Goal: Task Accomplishment & Management: Manage account settings

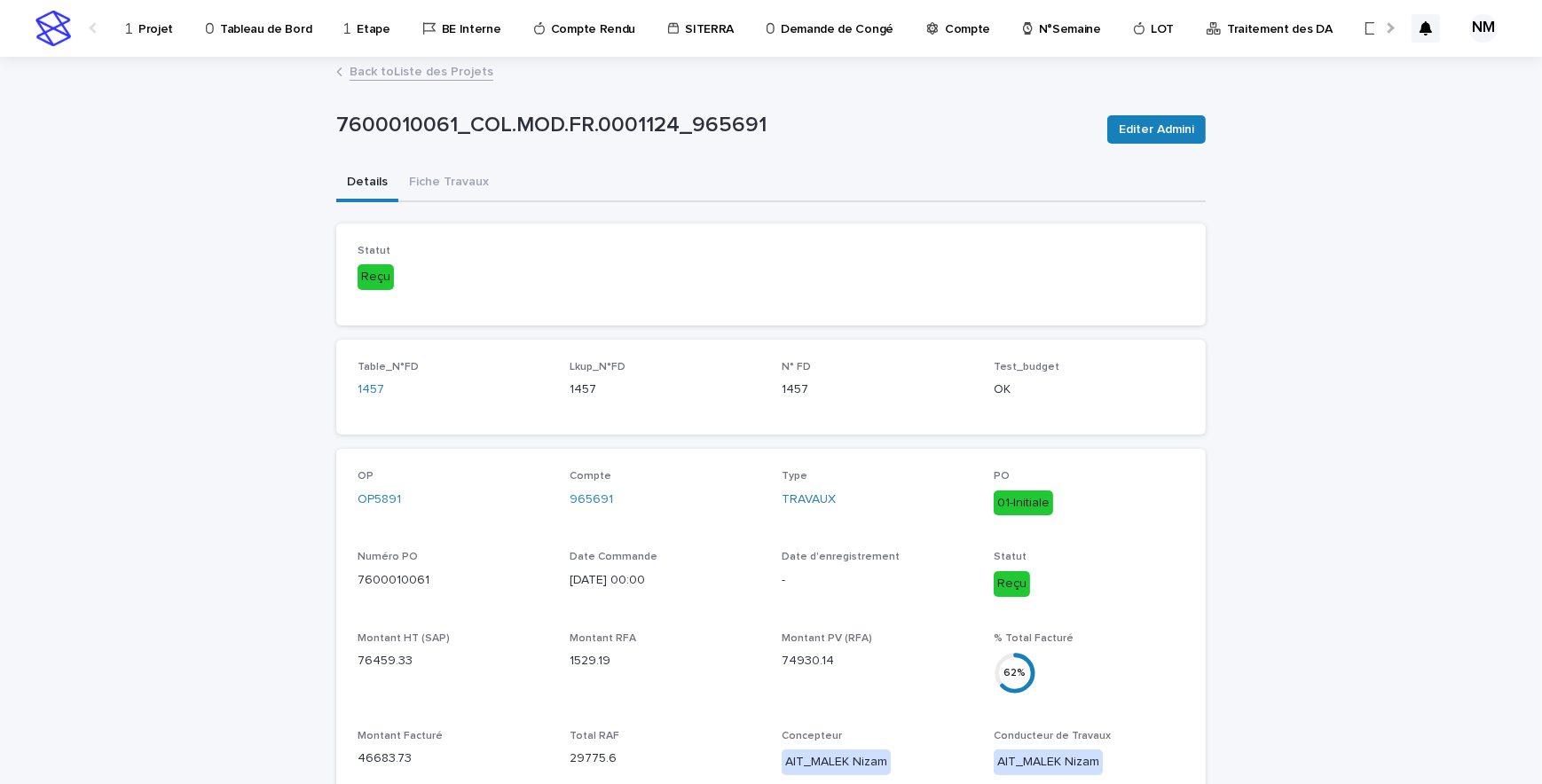
click at [379, 68] on link "Back to Liste des Projets" at bounding box center [421, 71] width 144 height 21
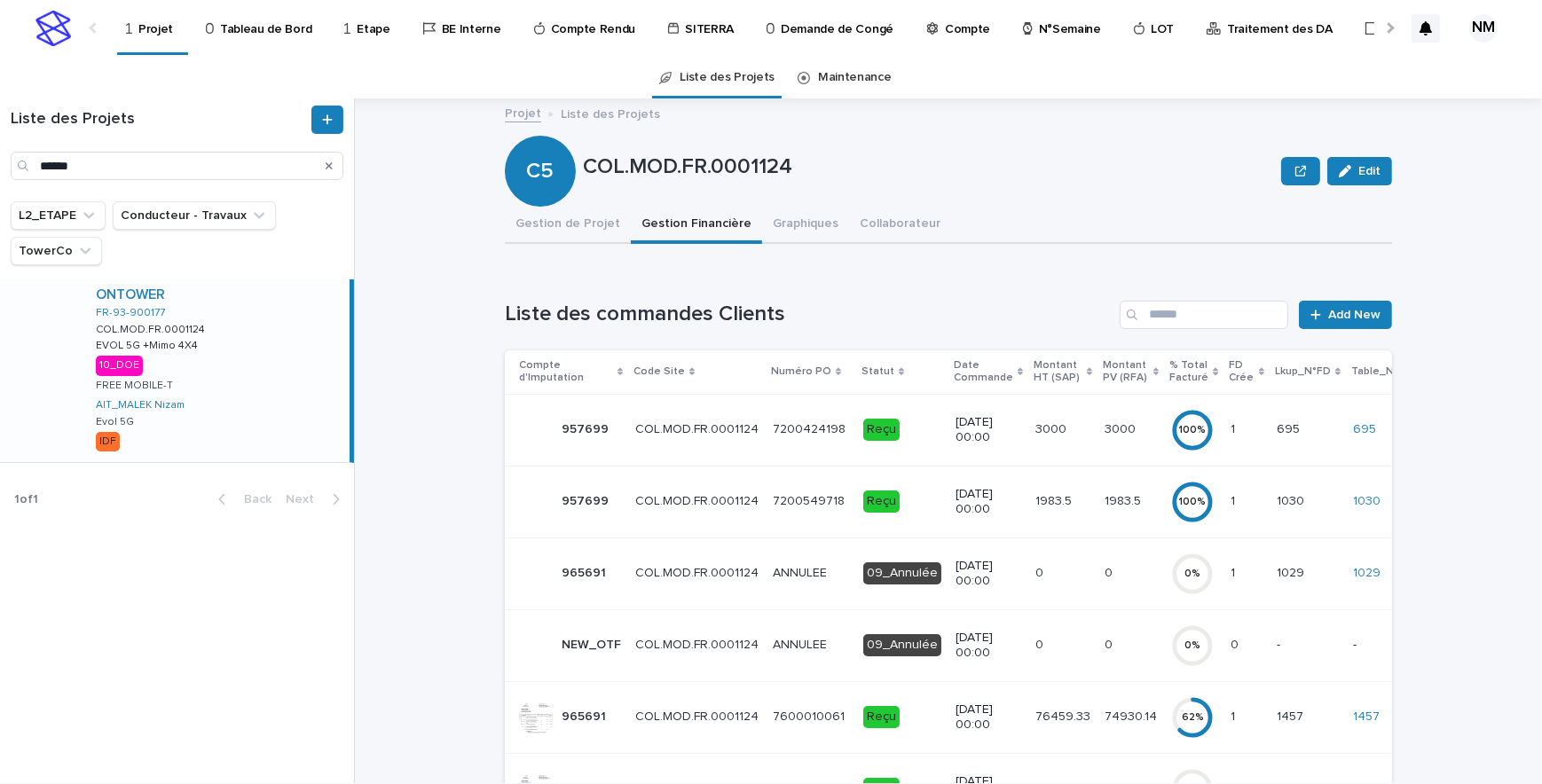
click at [1228, 29] on p "Traitement des DA" at bounding box center [1280, 18] width 105 height 37
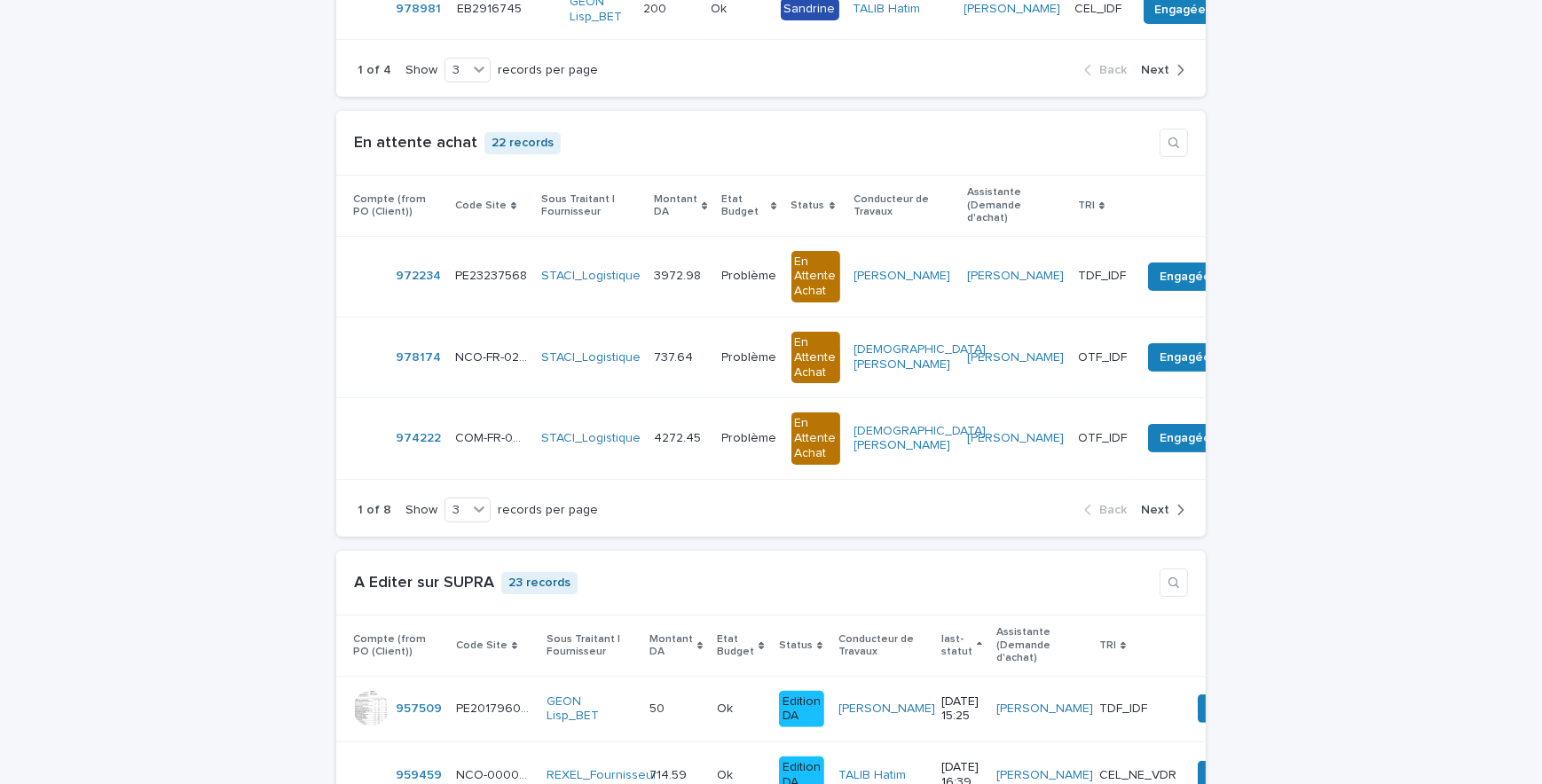
scroll to position [241, 0]
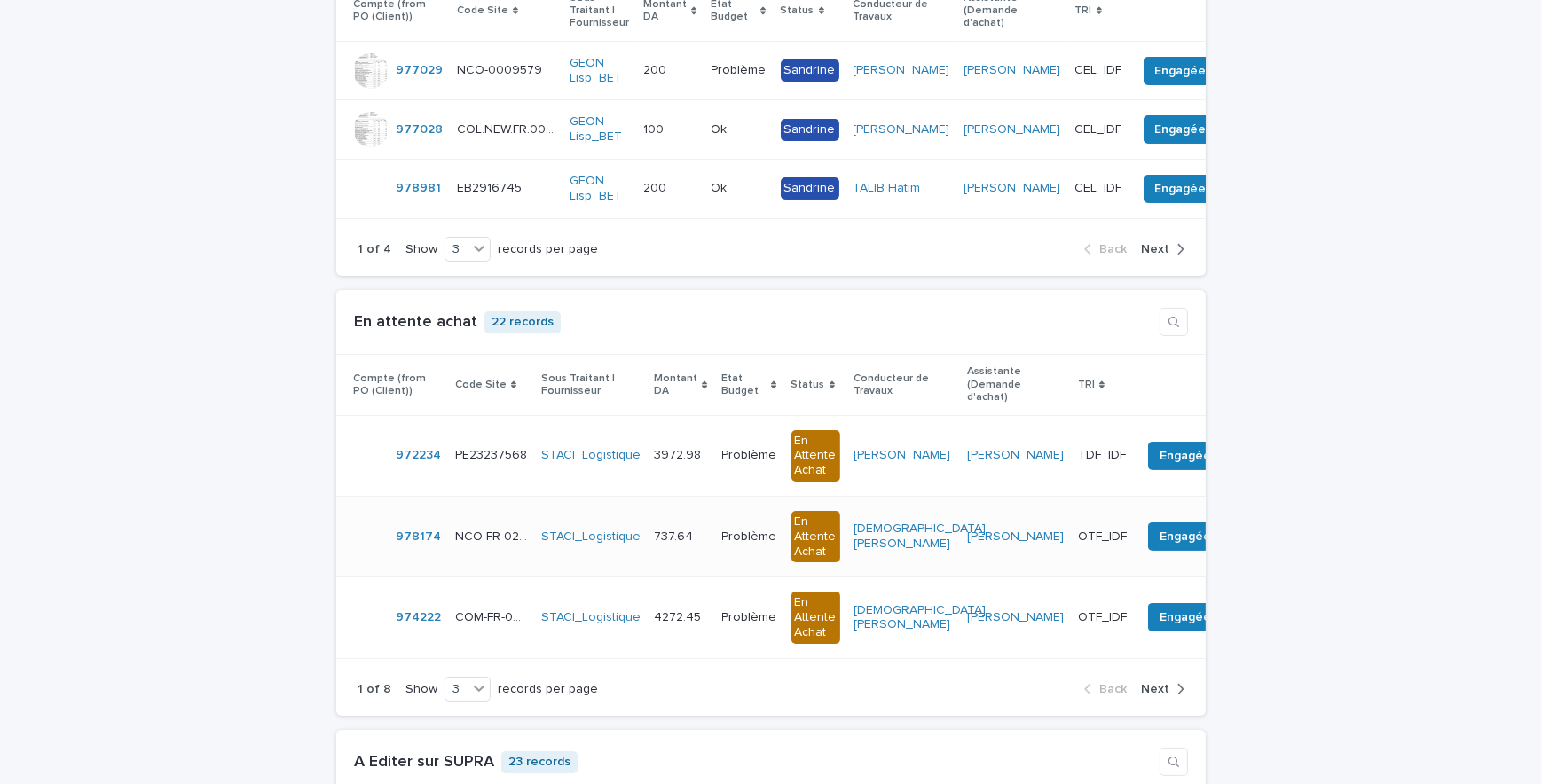
click at [710, 549] on td "737.64 737.64" at bounding box center [680, 536] width 67 height 80
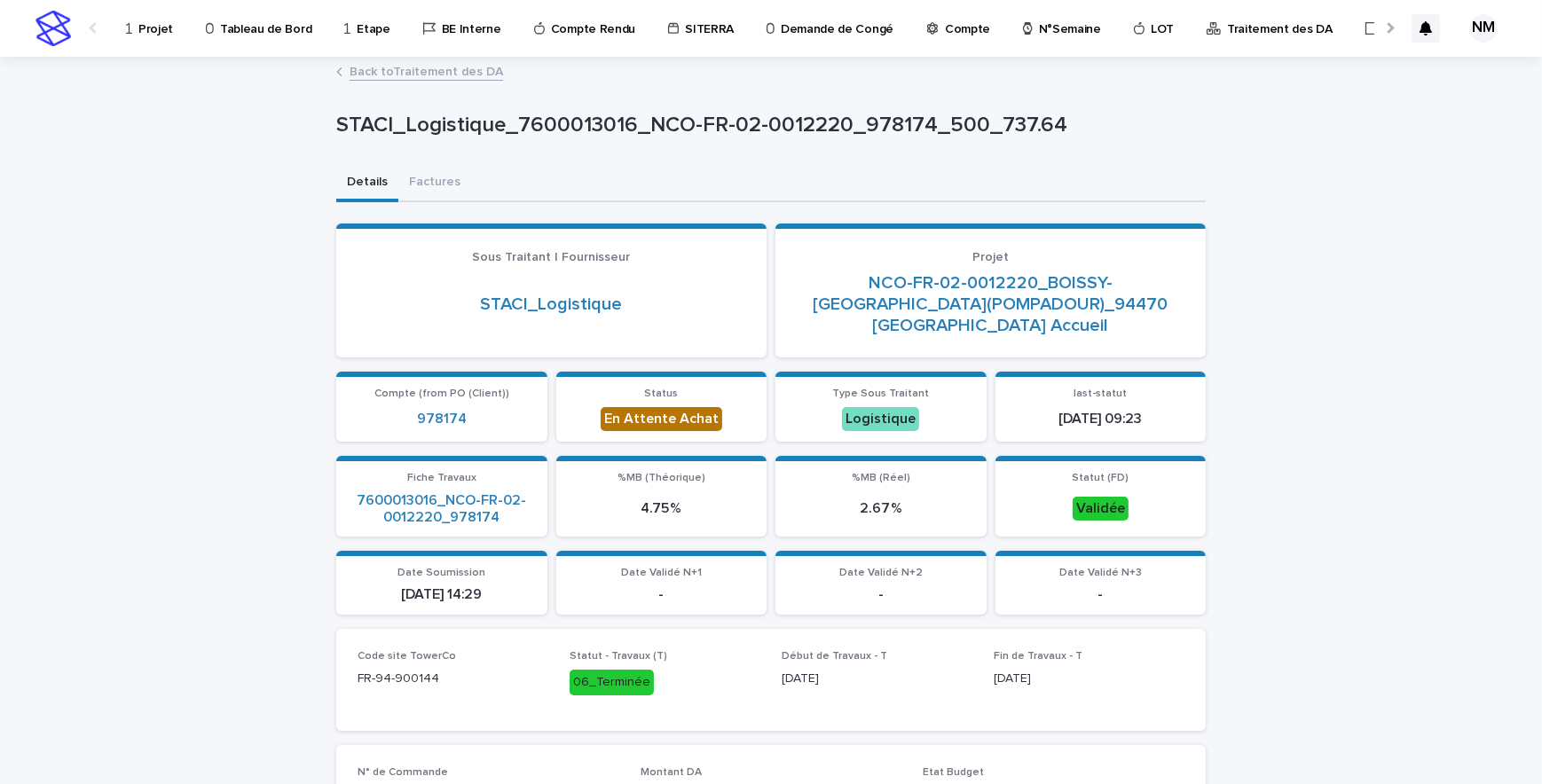
click at [372, 71] on link "Back to Traitement des DA" at bounding box center [426, 71] width 153 height 21
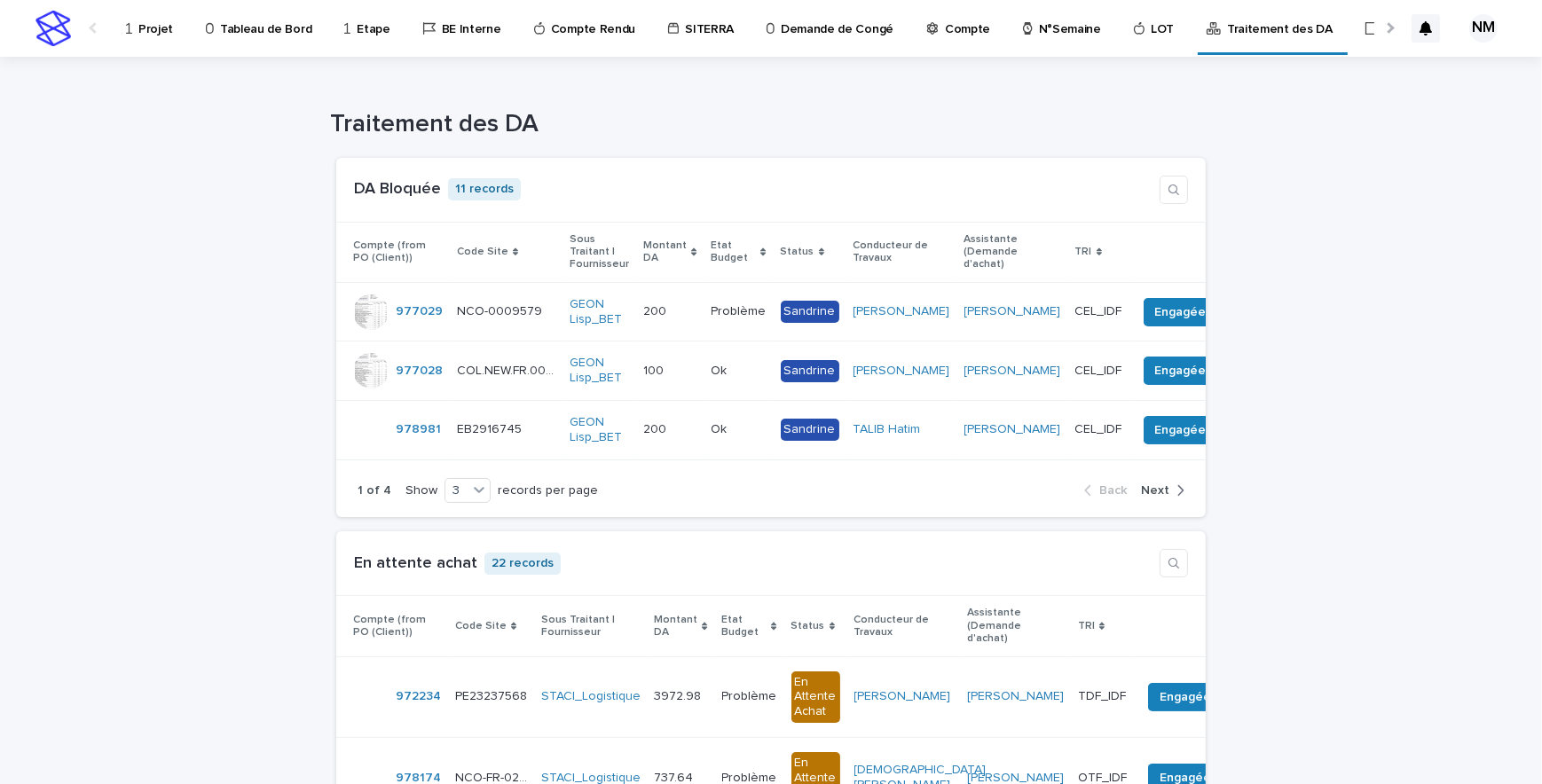
scroll to position [241, 0]
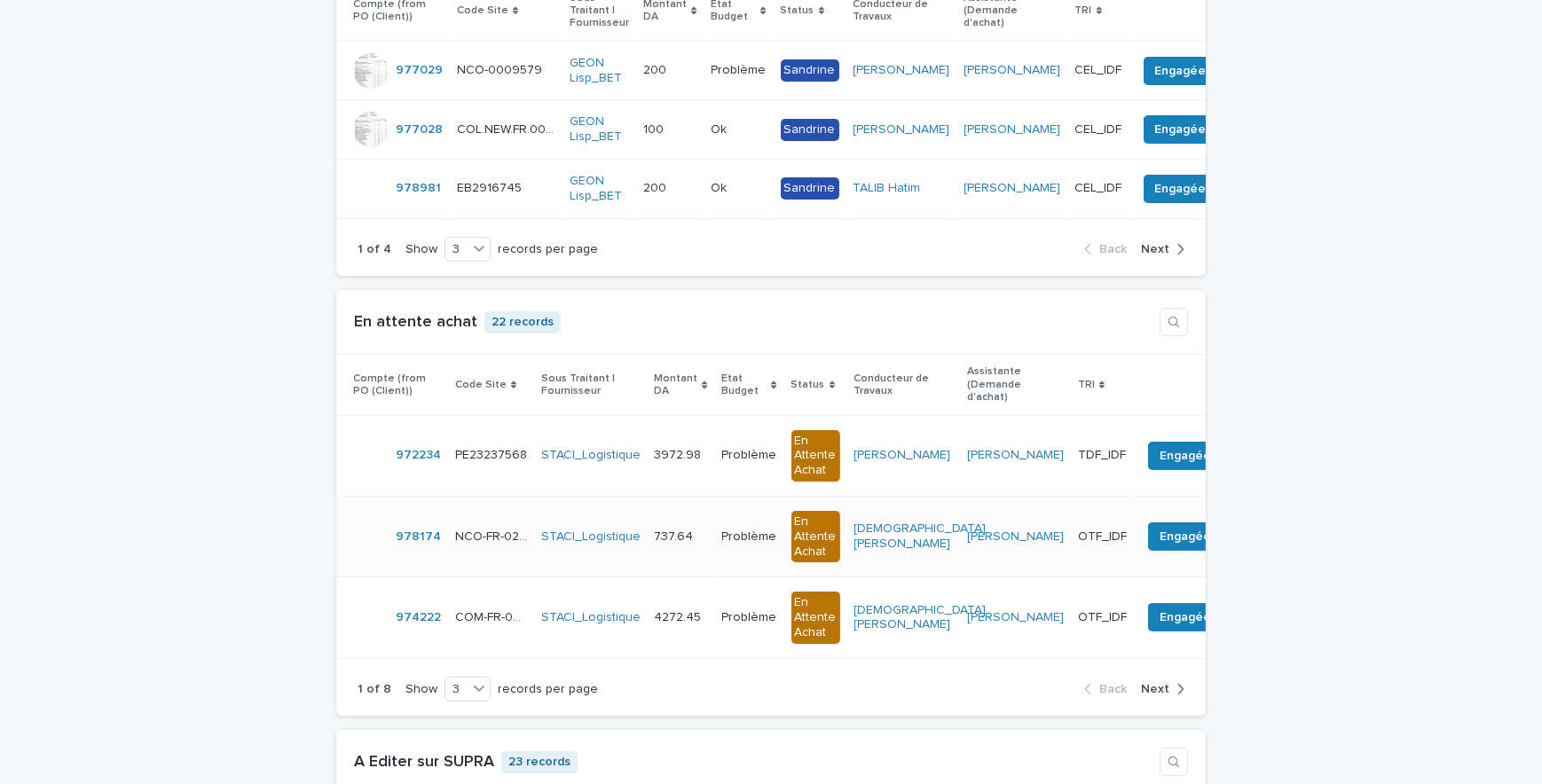
click at [668, 561] on td "737.64 737.64" at bounding box center [680, 536] width 67 height 80
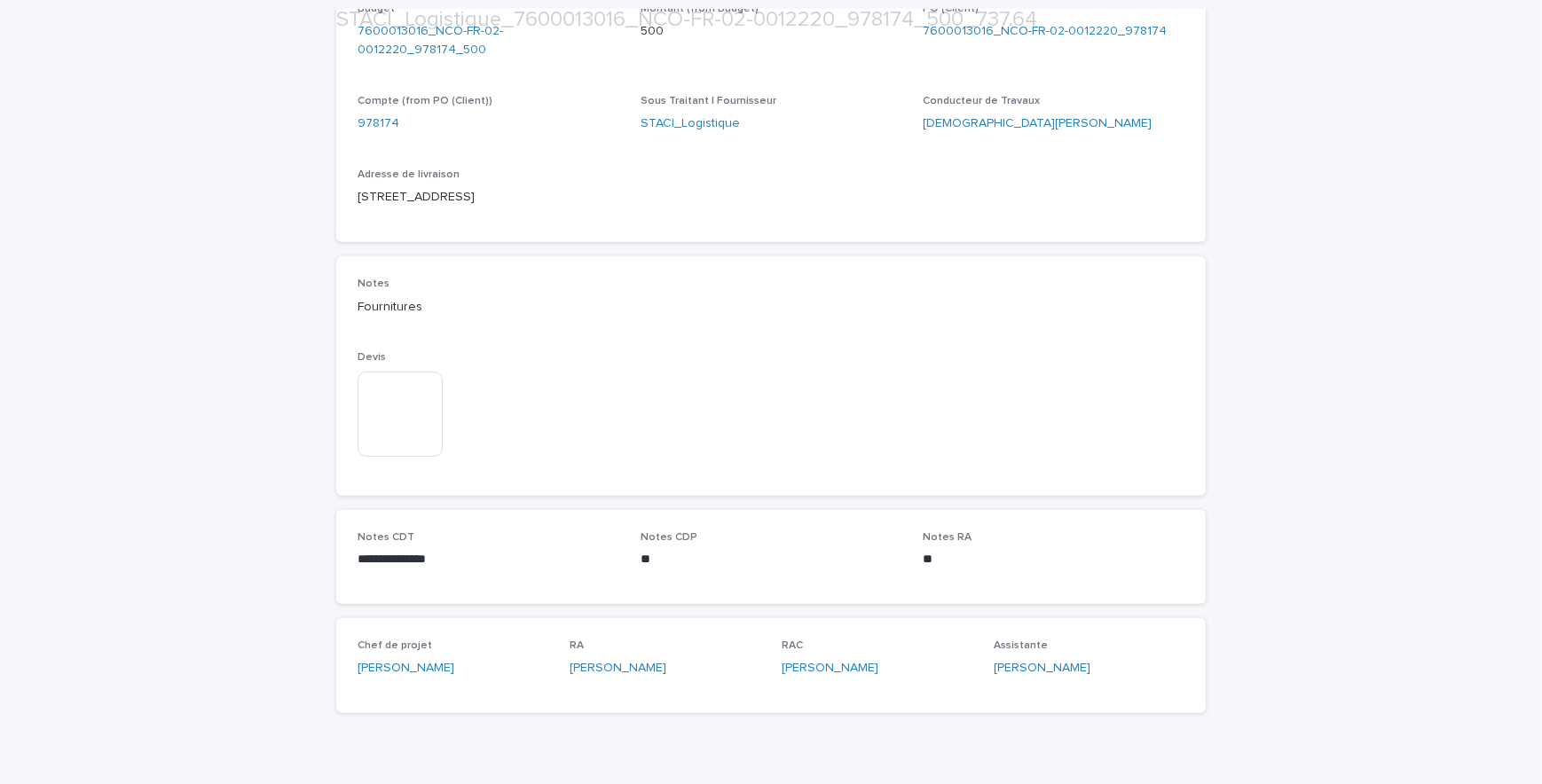
scroll to position [866, 0]
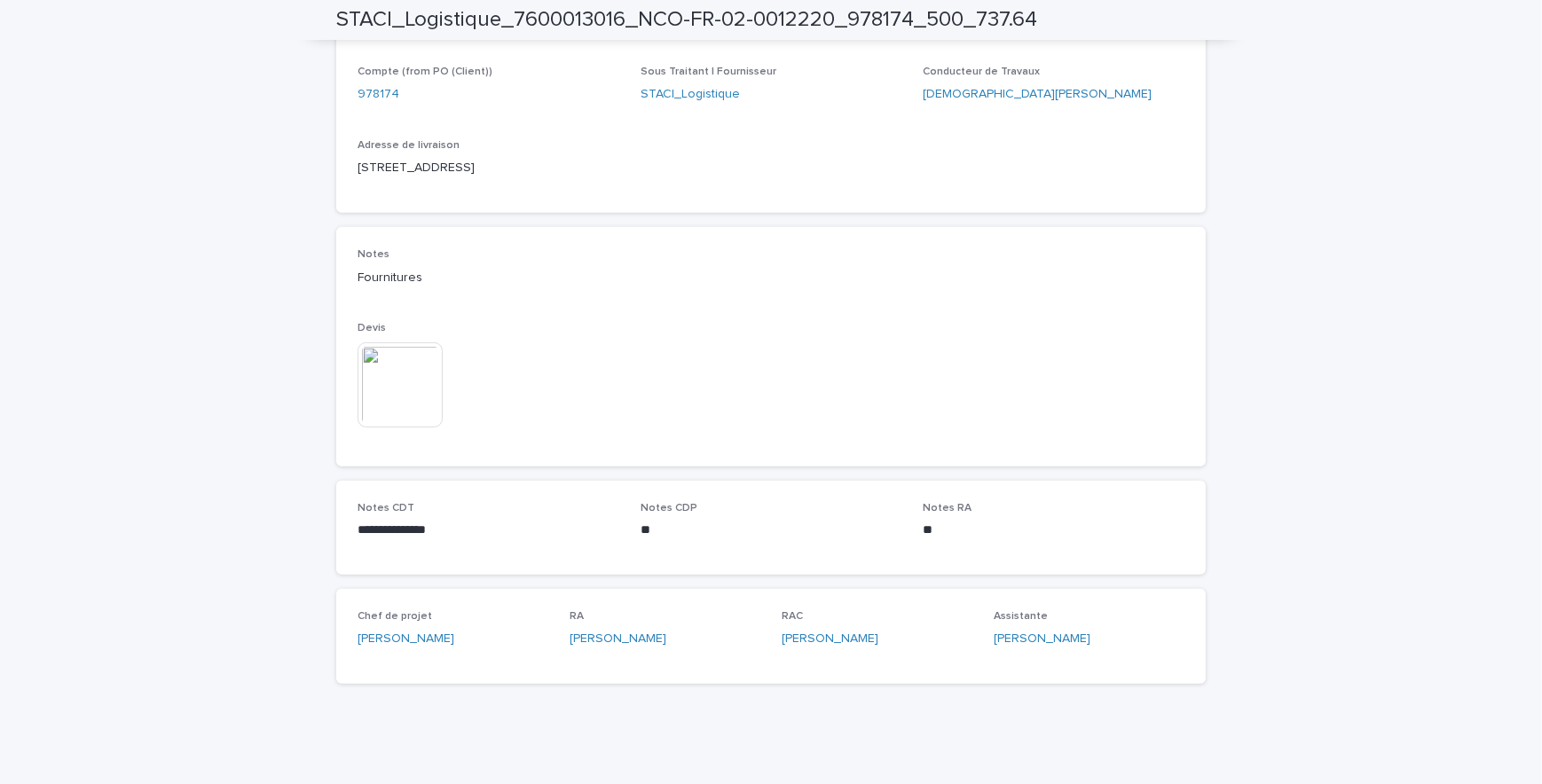
click at [397, 372] on img at bounding box center [401, 385] width 85 height 85
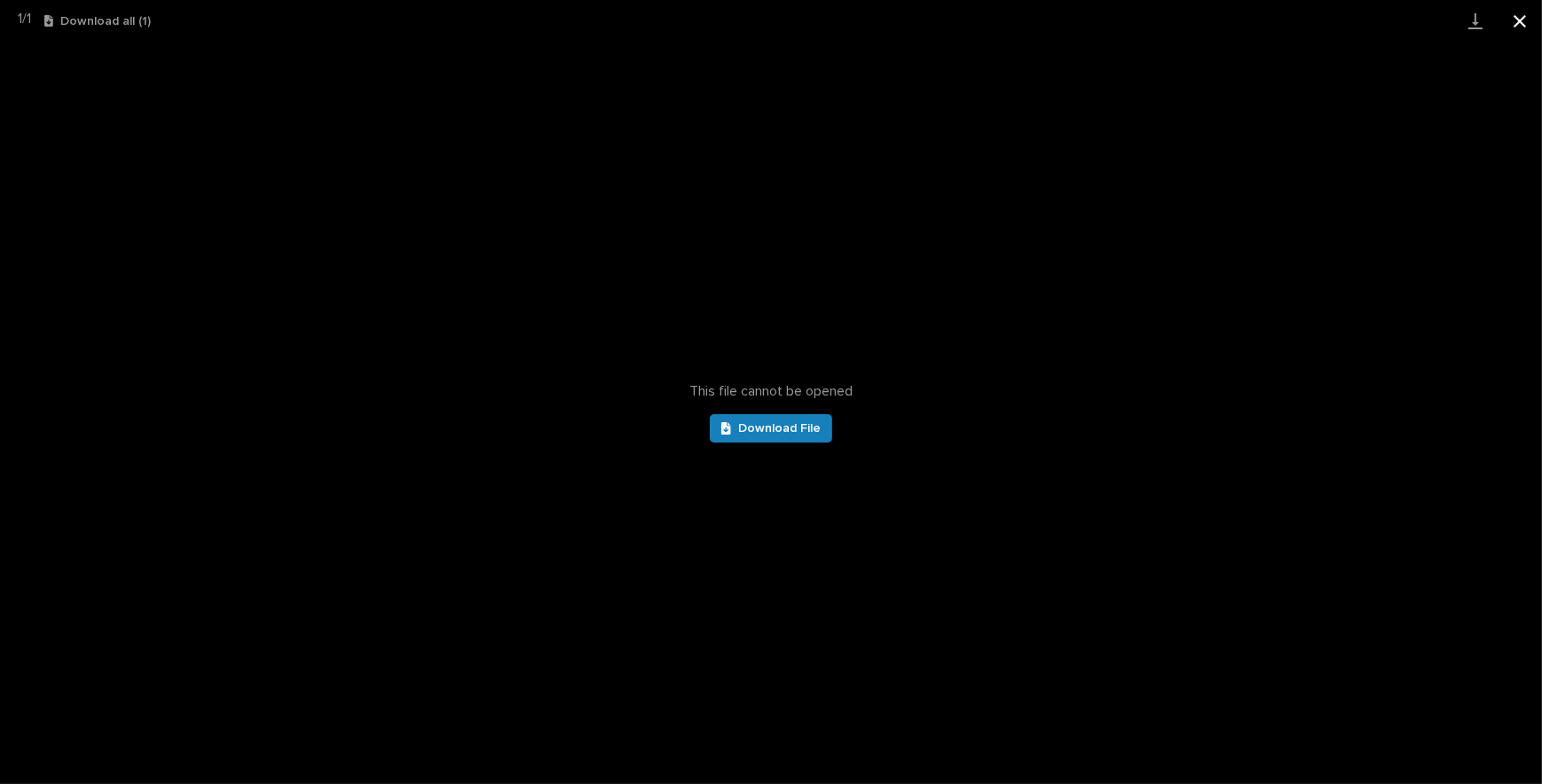
click at [1511, 24] on button "Close gallery" at bounding box center [1519, 21] width 45 height 42
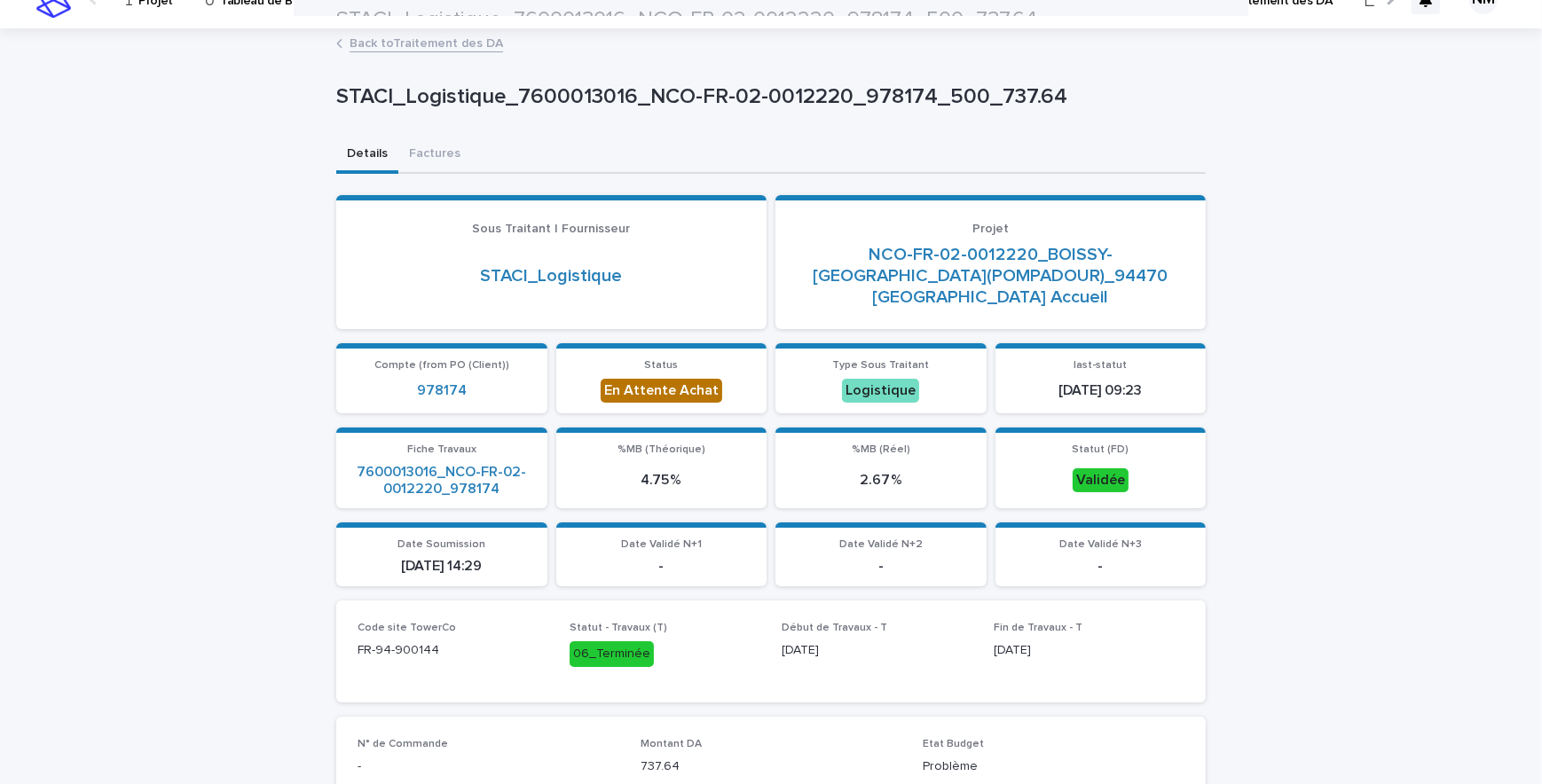
scroll to position [0, 0]
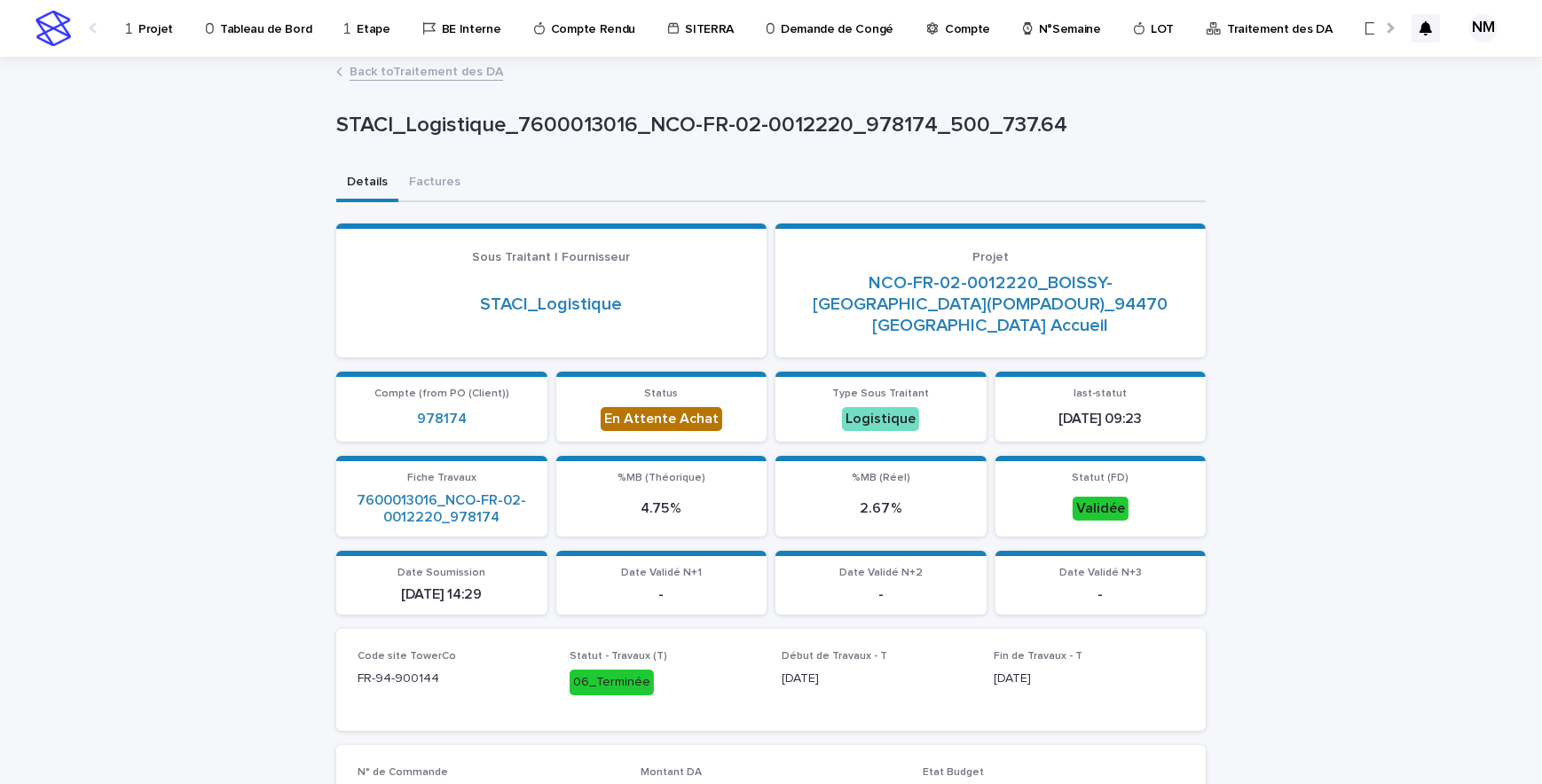
click at [400, 70] on link "Back to Traitement des DA" at bounding box center [426, 71] width 153 height 21
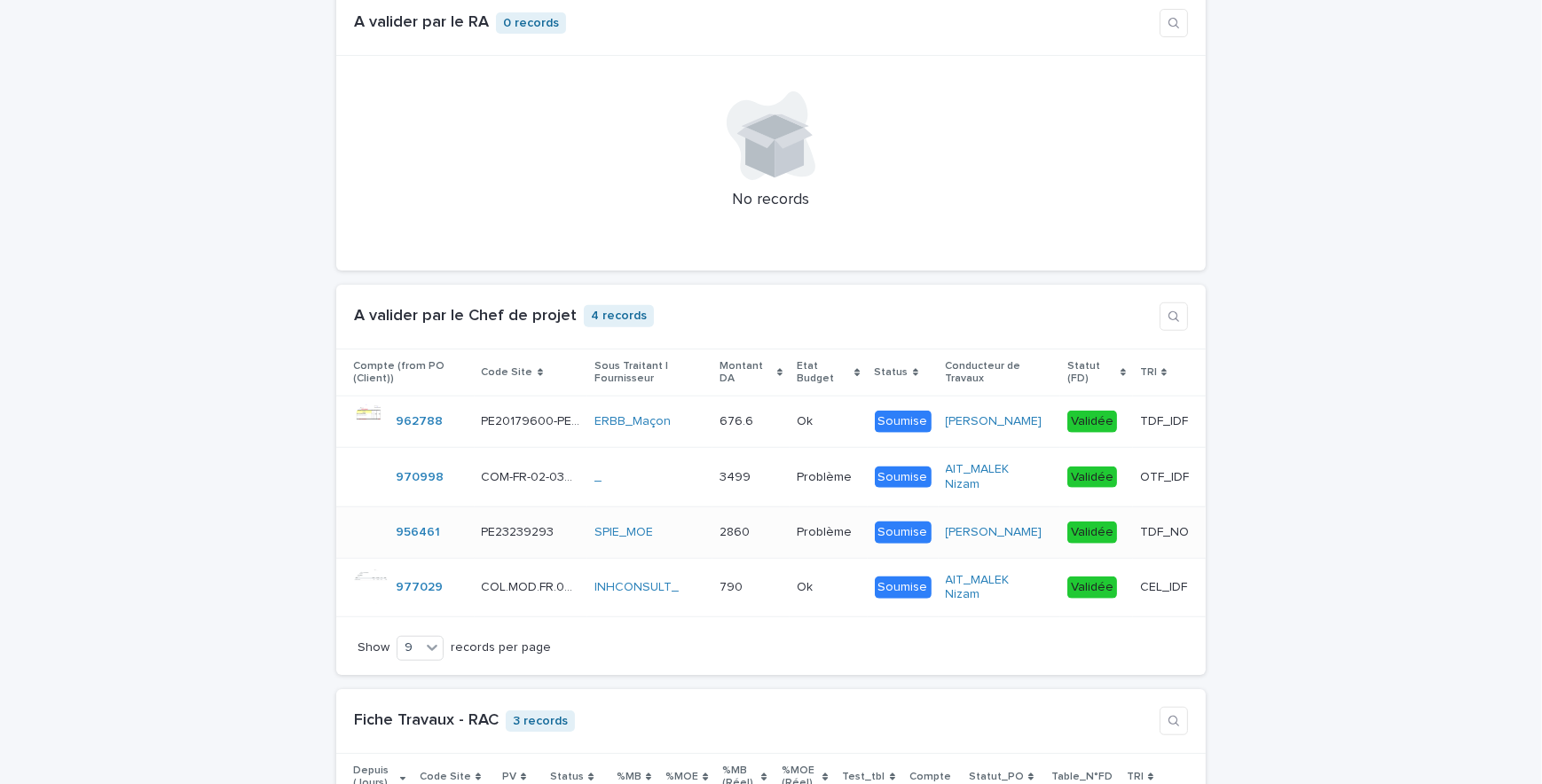
scroll to position [1693, 0]
click at [785, 615] on td "790 790" at bounding box center [751, 586] width 78 height 60
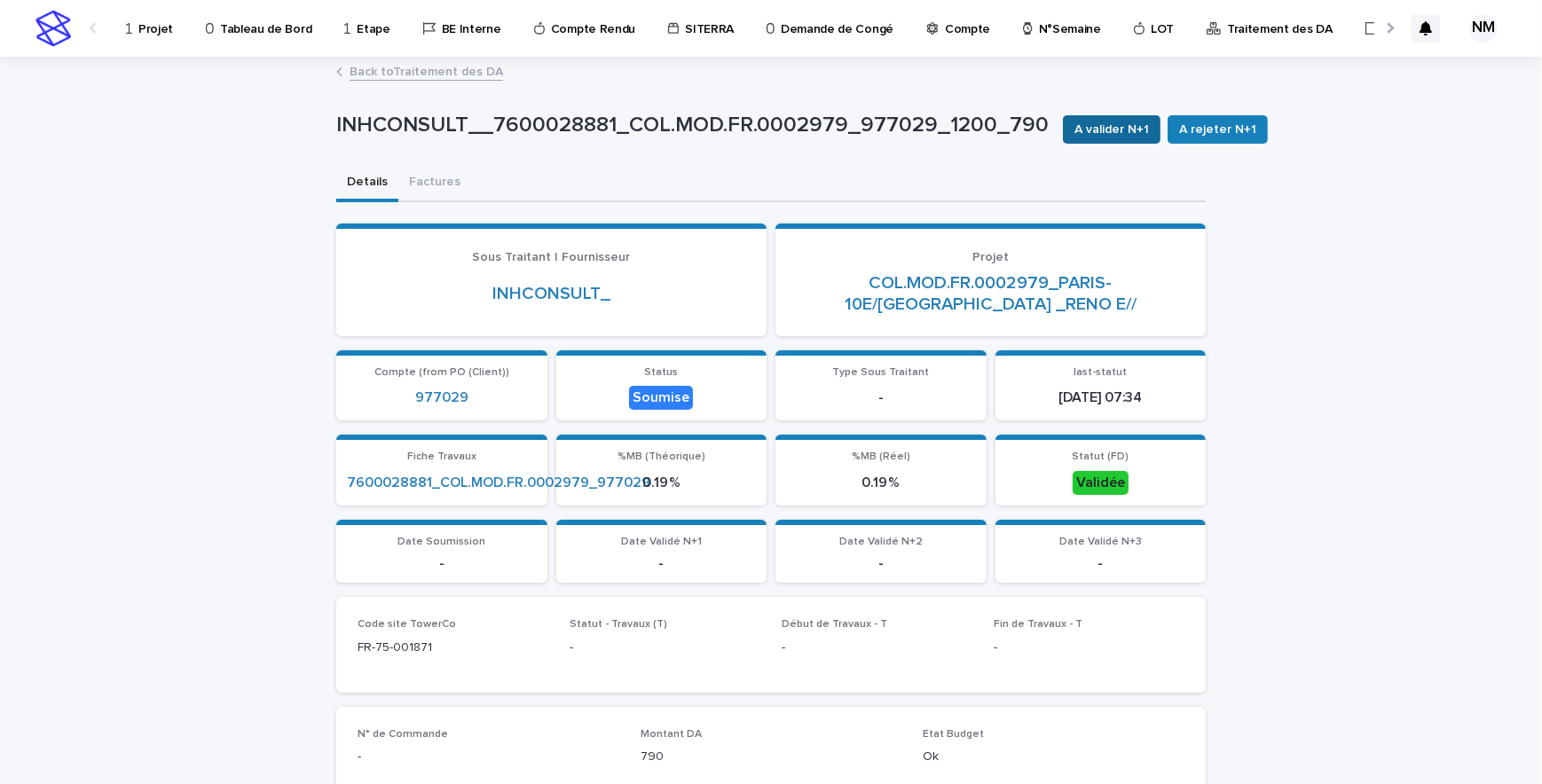
click at [1093, 130] on span "A valider N+1" at bounding box center [1112, 129] width 75 height 18
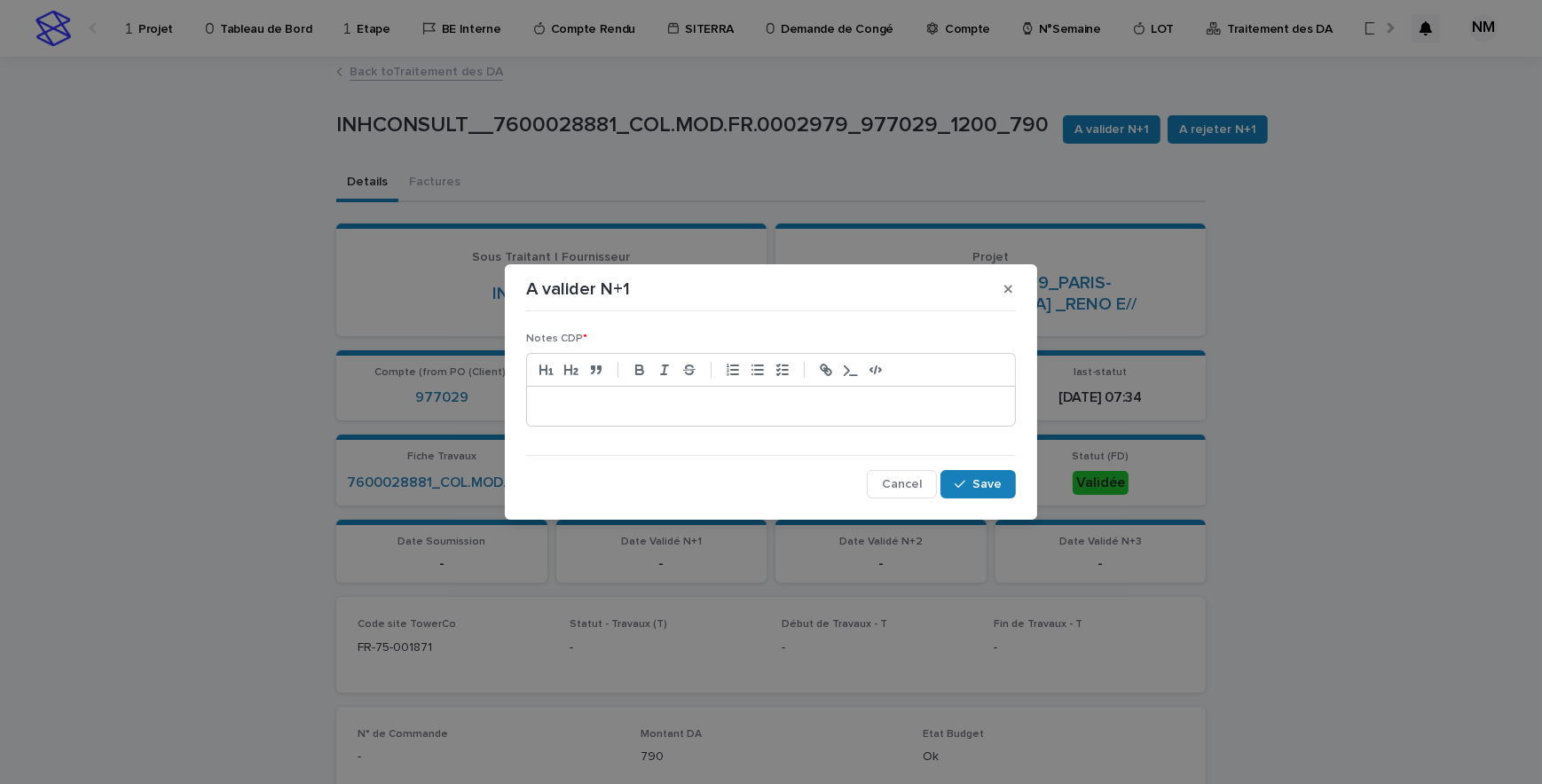
click at [627, 399] on p at bounding box center [771, 406] width 461 height 18
click at [990, 488] on span "Save" at bounding box center [987, 484] width 29 height 12
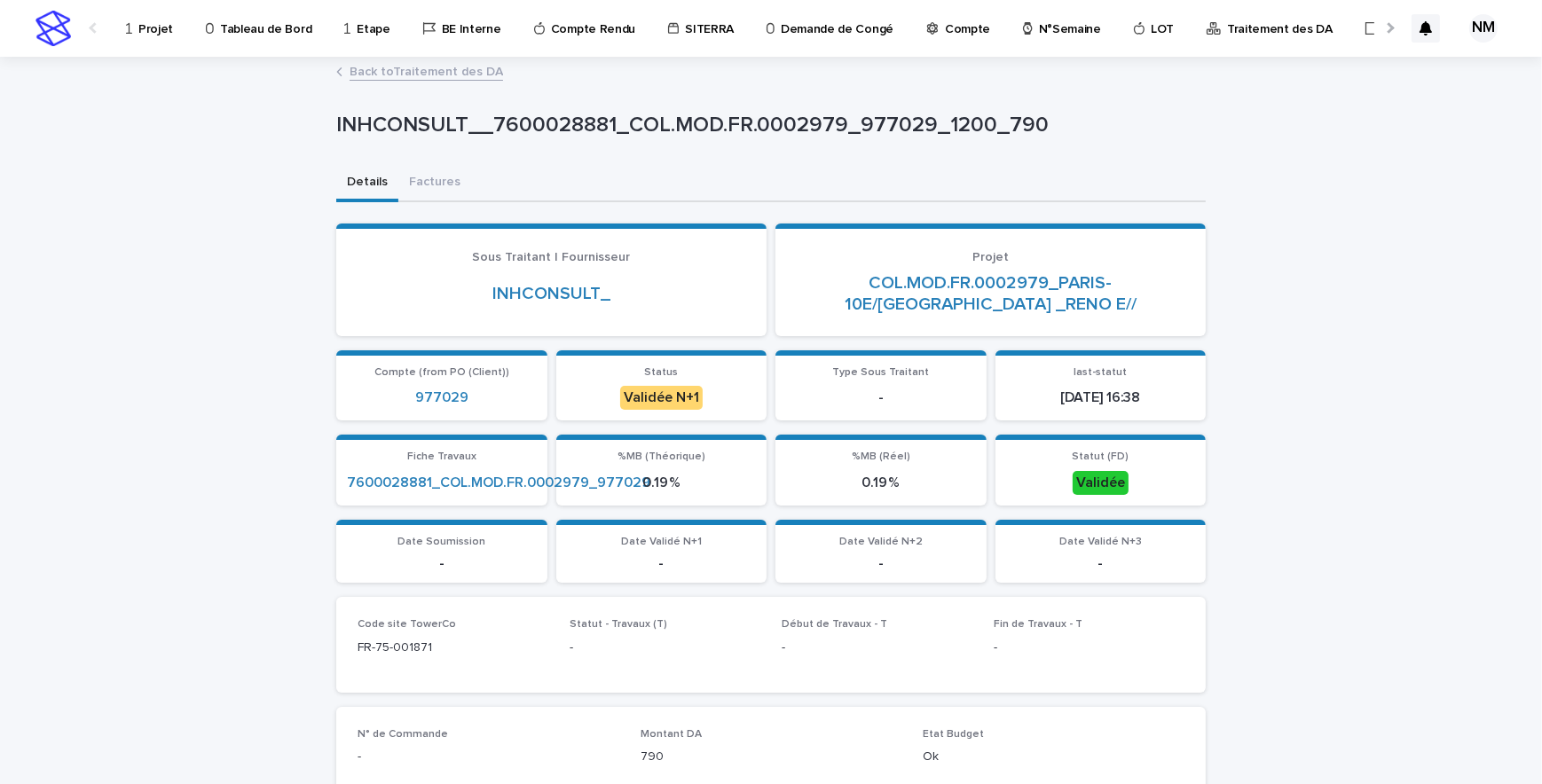
click at [396, 71] on link "Back to Traitement des DA" at bounding box center [426, 71] width 153 height 21
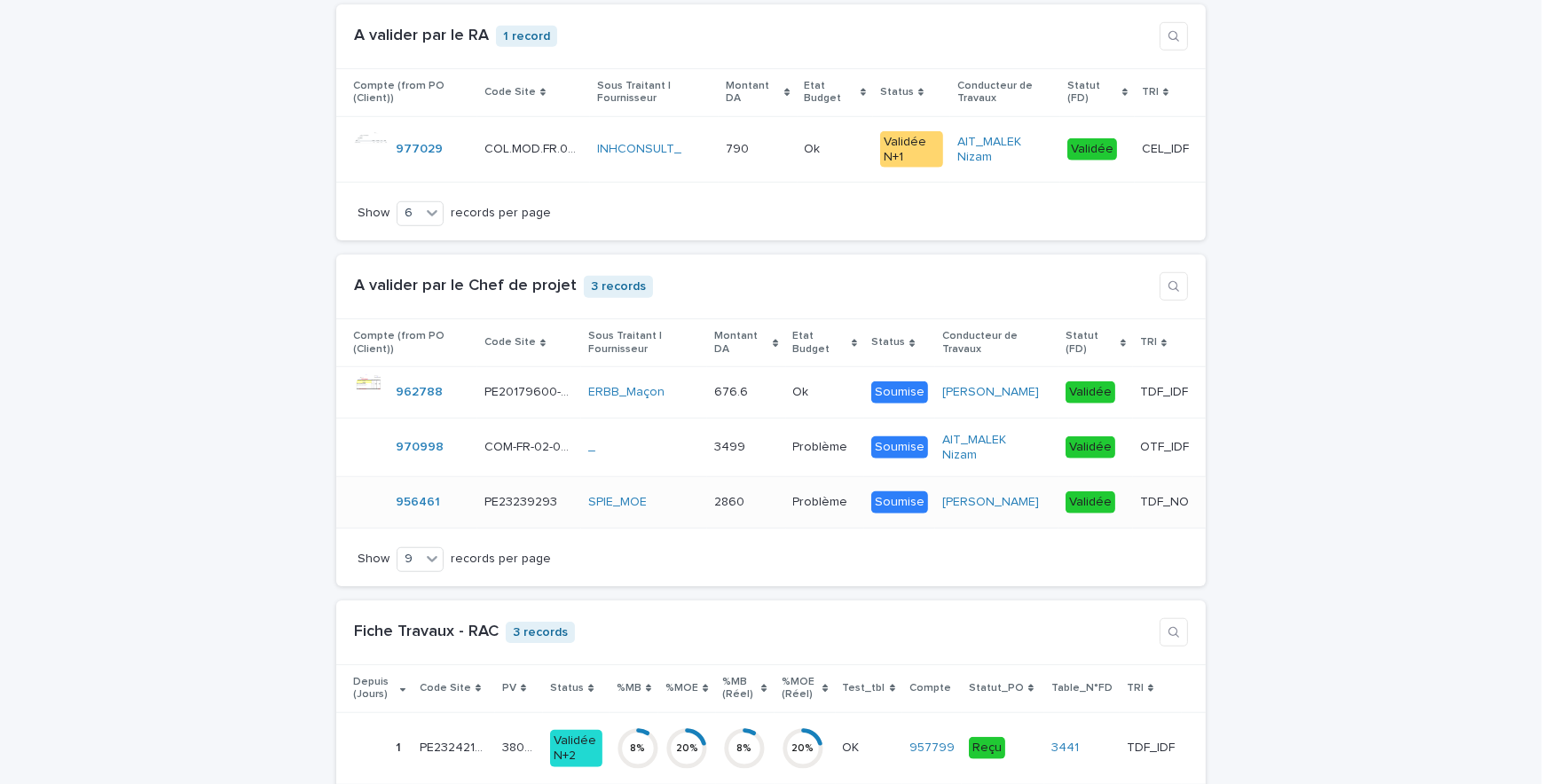
scroll to position [1613, 0]
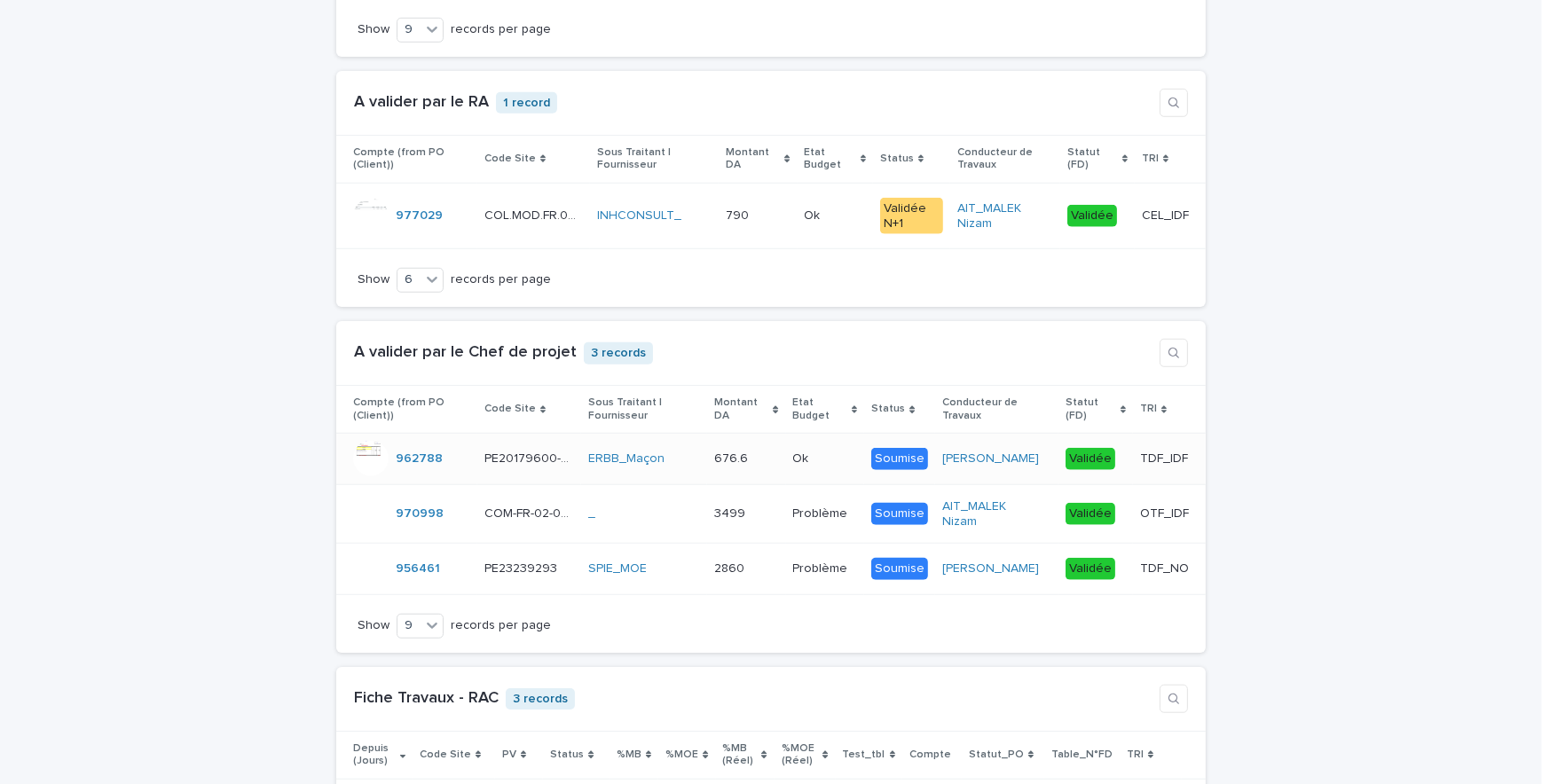
click at [771, 485] on td "676.6 676.6" at bounding box center [746, 458] width 78 height 51
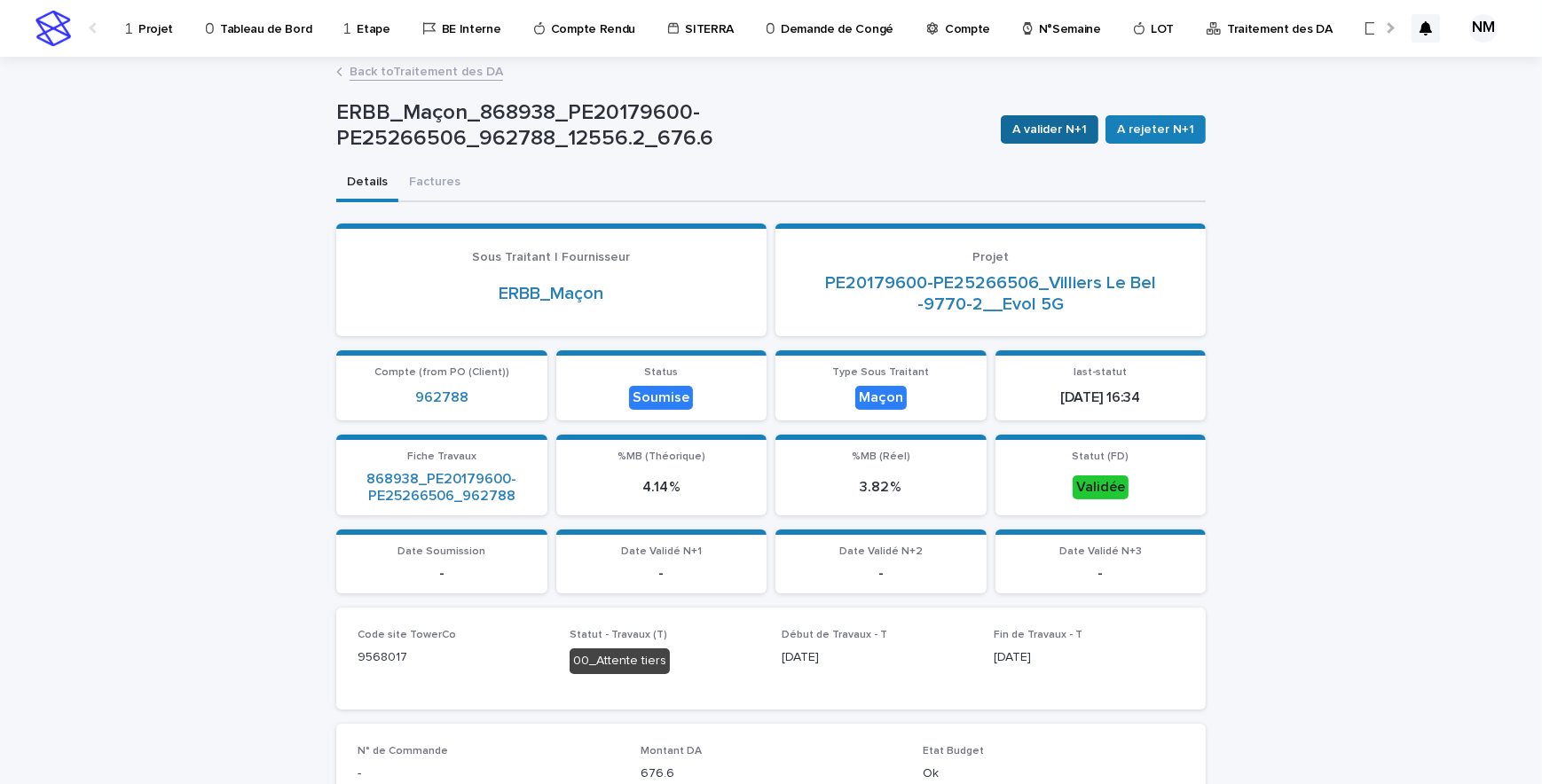
click at [1071, 130] on span "A valider N+1" at bounding box center [1049, 129] width 75 height 18
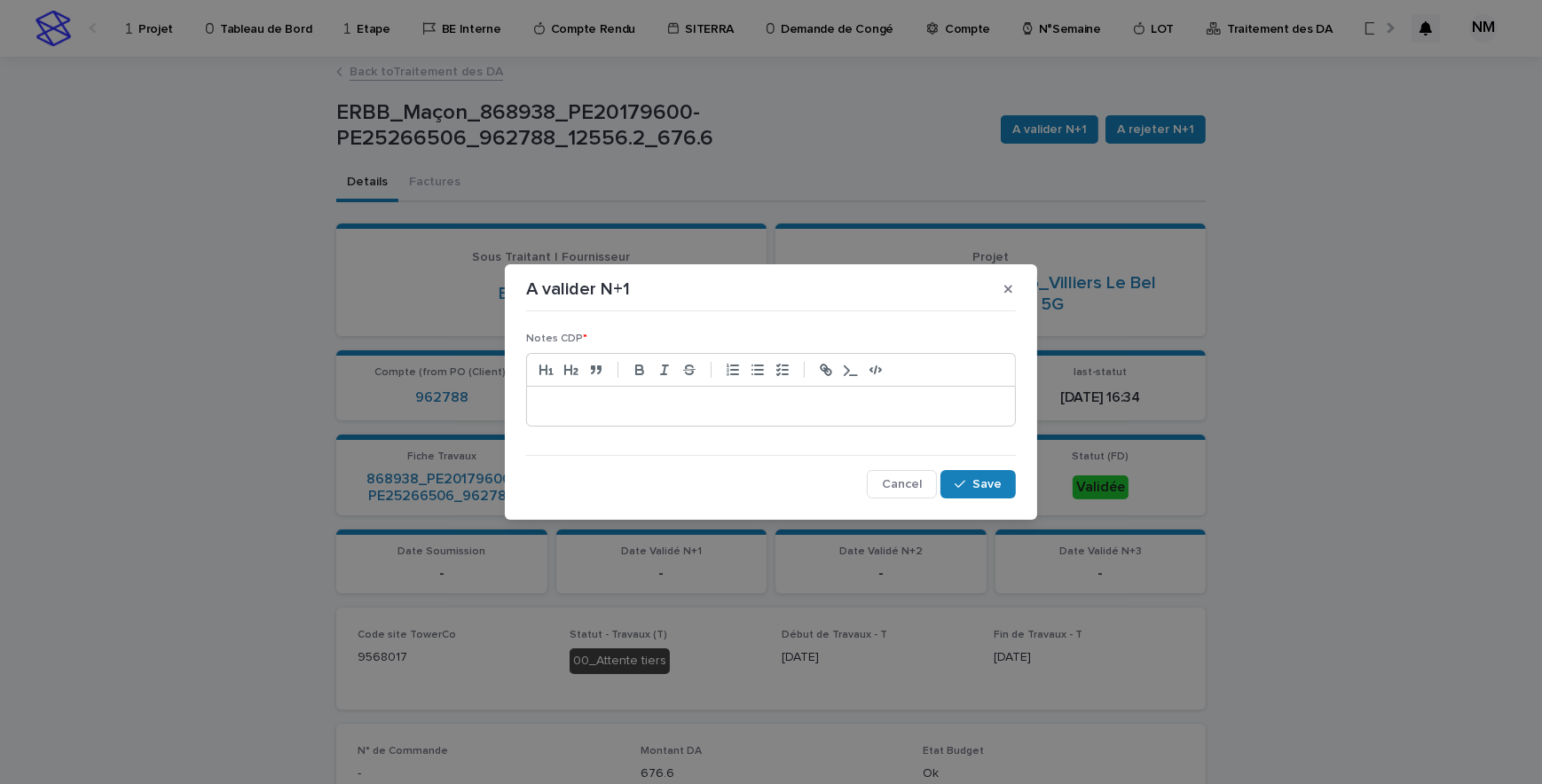
click at [698, 402] on p at bounding box center [771, 406] width 461 height 18
drag, startPoint x: 910, startPoint y: 490, endPoint x: 1032, endPoint y: 296, distance: 229.2
click at [910, 490] on button "Cancel" at bounding box center [902, 485] width 70 height 28
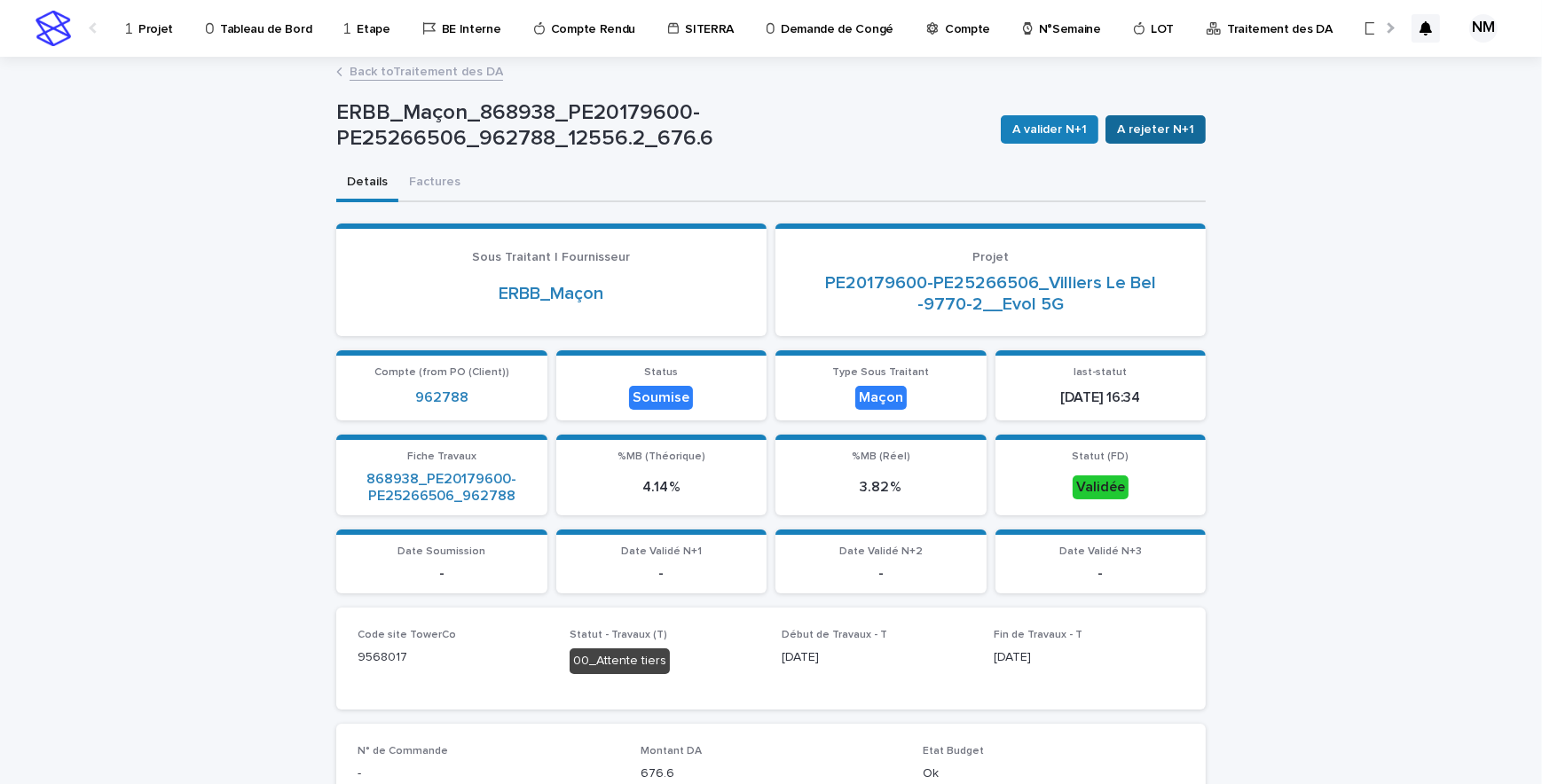
click at [1137, 127] on span "A rejeter N+1" at bounding box center [1156, 129] width 78 height 18
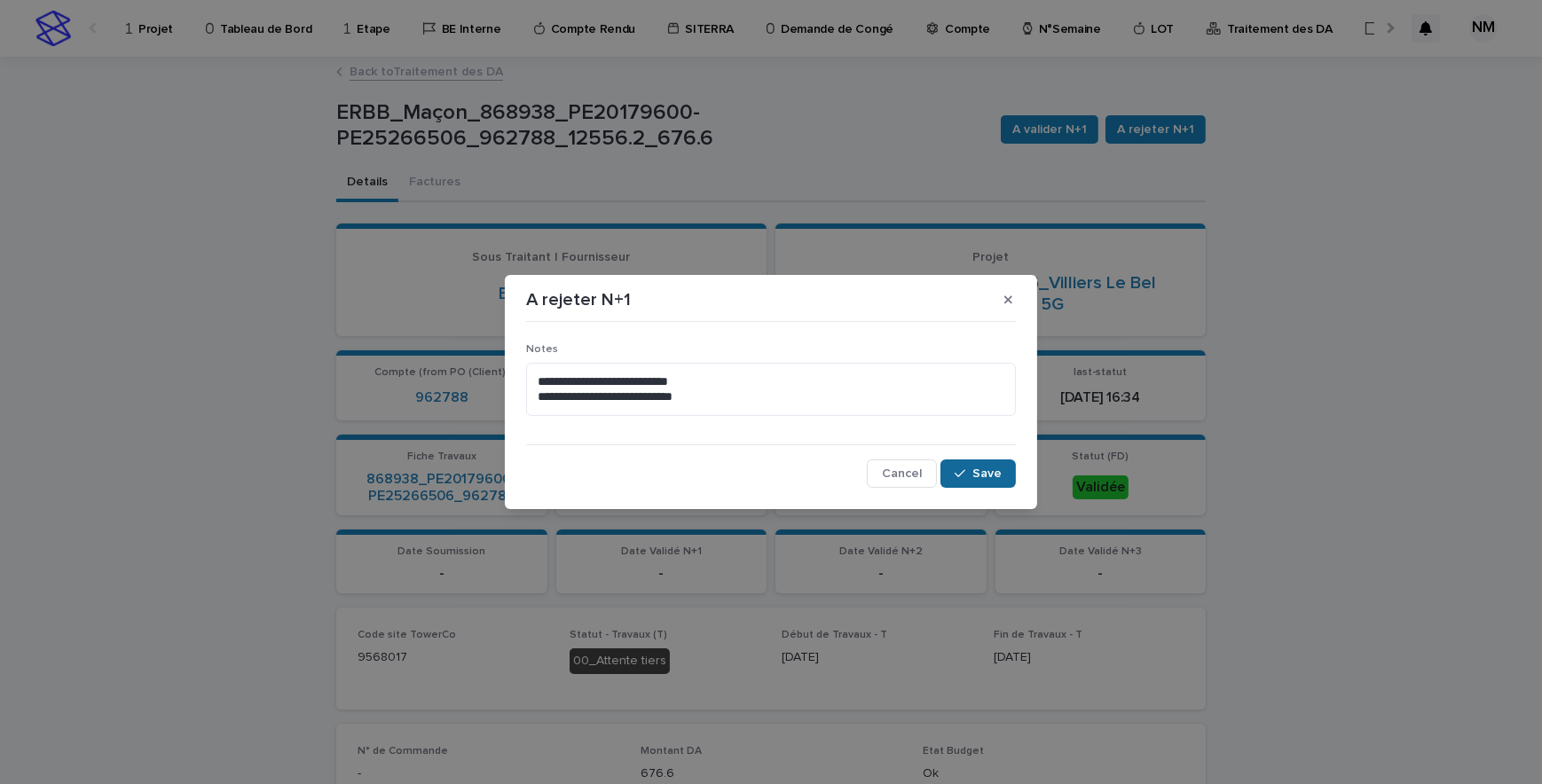
click at [981, 473] on span "Save" at bounding box center [987, 473] width 29 height 12
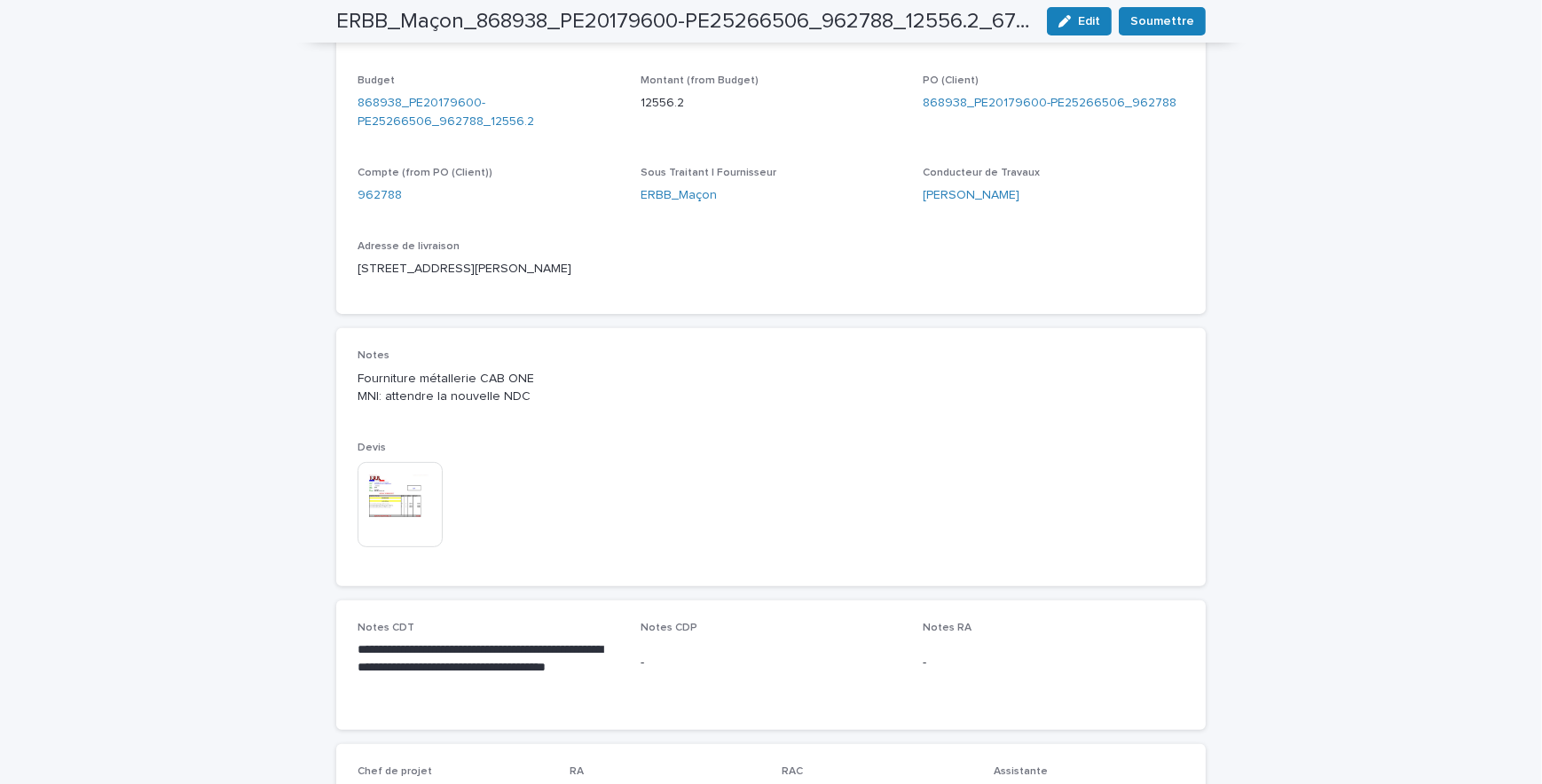
scroll to position [900, 0]
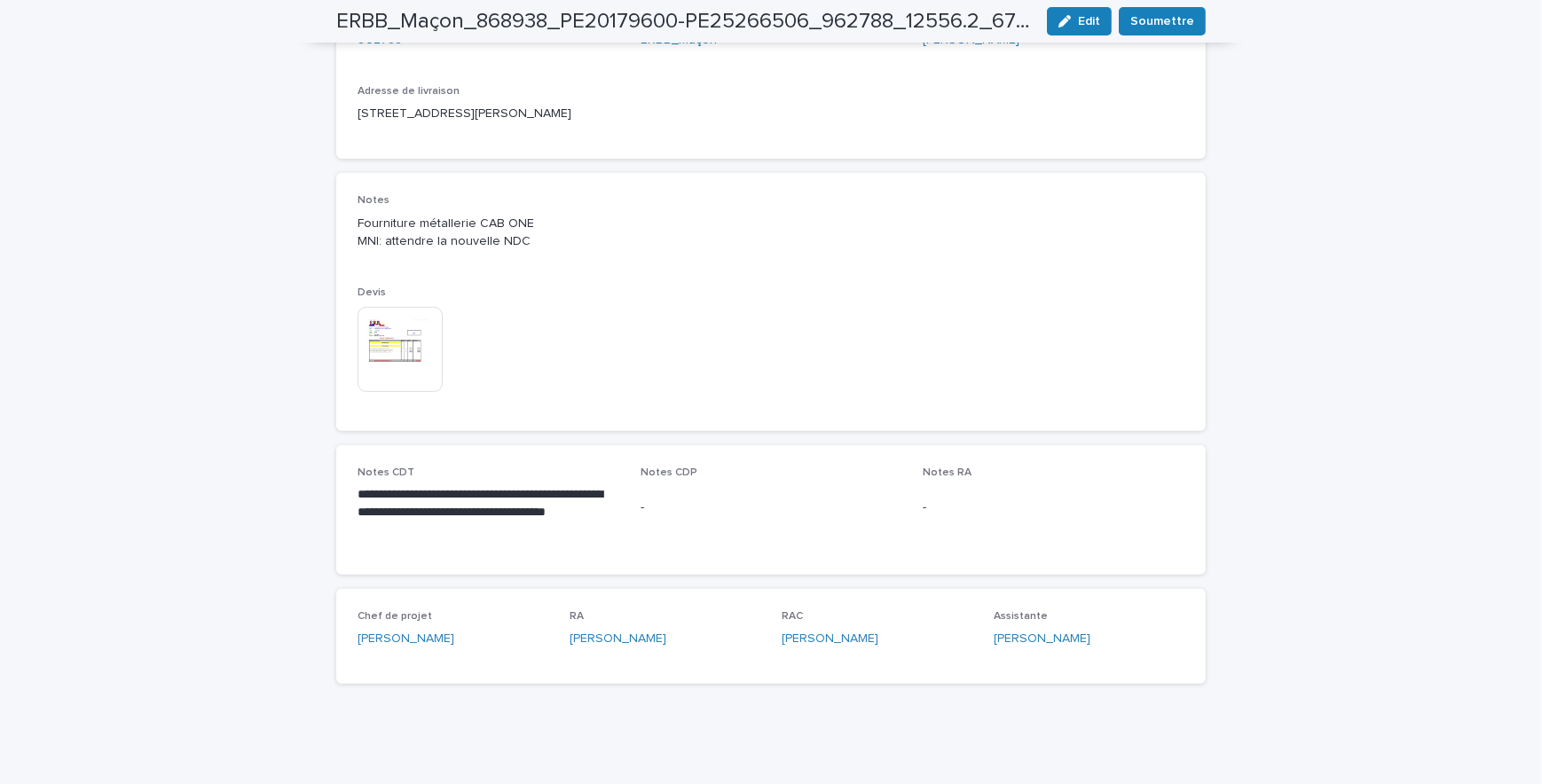
click at [371, 345] on img at bounding box center [401, 349] width 85 height 85
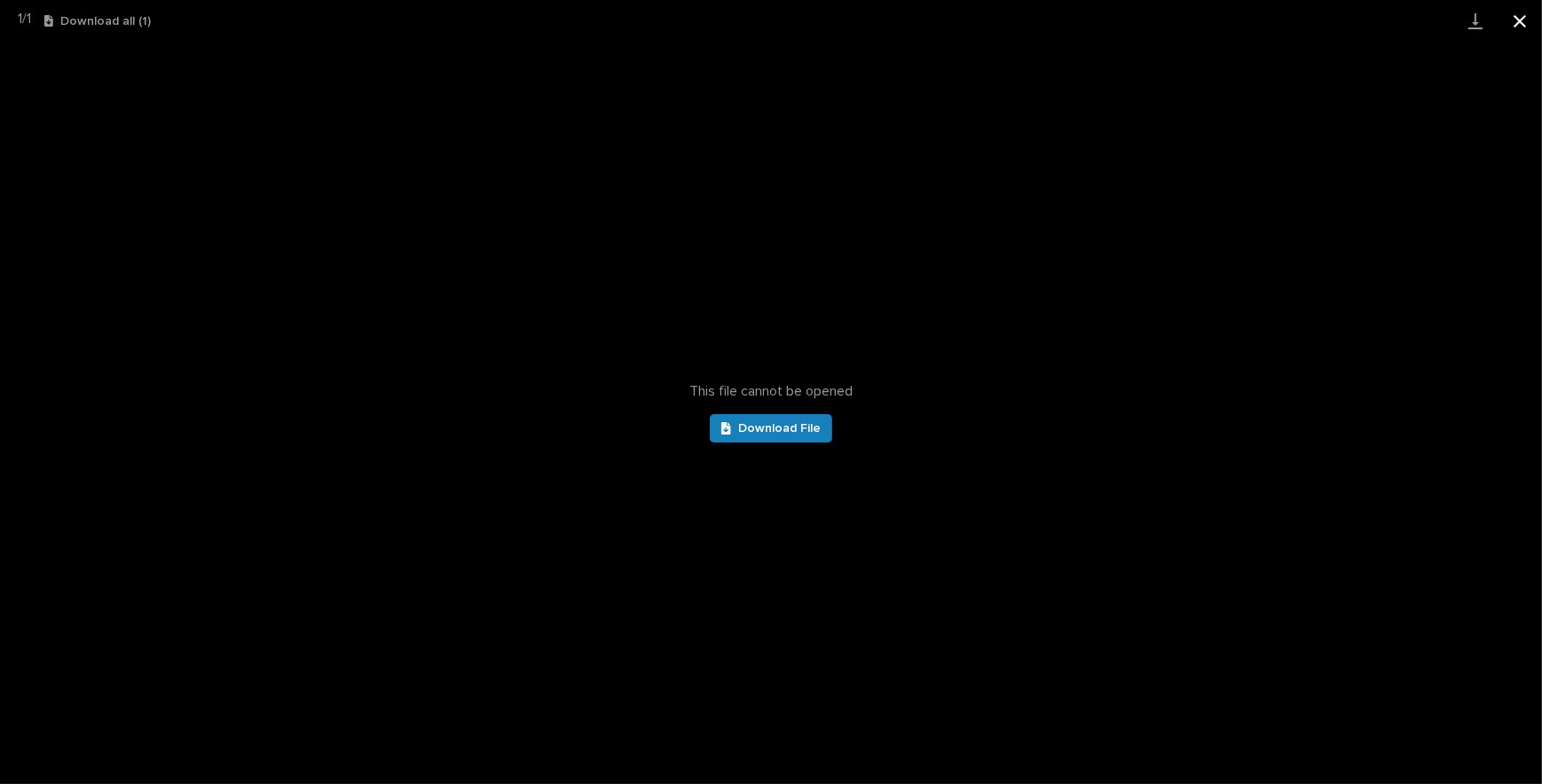
click at [1517, 12] on button "Close gallery" at bounding box center [1519, 21] width 45 height 42
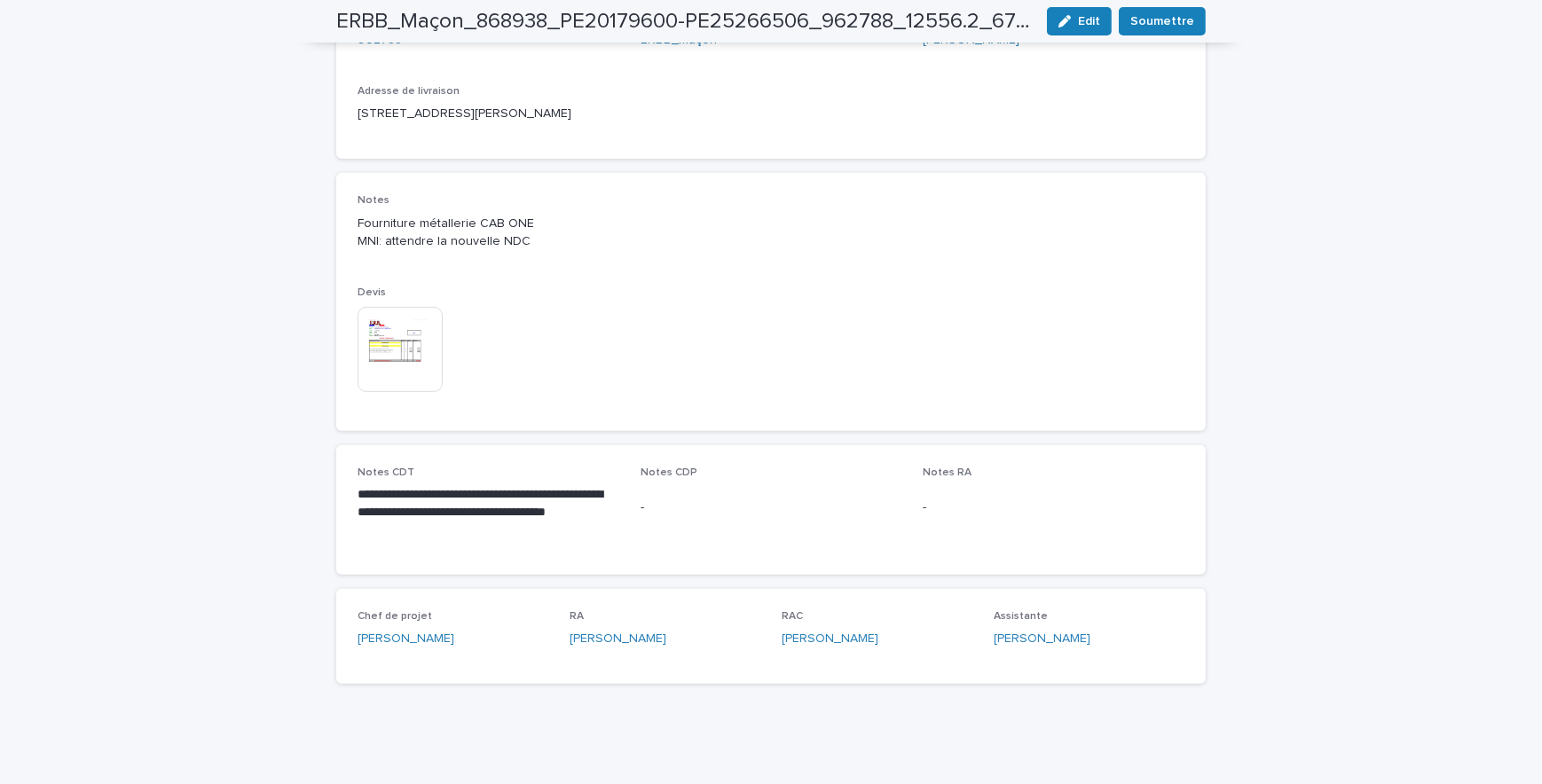
click at [972, 315] on div "Notes Fourniture métallerie CAB ONE MNI: attendre la nouvelle NDC Devis This fi…" at bounding box center [771, 301] width 827 height 215
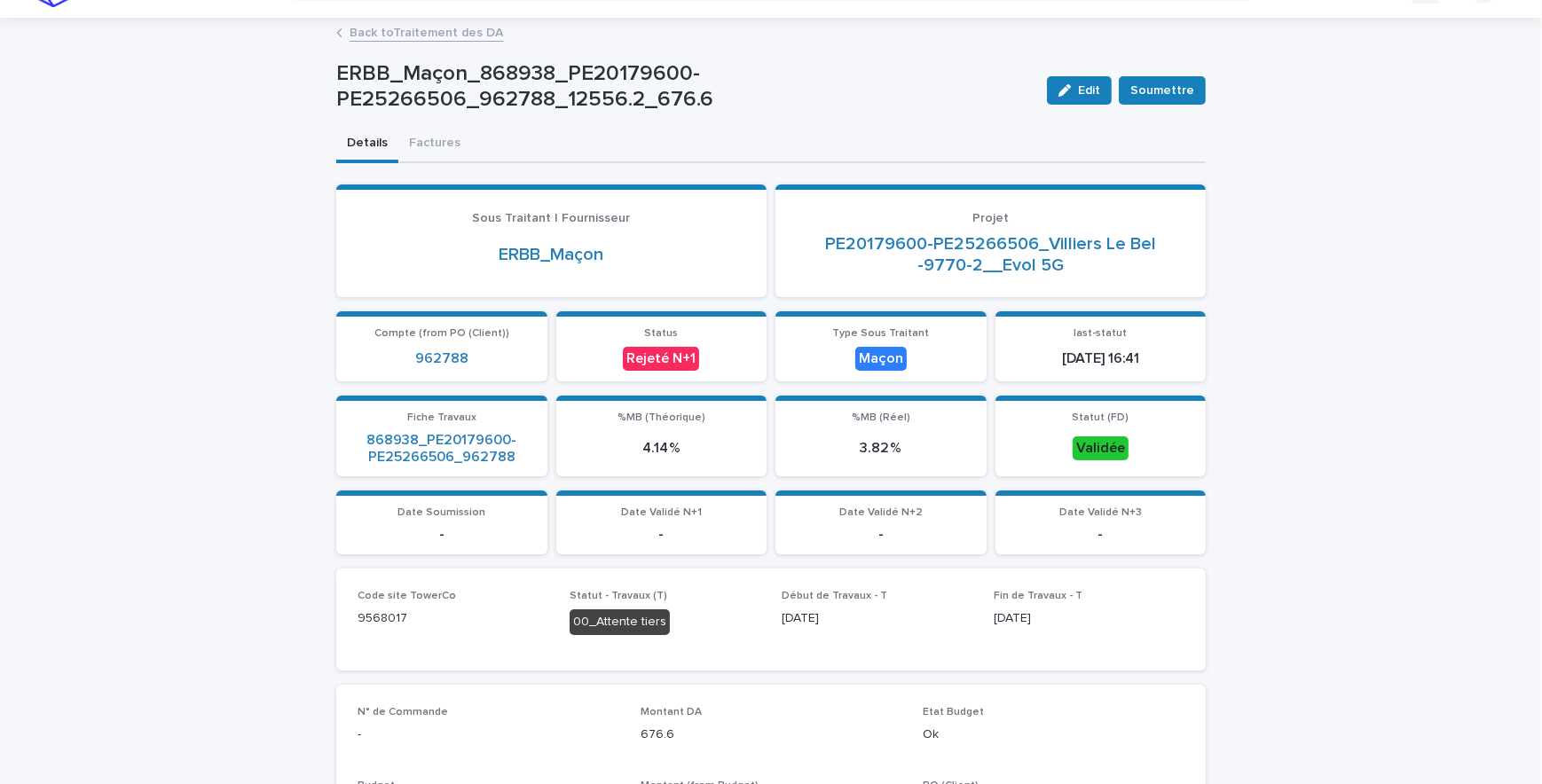
scroll to position [0, 0]
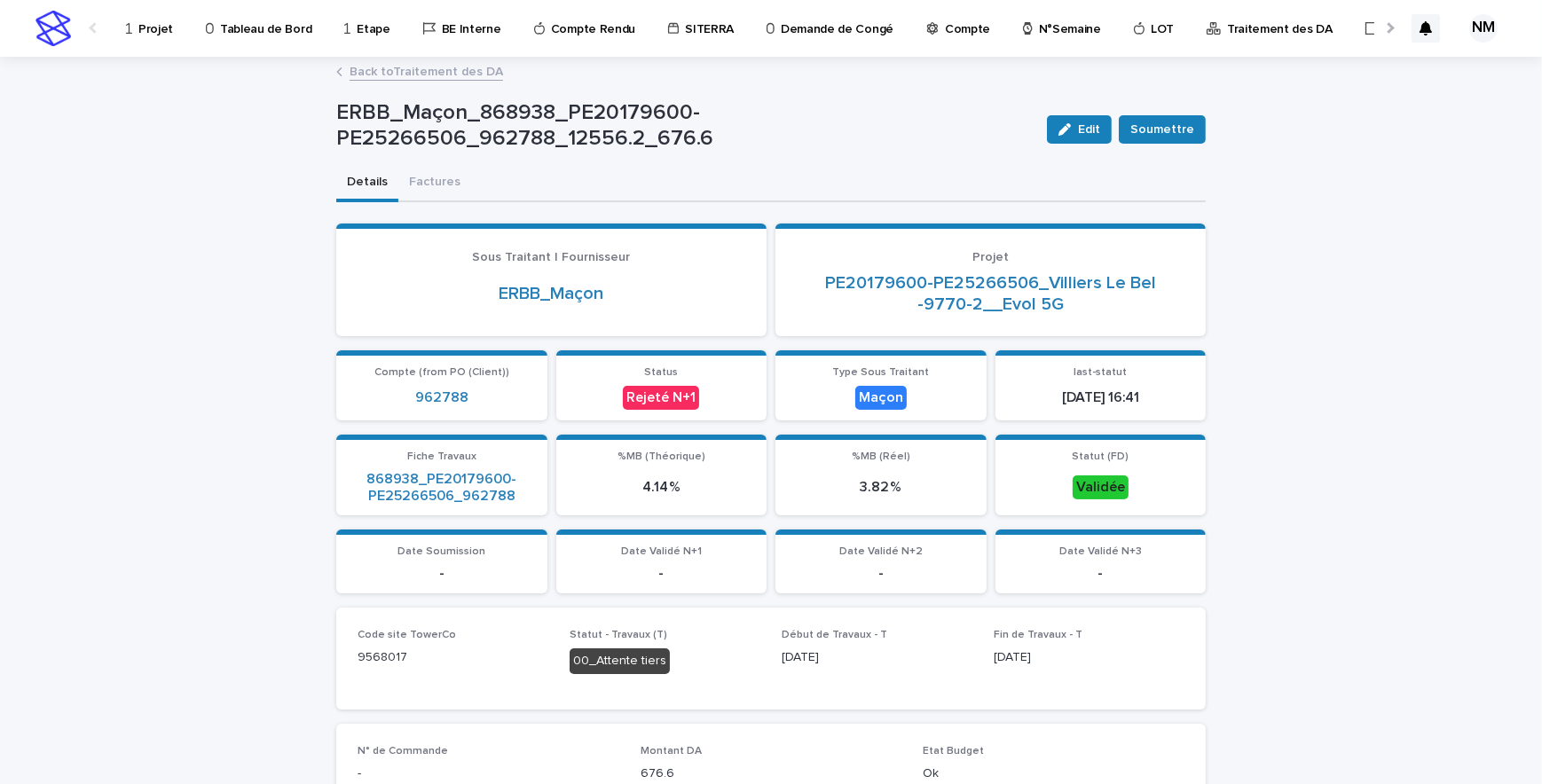
click at [380, 66] on link "Back to Traitement des DA" at bounding box center [426, 71] width 153 height 21
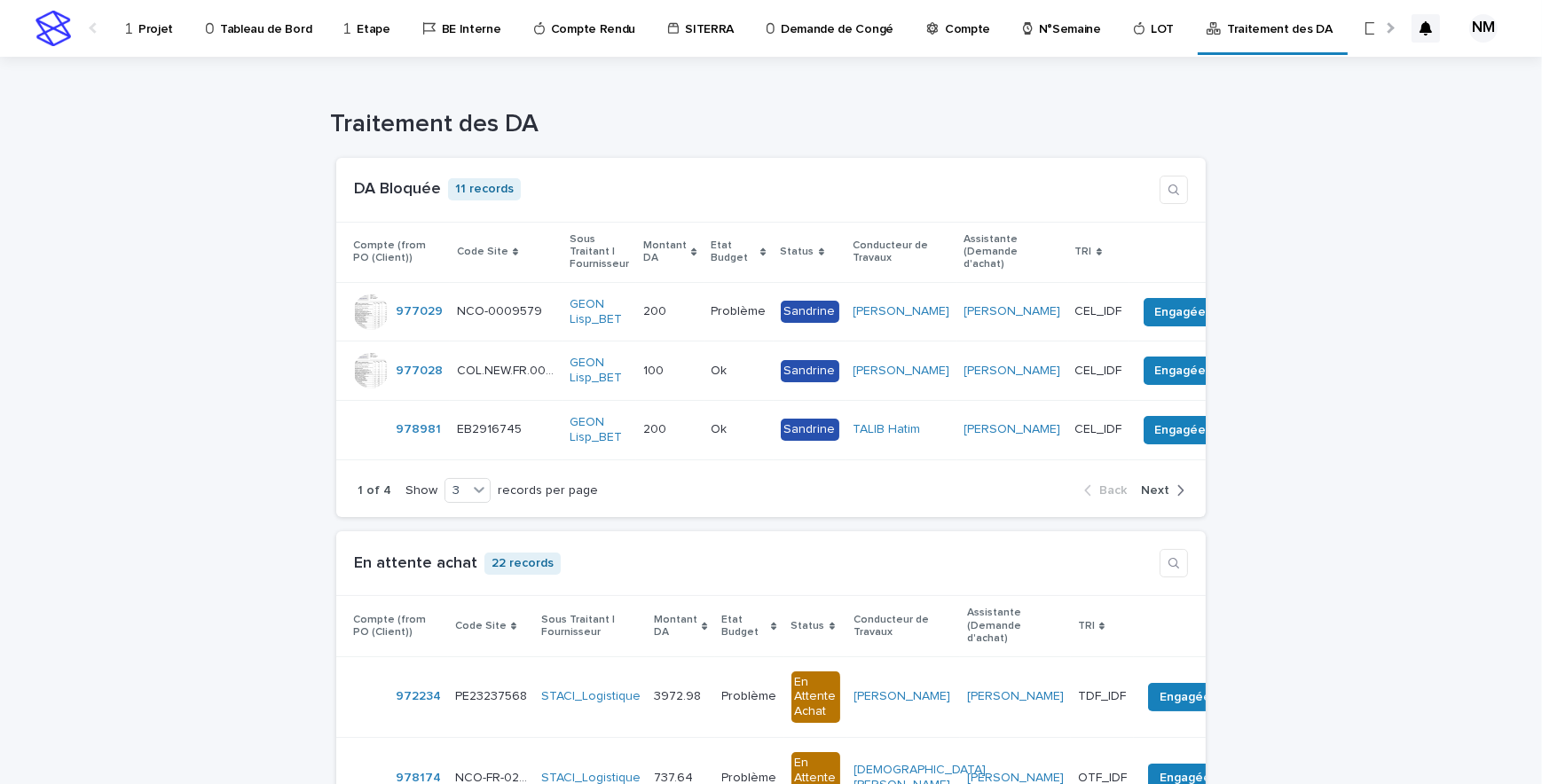
click at [156, 28] on p "Projet" at bounding box center [155, 18] width 35 height 37
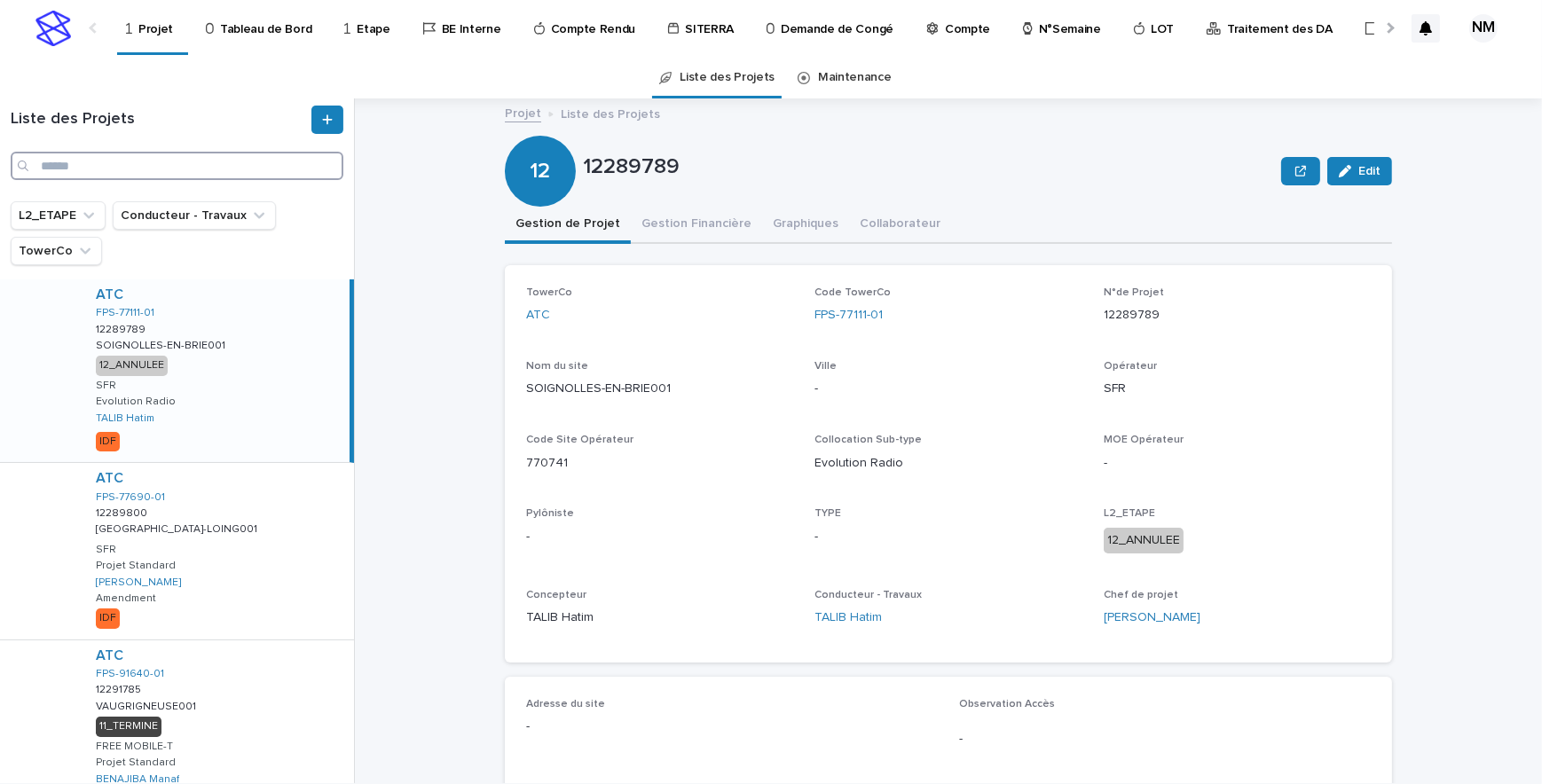
click at [155, 169] on input "Search" at bounding box center [176, 166] width 332 height 28
paste input "**********"
type input "**********"
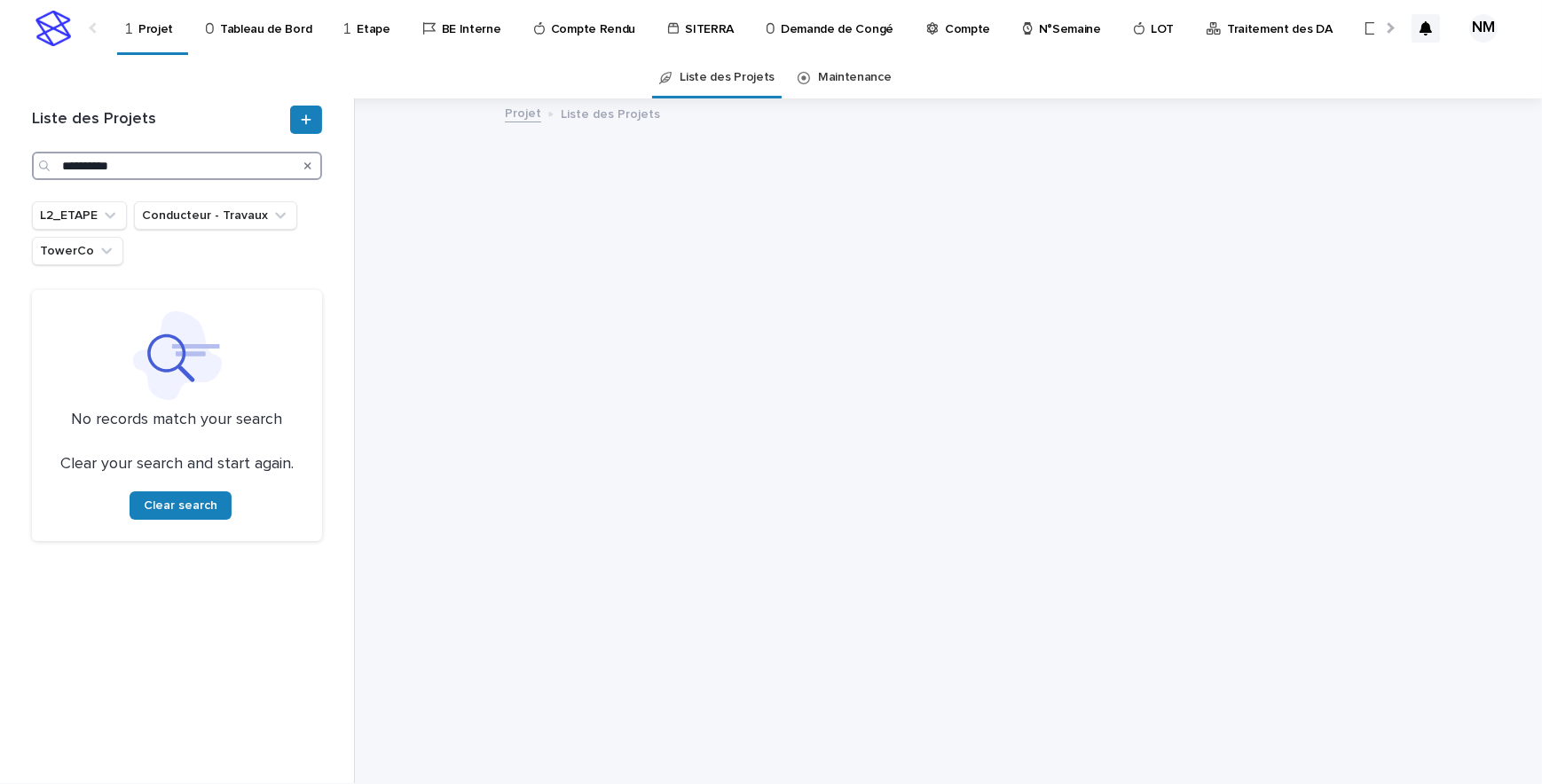
drag, startPoint x: 155, startPoint y: 169, endPoint x: -55, endPoint y: 161, distance: 210.2
click at [0, 161] on html "**********" at bounding box center [771, 392] width 1542 height 784
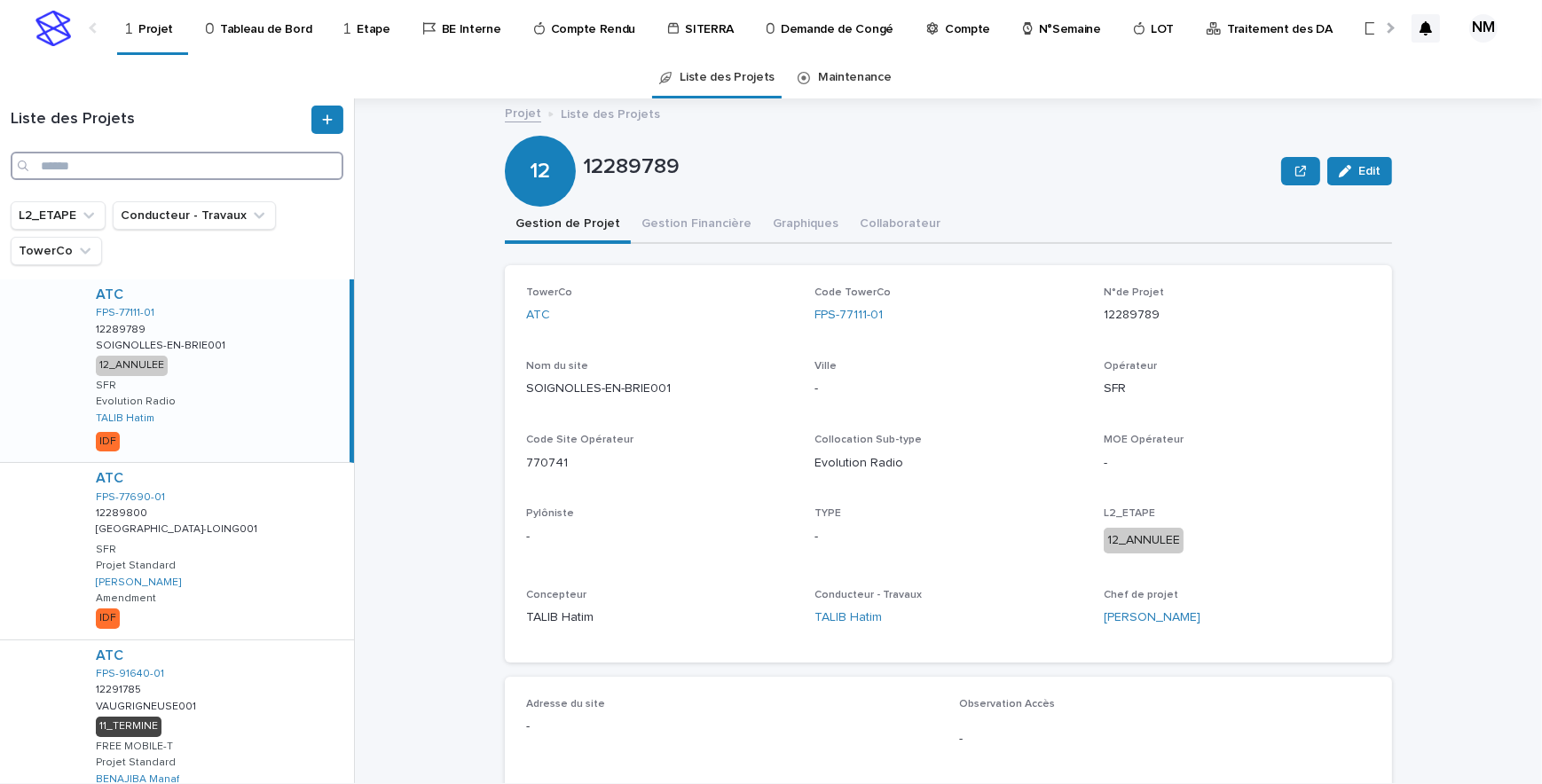
click at [130, 169] on input "Search" at bounding box center [176, 166] width 332 height 28
paste input "**********"
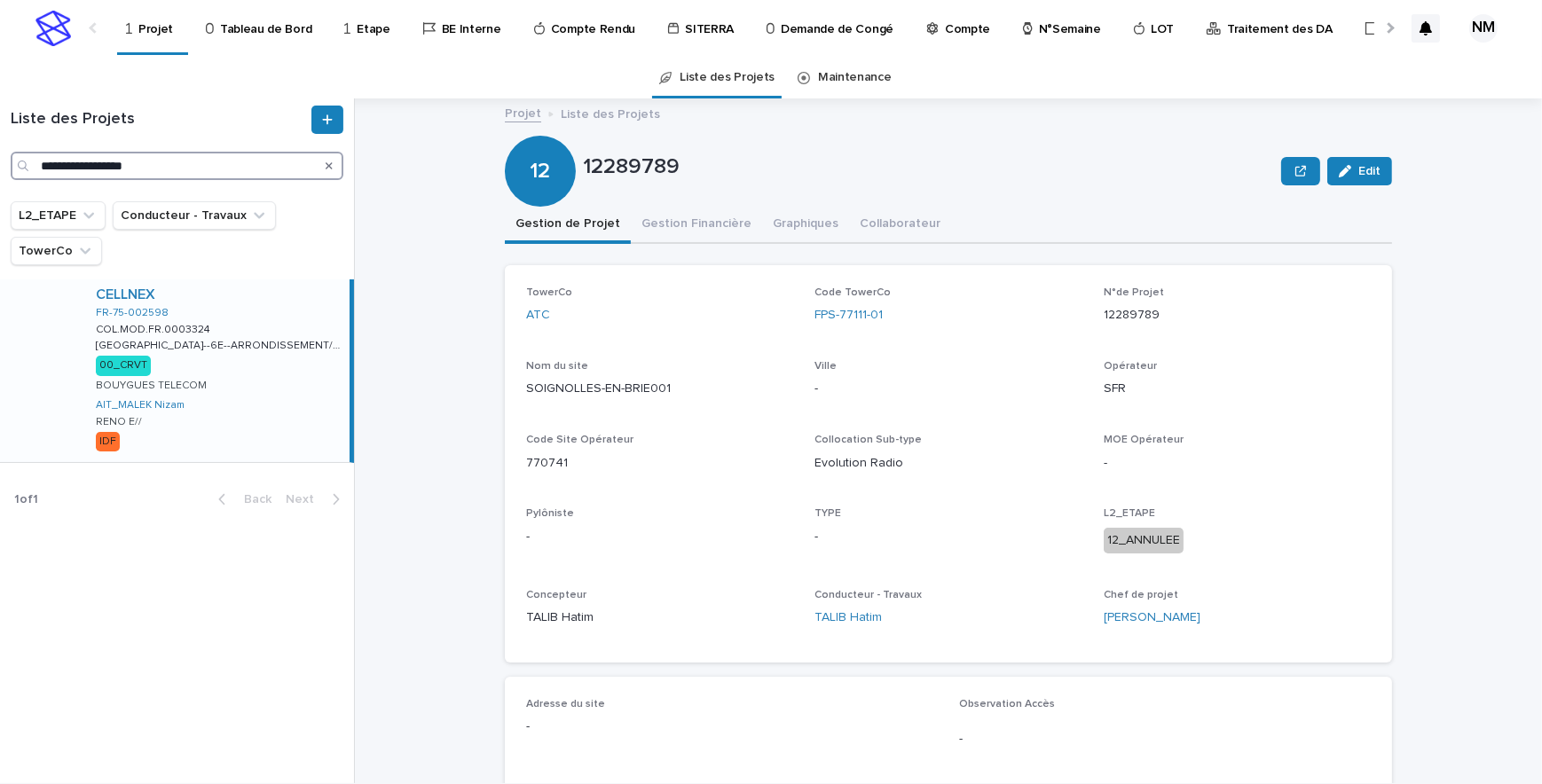
type input "**********"
click at [304, 377] on div "CELLNEX FR-75-002598 COL.MOD.FR.0003324 COL.MOD.FR.0003324 [GEOGRAPHIC_DATA]--6…" at bounding box center [215, 370] width 268 height 183
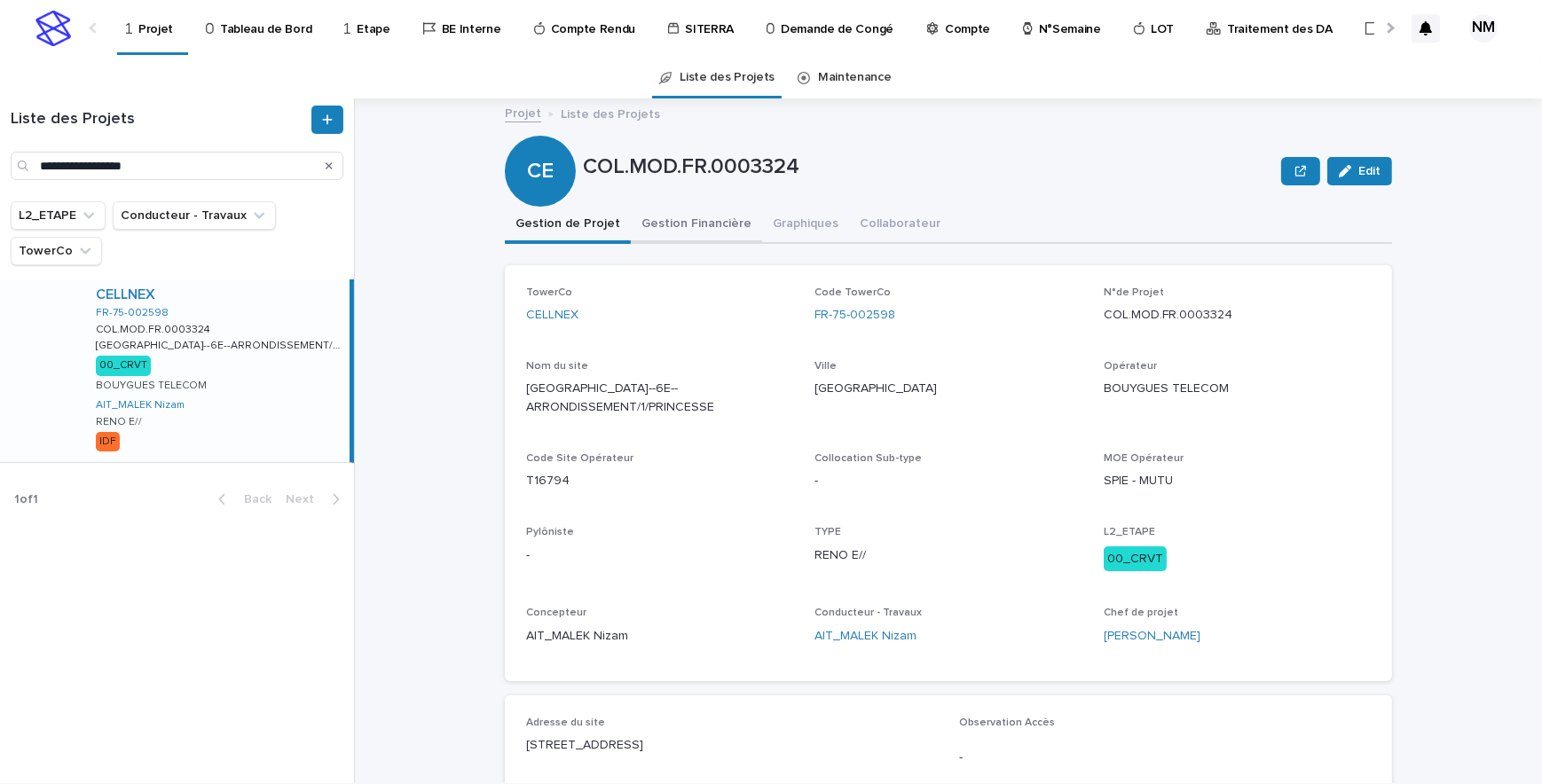
click at [648, 222] on button "Gestion Financière" at bounding box center [696, 224] width 132 height 37
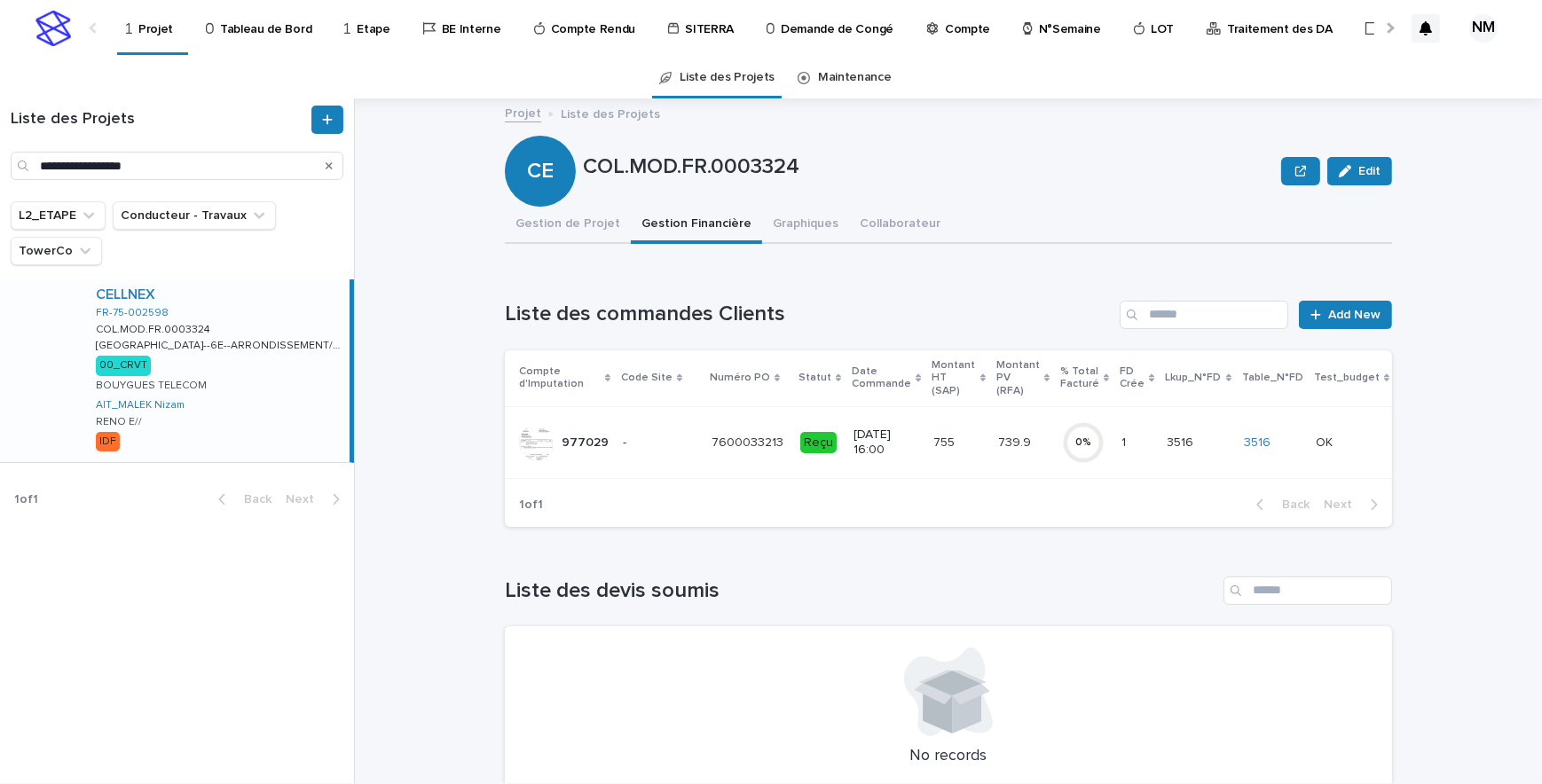
click at [967, 452] on td "755 755" at bounding box center [959, 442] width 63 height 72
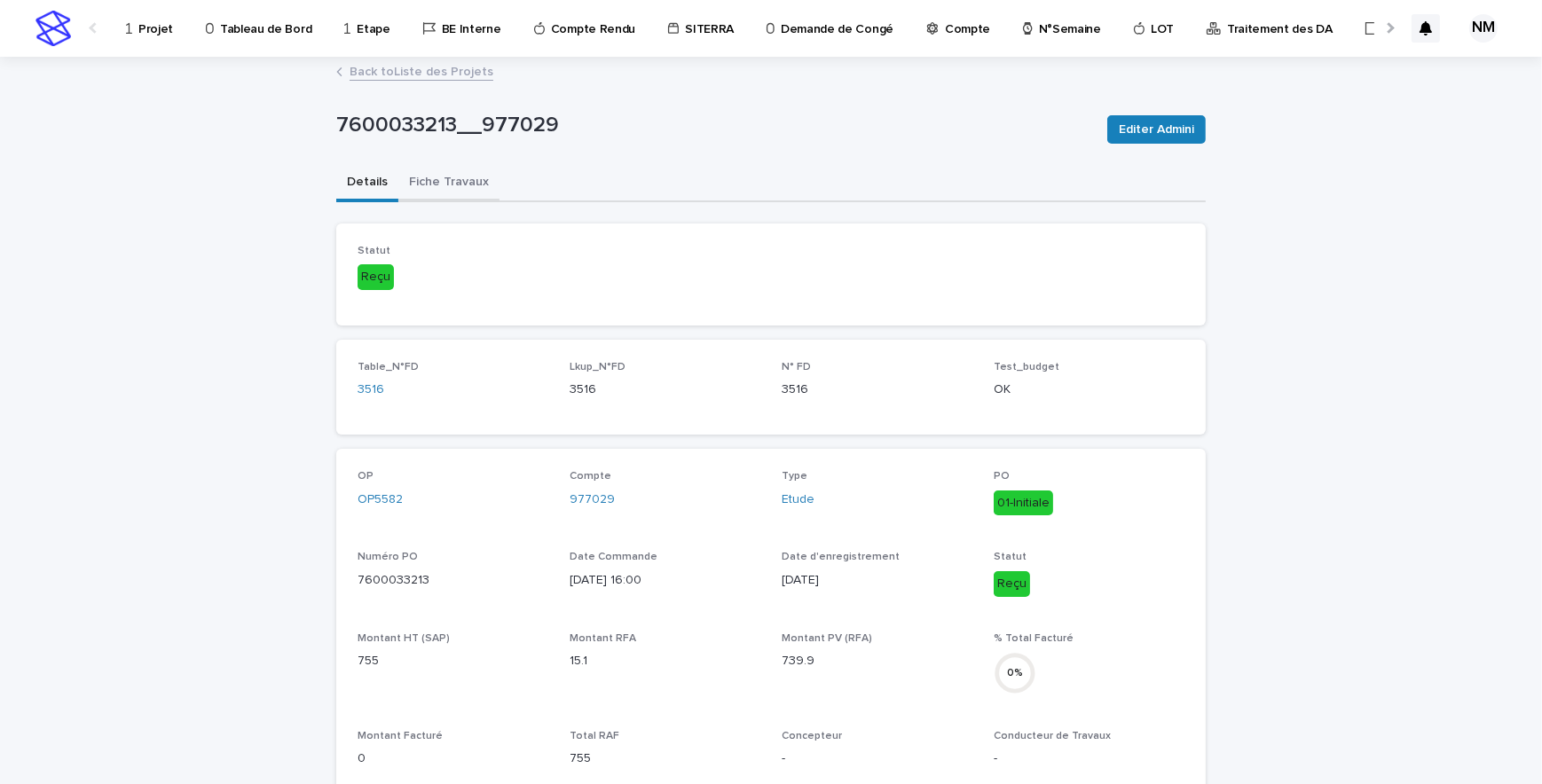
click at [457, 183] on button "Fiche Travaux" at bounding box center [449, 183] width 101 height 37
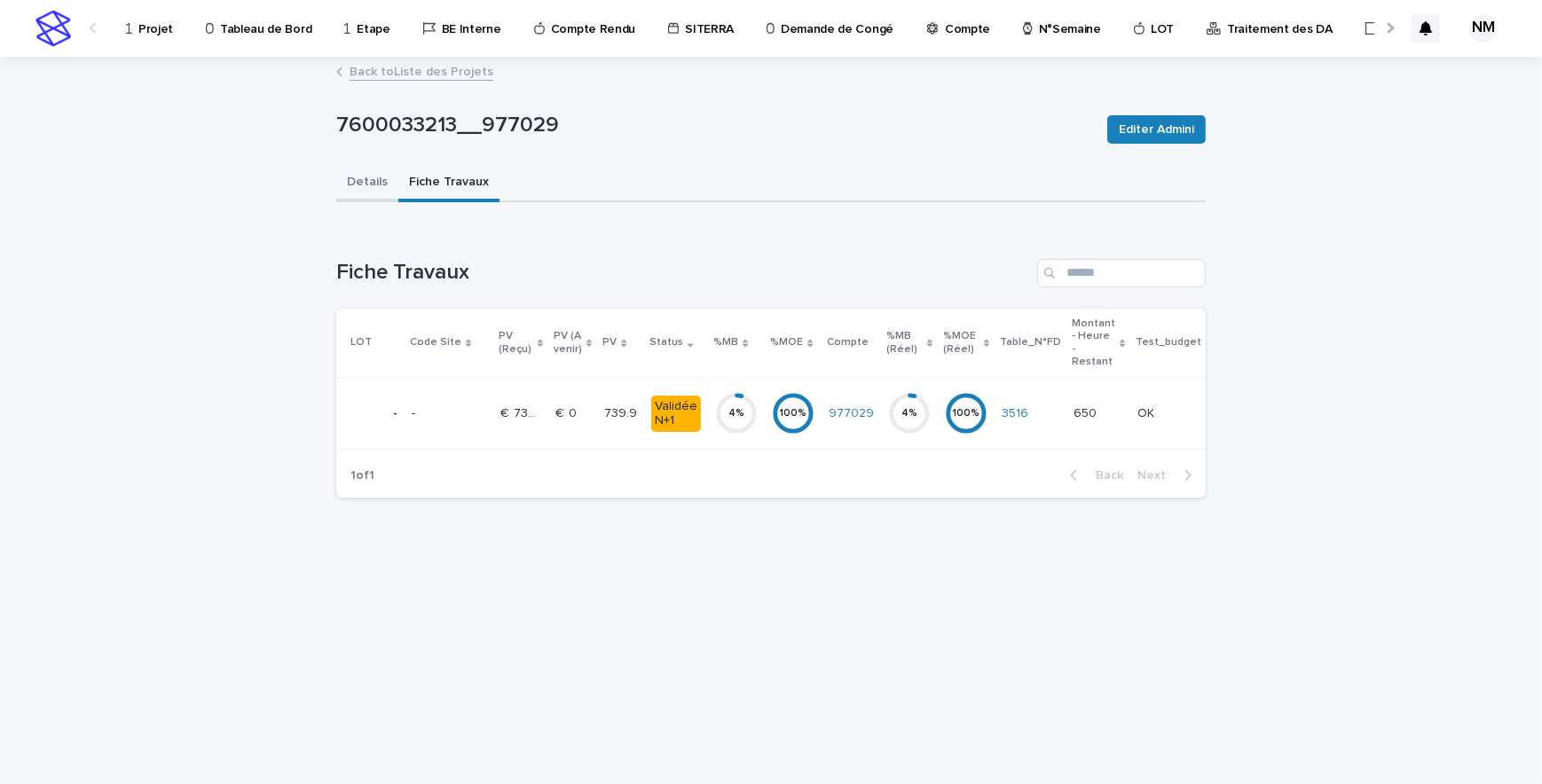
drag, startPoint x: 361, startPoint y: 188, endPoint x: 408, endPoint y: 149, distance: 61.1
click at [361, 188] on button "Details" at bounding box center [368, 183] width 63 height 37
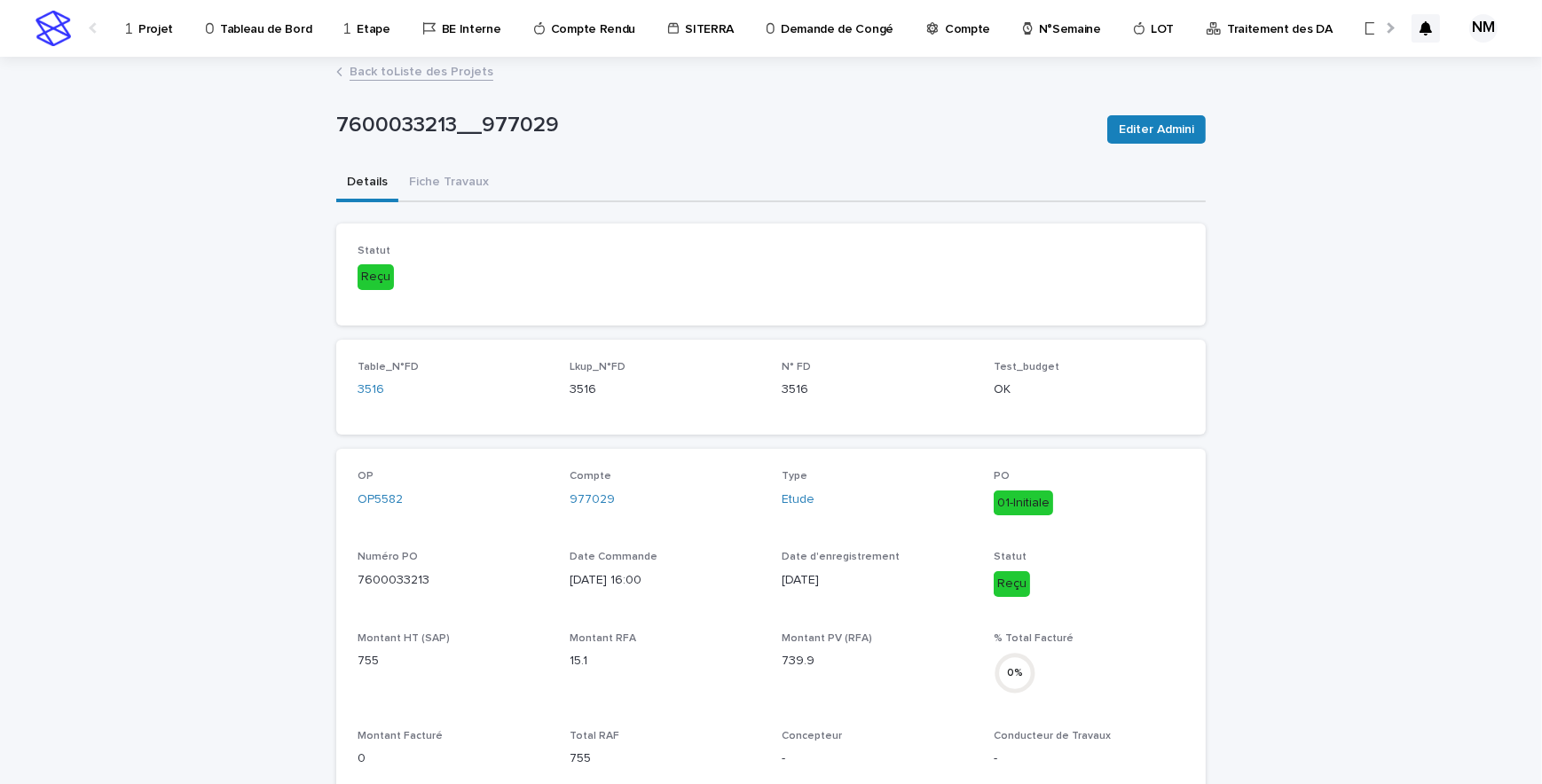
click at [364, 61] on link "Back to Liste des Projets" at bounding box center [421, 71] width 144 height 21
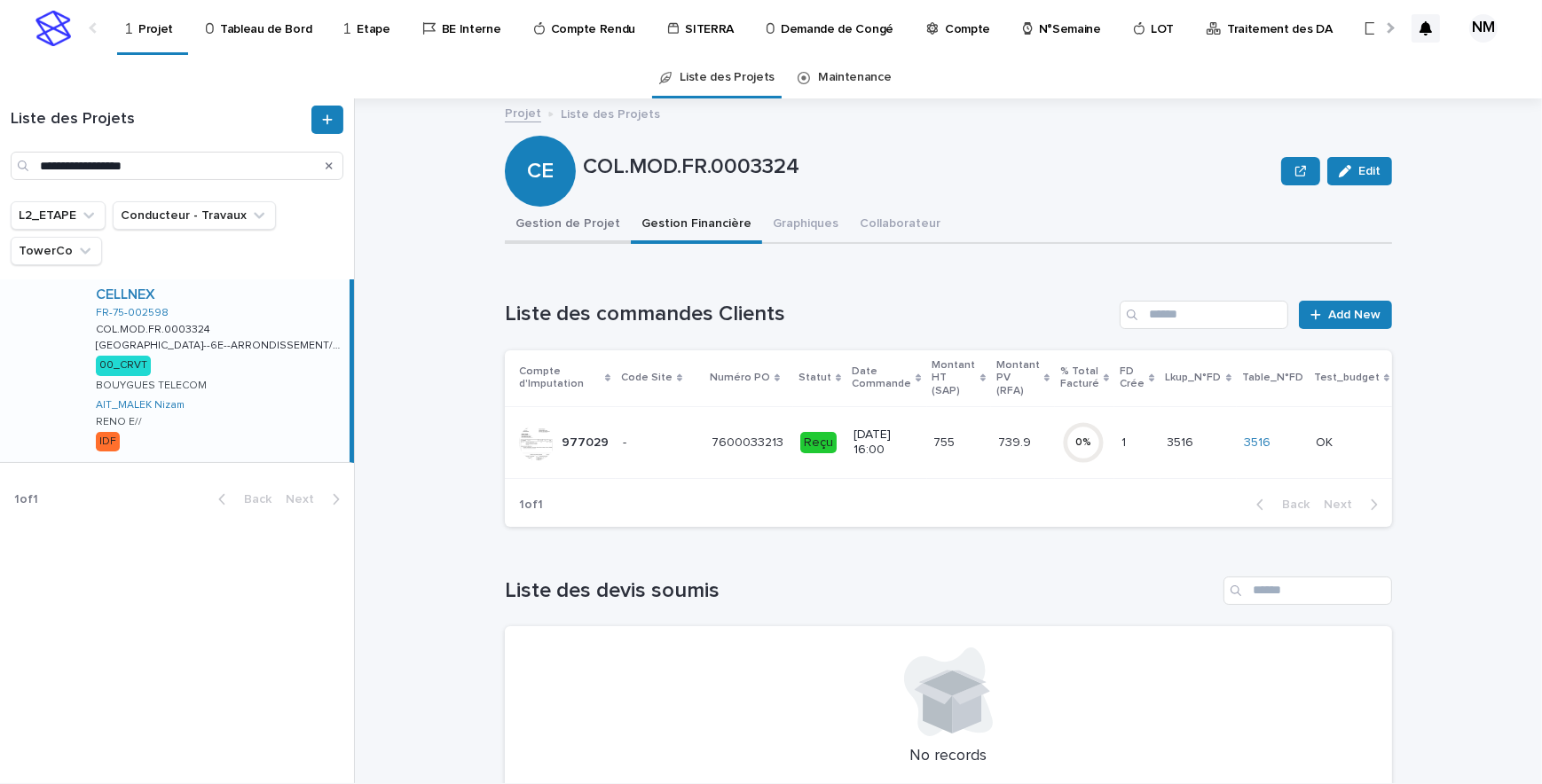
click at [522, 216] on button "Gestion de Projet" at bounding box center [567, 224] width 126 height 37
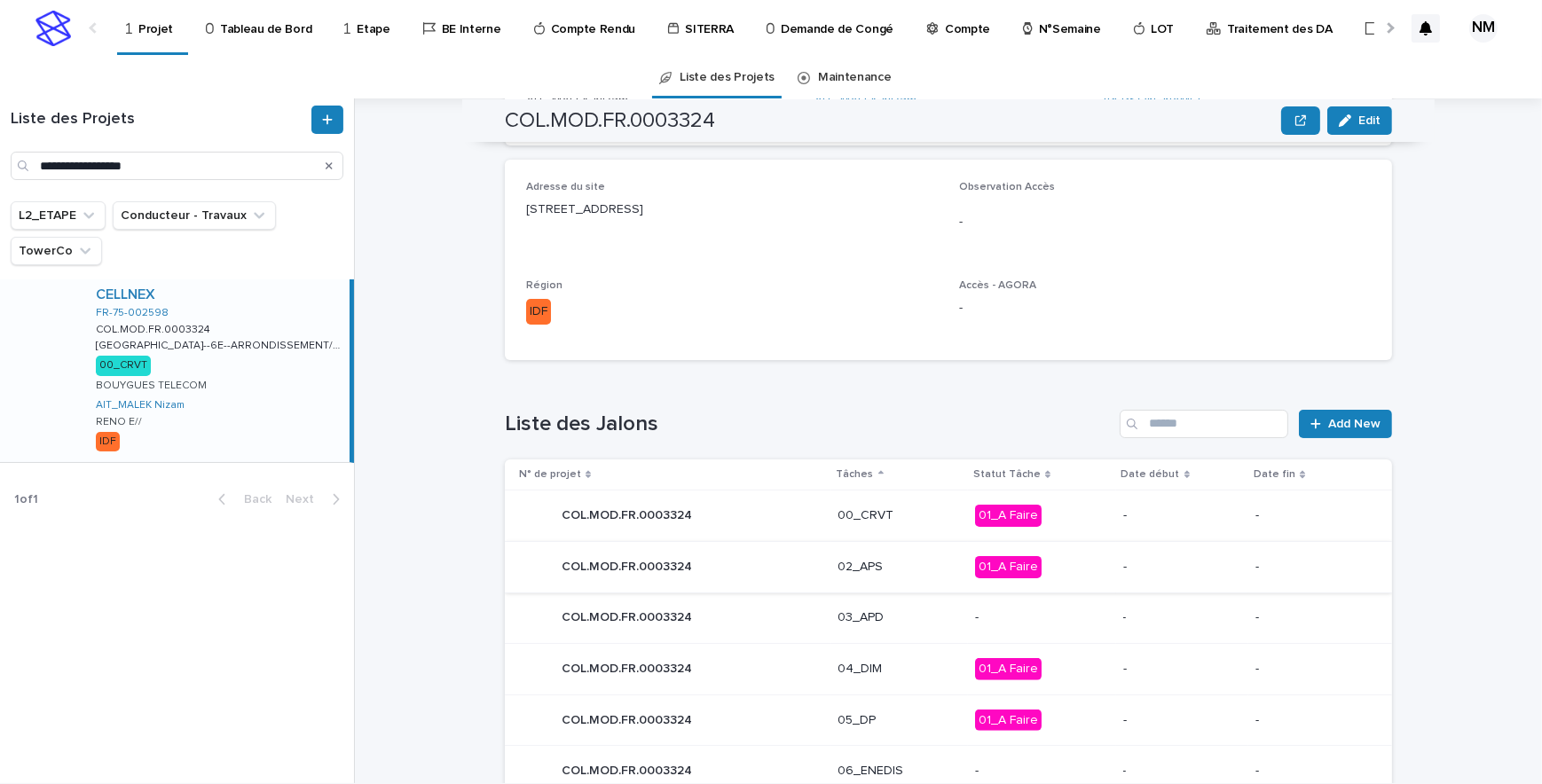
scroll to position [564, 0]
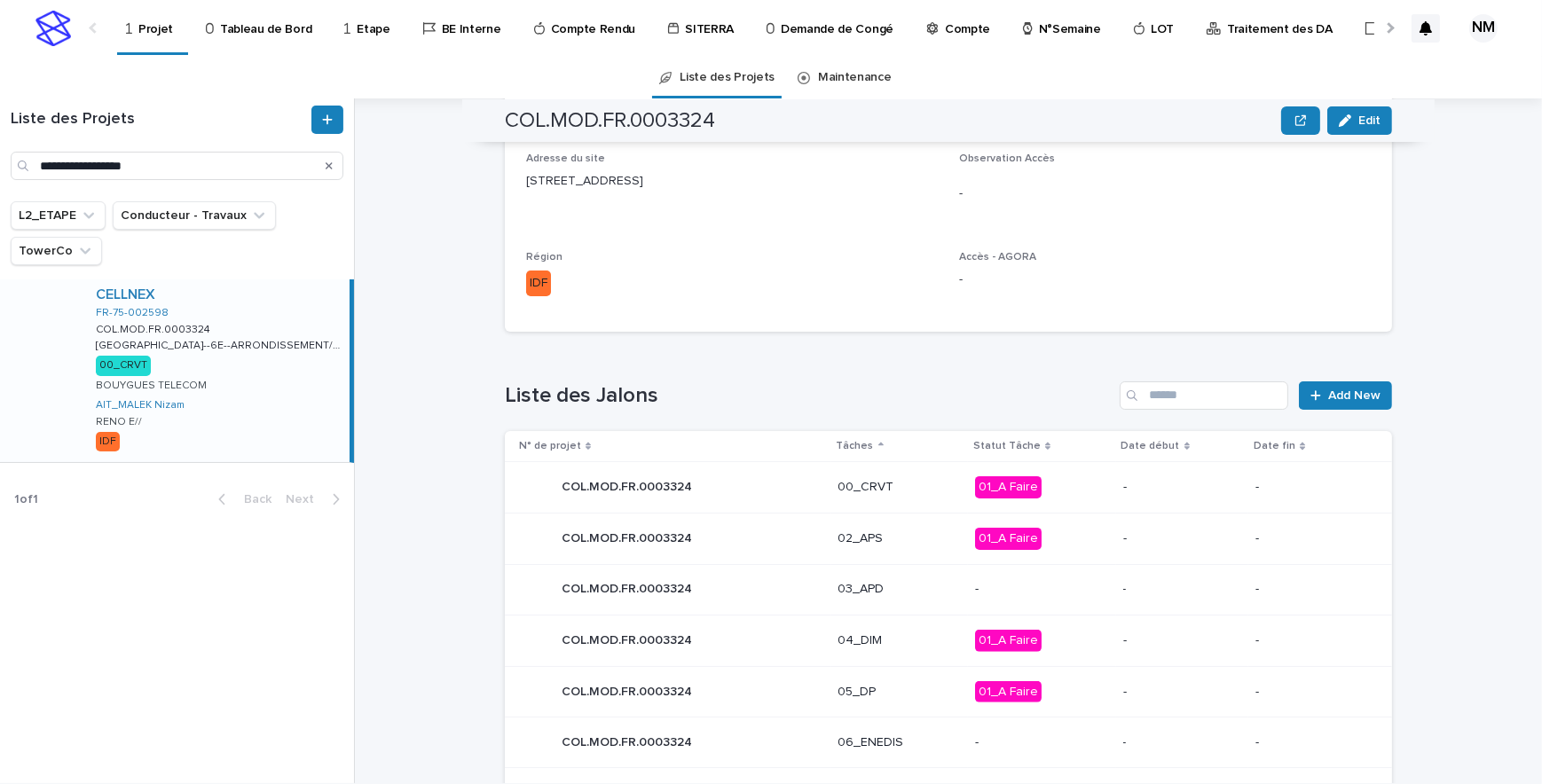
click at [1104, 476] on p "01_A Faire" at bounding box center [1042, 487] width 134 height 22
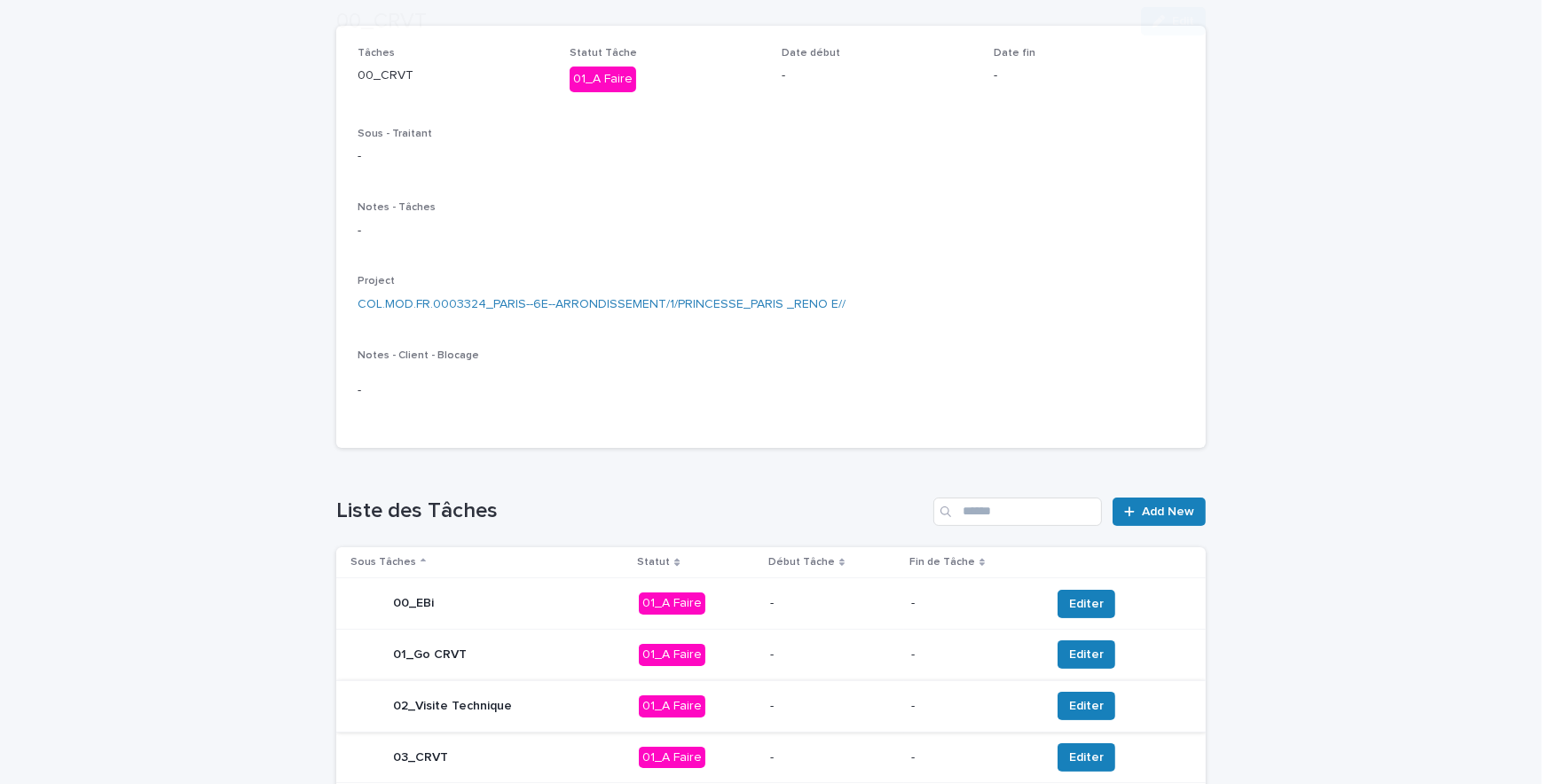
scroll to position [413, 0]
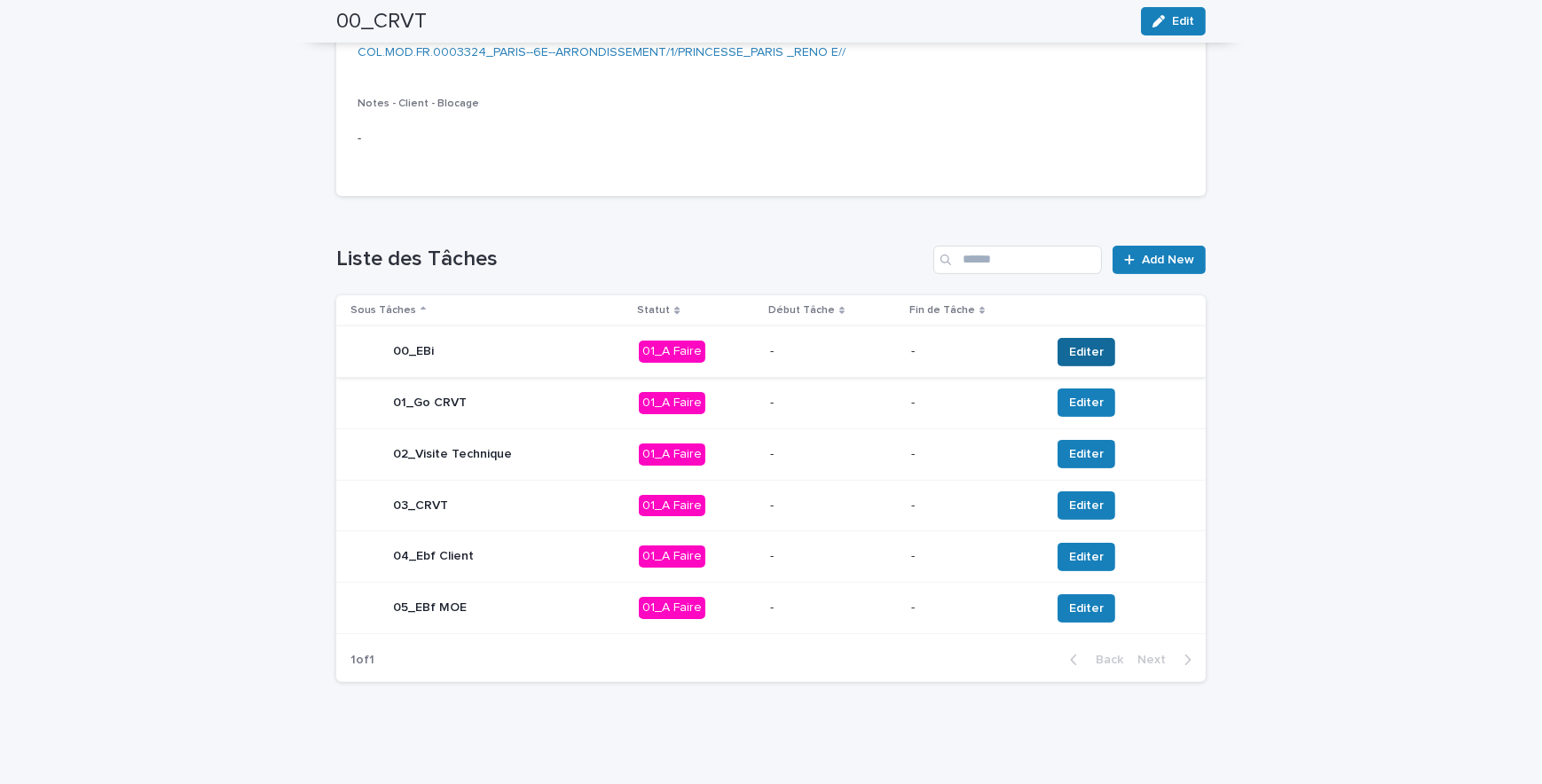
click at [1085, 345] on span "Editer" at bounding box center [1086, 352] width 35 height 18
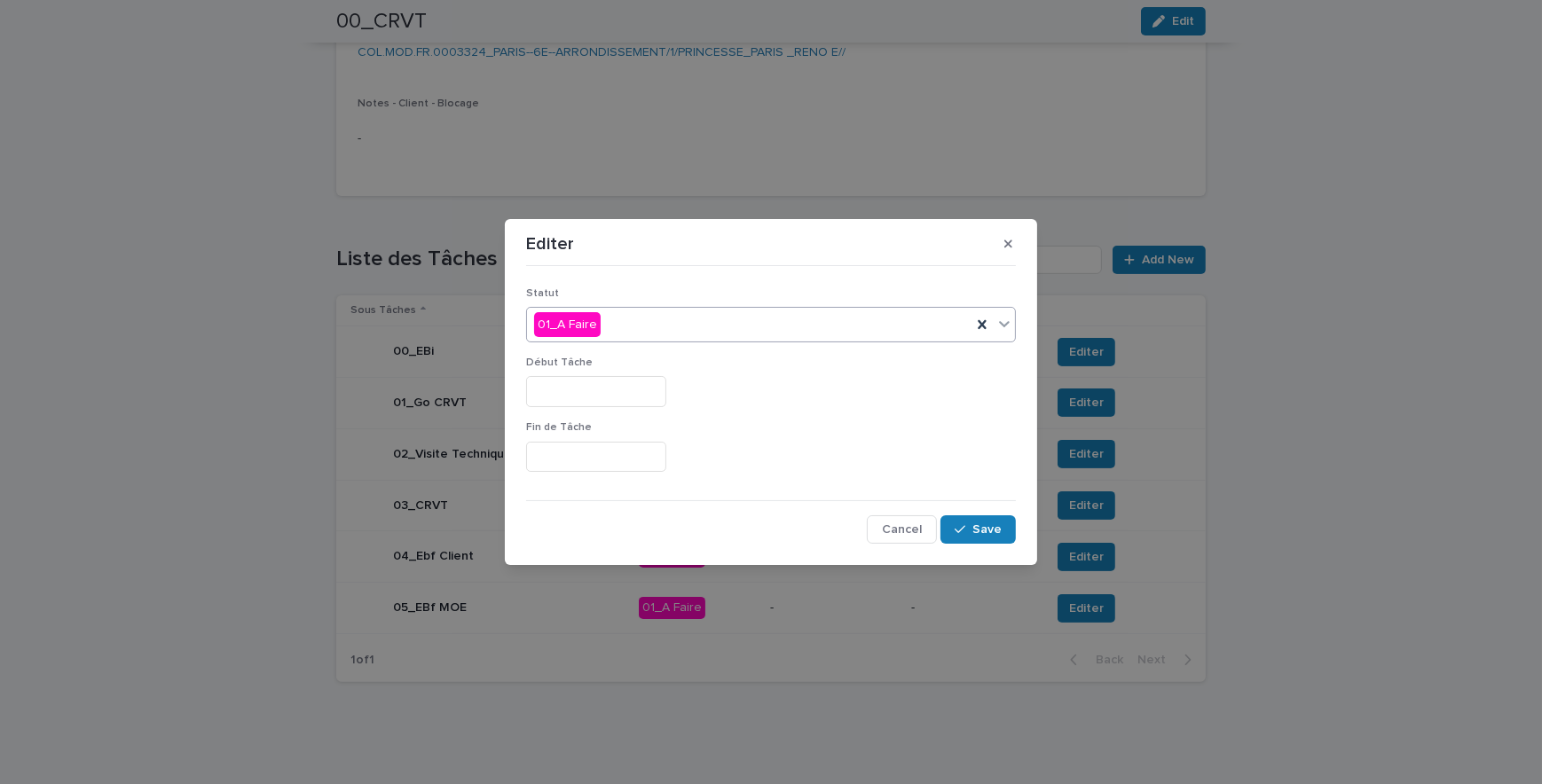
click at [624, 330] on div "01_A Faire" at bounding box center [749, 325] width 444 height 29
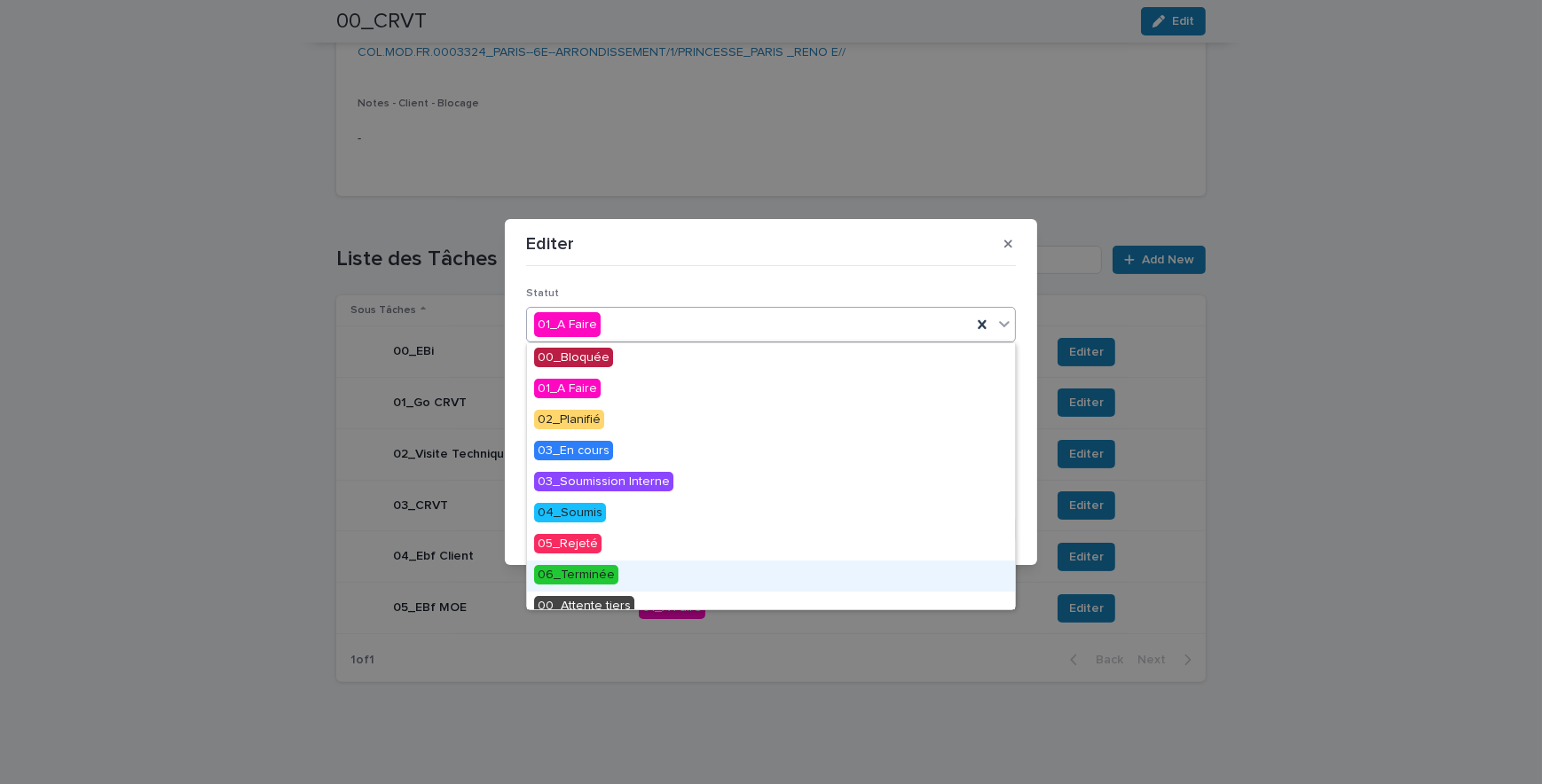
click at [590, 582] on span "06_Terminée" at bounding box center [576, 575] width 84 height 20
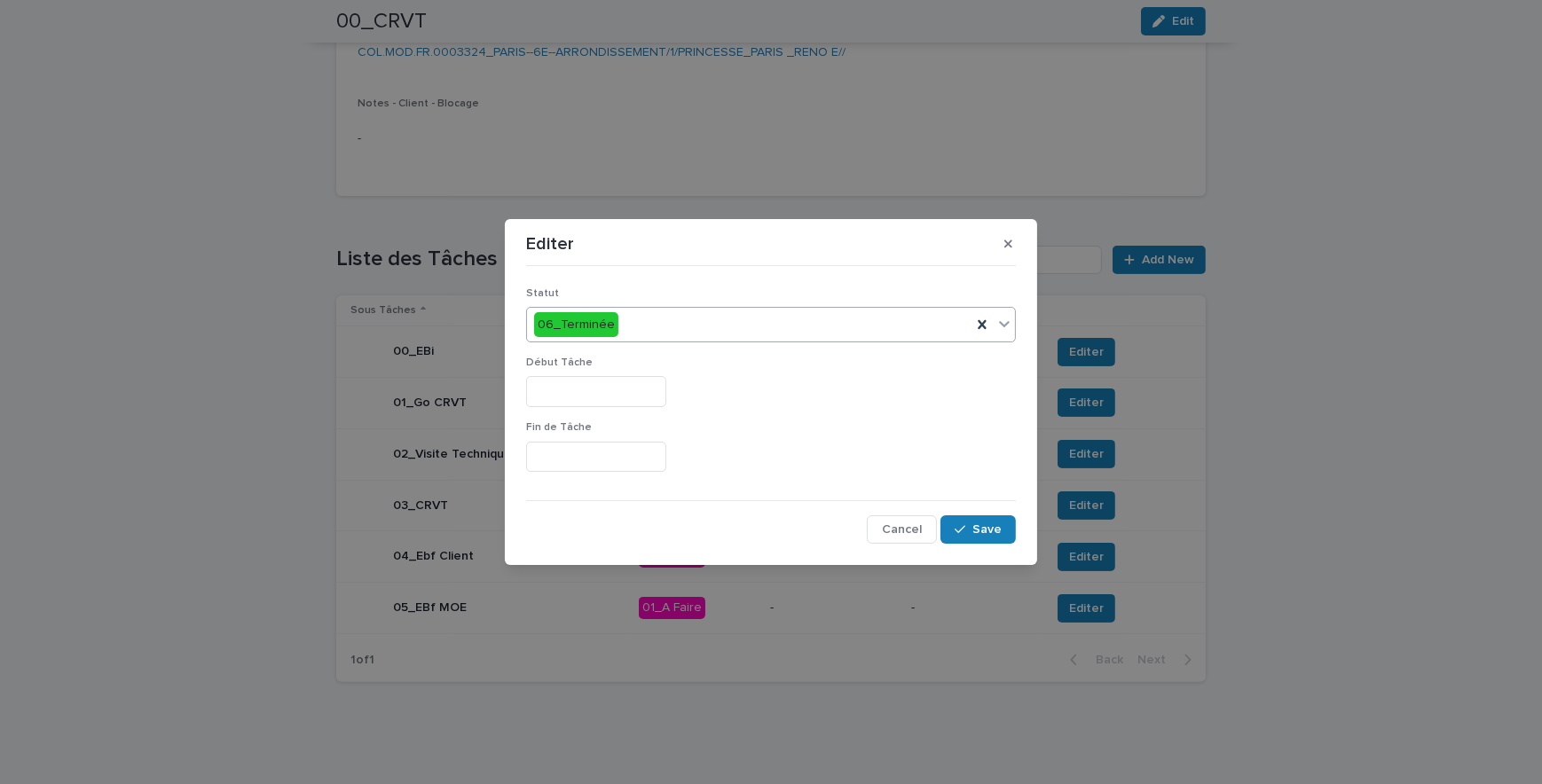
click at [595, 403] on input "text" at bounding box center [597, 391] width 140 height 31
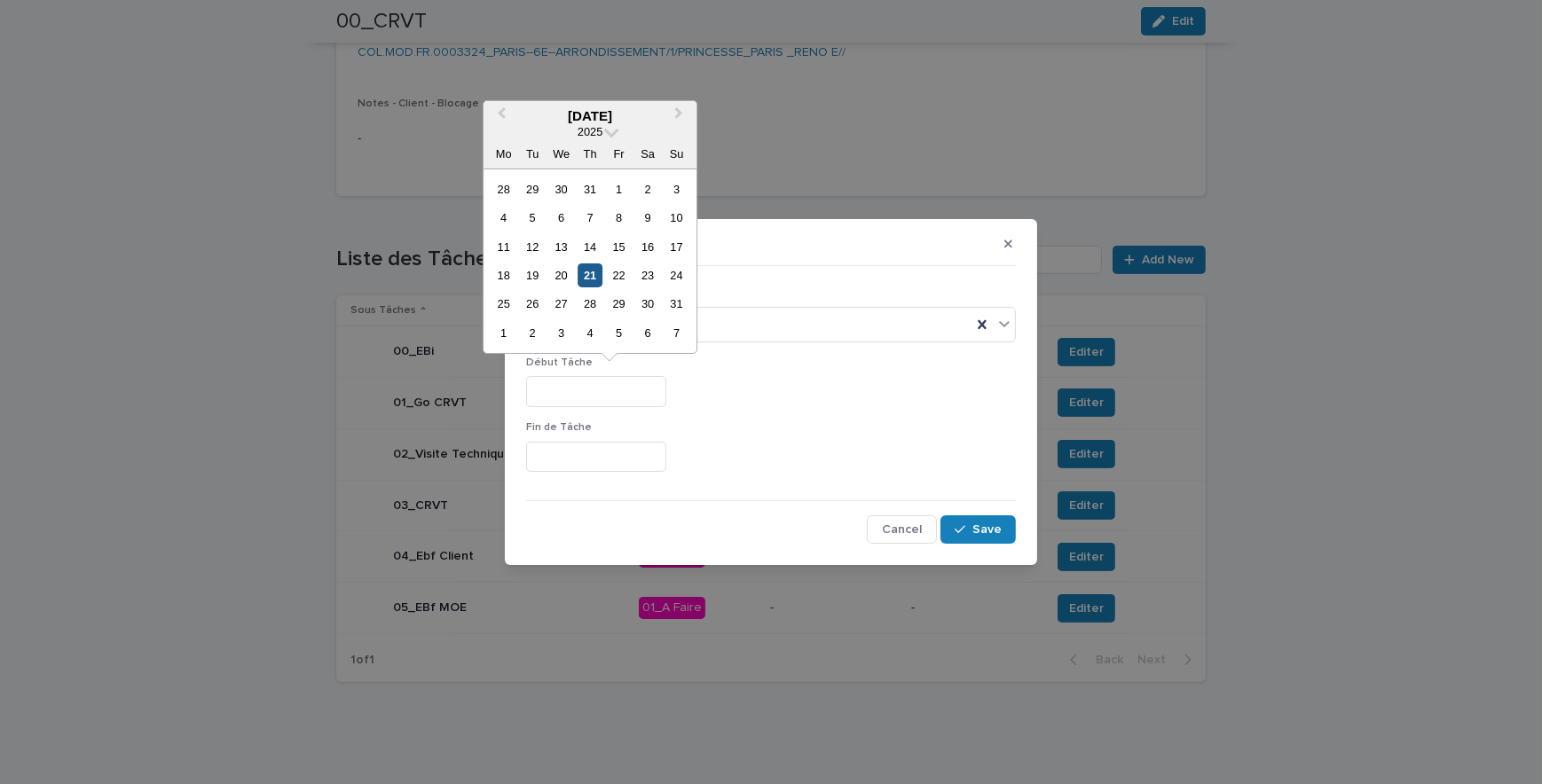
click at [596, 281] on div "21" at bounding box center [590, 275] width 24 height 24
type input "*********"
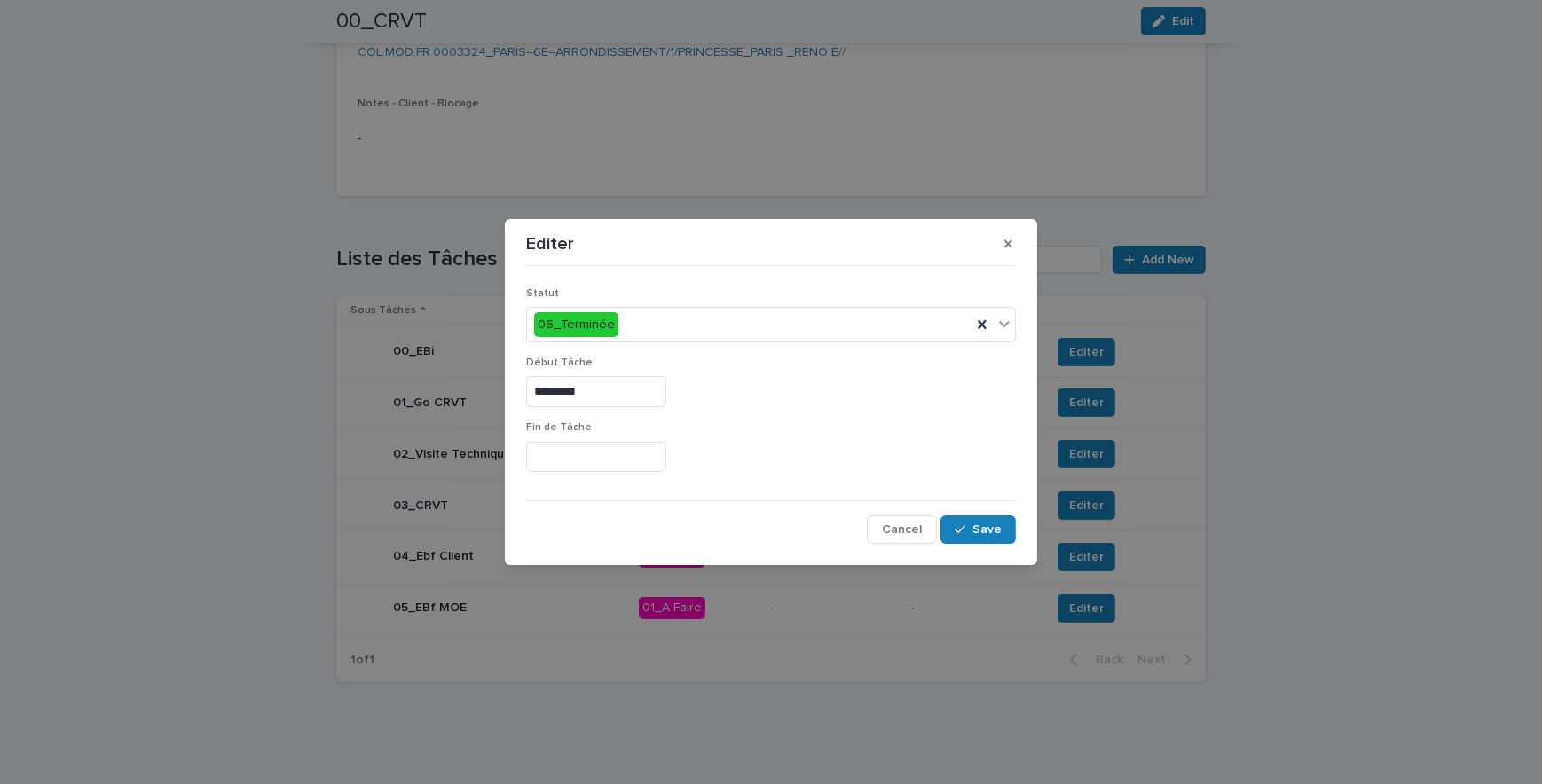
click at [571, 459] on input "text" at bounding box center [597, 457] width 140 height 31
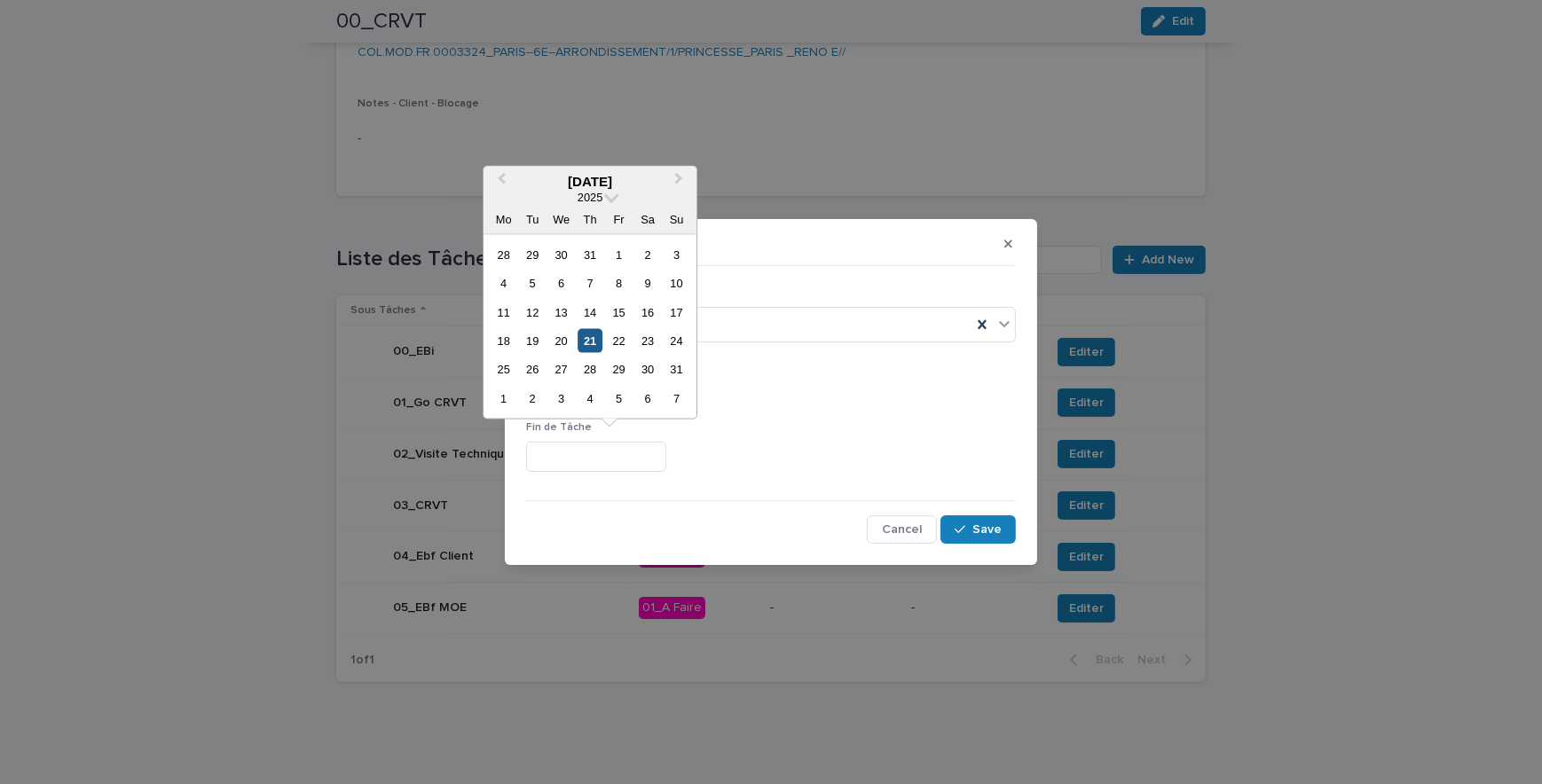
click at [598, 348] on div "21" at bounding box center [590, 341] width 24 height 24
type input "*********"
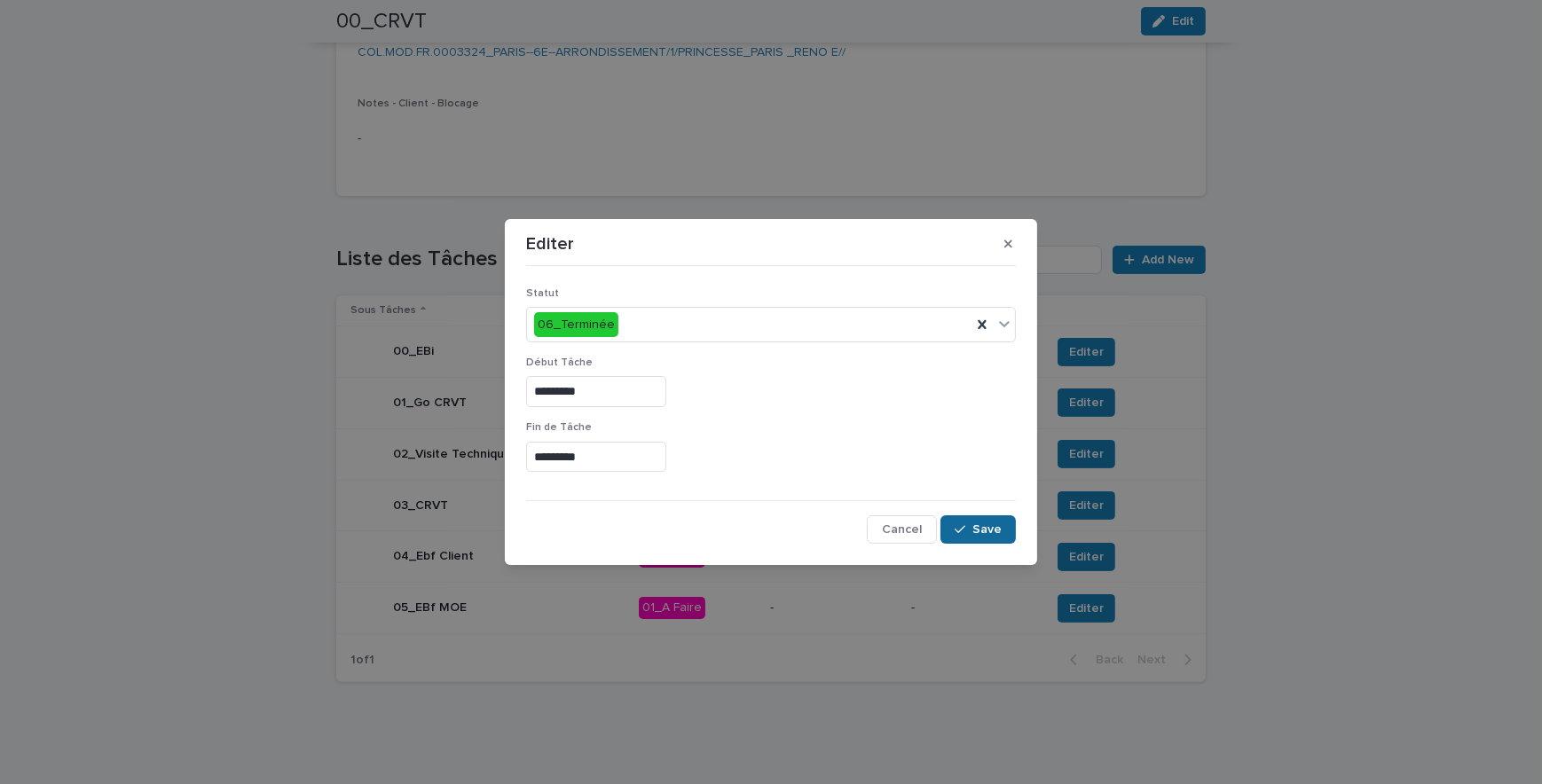
click at [973, 530] on div "button" at bounding box center [963, 529] width 18 height 12
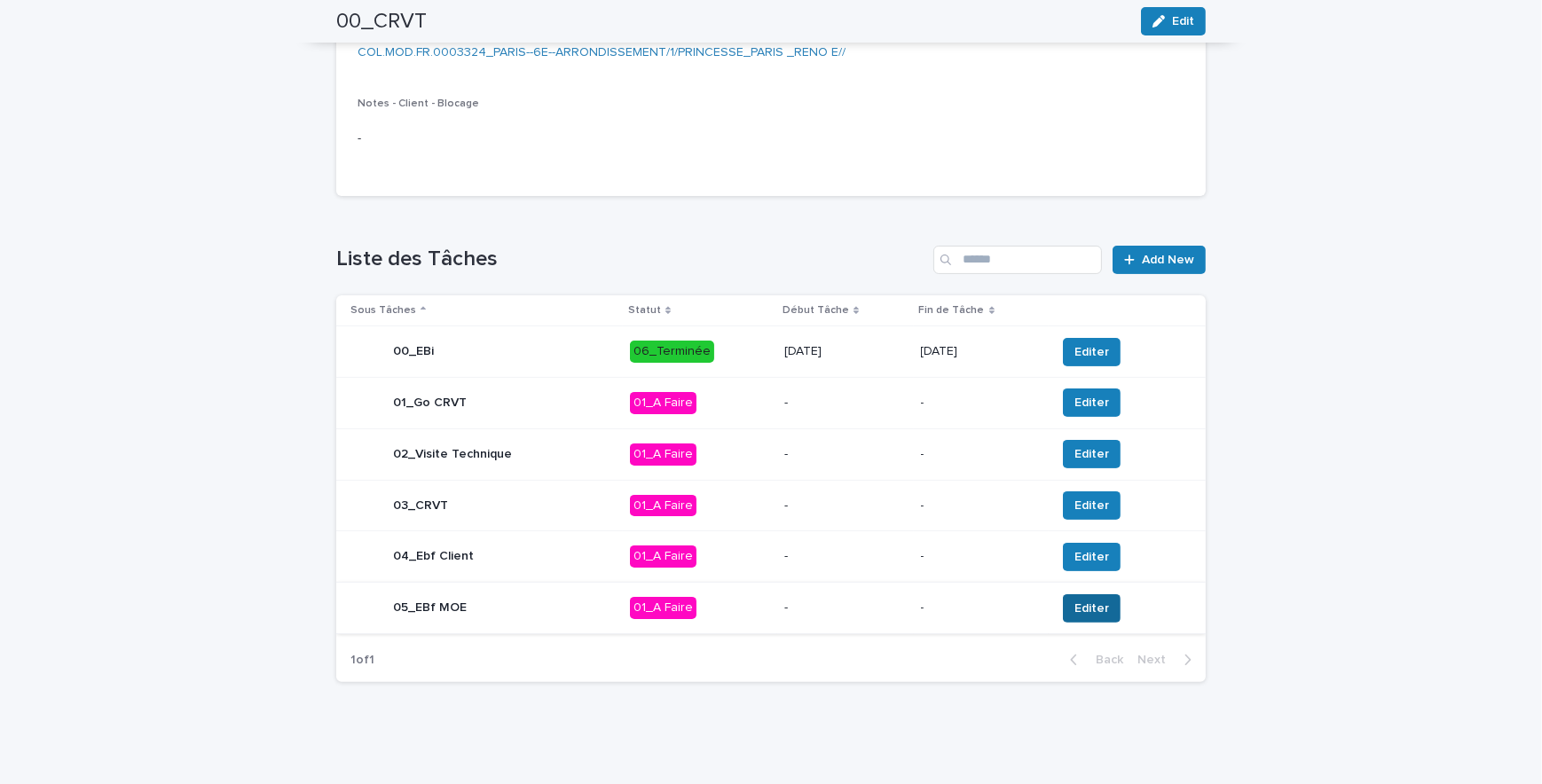
click at [1102, 612] on button "Editer" at bounding box center [1091, 609] width 58 height 28
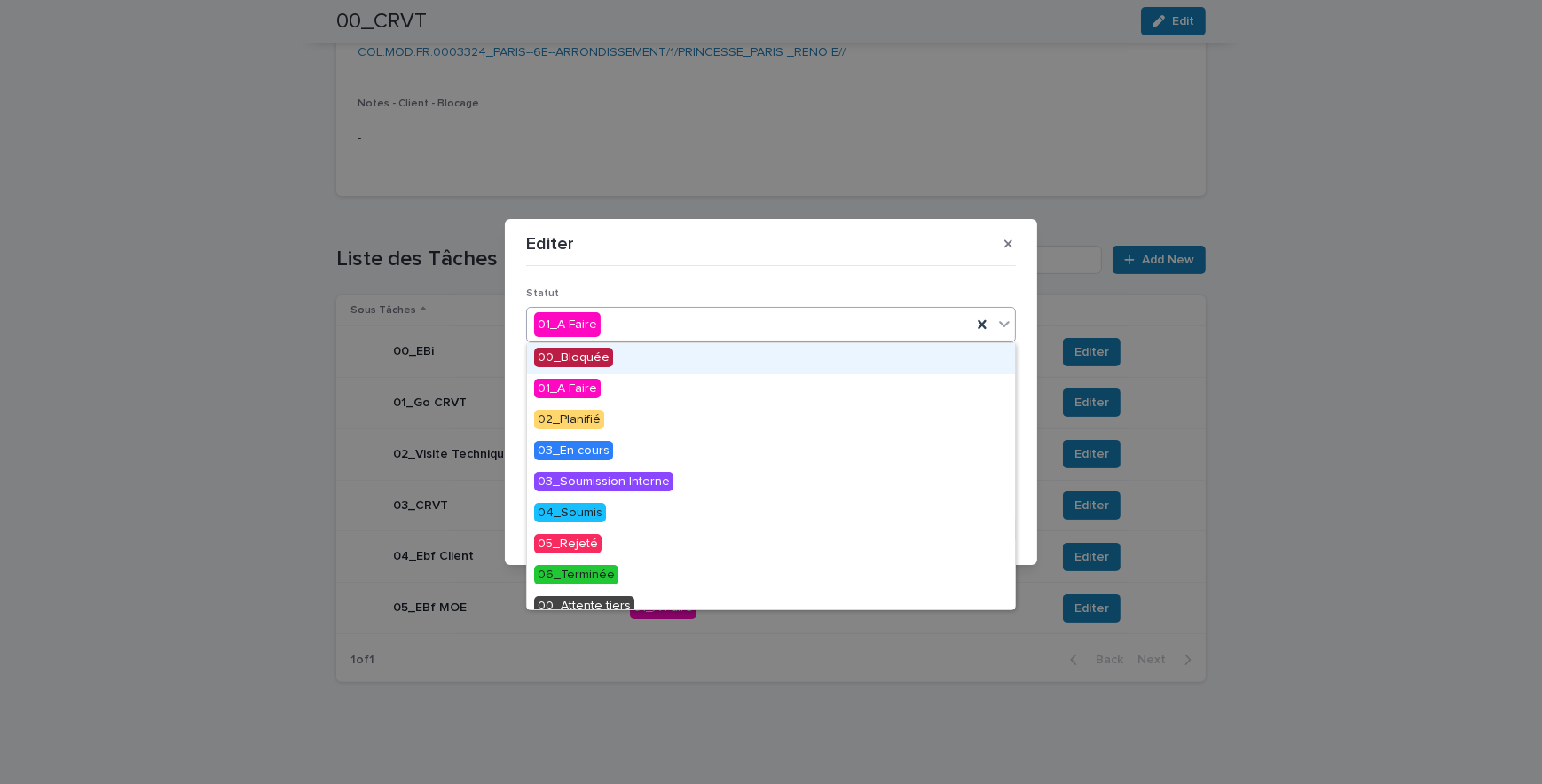
click at [676, 332] on div "01_A Faire" at bounding box center [749, 325] width 444 height 29
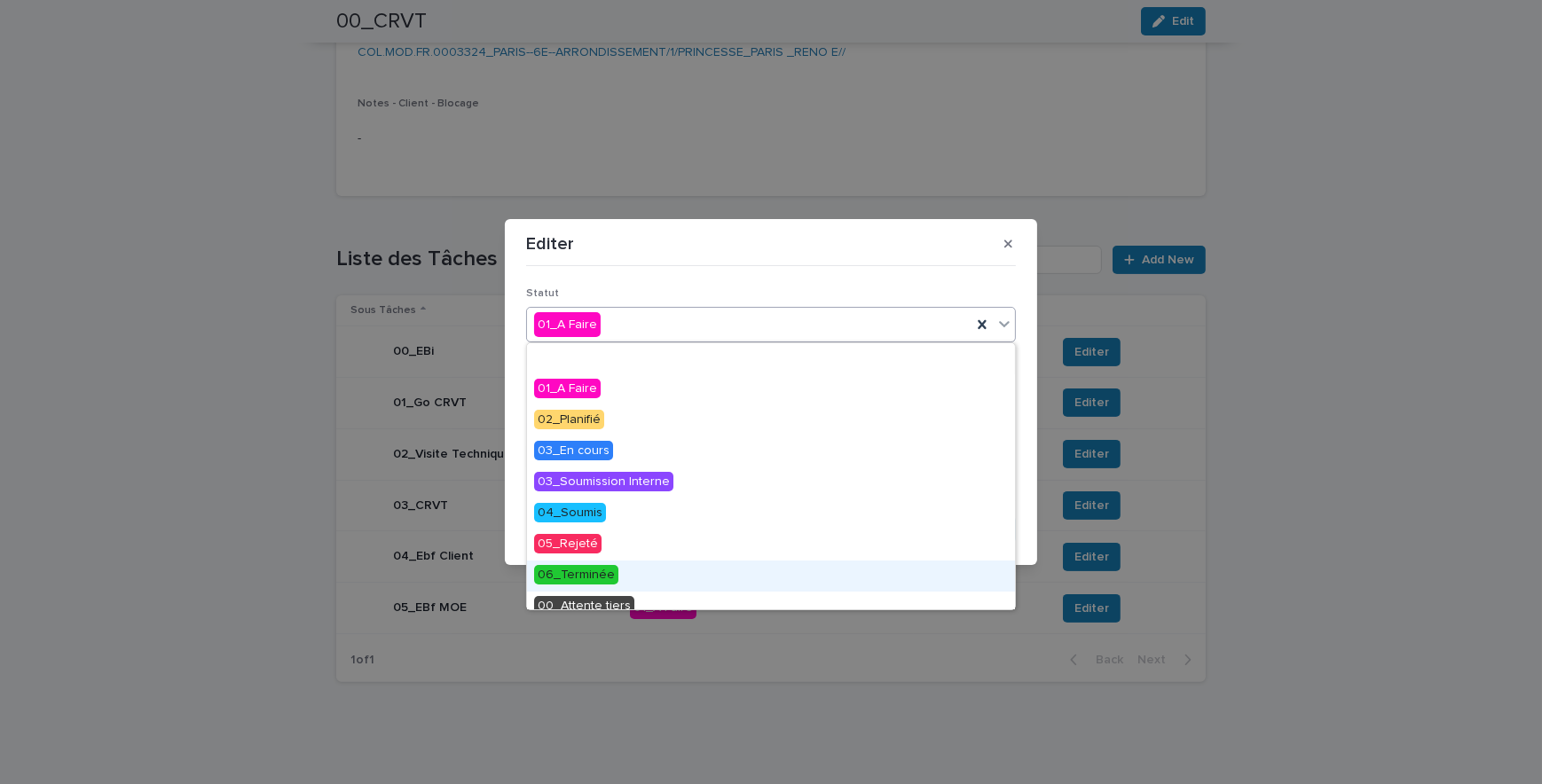
scroll to position [76, 0]
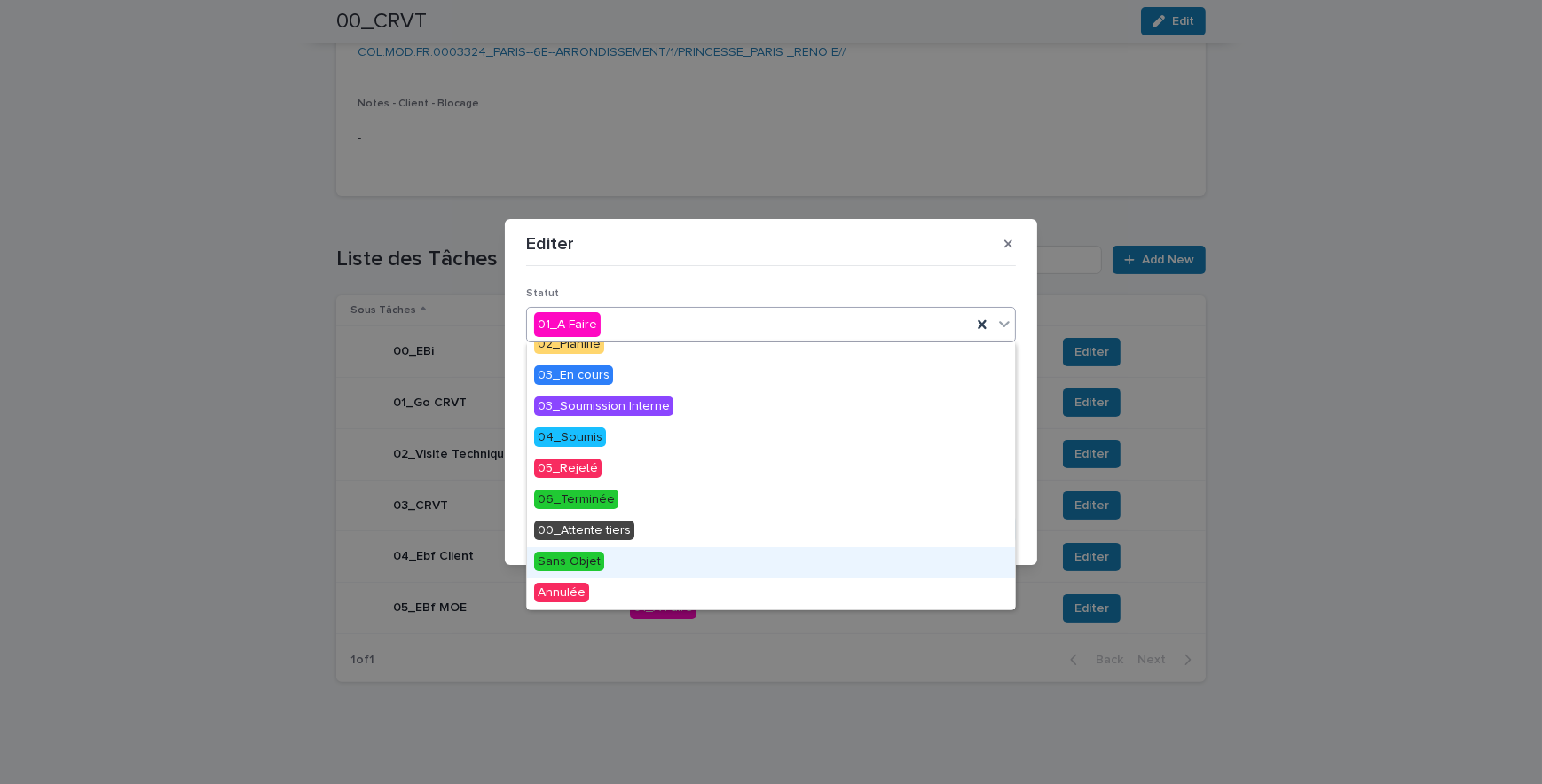
click at [609, 564] on div "Sans Objet" at bounding box center [771, 562] width 488 height 31
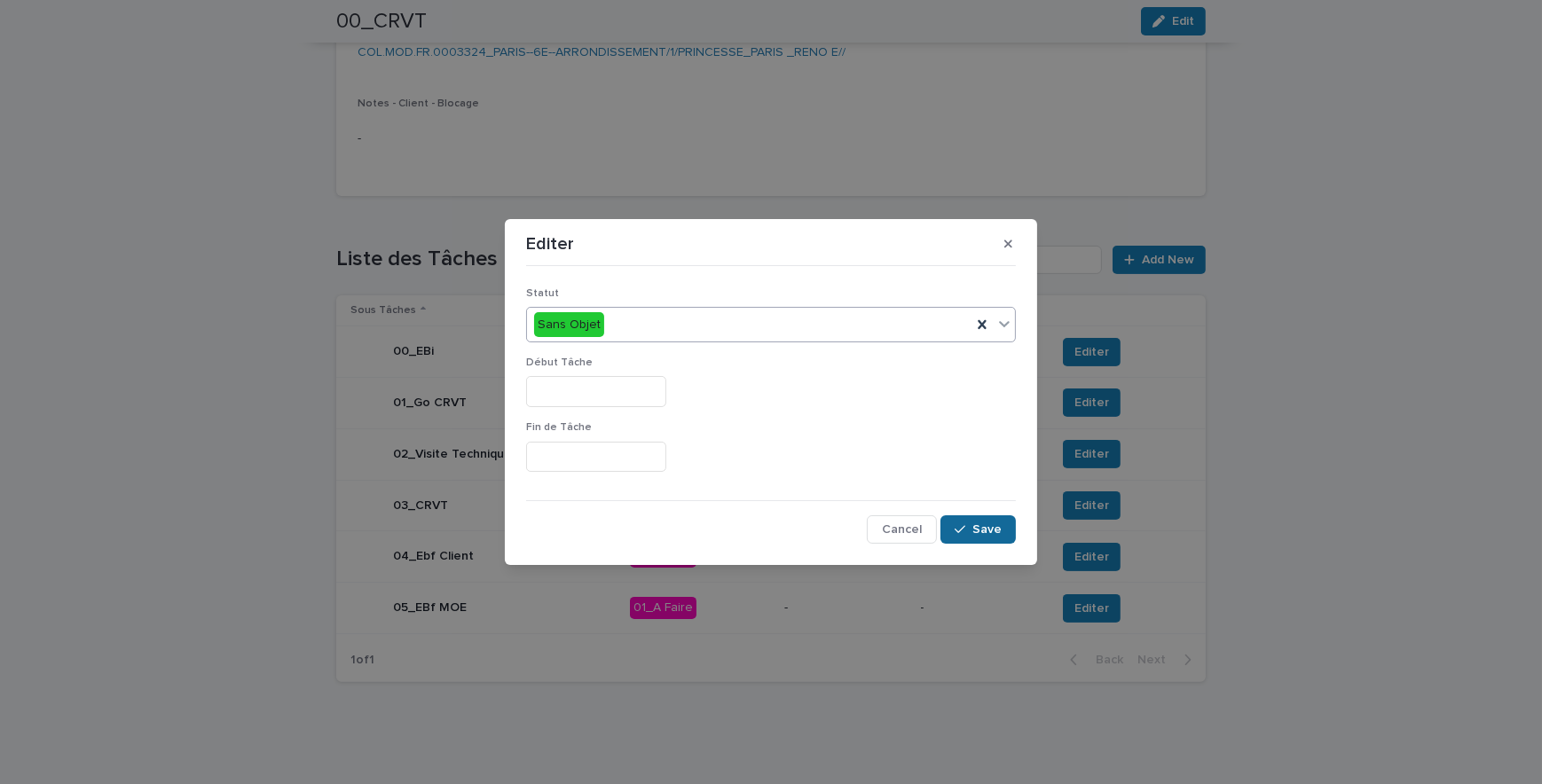
click at [973, 519] on button "Save" at bounding box center [978, 529] width 76 height 28
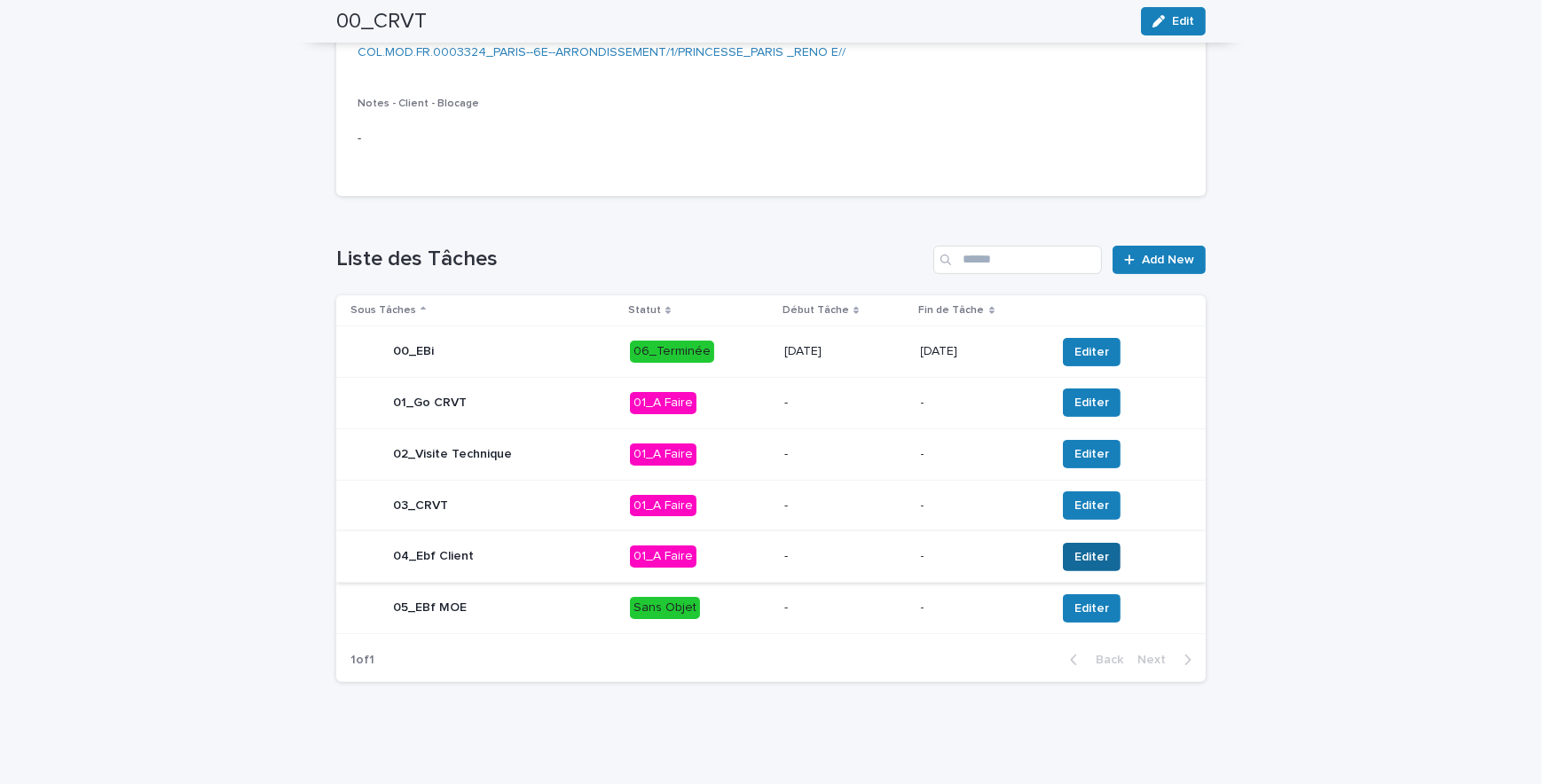
click at [1084, 562] on span "Editer" at bounding box center [1092, 557] width 35 height 18
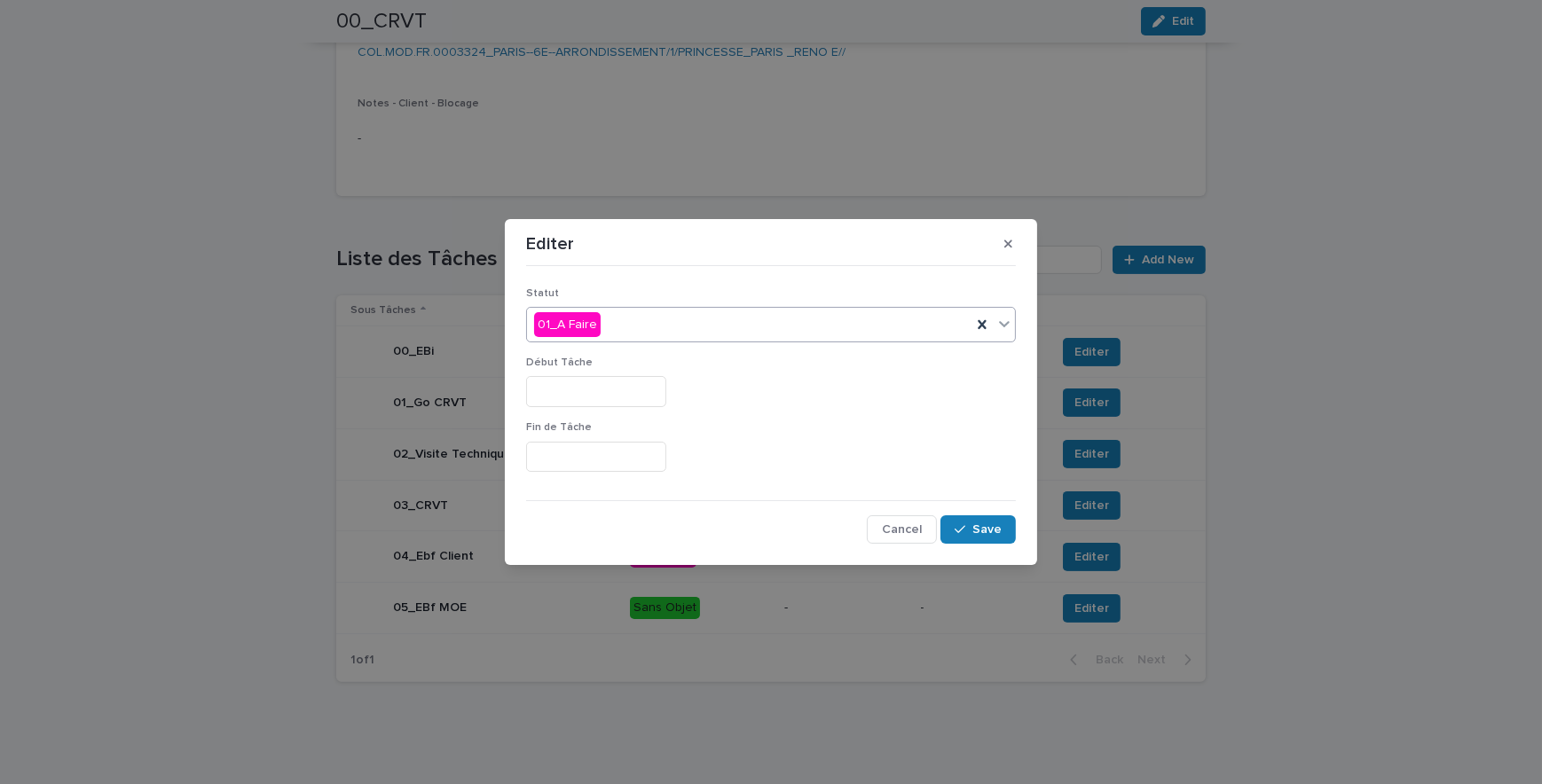
click at [654, 330] on div "01_A Faire" at bounding box center [749, 325] width 444 height 29
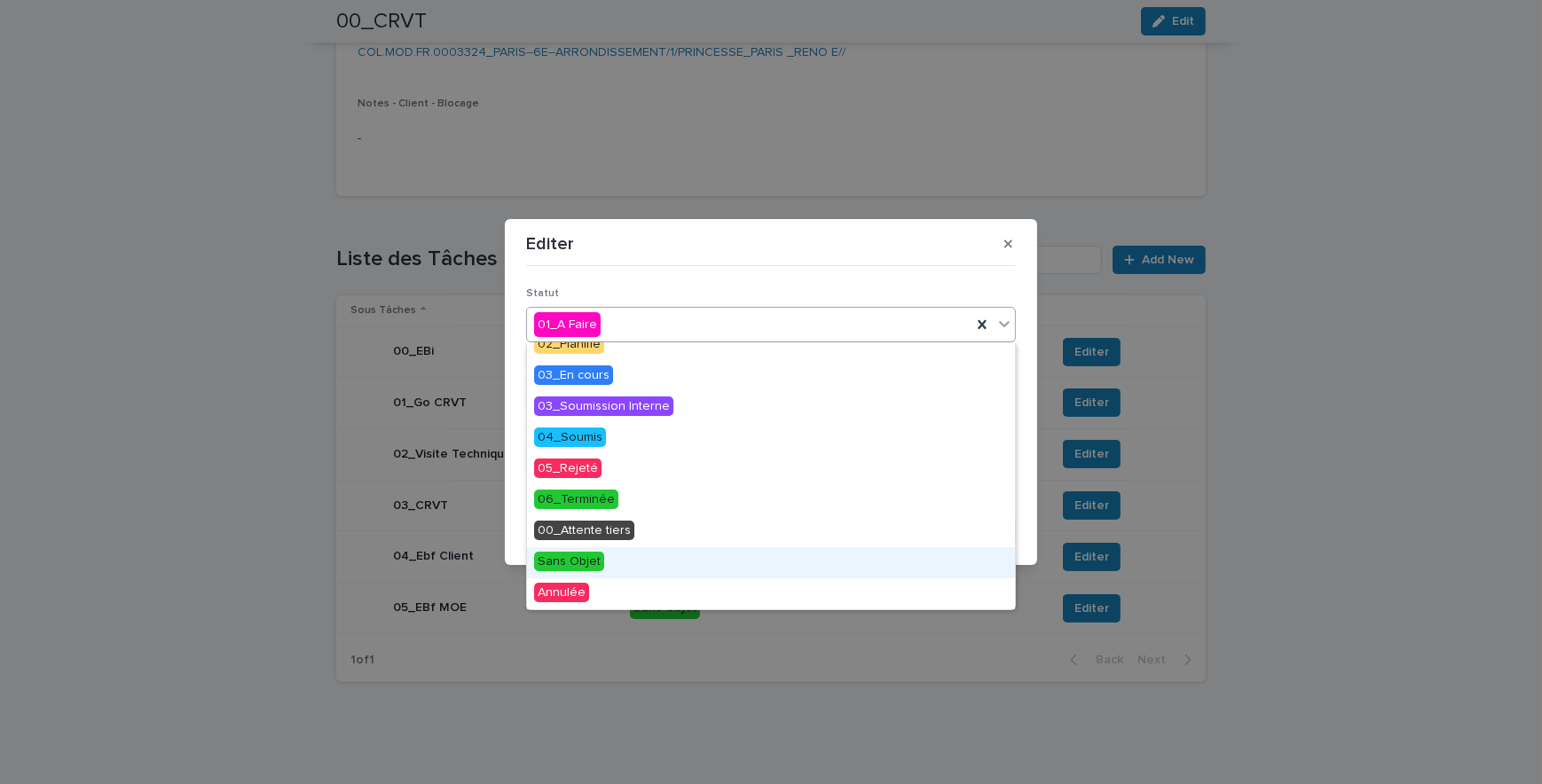
click at [600, 569] on div "Sans Objet" at bounding box center [771, 562] width 488 height 31
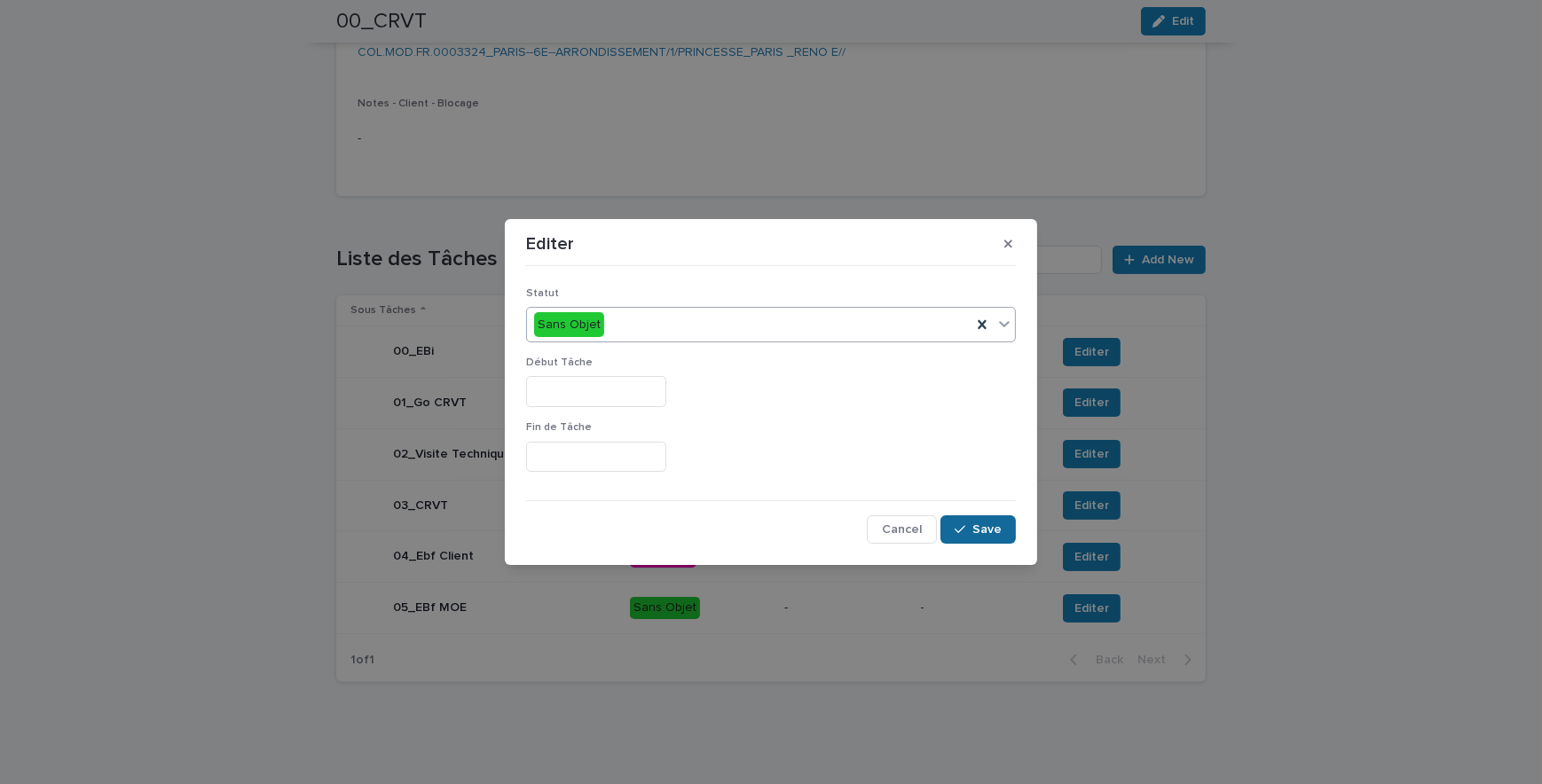
click at [979, 525] on span "Save" at bounding box center [987, 529] width 29 height 12
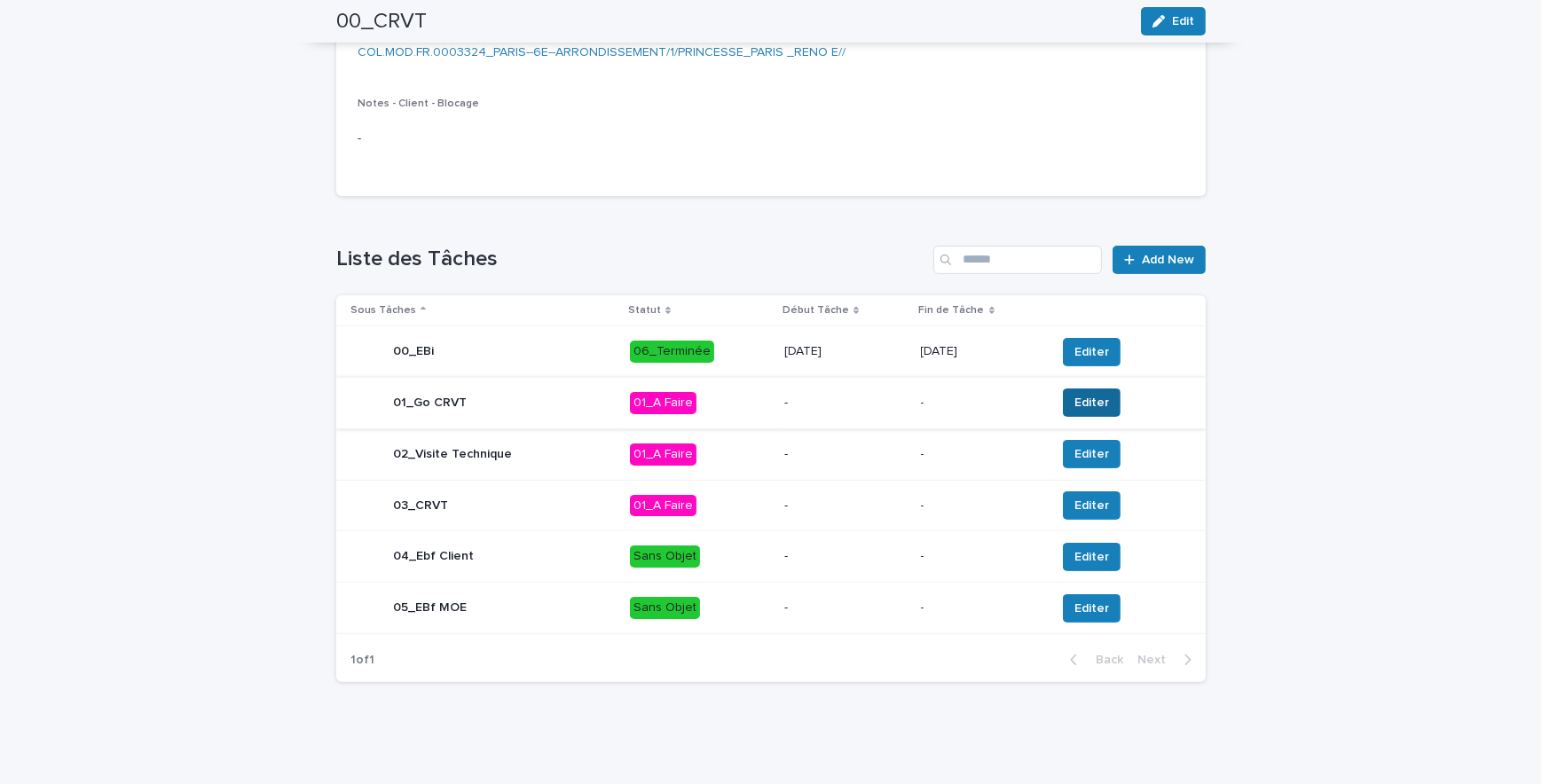
click at [1095, 399] on span "Editer" at bounding box center [1092, 402] width 35 height 18
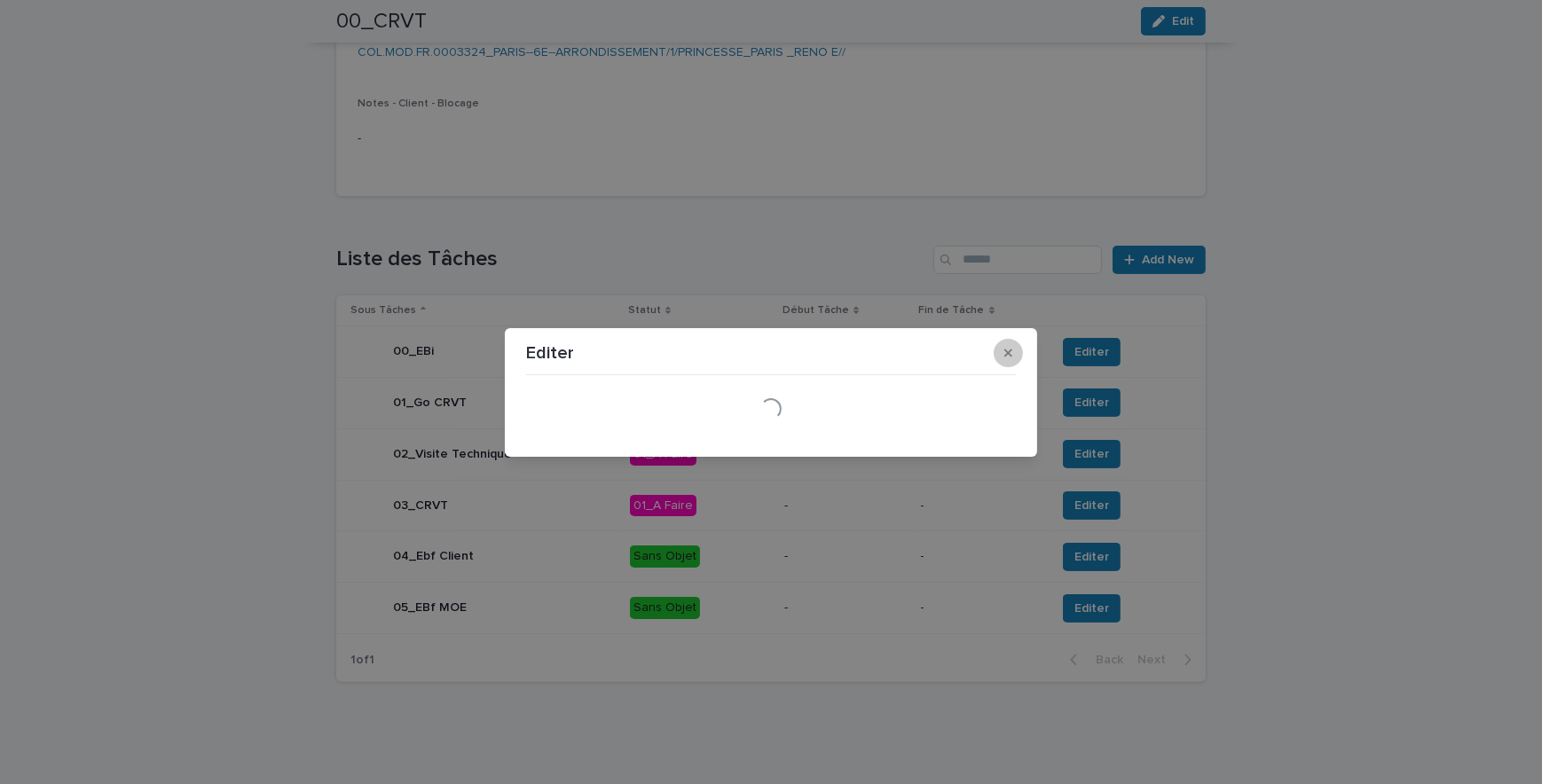
click at [1008, 347] on icon "button" at bounding box center [1009, 352] width 8 height 12
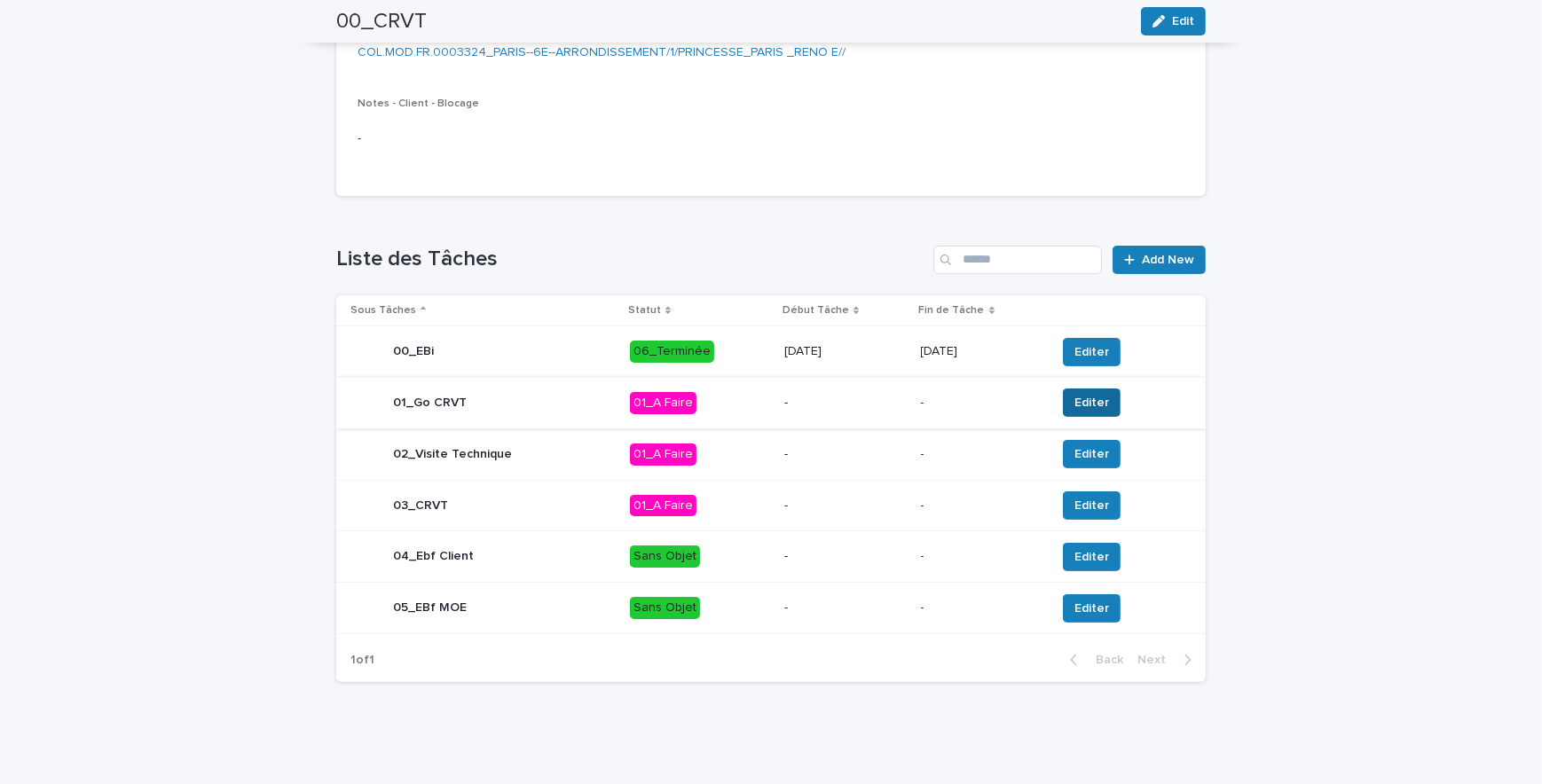
click at [1094, 389] on button "Editer" at bounding box center [1091, 402] width 58 height 28
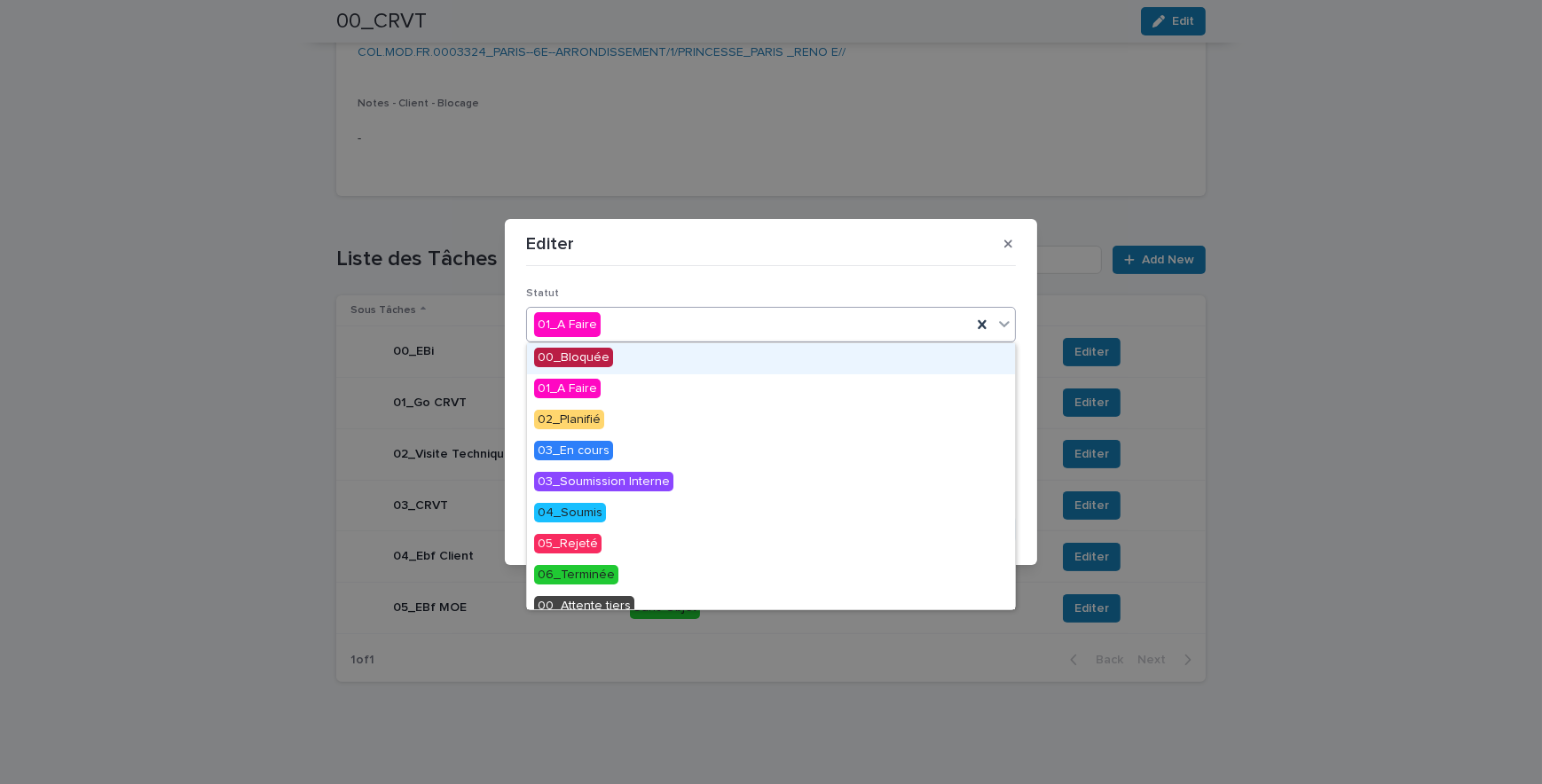
click at [685, 319] on div "01_A Faire" at bounding box center [749, 325] width 444 height 29
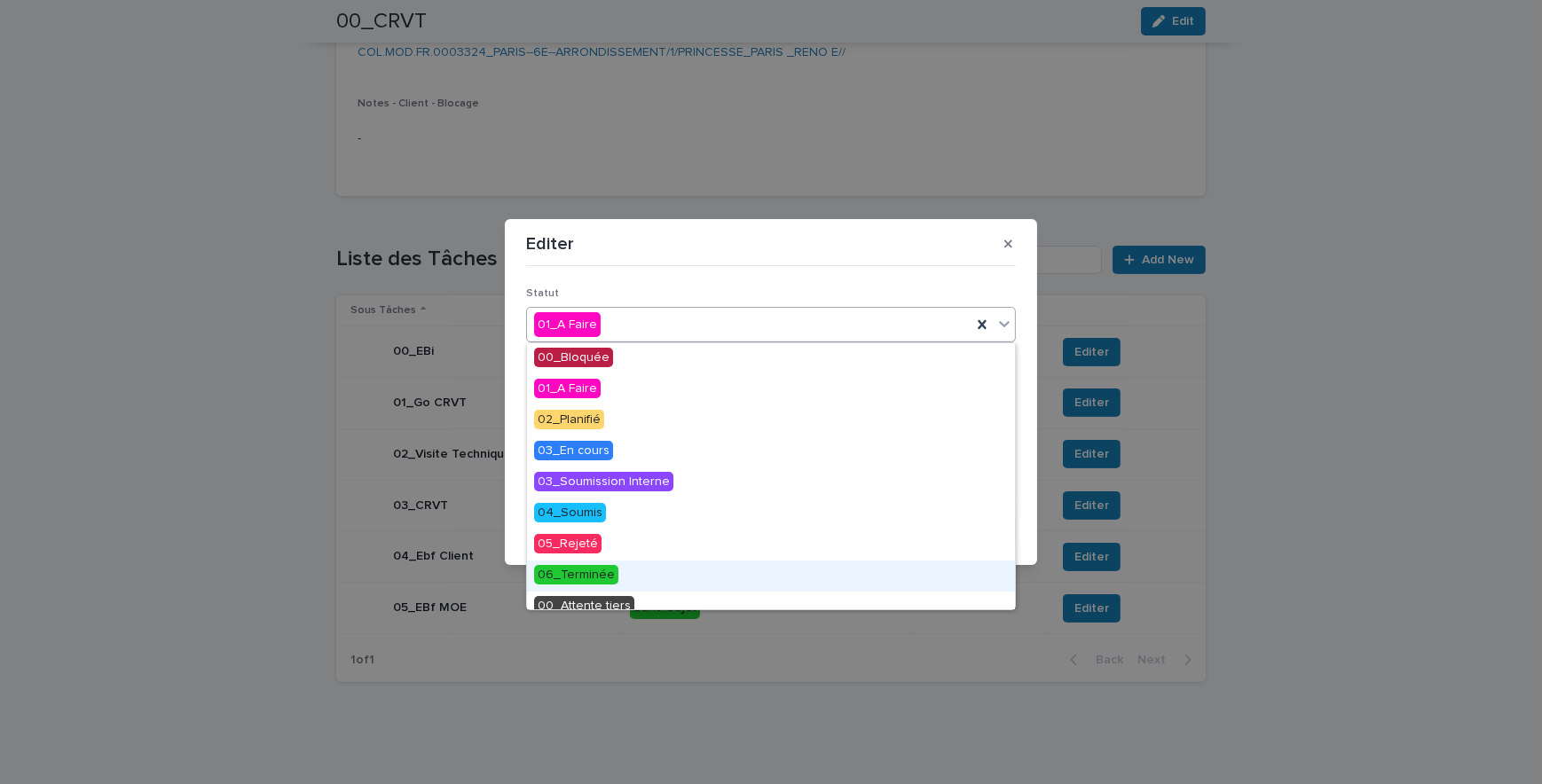
click at [565, 577] on span "06_Terminée" at bounding box center [576, 575] width 84 height 20
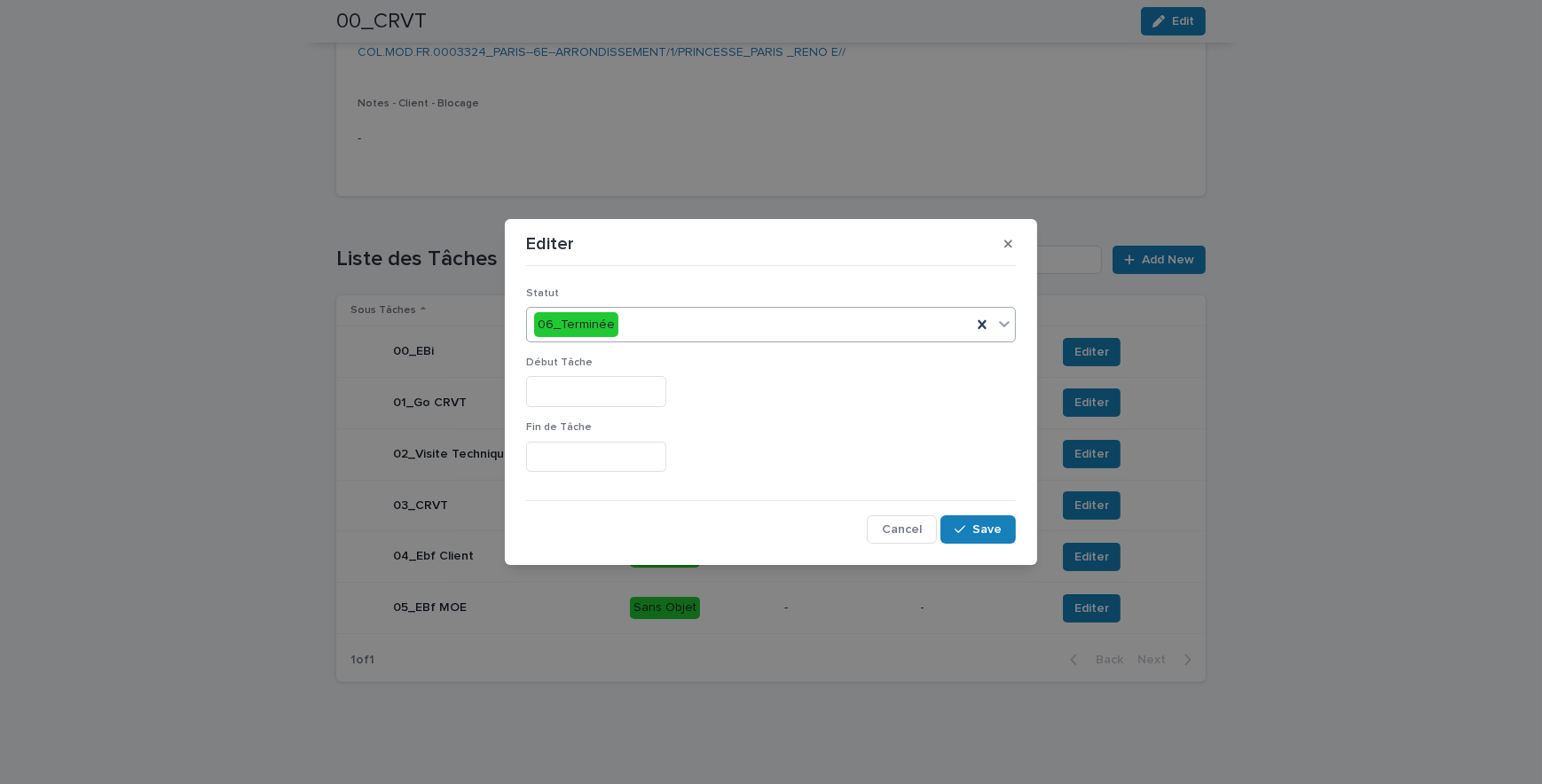
click at [586, 395] on input "text" at bounding box center [597, 391] width 140 height 31
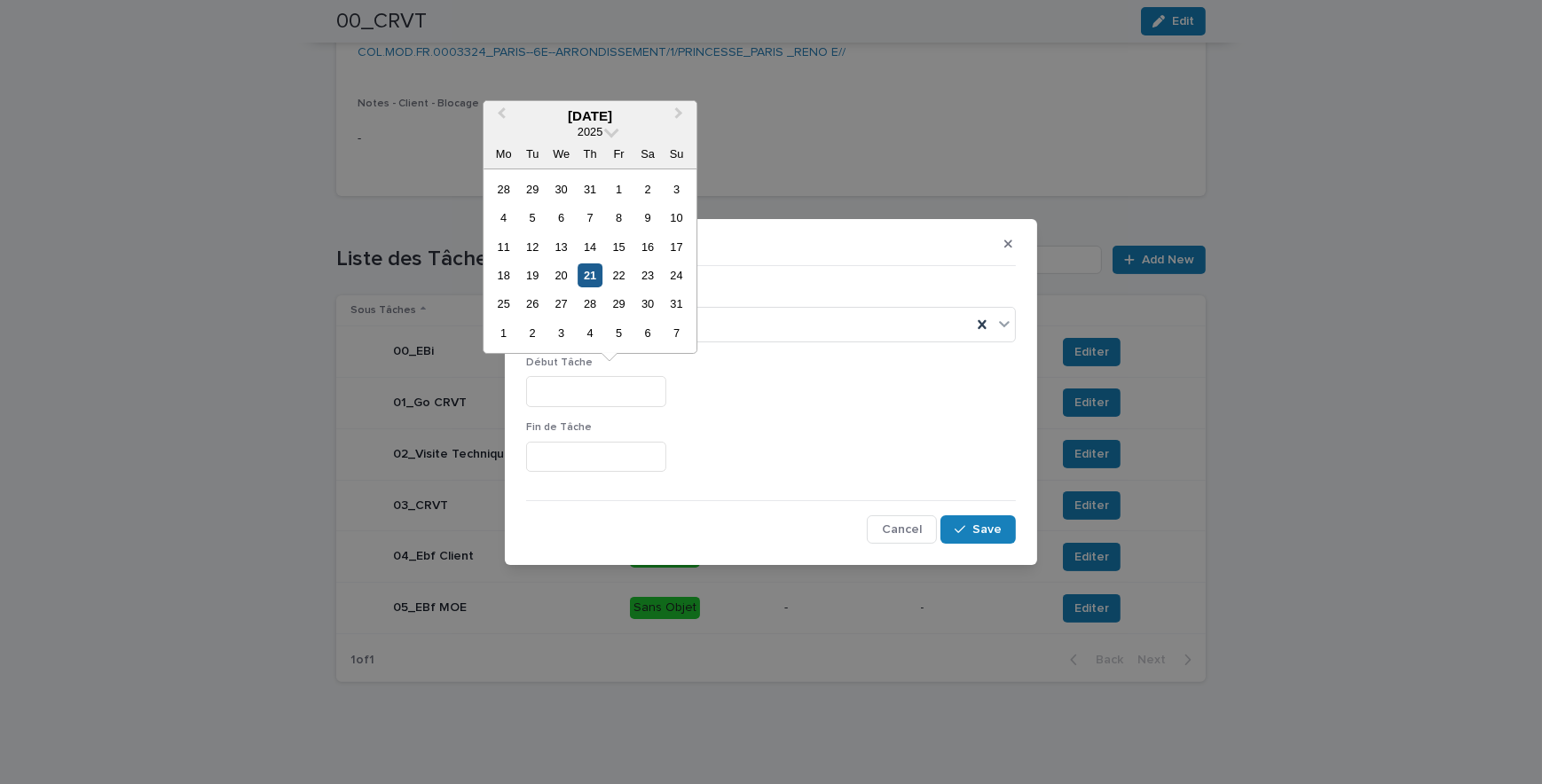
click at [596, 276] on div "21" at bounding box center [590, 275] width 24 height 24
type input "*********"
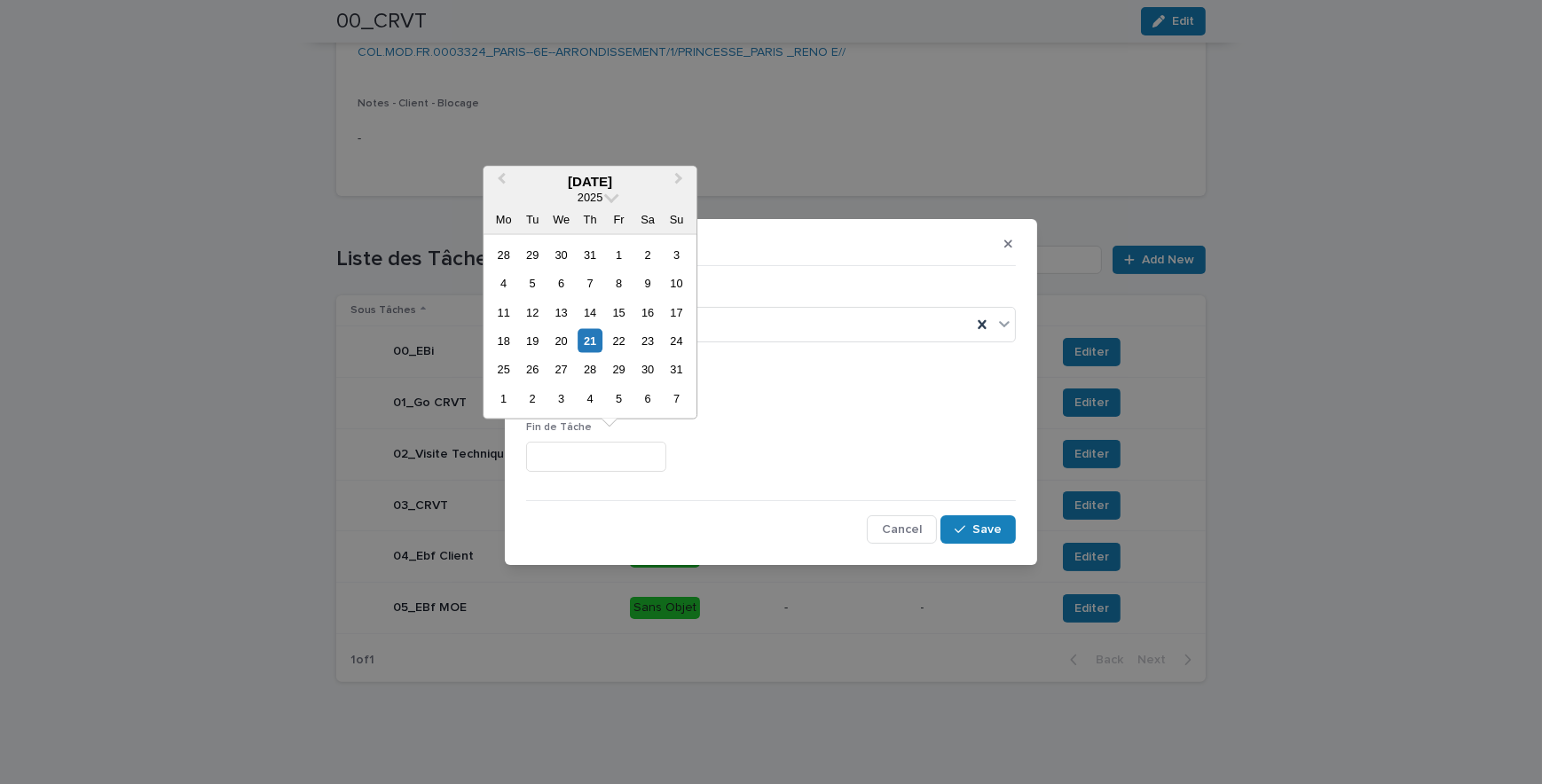
click at [577, 457] on input "text" at bounding box center [597, 457] width 140 height 31
drag, startPoint x: 588, startPoint y: 345, endPoint x: 629, endPoint y: 371, distance: 48.5
click at [588, 344] on div "21" at bounding box center [590, 341] width 24 height 24
type input "*********"
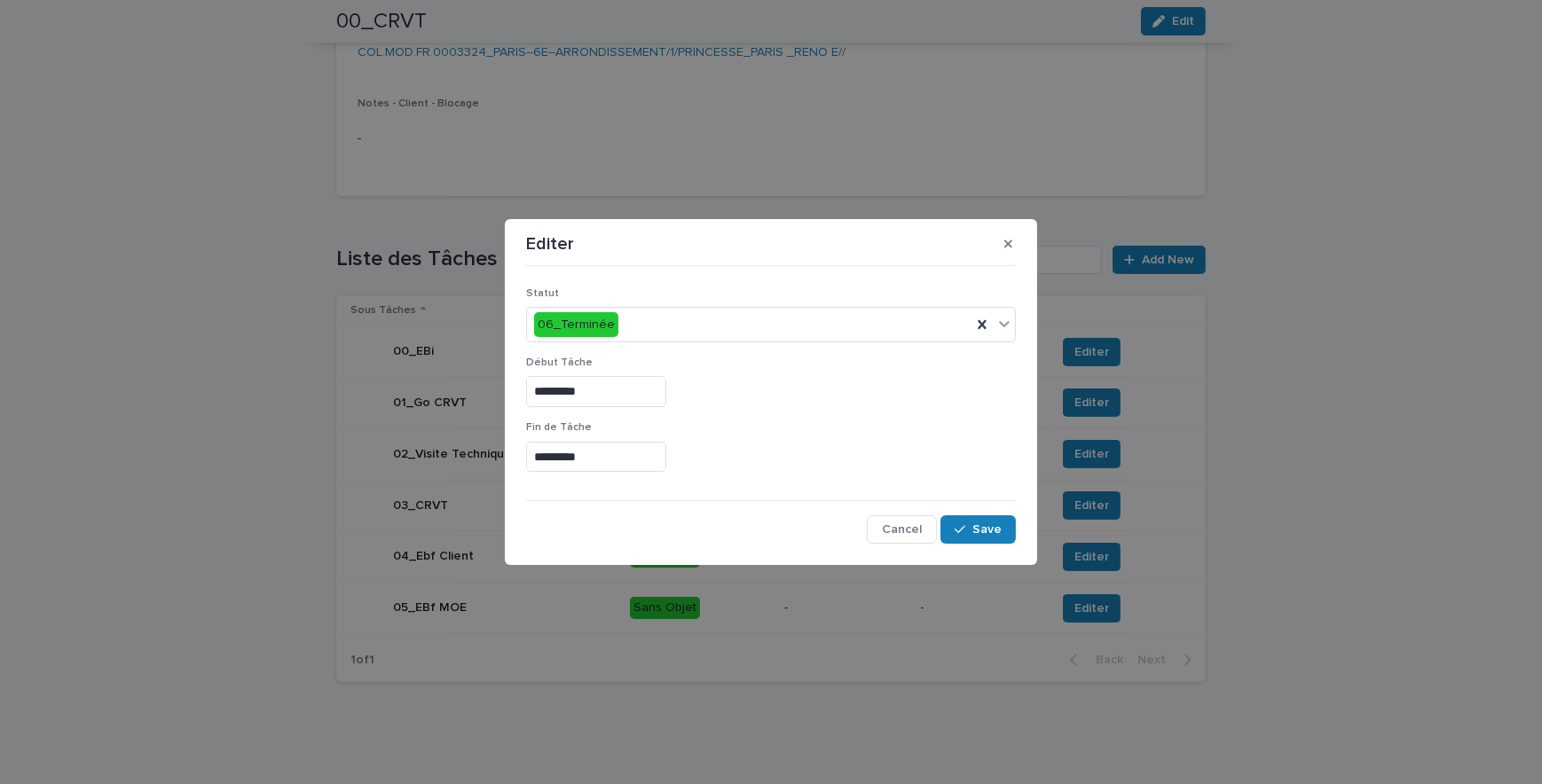
click at [937, 488] on div "Statut 06_Terminée Début Tâche ********* Fin de Tâche ********* Cancel Save" at bounding box center [771, 409] width 490 height 272
click at [1002, 528] on span "Save" at bounding box center [987, 529] width 29 height 12
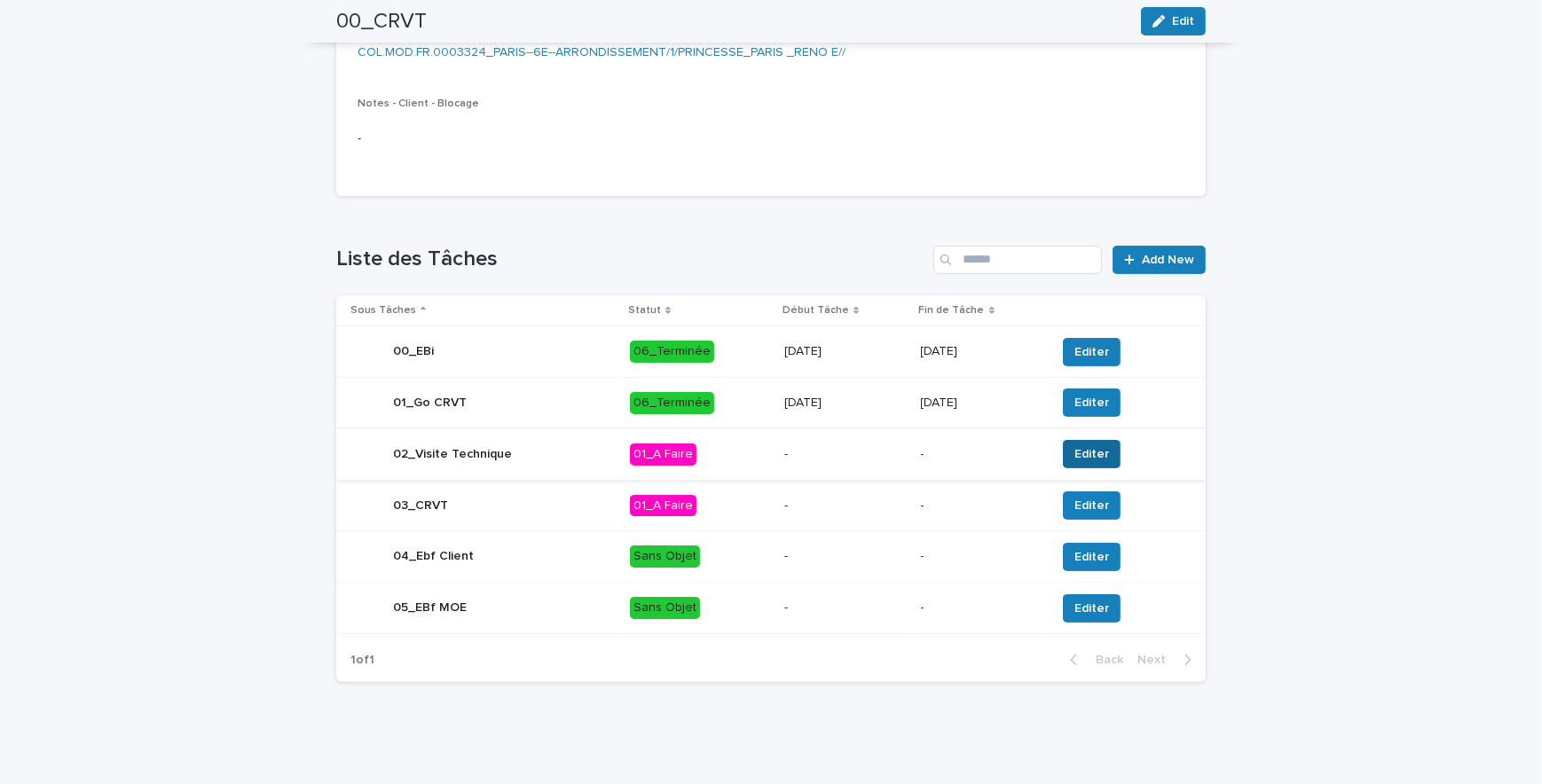
click at [1101, 453] on button "Editer" at bounding box center [1091, 454] width 58 height 28
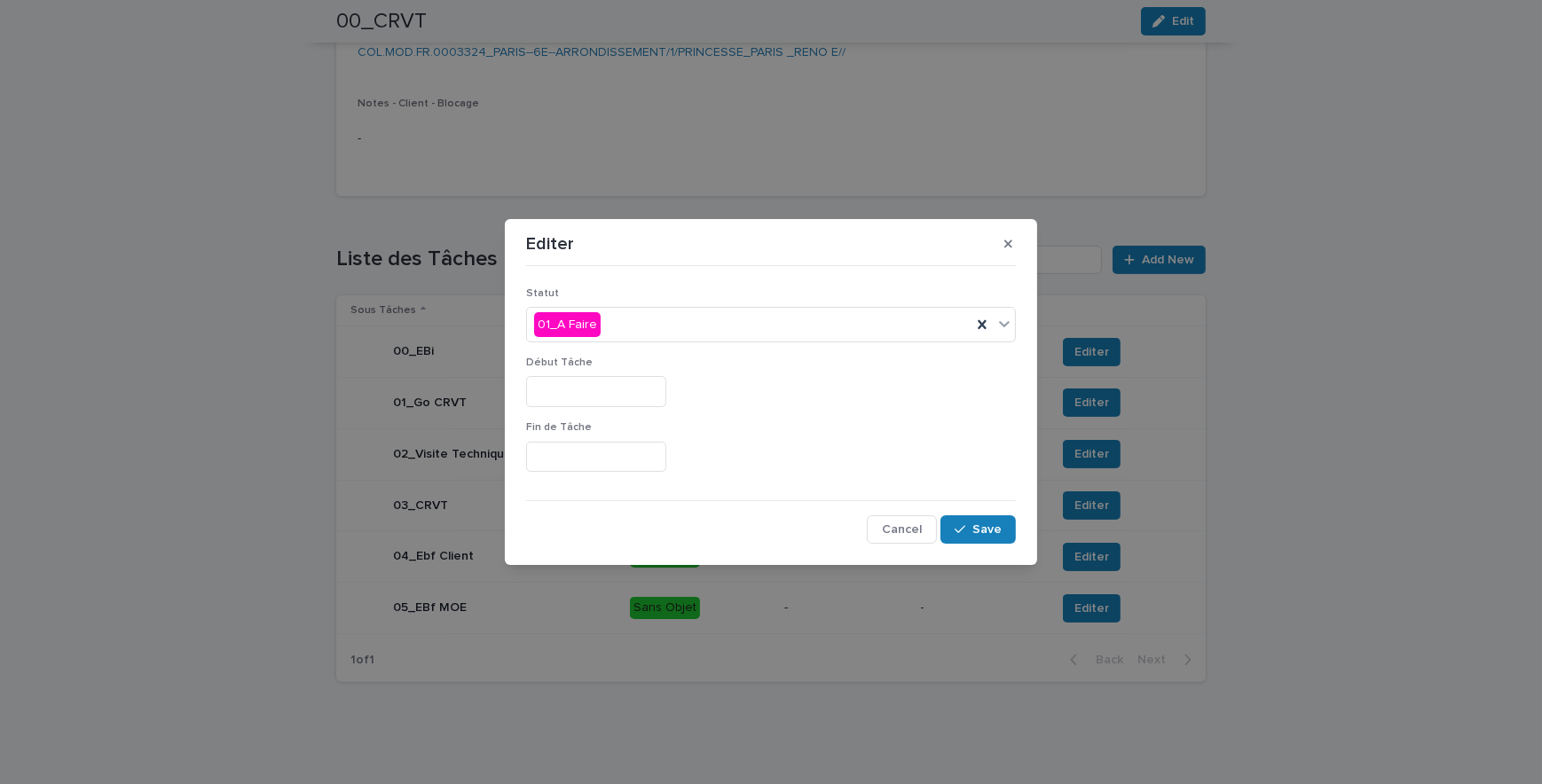
click at [559, 384] on input "text" at bounding box center [597, 391] width 140 height 31
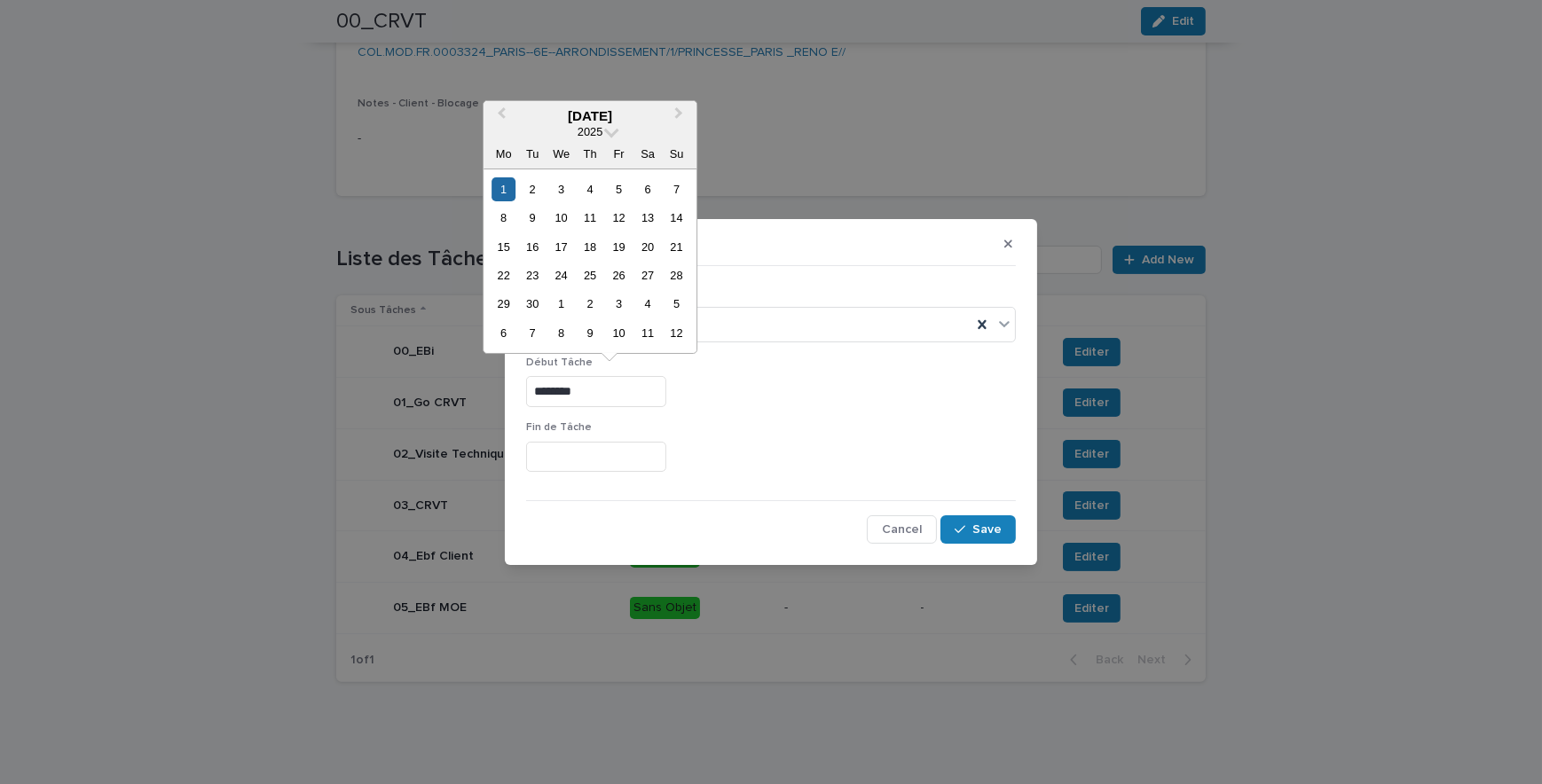
type input "********"
click at [763, 389] on div "********" at bounding box center [771, 391] width 490 height 31
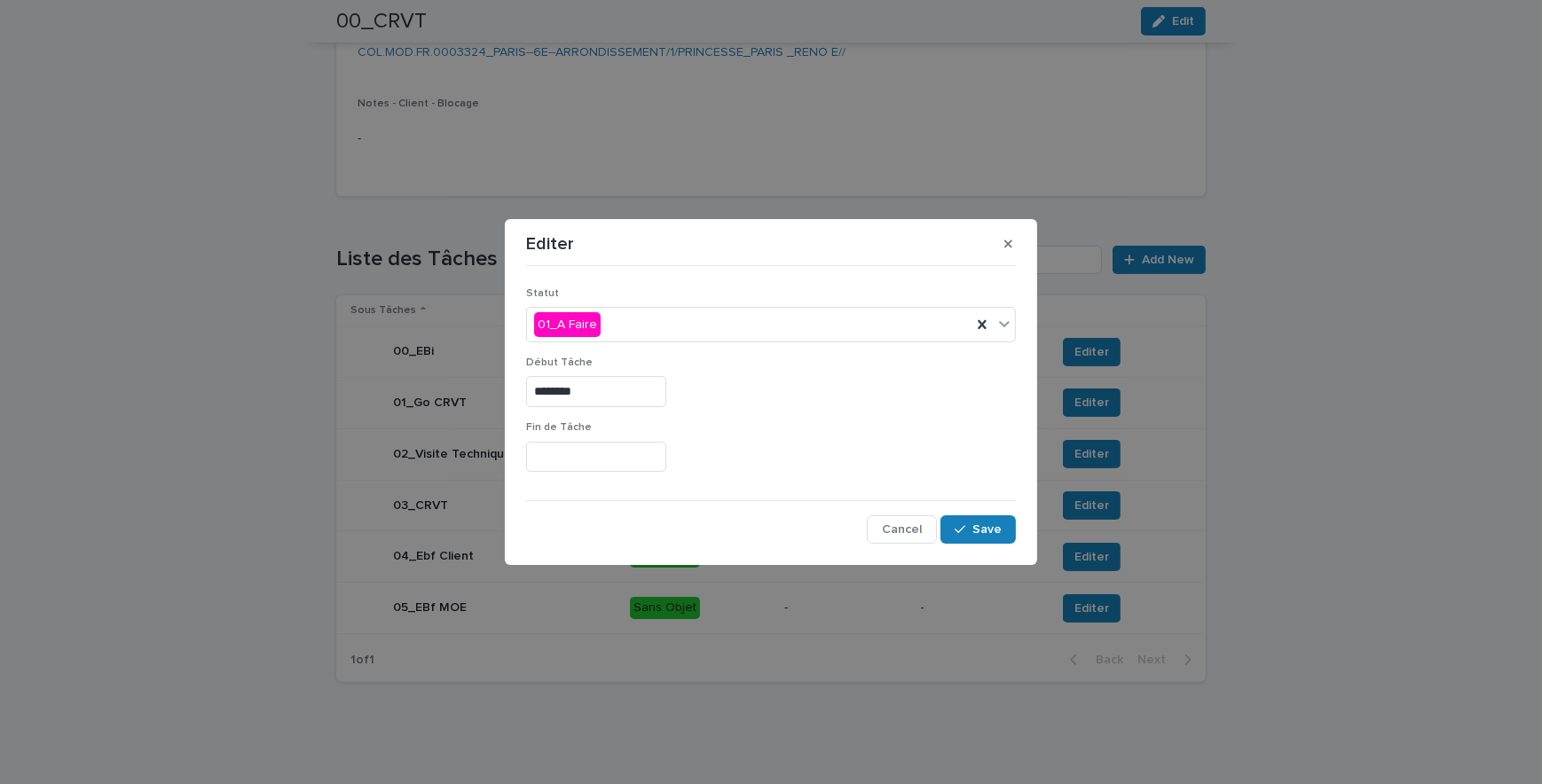
click at [567, 434] on div "Fin de Tâche" at bounding box center [771, 454] width 490 height 64
click at [568, 443] on input "text" at bounding box center [597, 457] width 140 height 31
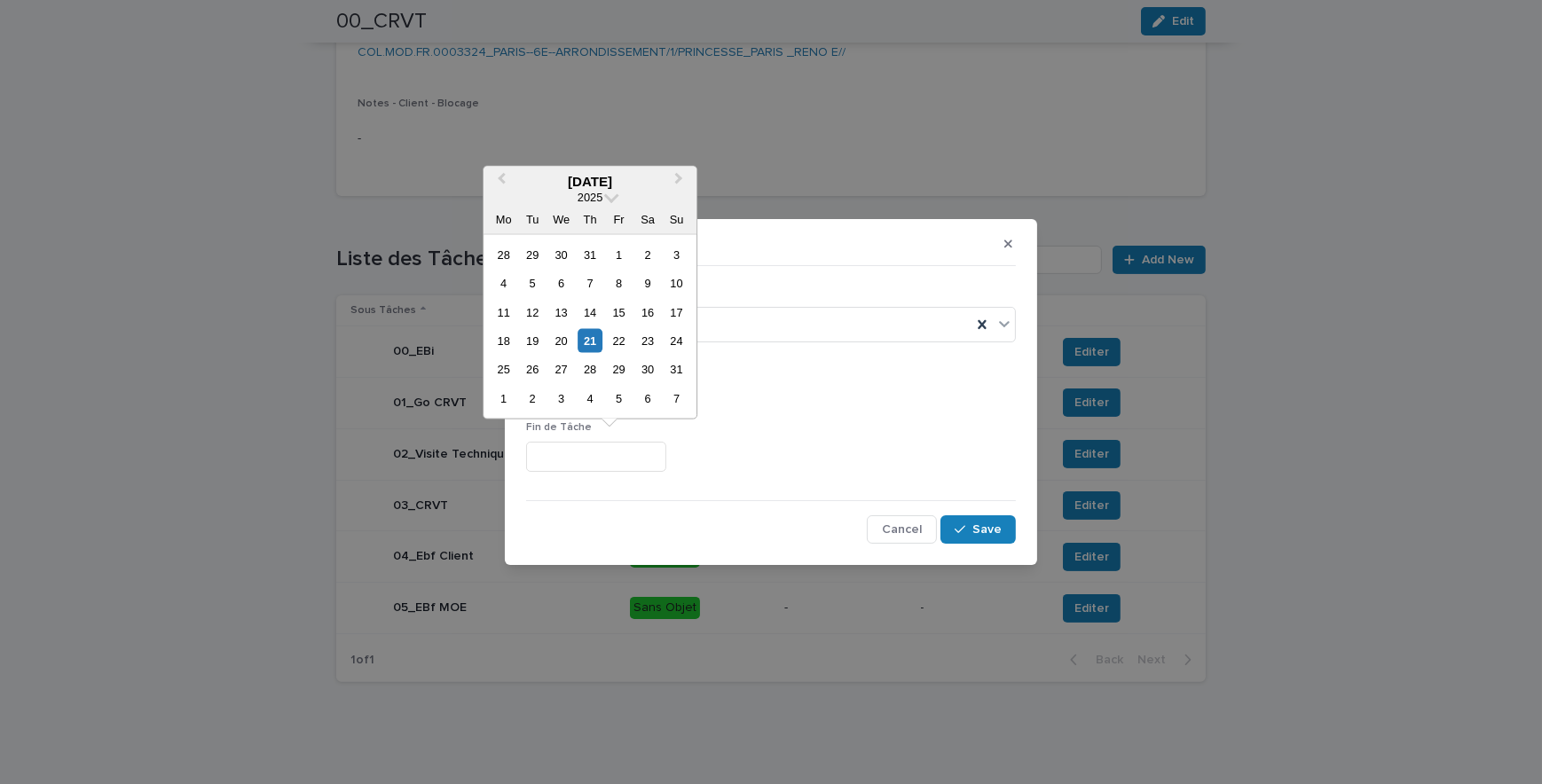
type input "*"
type input "********"
click at [856, 443] on div "********" at bounding box center [771, 457] width 490 height 31
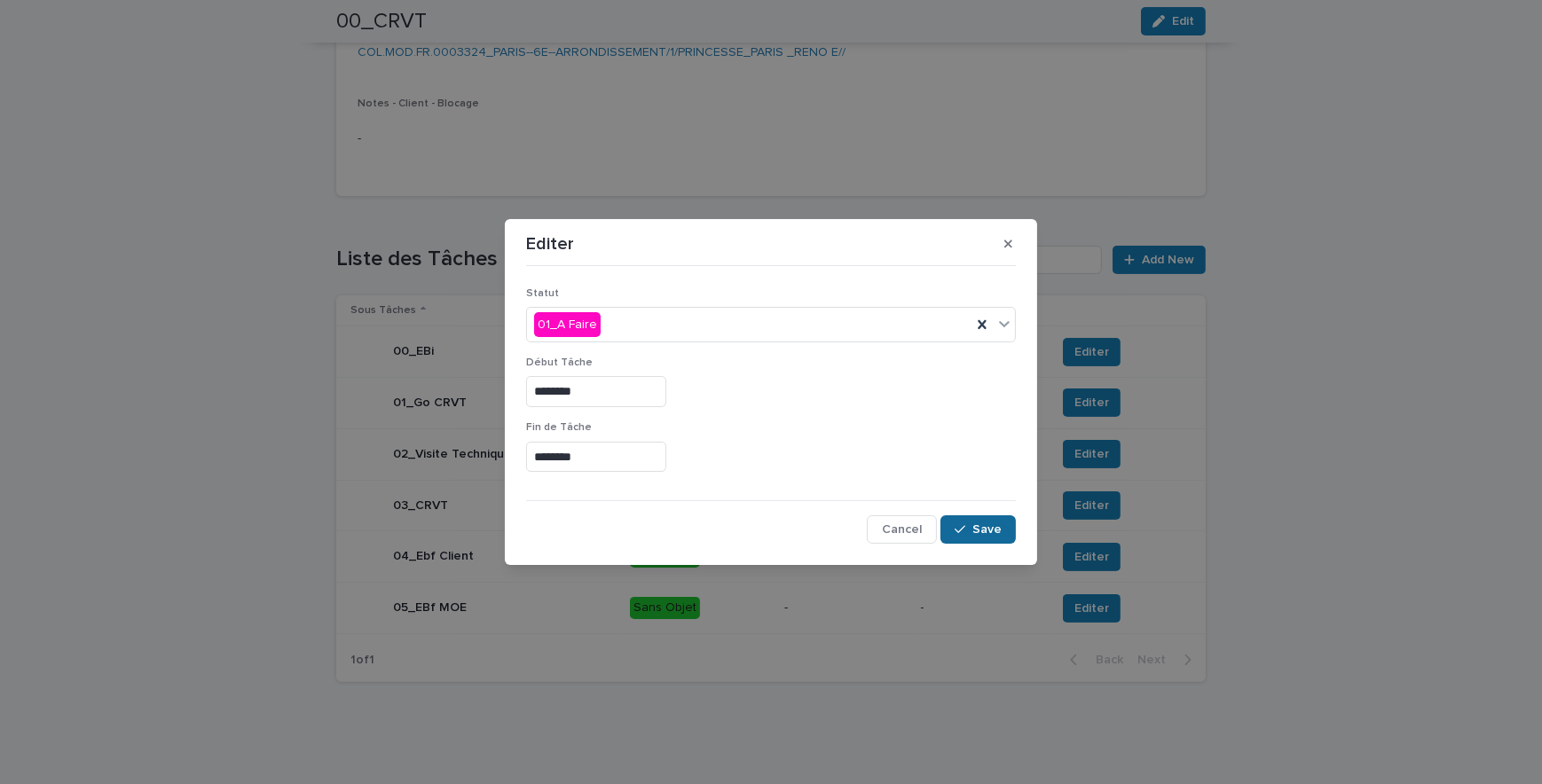
click at [981, 529] on span "Save" at bounding box center [987, 529] width 29 height 12
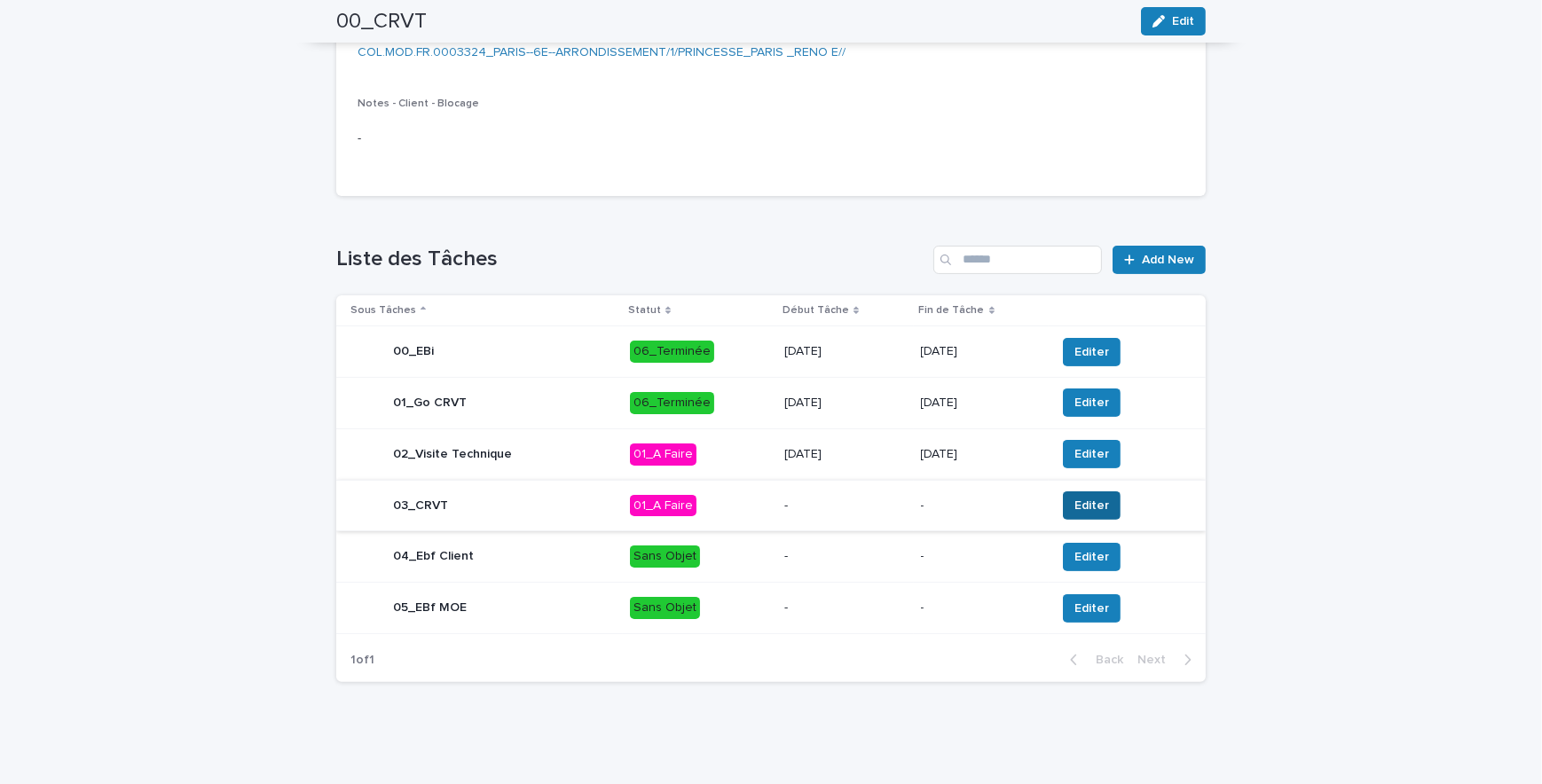
click at [1093, 508] on span "Editer" at bounding box center [1092, 506] width 35 height 18
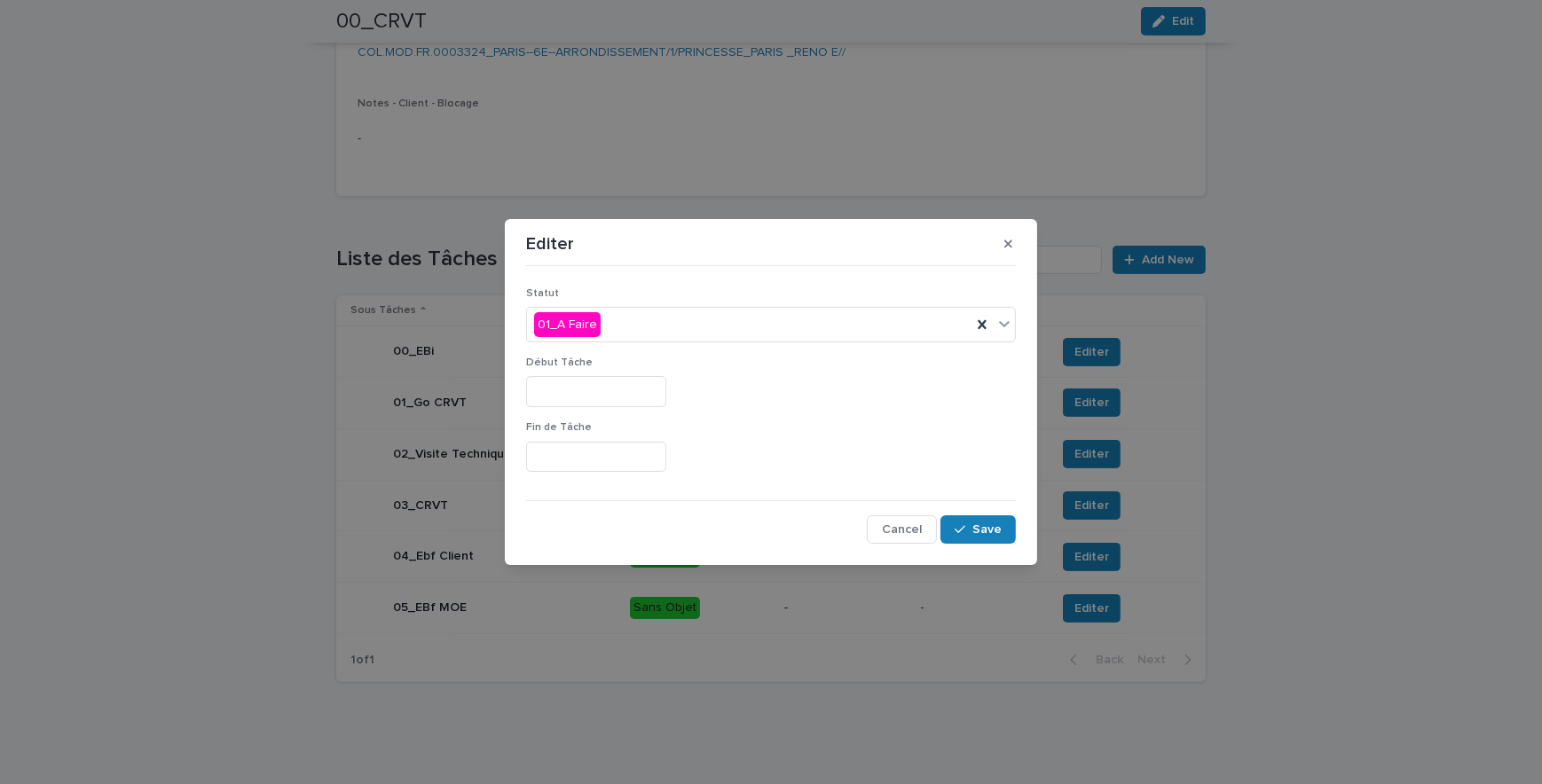
click at [577, 389] on input "text" at bounding box center [597, 391] width 140 height 31
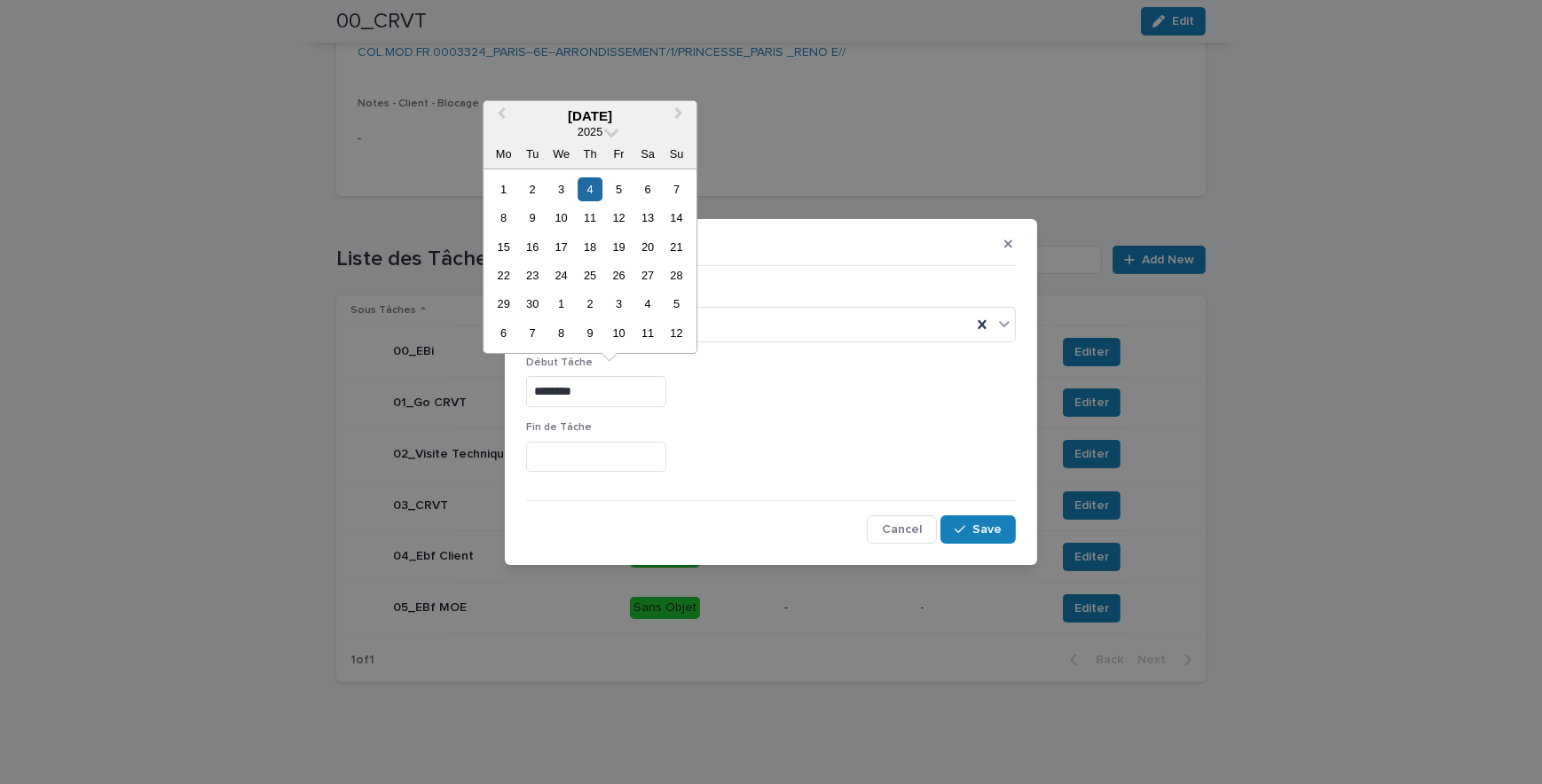
drag, startPoint x: 621, startPoint y: 390, endPoint x: 513, endPoint y: 385, distance: 108.1
click at [513, 385] on section "Editer Statut 01_A Faire Début Tâche ******** Fin de Tâche Cancel Save" at bounding box center [771, 392] width 532 height 347
type input "********"
click at [561, 444] on input "text" at bounding box center [597, 457] width 140 height 31
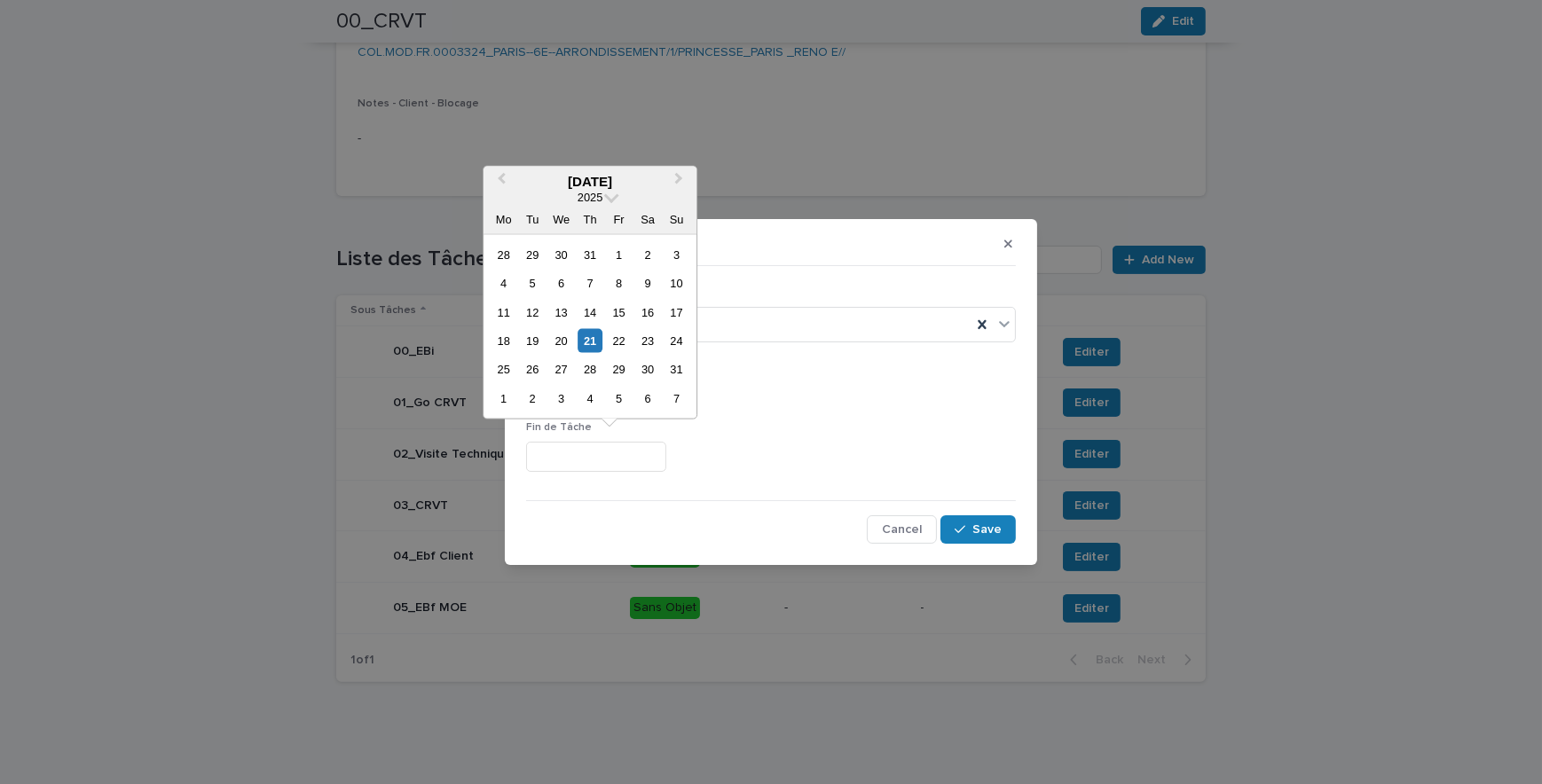
paste input "********"
type input "********"
click at [822, 452] on div "********" at bounding box center [771, 457] width 490 height 31
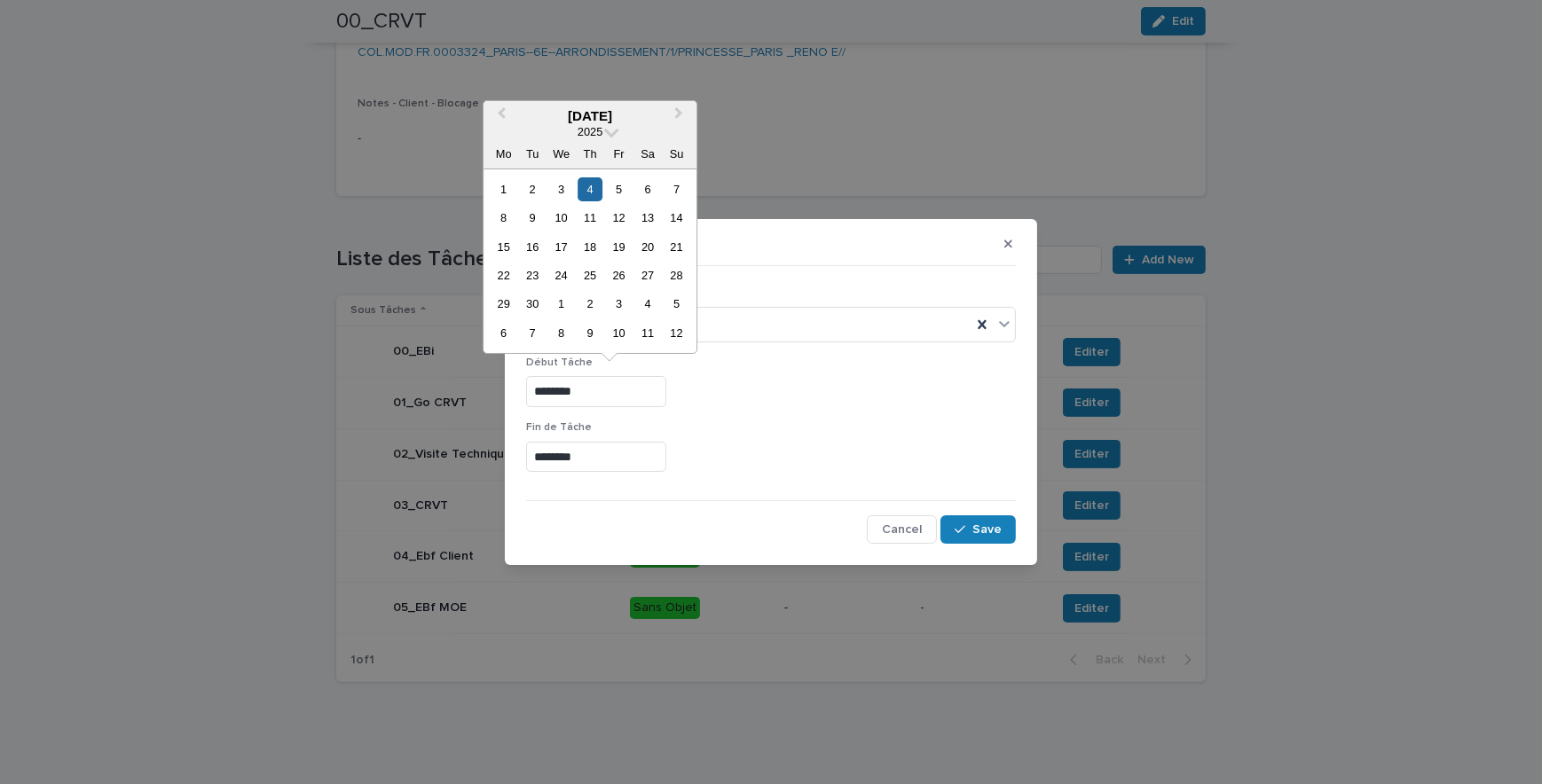
click at [541, 395] on input "********" at bounding box center [597, 391] width 140 height 31
type input "********"
click at [745, 402] on div "********" at bounding box center [771, 391] width 490 height 31
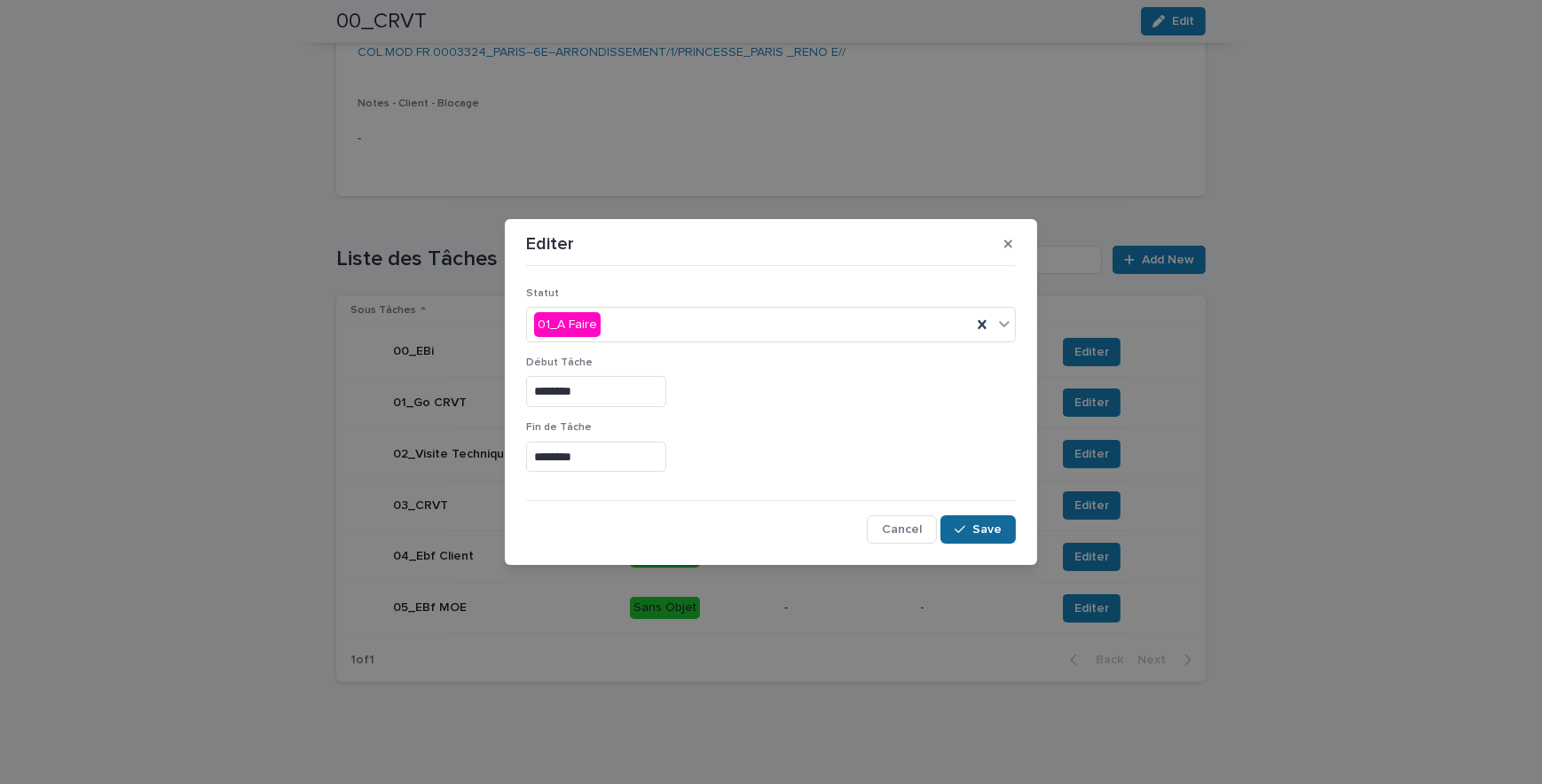
click at [987, 530] on span "Save" at bounding box center [987, 529] width 29 height 12
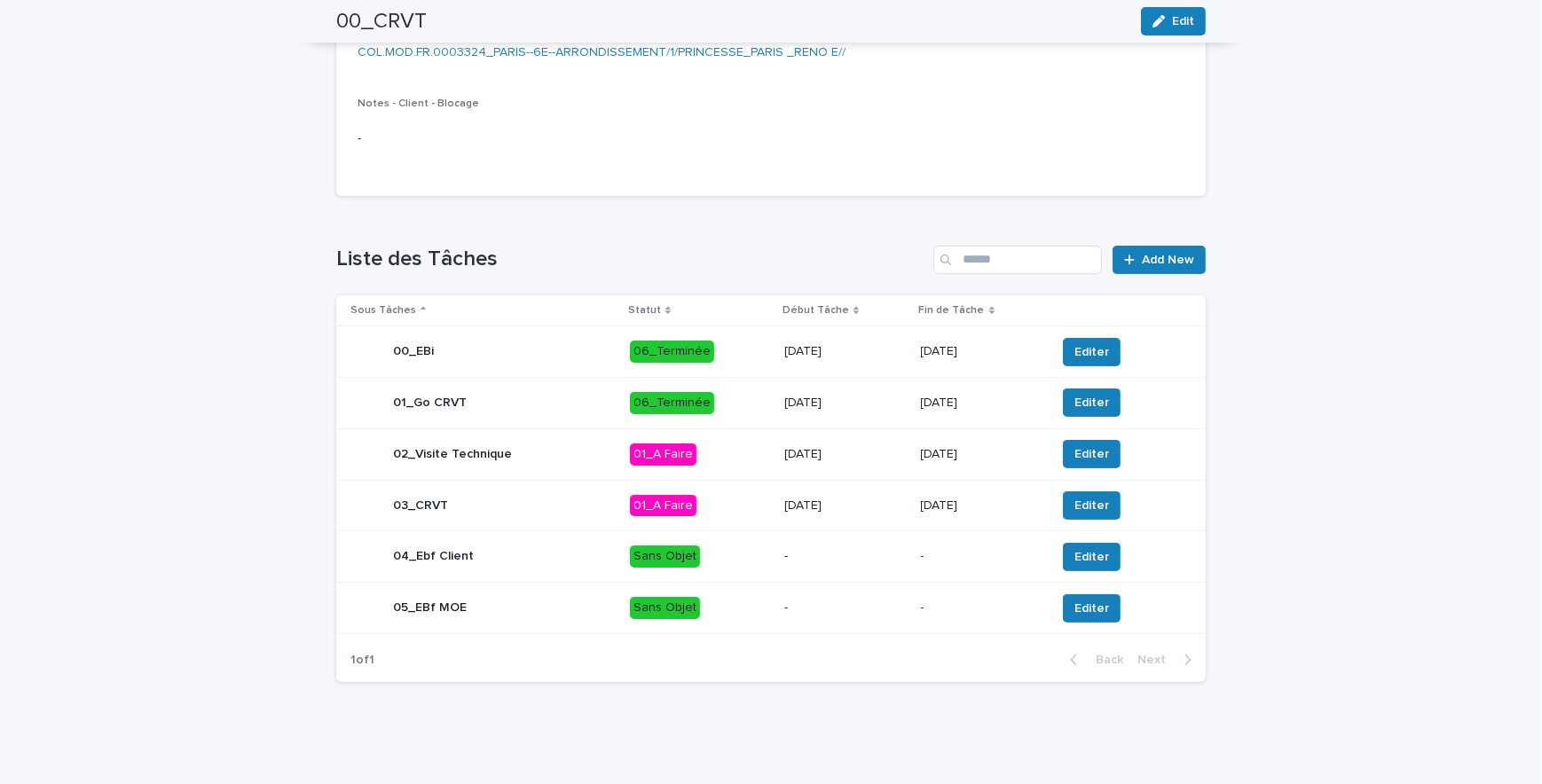
scroll to position [0, 0]
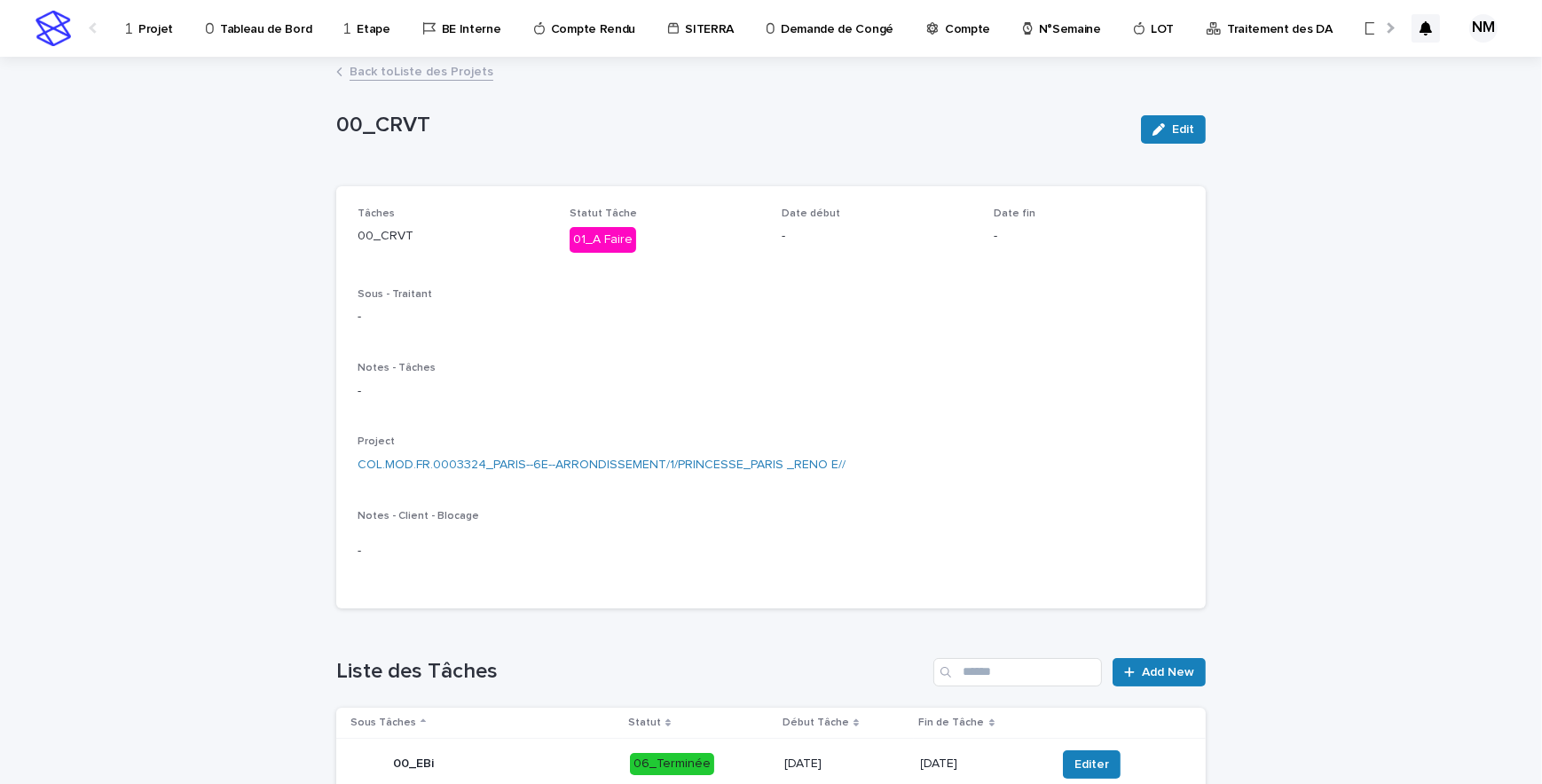
click at [147, 27] on p "Projet" at bounding box center [155, 18] width 35 height 37
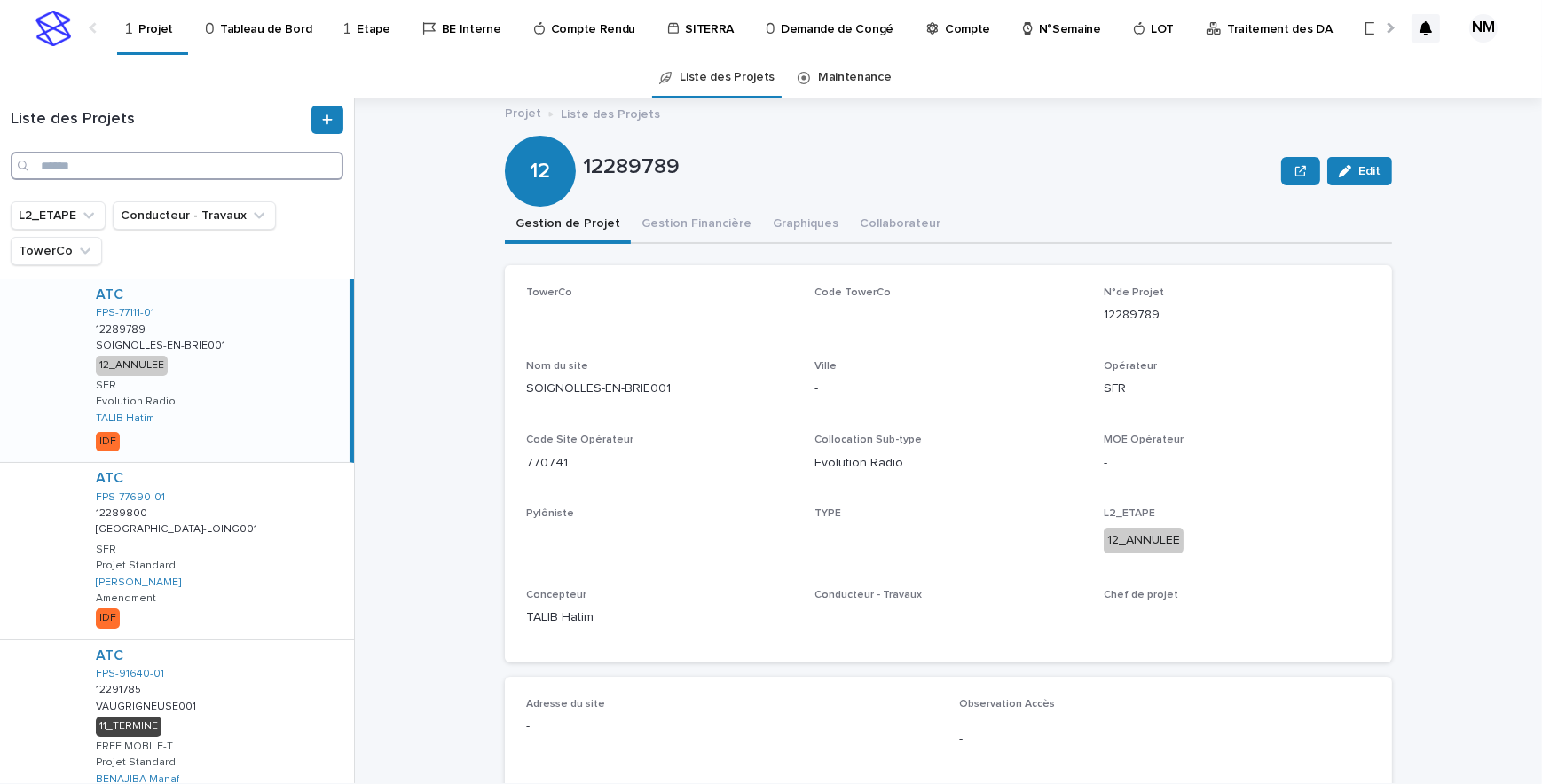
click at [94, 163] on input "Search" at bounding box center [176, 166] width 332 height 28
paste input "**********"
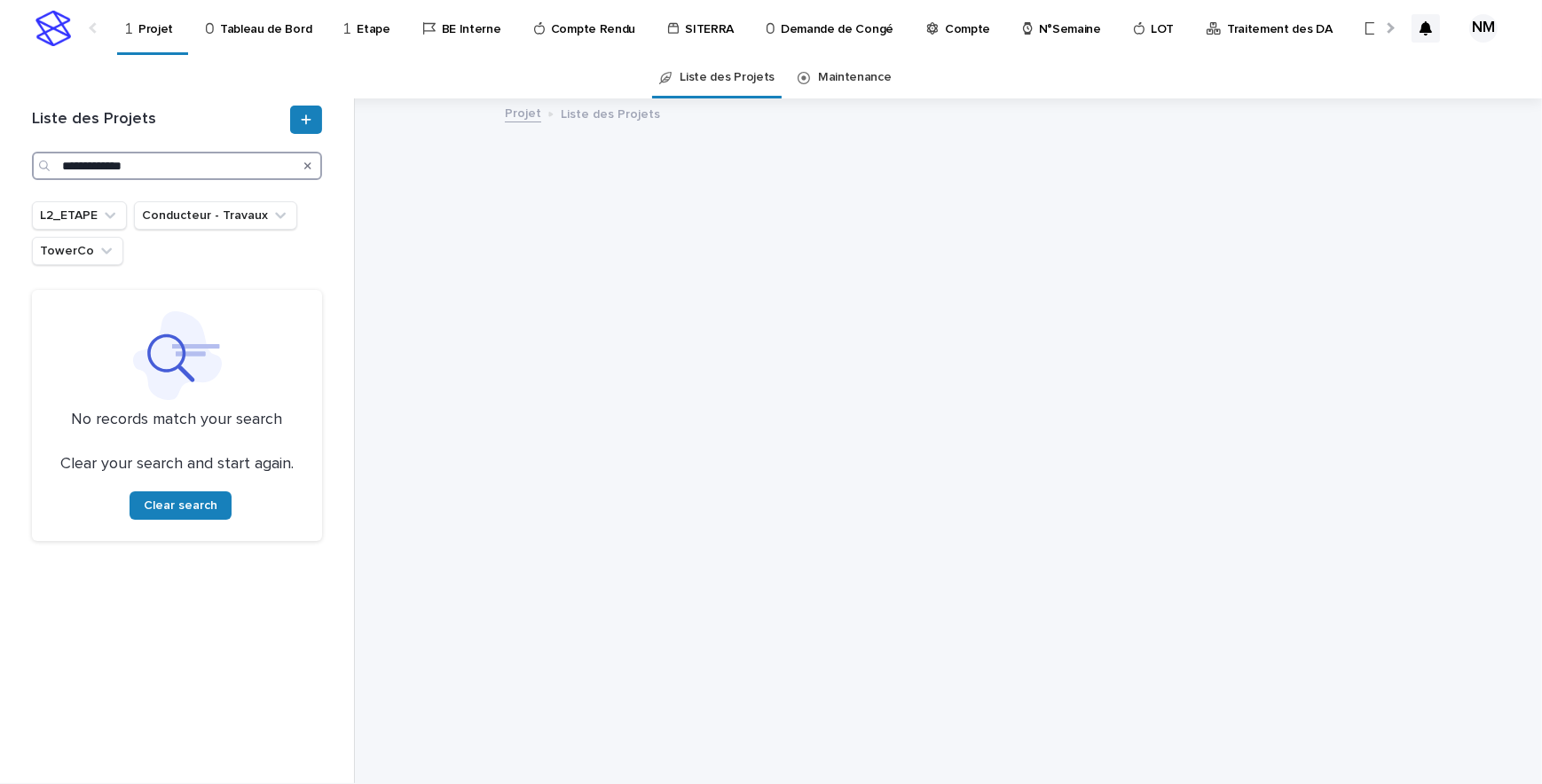
type input "**********"
click at [63, 160] on input "**********" at bounding box center [177, 166] width 290 height 28
click at [150, 160] on input "**********" at bounding box center [177, 166] width 290 height 28
drag, startPoint x: 184, startPoint y: 168, endPoint x: 18, endPoint y: 151, distance: 166.9
click at [18, 151] on div "**********" at bounding box center [177, 440] width 355 height 685
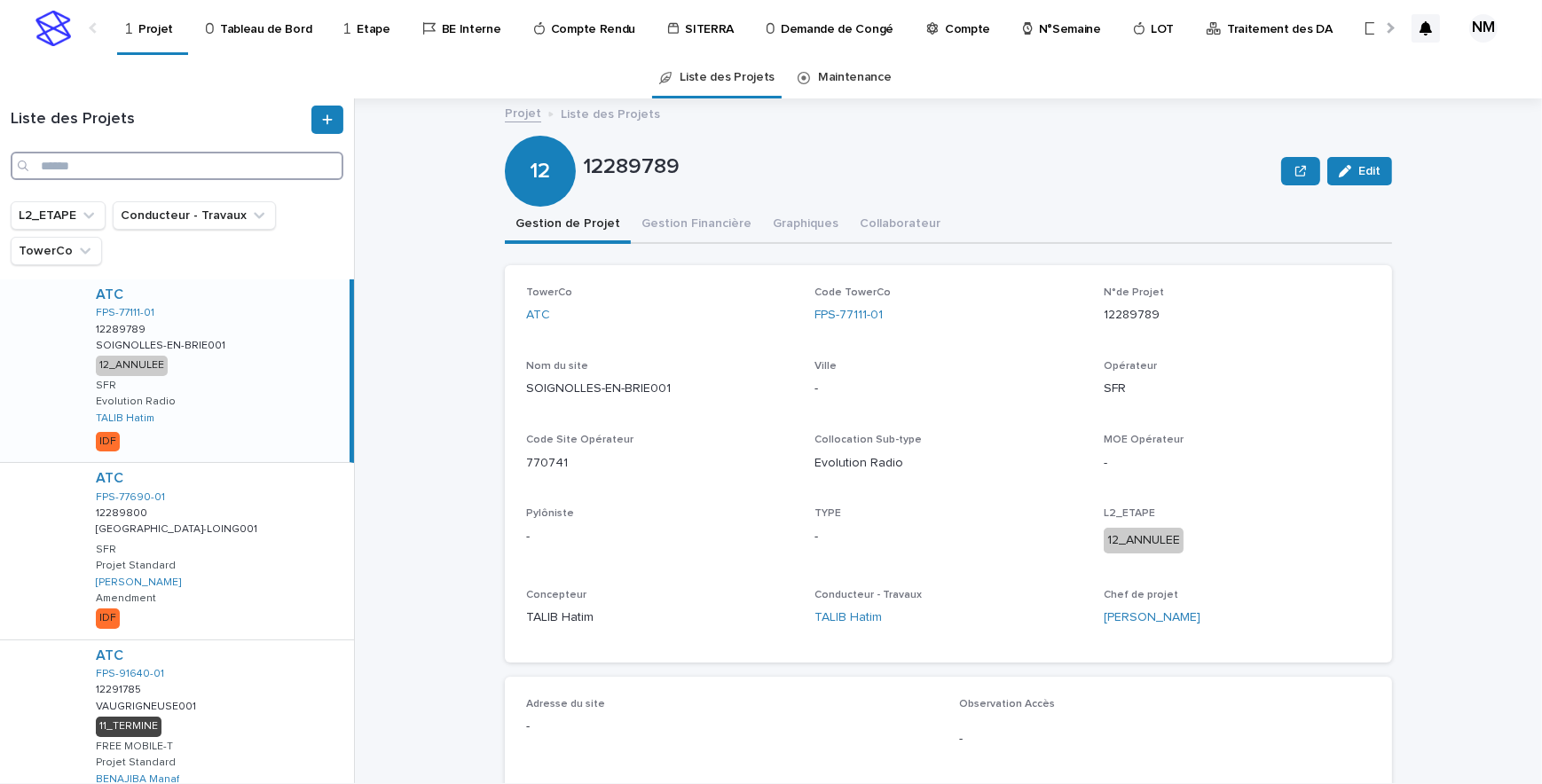
click at [91, 162] on input "Search" at bounding box center [176, 166] width 332 height 28
paste input "**********"
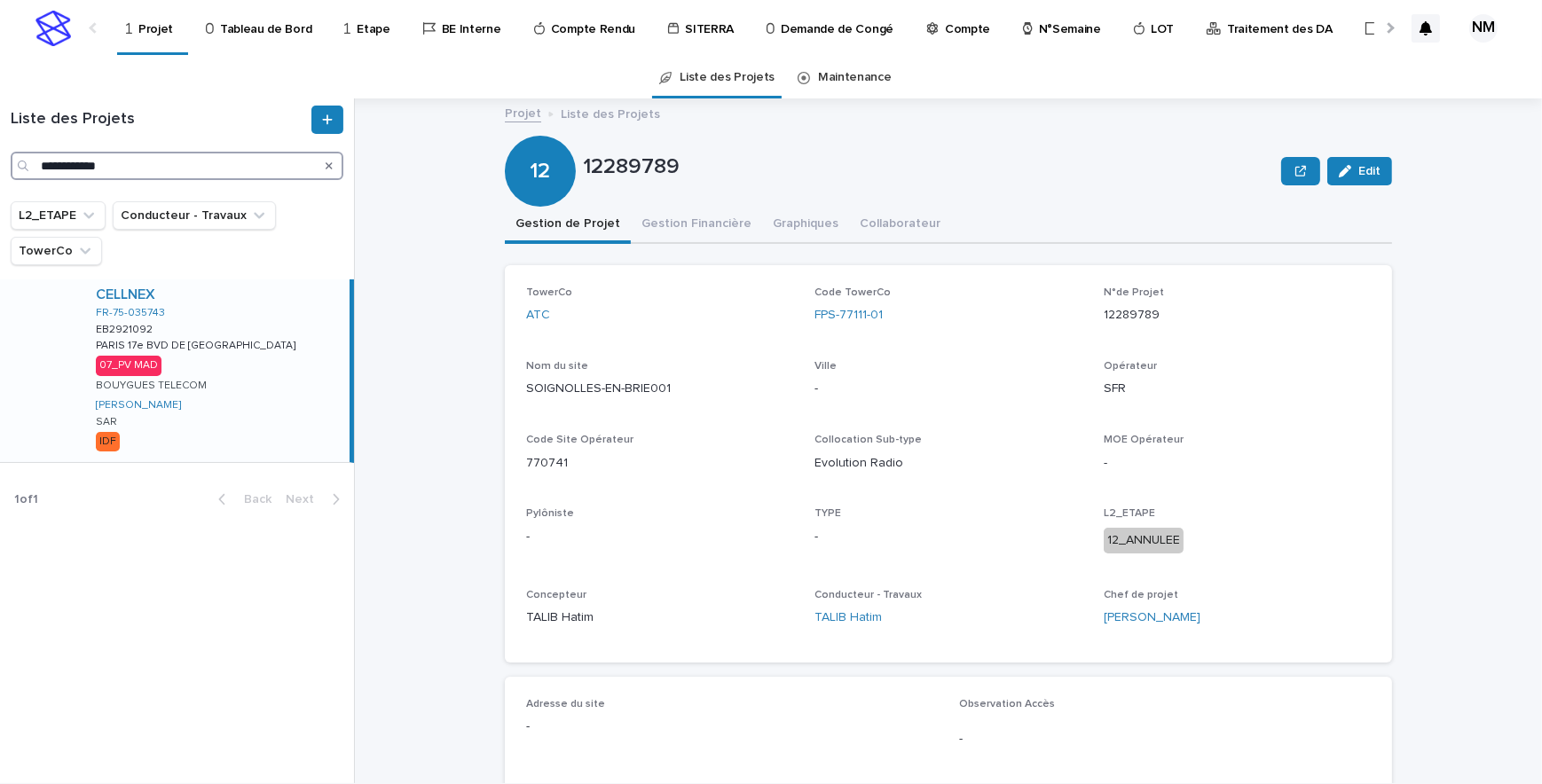
type input "**********"
drag, startPoint x: 297, startPoint y: 399, endPoint x: 322, endPoint y: 412, distance: 28.2
click at [297, 399] on div "CELLNEX FR-75-035743 EB2921092 EB2921092 PARIS 17e BVD DE DOUAUMONT PARIS 17e B…" at bounding box center [215, 370] width 268 height 183
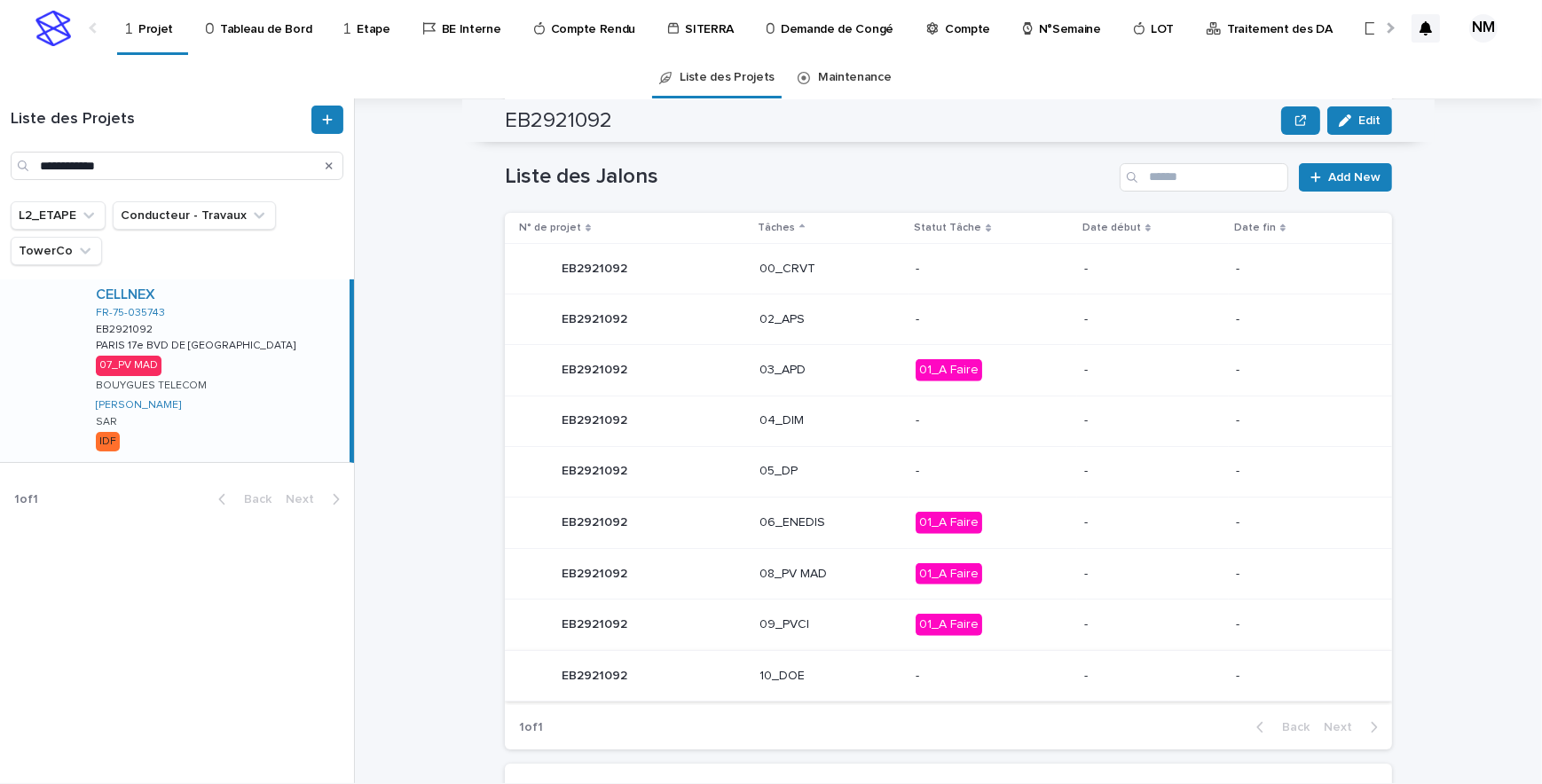
scroll to position [920, 0]
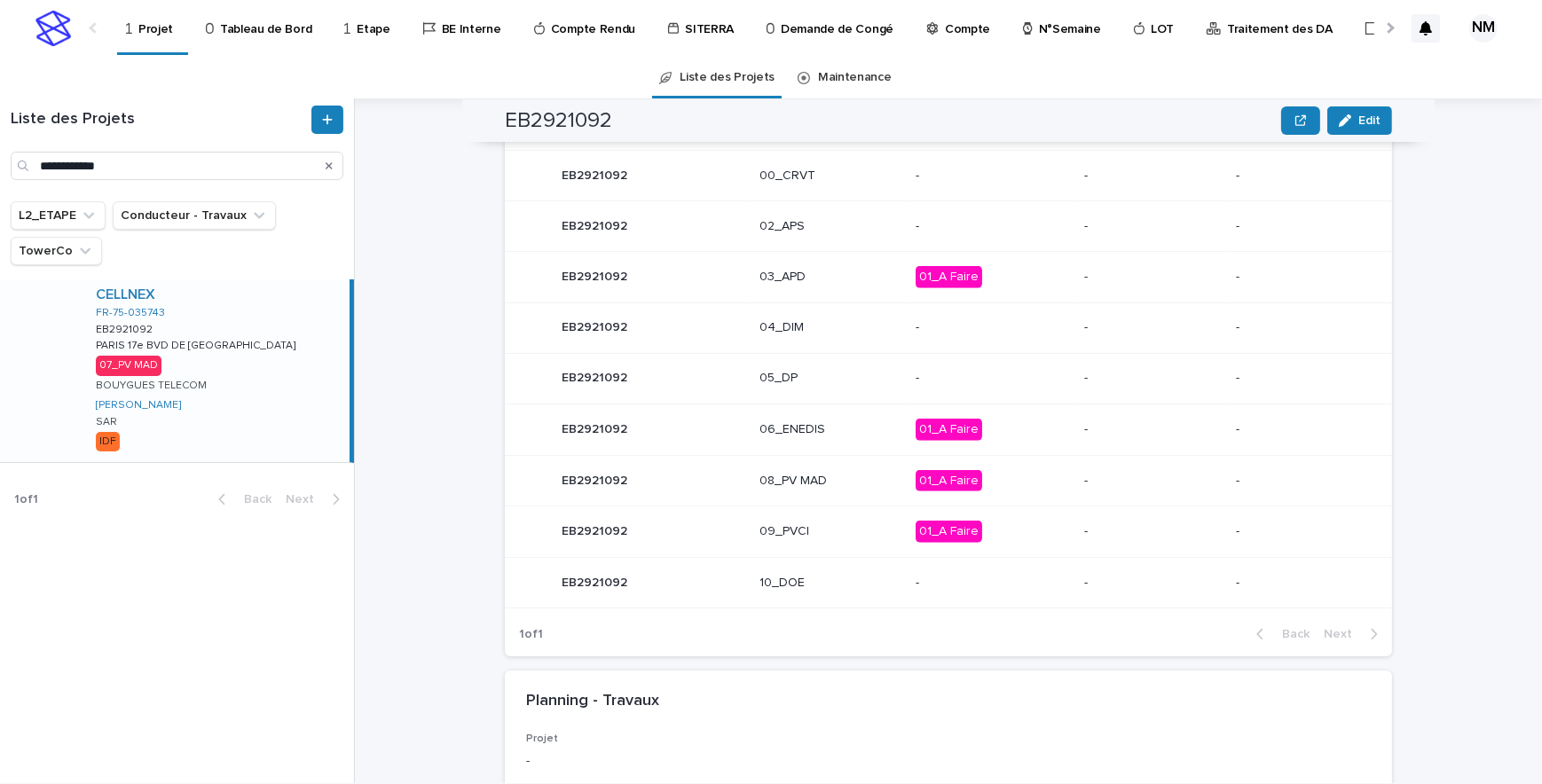
click at [1046, 486] on p "01_A Faire" at bounding box center [993, 481] width 154 height 22
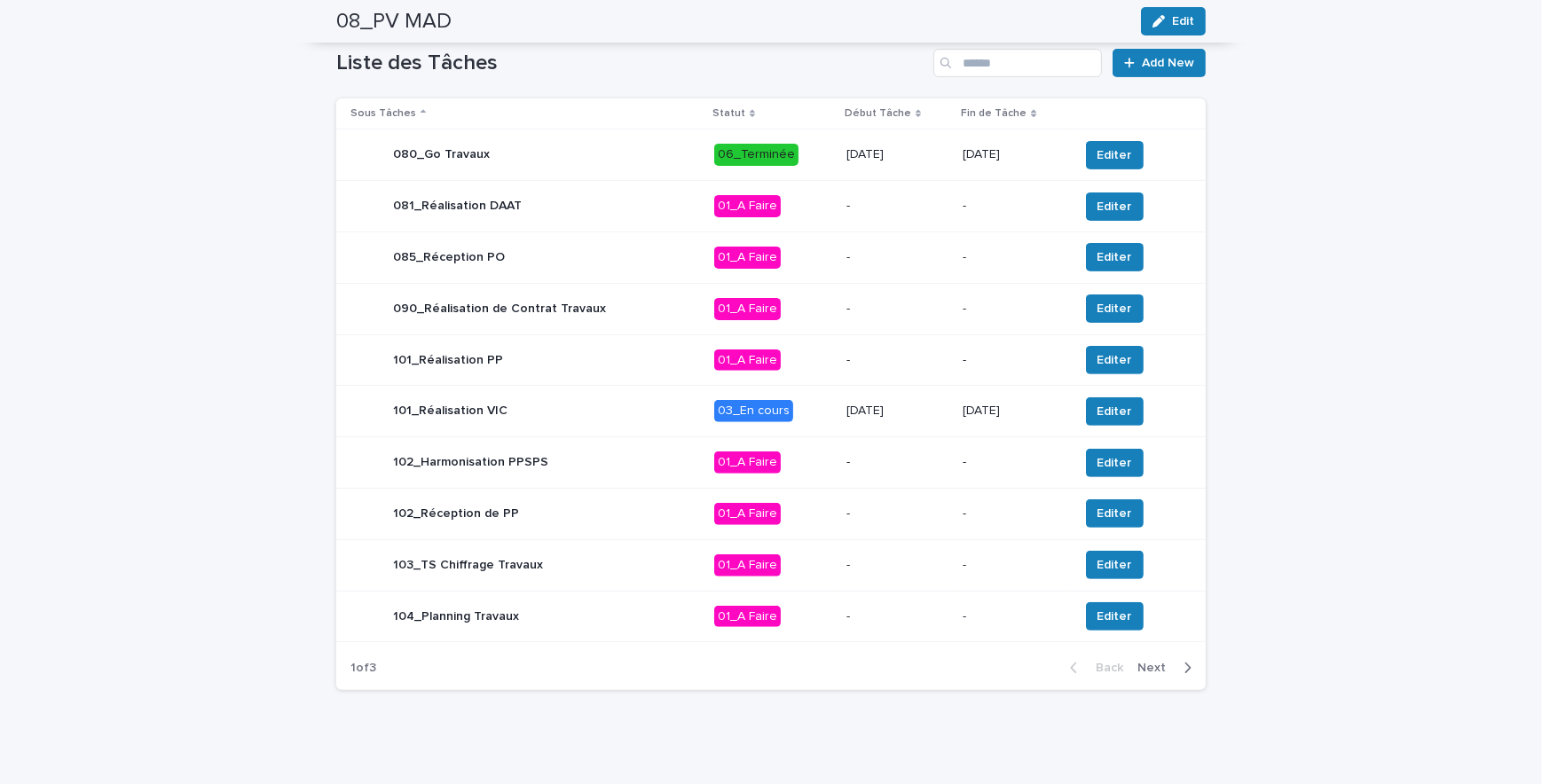
scroll to position [701, 0]
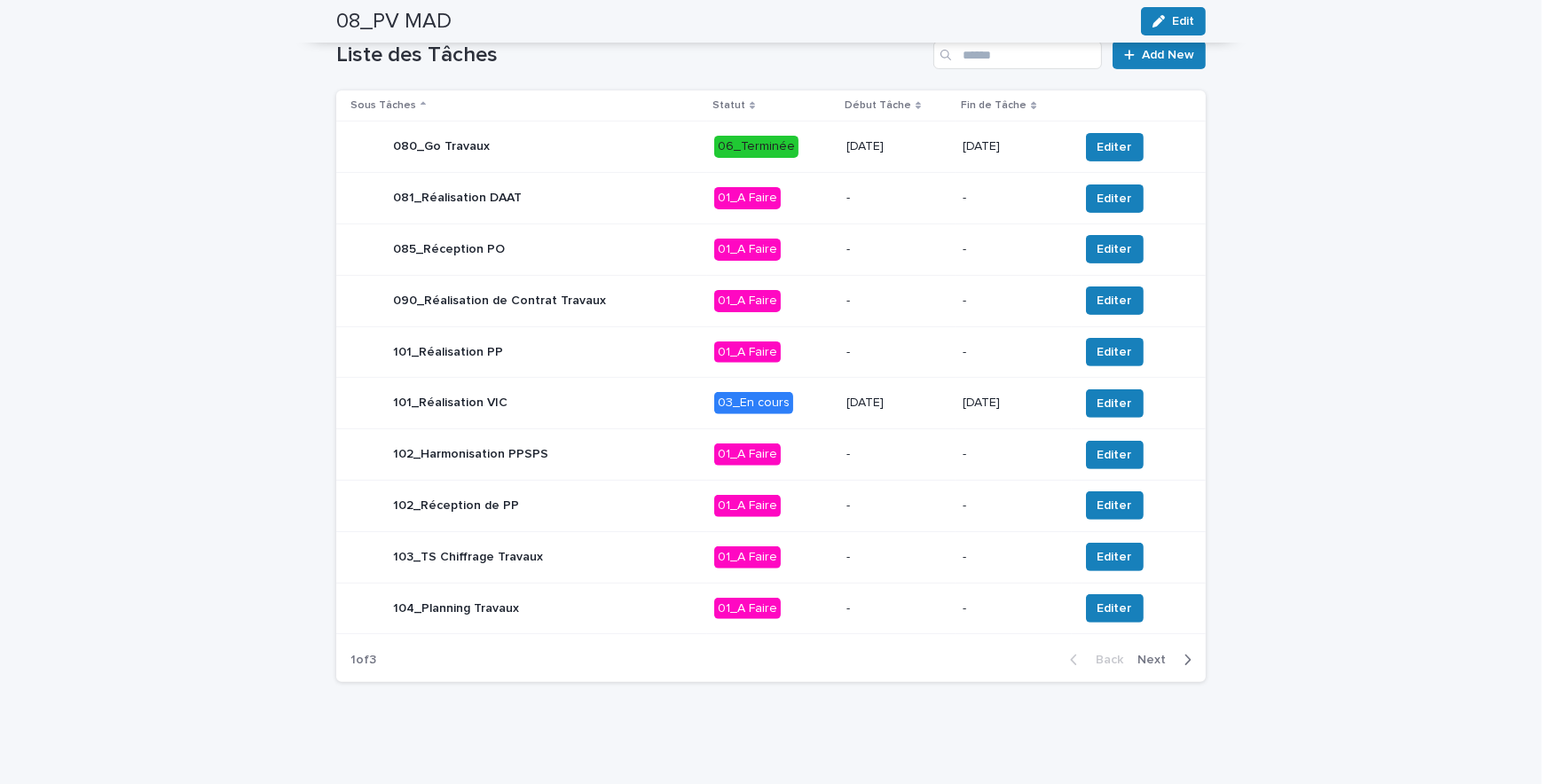
click at [927, 399] on p "[DATE]" at bounding box center [898, 403] width 103 height 15
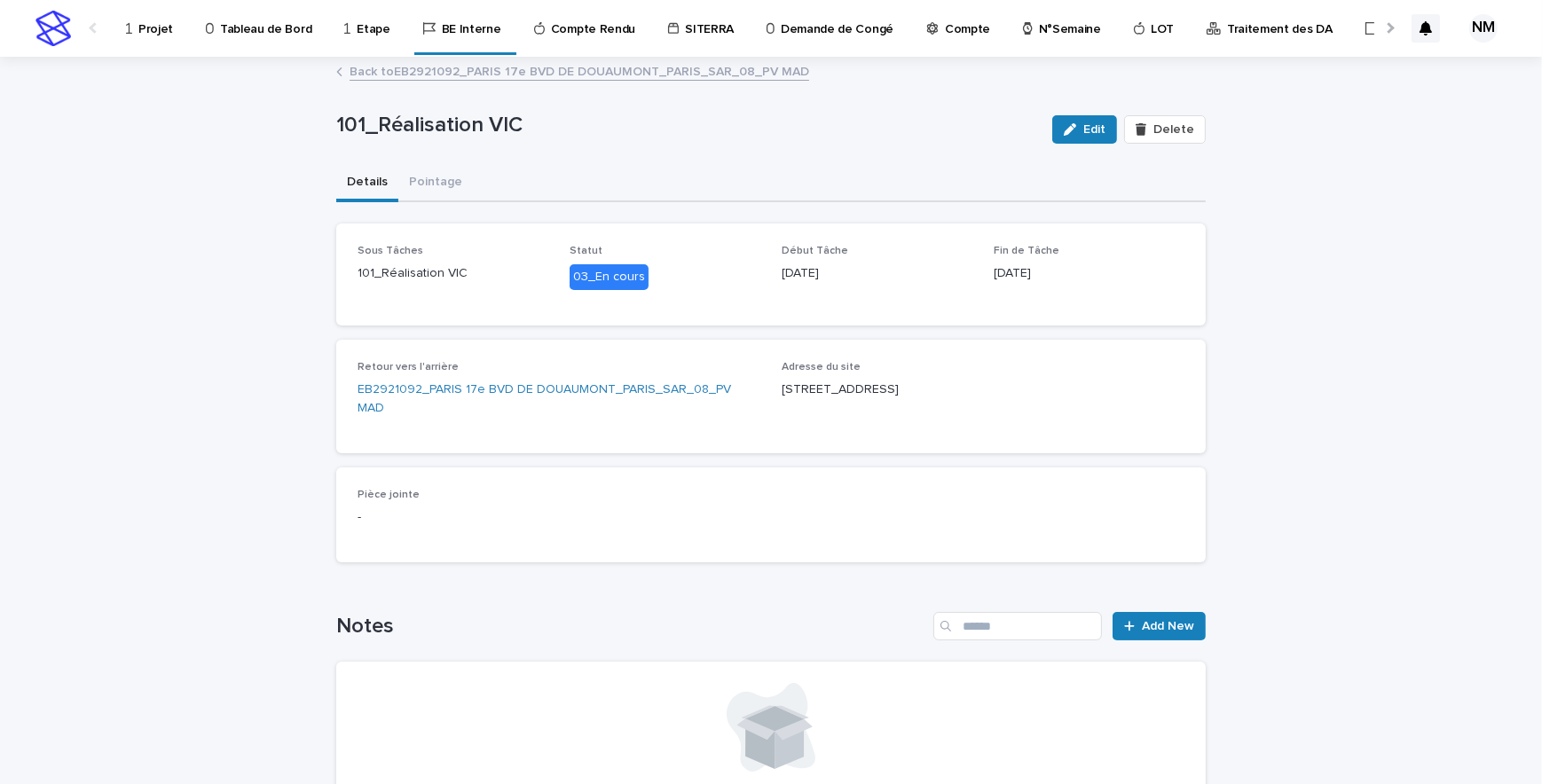
click at [369, 71] on link "Back to EB2921092_PARIS 17e BVD DE DOUAUMONT_PARIS_SAR_08_PV MAD" at bounding box center [579, 71] width 459 height 21
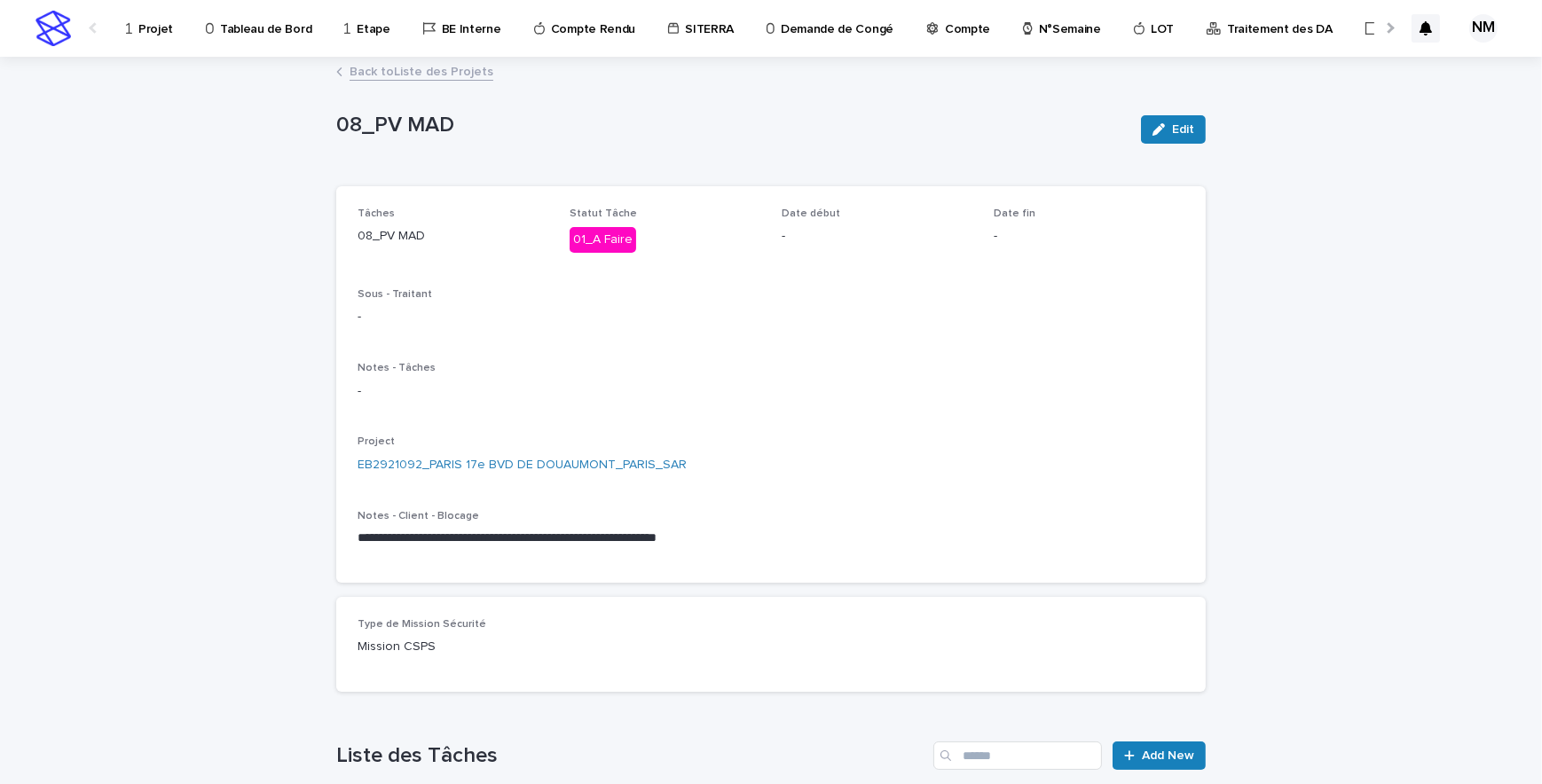
click at [1228, 27] on p "Traitement des DA" at bounding box center [1280, 18] width 105 height 37
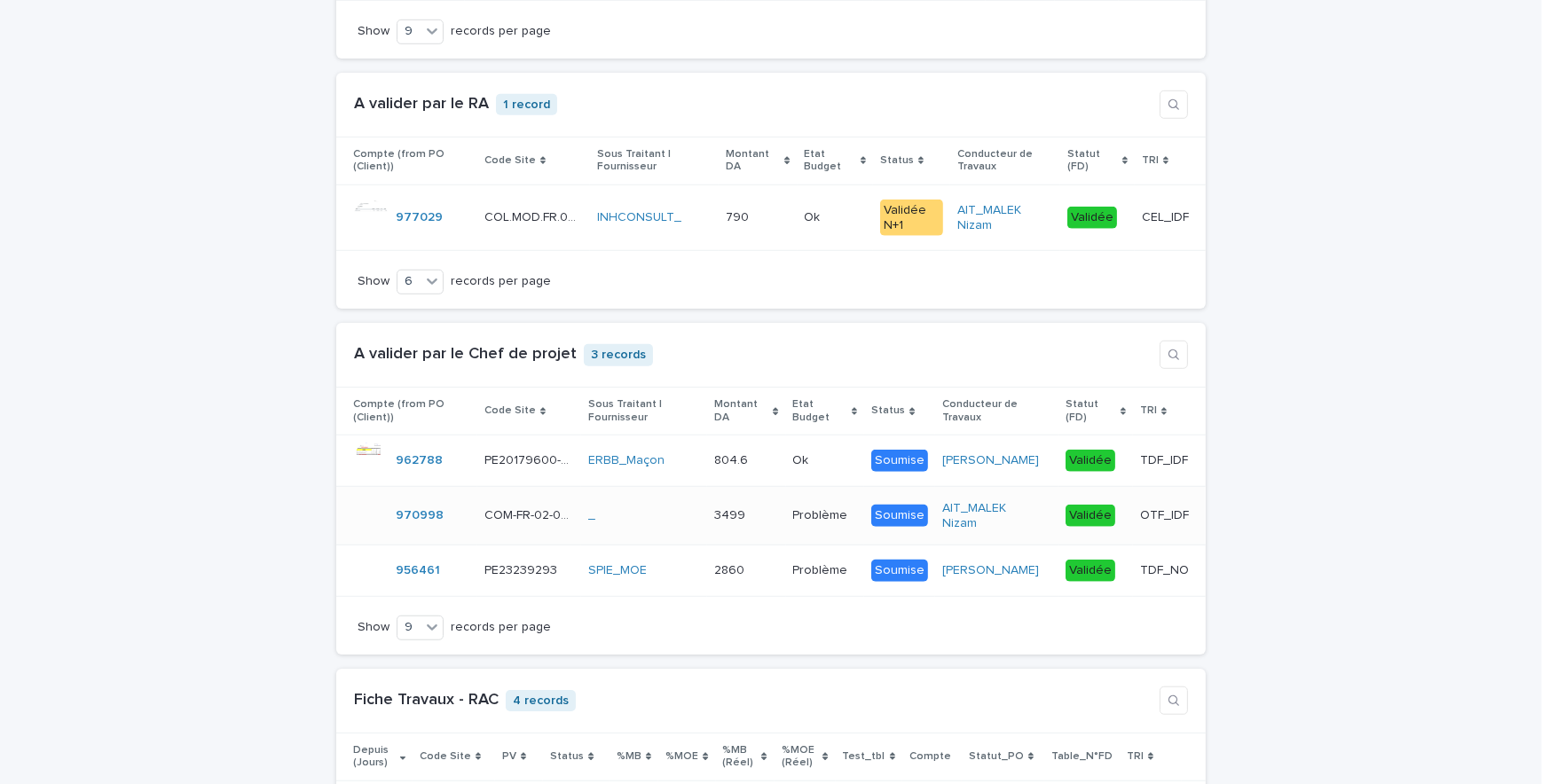
scroll to position [1613, 0]
click at [768, 485] on td "804.6 804.6" at bounding box center [746, 458] width 78 height 51
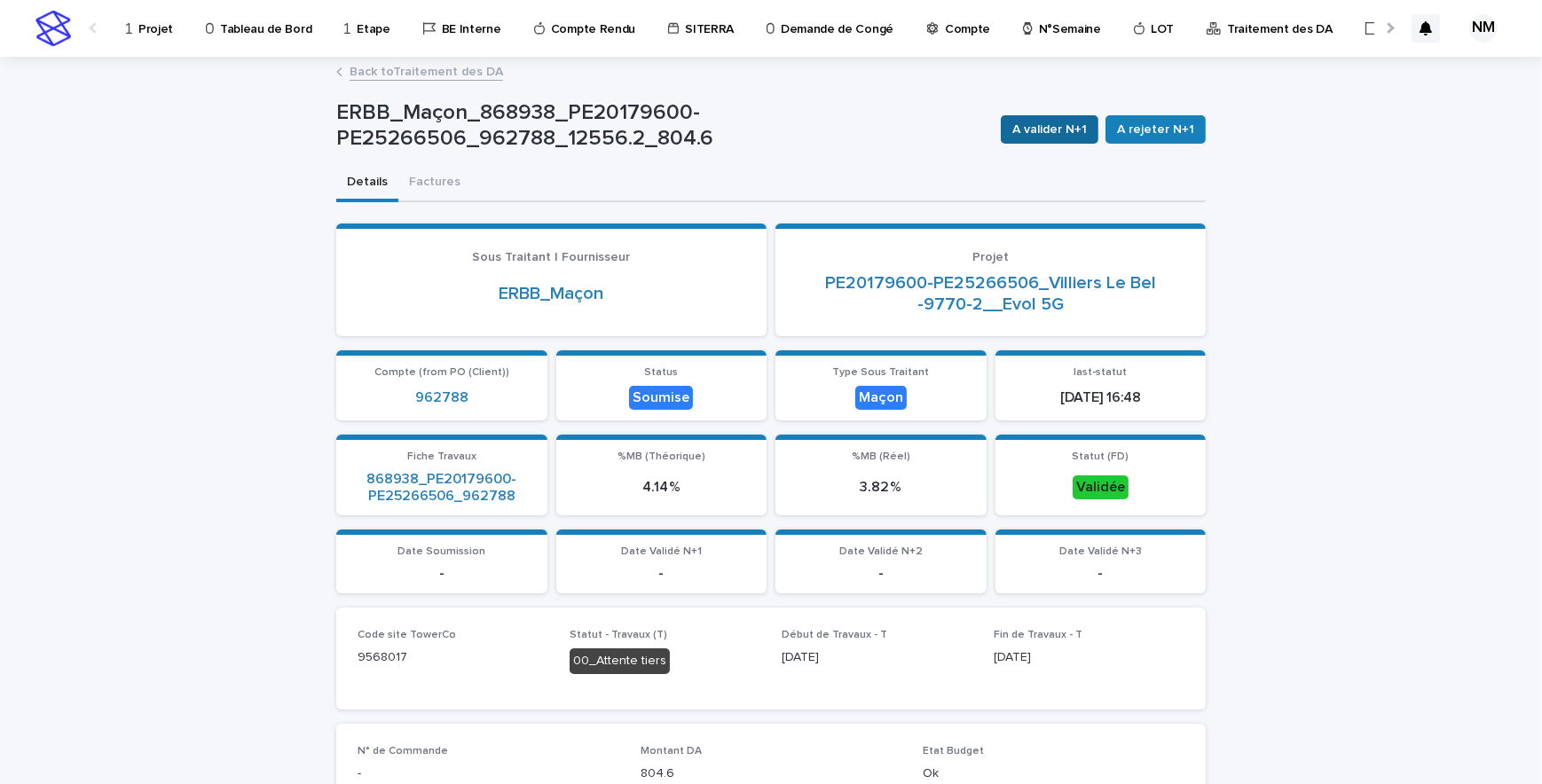
click at [1048, 123] on span "A valider N+1" at bounding box center [1049, 129] width 75 height 18
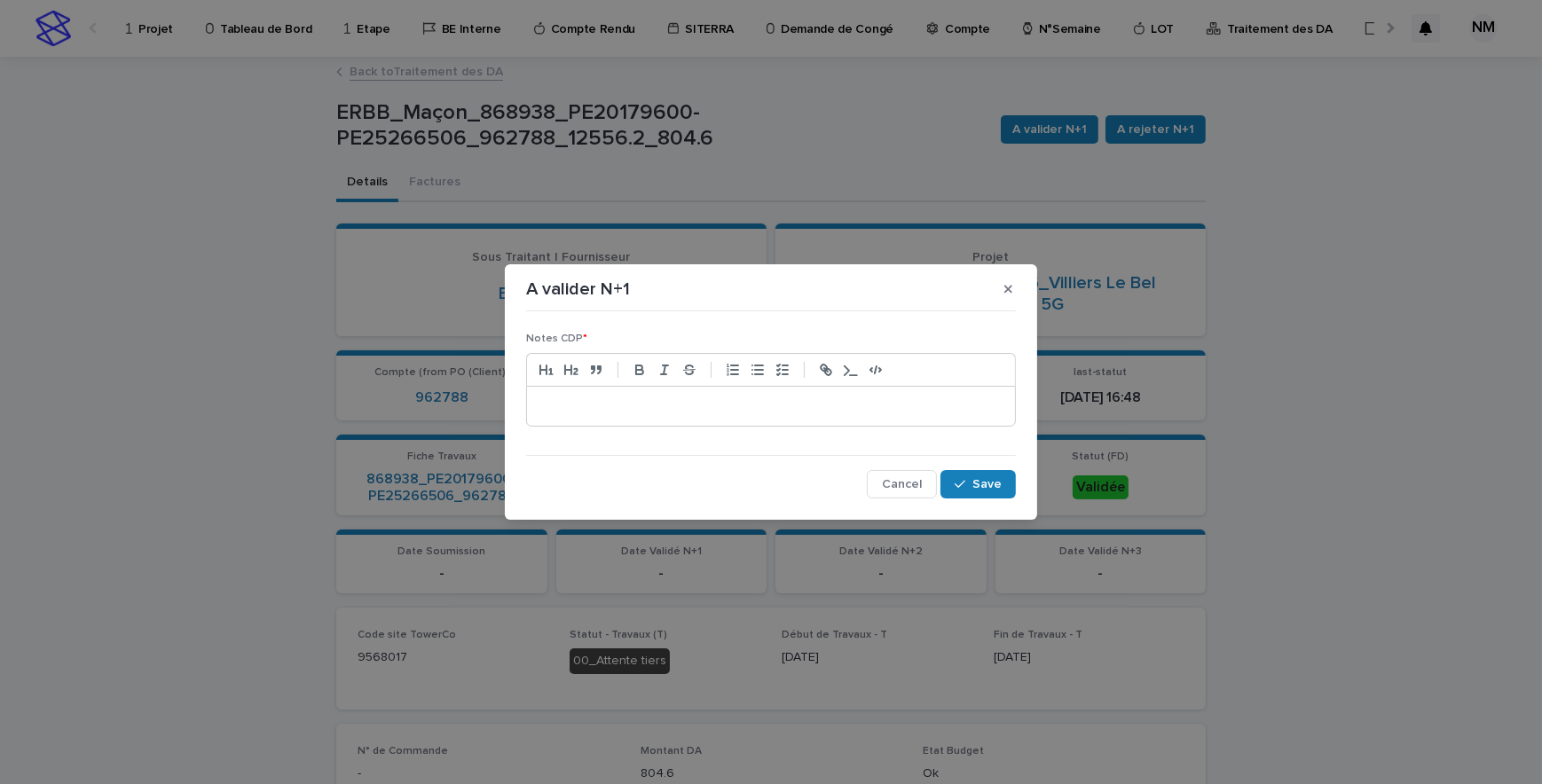
click at [761, 399] on p at bounding box center [771, 406] width 461 height 18
click at [909, 483] on div "Cancel Save" at bounding box center [771, 485] width 490 height 28
drag, startPoint x: 977, startPoint y: 488, endPoint x: 815, endPoint y: 524, distance: 166.0
click at [977, 488] on span "Save" at bounding box center [987, 484] width 29 height 12
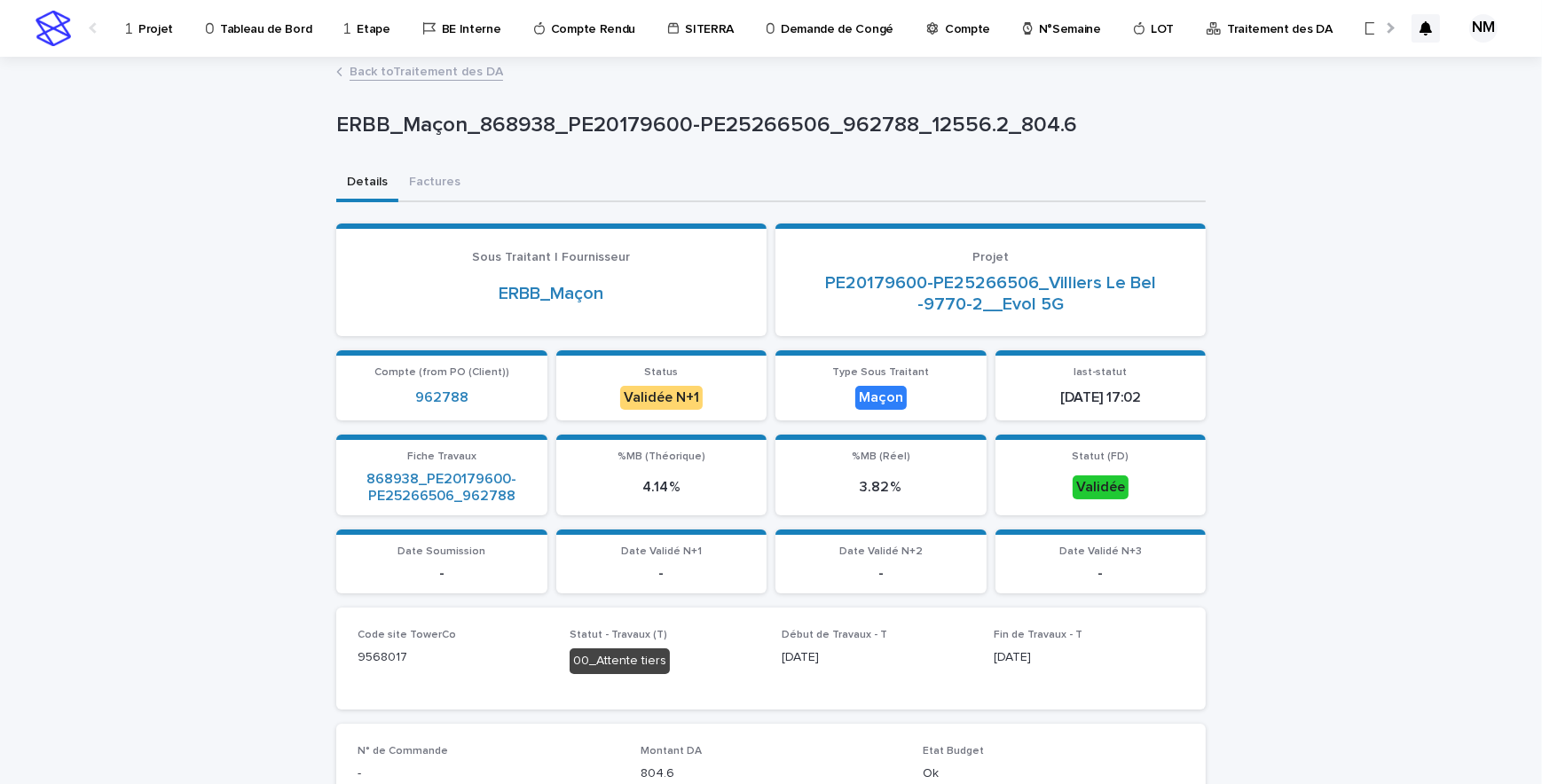
click at [149, 29] on p "Projet" at bounding box center [155, 18] width 35 height 37
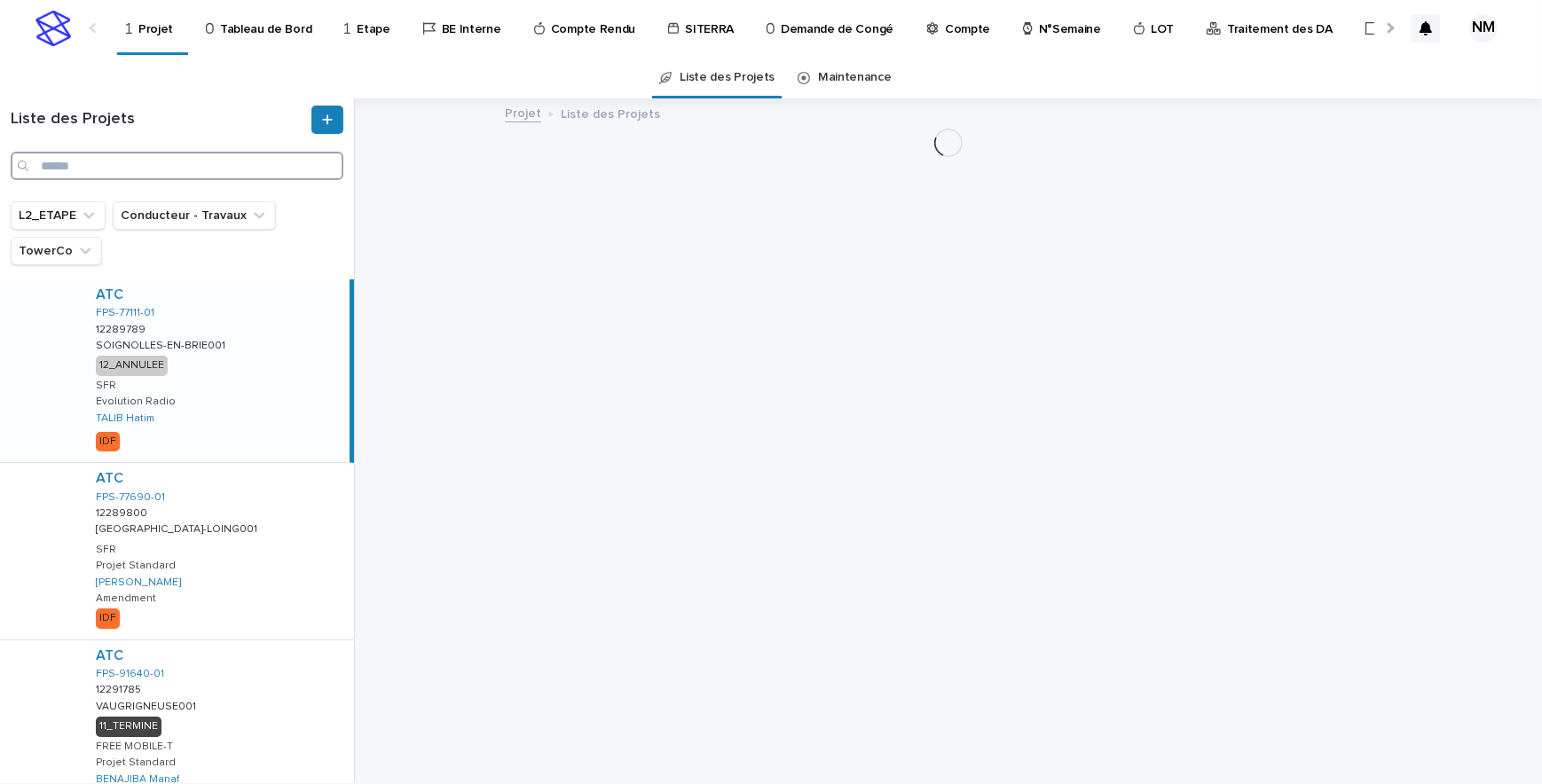
click at [93, 169] on input "Search" at bounding box center [176, 166] width 332 height 28
paste input "**********"
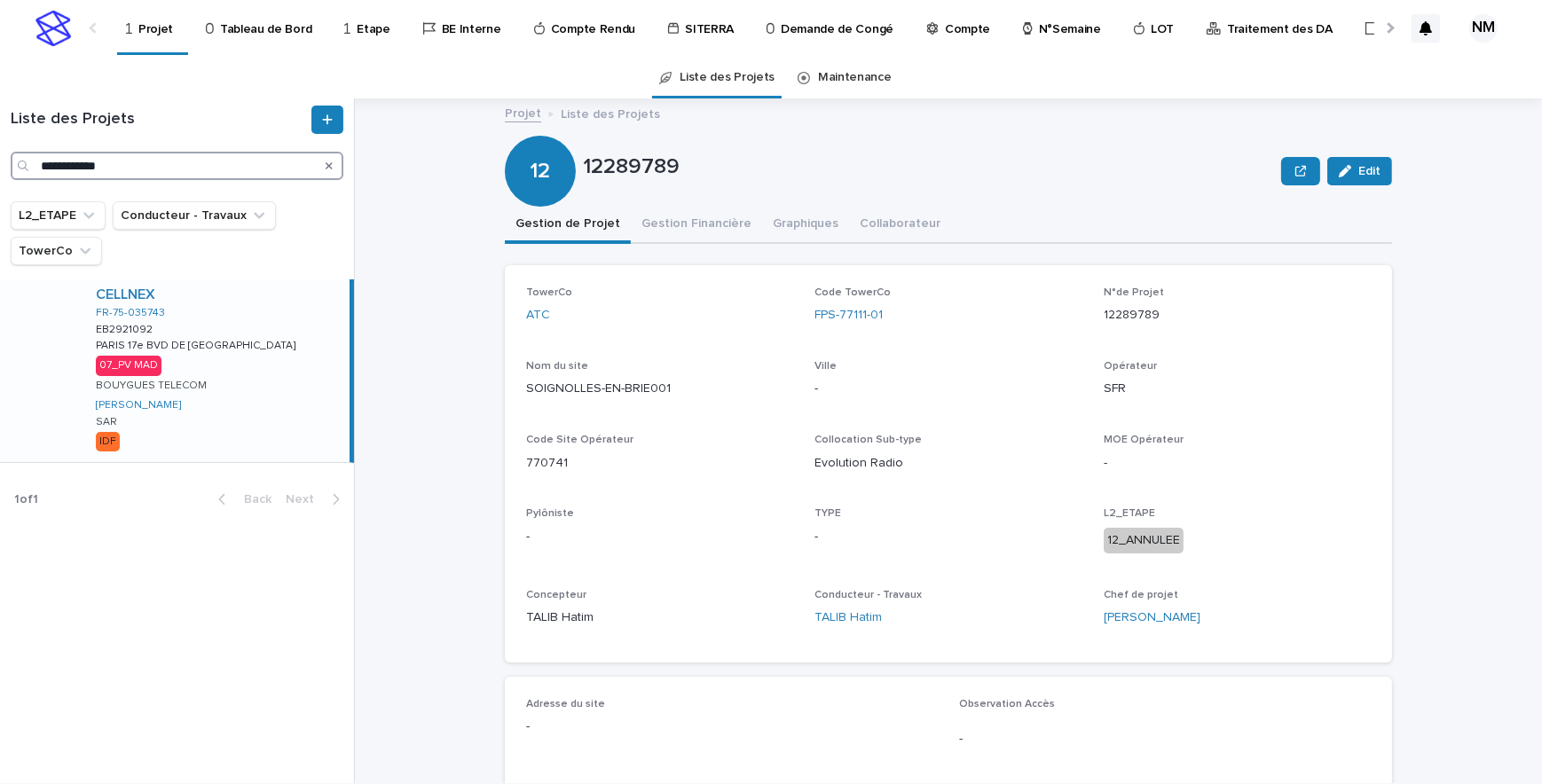
type input "**********"
click at [288, 381] on div "CELLNEX FR-75-035743 EB2921092 EB2921092 PARIS 17e BVD DE DOUAUMONT PARIS 17e B…" at bounding box center [215, 370] width 268 height 183
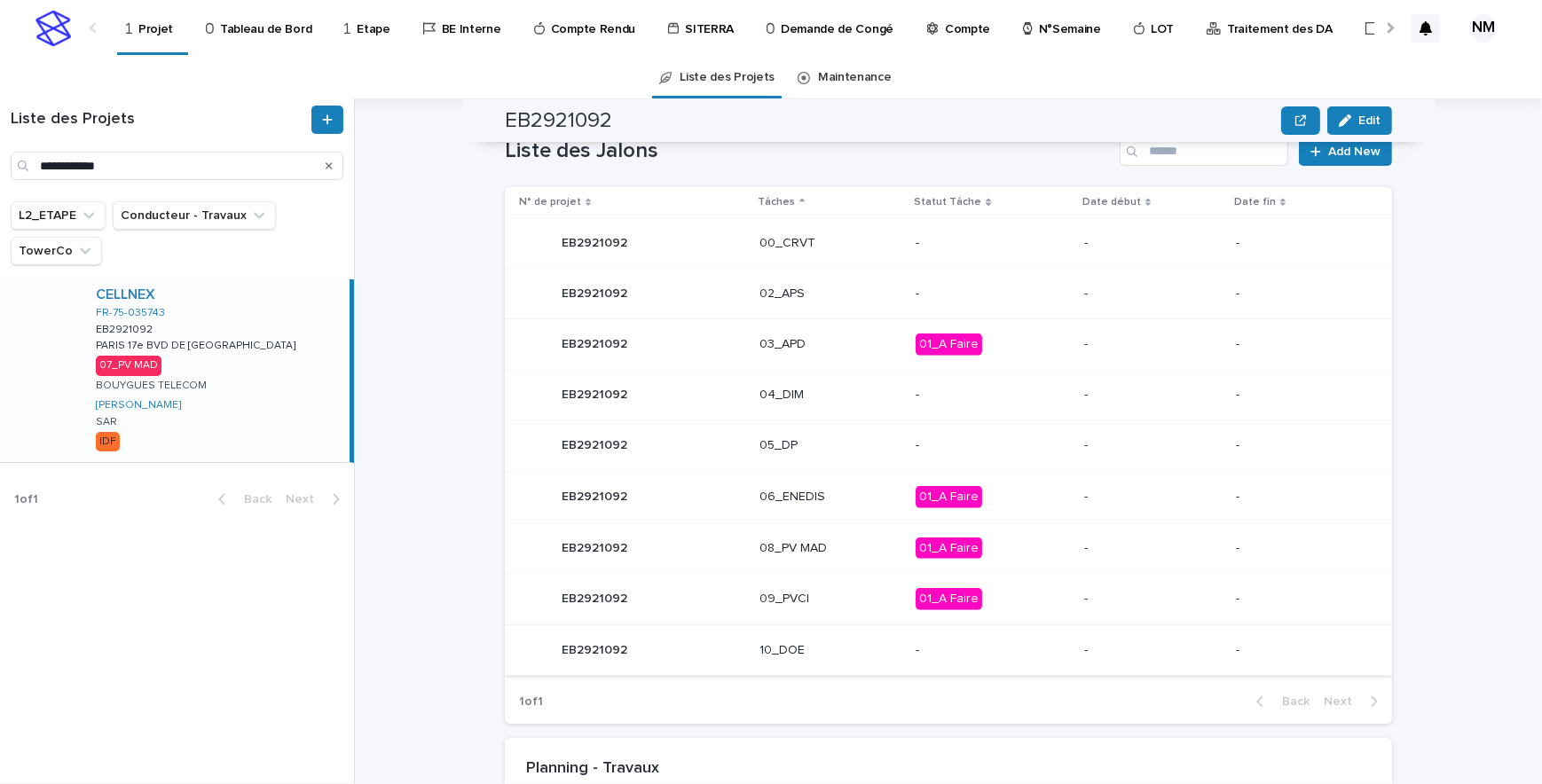
scroll to position [967, 0]
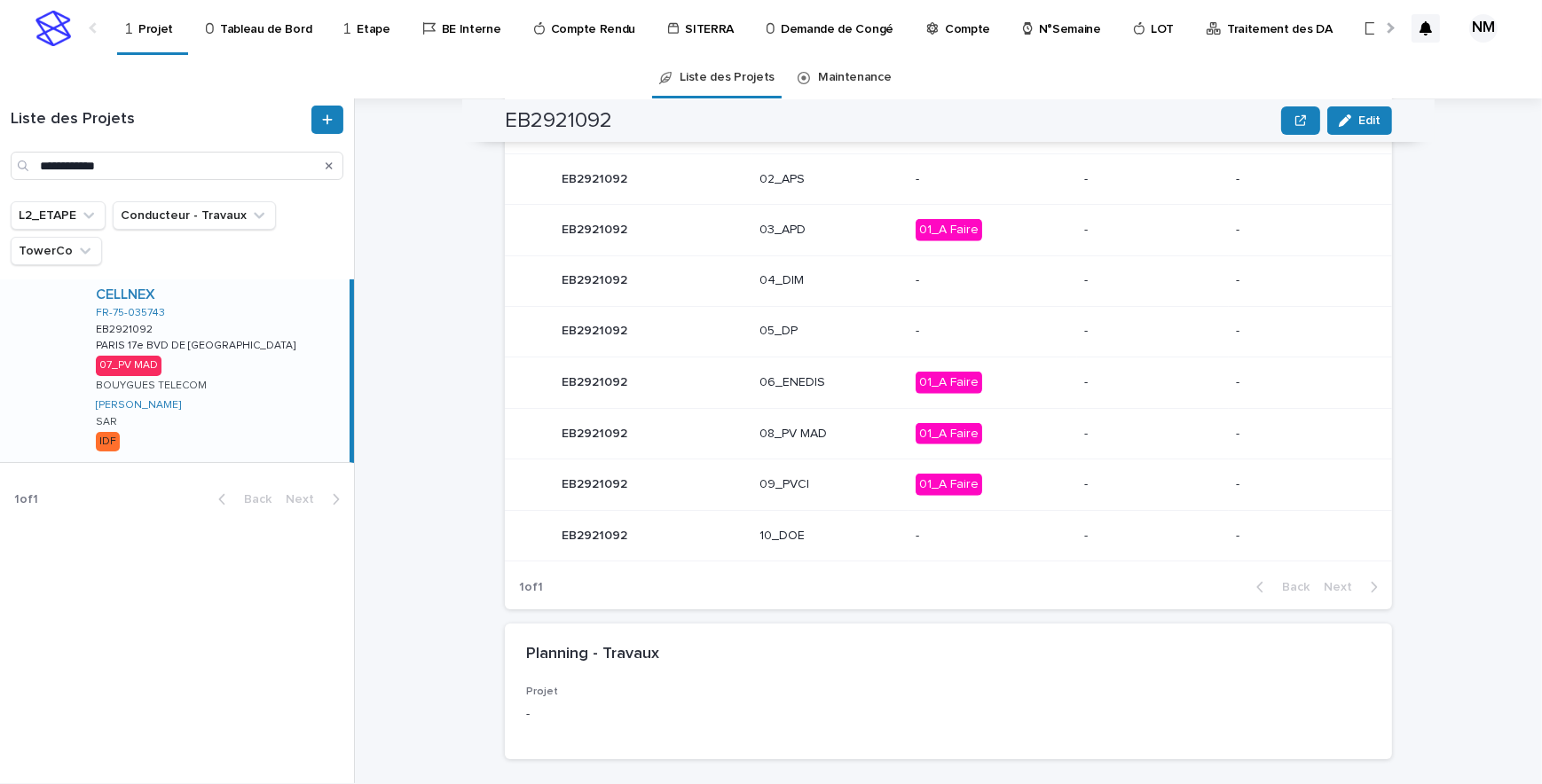
click at [1013, 437] on p "01_A Faire" at bounding box center [993, 434] width 154 height 22
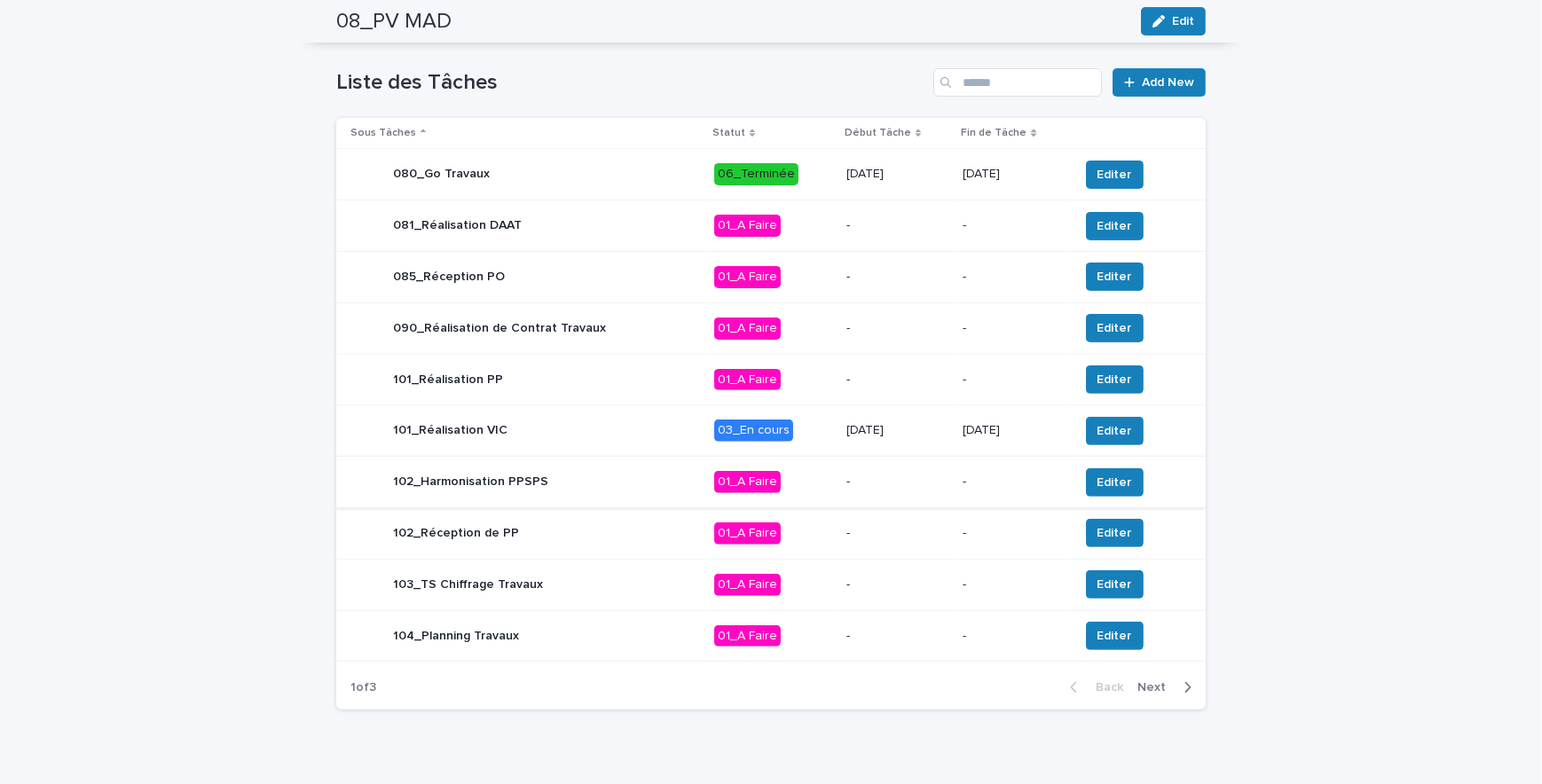
scroll to position [701, 0]
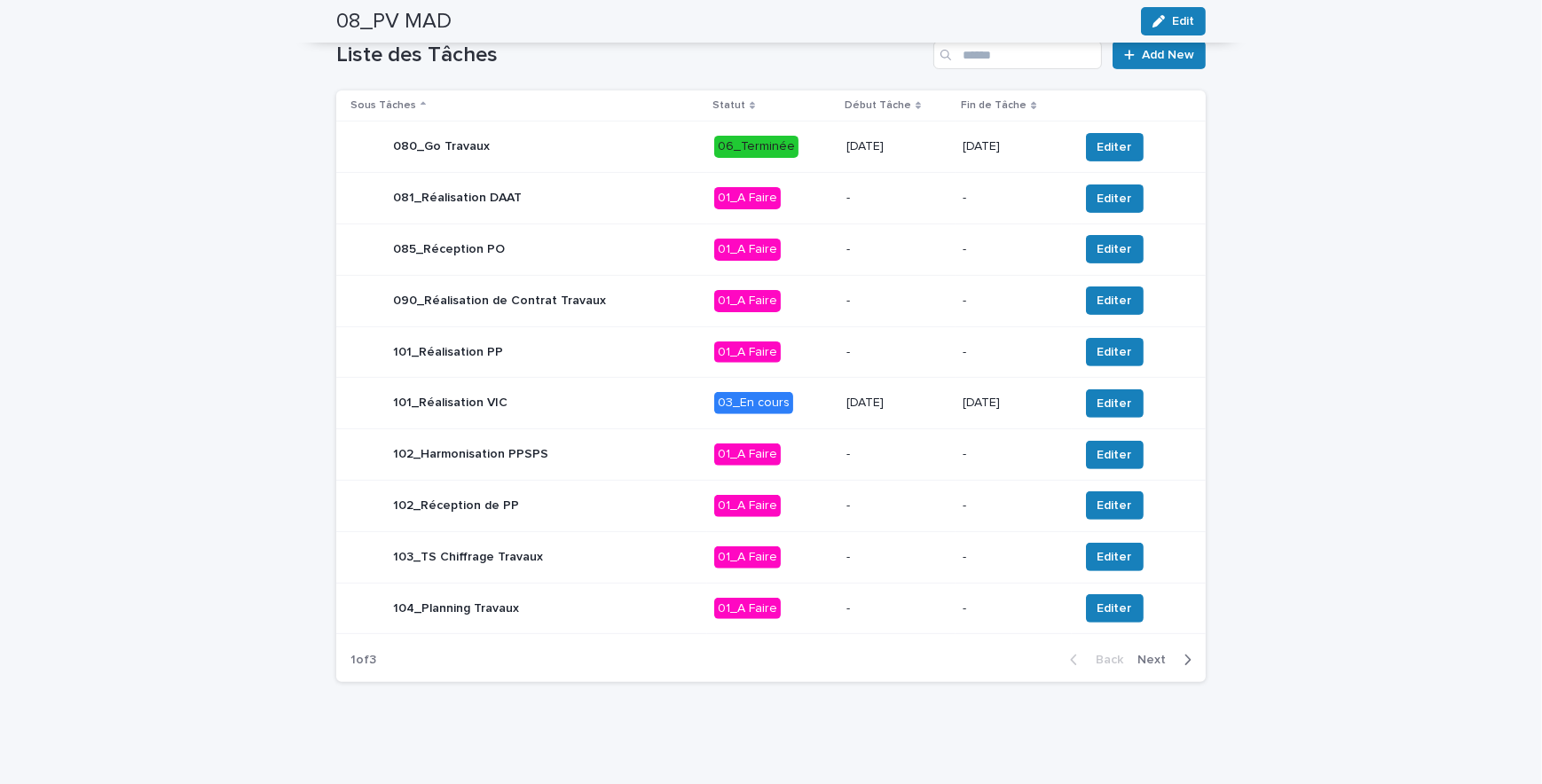
click at [931, 407] on p "[DATE]" at bounding box center [898, 403] width 103 height 15
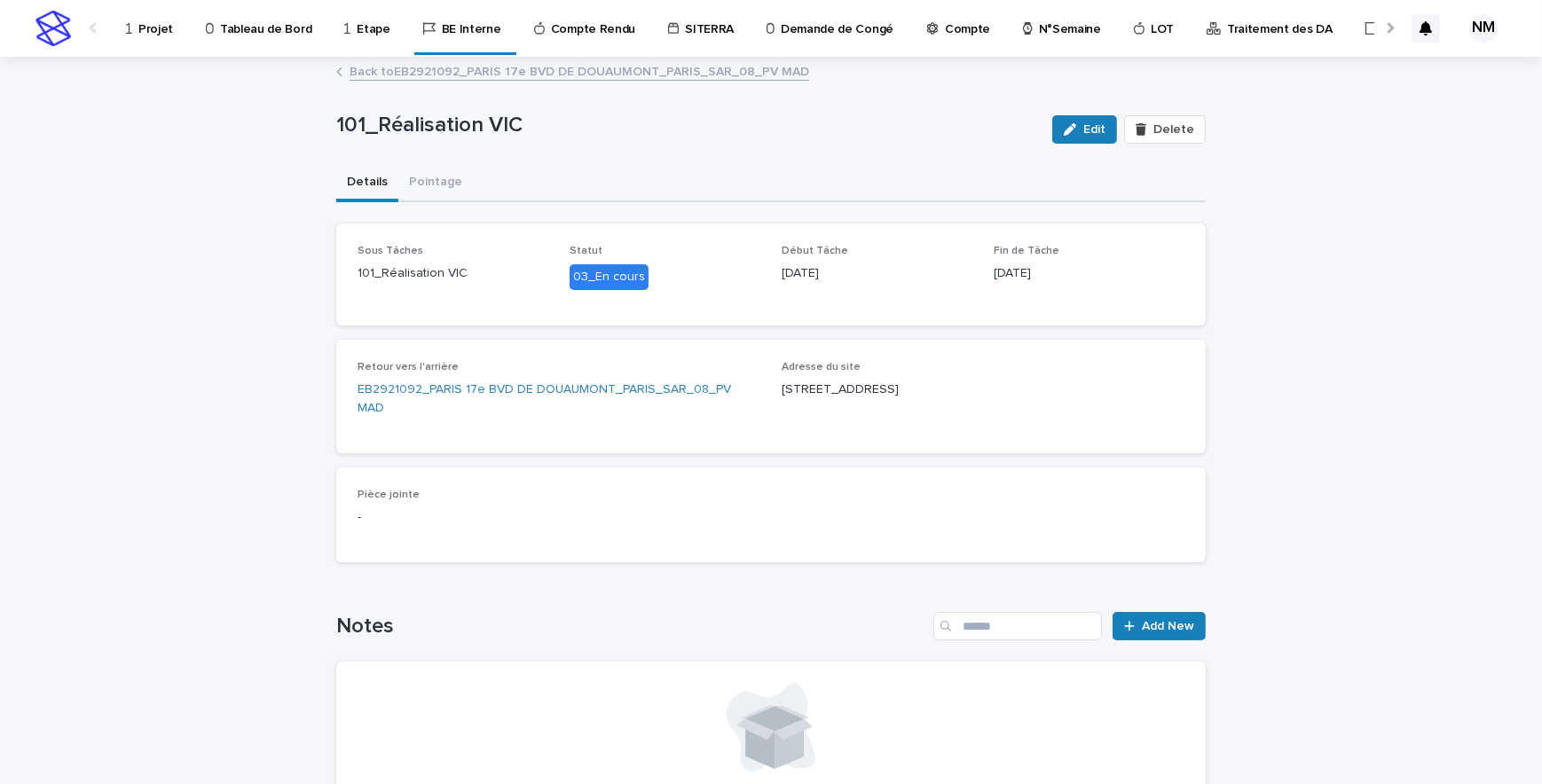
click at [396, 77] on link "Back to EB2921092_PARIS 17e BVD DE DOUAUMONT_PARIS_SAR_08_PV MAD" at bounding box center [579, 71] width 459 height 21
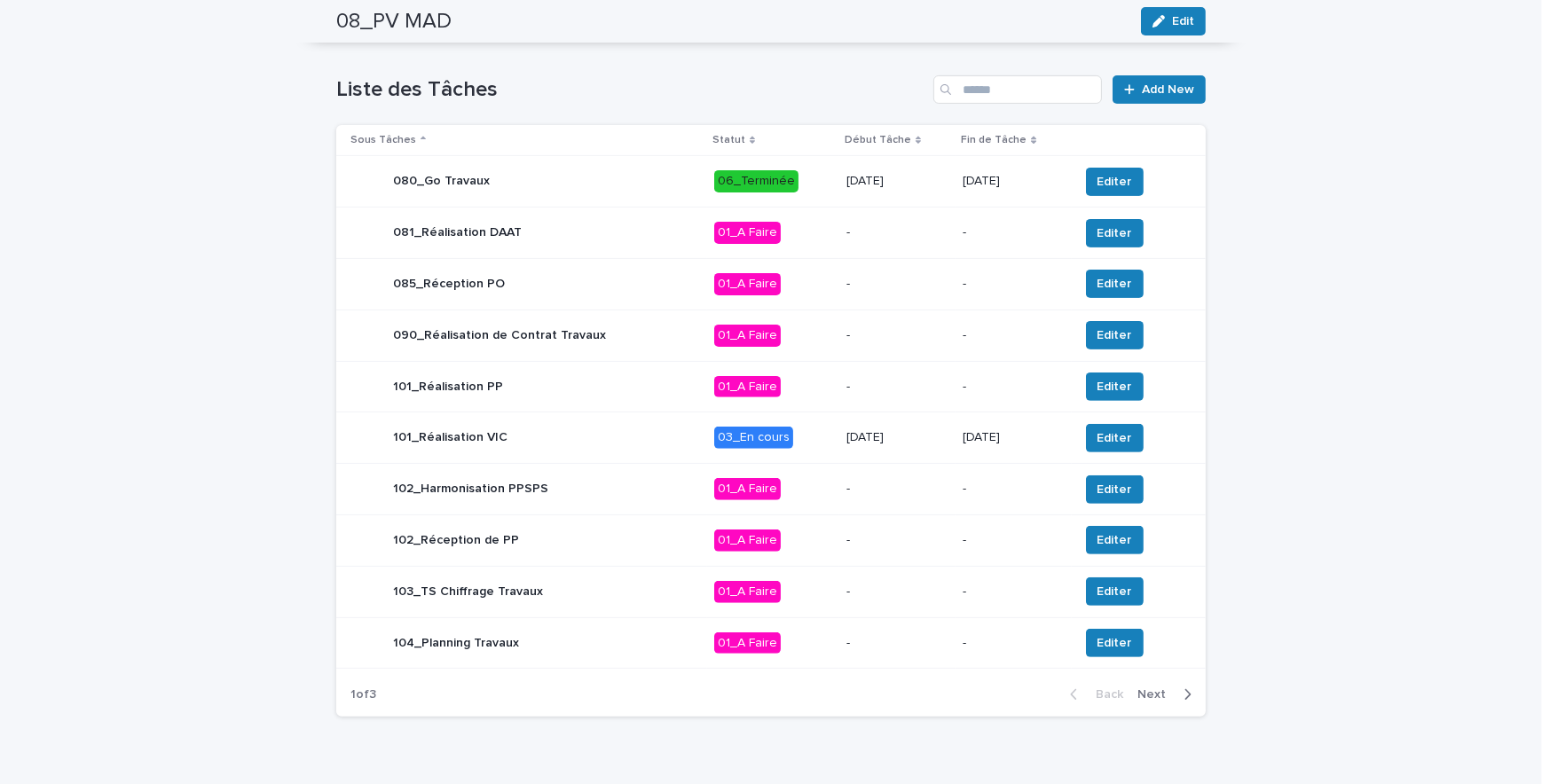
scroll to position [701, 0]
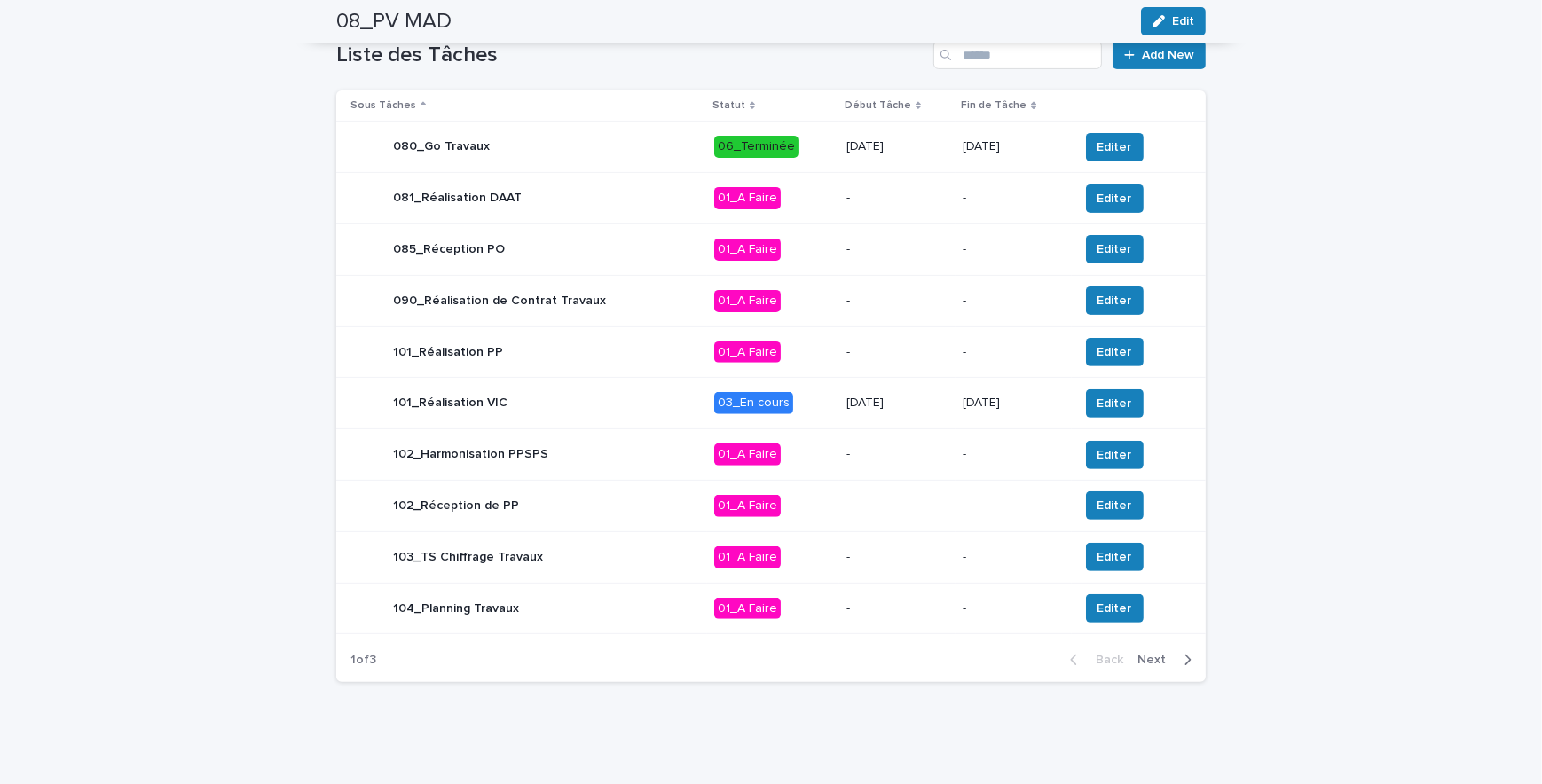
click at [1186, 658] on icon "button" at bounding box center [1189, 659] width 7 height 10
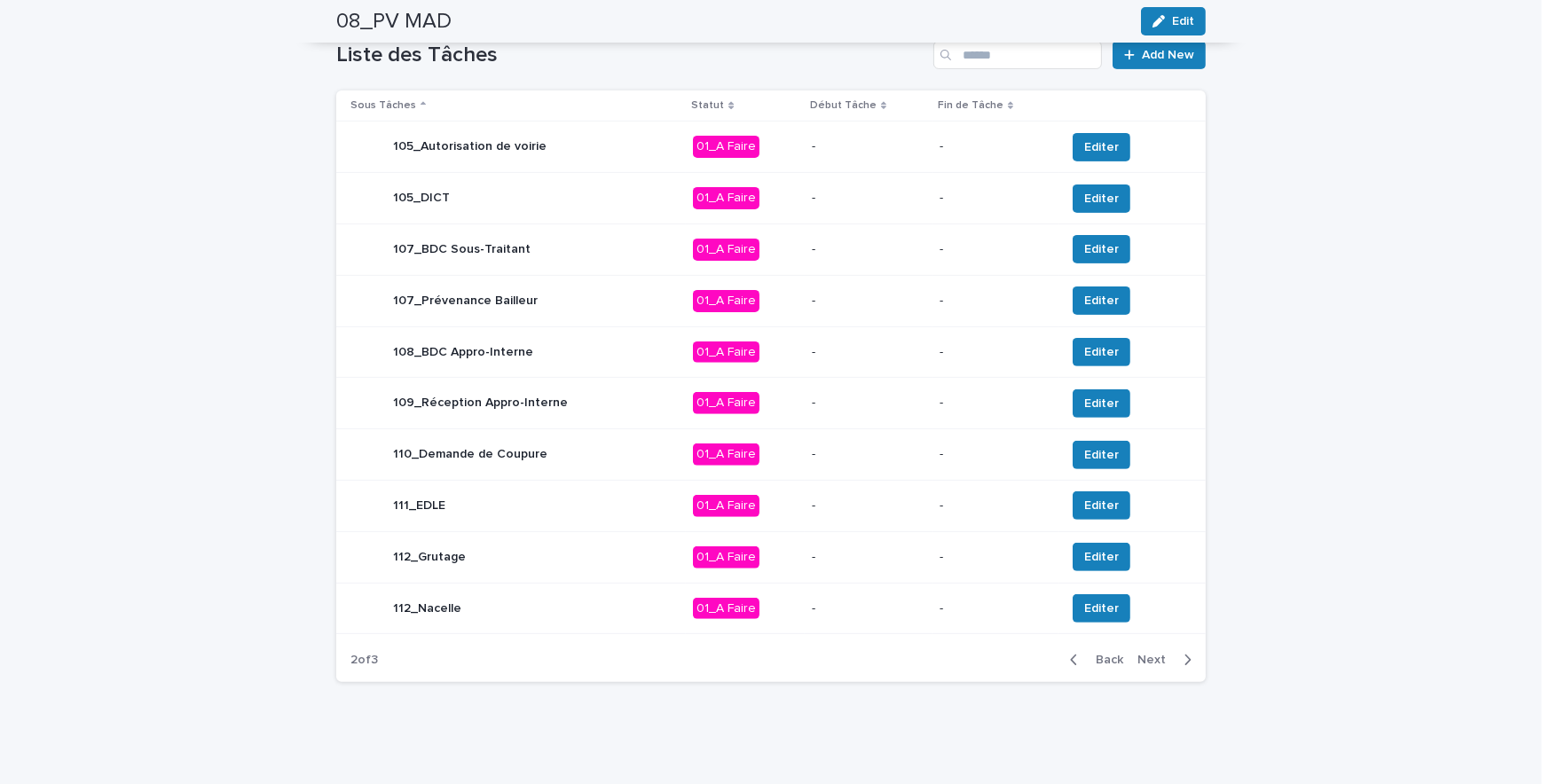
click at [1186, 657] on icon "button" at bounding box center [1189, 659] width 7 height 10
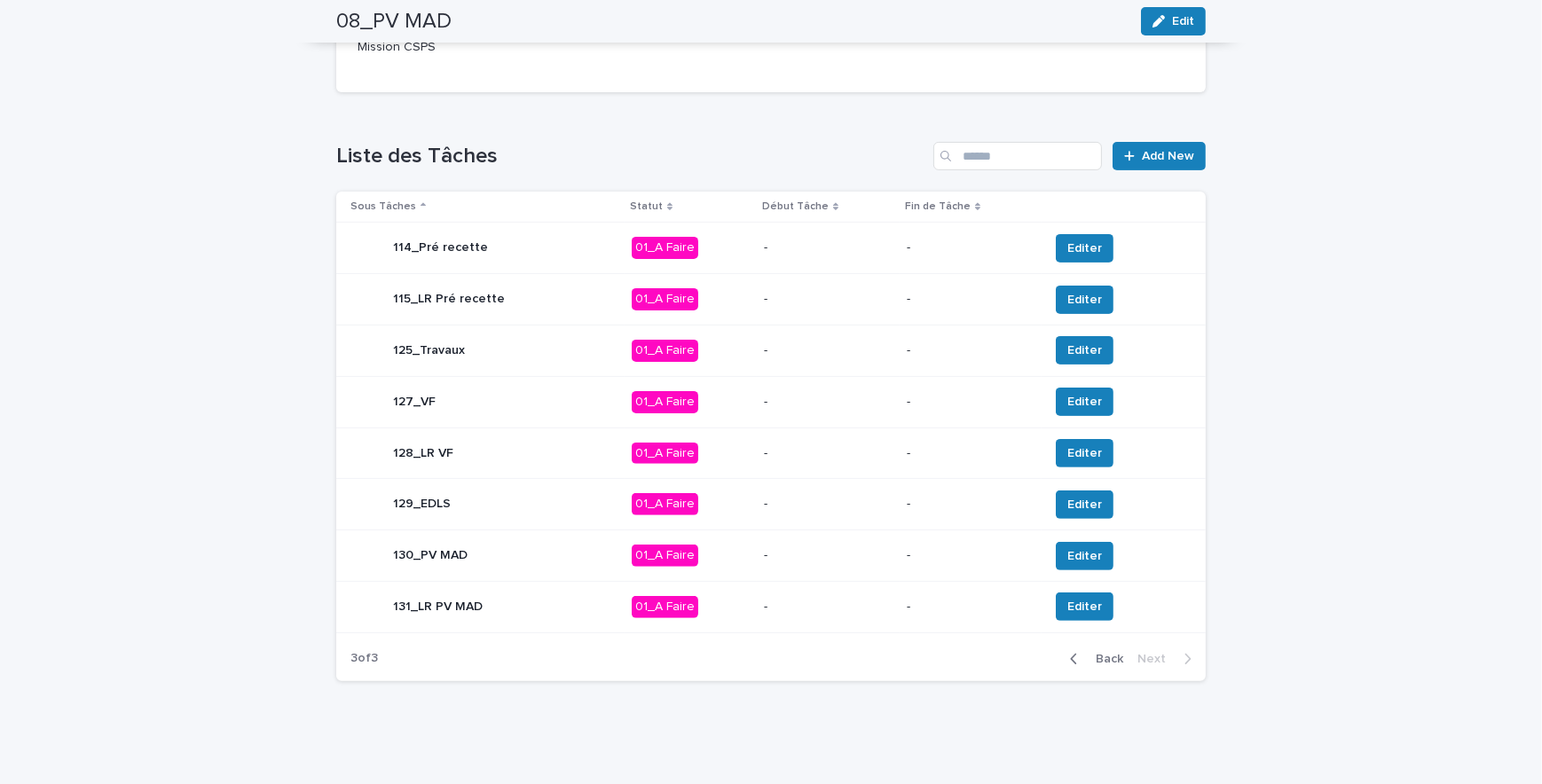
scroll to position [597, 0]
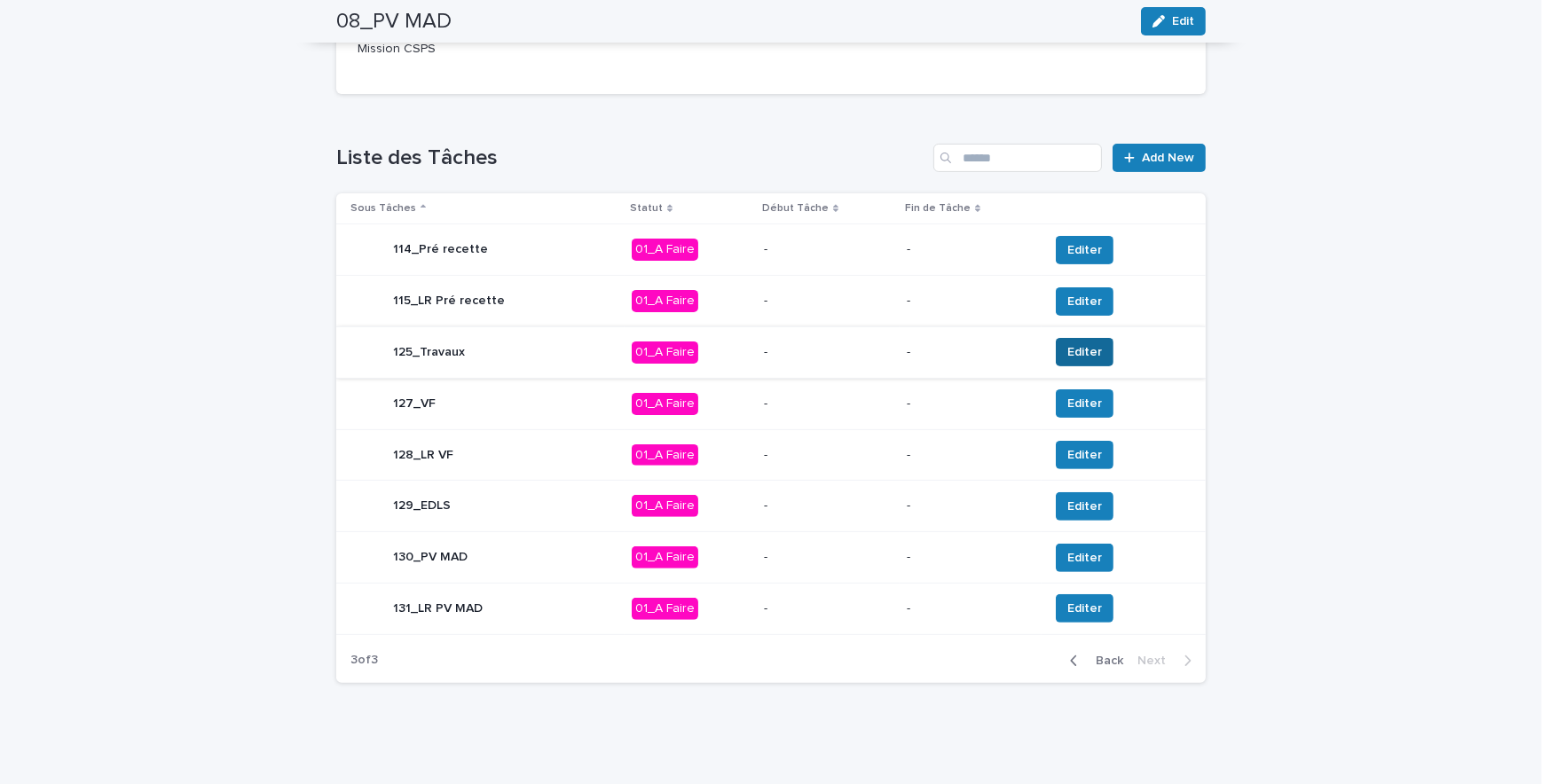
click at [1083, 349] on span "Editer" at bounding box center [1085, 352] width 35 height 18
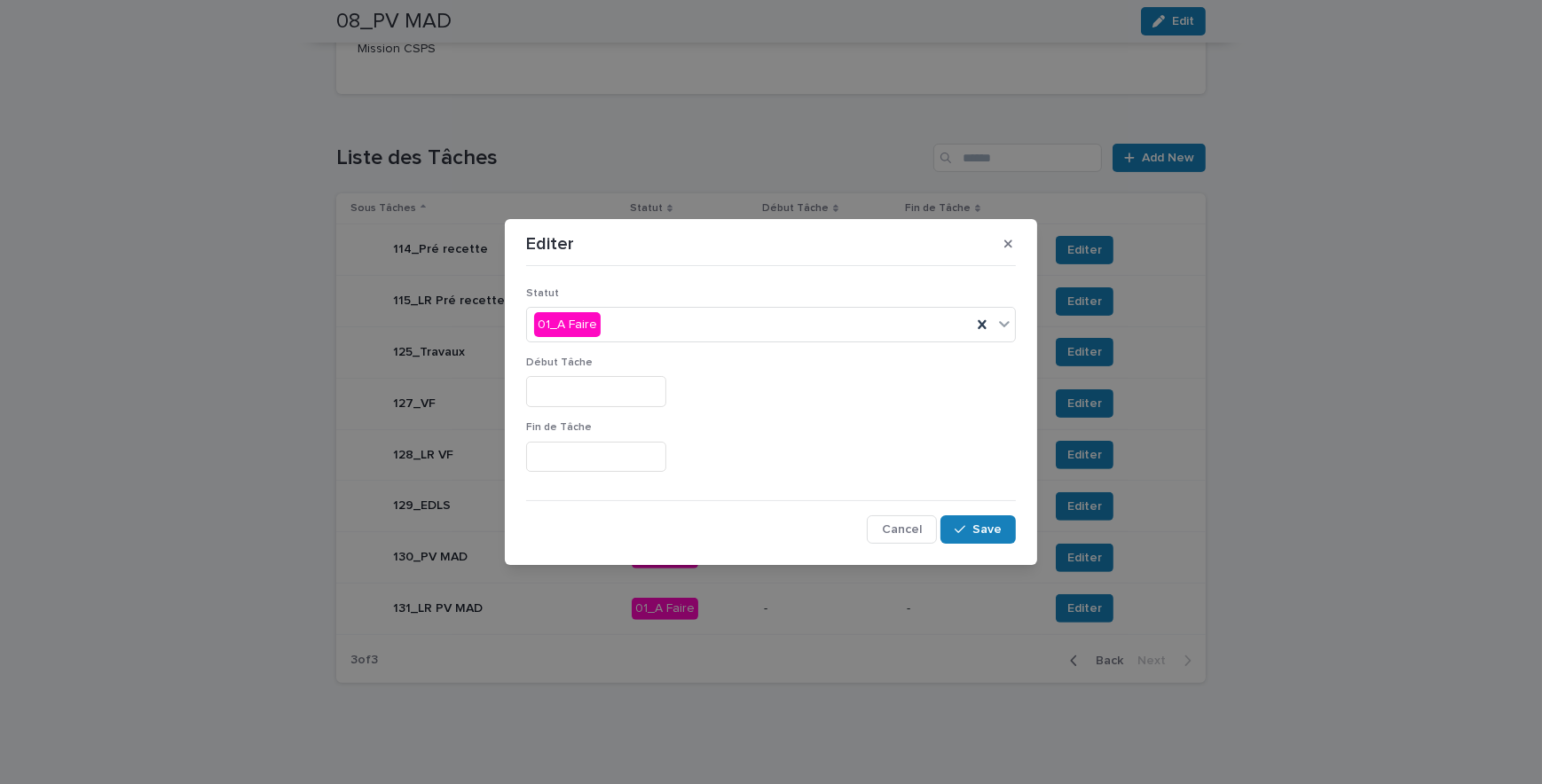
click at [583, 387] on input "text" at bounding box center [597, 391] width 140 height 31
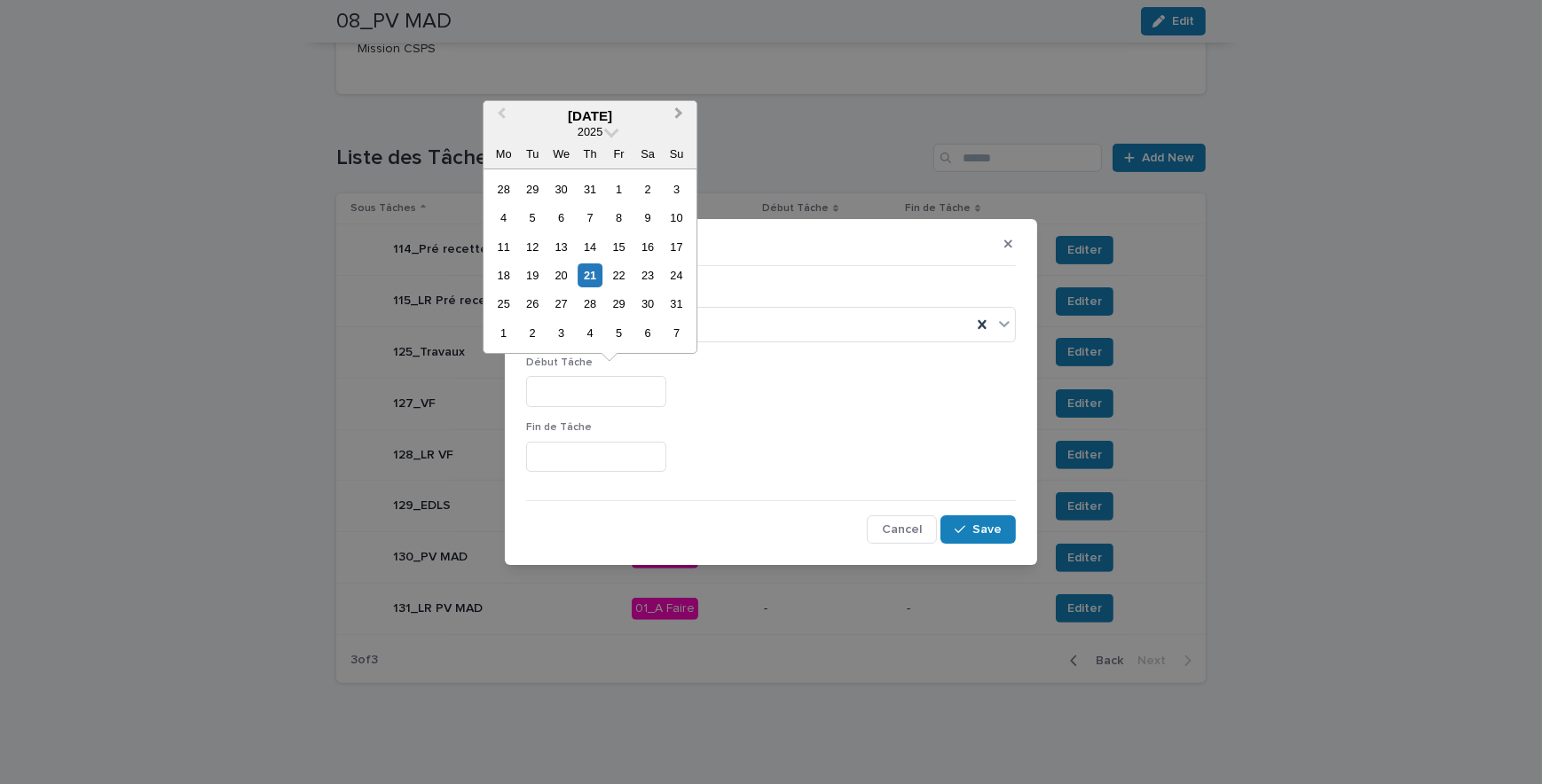
click at [685, 117] on button "Next Month" at bounding box center [681, 117] width 28 height 28
click at [680, 120] on button "Next Month" at bounding box center [681, 117] width 28 height 28
click at [510, 220] on div "6" at bounding box center [503, 217] width 24 height 24
type input "*********"
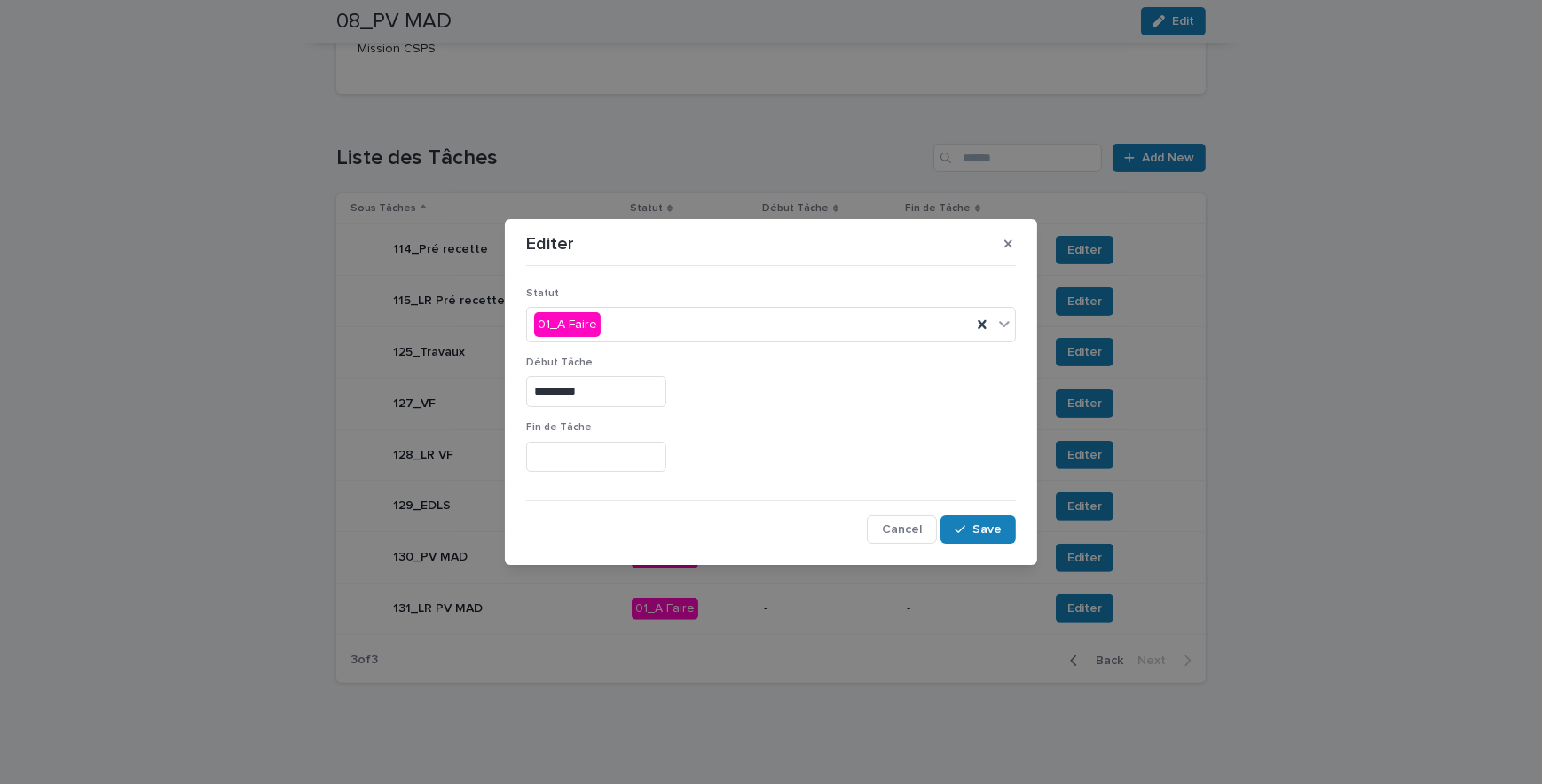
click at [585, 467] on input "text" at bounding box center [597, 457] width 140 height 31
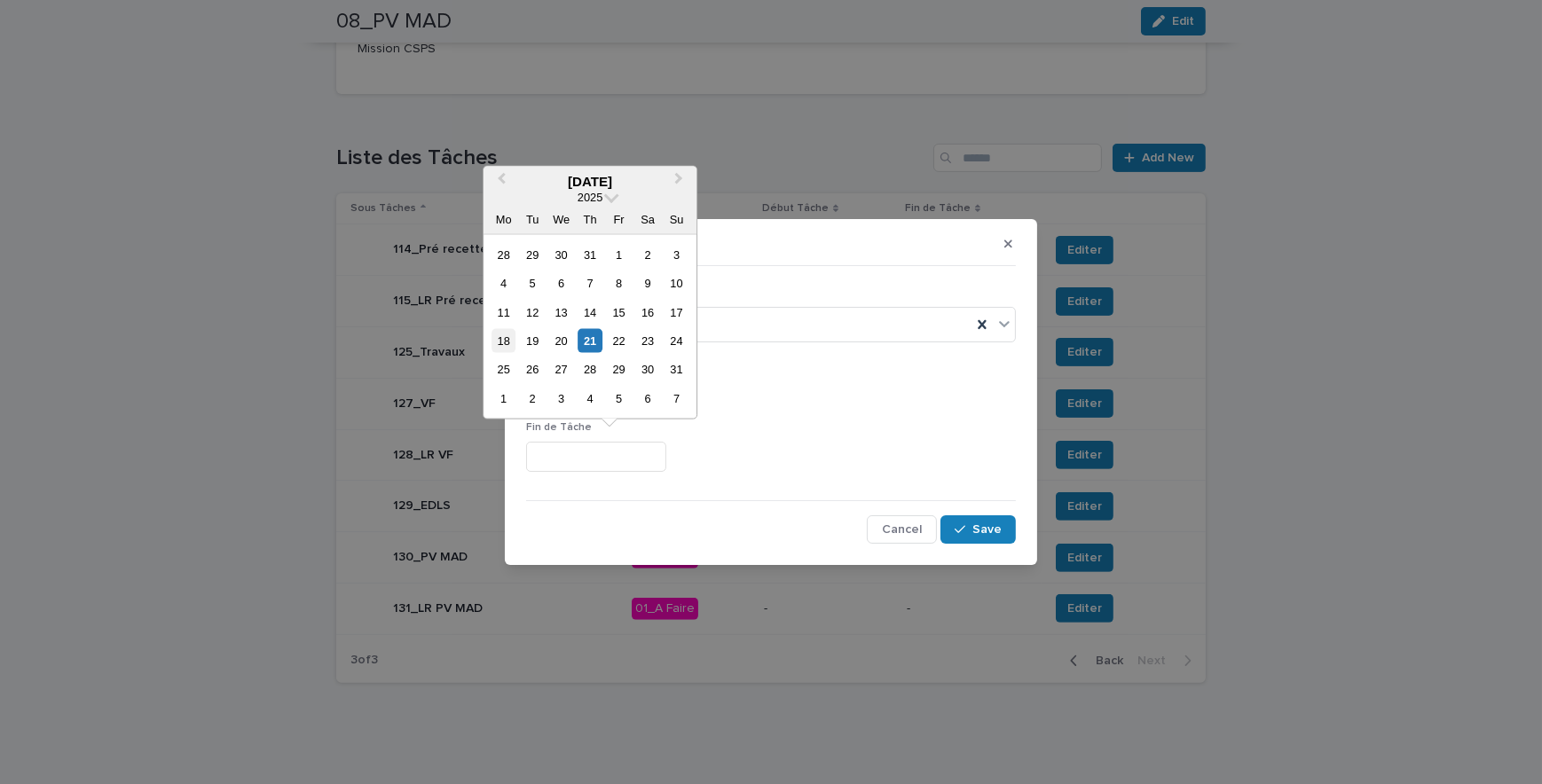
click at [506, 342] on div "18" at bounding box center [503, 341] width 24 height 24
type input "*********"
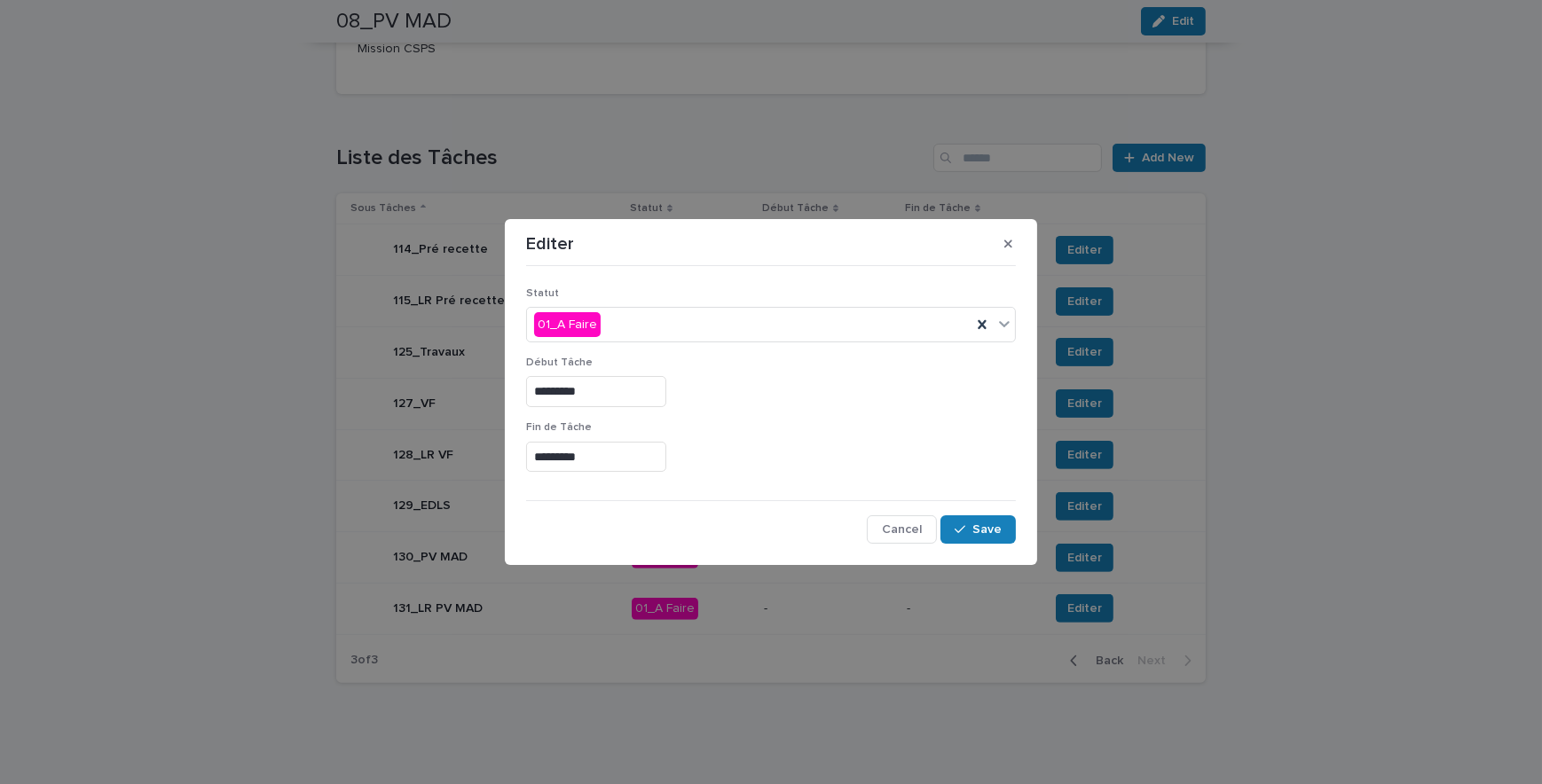
click at [921, 444] on div "*********" at bounding box center [771, 457] width 490 height 31
click at [995, 522] on button "Save" at bounding box center [978, 529] width 76 height 28
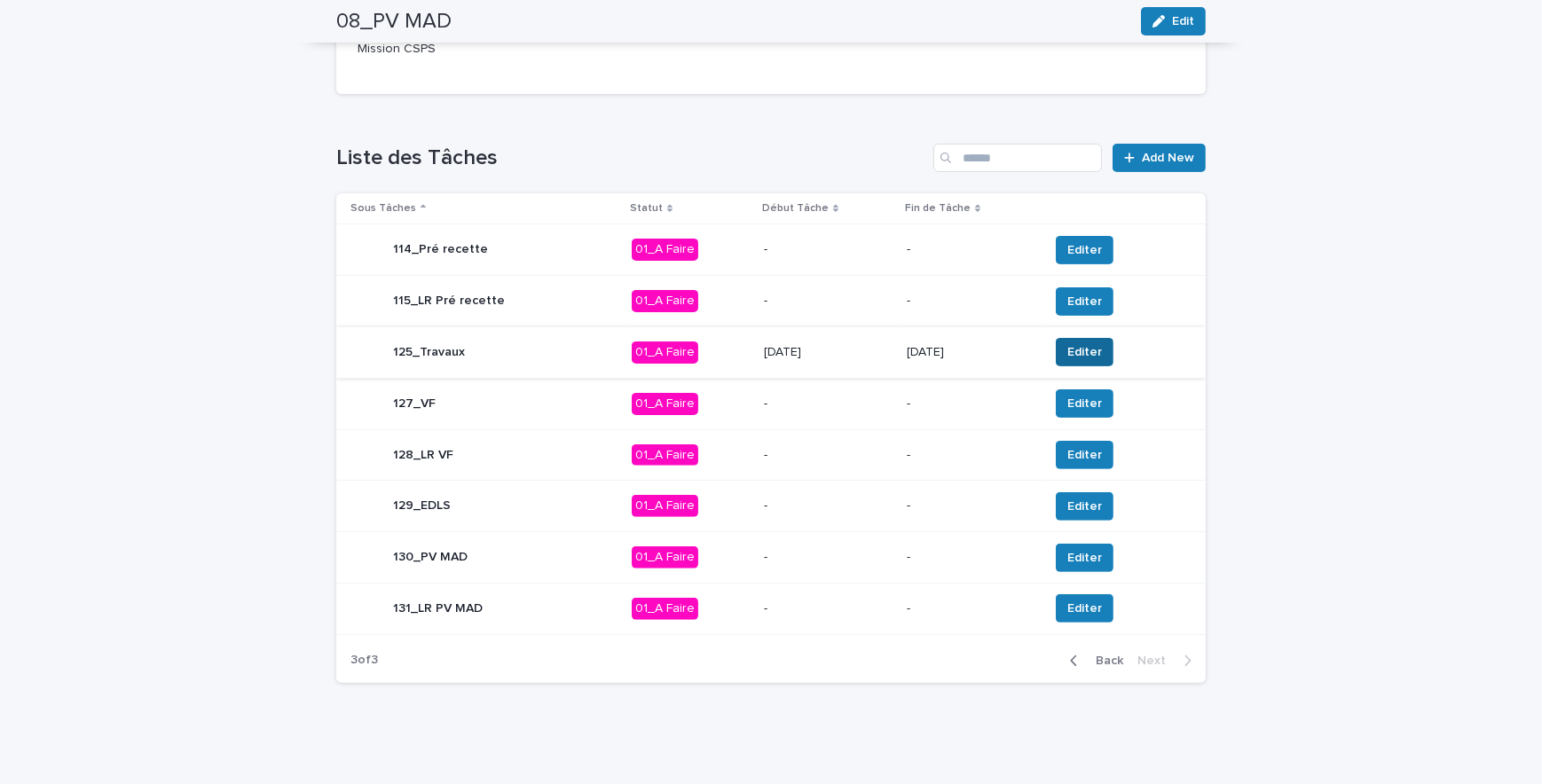
click at [1067, 354] on span "Editer" at bounding box center [1085, 352] width 35 height 18
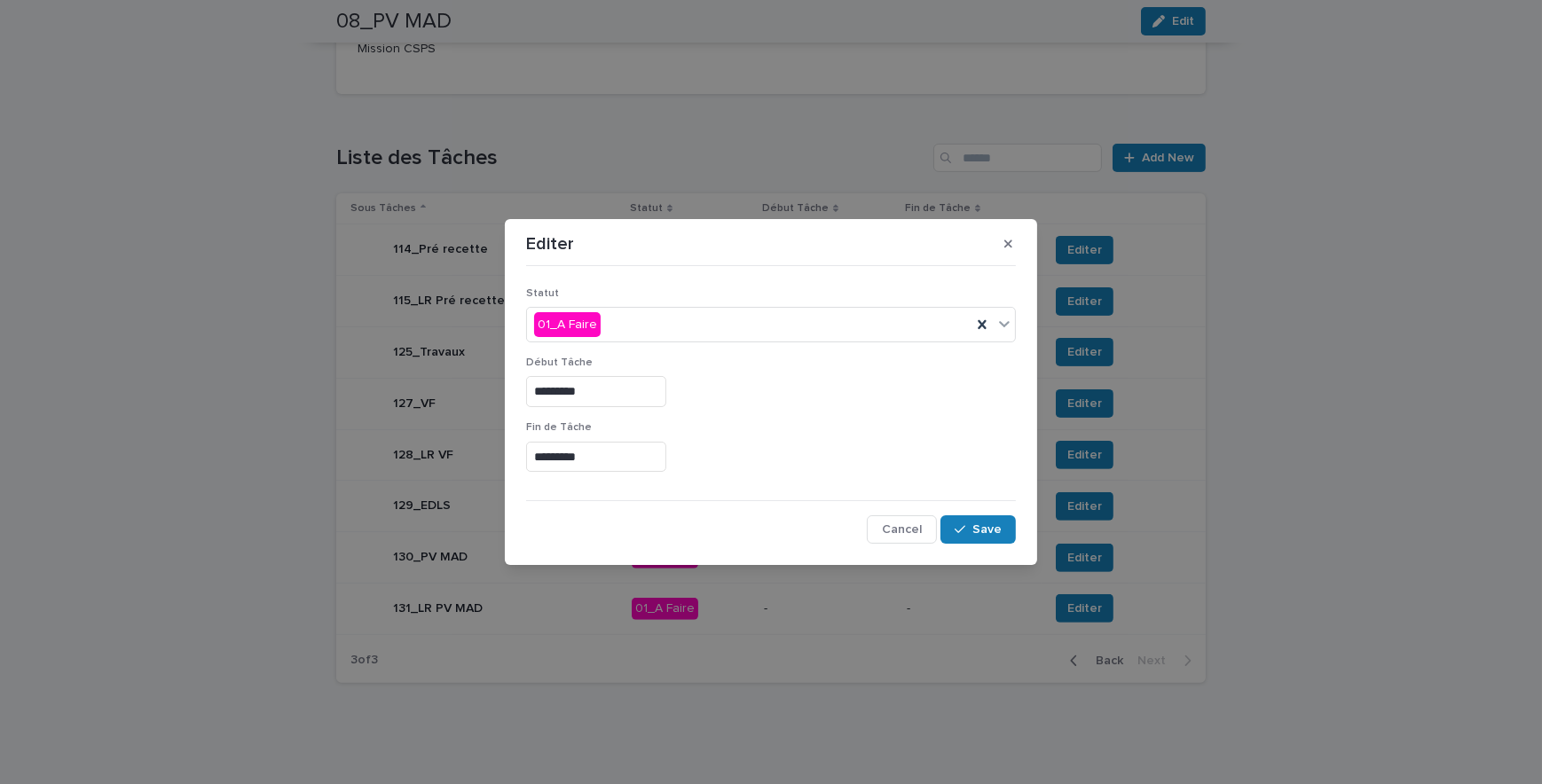
click at [557, 455] on input "*********" at bounding box center [597, 457] width 140 height 31
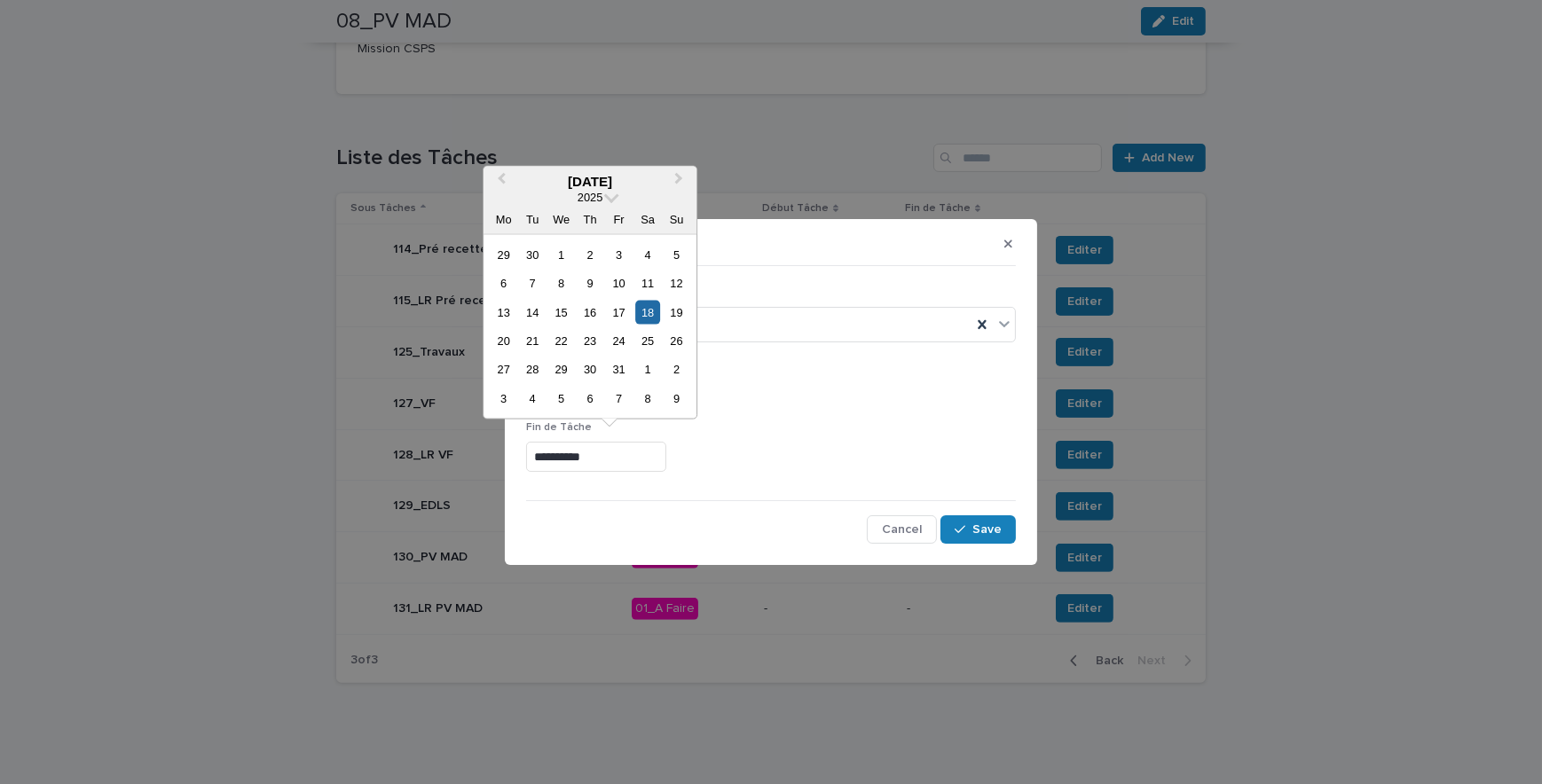
click at [894, 413] on div "Début Tâche *********" at bounding box center [771, 389] width 490 height 64
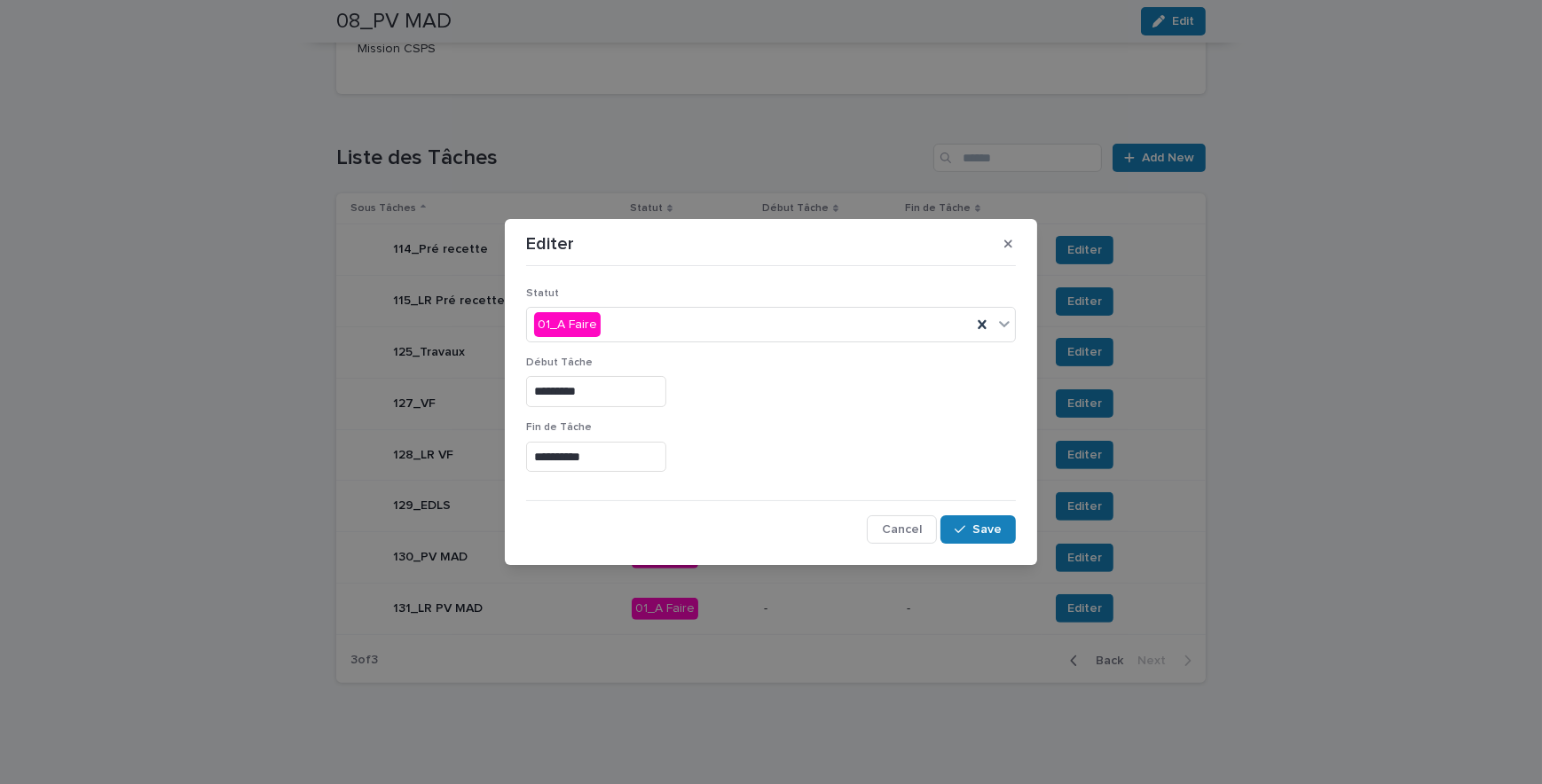
click at [548, 452] on input "**********" at bounding box center [597, 457] width 140 height 31
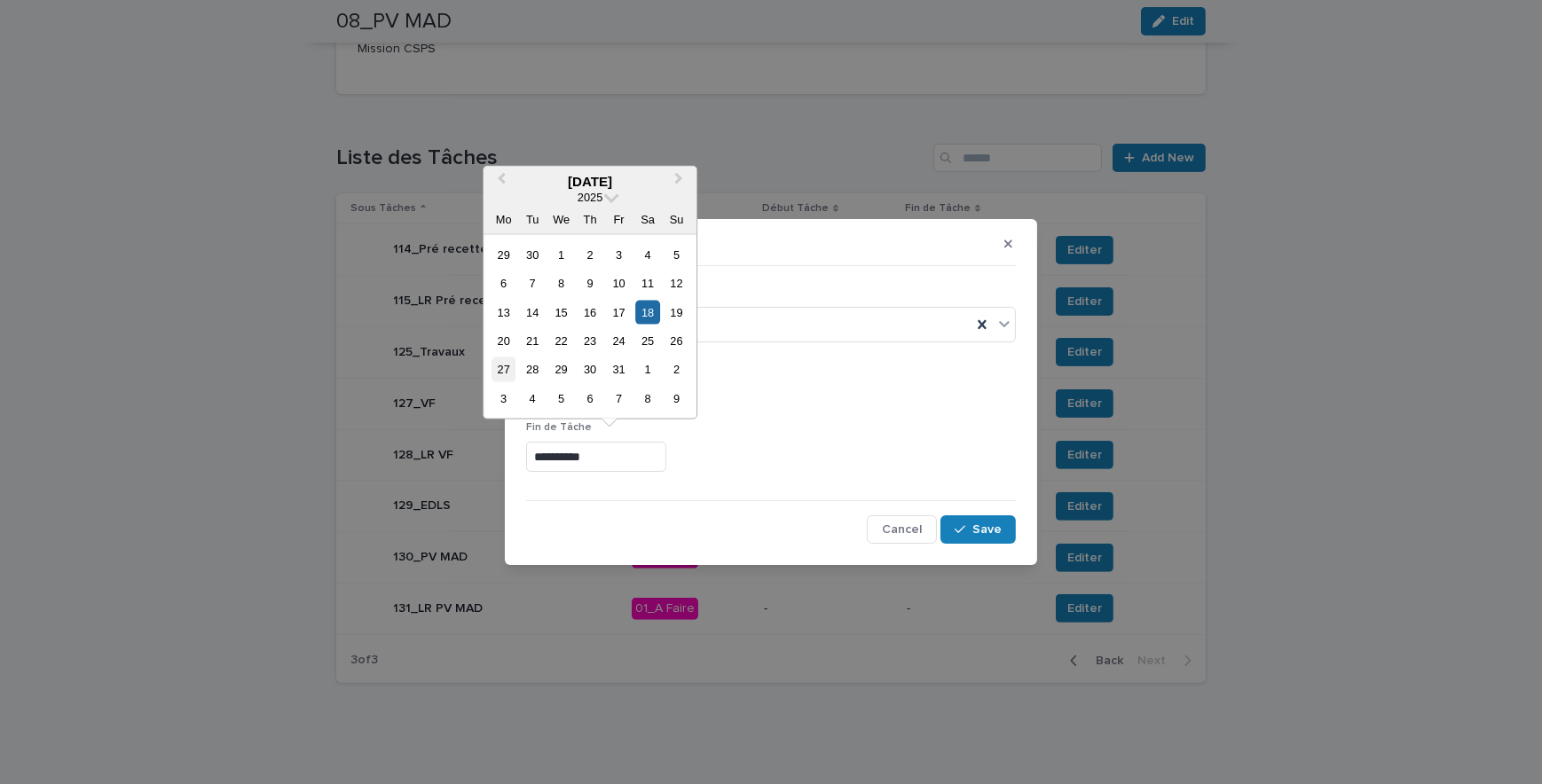
click at [509, 366] on div "27" at bounding box center [503, 369] width 24 height 24
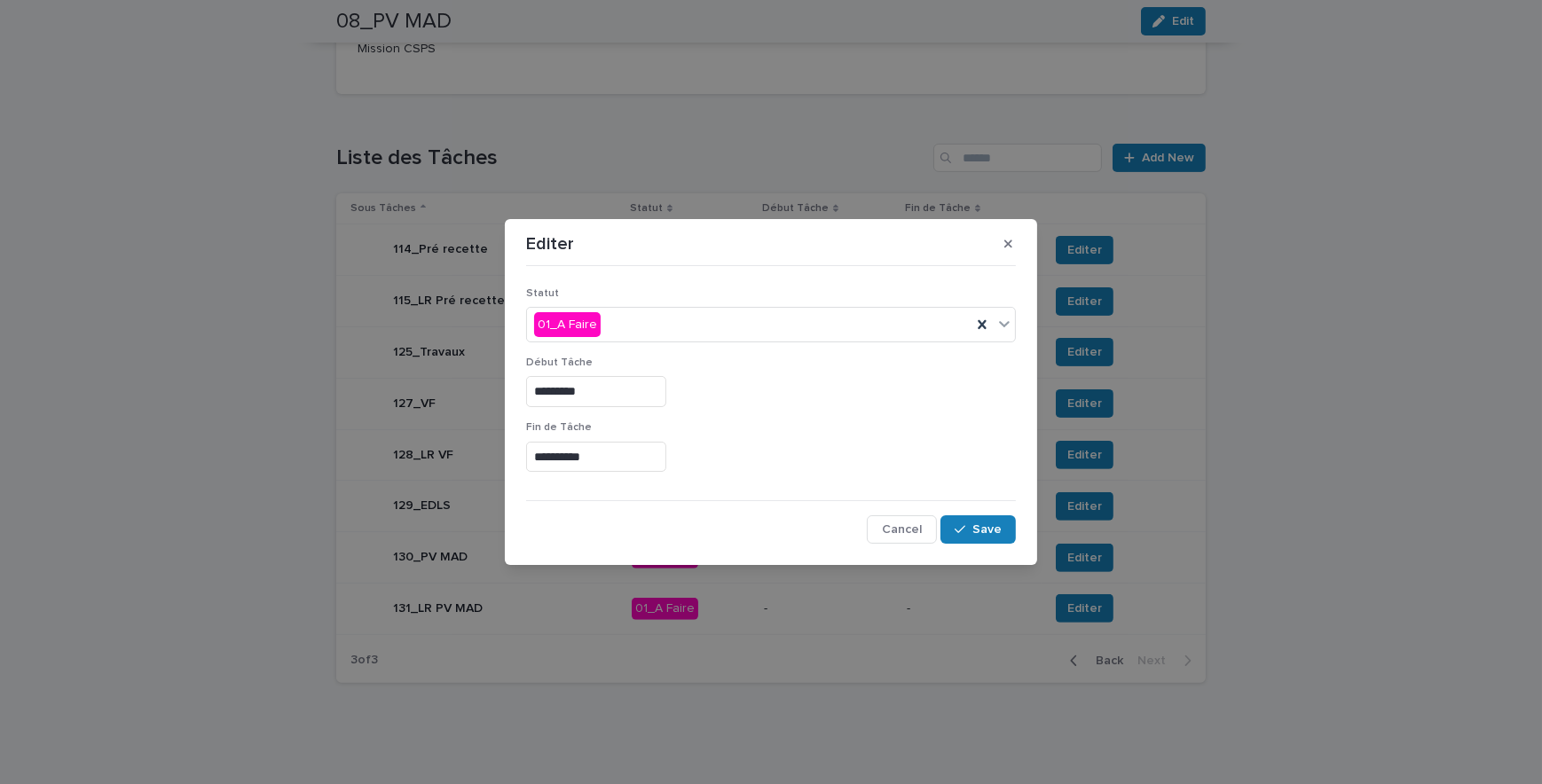
type input "**********"
click at [843, 459] on div "**********" at bounding box center [771, 457] width 490 height 31
click at [994, 530] on span "Save" at bounding box center [987, 529] width 29 height 12
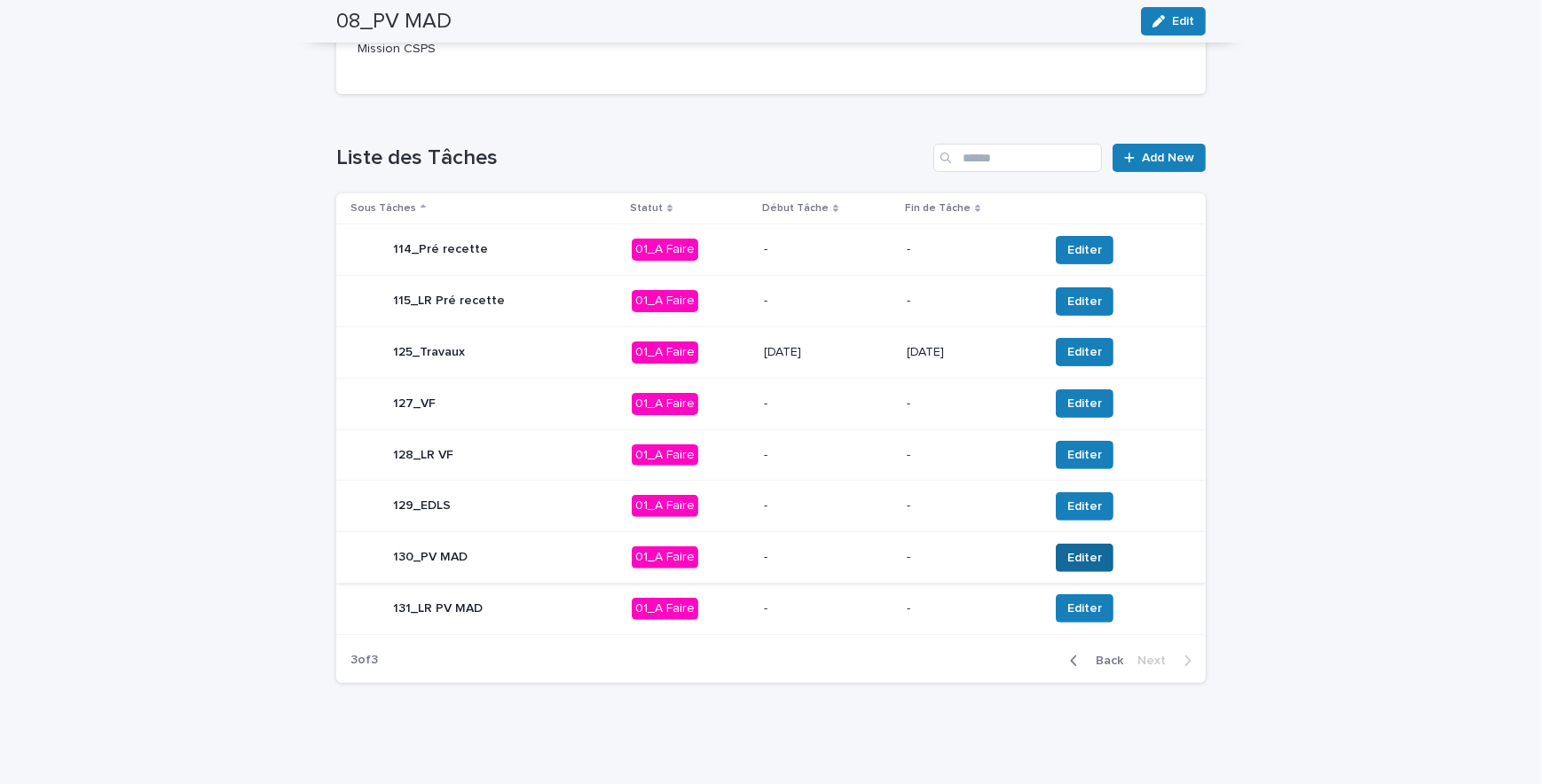
click at [1067, 553] on span "Editer" at bounding box center [1085, 558] width 35 height 18
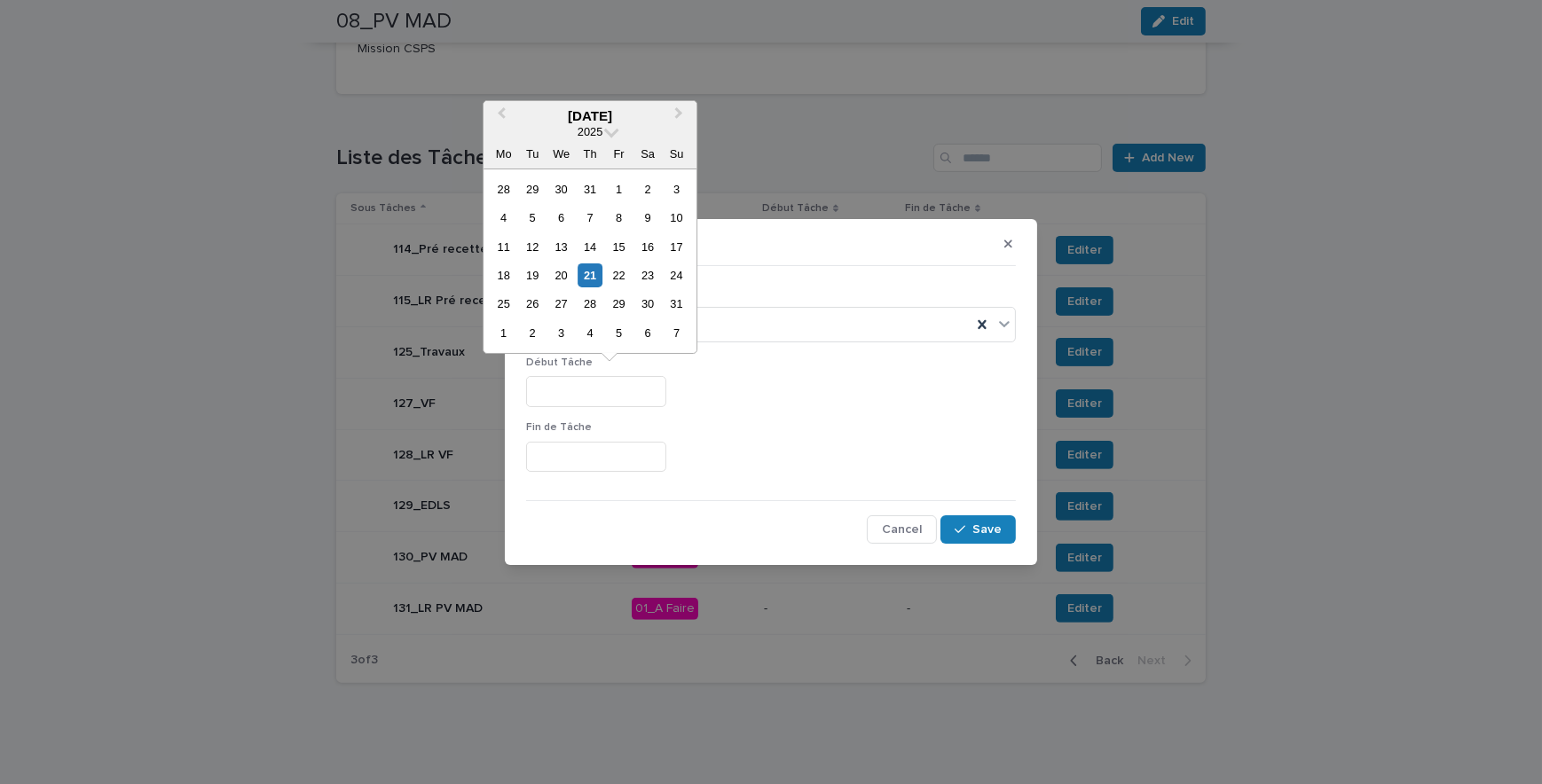
click at [609, 386] on input "text" at bounding box center [597, 391] width 140 height 31
drag, startPoint x: 609, startPoint y: 386, endPoint x: 608, endPoint y: 396, distance: 10.0
click at [533, 386] on input "**********" at bounding box center [597, 391] width 140 height 31
type input "**********"
click at [612, 459] on input "text" at bounding box center [597, 457] width 140 height 31
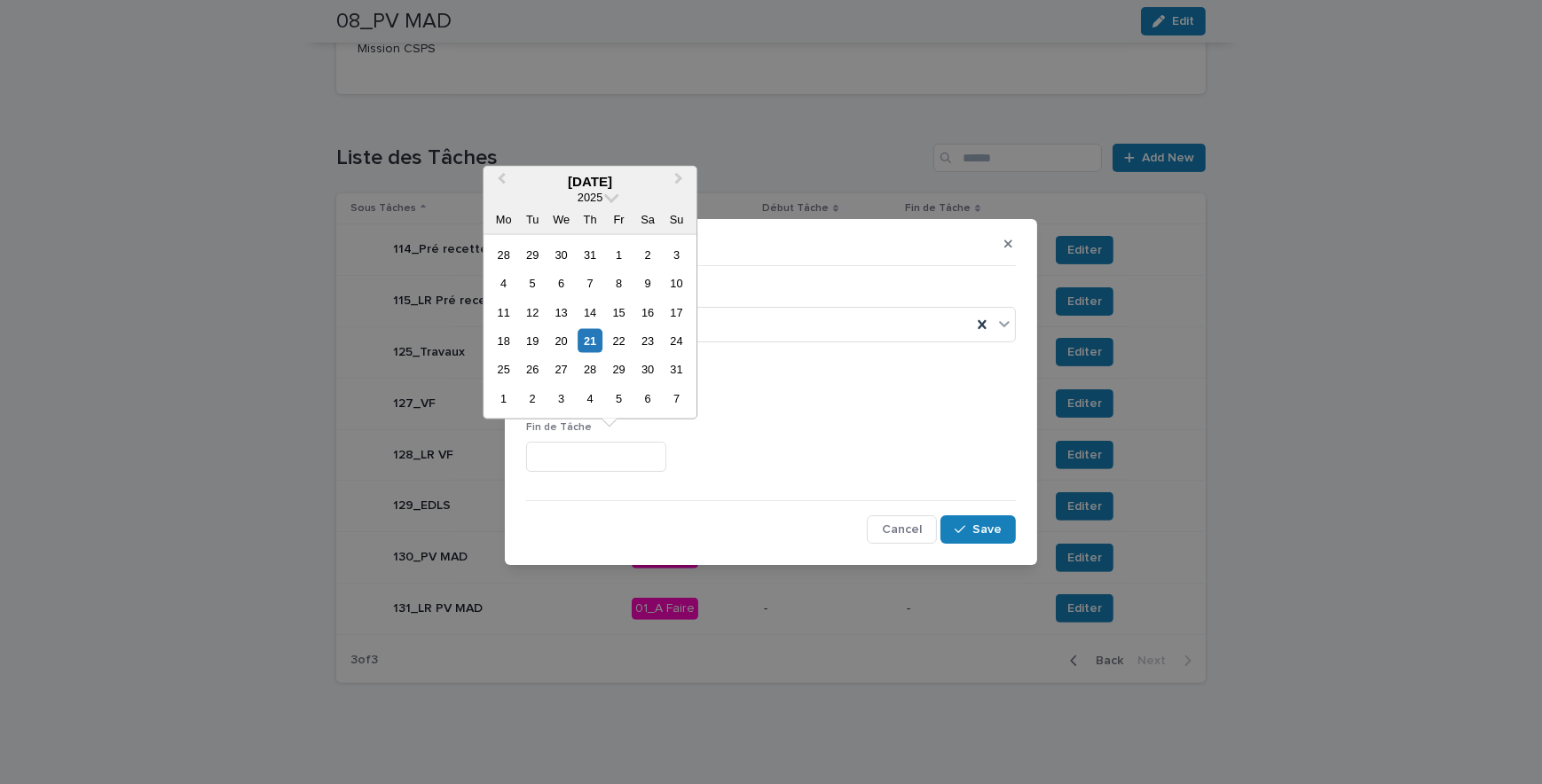
paste input "**********"
type input "**********"
click at [895, 433] on p "Fin de Tâche" at bounding box center [771, 427] width 490 height 12
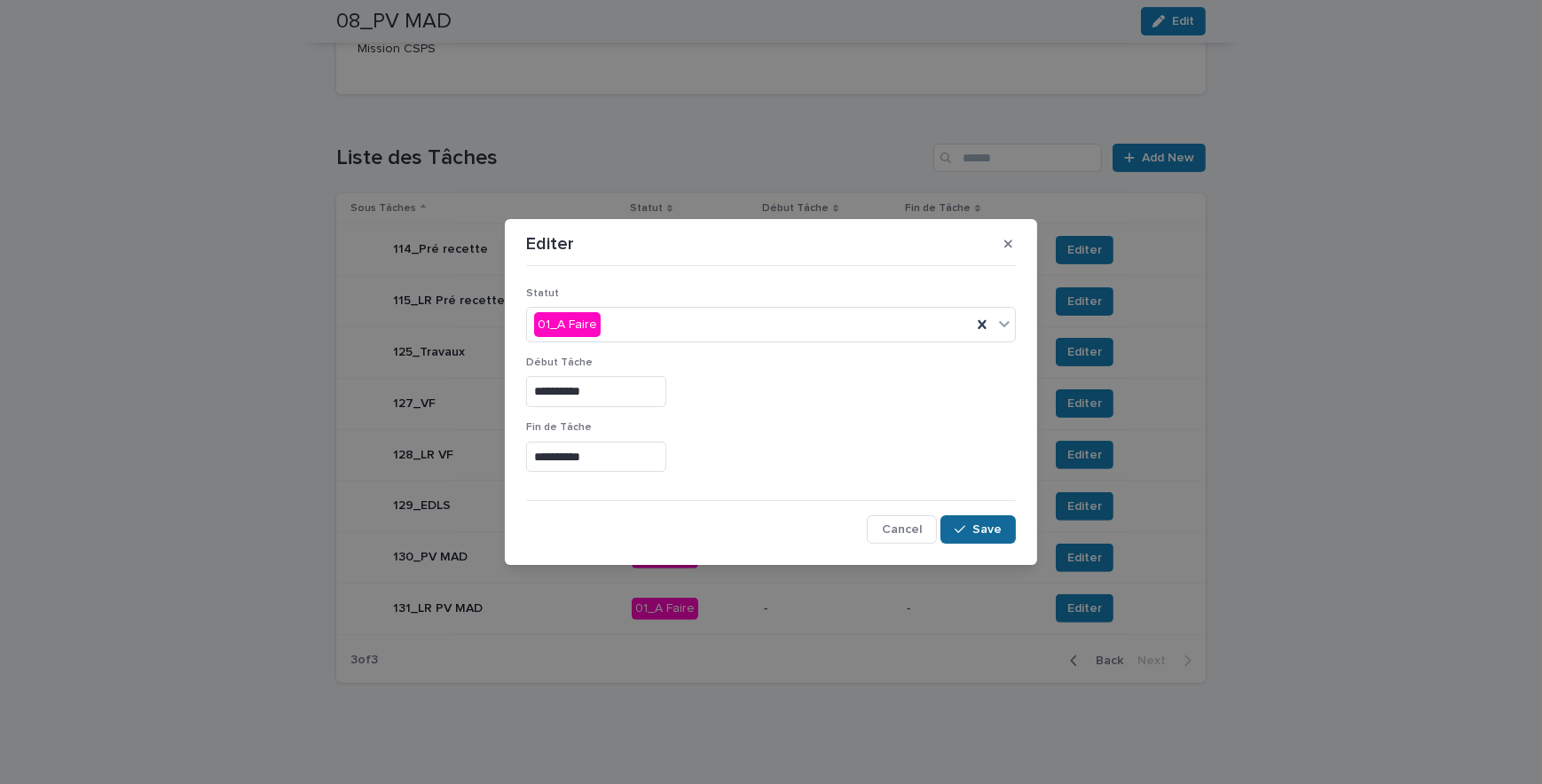
click at [991, 534] on span "Save" at bounding box center [987, 529] width 29 height 12
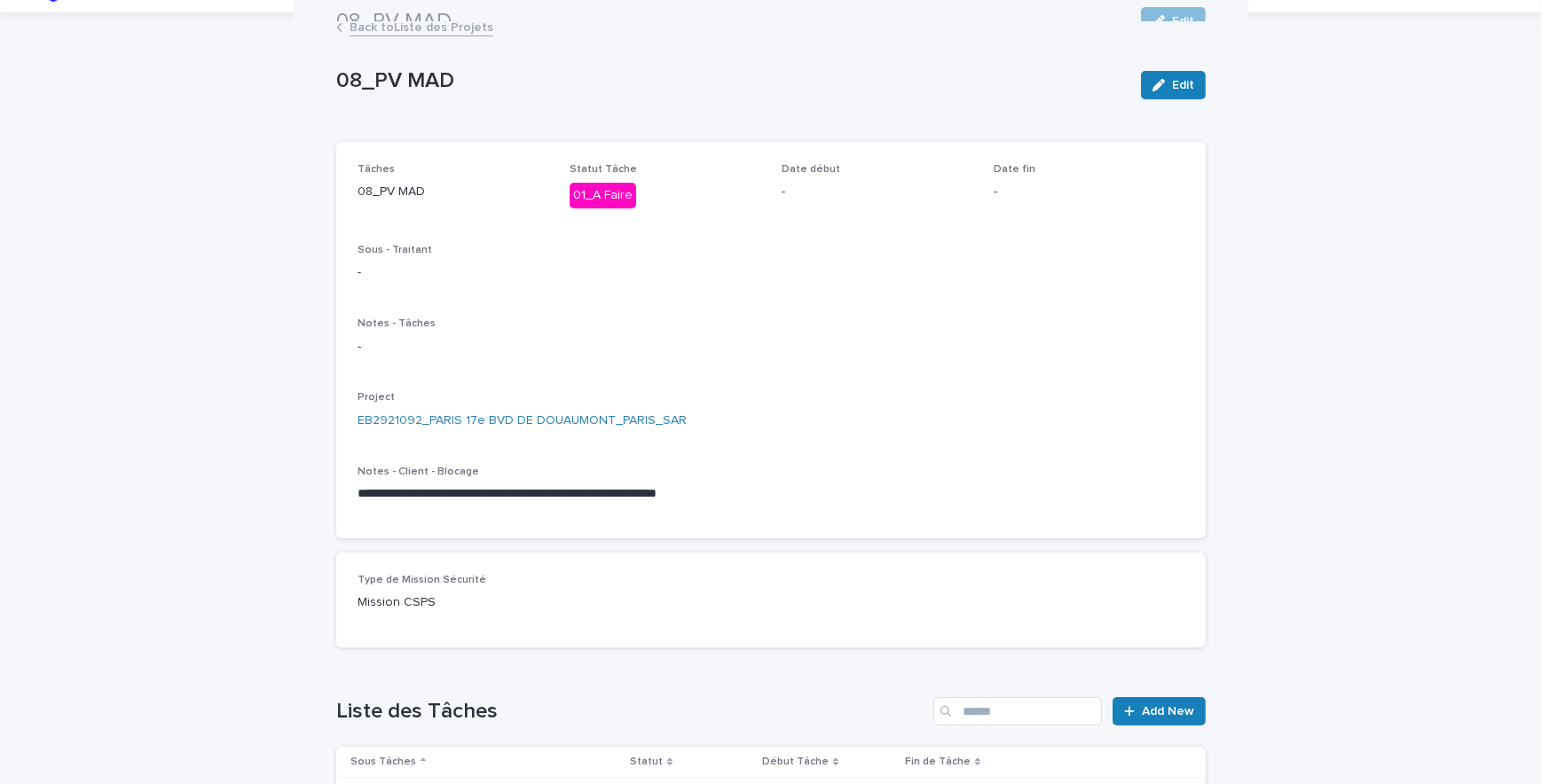
scroll to position [0, 0]
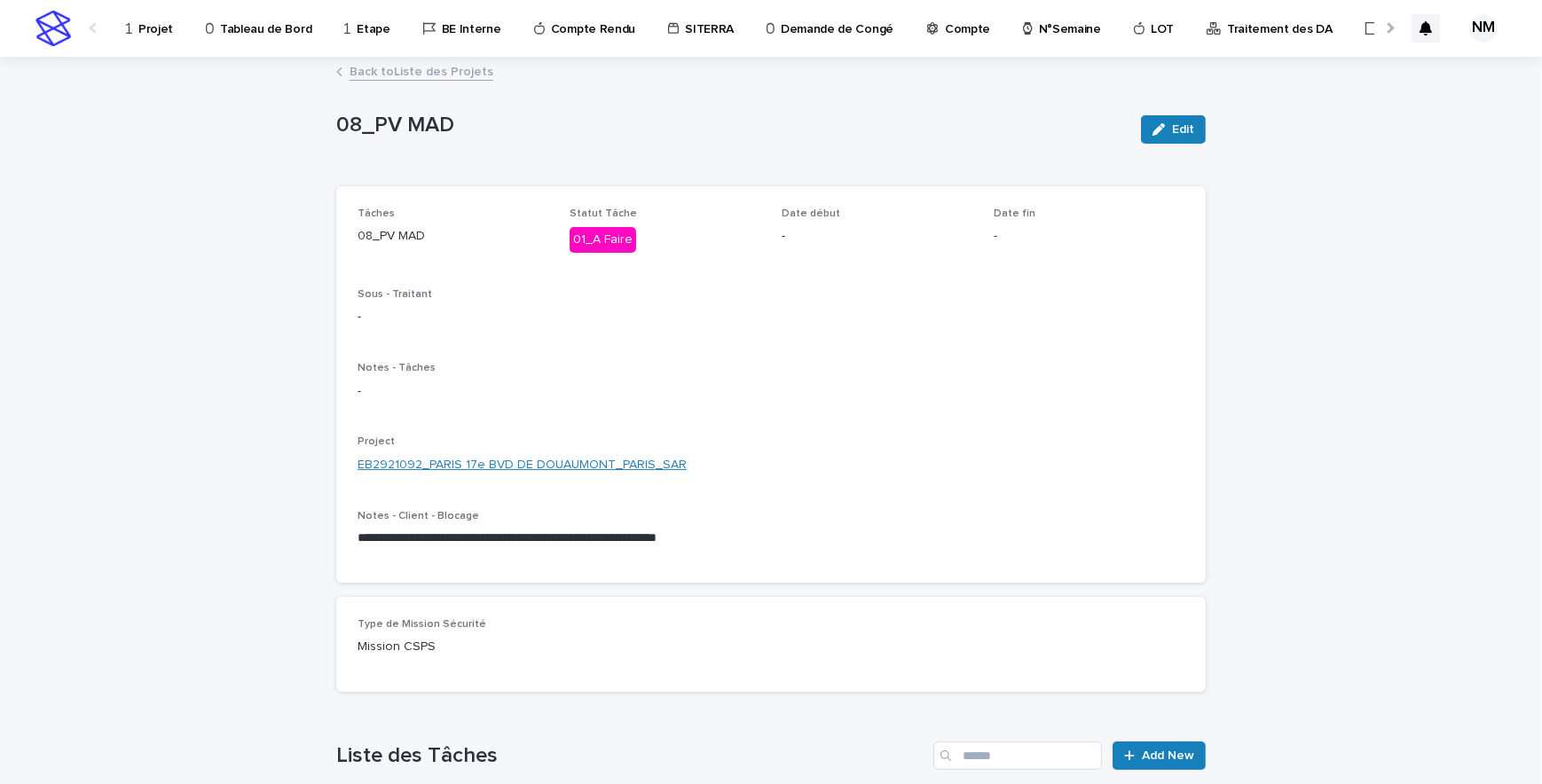
click at [522, 468] on link "EB2921092_PARIS 17e BVD DE DOUAUMONT_PARIS_SAR" at bounding box center [523, 466] width 330 height 19
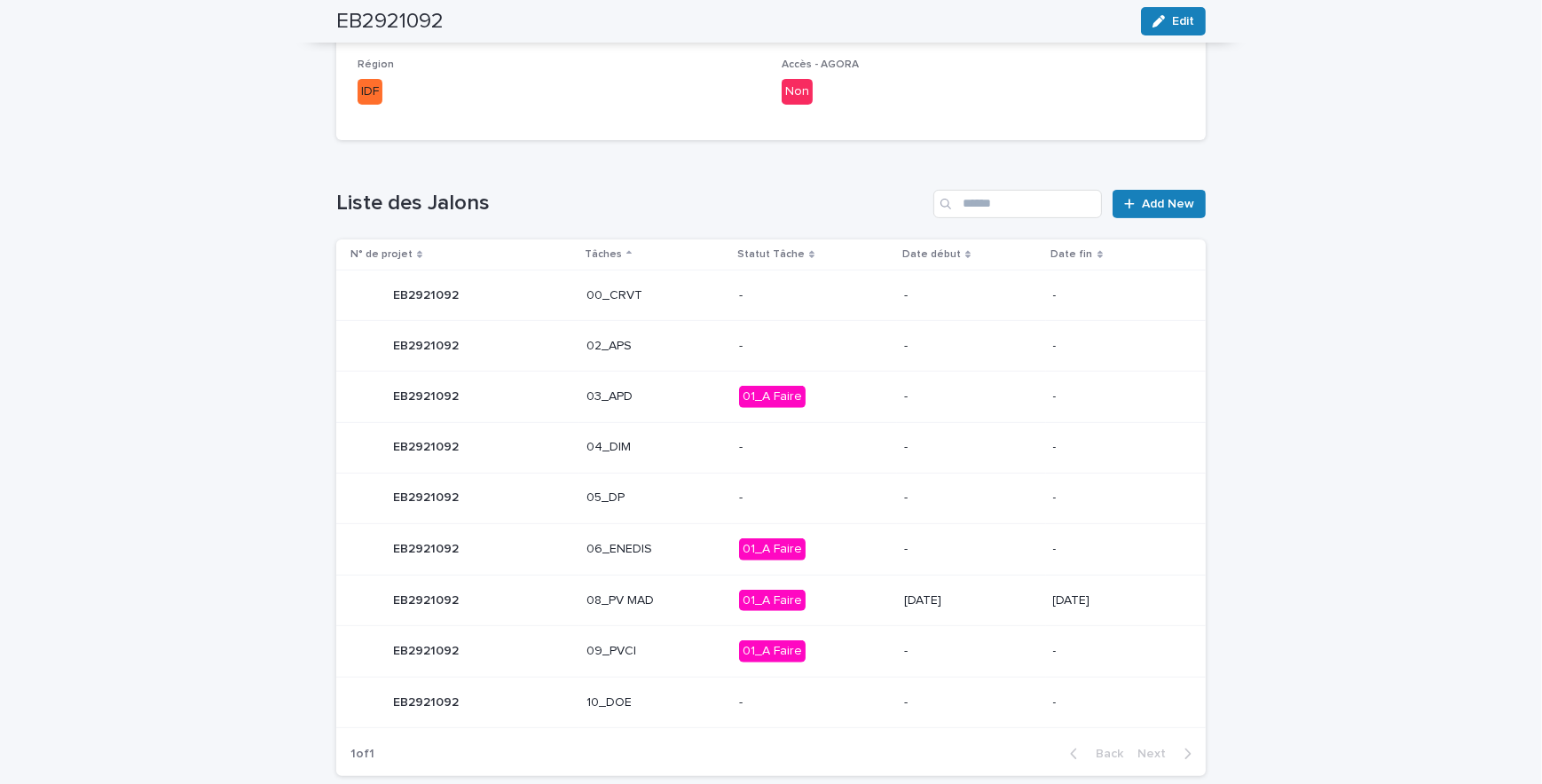
scroll to position [967, 0]
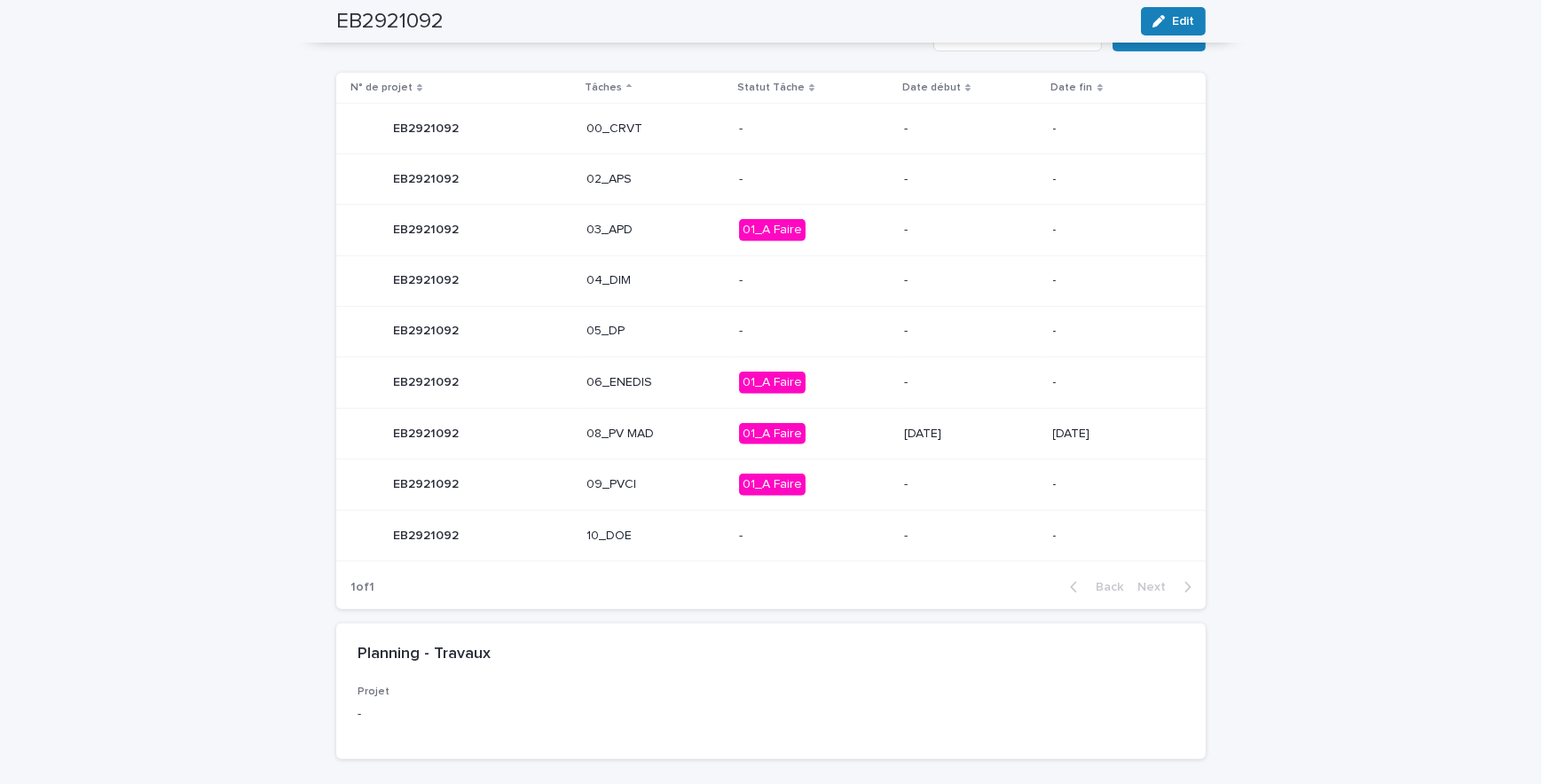
click at [970, 436] on p "[DATE]" at bounding box center [971, 435] width 134 height 15
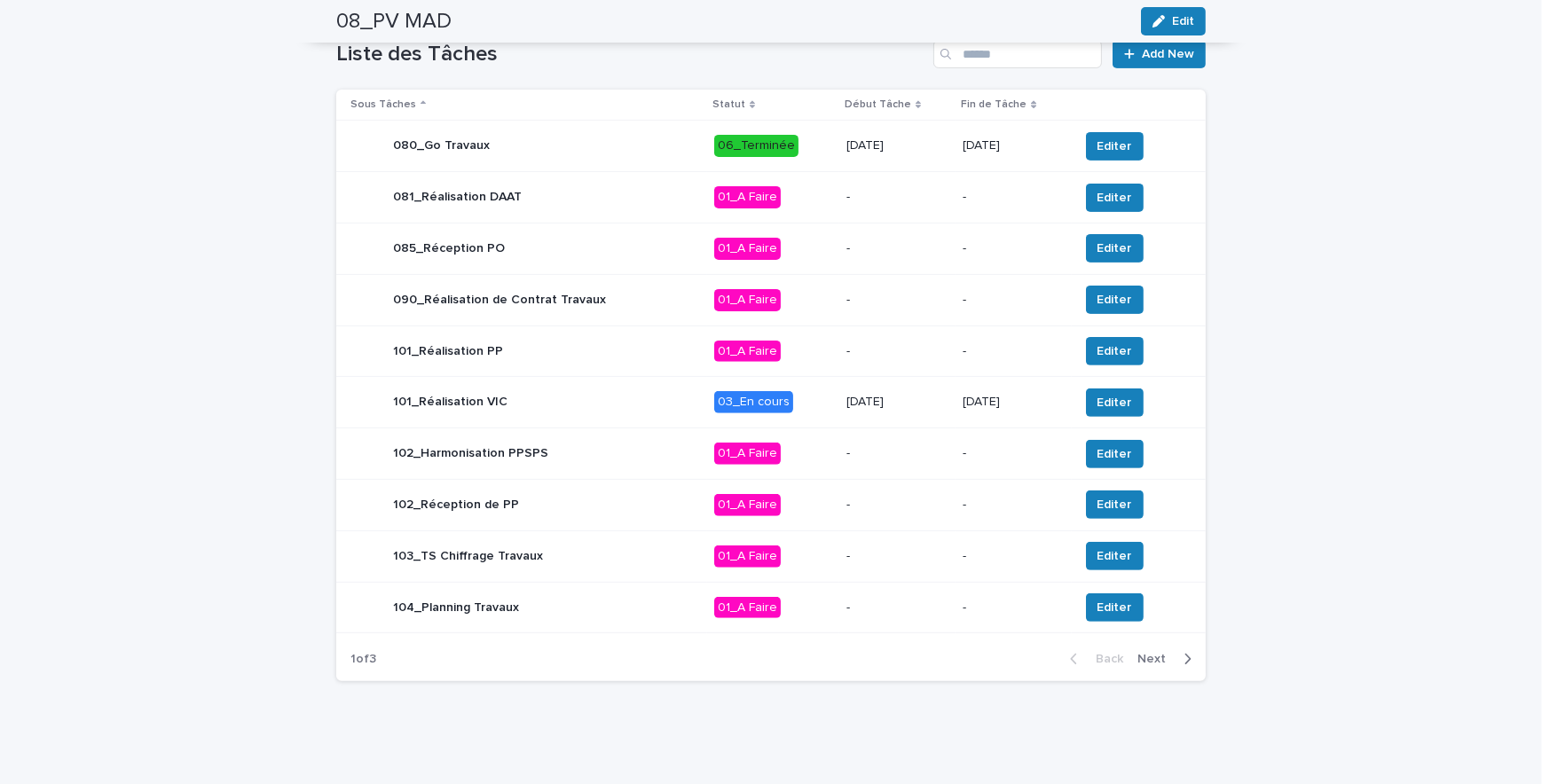
scroll to position [529, 0]
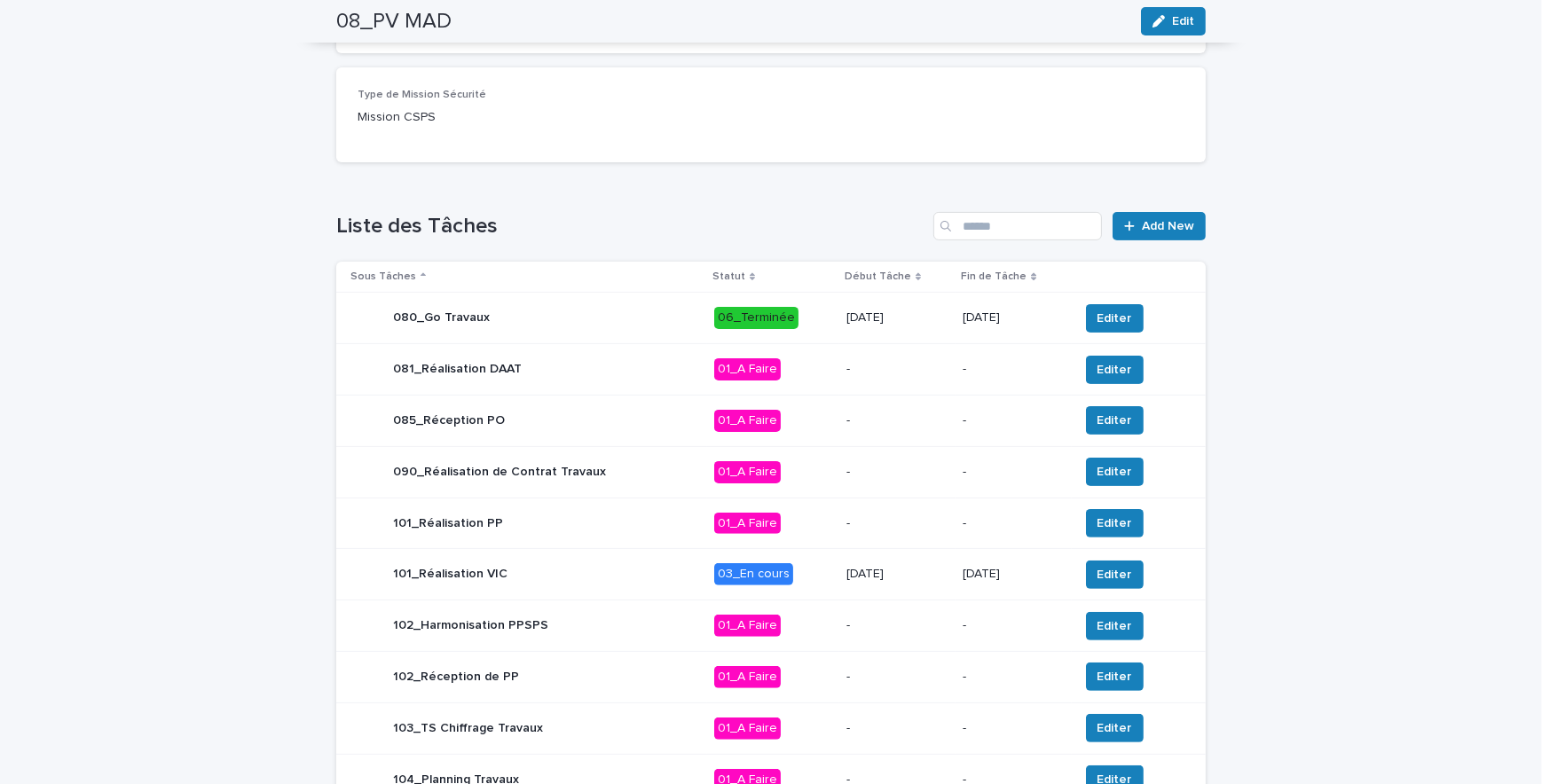
click at [927, 319] on p "[DATE]" at bounding box center [898, 318] width 103 height 15
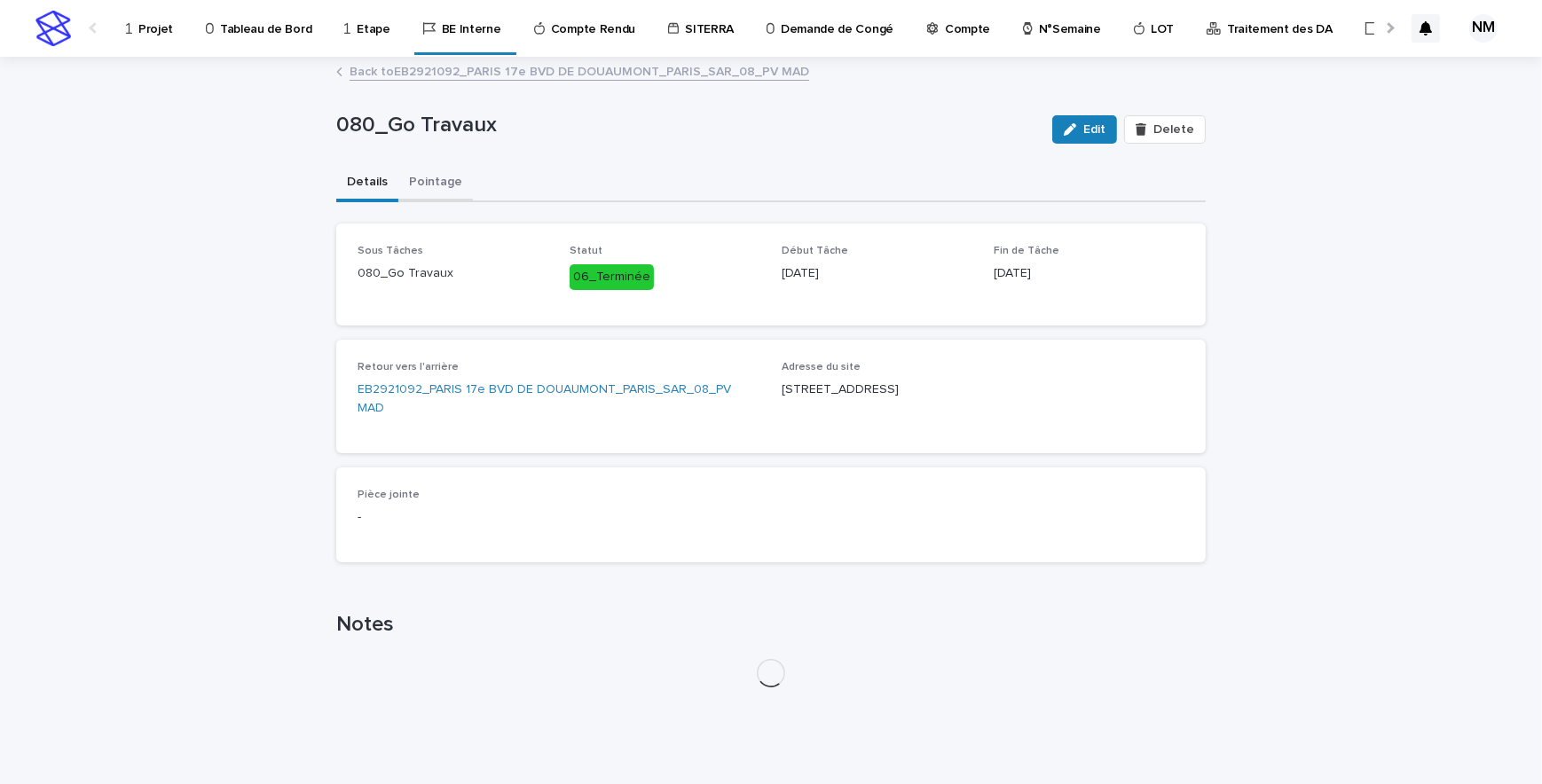
click at [414, 175] on button "Pointage" at bounding box center [436, 183] width 75 height 37
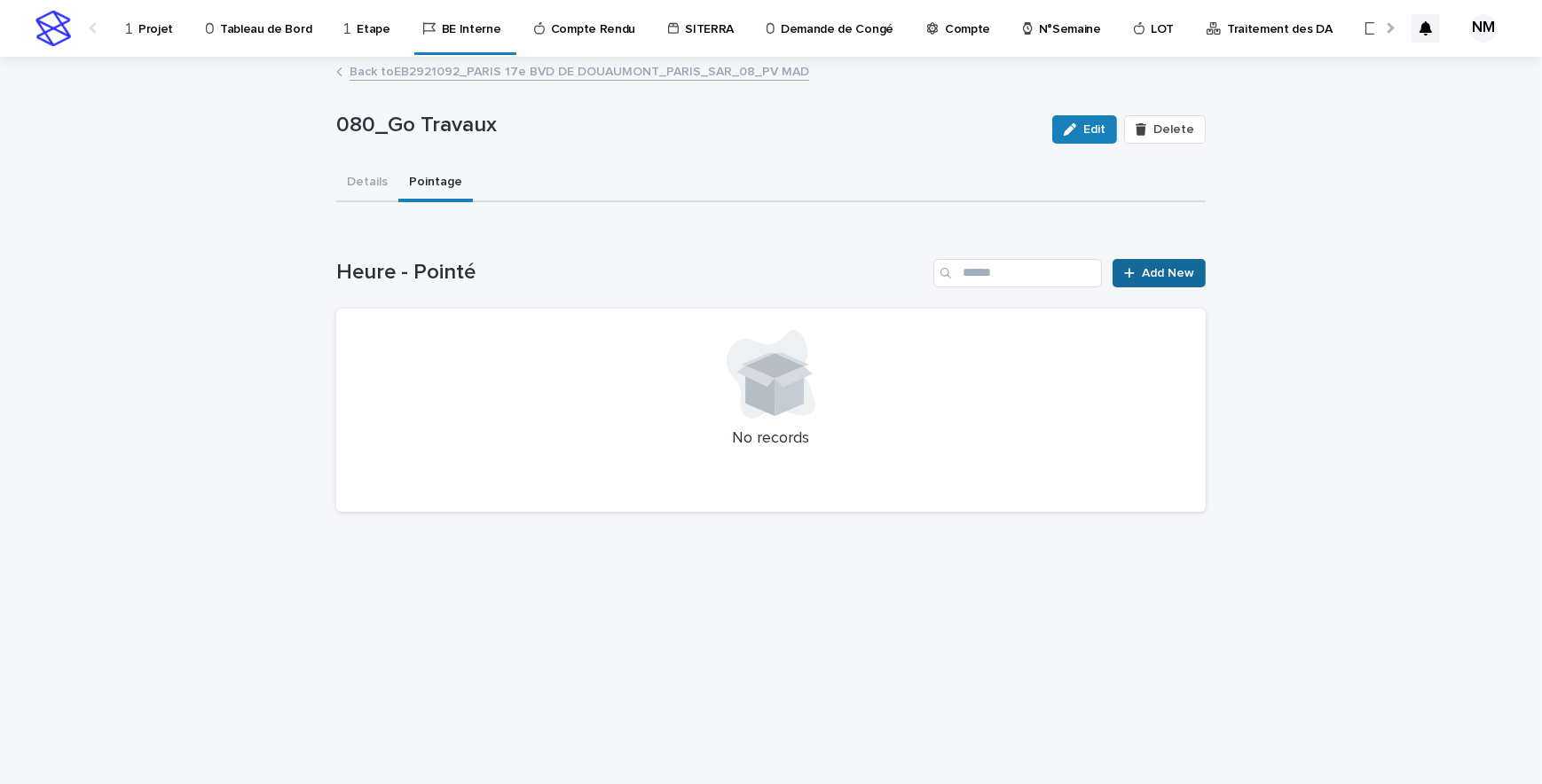
click at [1172, 265] on link "Add New" at bounding box center [1159, 274] width 93 height 28
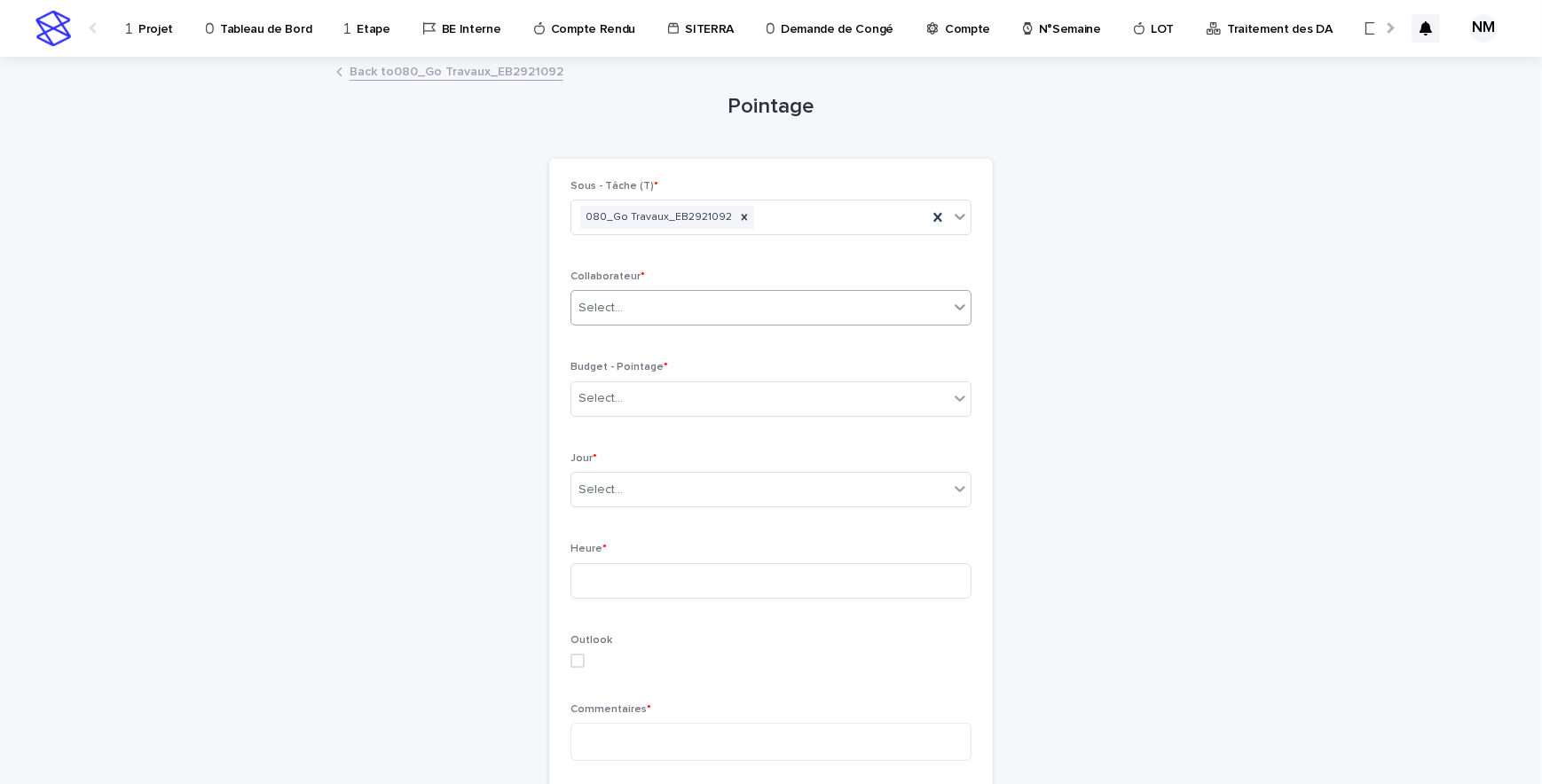
click at [621, 307] on div "Select..." at bounding box center [760, 308] width 377 height 29
type input "****"
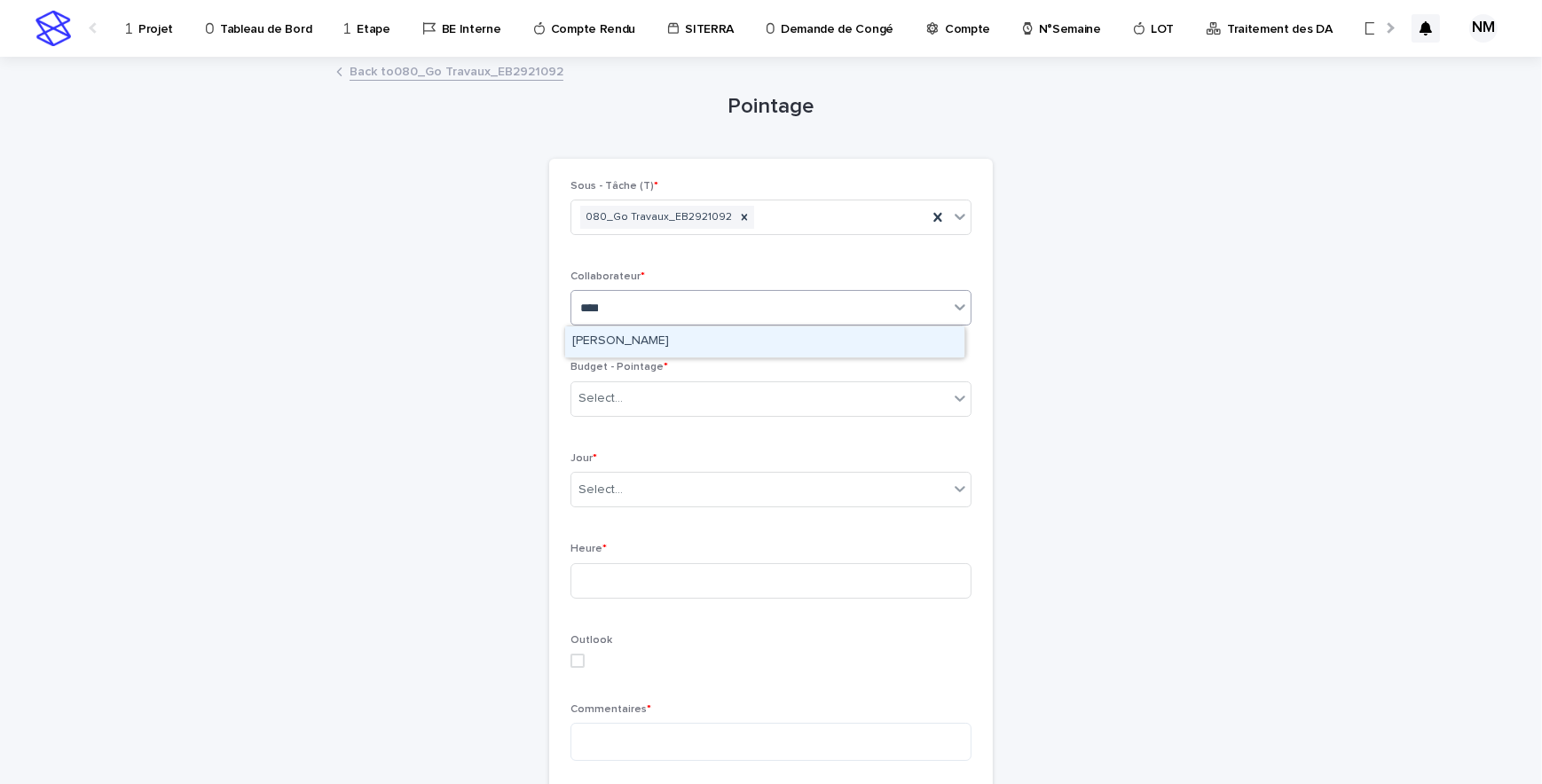
click at [610, 340] on div "[PERSON_NAME]" at bounding box center [765, 342] width 400 height 31
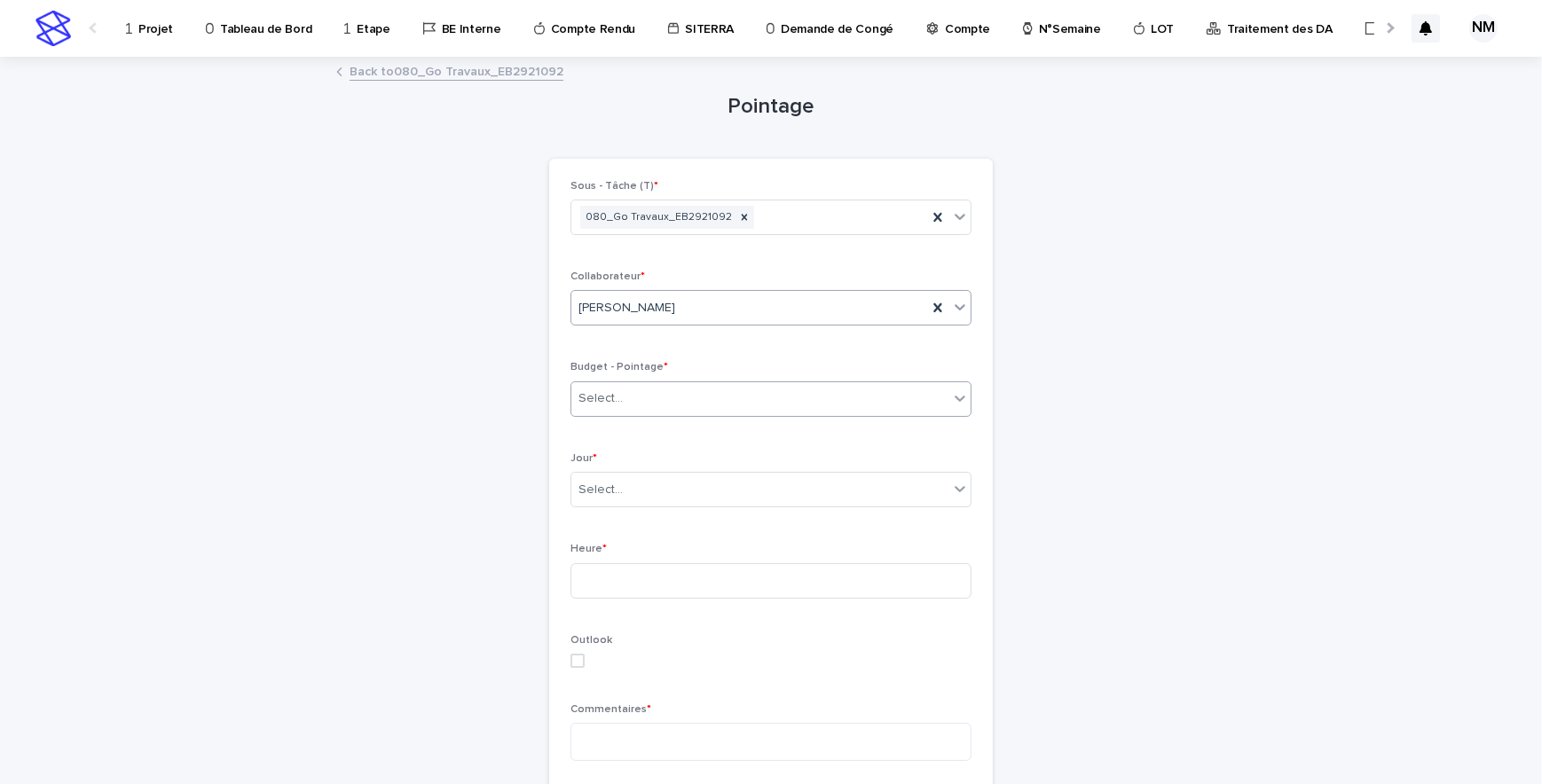
click at [627, 390] on div "Select..." at bounding box center [760, 399] width 377 height 29
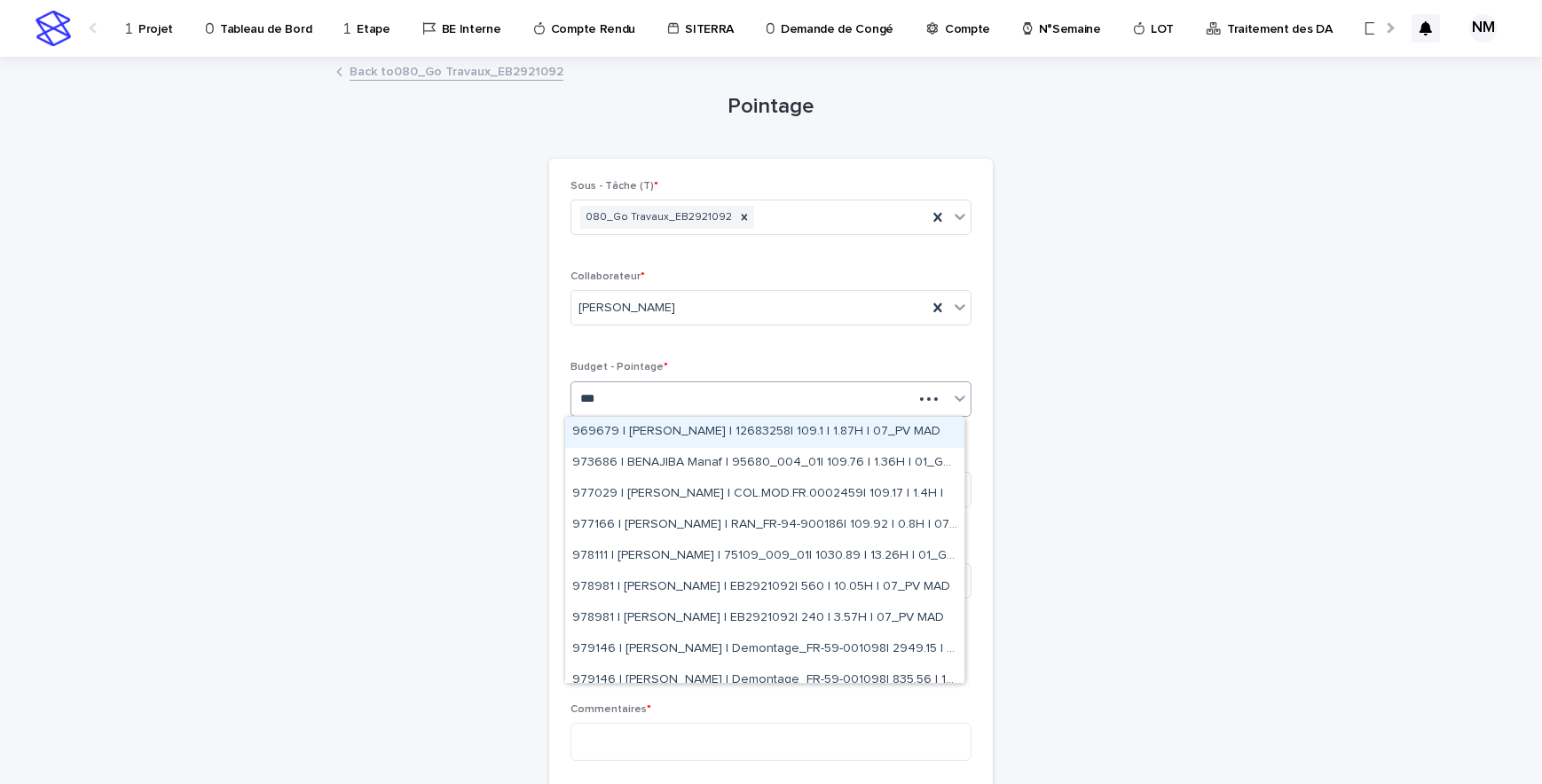
type input "****"
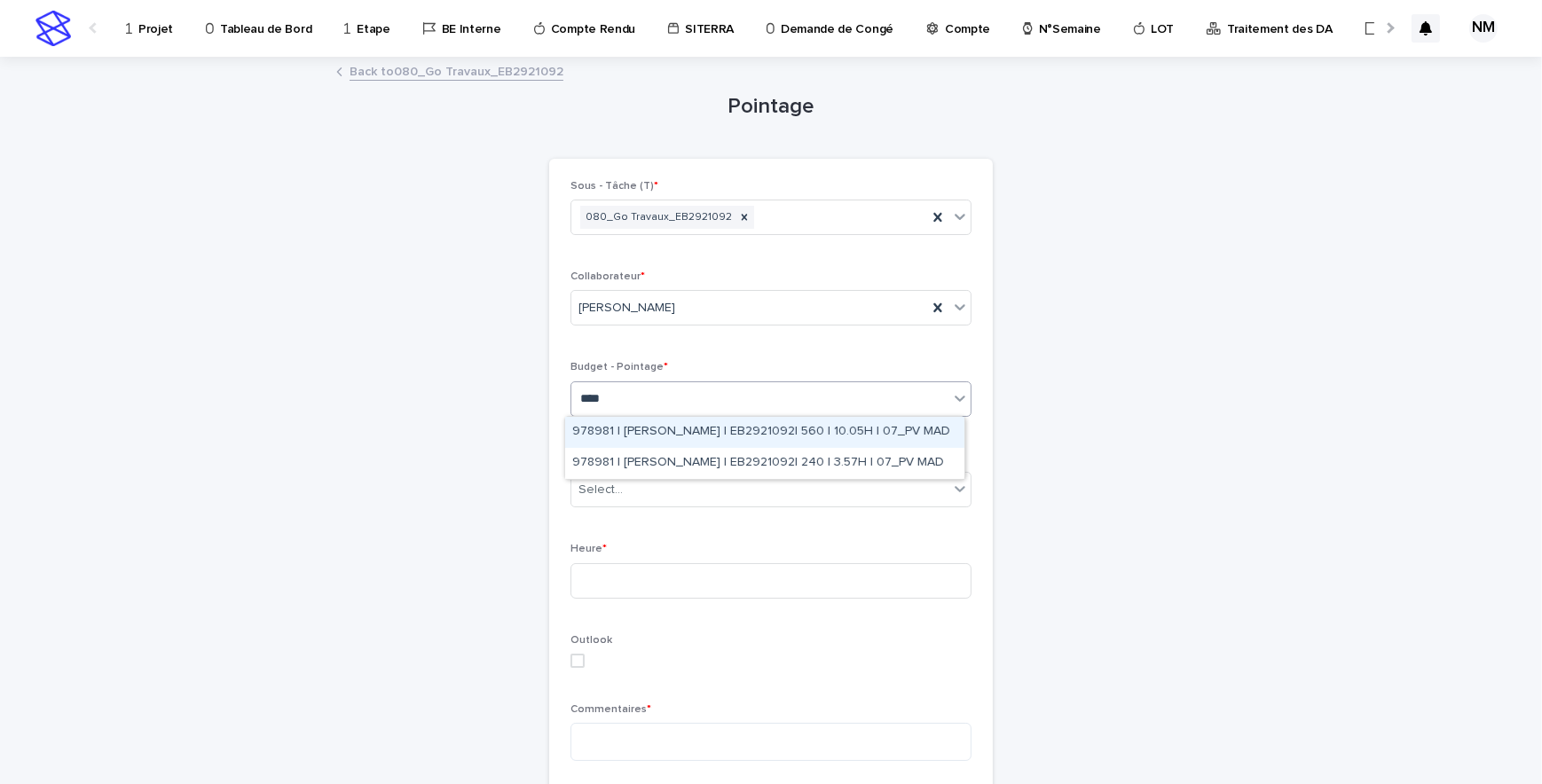
click at [688, 431] on div "978981 | [PERSON_NAME] | EB2921092| 560 | 10.05H | 07_PV MAD" at bounding box center [765, 432] width 400 height 31
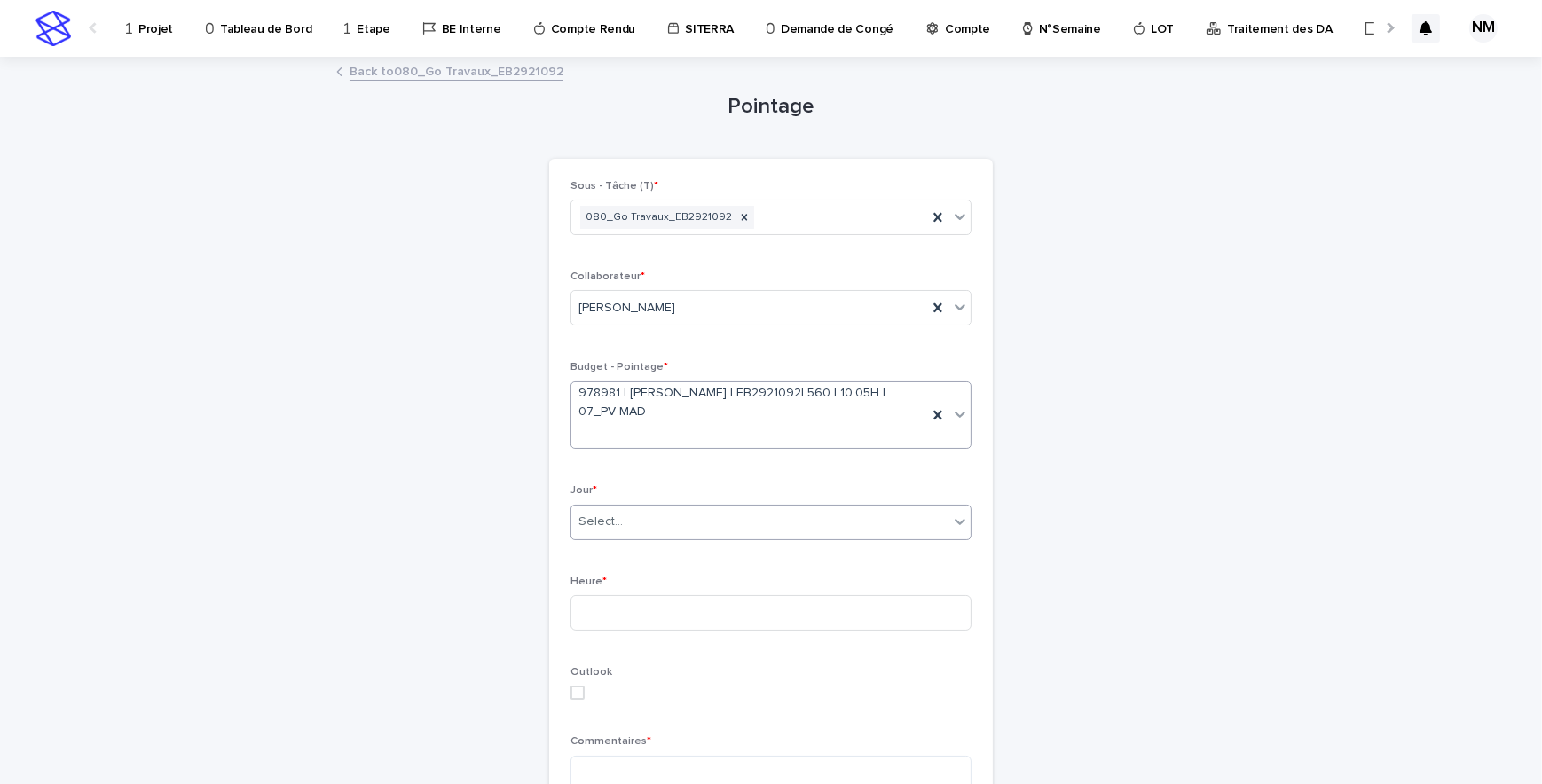
click at [627, 524] on div "Select..." at bounding box center [760, 522] width 377 height 29
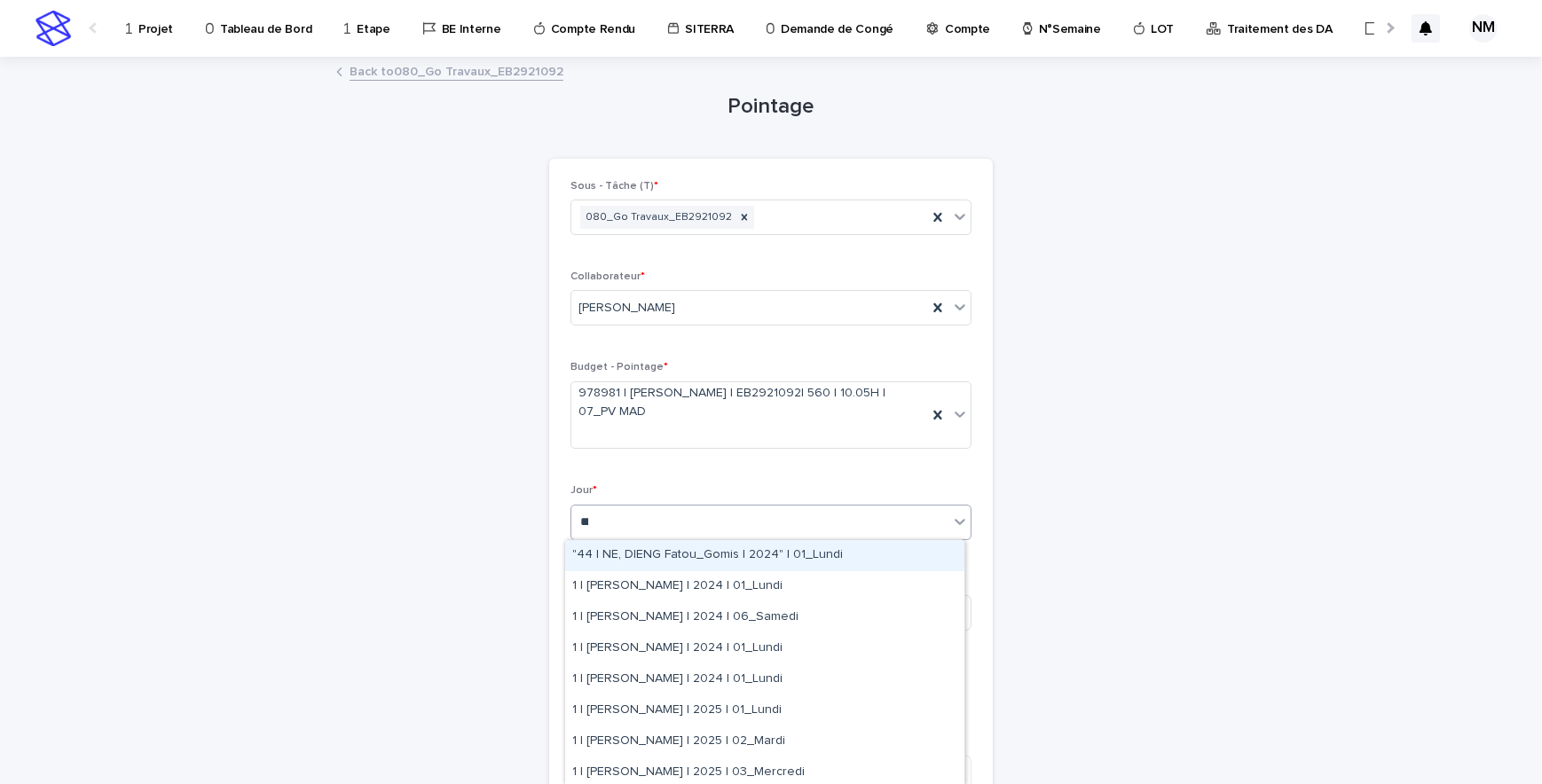
type input "****"
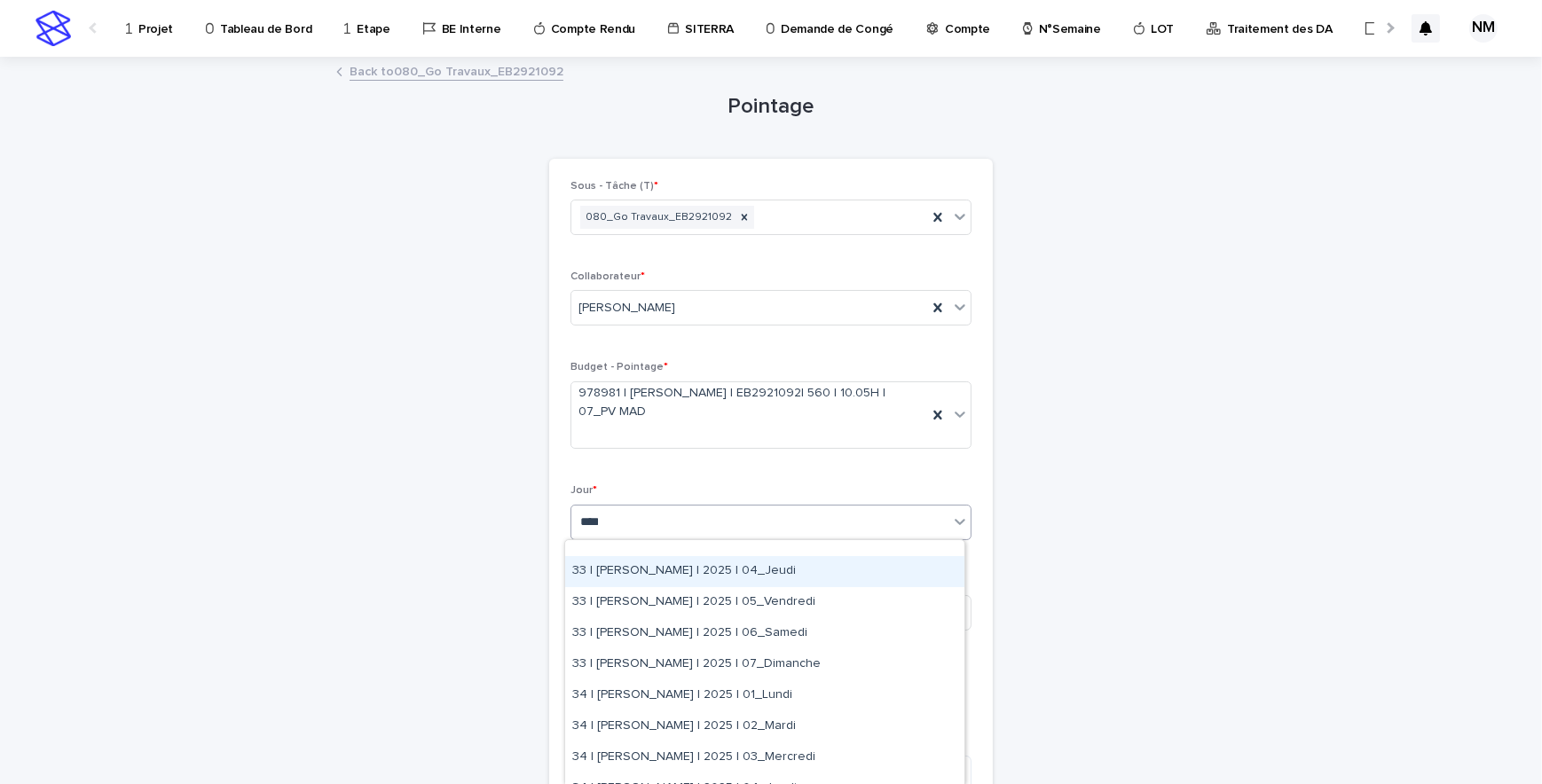
scroll to position [161, 0]
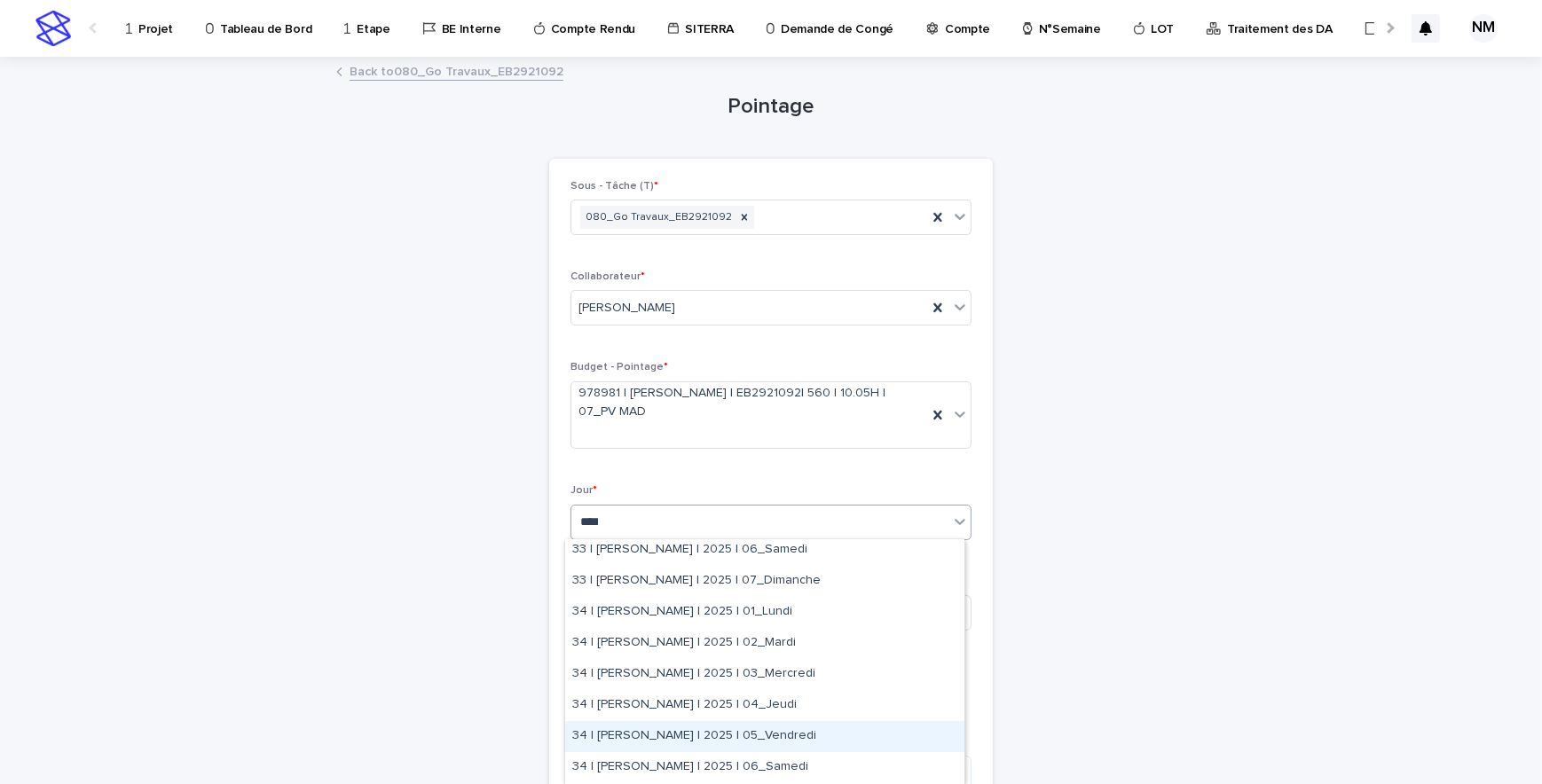
click at [744, 735] on div "34 | [PERSON_NAME] | 2025 | 05_Vendredi" at bounding box center [765, 737] width 400 height 31
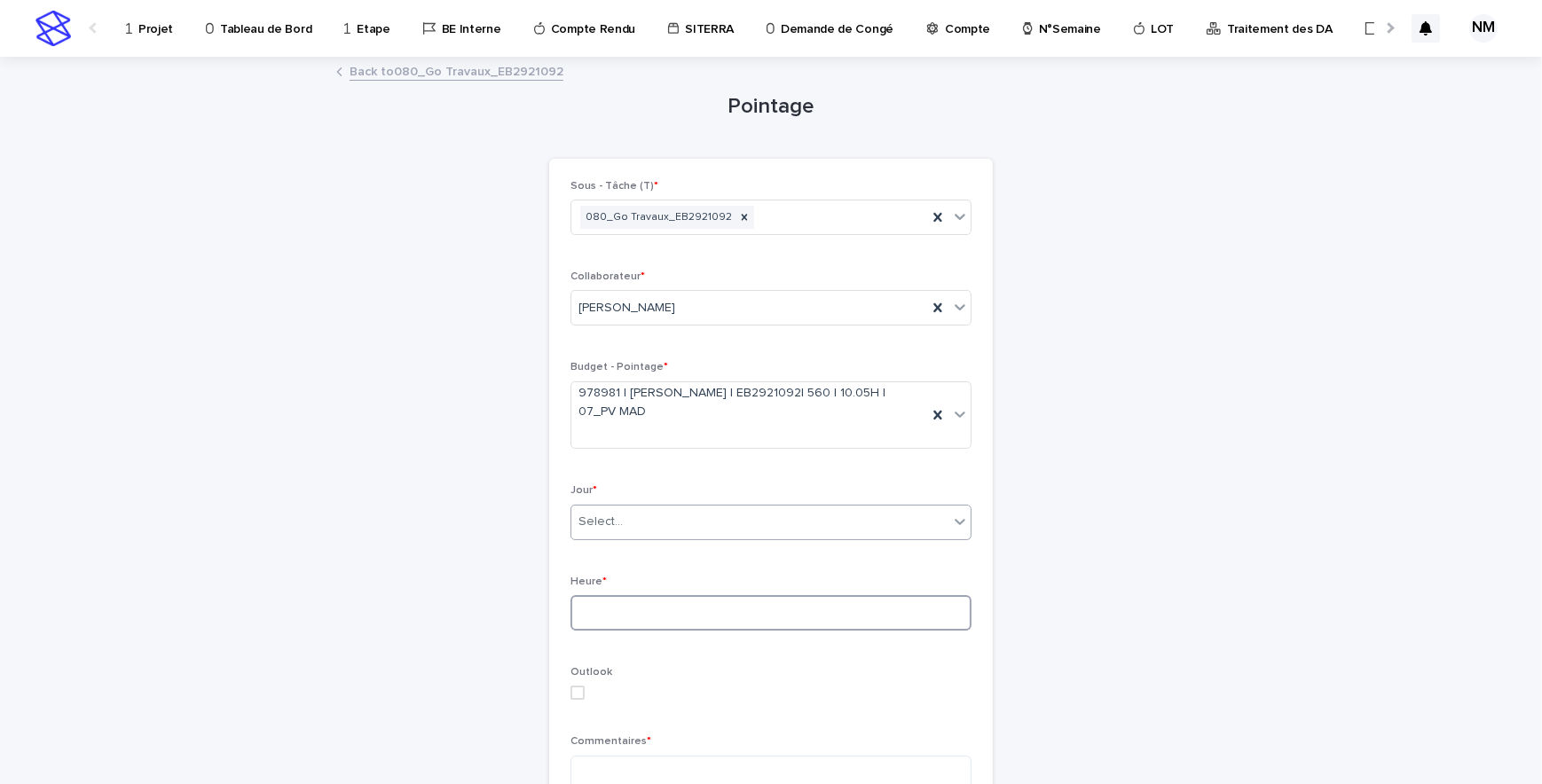
click at [618, 606] on input at bounding box center [770, 613] width 401 height 35
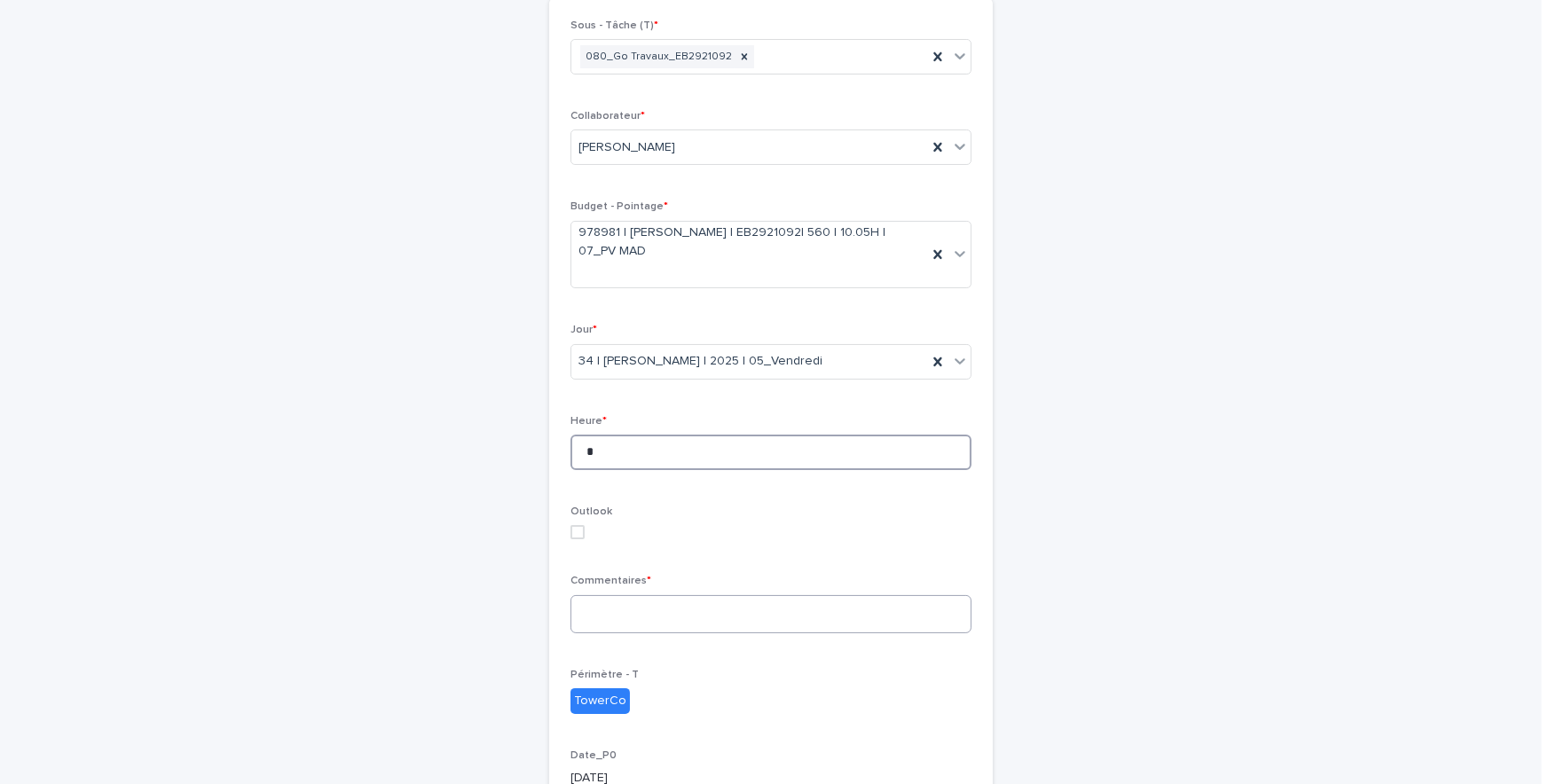
type input "*"
click at [600, 611] on textarea at bounding box center [770, 615] width 401 height 38
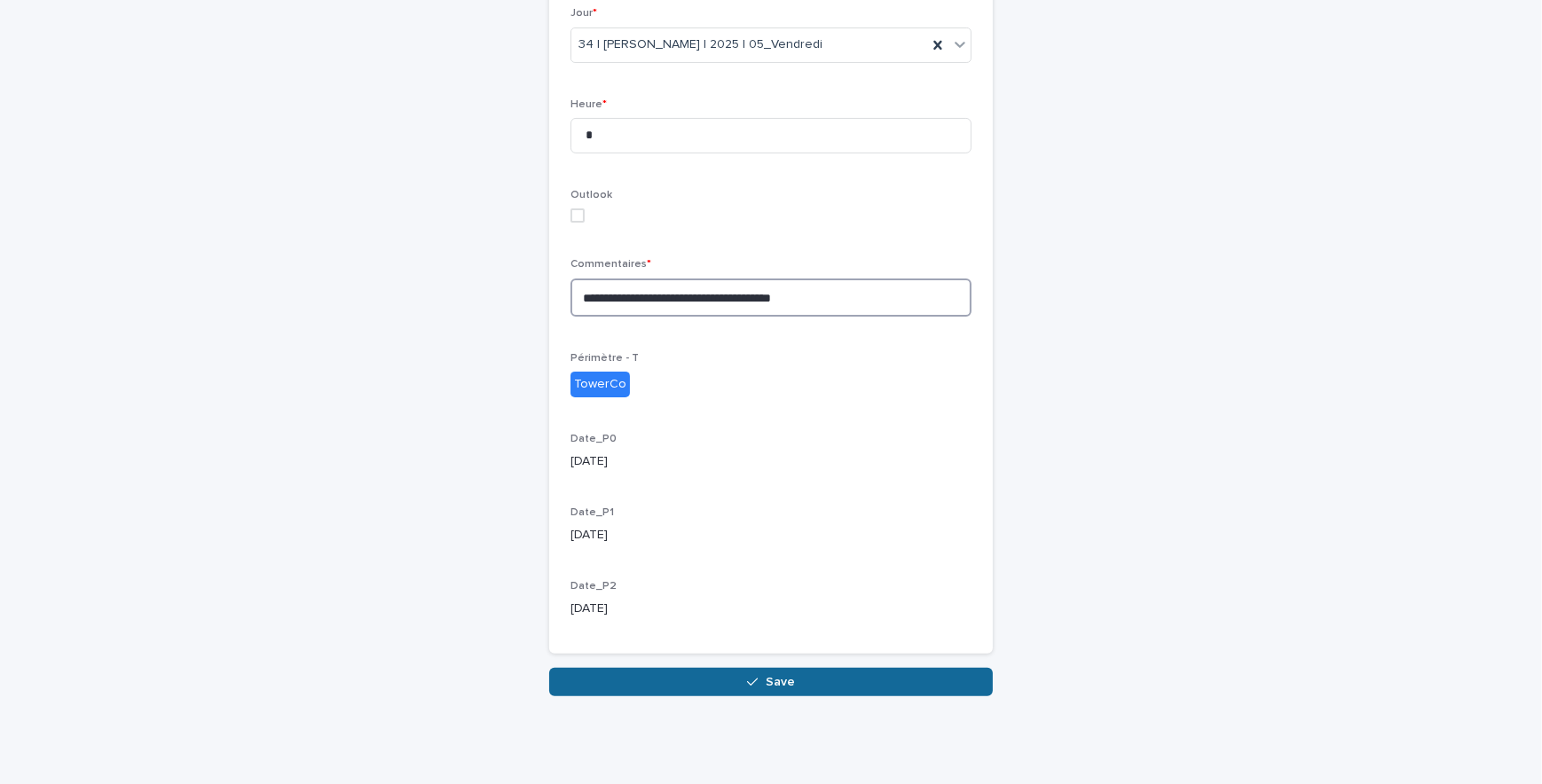
type textarea "**********"
click at [807, 673] on button "Save" at bounding box center [771, 682] width 443 height 28
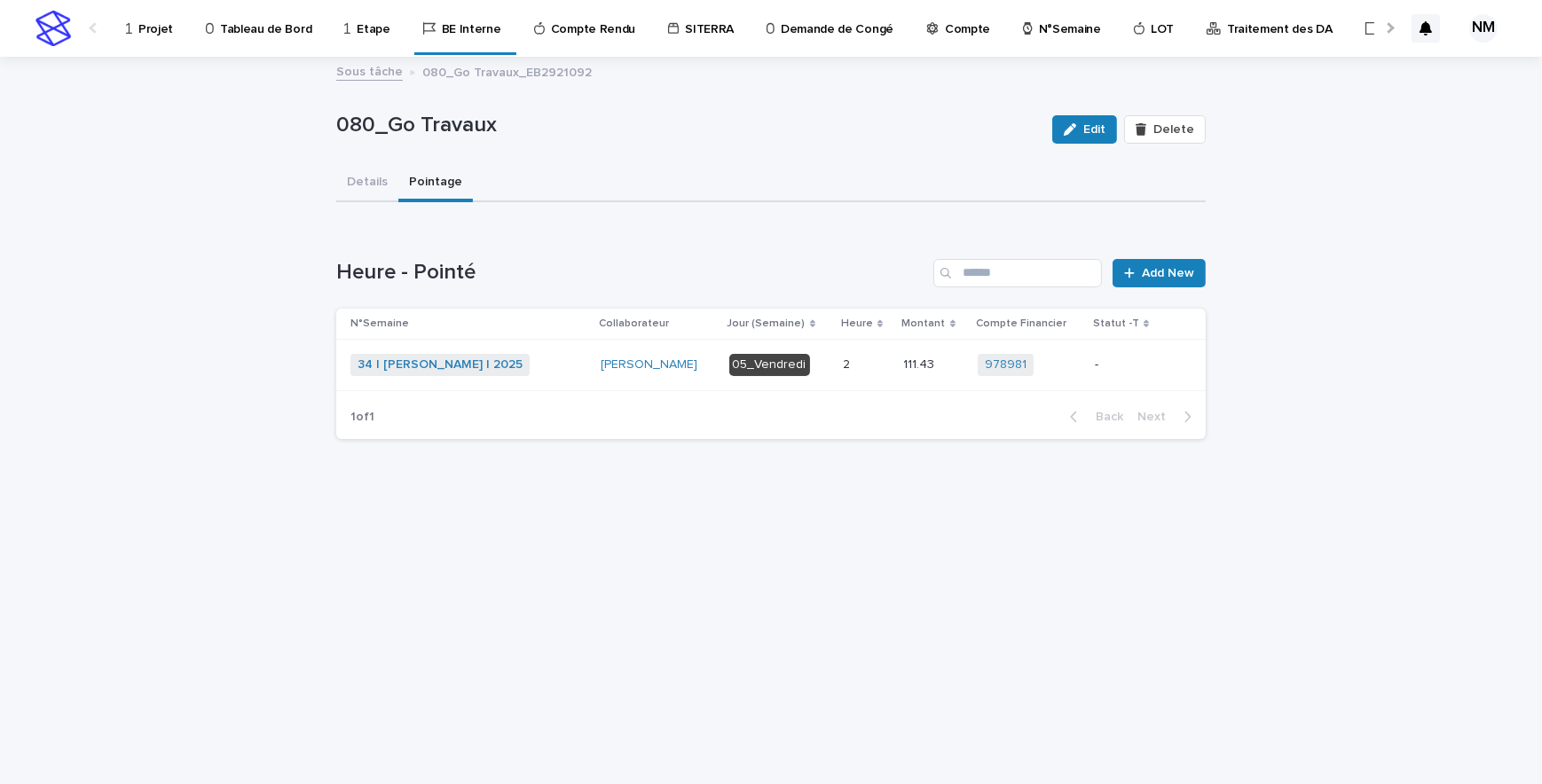
click at [1126, 378] on div "-" at bounding box center [1126, 365] width 63 height 29
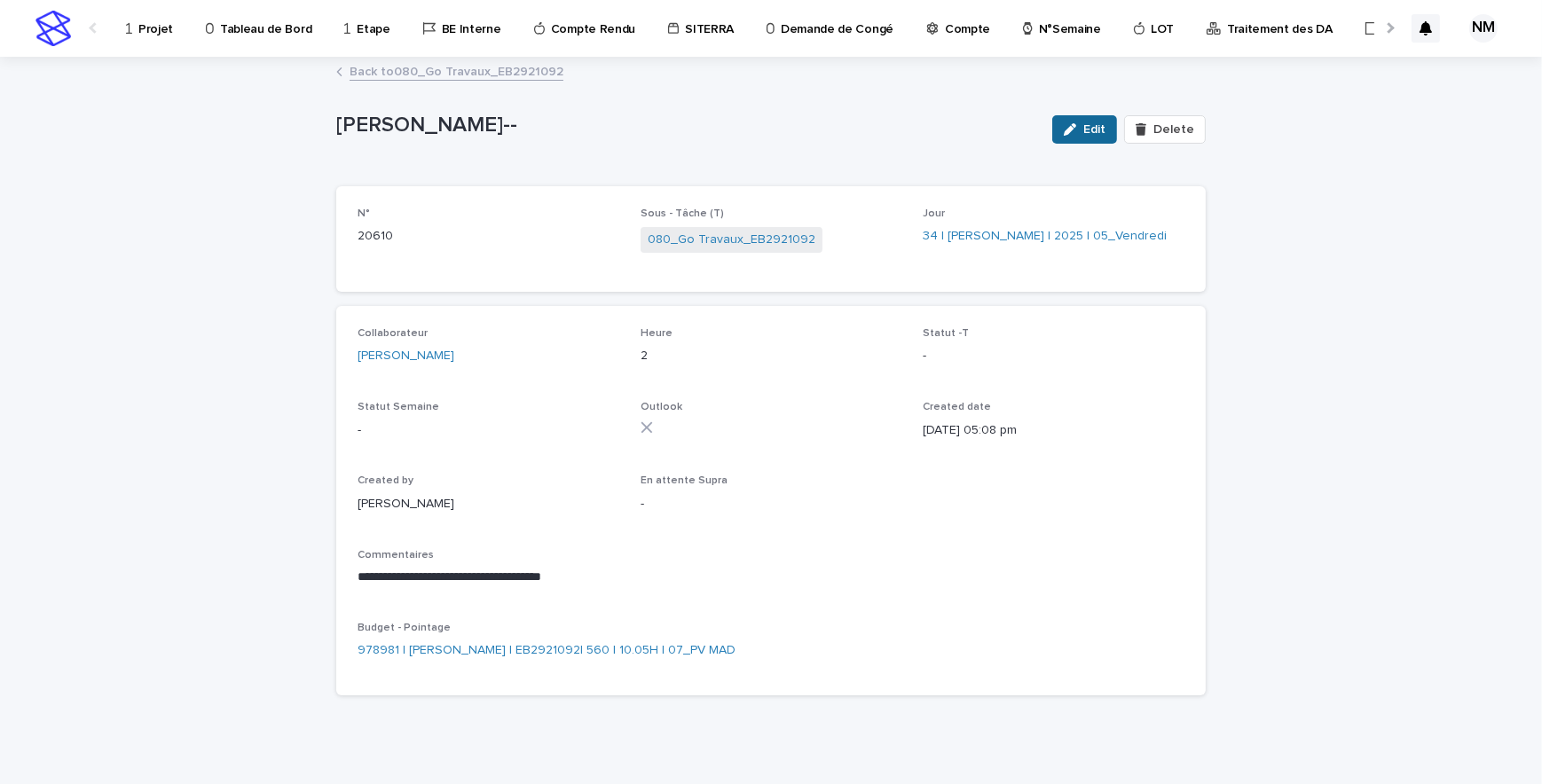
click at [1088, 140] on button "Edit" at bounding box center [1085, 130] width 64 height 28
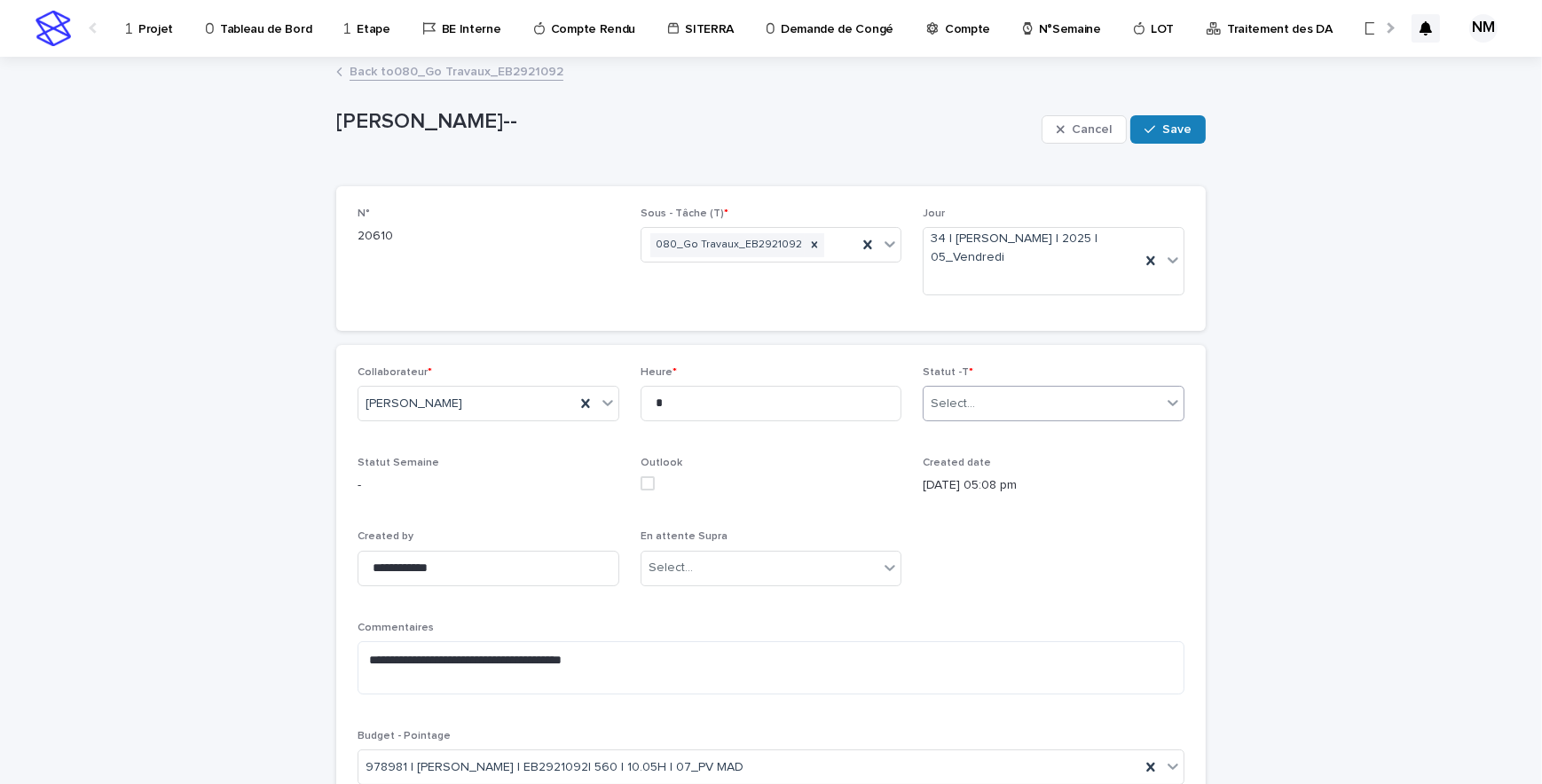
click at [986, 411] on div "Select..." at bounding box center [1042, 403] width 238 height 29
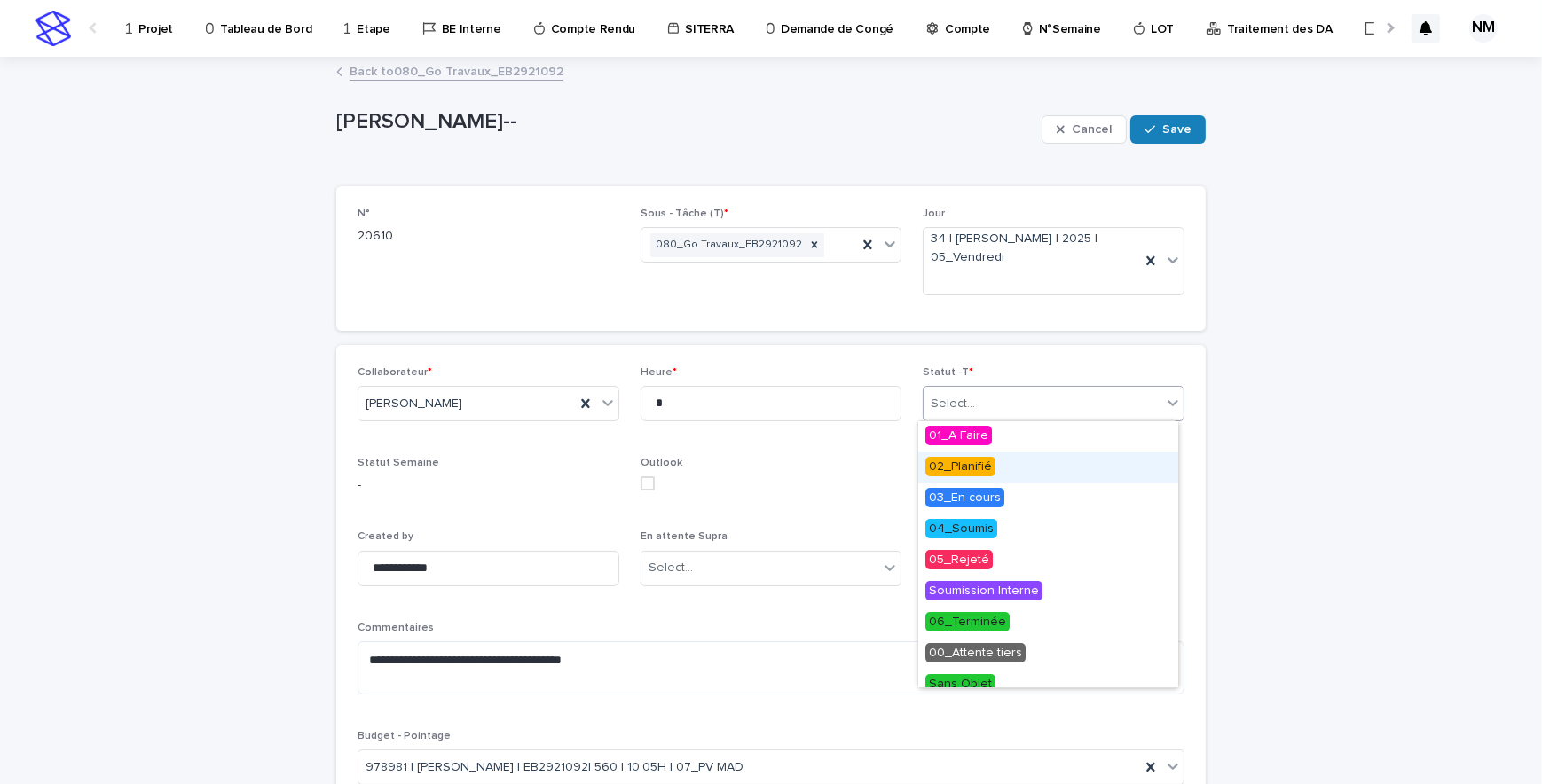
click at [949, 461] on span "02_Planifié" at bounding box center [960, 466] width 70 height 20
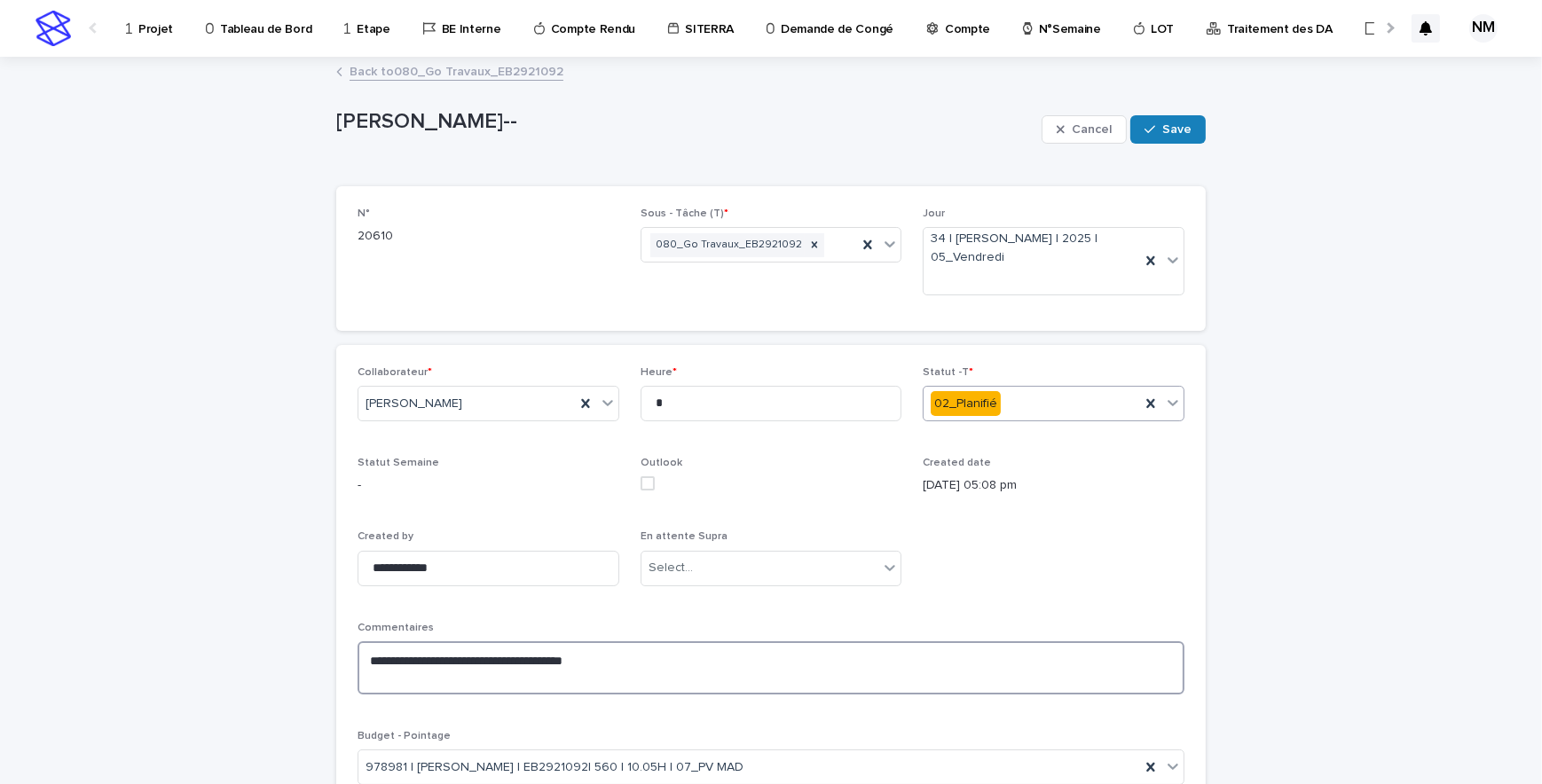
click at [594, 670] on textarea "**********" at bounding box center [771, 668] width 827 height 53
type textarea "**********"
click at [1145, 123] on icon "button" at bounding box center [1150, 129] width 10 height 12
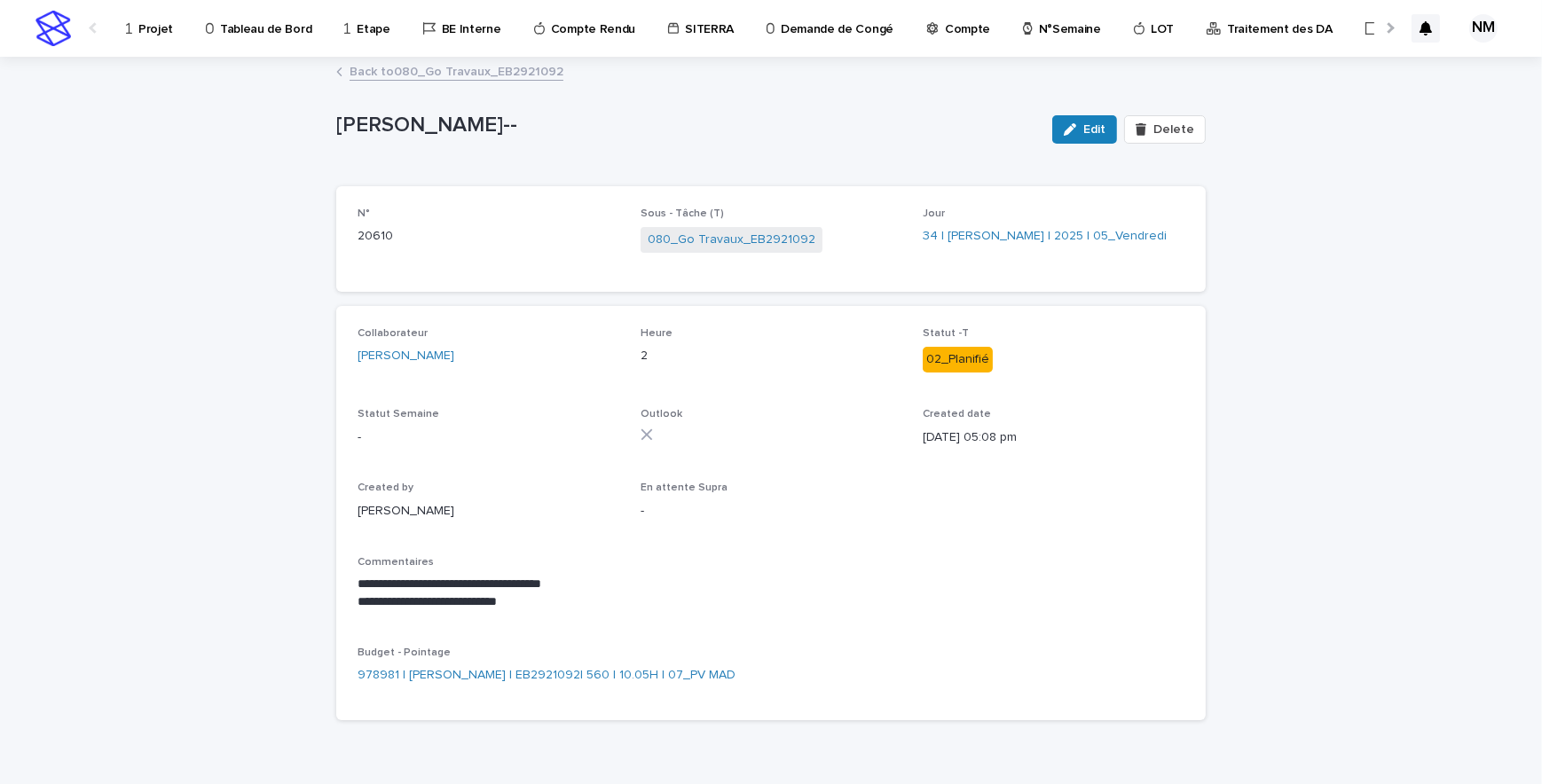
click at [156, 28] on p "Projet" at bounding box center [155, 18] width 35 height 37
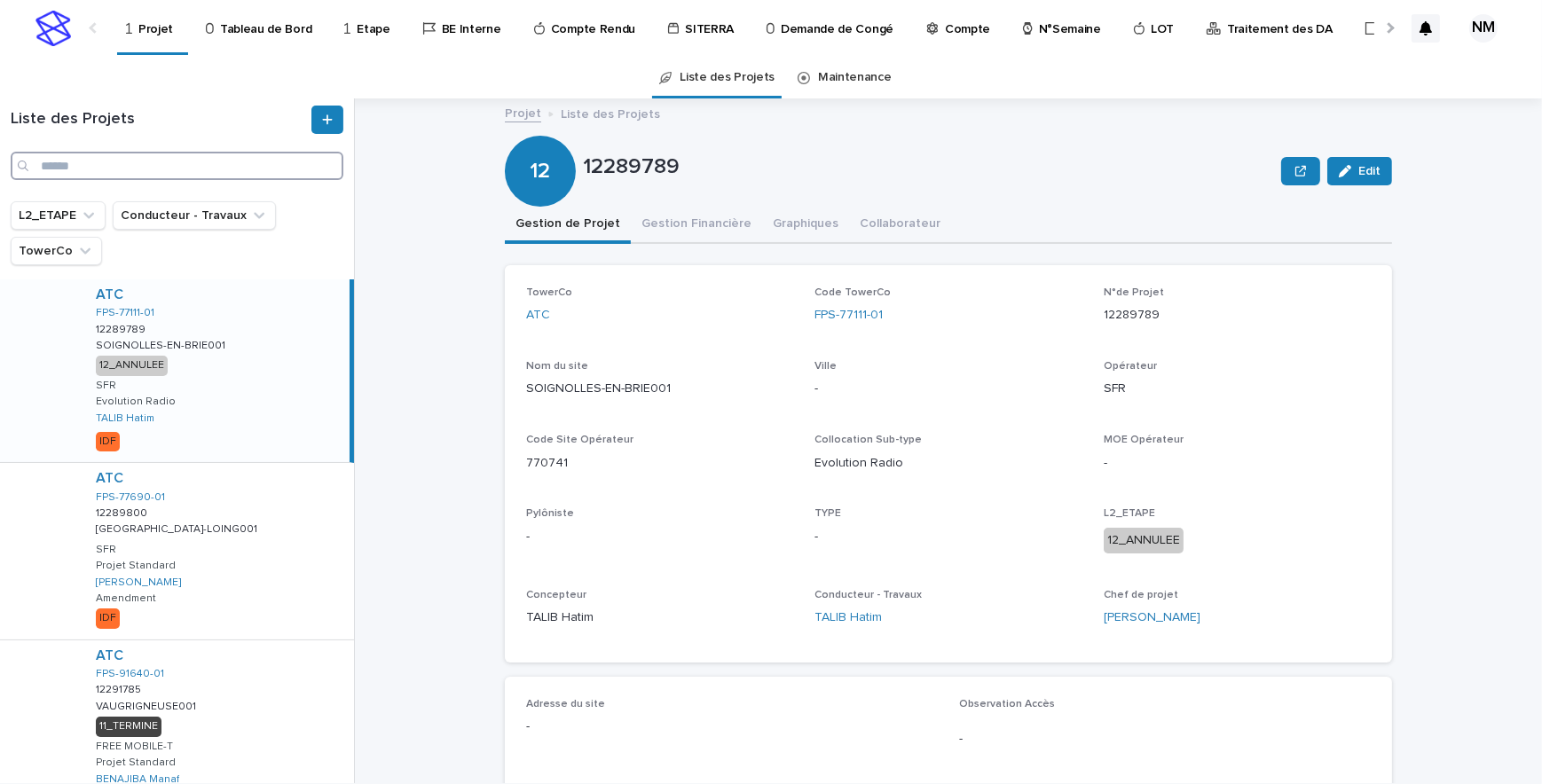
click at [101, 168] on input "Search" at bounding box center [176, 166] width 332 height 28
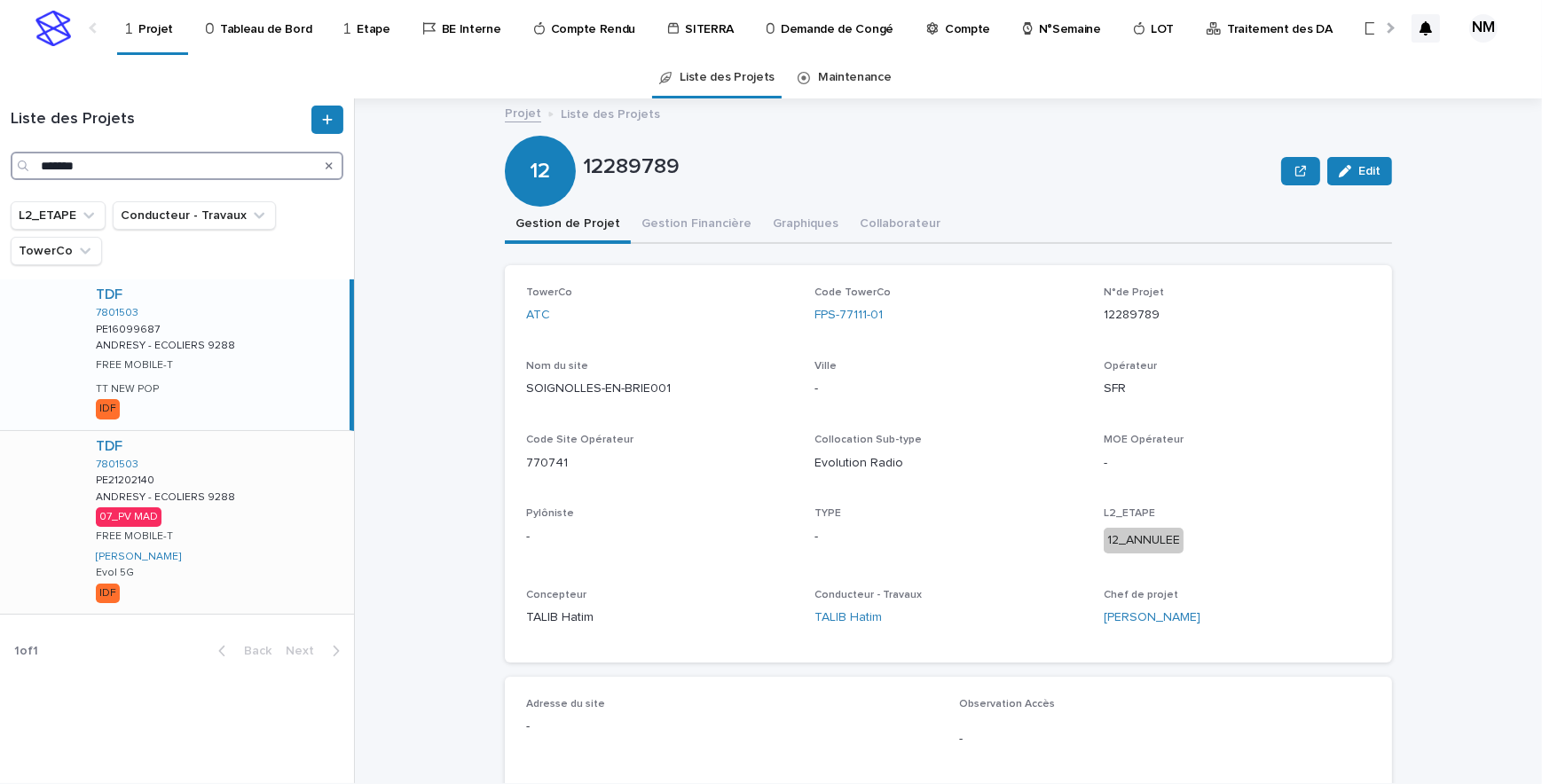
type input "*******"
click at [308, 525] on div "TDF 7801503 PE21202140 PE21202140 ANDRESY - ECOLIERS 9288 ANDRESY - ECOLIERS 92…" at bounding box center [218, 522] width 273 height 183
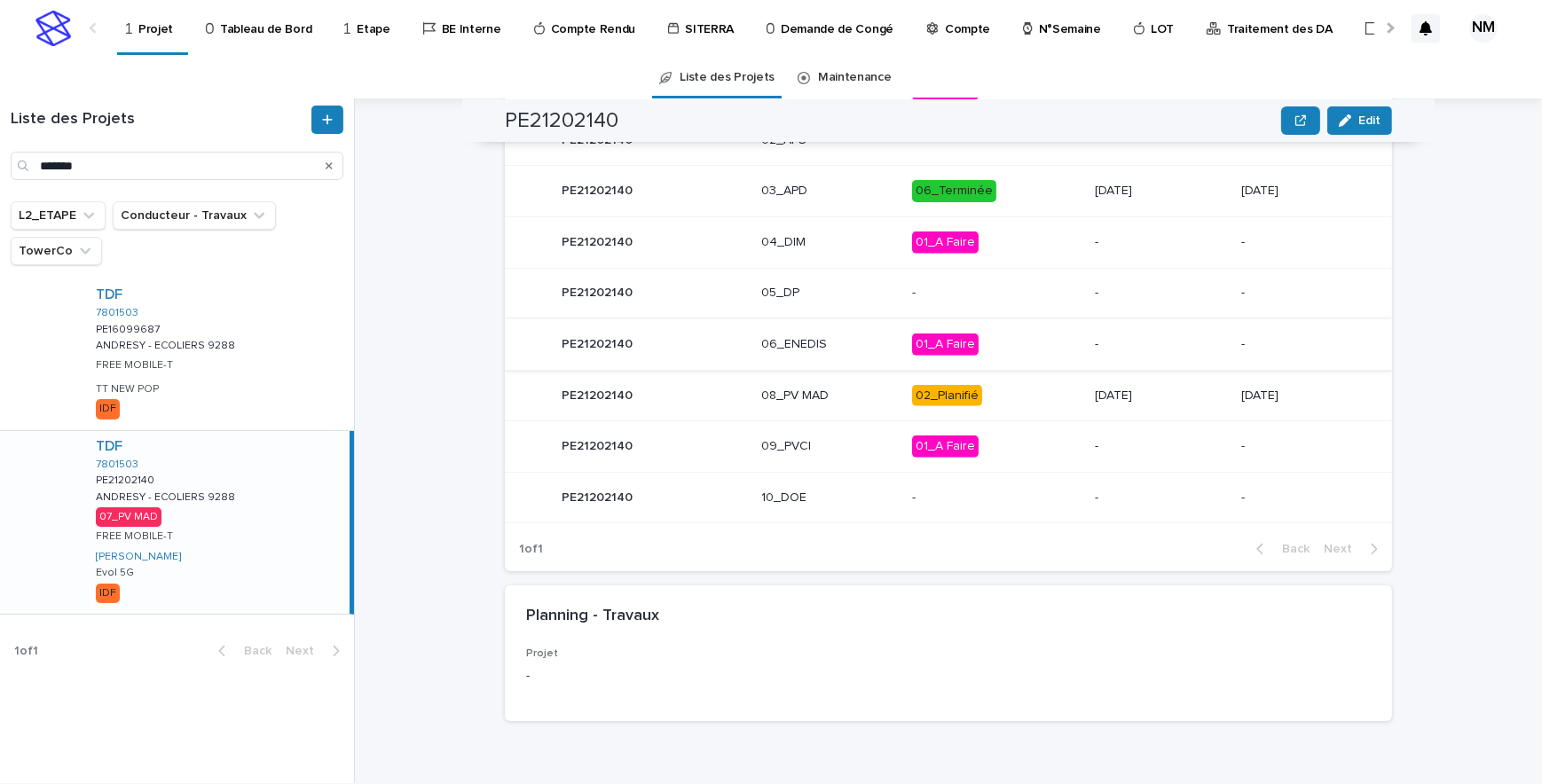
scroll to position [864, 0]
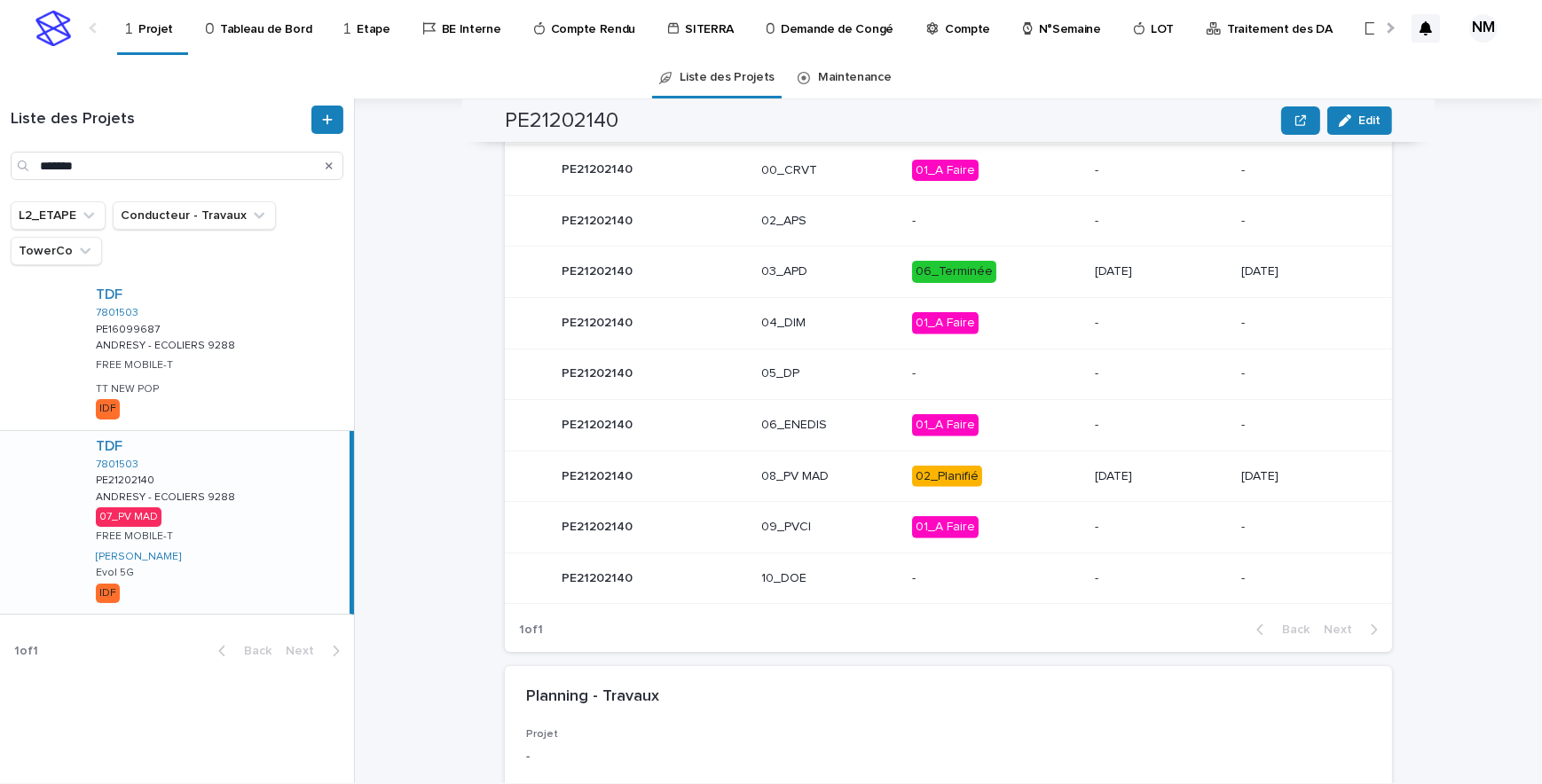
click at [1026, 488] on div "02_Planifié" at bounding box center [995, 476] width 168 height 36
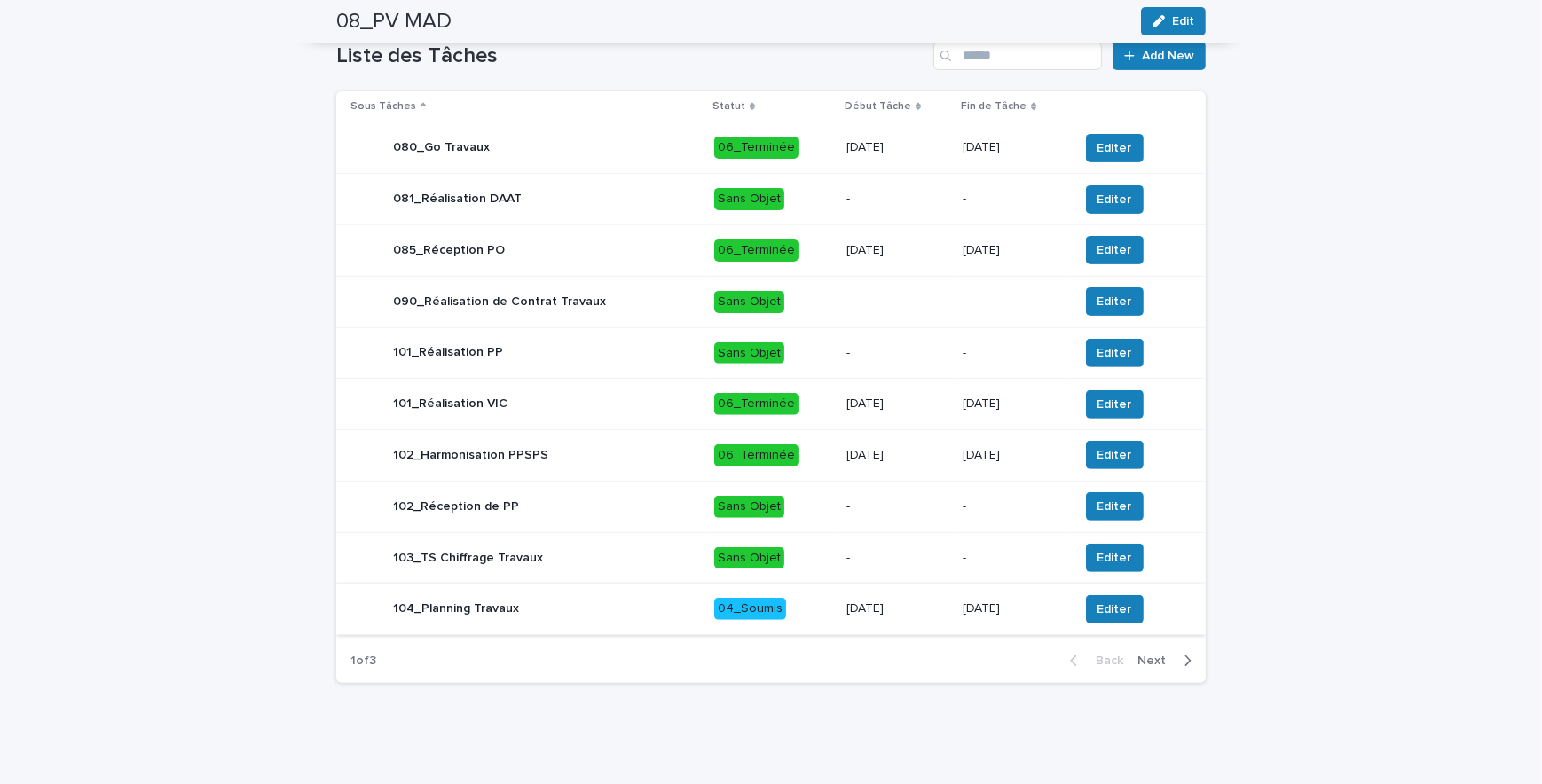
scroll to position [726, 0]
click at [1184, 656] on icon "button" at bounding box center [1188, 660] width 8 height 16
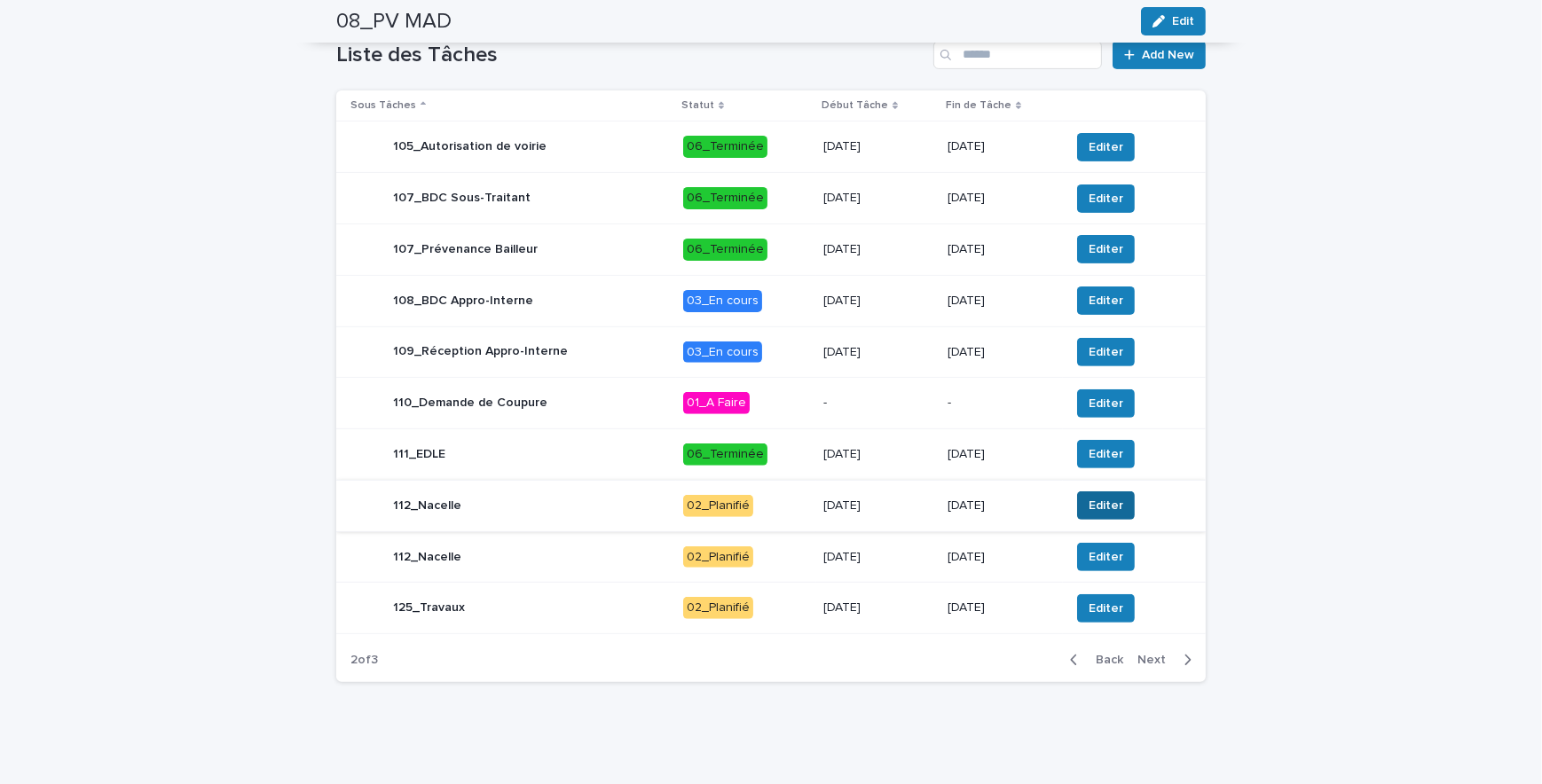
click at [1095, 497] on span "Editer" at bounding box center [1106, 506] width 35 height 18
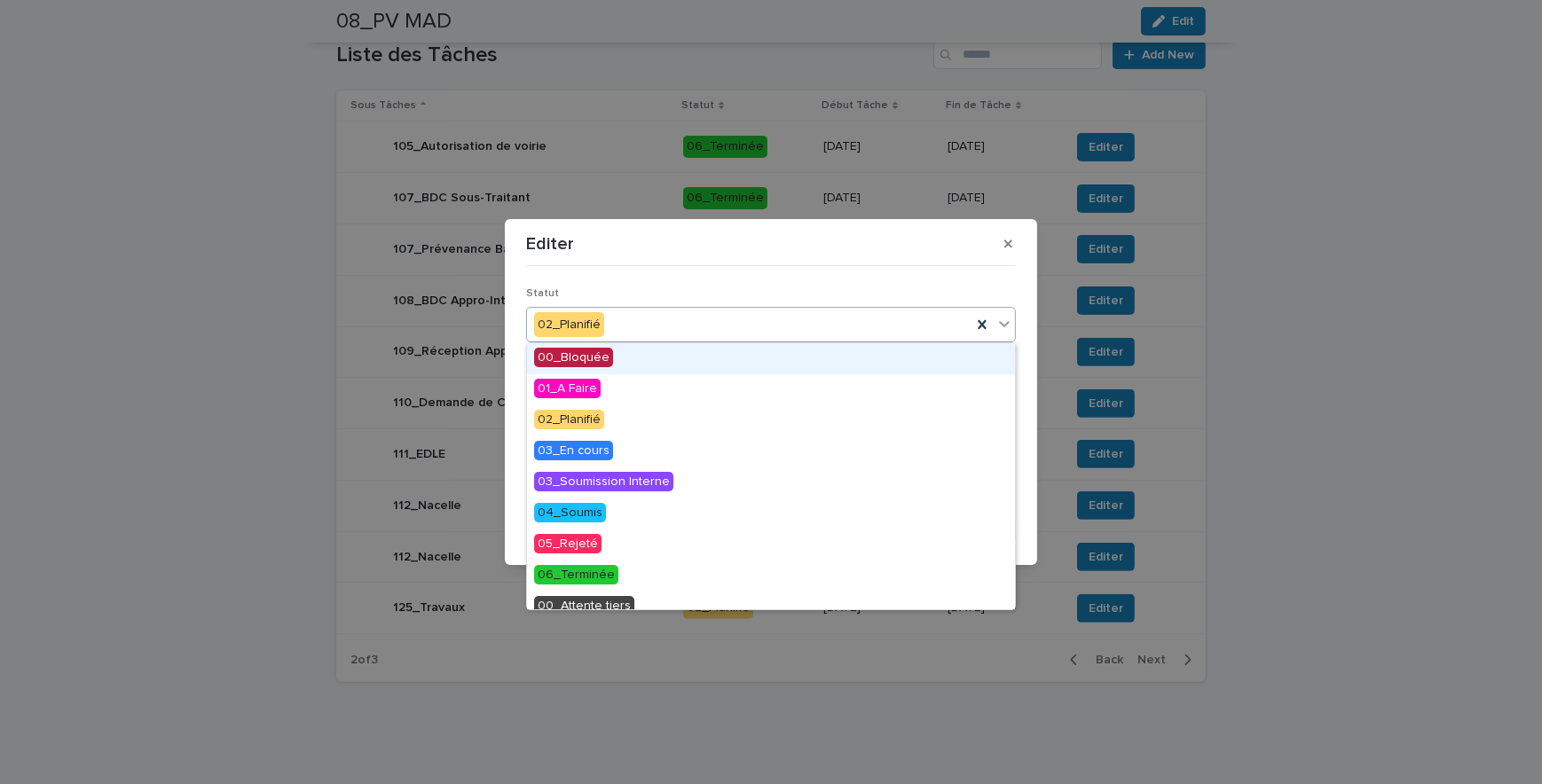
click at [640, 325] on div "02_Planifié" at bounding box center [749, 325] width 444 height 29
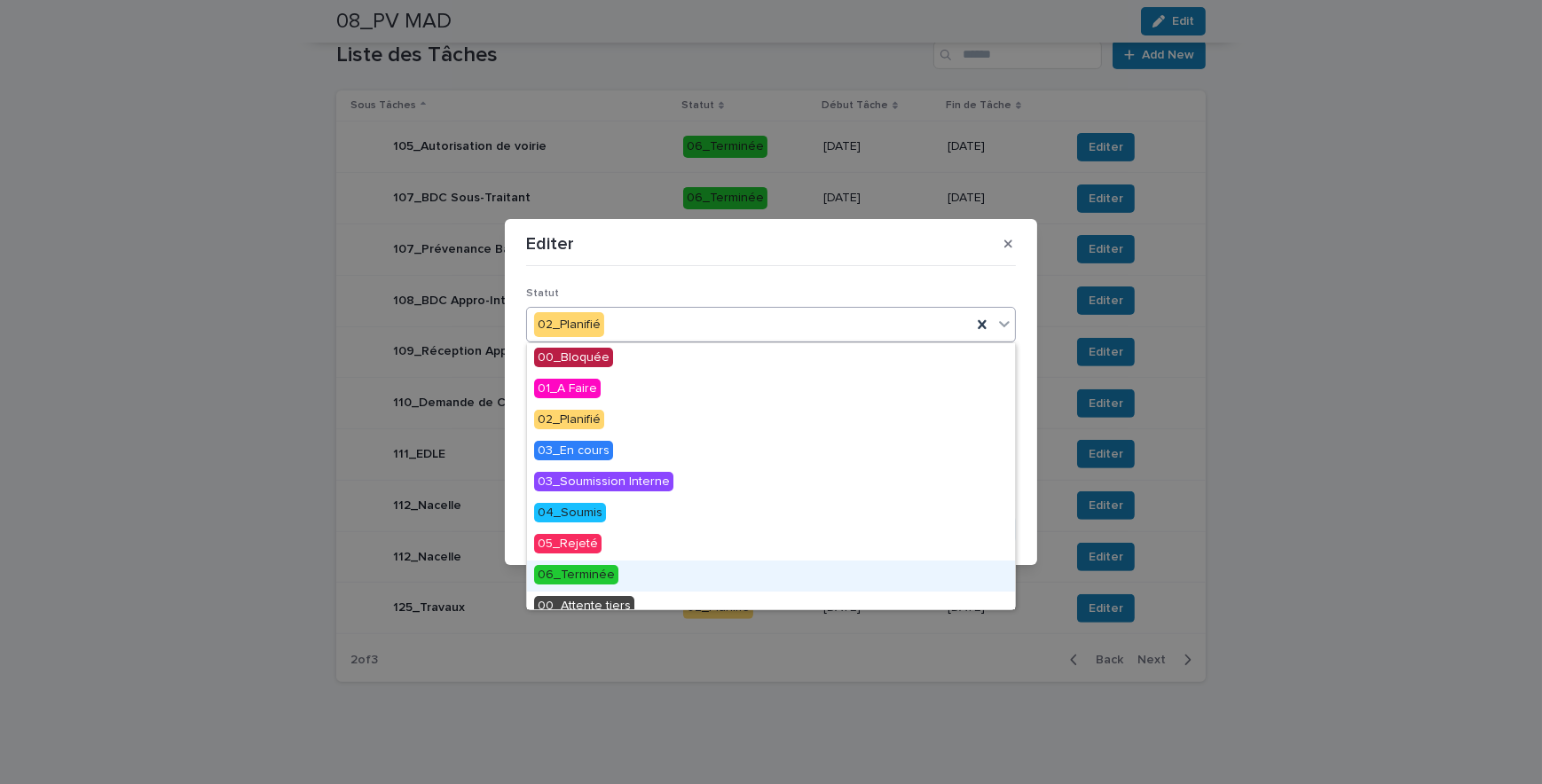
click at [583, 569] on span "06_Terminée" at bounding box center [576, 575] width 84 height 20
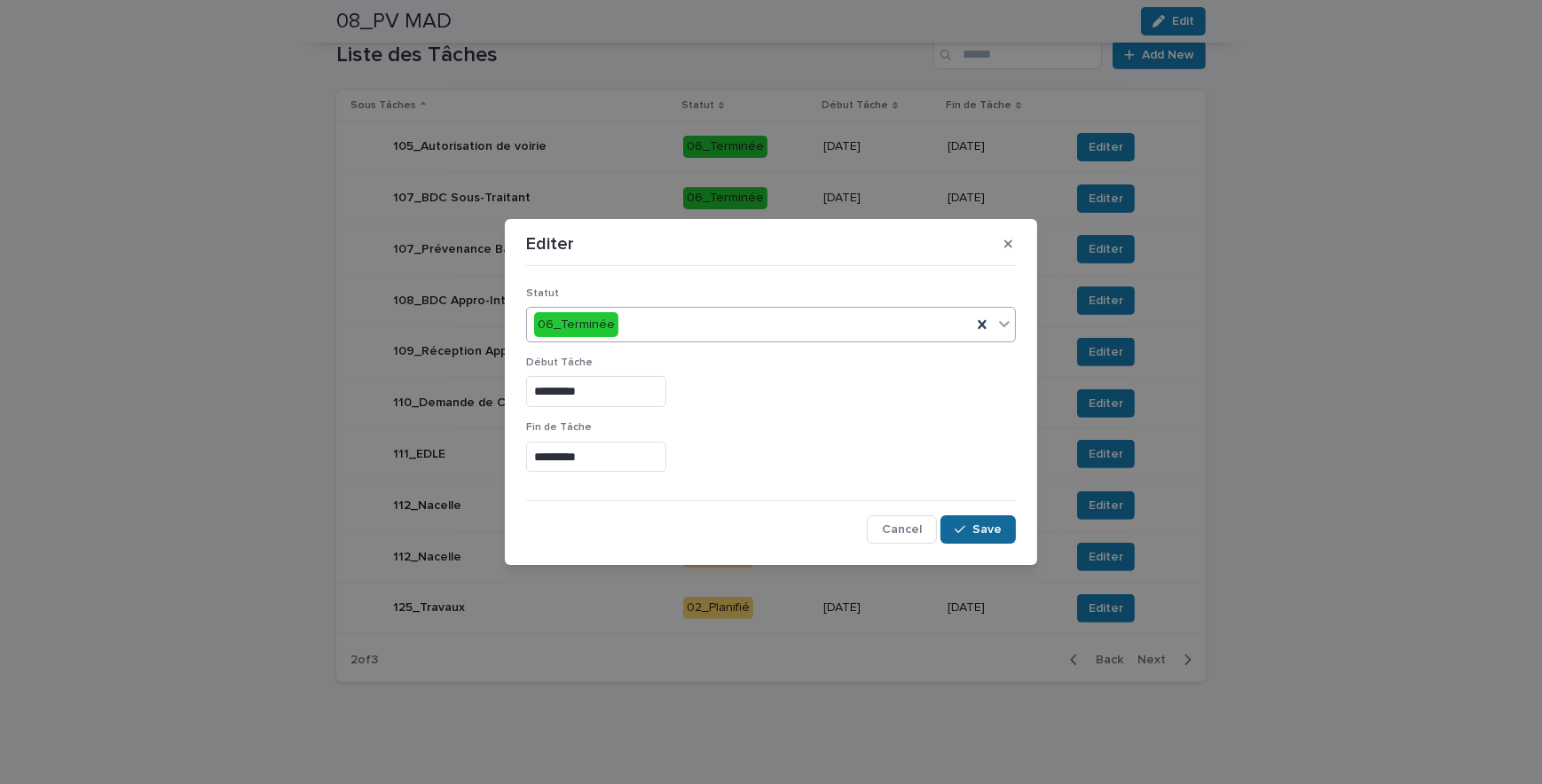
click at [971, 527] on div "button" at bounding box center [963, 529] width 18 height 12
click at [980, 530] on span "Save" at bounding box center [987, 529] width 29 height 12
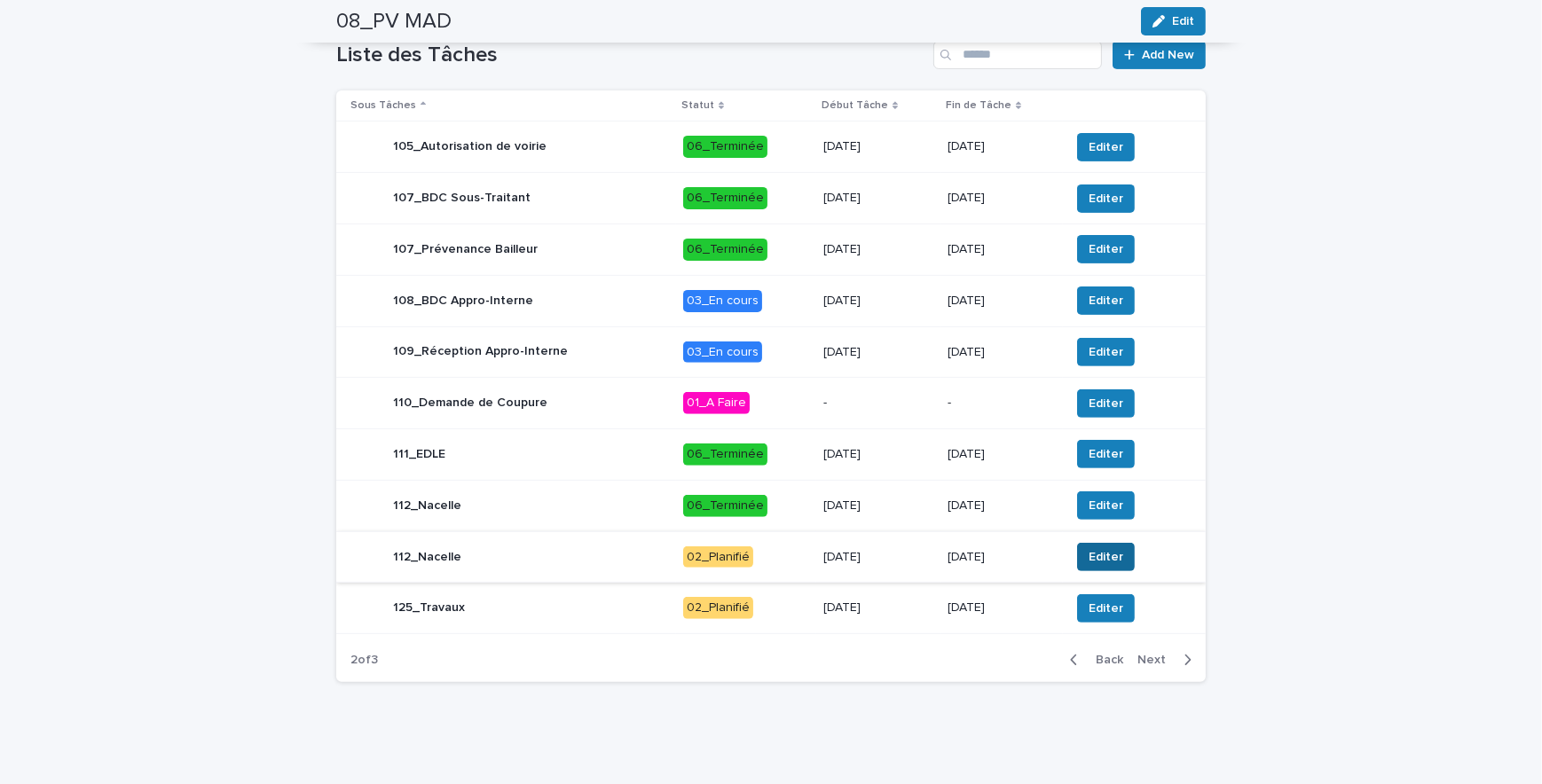
click at [1094, 561] on span "Editer" at bounding box center [1106, 557] width 35 height 18
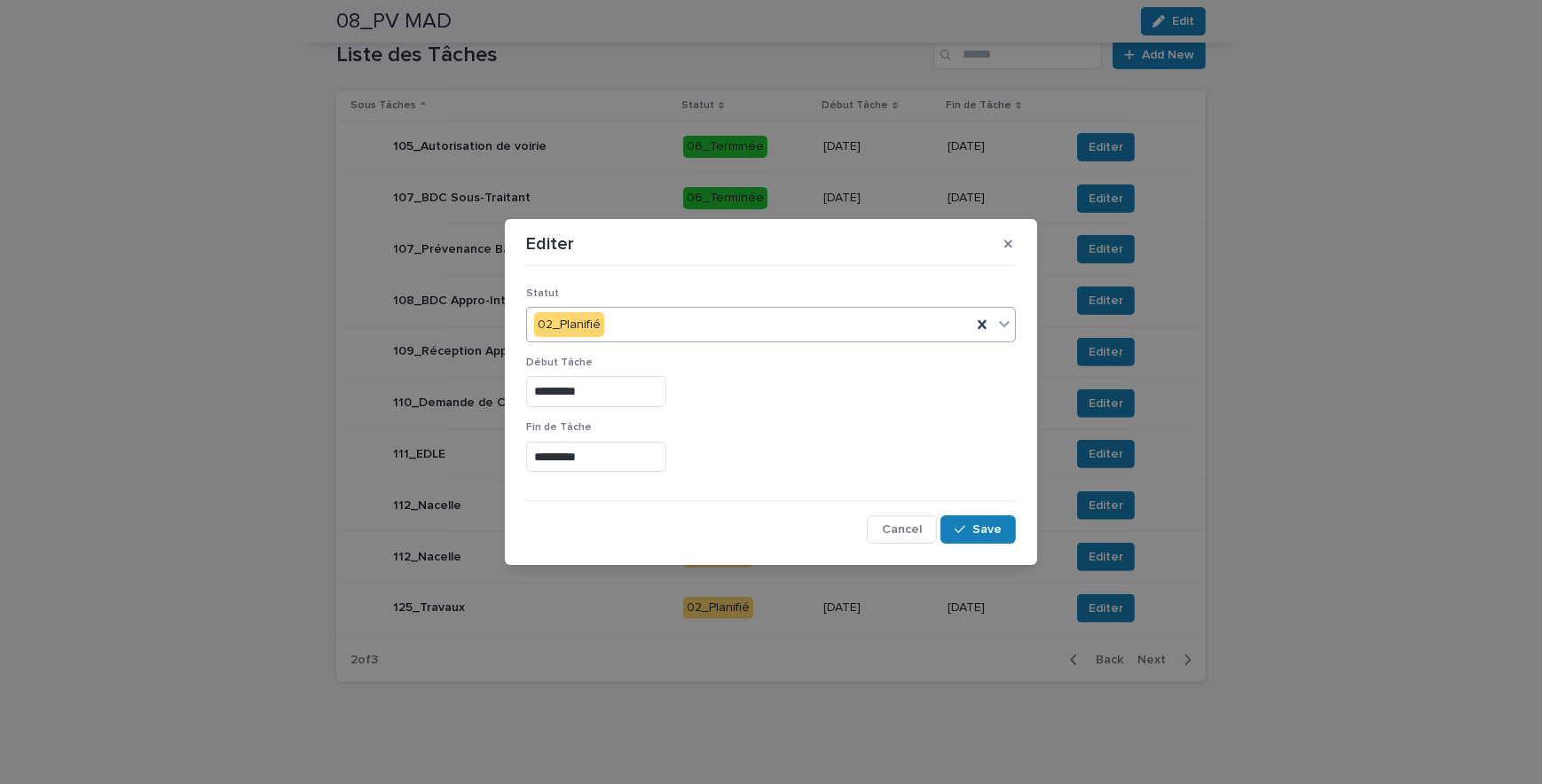
click at [639, 311] on div "02_Planifié" at bounding box center [749, 325] width 444 height 29
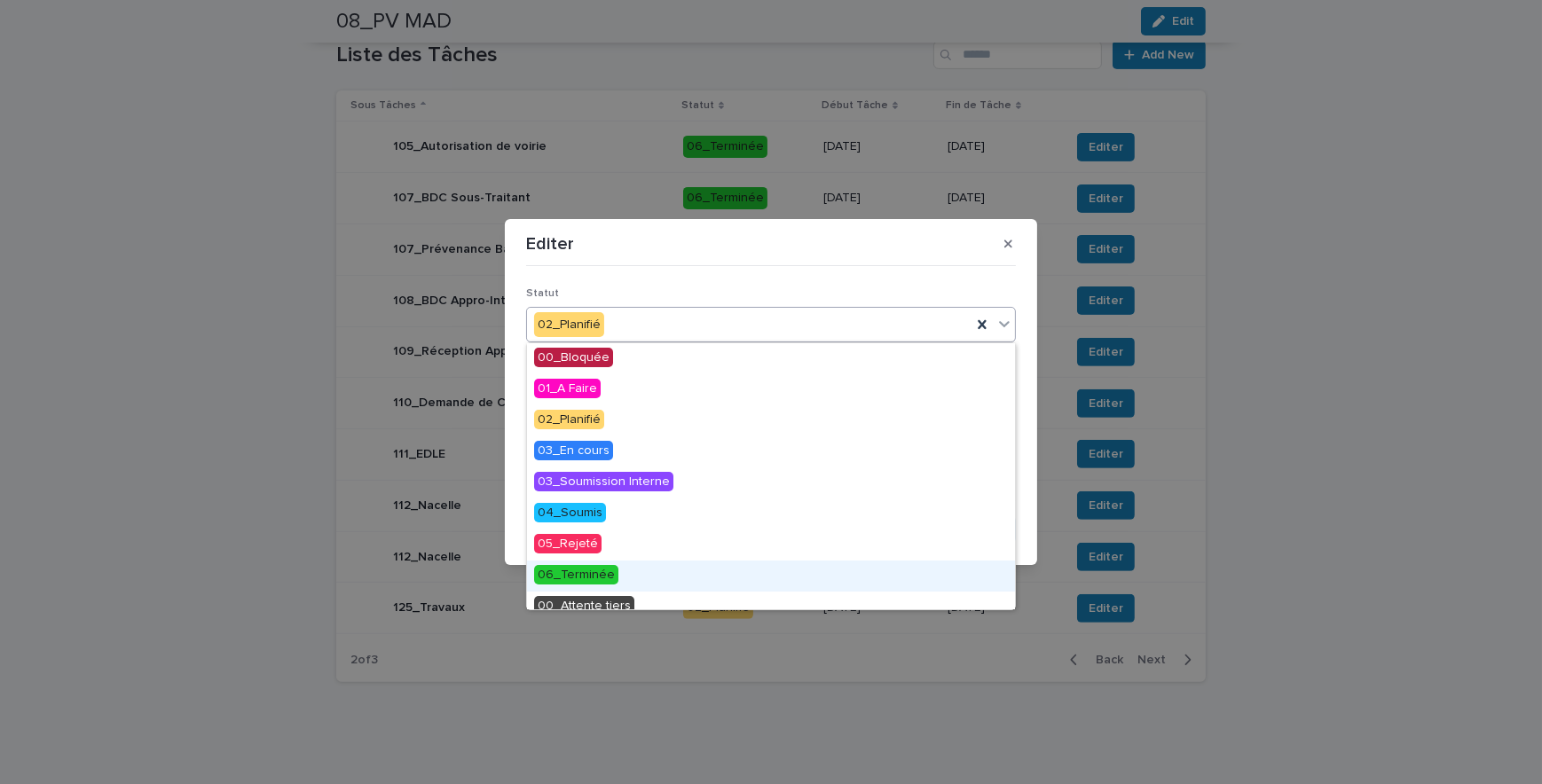
click at [593, 573] on span "06_Terminée" at bounding box center [576, 575] width 84 height 20
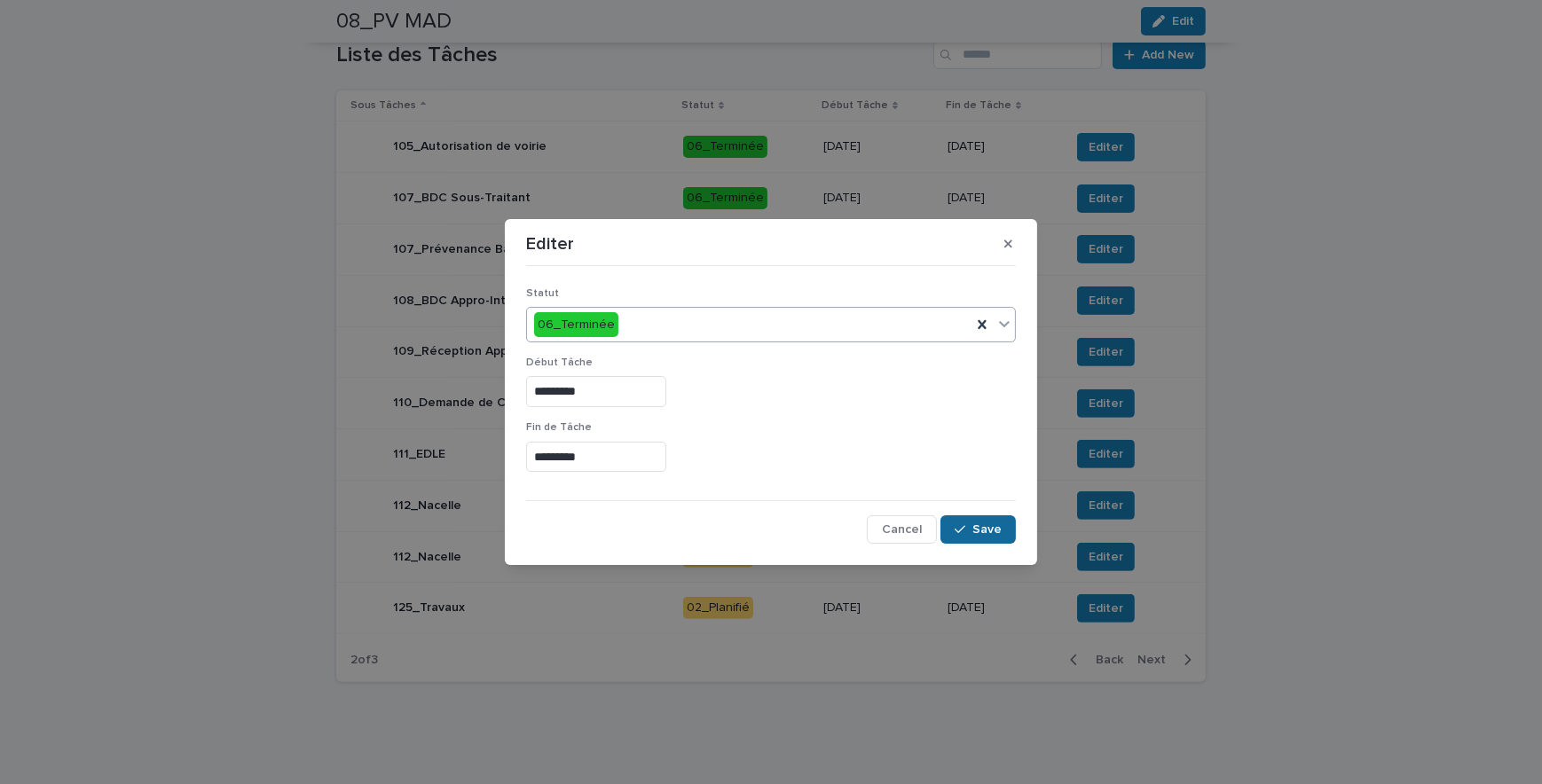
click at [972, 521] on button "Save" at bounding box center [978, 529] width 76 height 28
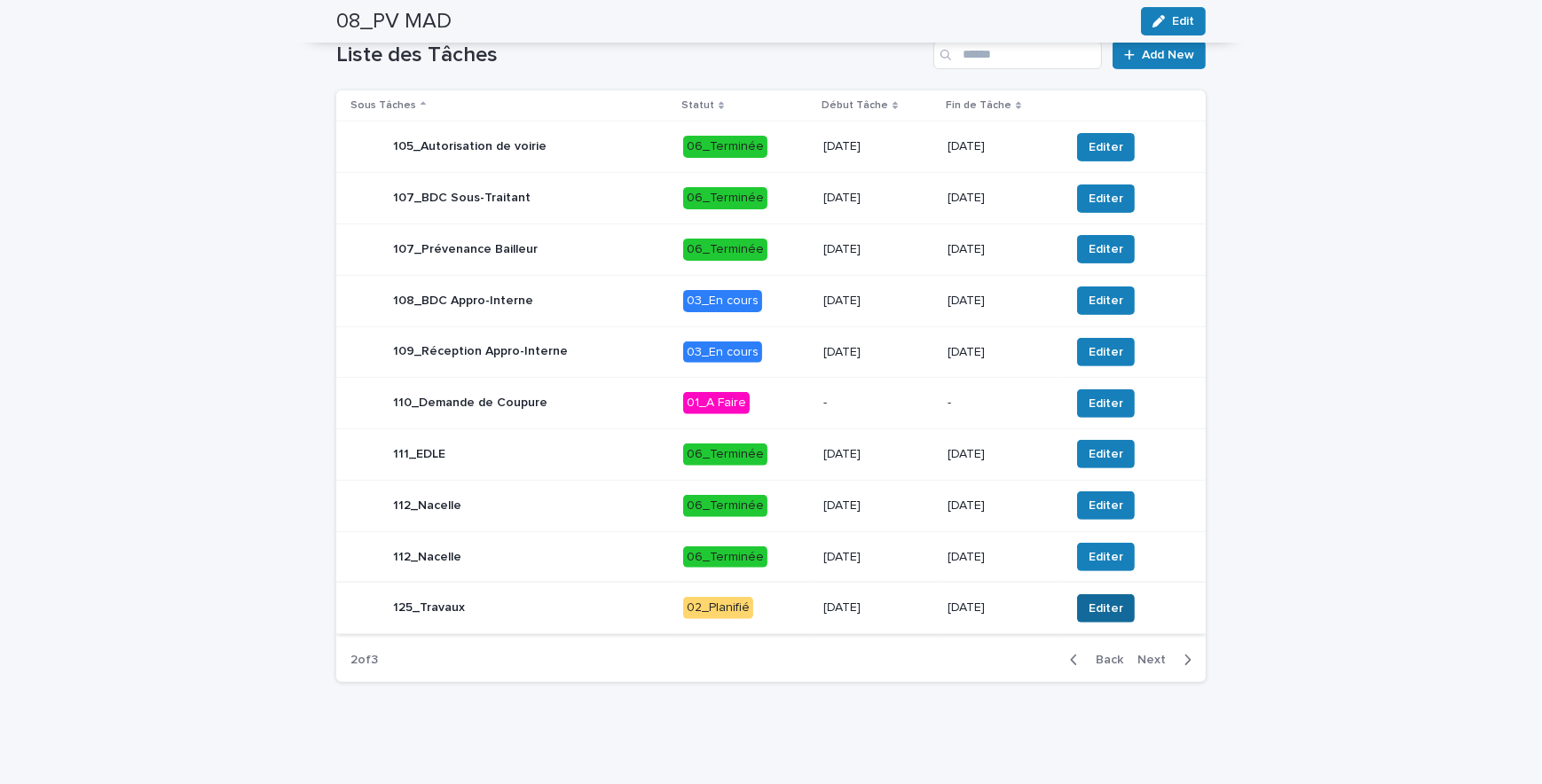
click at [1106, 613] on span "Editer" at bounding box center [1106, 608] width 35 height 18
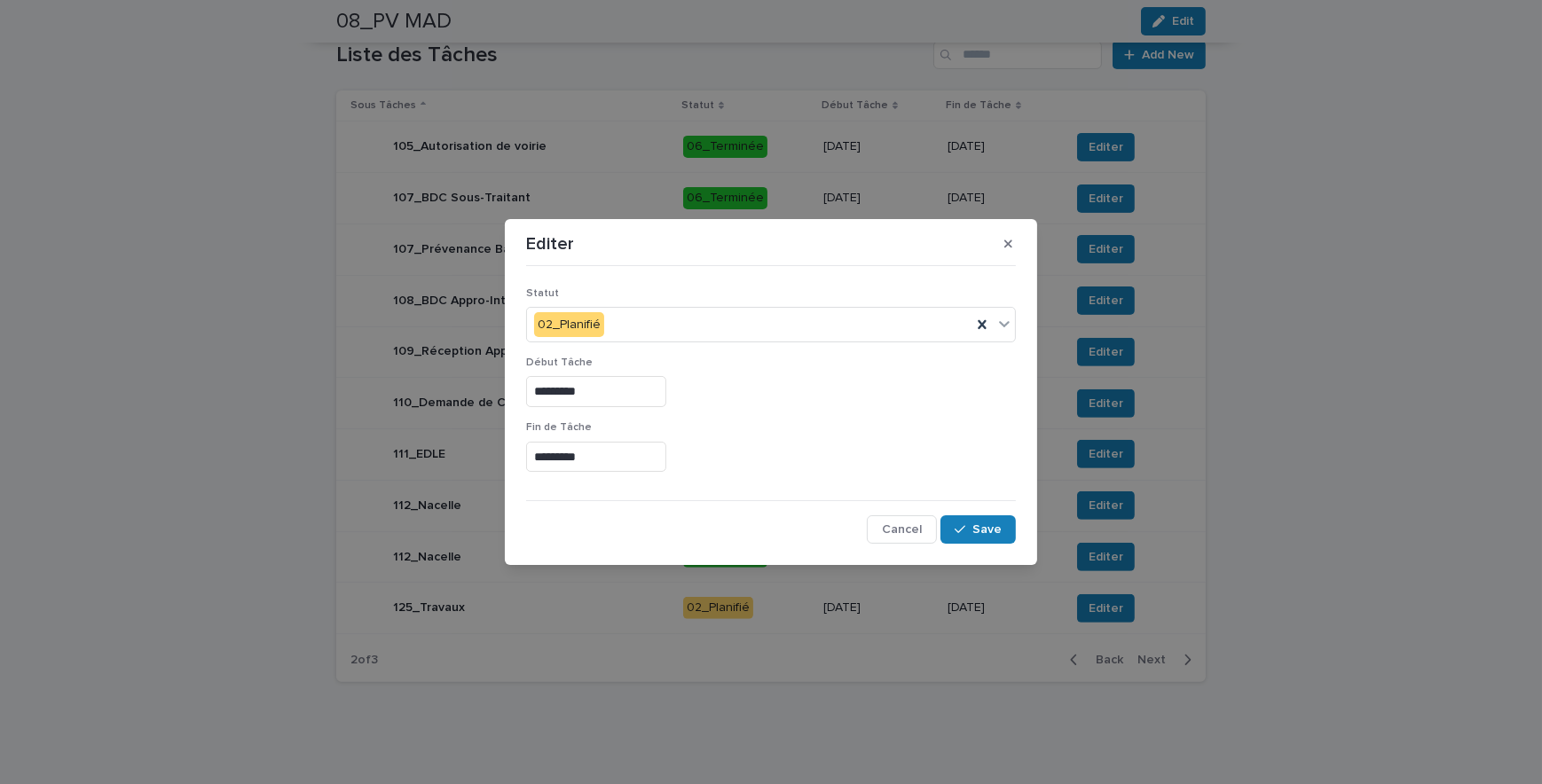
click at [548, 460] on input "*********" at bounding box center [597, 457] width 140 height 31
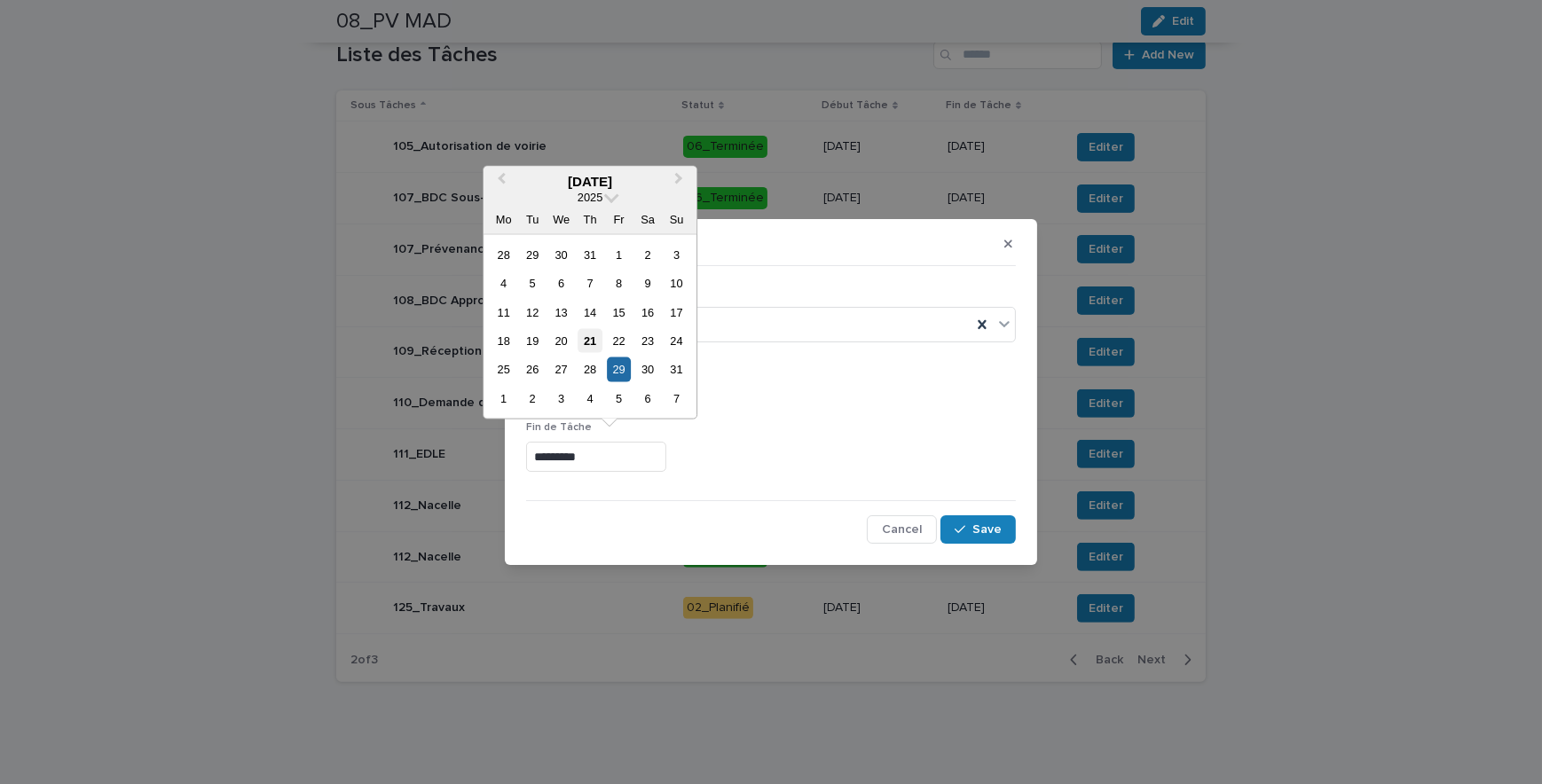
click at [597, 346] on div "21" at bounding box center [590, 341] width 24 height 24
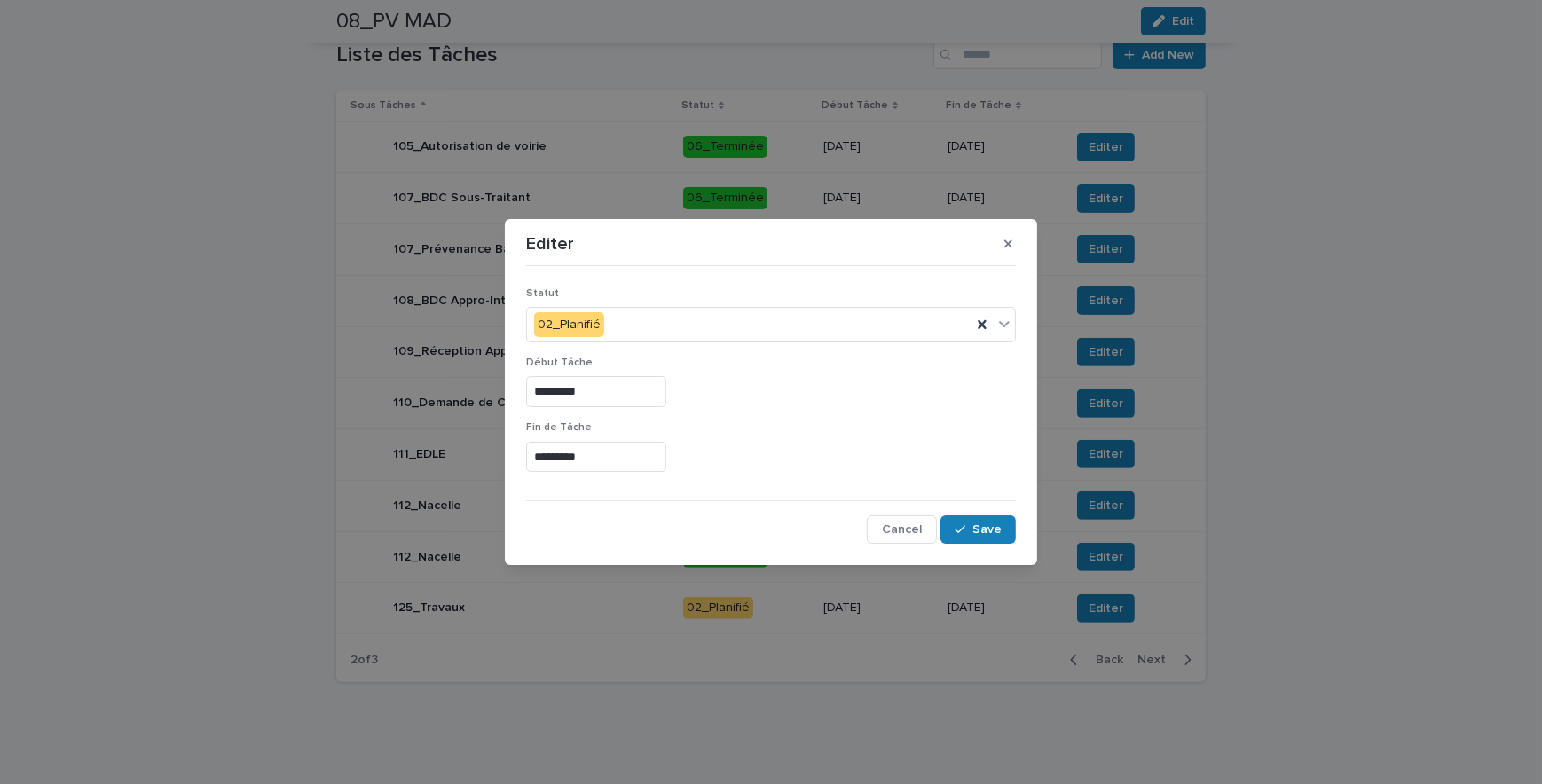
type input "*********"
click at [692, 331] on div "02_Planifié" at bounding box center [749, 325] width 444 height 29
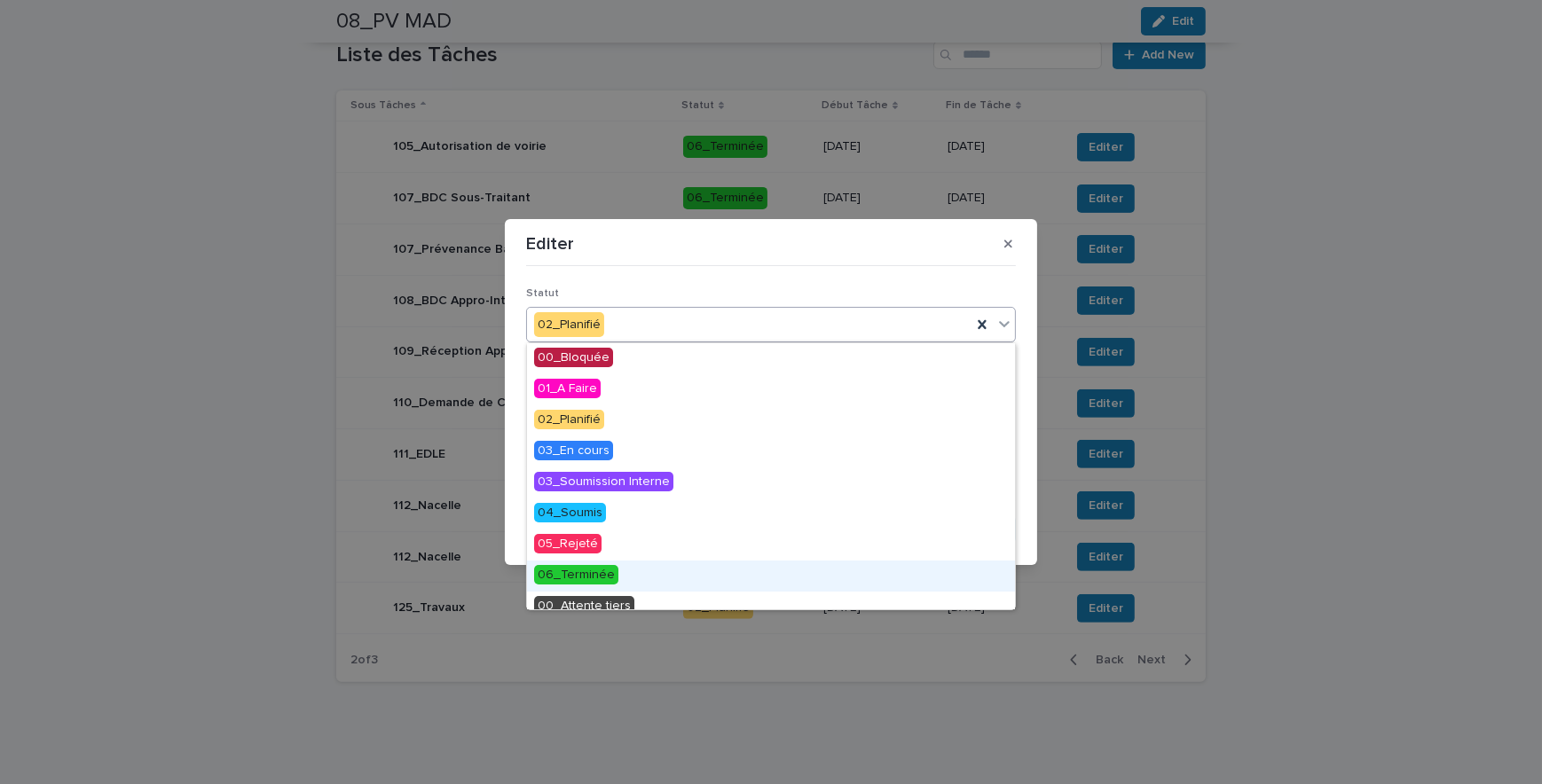
click at [571, 576] on span "06_Terminée" at bounding box center [576, 575] width 84 height 20
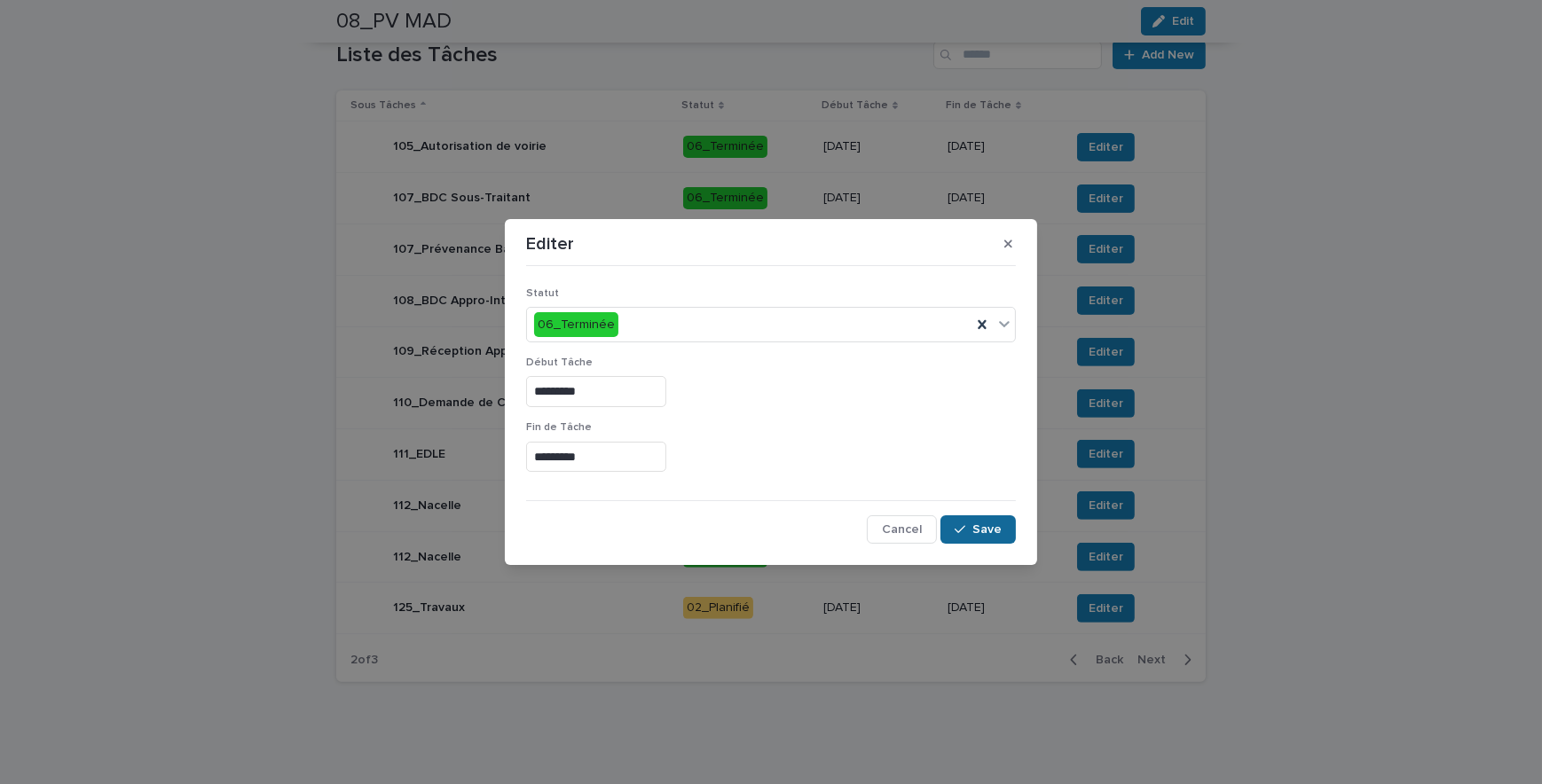
click at [989, 524] on span "Save" at bounding box center [987, 529] width 29 height 12
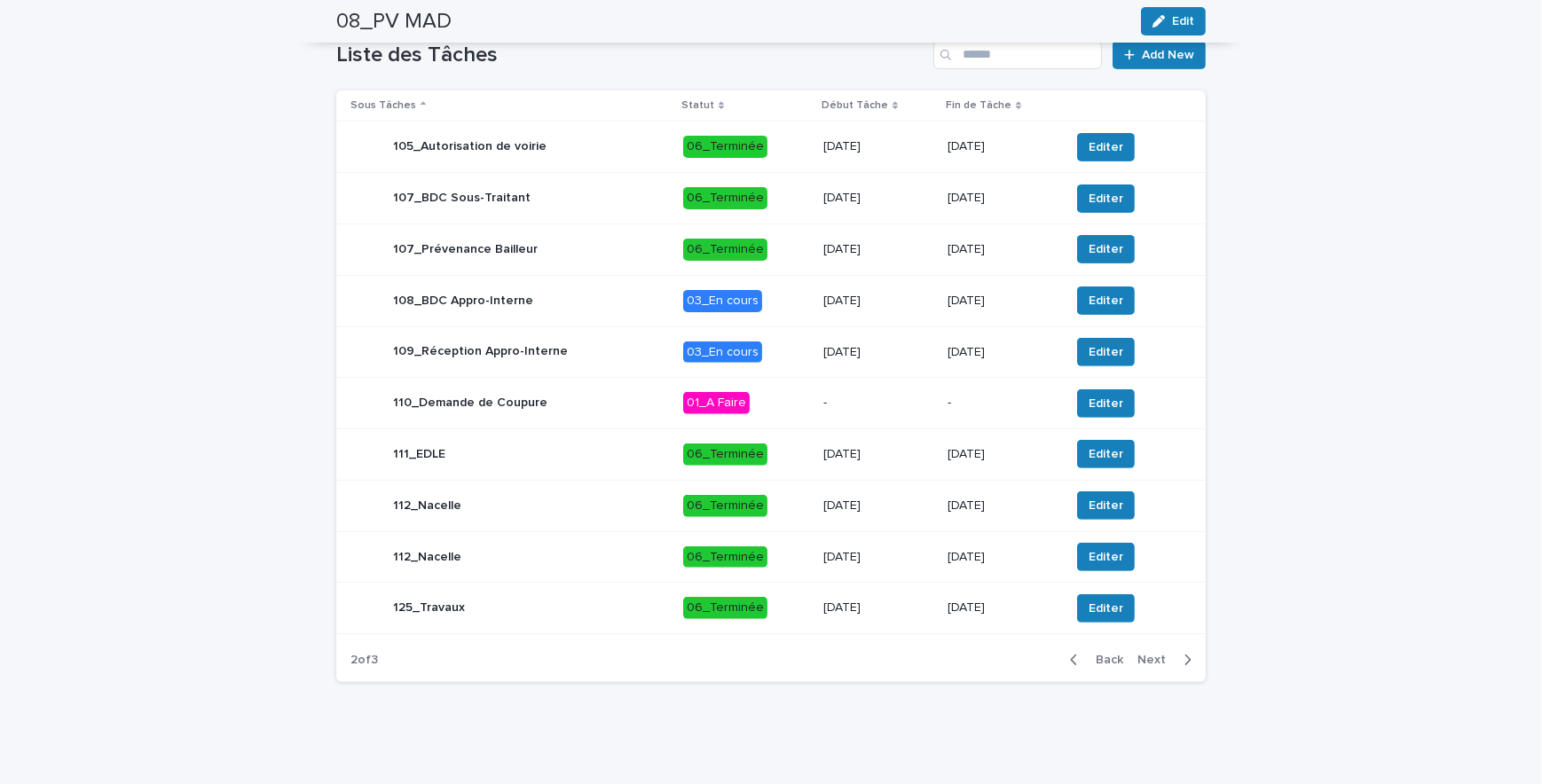
click at [1185, 659] on icon "button" at bounding box center [1188, 660] width 8 height 16
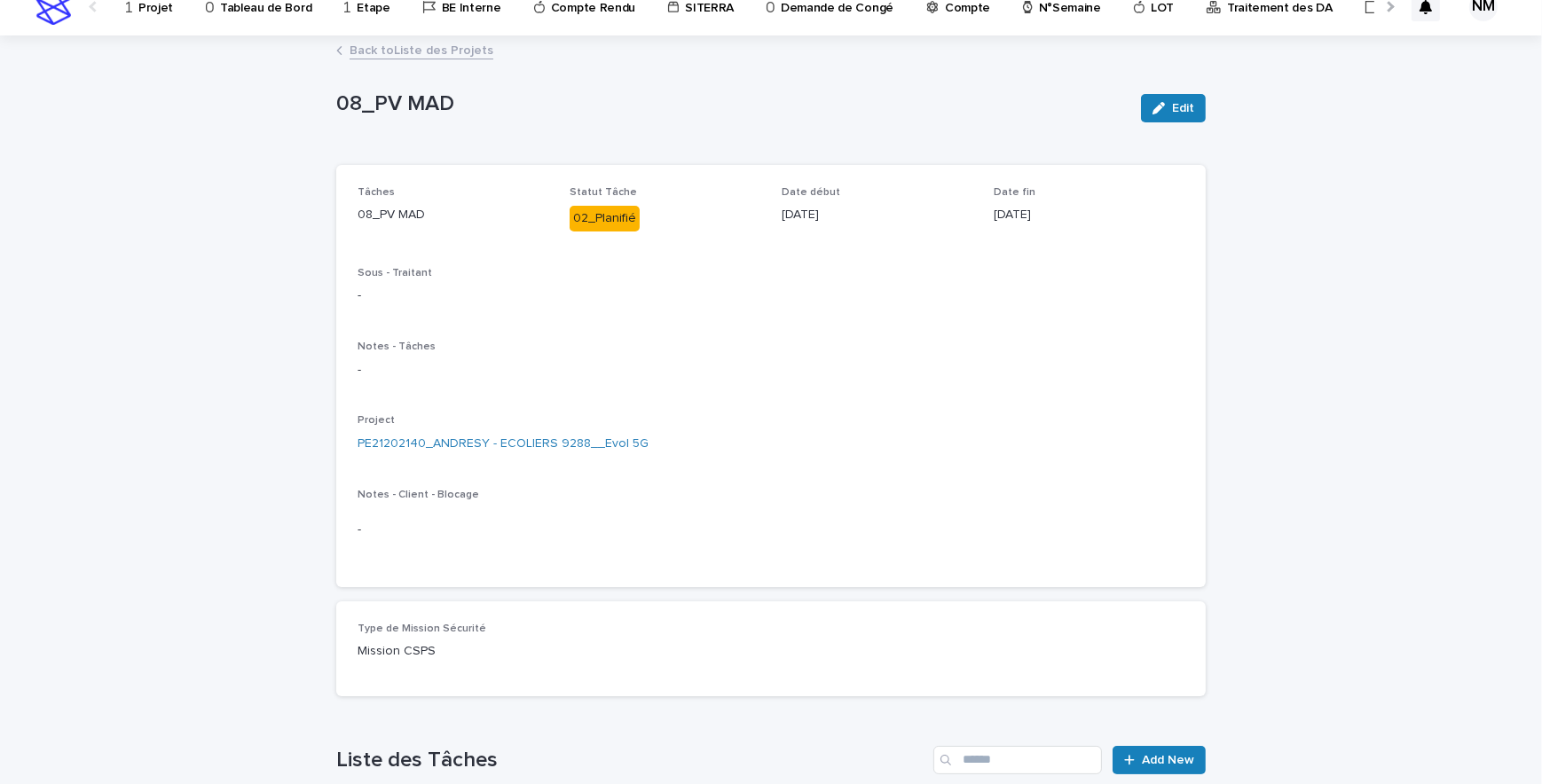
scroll to position [0, 0]
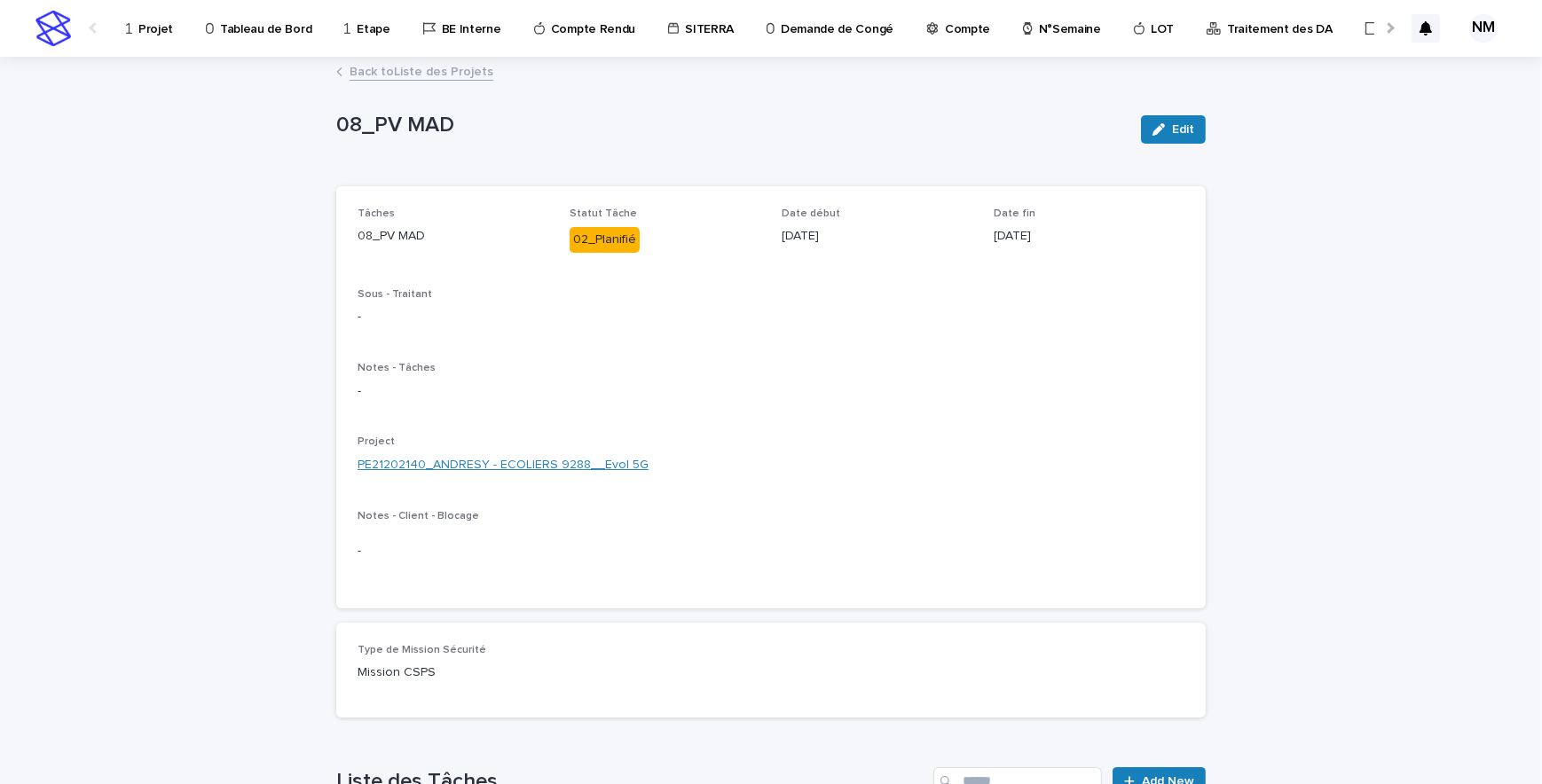
click at [532, 461] on link "PE21202140_ANDRESY - ECOLIERS 9288__Evol 5G" at bounding box center [503, 466] width 291 height 19
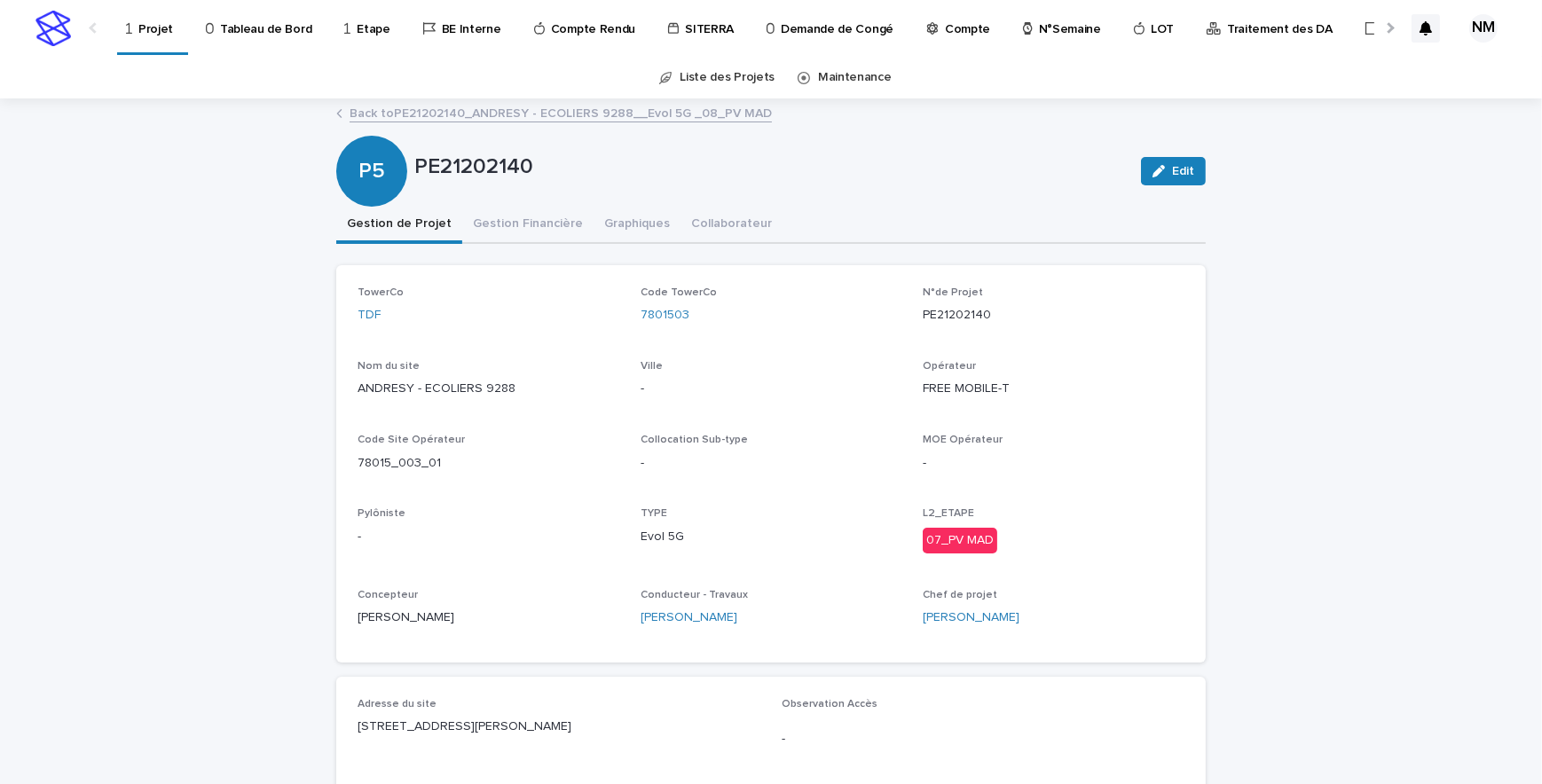
click at [142, 16] on p "Projet" at bounding box center [155, 18] width 35 height 37
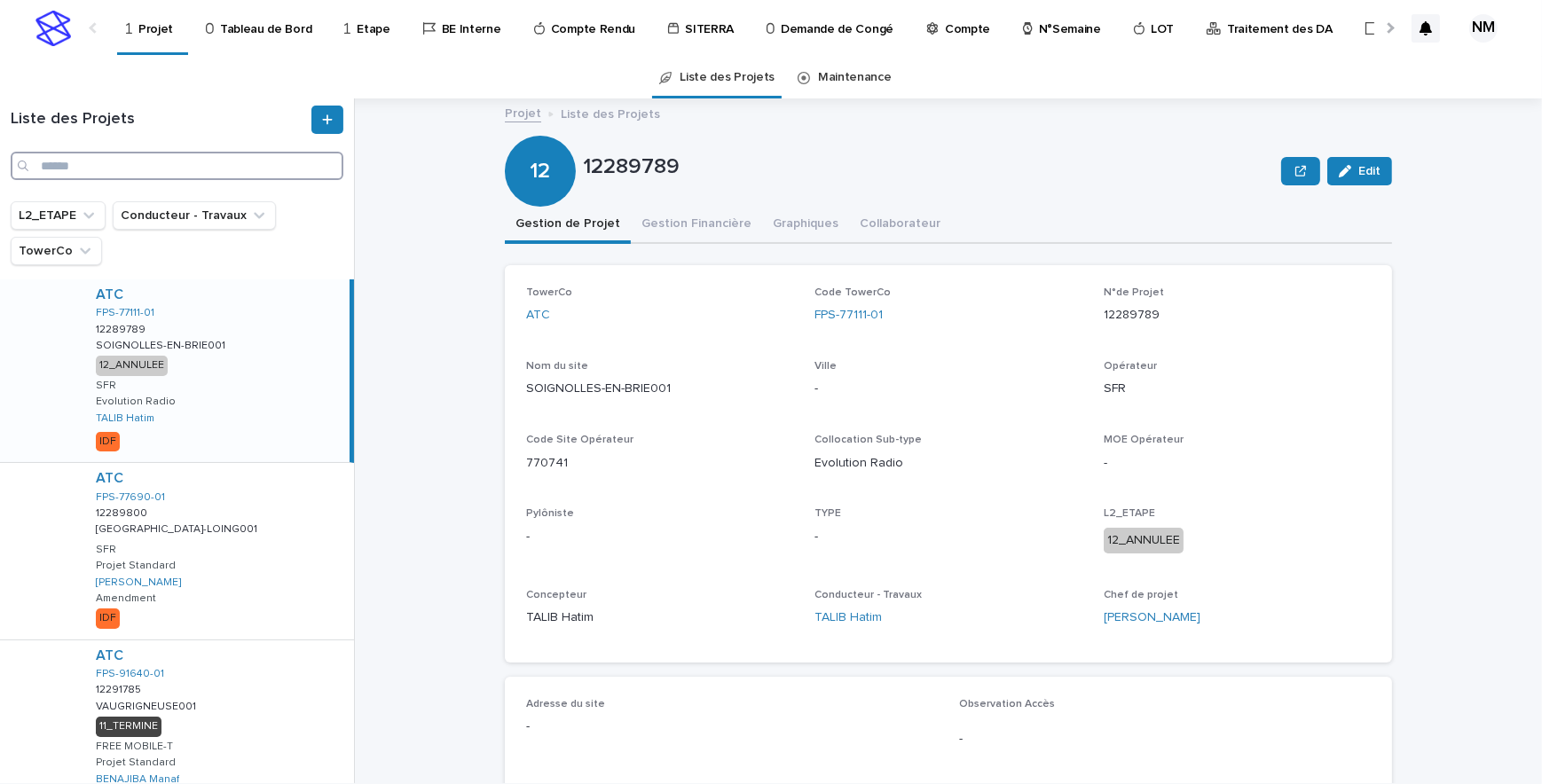
click at [84, 158] on input "Search" at bounding box center [176, 166] width 332 height 28
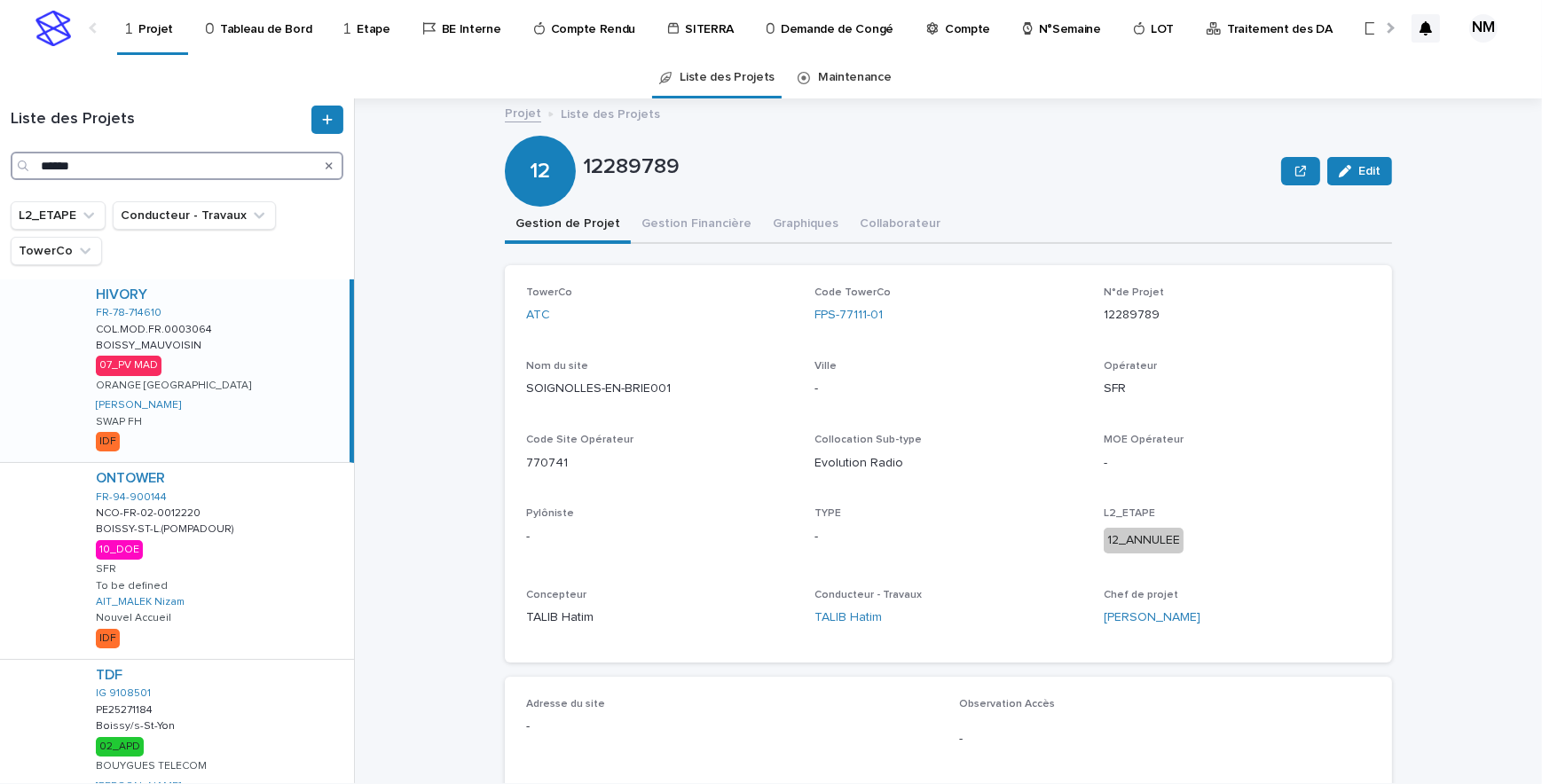
type input "******"
click at [259, 405] on div "HIVORY FR-78-714610 COL.MOD.FR.0003064 COL.MOD.FR.0003064 BOISSY_MAUVOISIN BOIS…" at bounding box center [215, 370] width 268 height 183
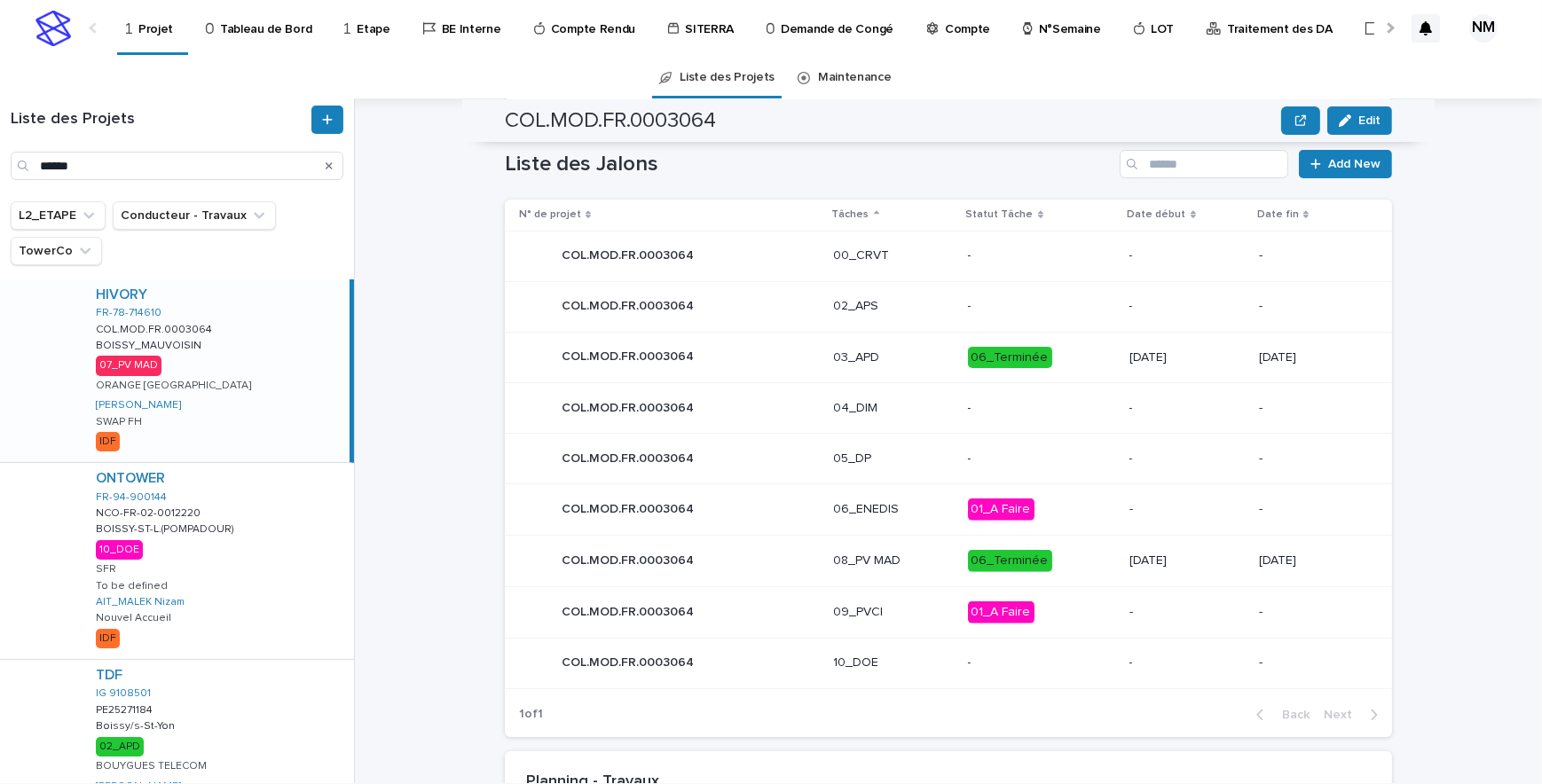
scroll to position [931, 0]
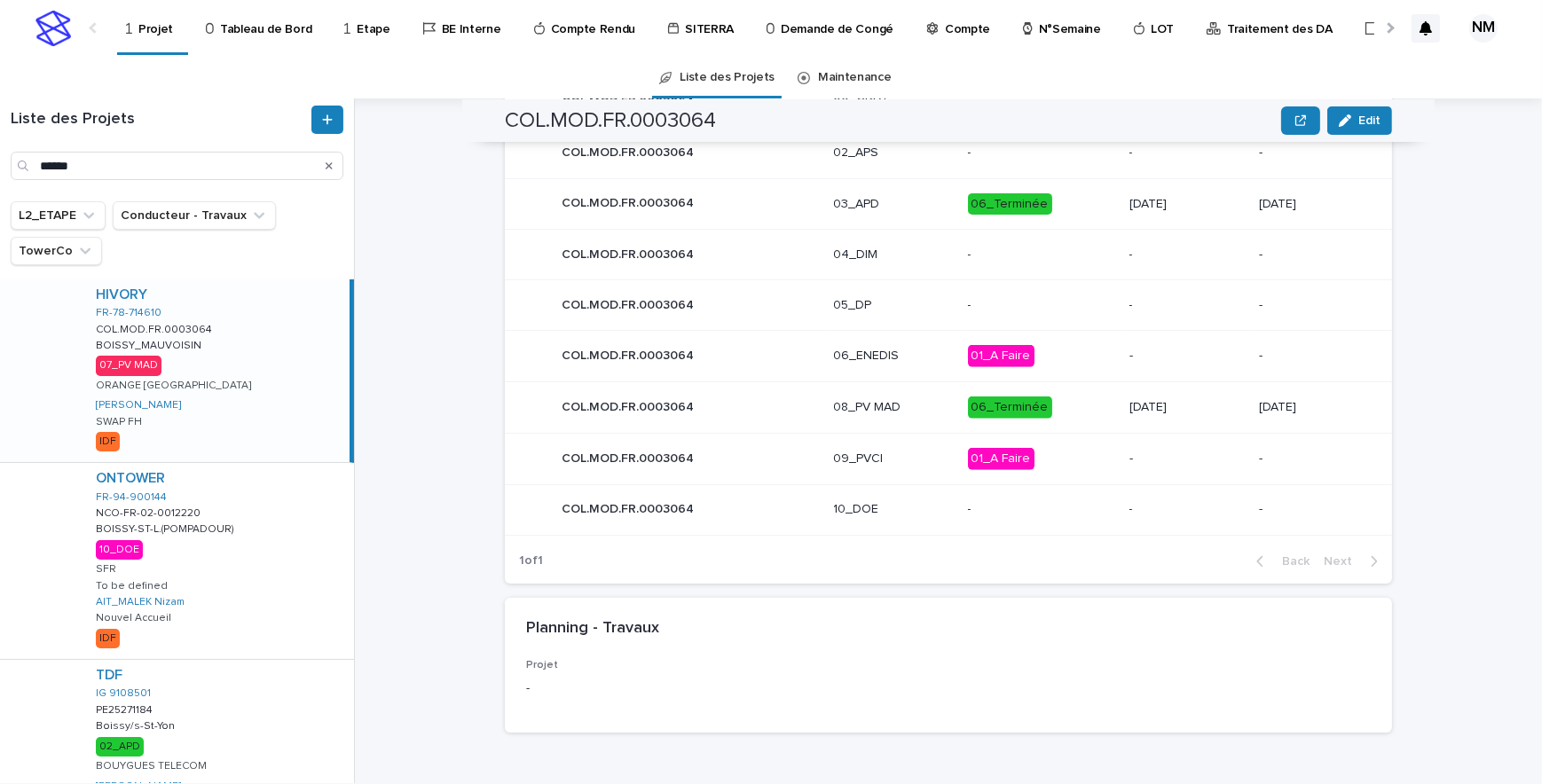
click at [1071, 412] on p "06_Terminée" at bounding box center [1042, 407] width 148 height 22
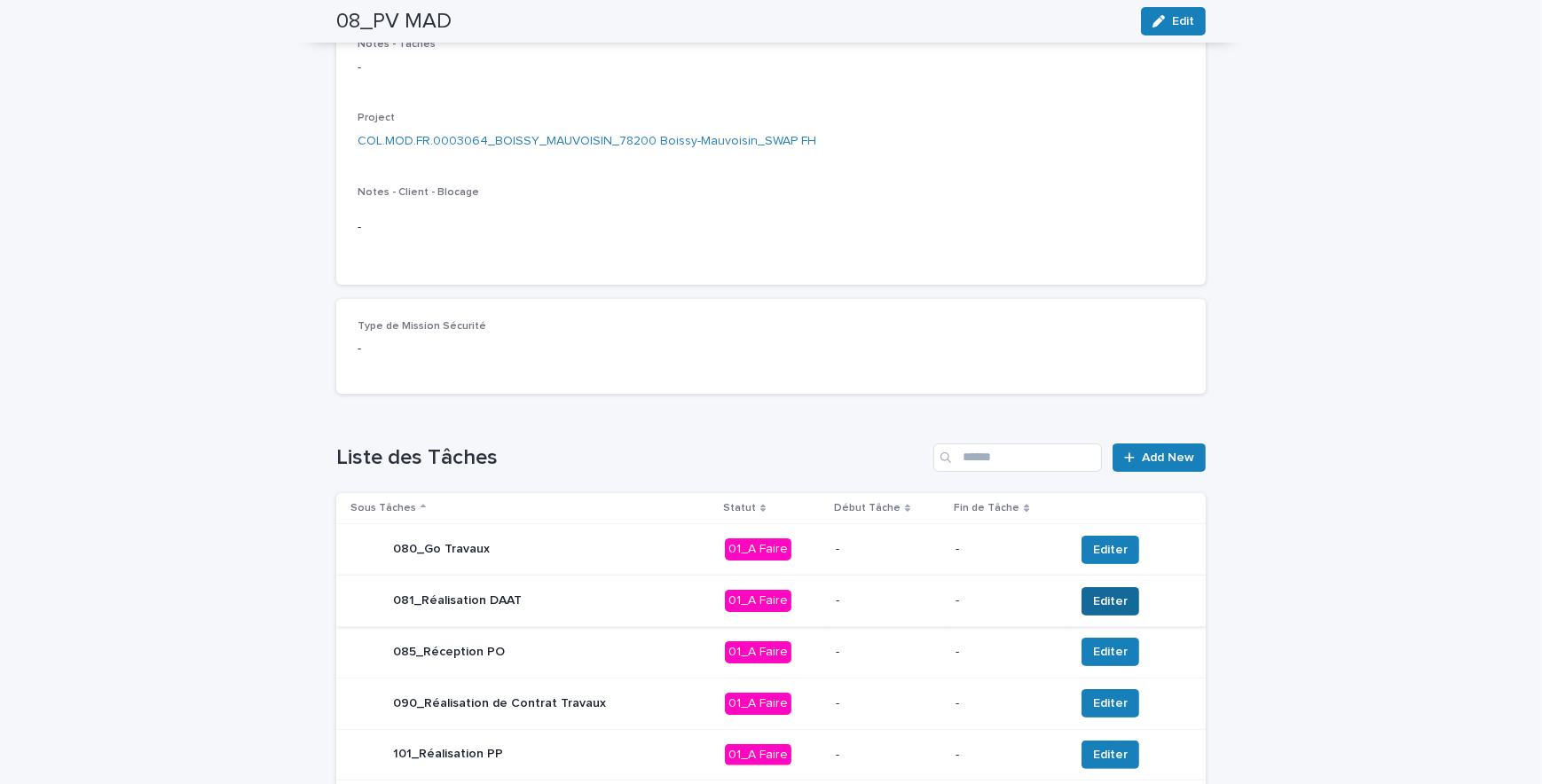
scroll to position [402, 0]
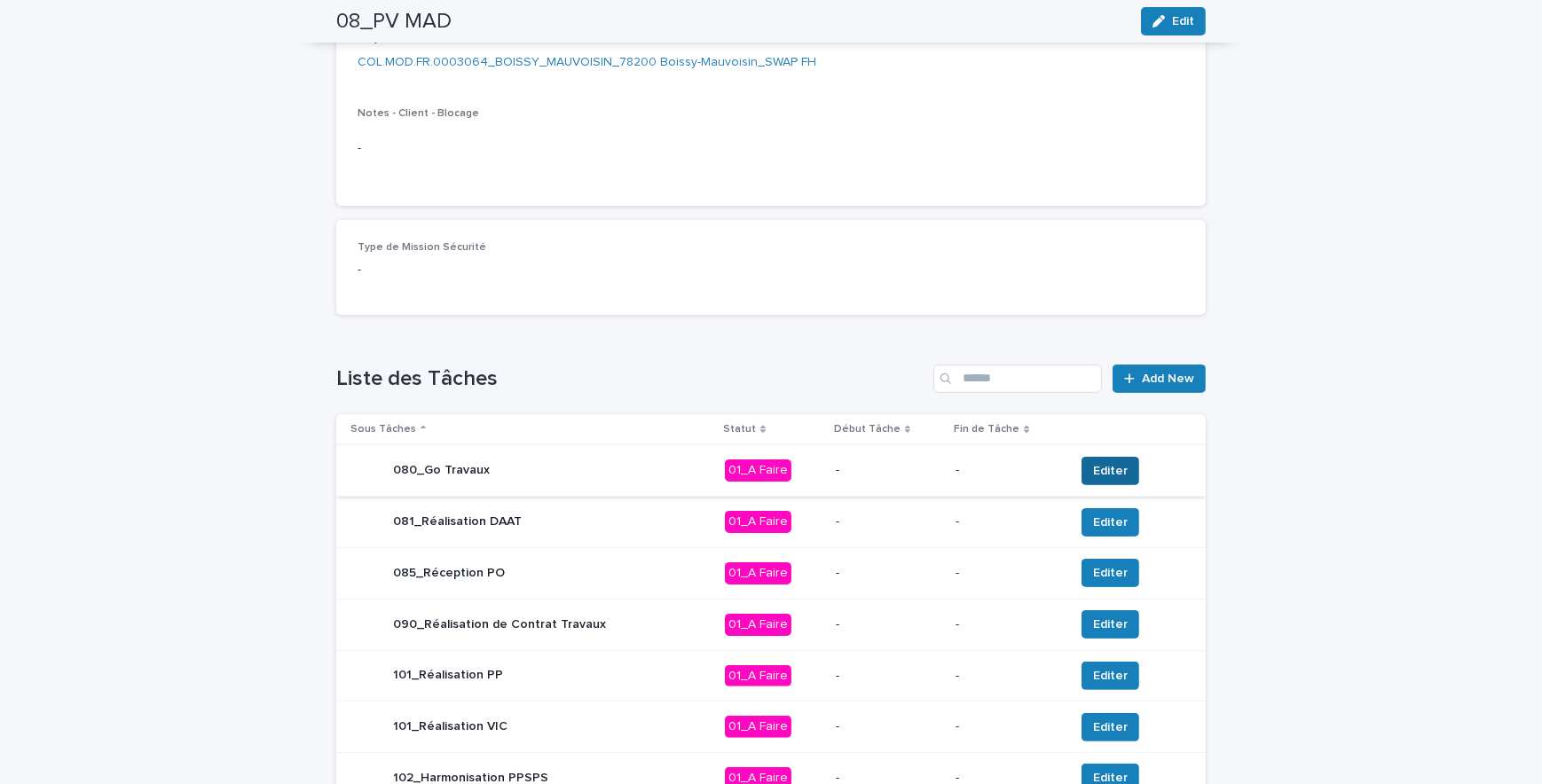
click at [1099, 476] on span "Editer" at bounding box center [1110, 471] width 35 height 18
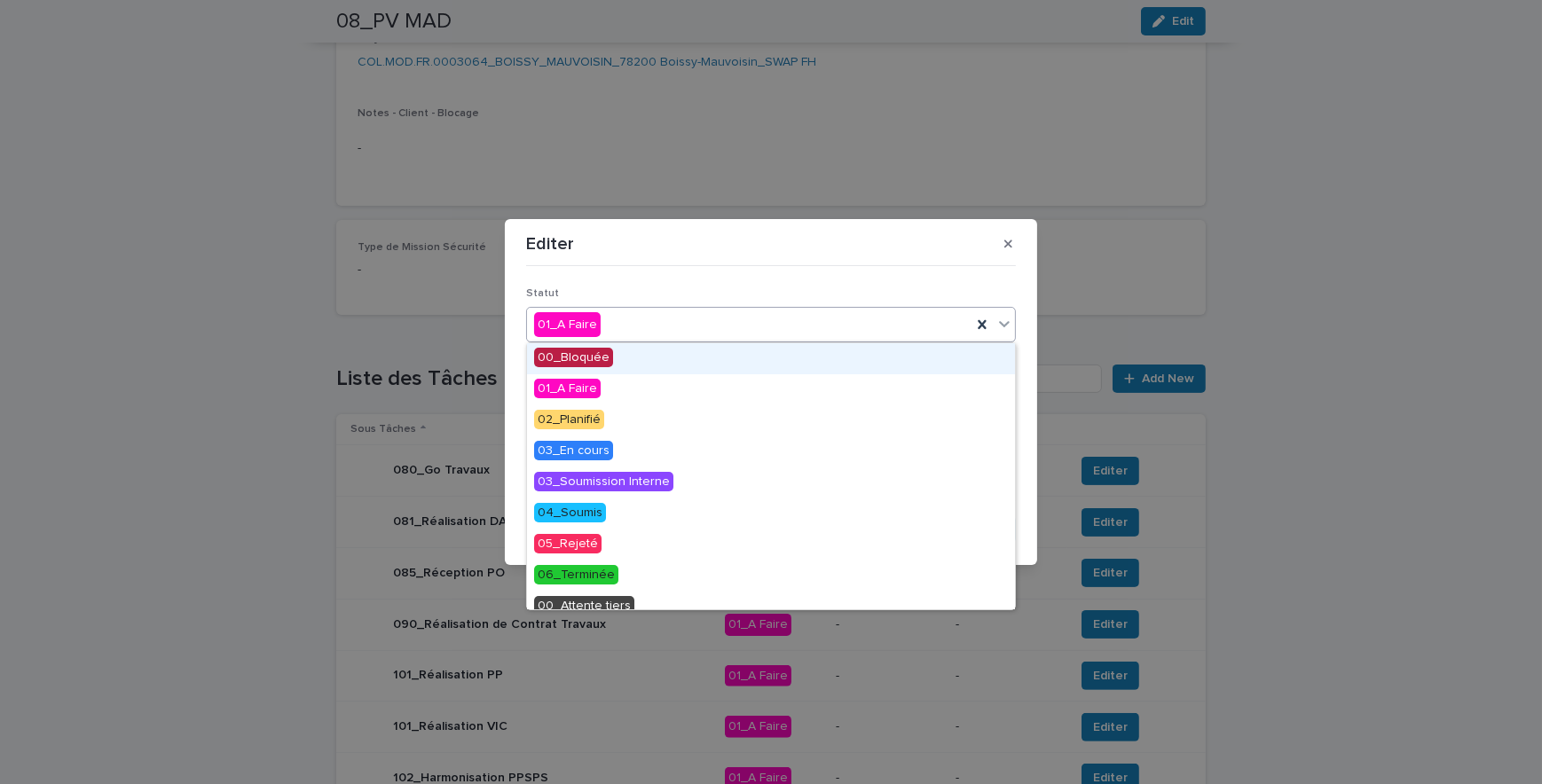
click at [673, 330] on div "01_A Faire" at bounding box center [749, 325] width 444 height 29
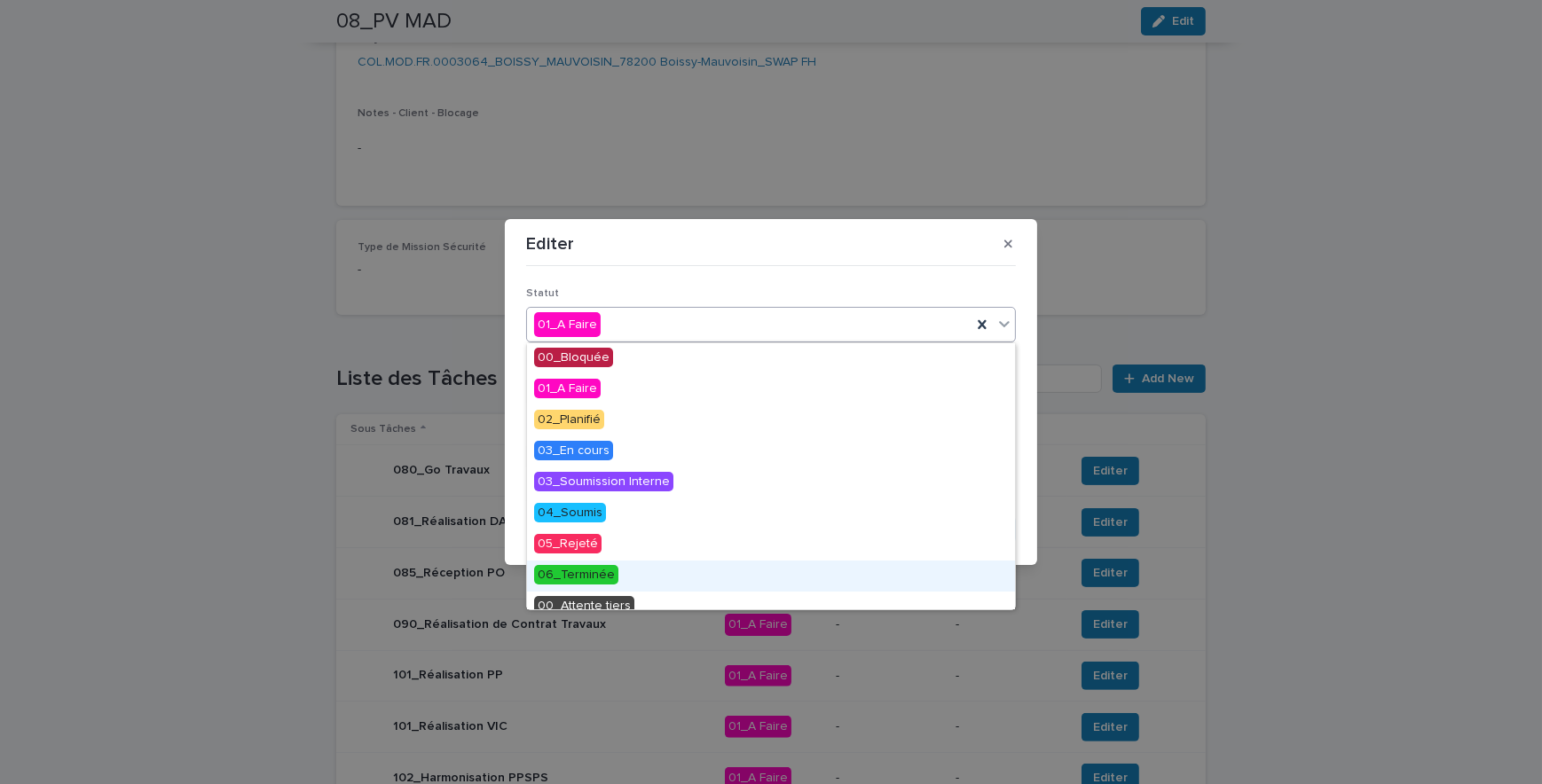
click at [585, 569] on span "06_Terminée" at bounding box center [576, 575] width 84 height 20
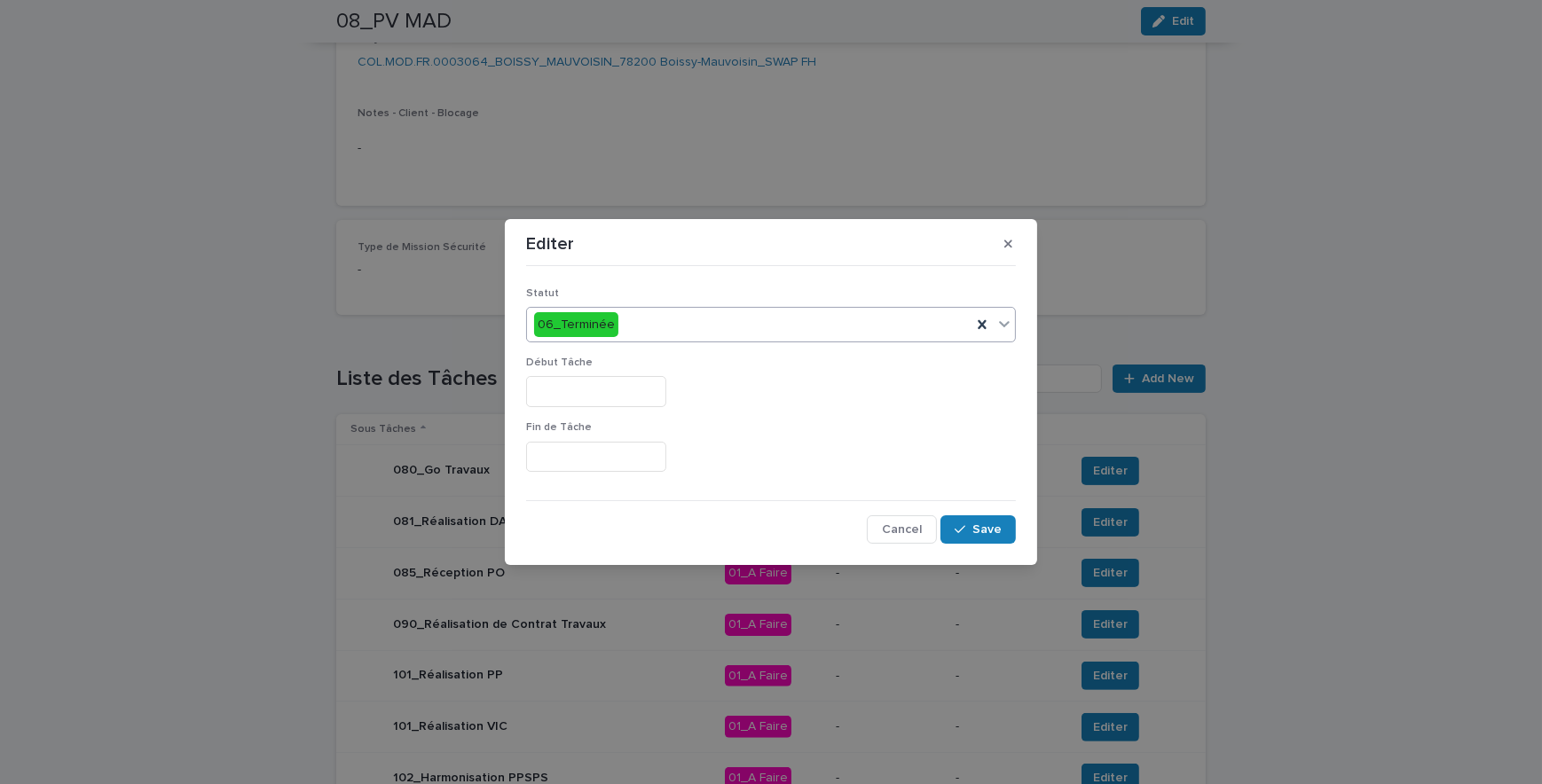
click at [600, 396] on input "text" at bounding box center [597, 391] width 140 height 31
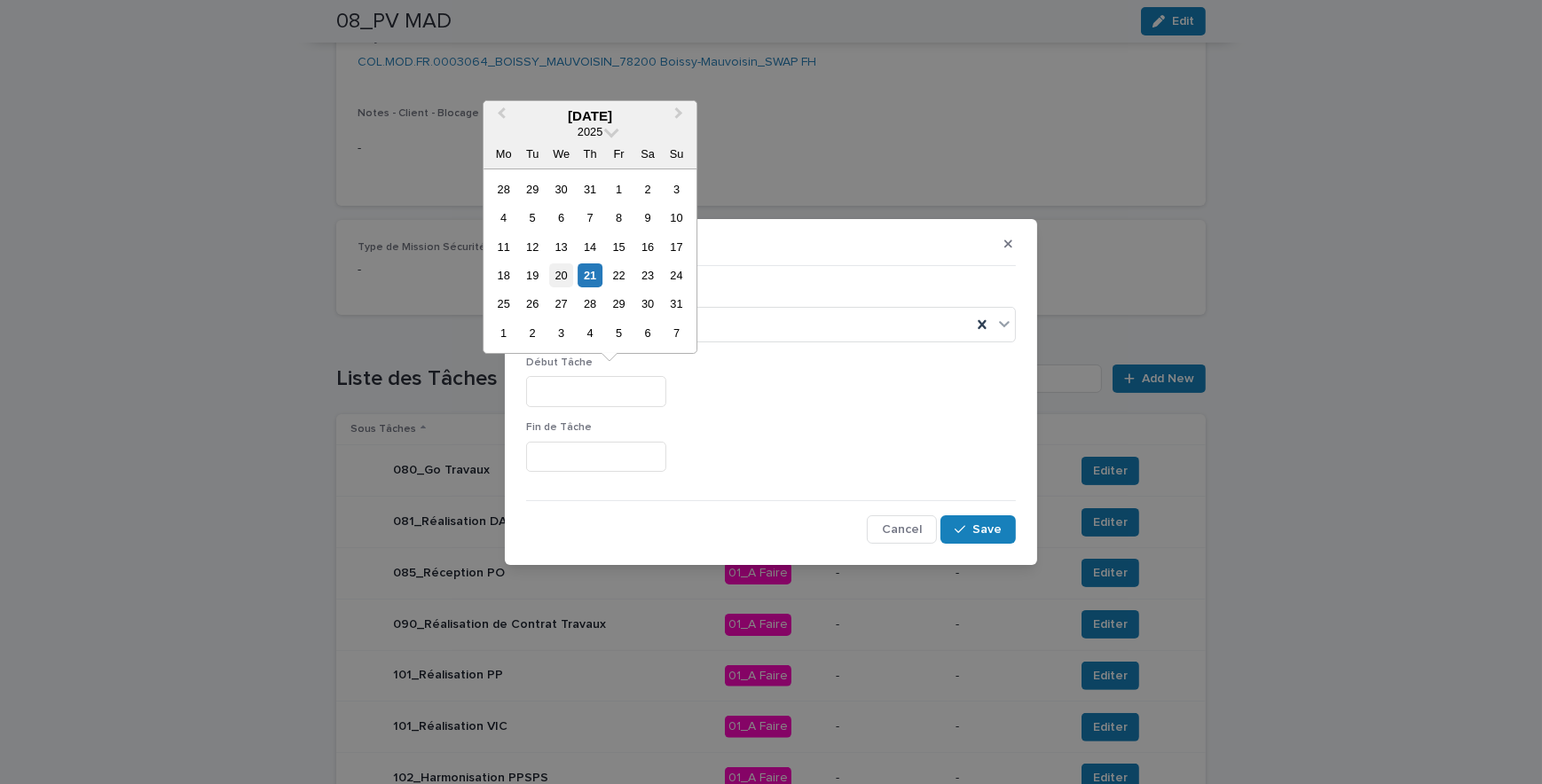
click at [558, 284] on div "20" at bounding box center [561, 275] width 24 height 24
type input "*********"
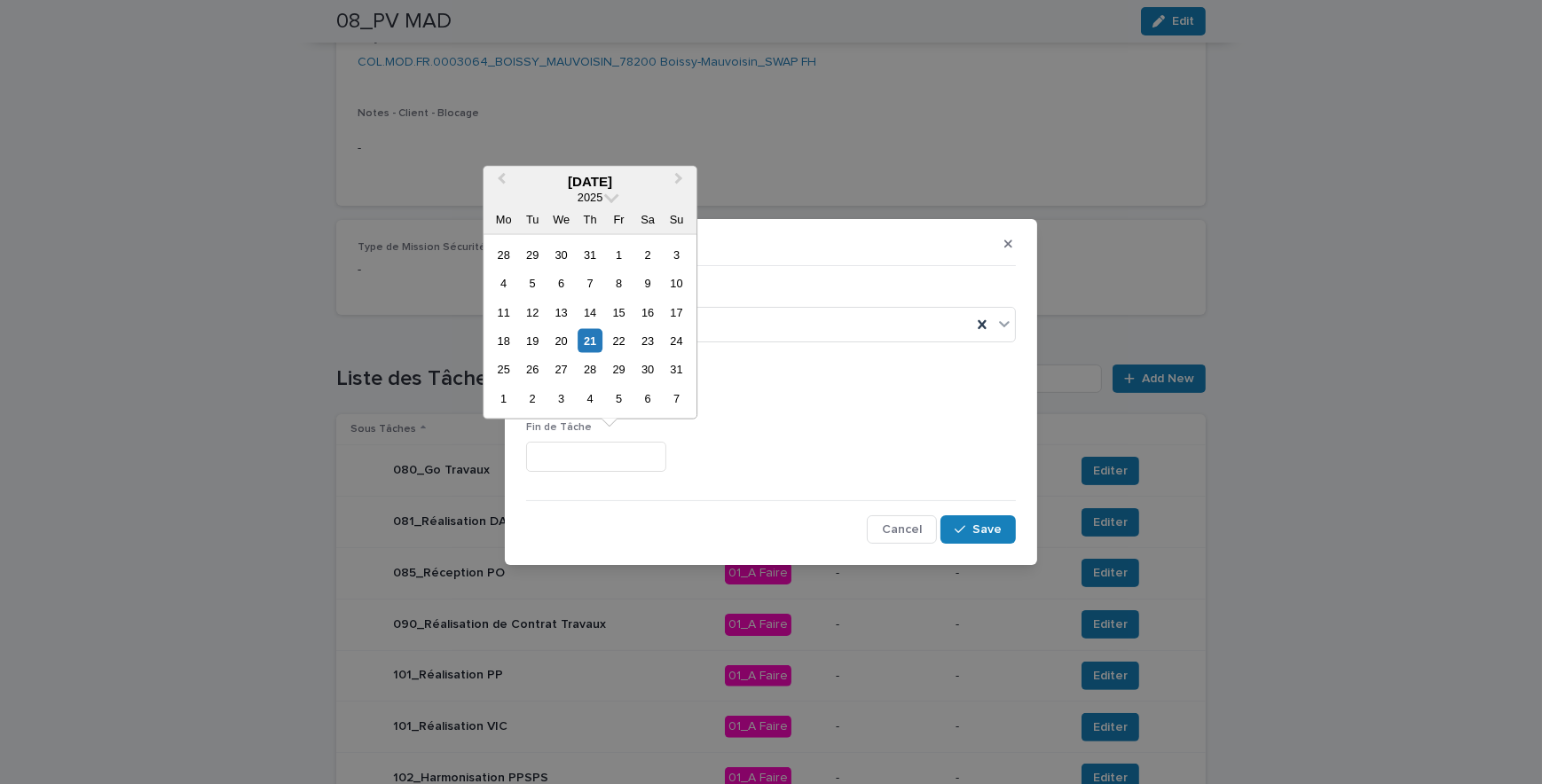
click at [590, 456] on input "text" at bounding box center [597, 457] width 140 height 31
click at [559, 338] on div "20" at bounding box center [561, 341] width 24 height 24
type input "*********"
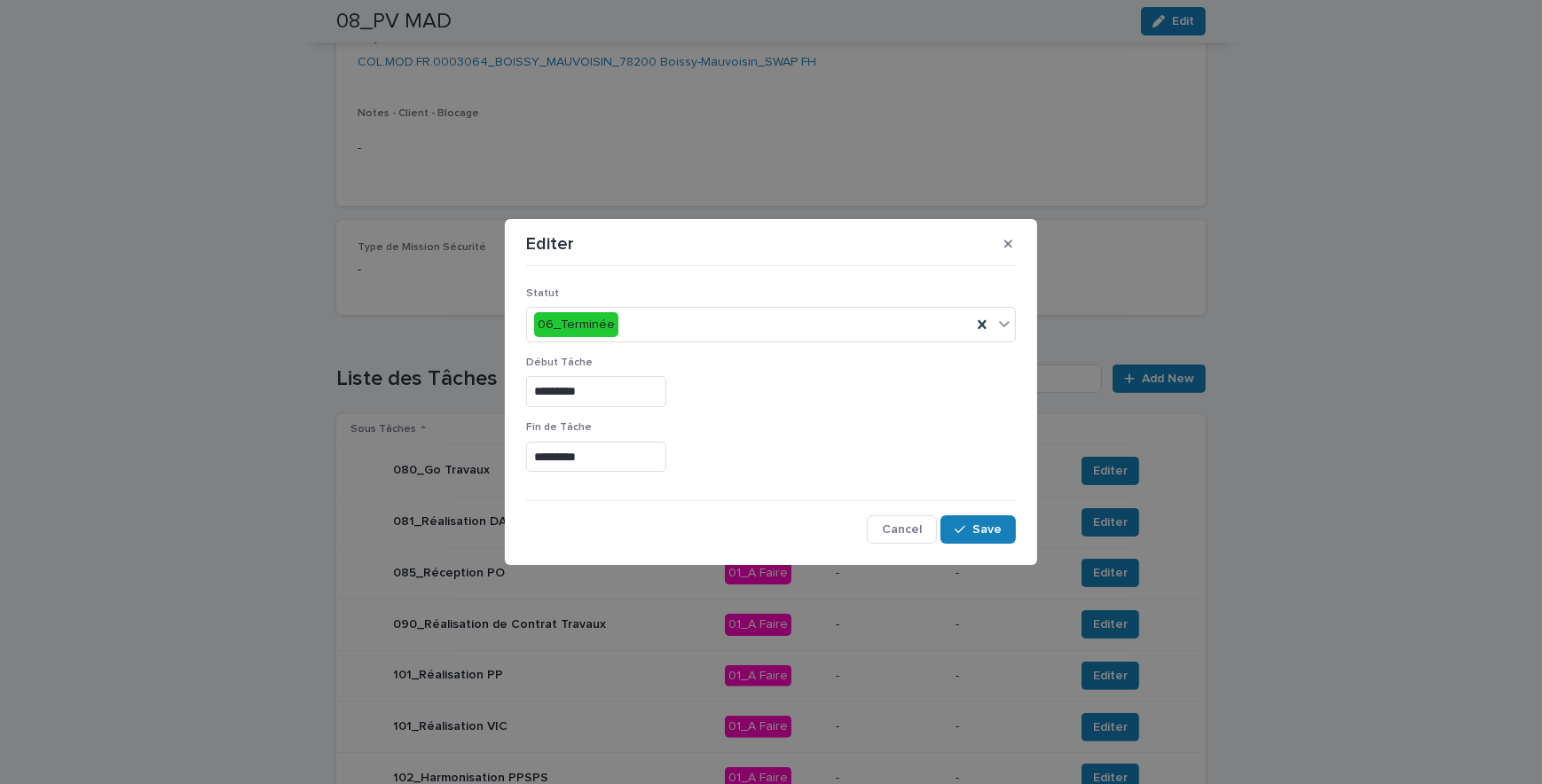
click at [894, 460] on div "*********" at bounding box center [771, 457] width 490 height 31
click at [977, 517] on button "Save" at bounding box center [978, 529] width 76 height 28
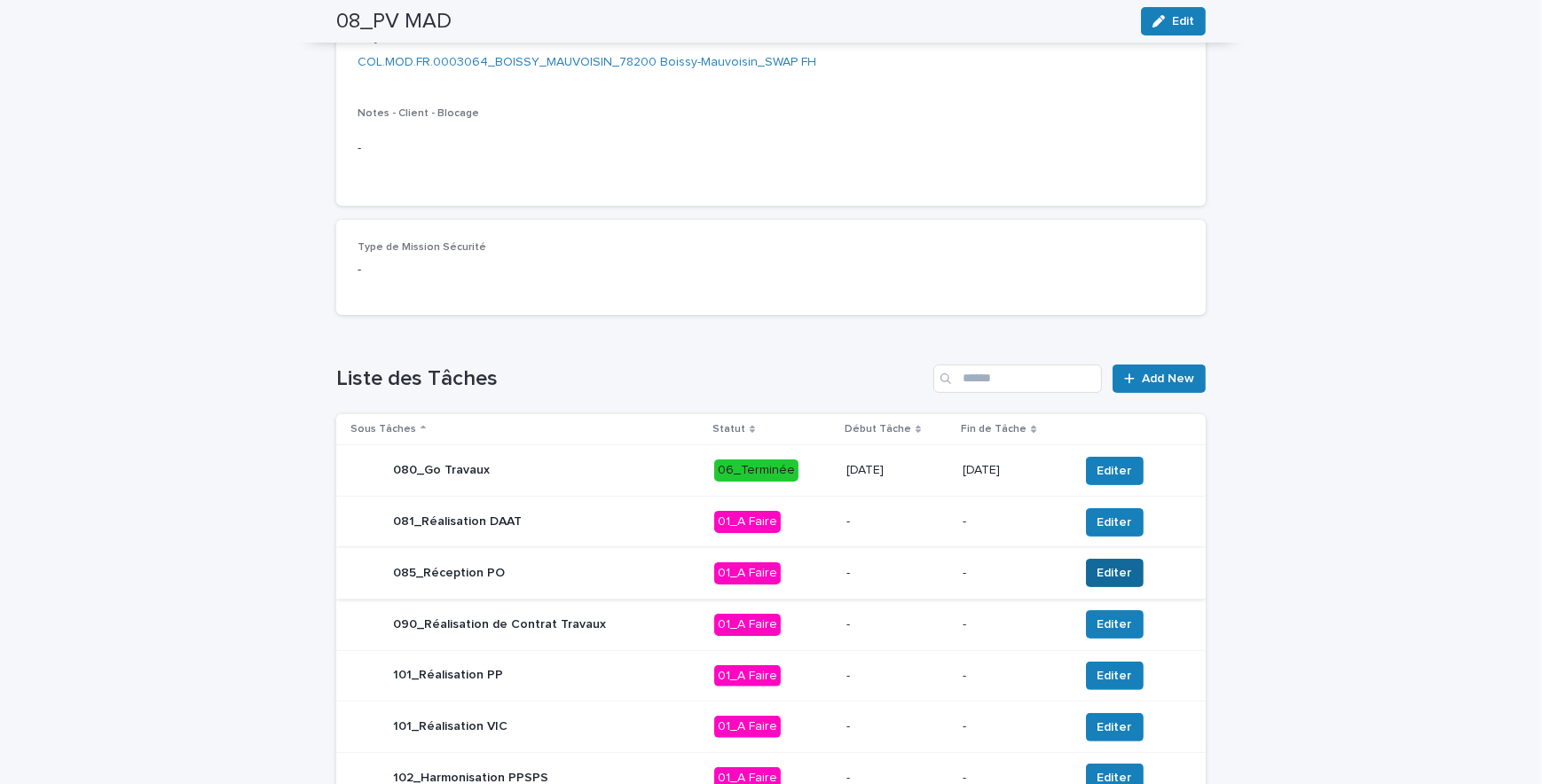
click at [1118, 569] on span "Editer" at bounding box center [1115, 573] width 35 height 18
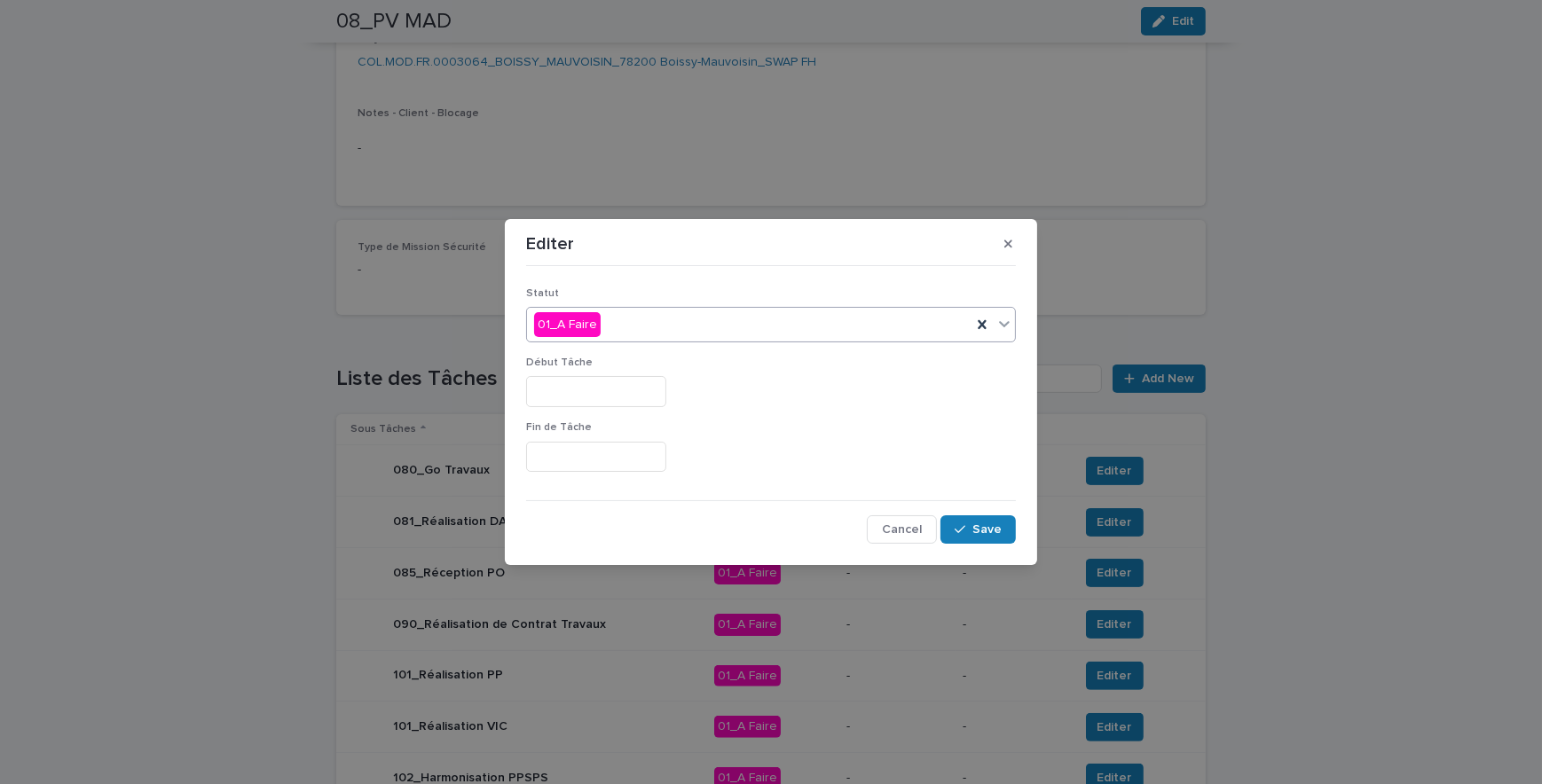
click at [672, 330] on div "01_A Faire" at bounding box center [749, 325] width 444 height 29
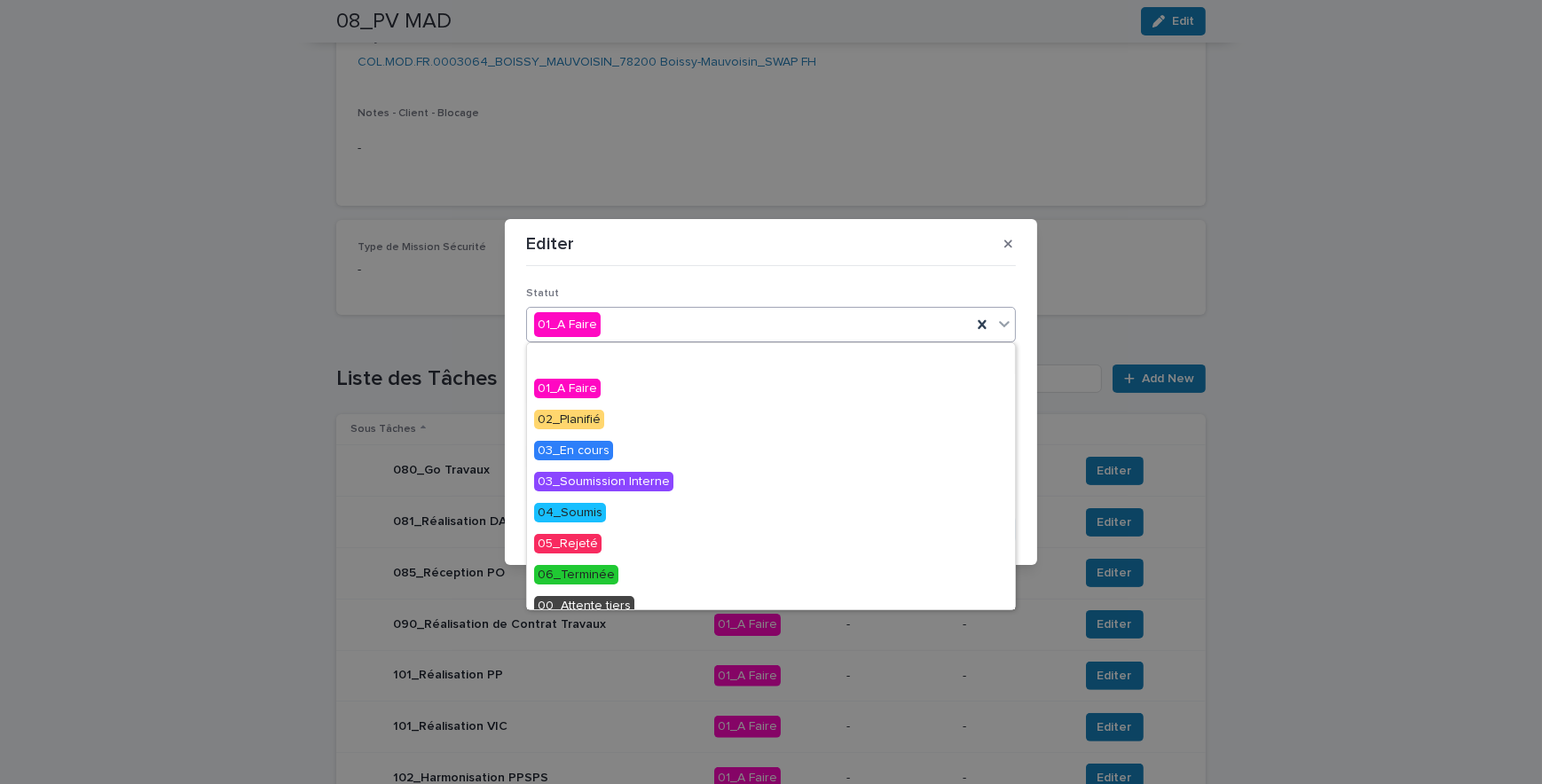
scroll to position [76, 0]
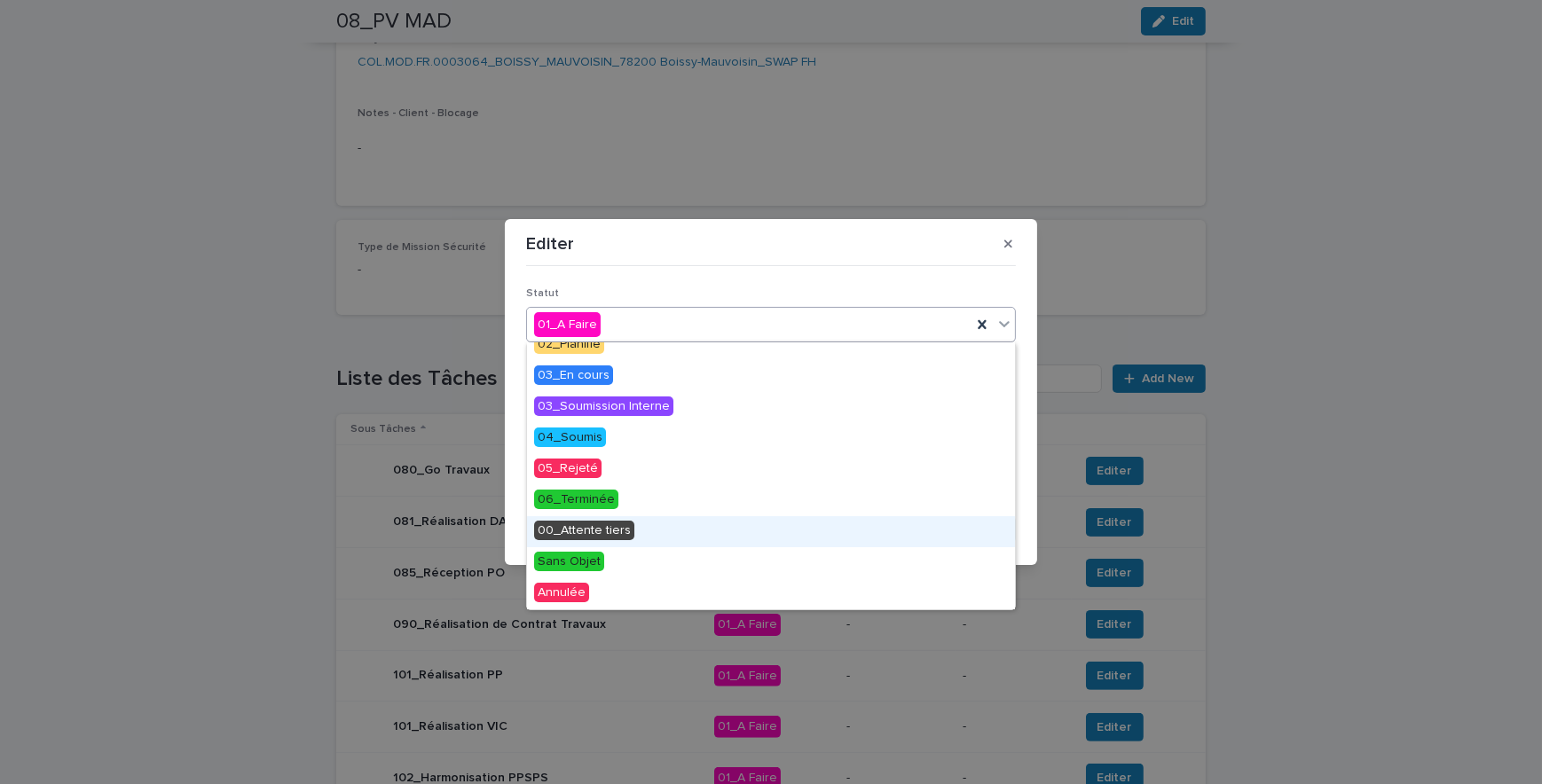
click at [604, 531] on span "00_Attente tiers" at bounding box center [584, 530] width 100 height 20
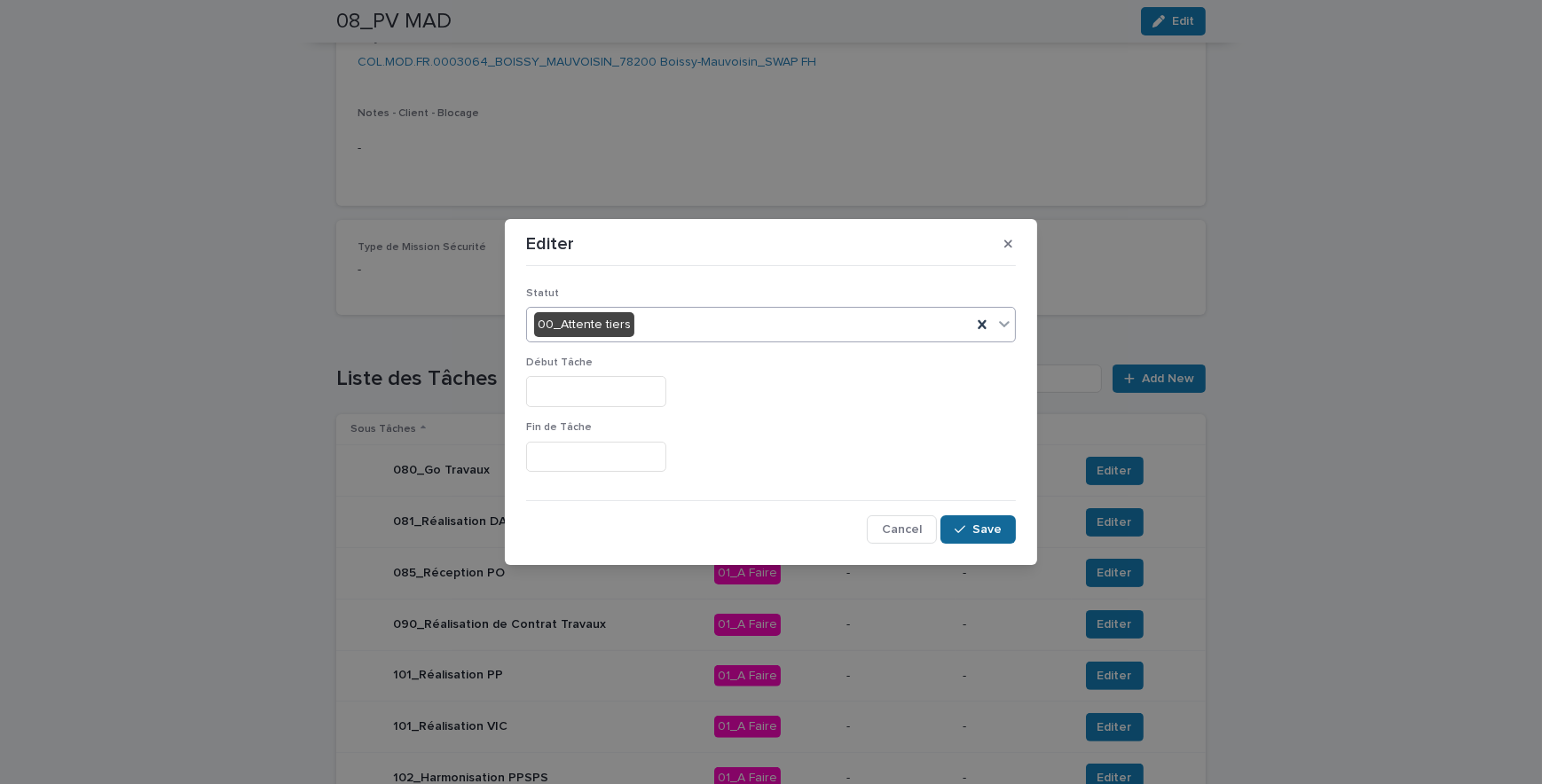
click at [963, 519] on button "Save" at bounding box center [978, 529] width 76 height 28
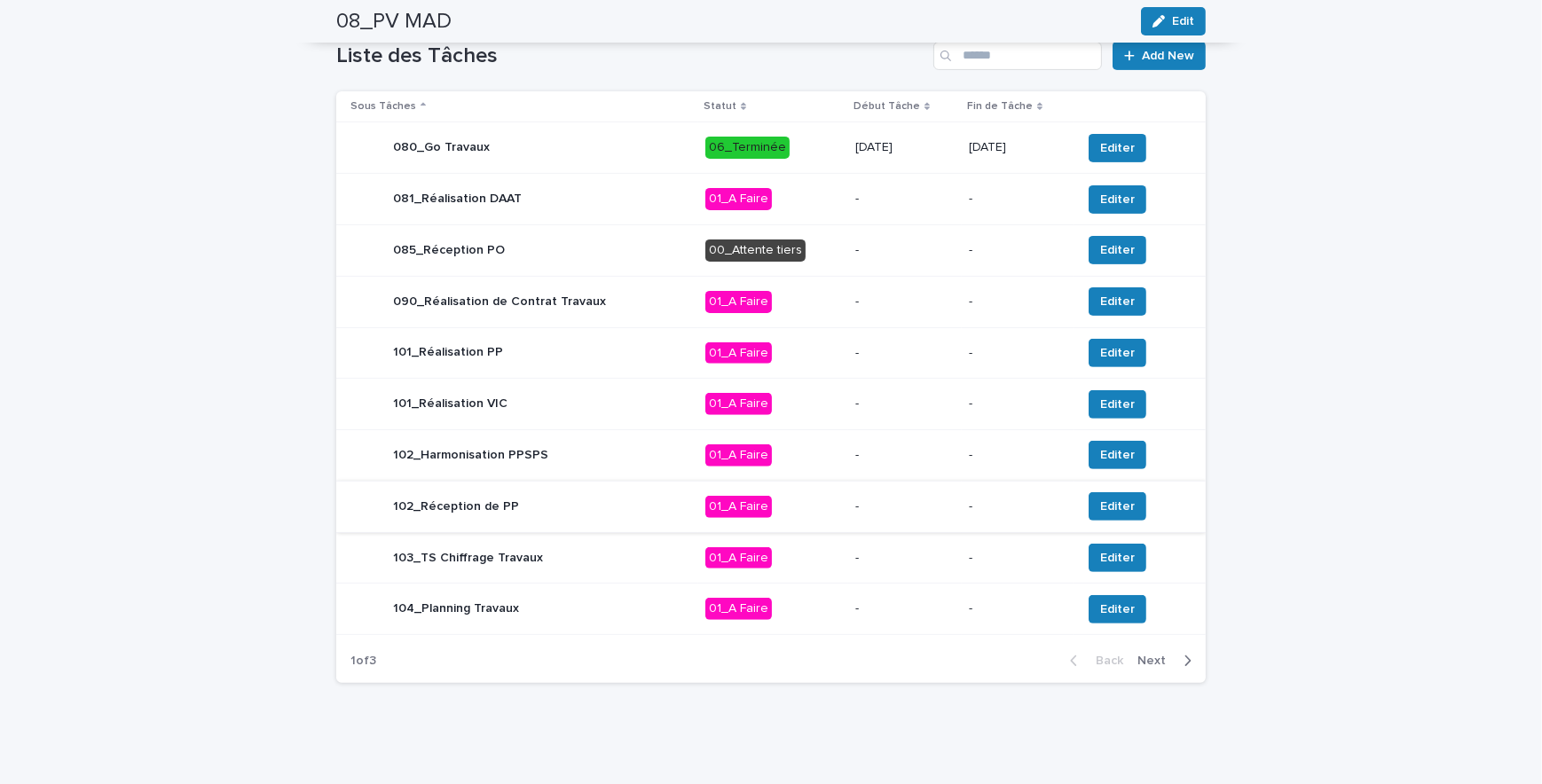
scroll to position [726, 0]
click at [1184, 663] on icon "button" at bounding box center [1188, 660] width 8 height 16
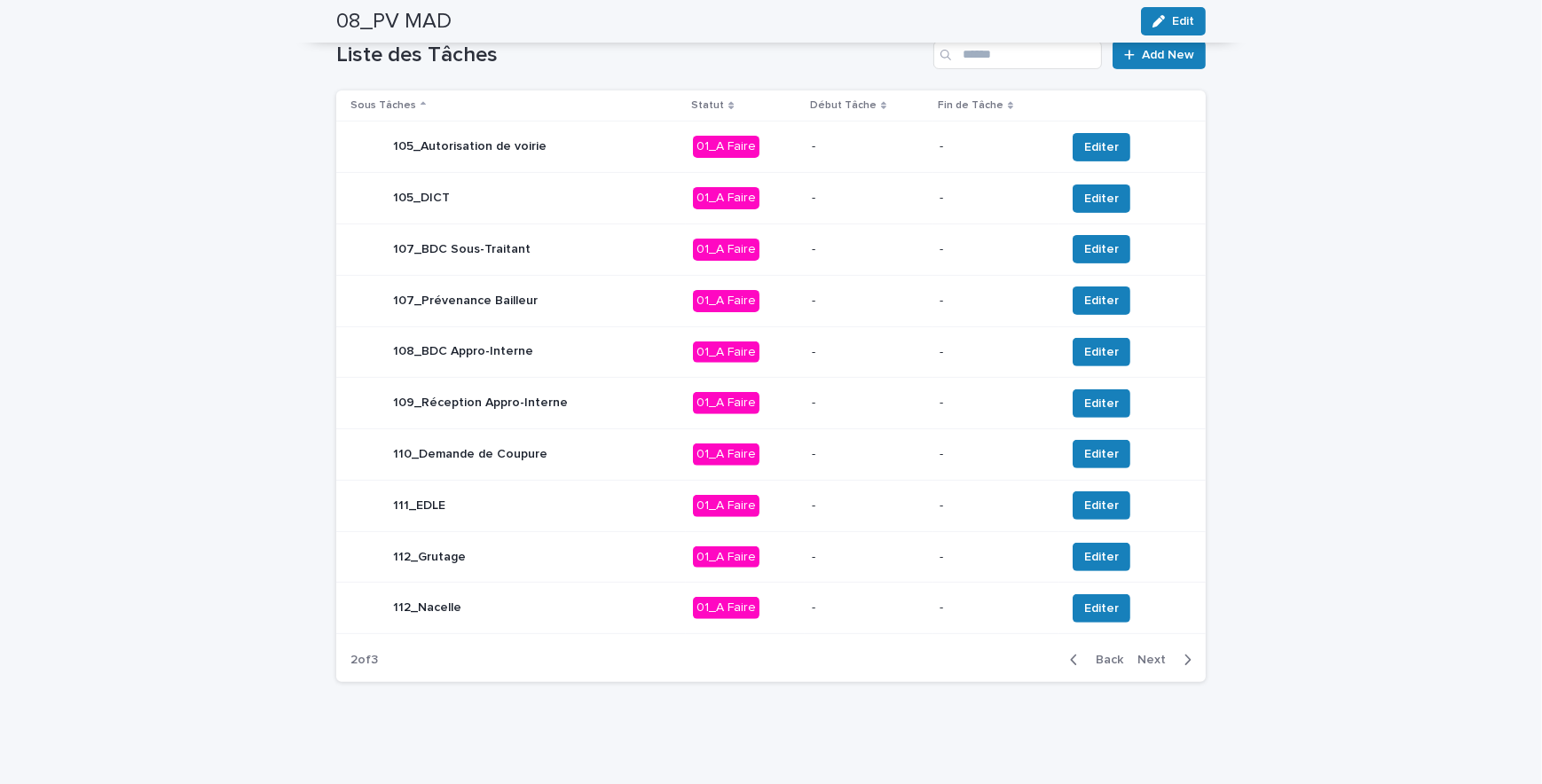
click at [1071, 653] on icon "button" at bounding box center [1074, 660] width 8 height 16
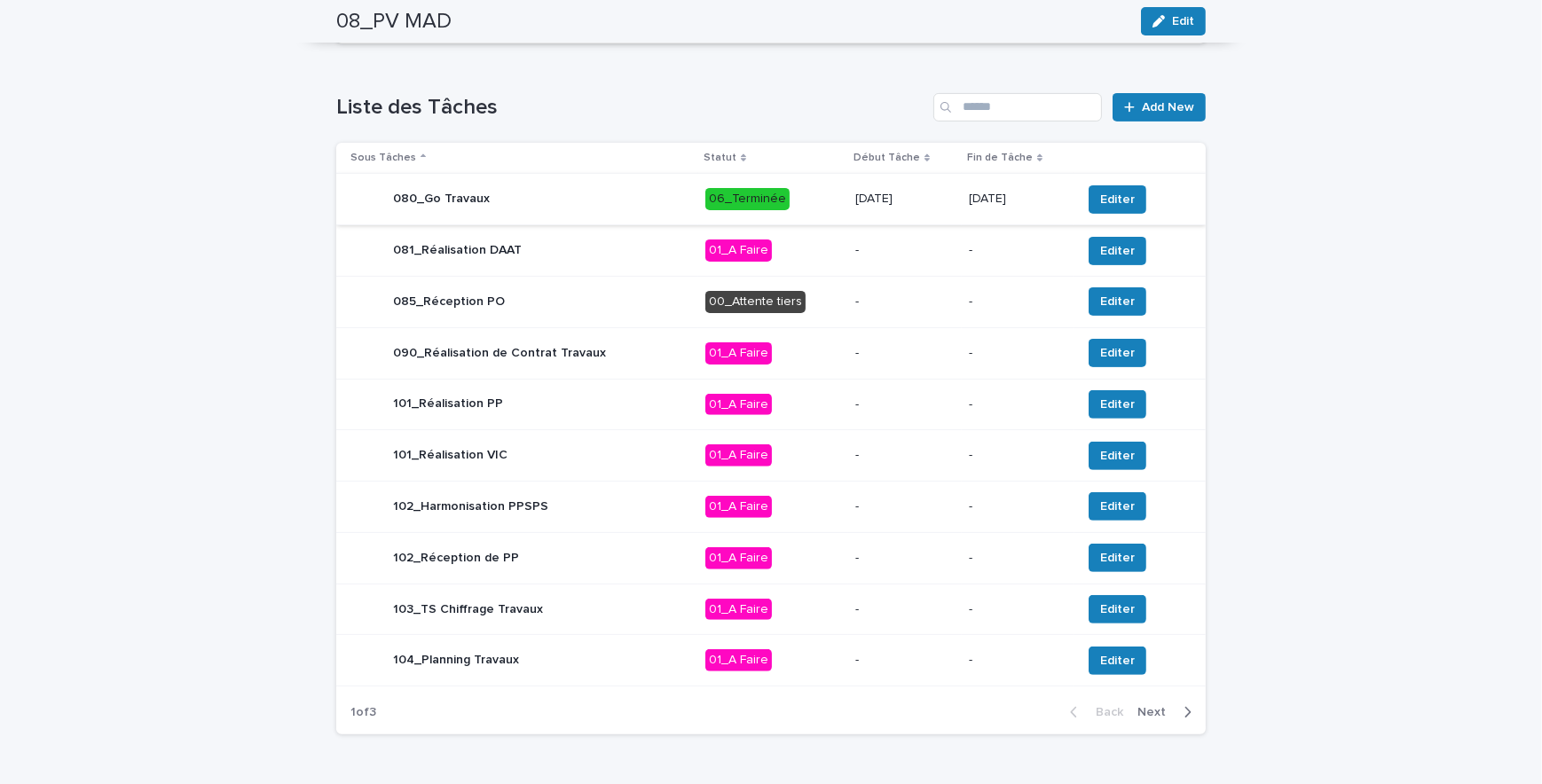
scroll to position [646, 0]
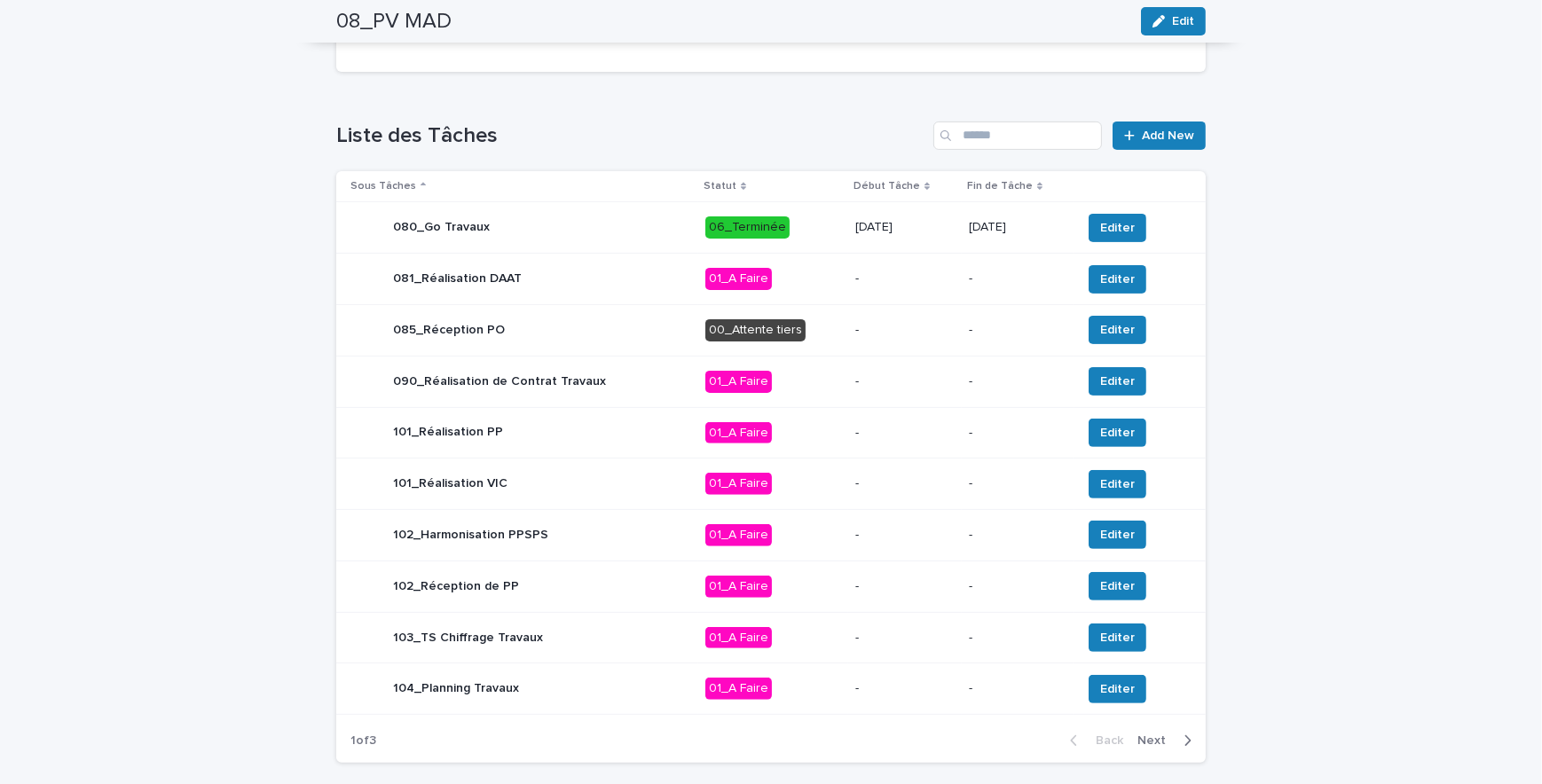
click at [929, 226] on p "[DATE]" at bounding box center [905, 227] width 99 height 15
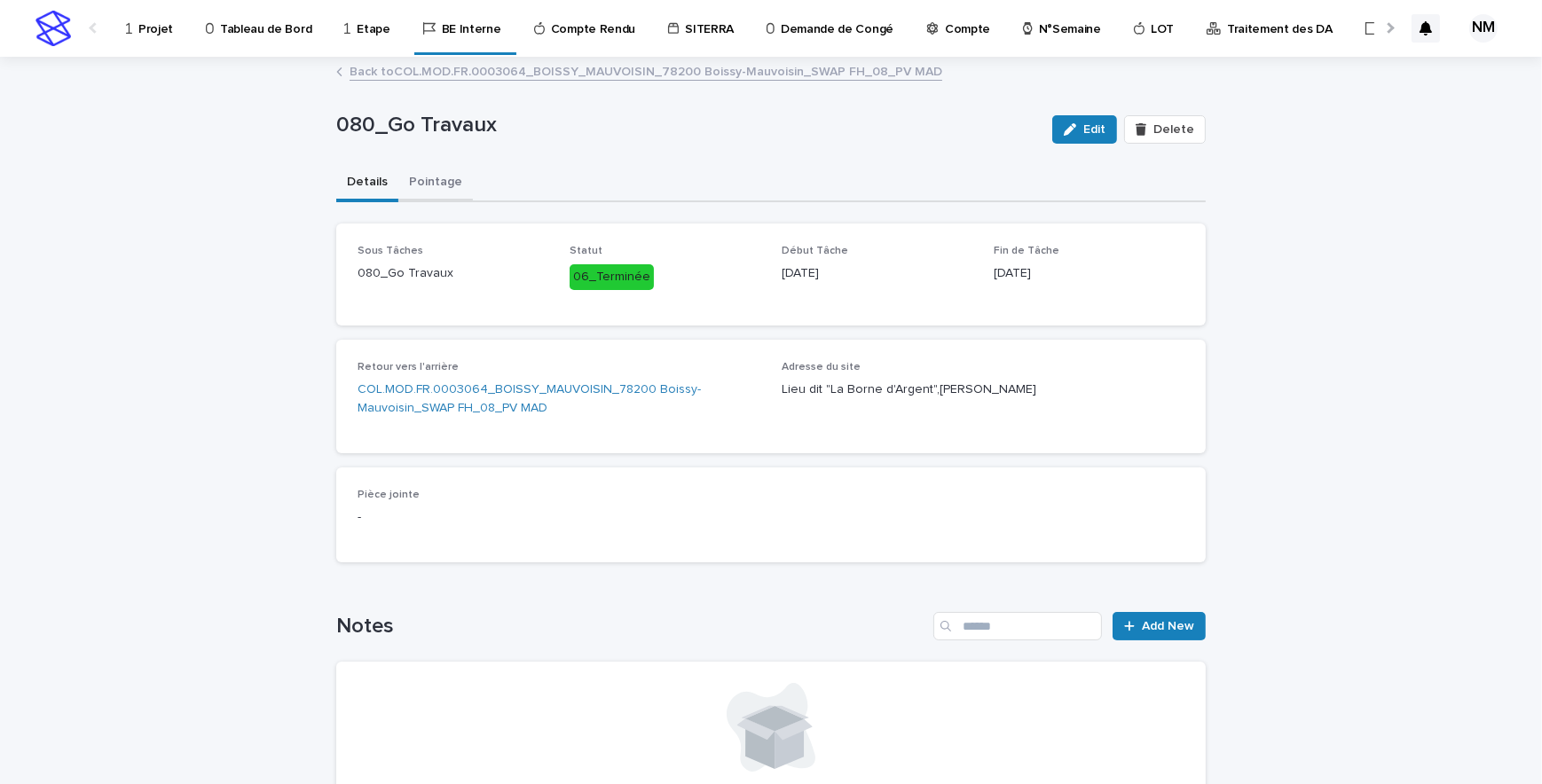
click at [410, 189] on button "Pointage" at bounding box center [436, 183] width 75 height 37
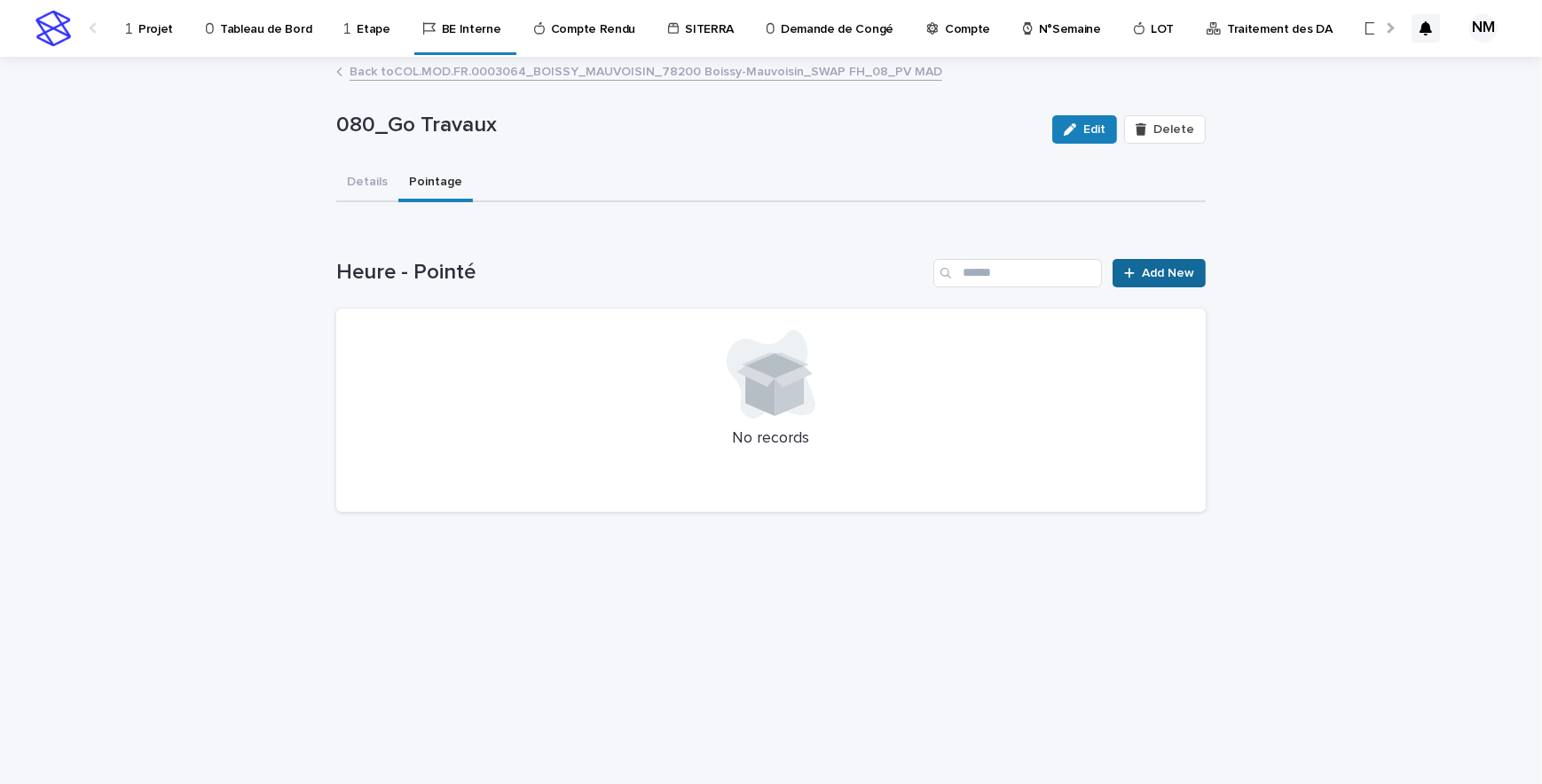
click at [1172, 262] on link "Add New" at bounding box center [1159, 274] width 93 height 28
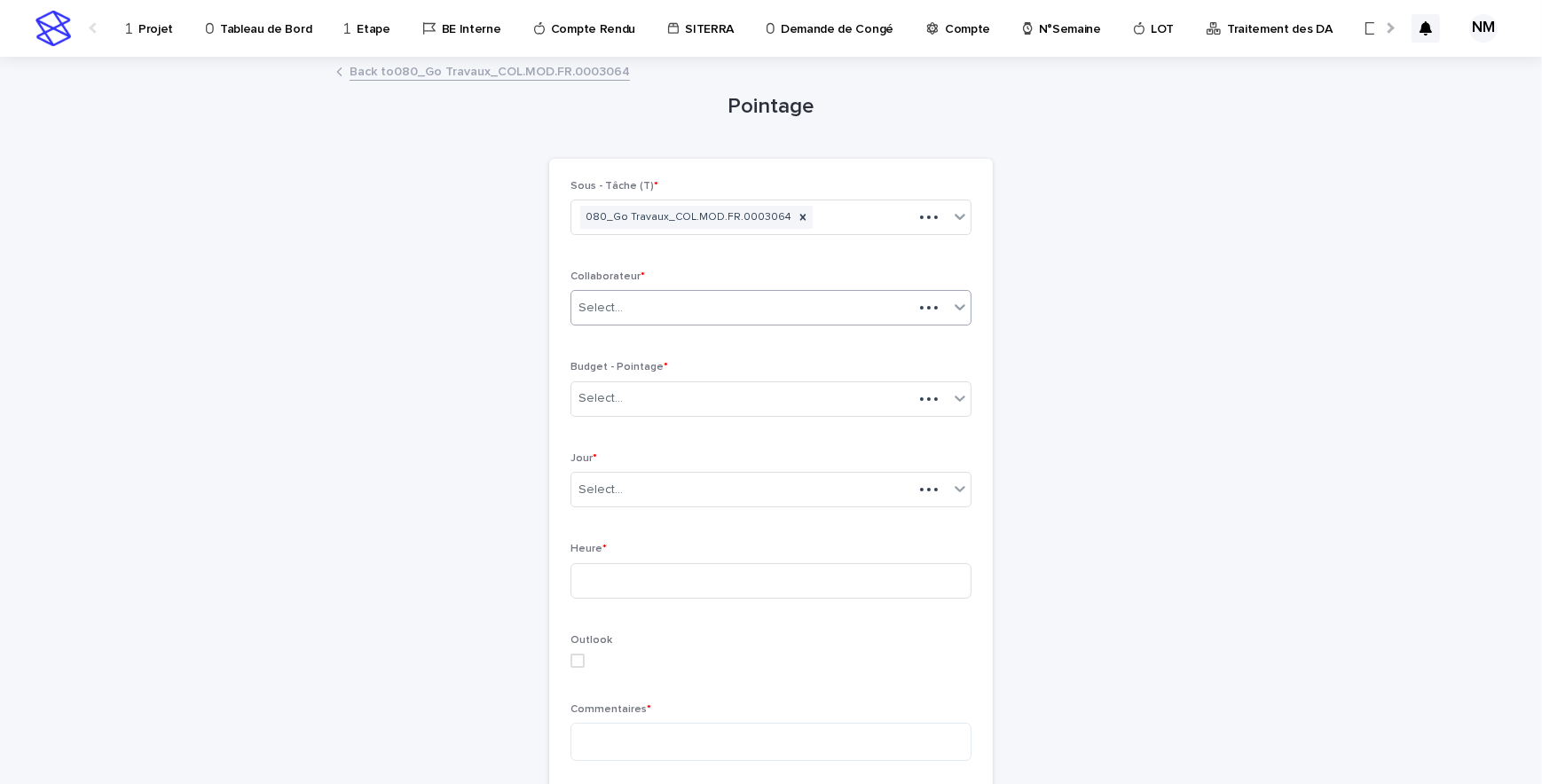
click at [654, 302] on div "Select..." at bounding box center [742, 308] width 342 height 29
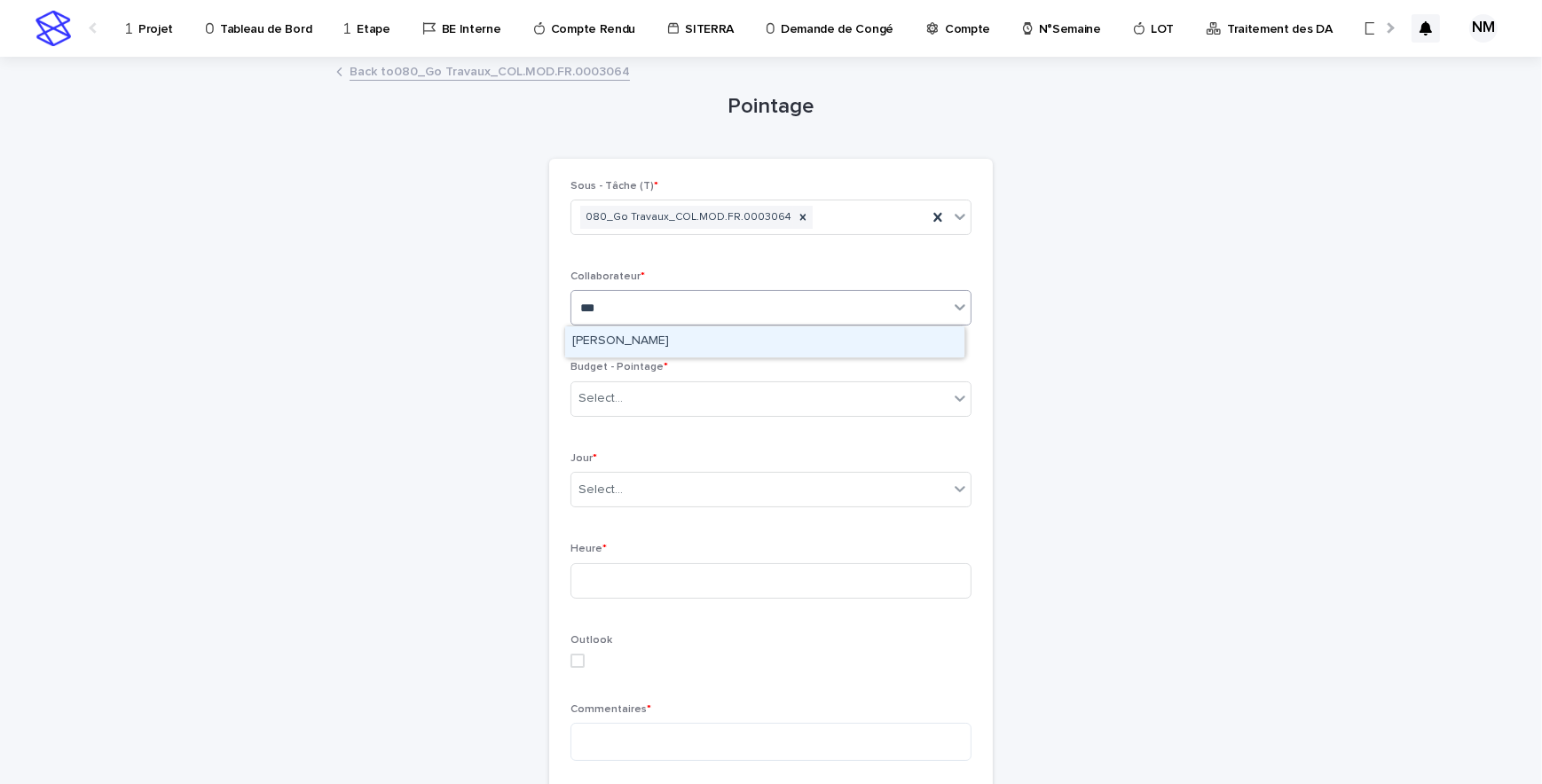
type input "****"
click at [661, 347] on div "[PERSON_NAME]" at bounding box center [765, 342] width 400 height 31
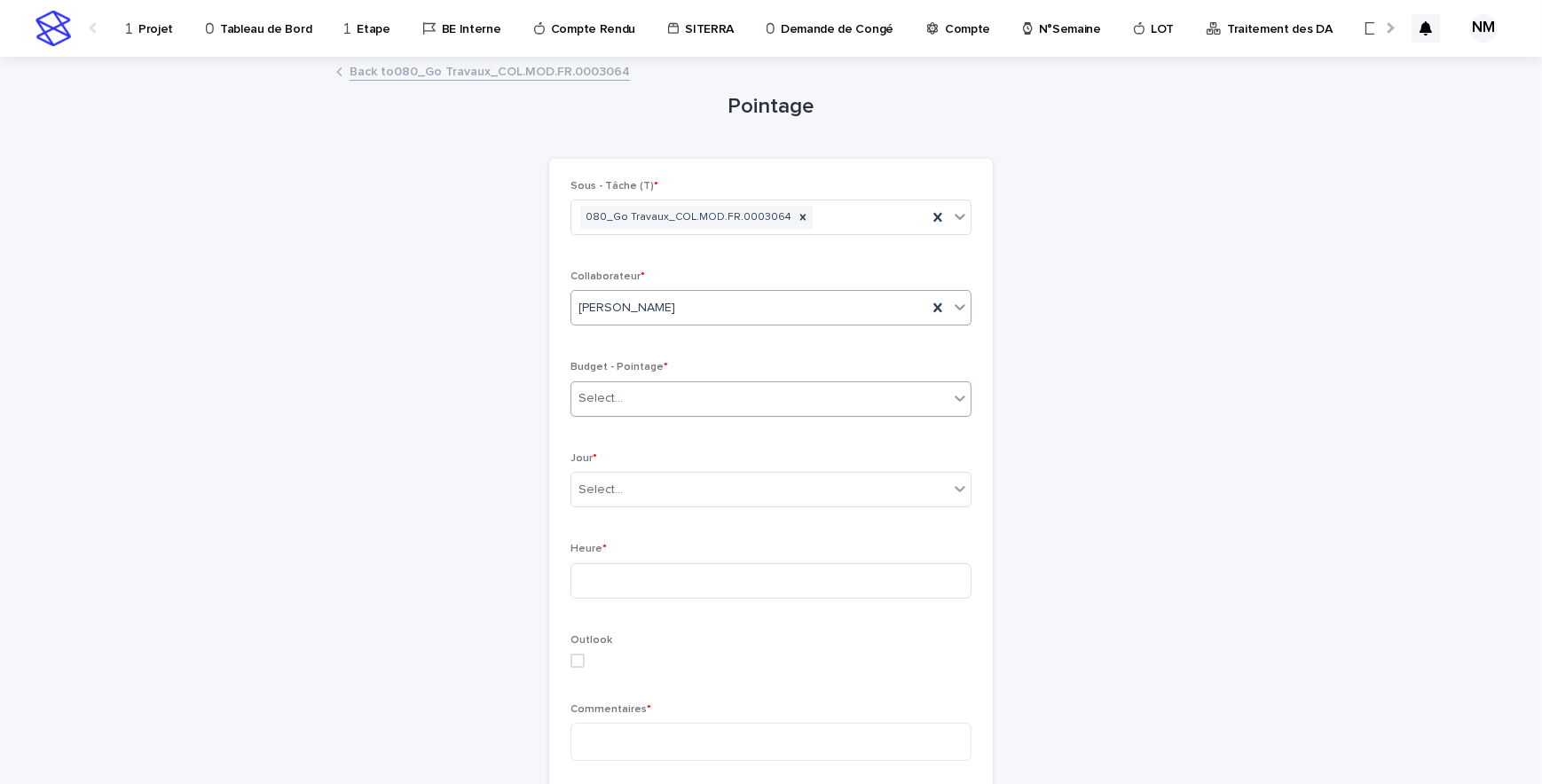
click at [642, 401] on div "Select..." at bounding box center [760, 399] width 377 height 29
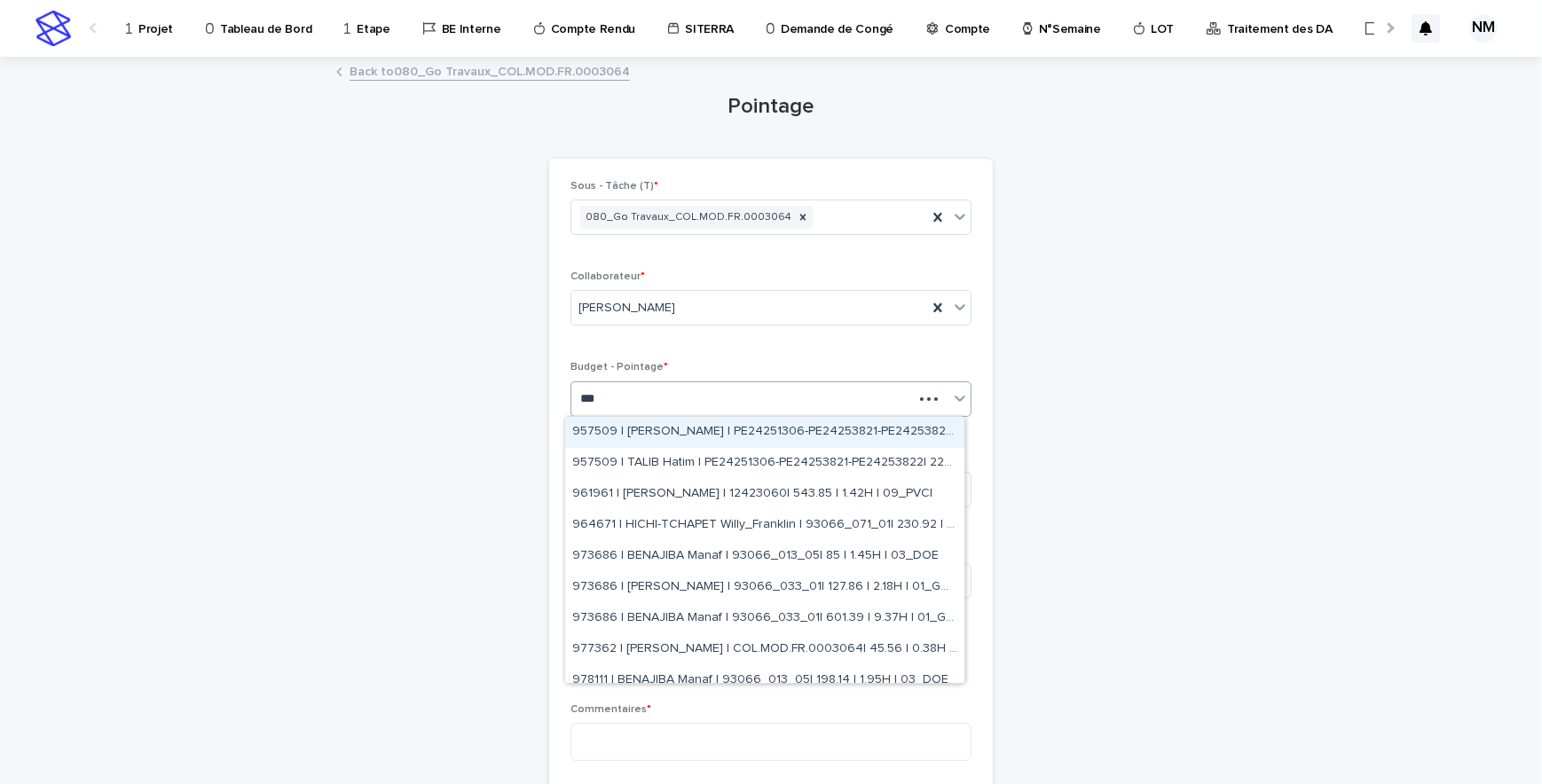
type input "****"
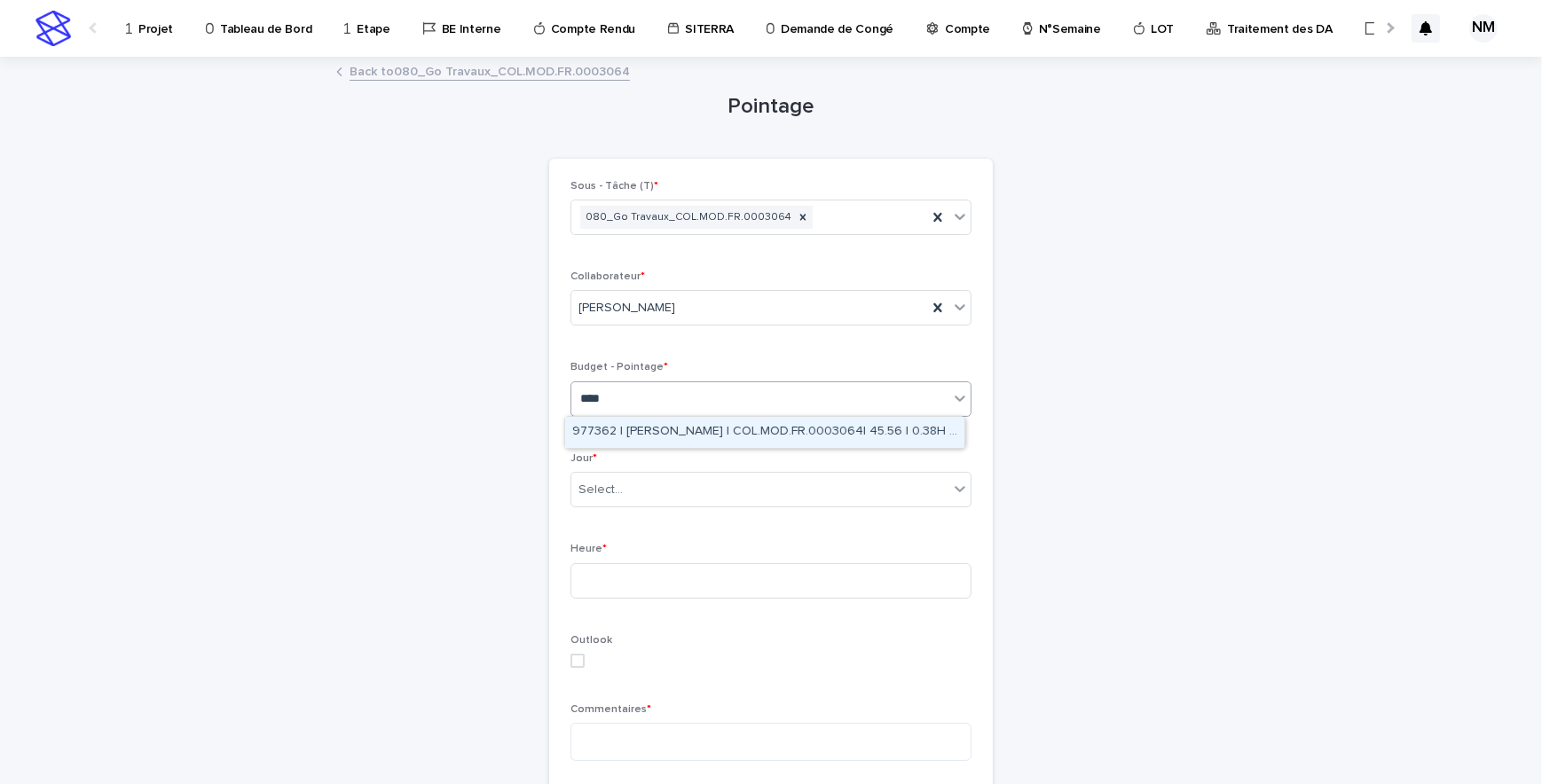
click at [646, 433] on div "977362 | [PERSON_NAME] | COL.MOD.FR.0003064| 45.56 | 0.38H | 07_PV MAD" at bounding box center [765, 432] width 400 height 31
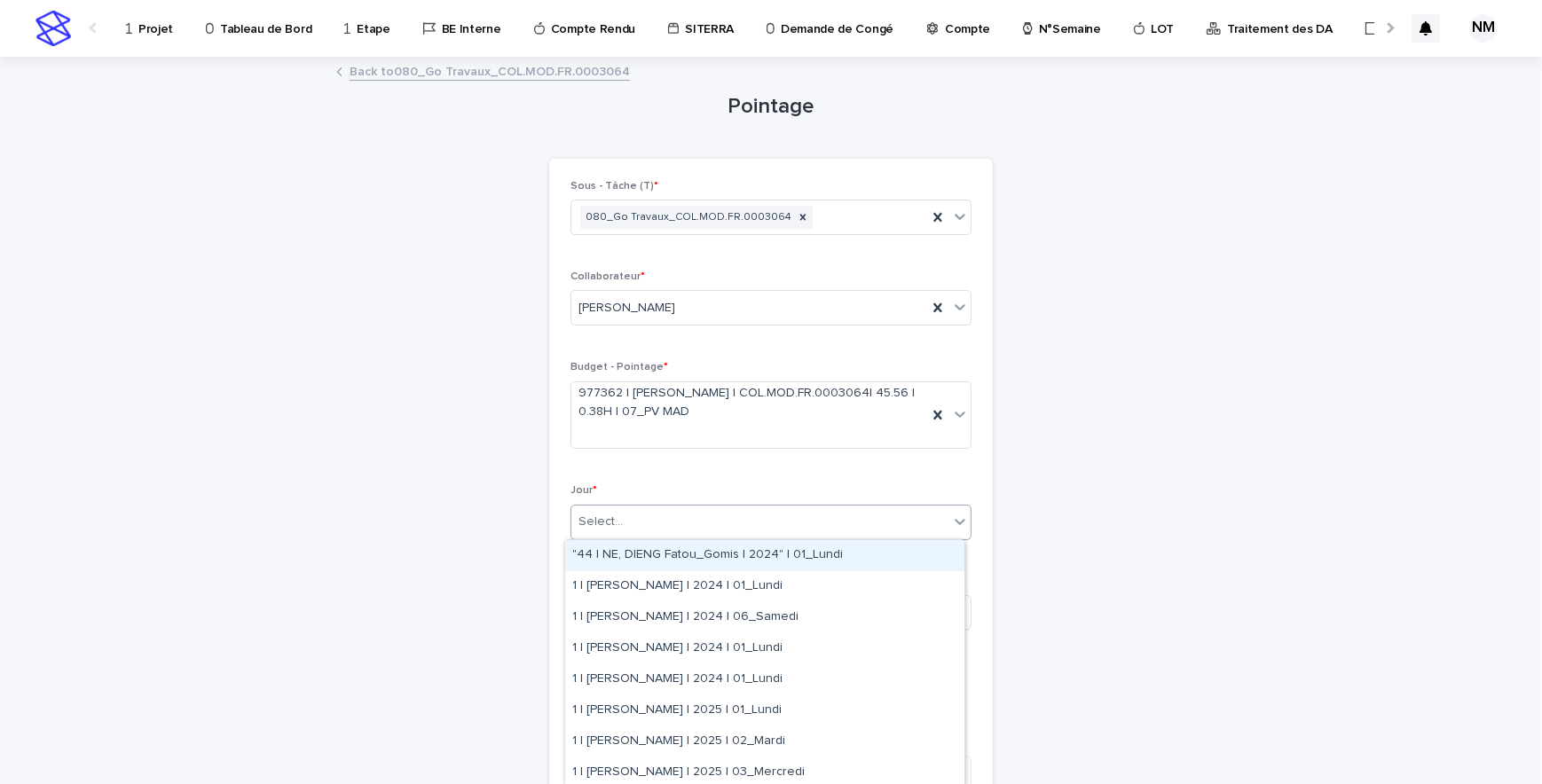
click at [634, 515] on div "Select..." at bounding box center [760, 522] width 377 height 29
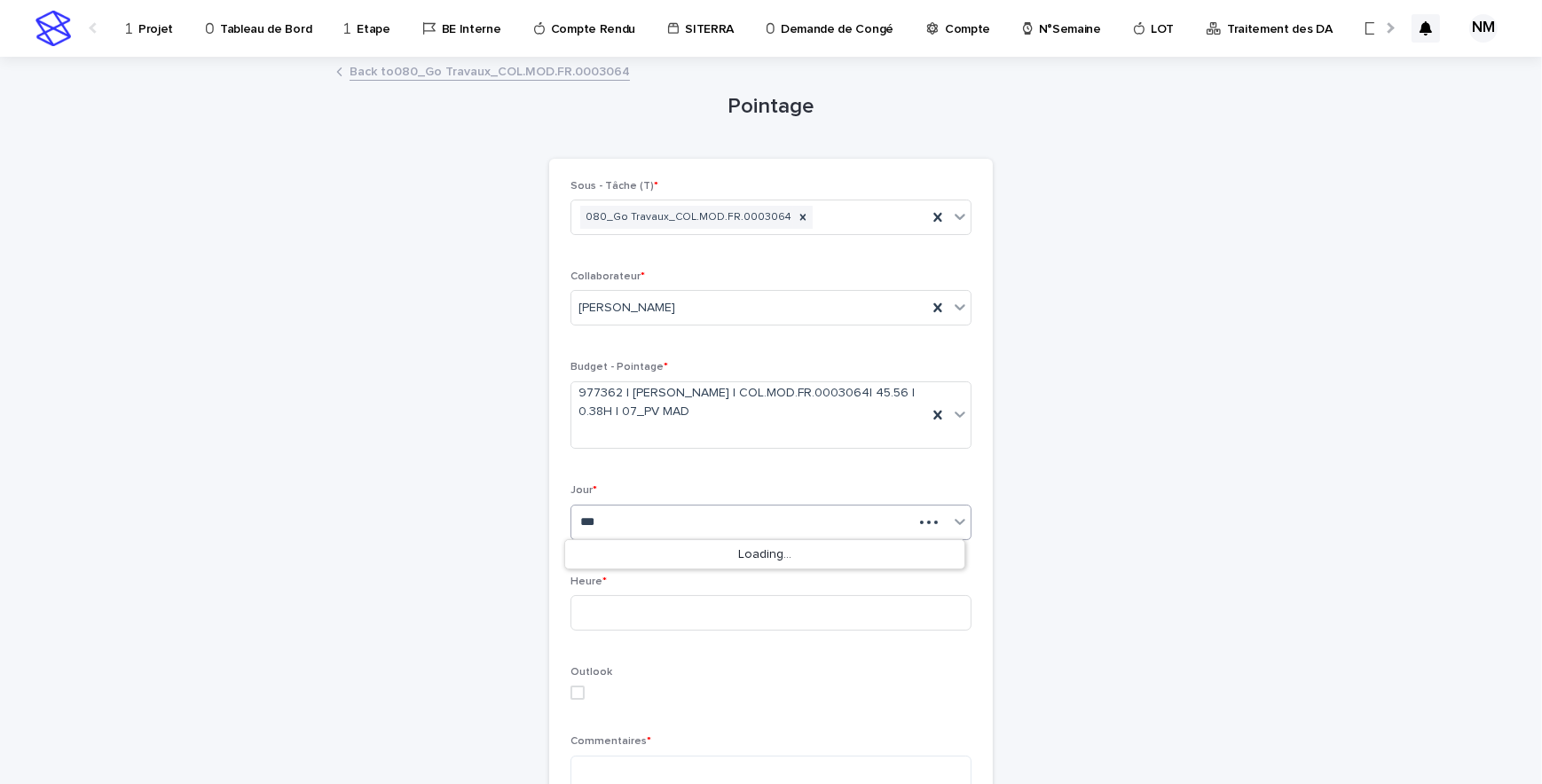
type input "****"
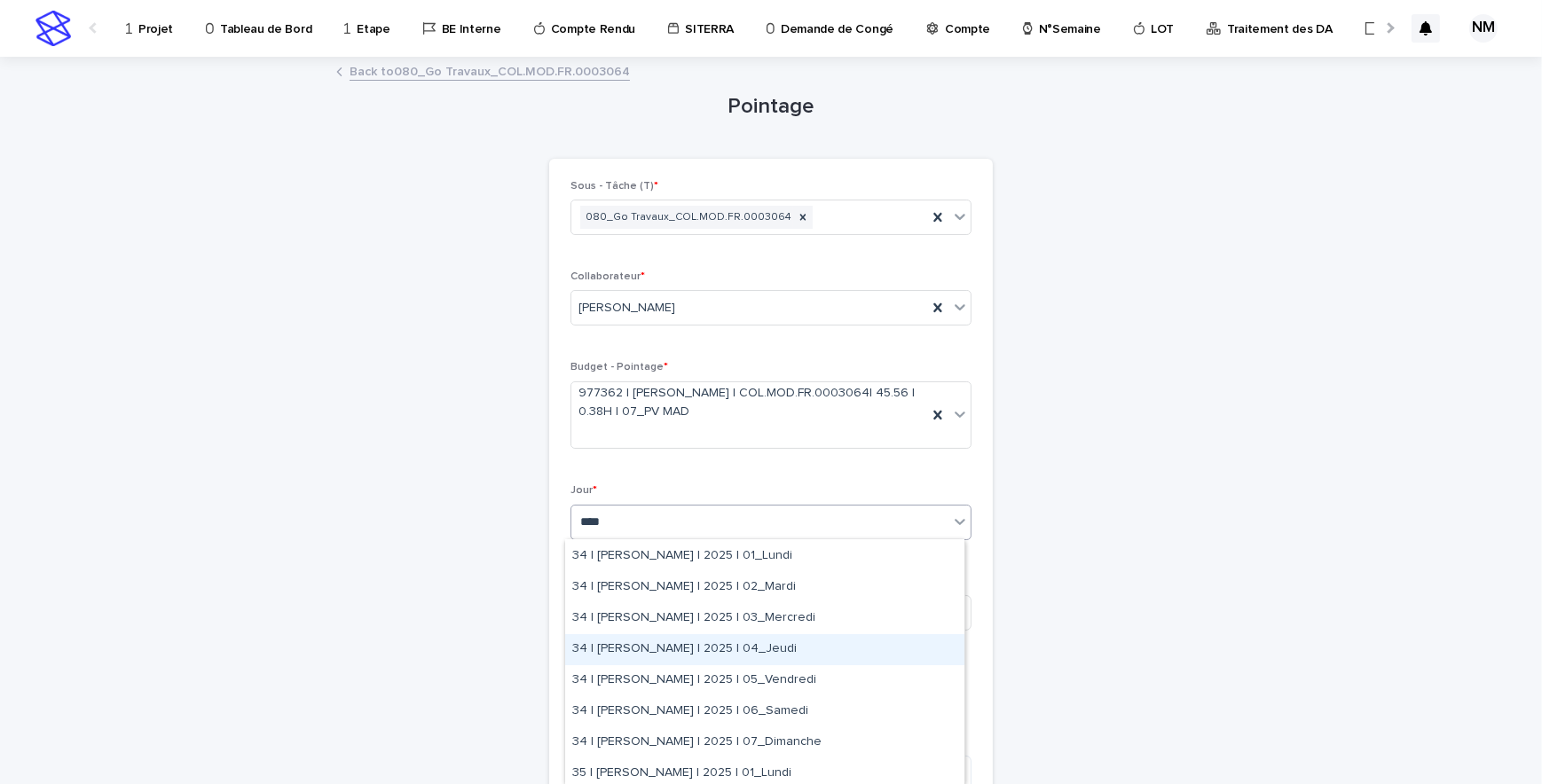
scroll to position [241, 0]
click at [758, 660] on div "34 | [PERSON_NAME] | 2025 | 05_Vendredi" at bounding box center [765, 655] width 400 height 31
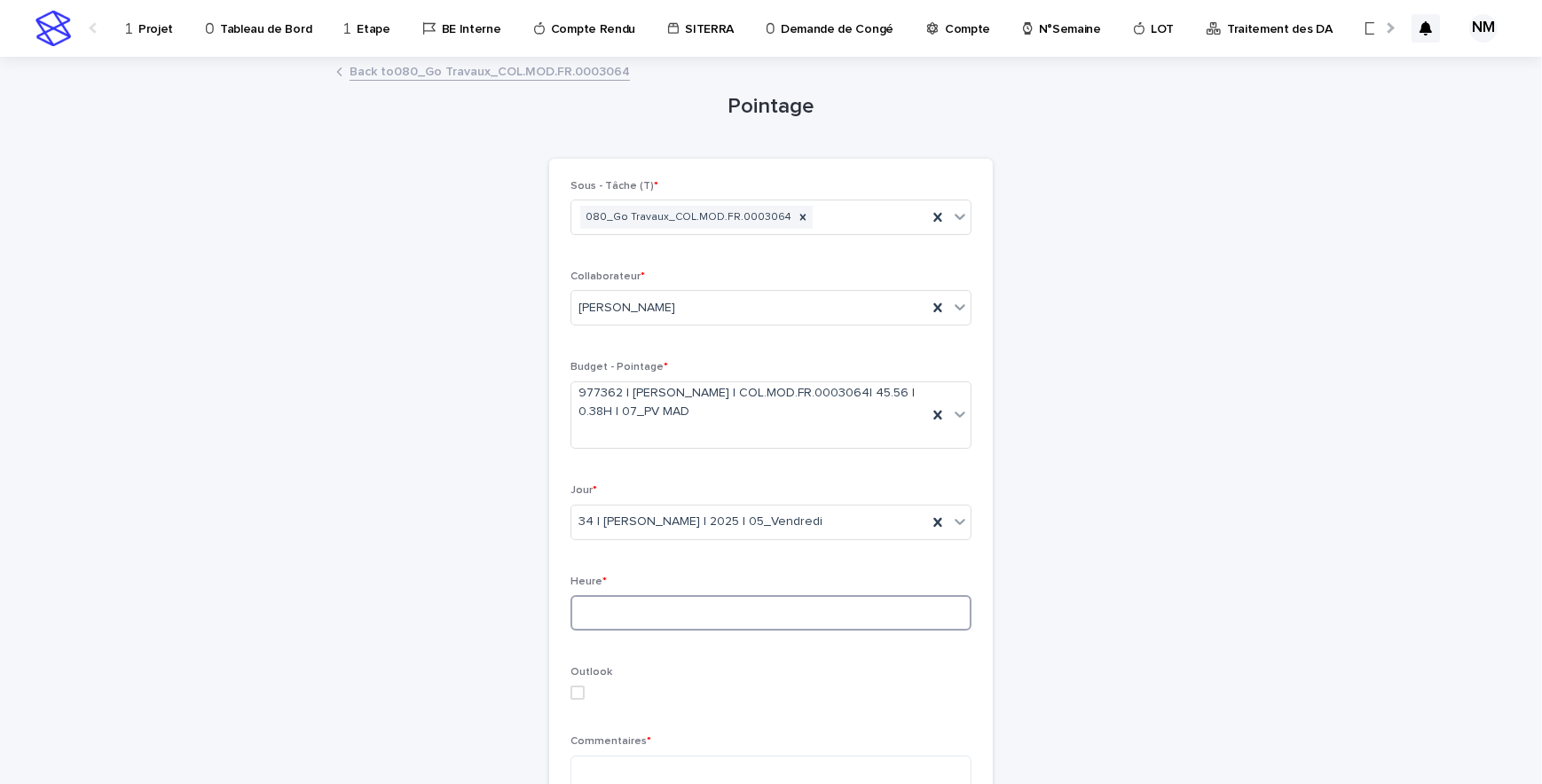
click at [638, 612] on input at bounding box center [770, 613] width 401 height 35
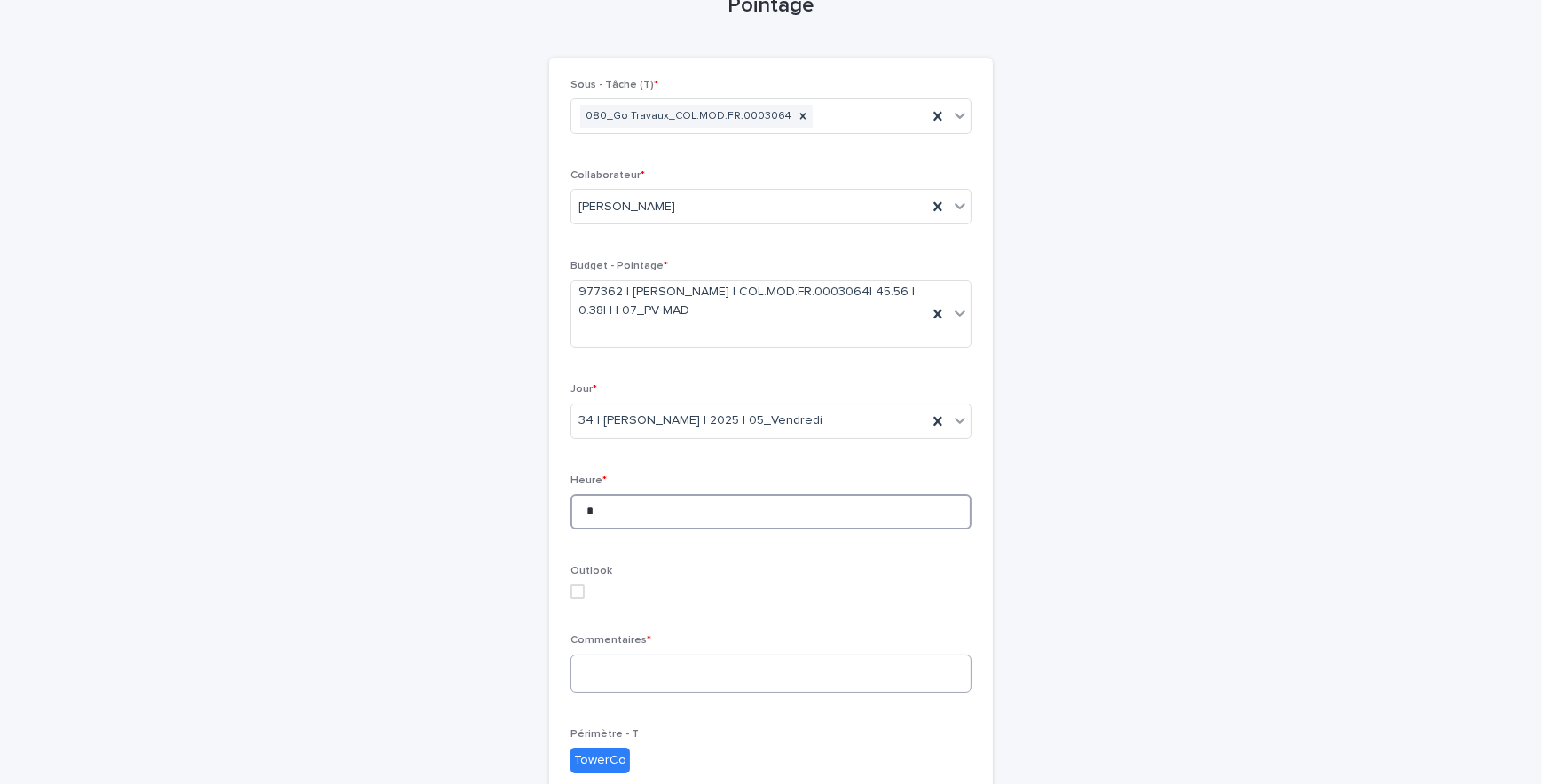
scroll to position [322, 0]
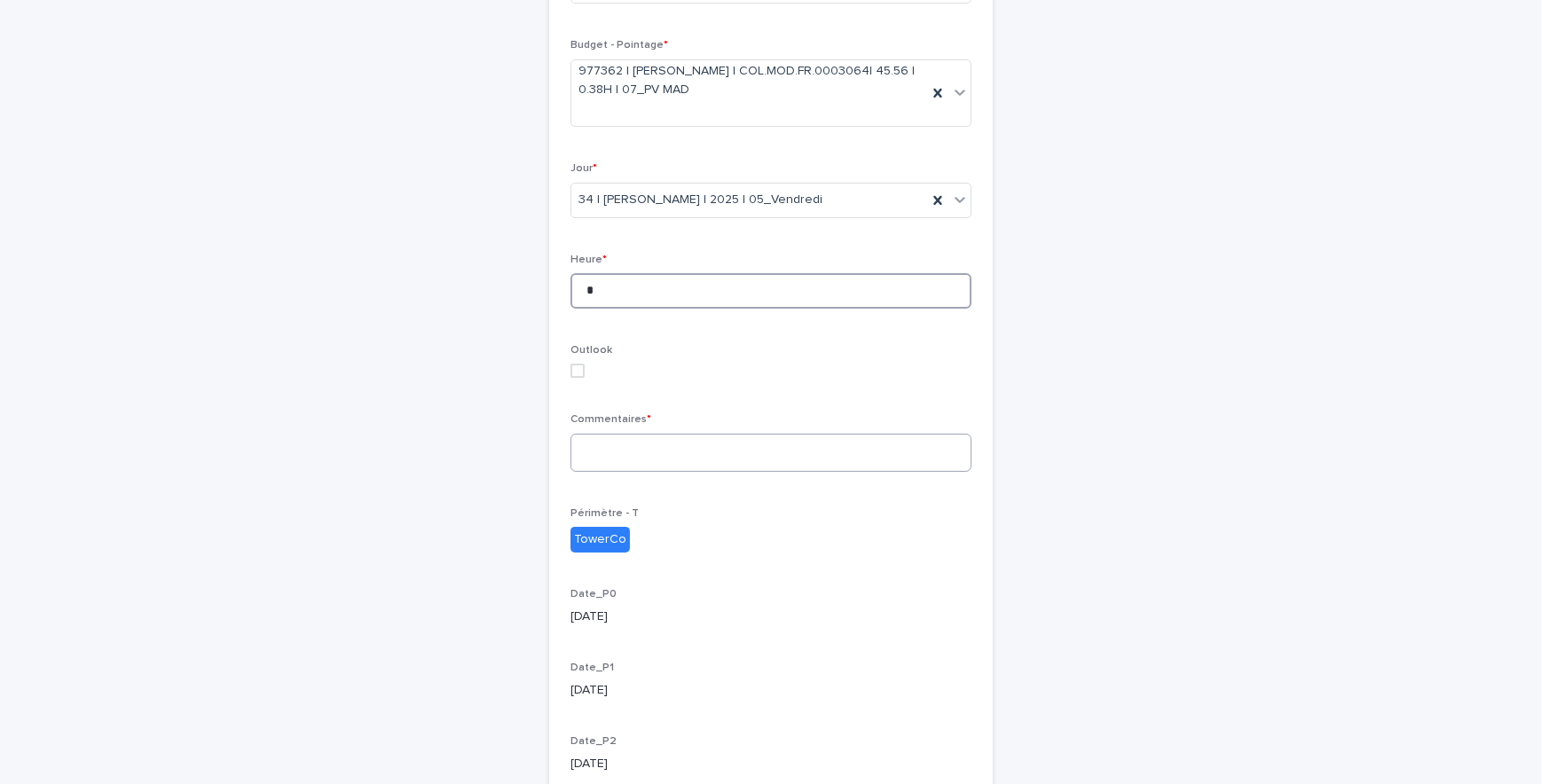
type input "*"
click at [628, 464] on textarea at bounding box center [770, 453] width 401 height 38
type textarea "*"
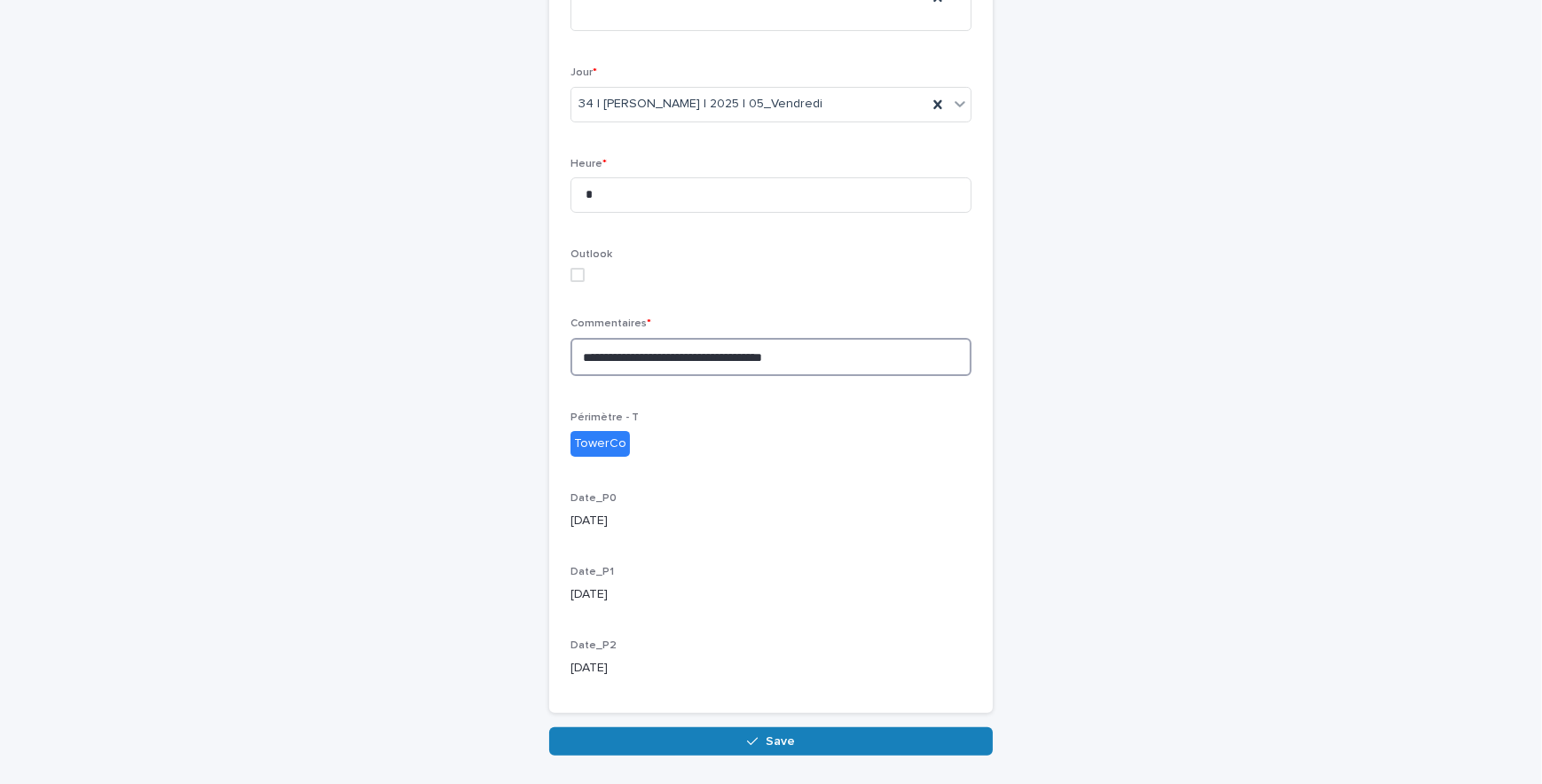
scroll to position [477, 0]
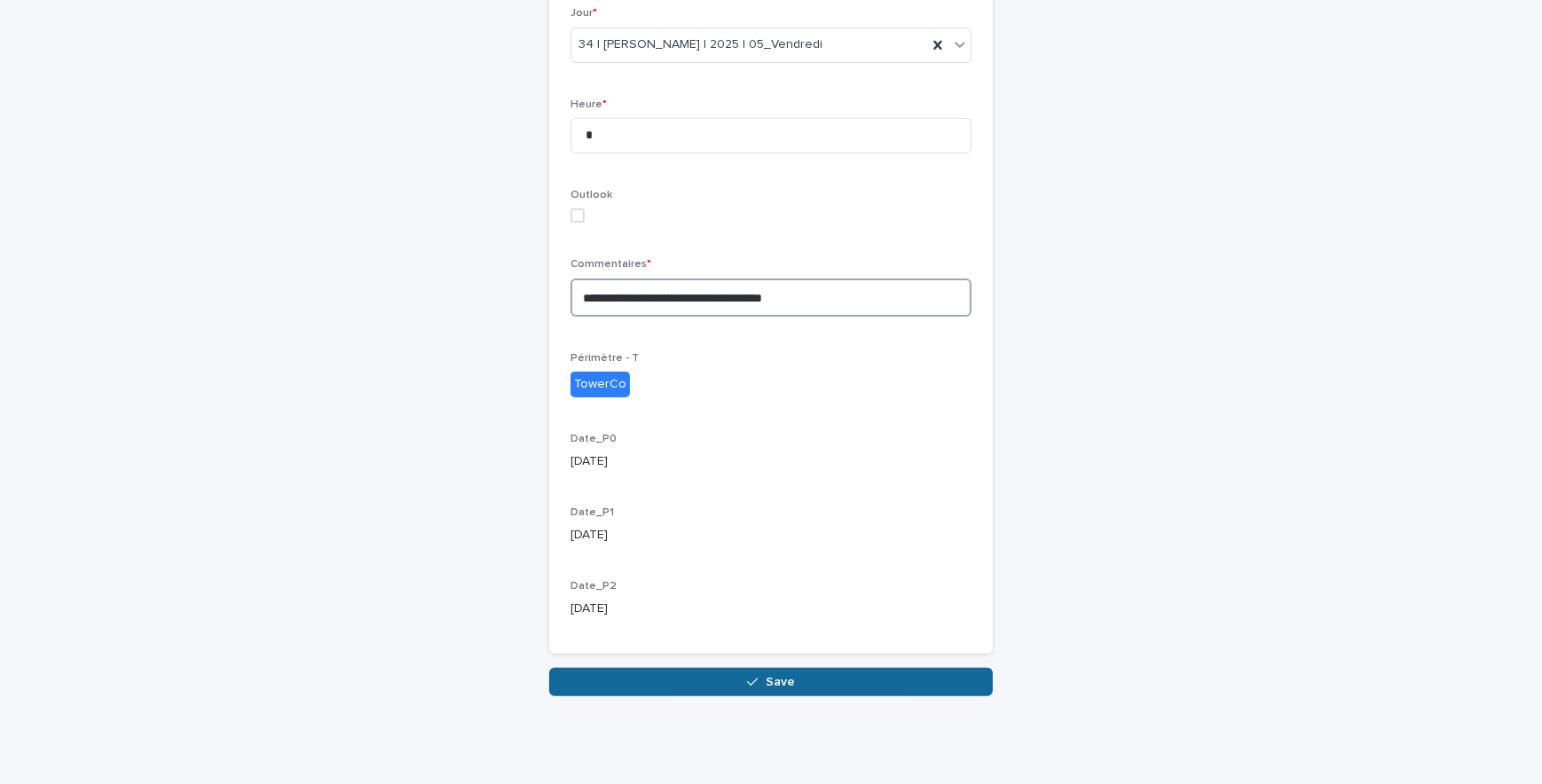
type textarea "**********"
click at [847, 672] on button "Save" at bounding box center [771, 682] width 443 height 28
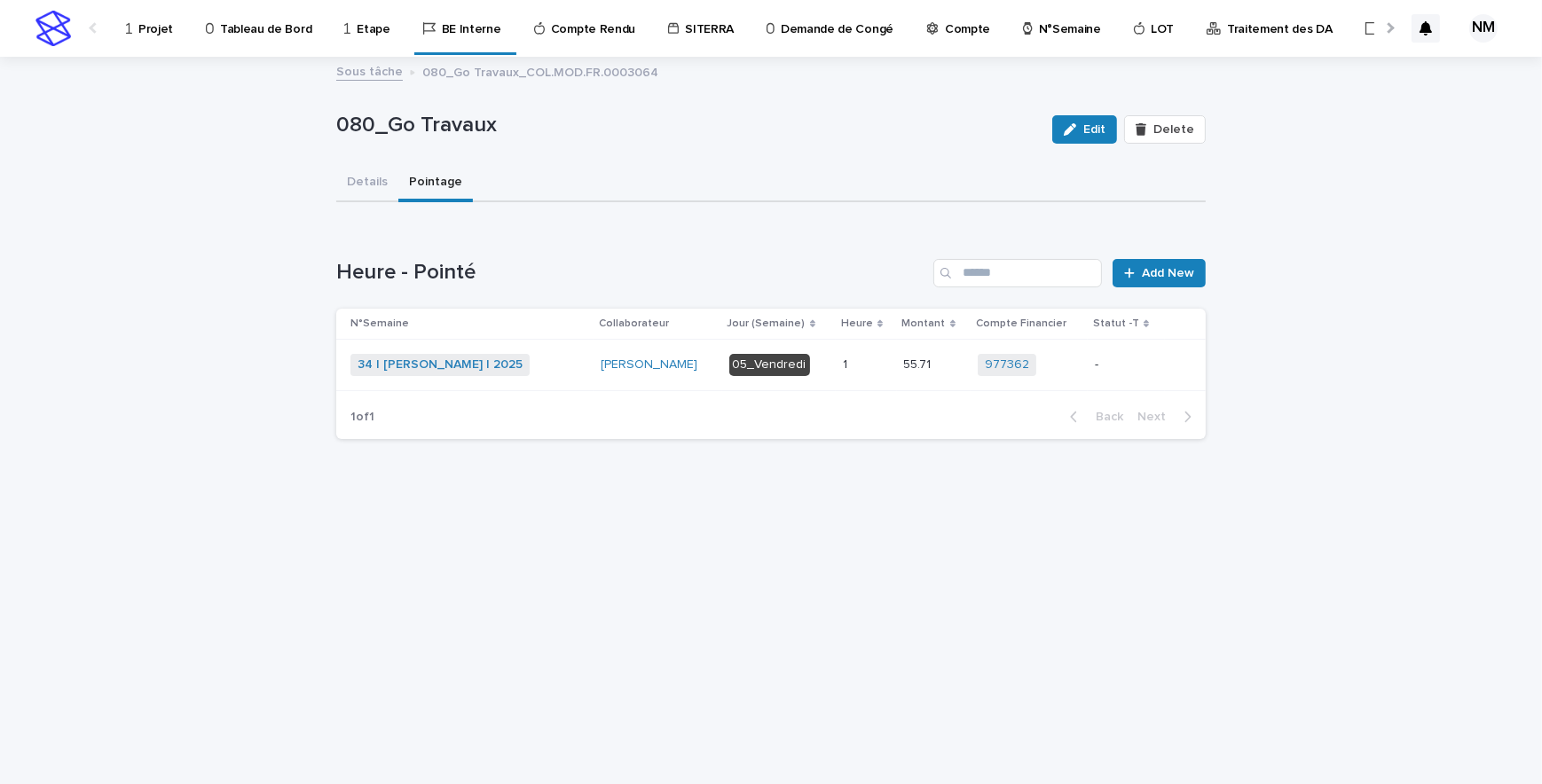
click at [1113, 367] on p "-" at bounding box center [1126, 365] width 63 height 15
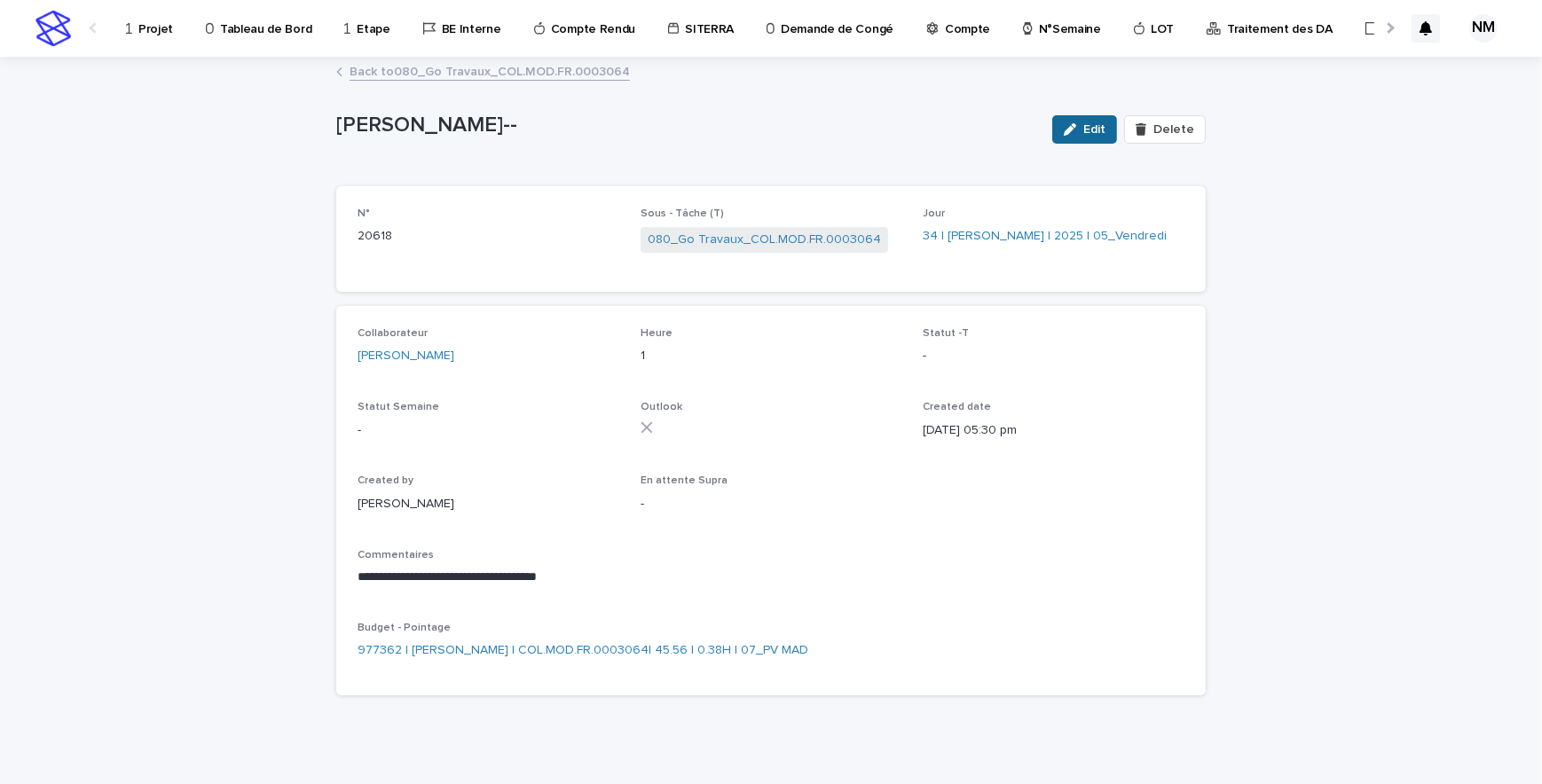
click at [1084, 134] on span "Edit" at bounding box center [1094, 129] width 22 height 12
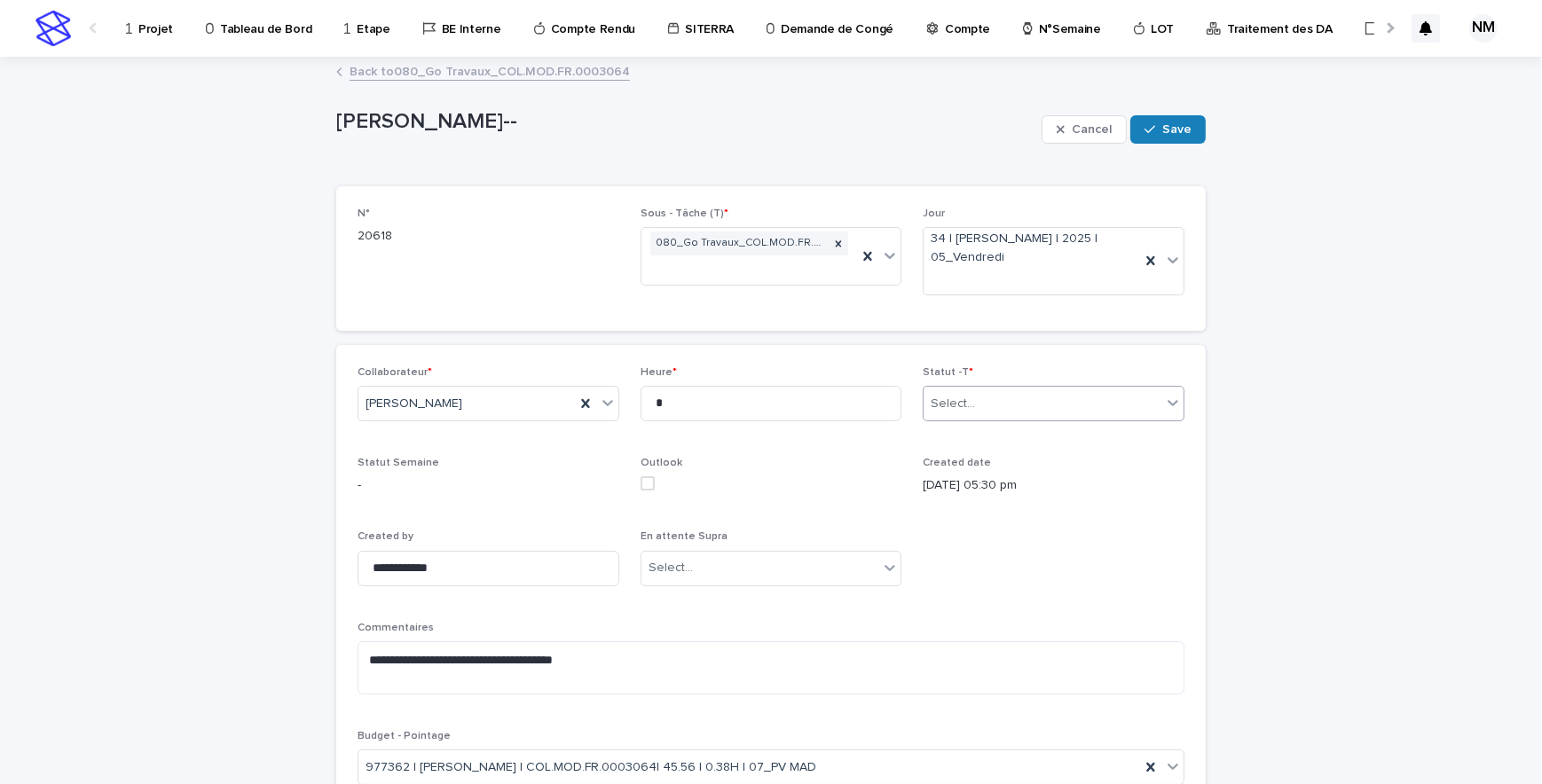
click at [1017, 404] on div "Select..." at bounding box center [1042, 403] width 238 height 29
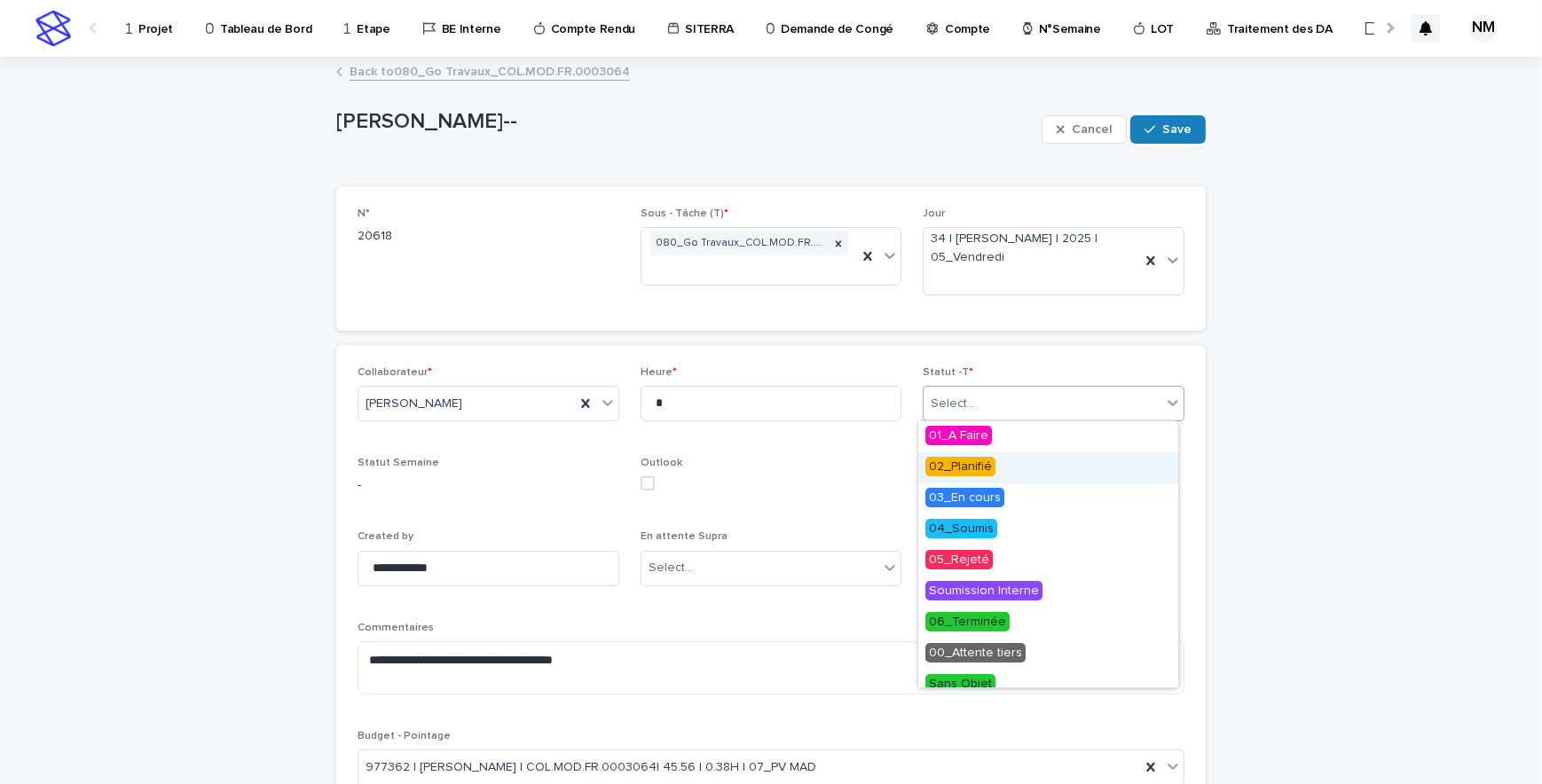
click at [977, 467] on span "02_Planifié" at bounding box center [960, 466] width 70 height 20
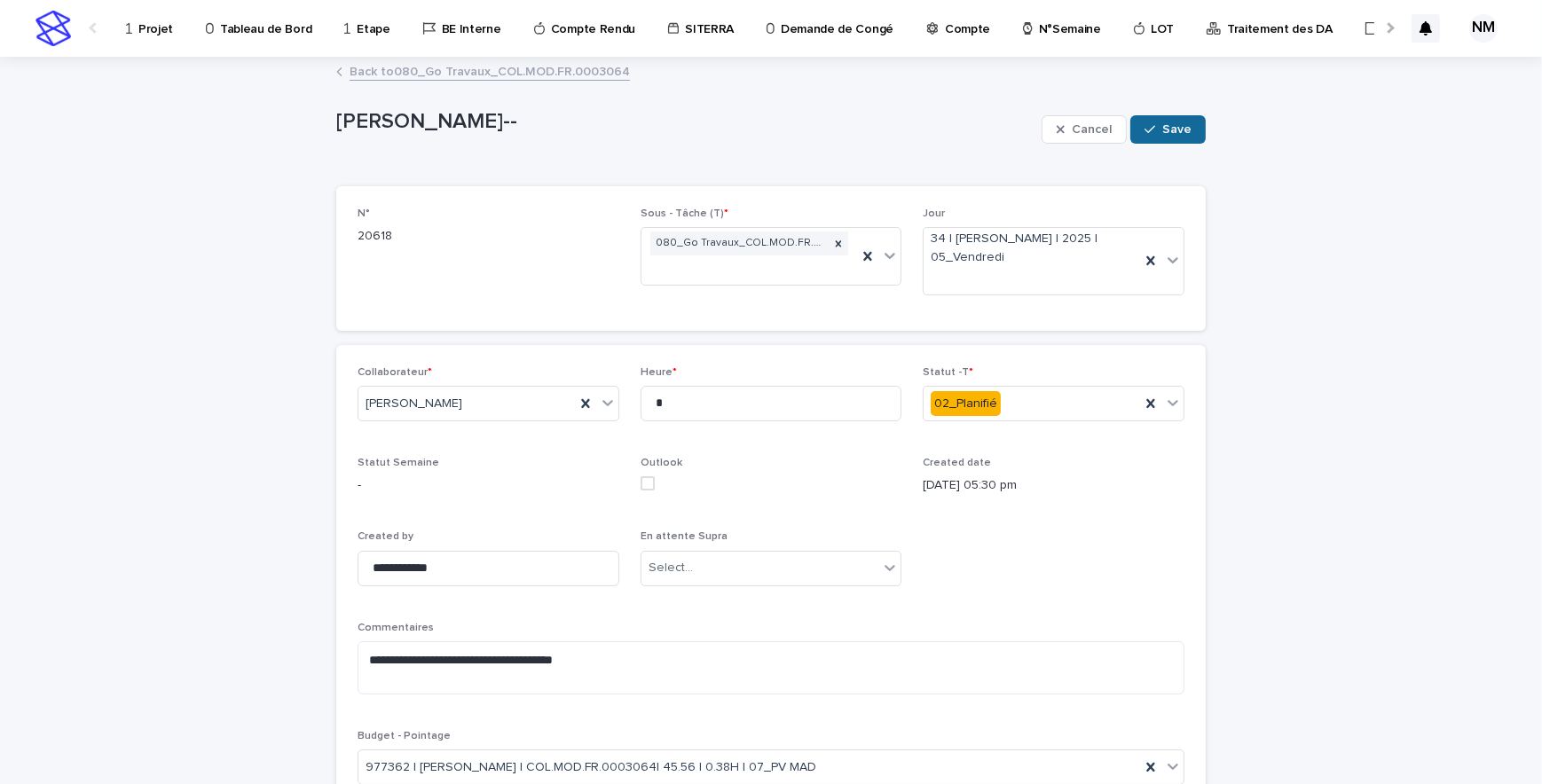
click at [1172, 128] on span "Save" at bounding box center [1176, 129] width 29 height 12
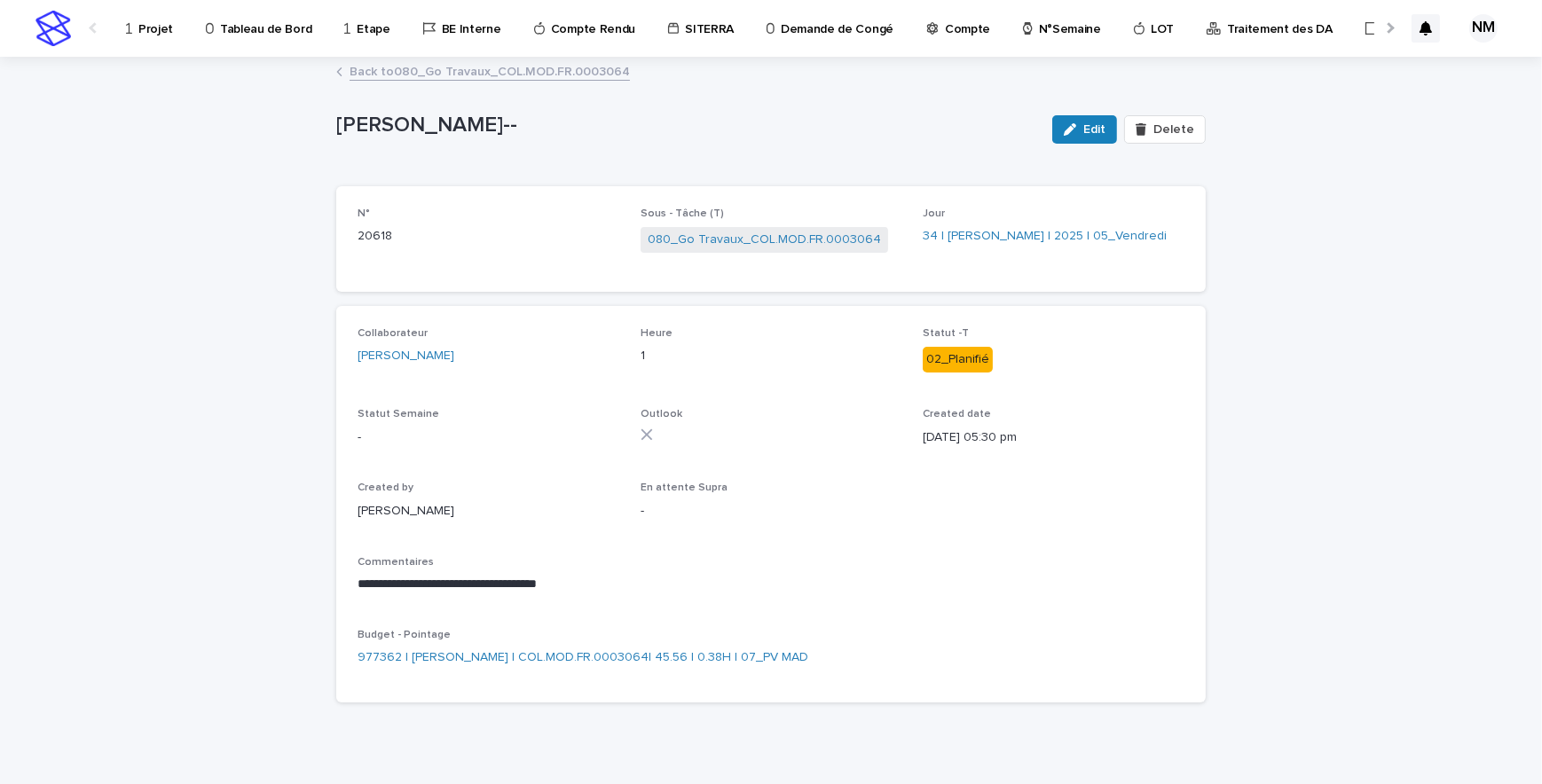
click at [12, 10] on div "Projet Tableau de Bord Etape BE Interne Compte Rendu SITERRA Demande de Congé C…" at bounding box center [771, 28] width 1542 height 57
click at [258, 28] on p "Tableau de Bord" at bounding box center [265, 18] width 91 height 37
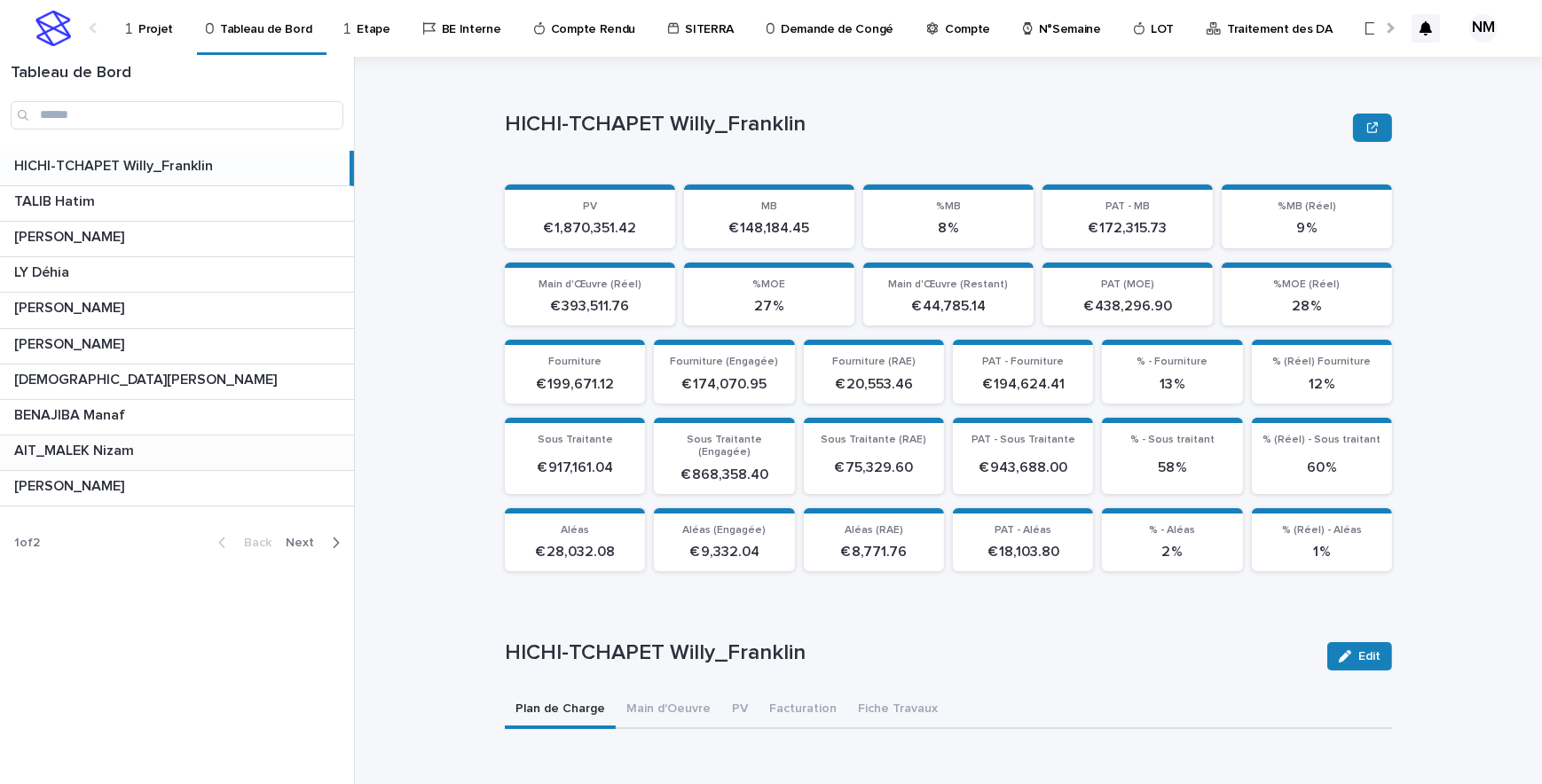
click at [143, 452] on p at bounding box center [180, 452] width 332 height 17
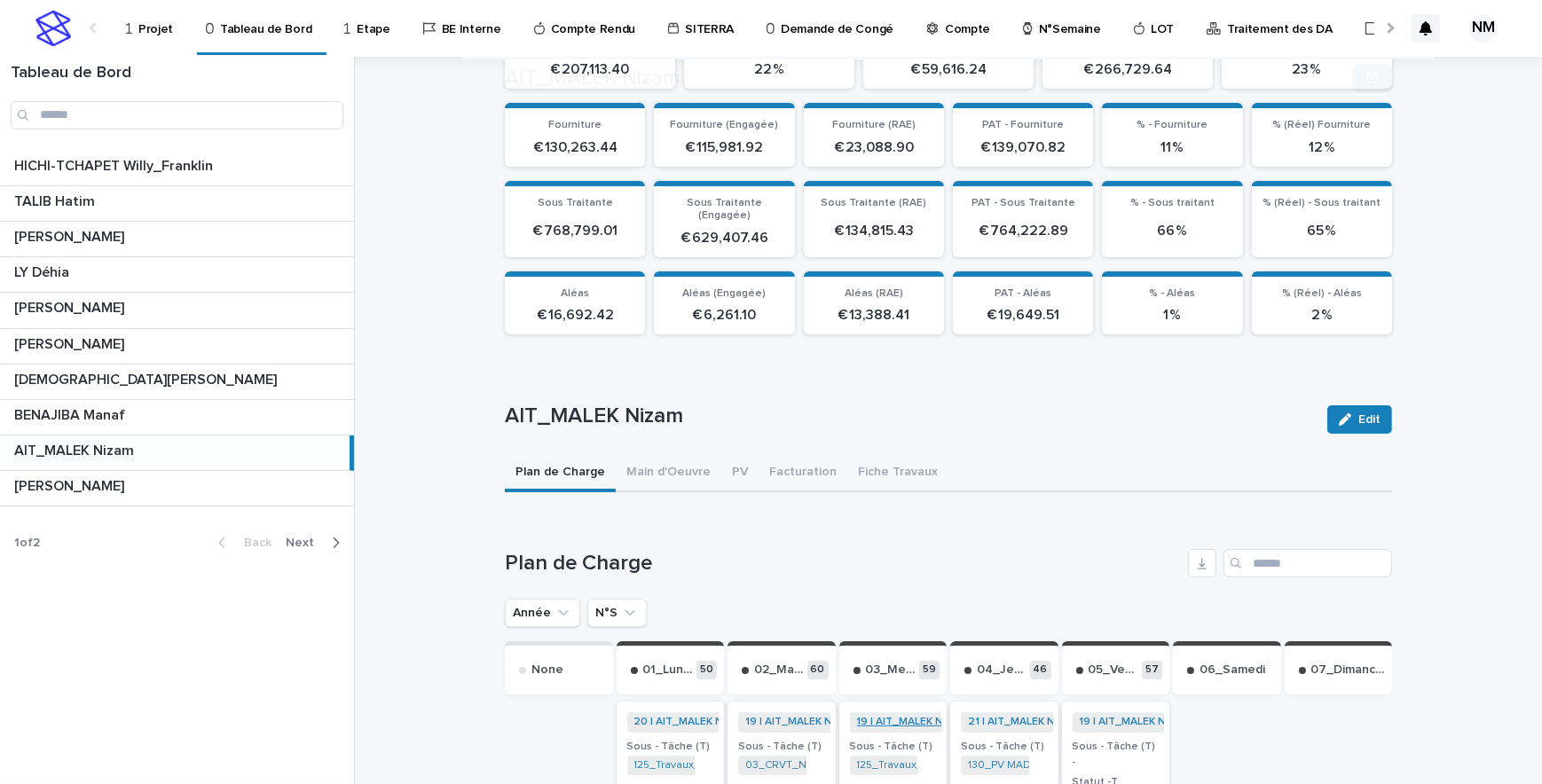
scroll to position [402, 0]
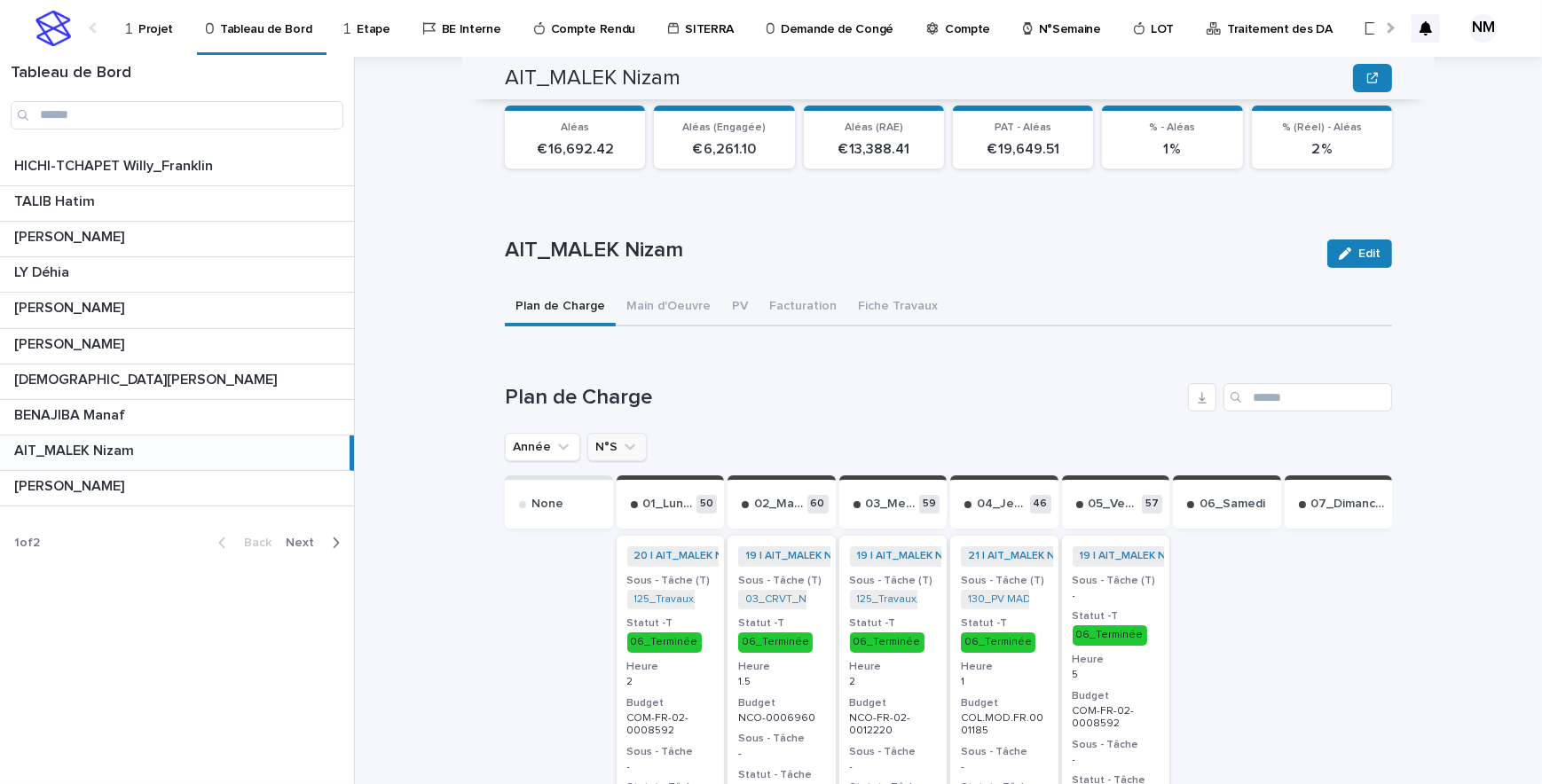
click at [621, 438] on icon "N°S" at bounding box center [630, 447] width 18 height 18
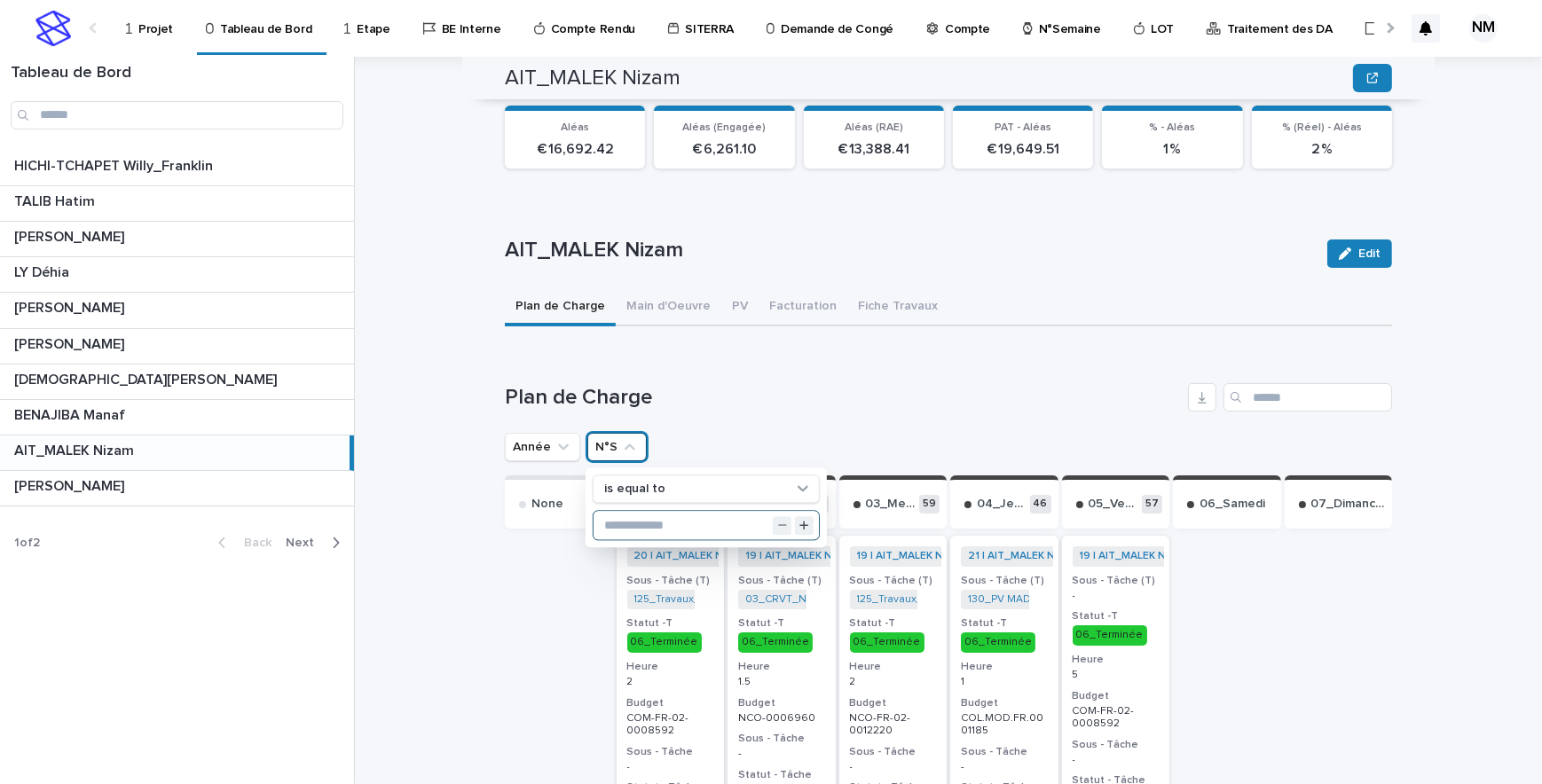
click at [637, 512] on input "text" at bounding box center [707, 526] width 225 height 28
type input "**"
click at [870, 383] on div "Plan de Charge" at bounding box center [948, 398] width 888 height 28
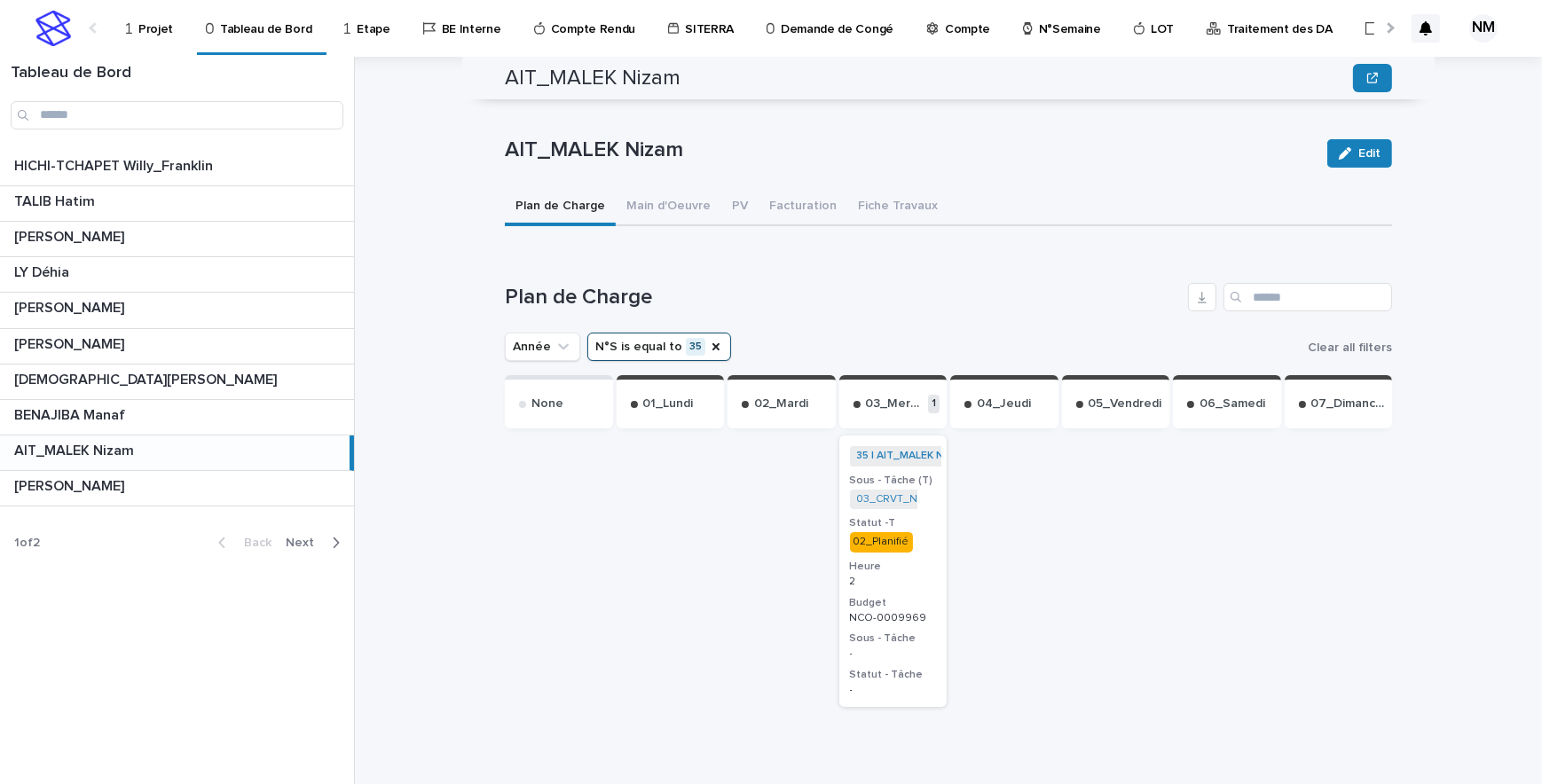
scroll to position [560, 0]
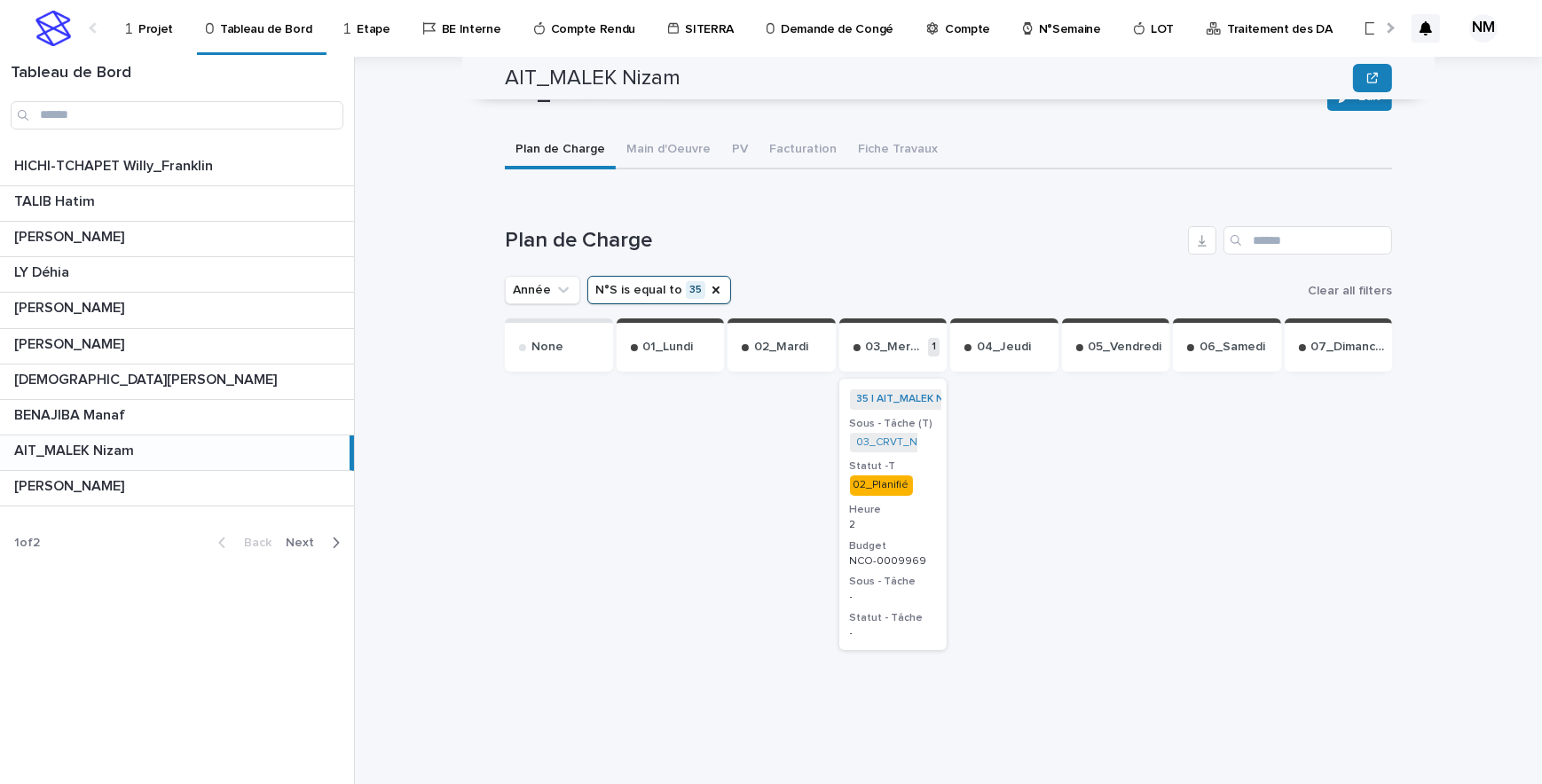
click at [663, 484] on div at bounding box center [671, 561] width 108 height 371
click at [158, 22] on p "Projet" at bounding box center [155, 18] width 35 height 37
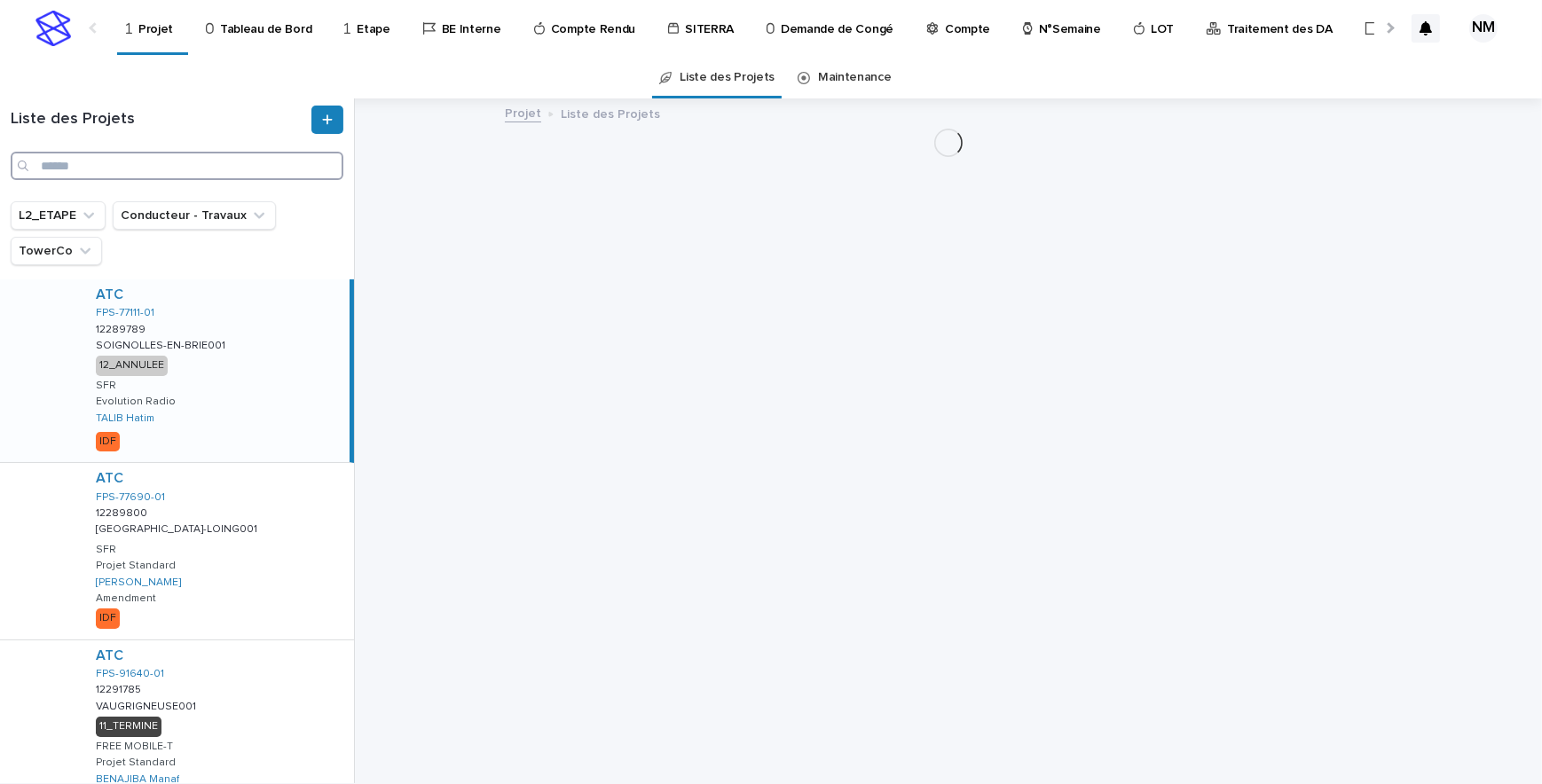
click at [85, 161] on input "Search" at bounding box center [176, 166] width 332 height 28
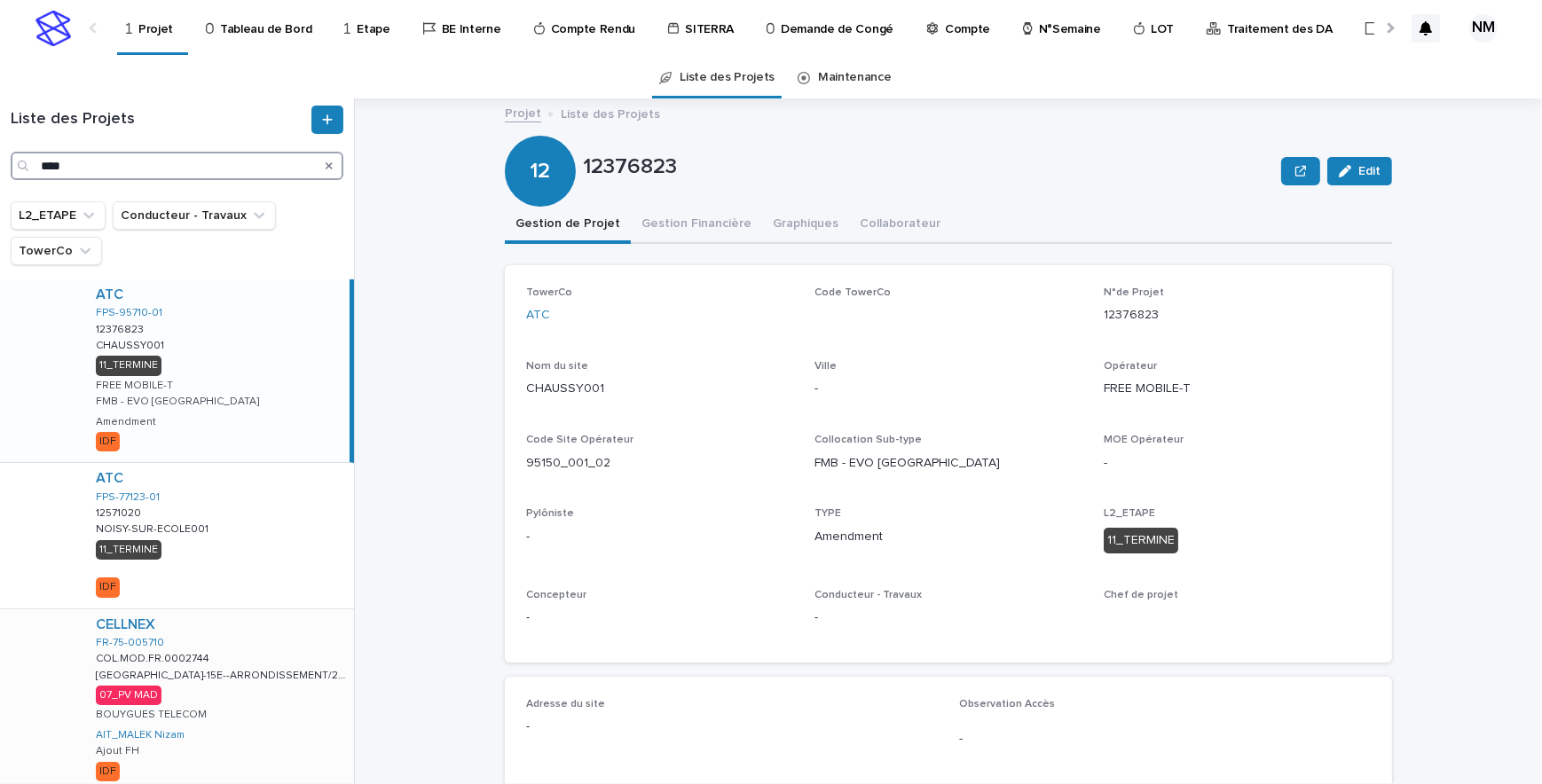
type input "****"
click at [253, 736] on div "CELLNEX FR-75-005710 COL.MOD.FR.0002744 COL.MOD.FR.0002744 [GEOGRAPHIC_DATA]-15…" at bounding box center [218, 701] width 273 height 183
click at [692, 231] on button "Gestion Financière" at bounding box center [696, 224] width 132 height 37
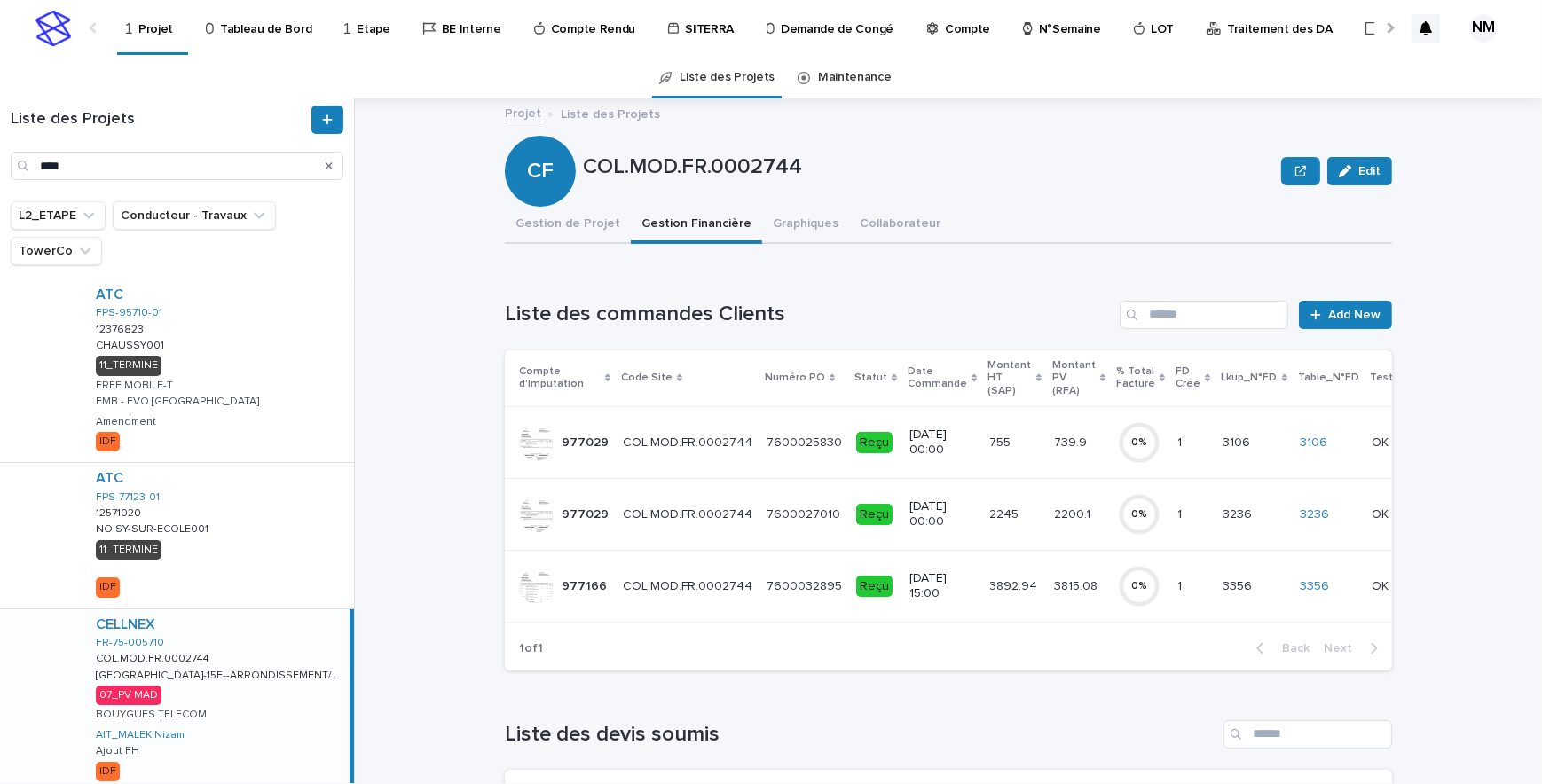
click at [1012, 591] on p "3892.94" at bounding box center [1016, 585] width 51 height 19
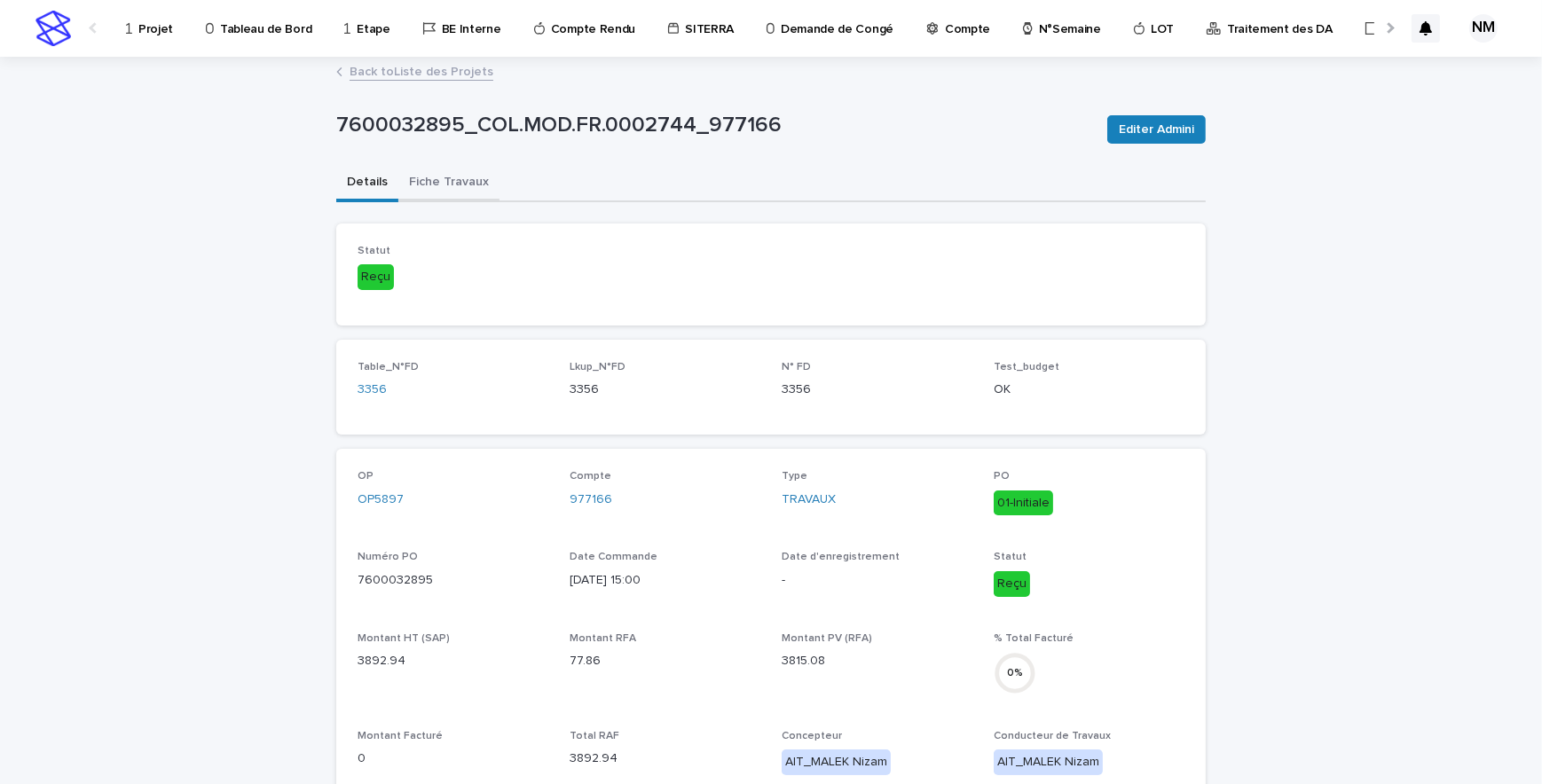
click at [424, 178] on button "Fiche Travaux" at bounding box center [449, 183] width 101 height 37
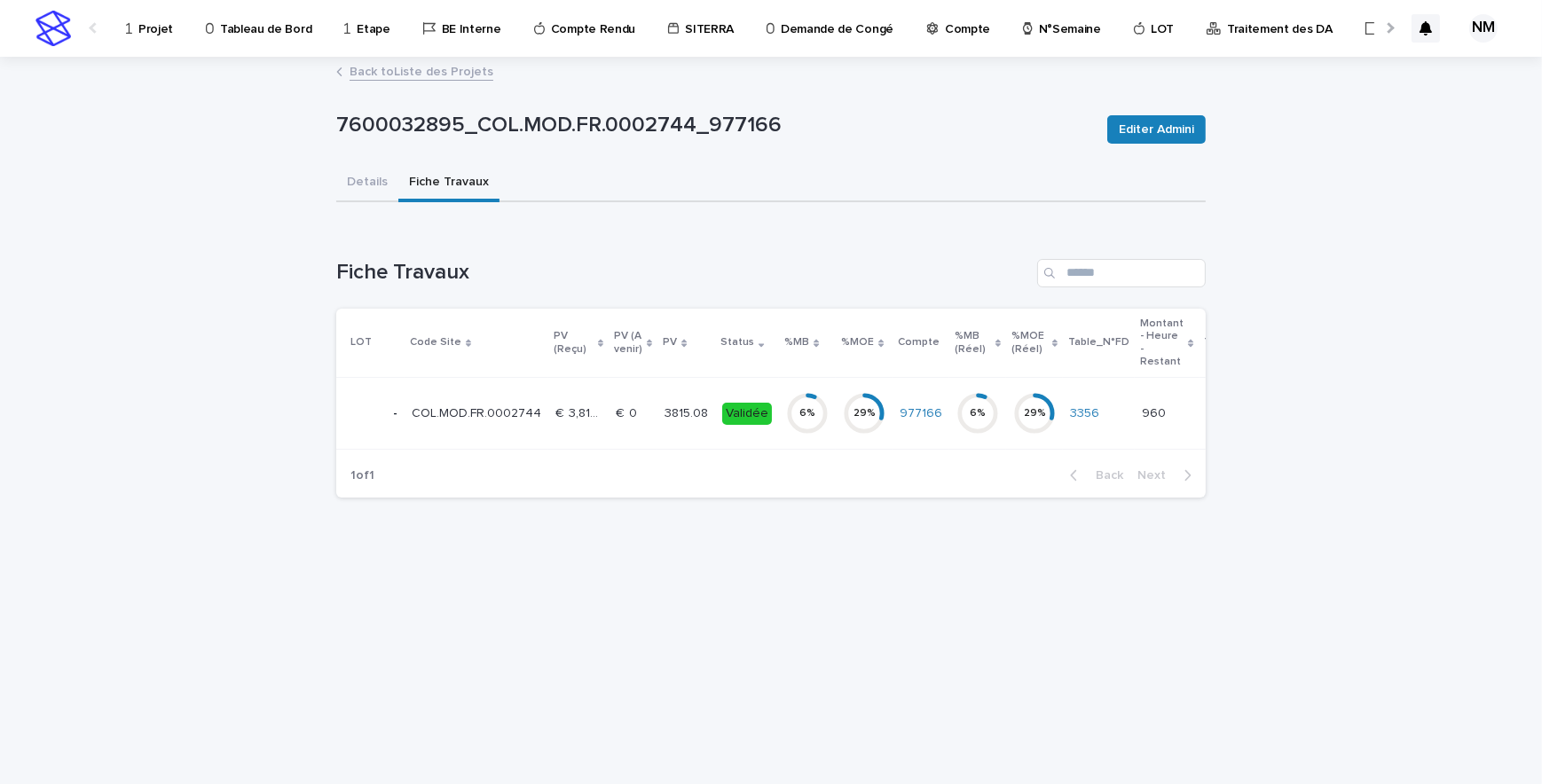
click at [766, 431] on td "Validée" at bounding box center [746, 414] width 63 height 72
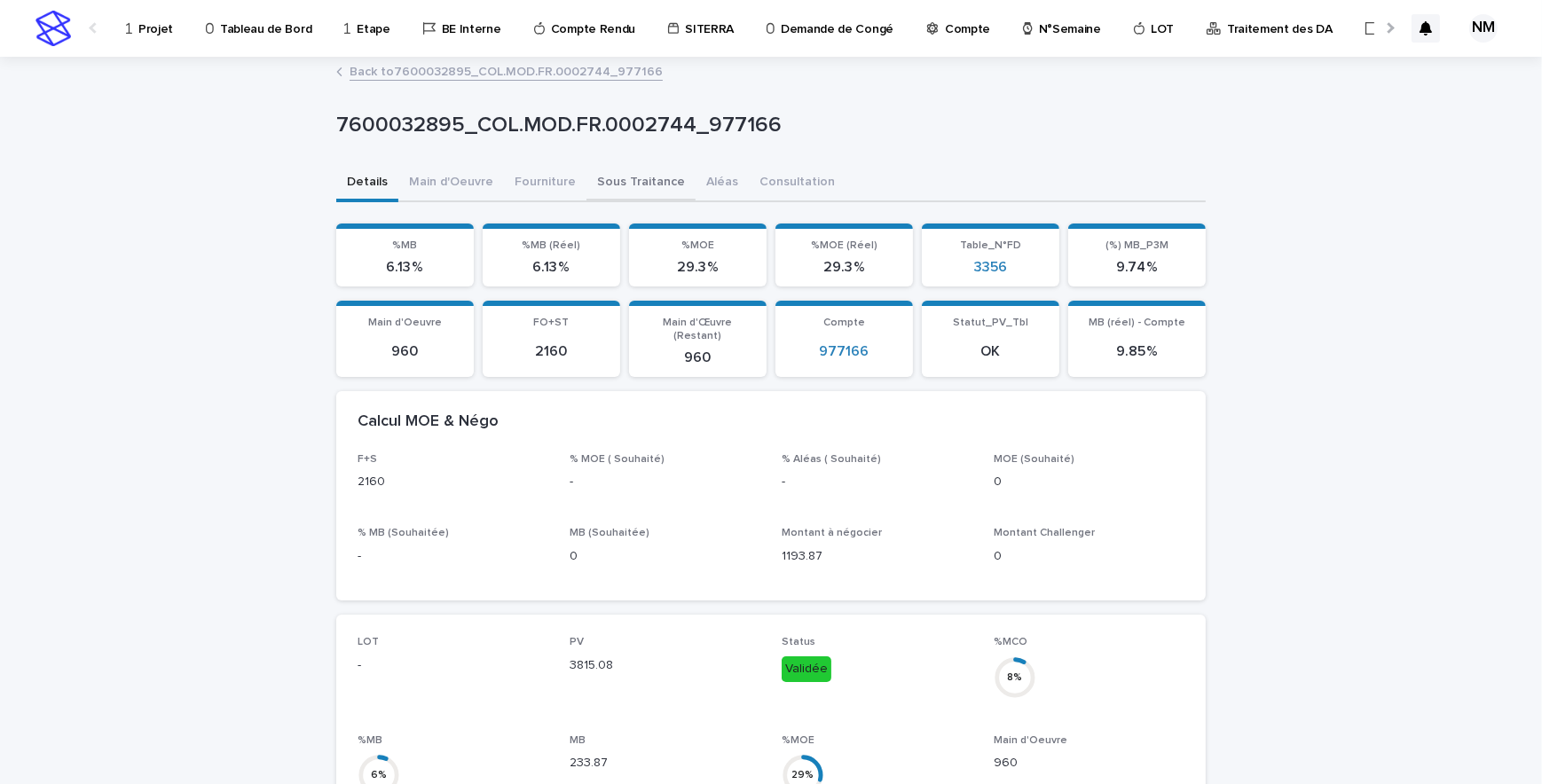
click at [609, 179] on button "Sous Traitance" at bounding box center [640, 183] width 109 height 37
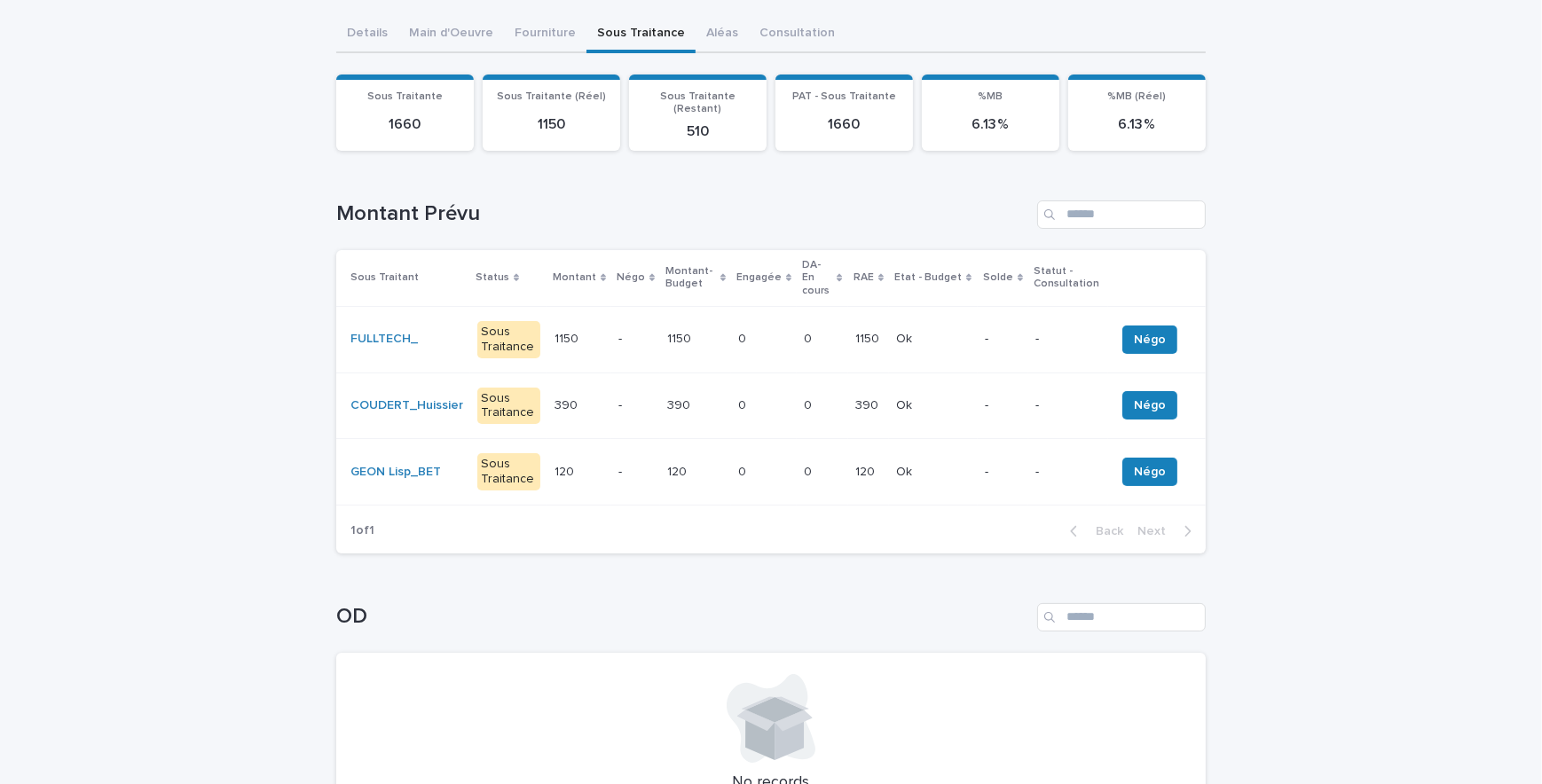
scroll to position [161, 0]
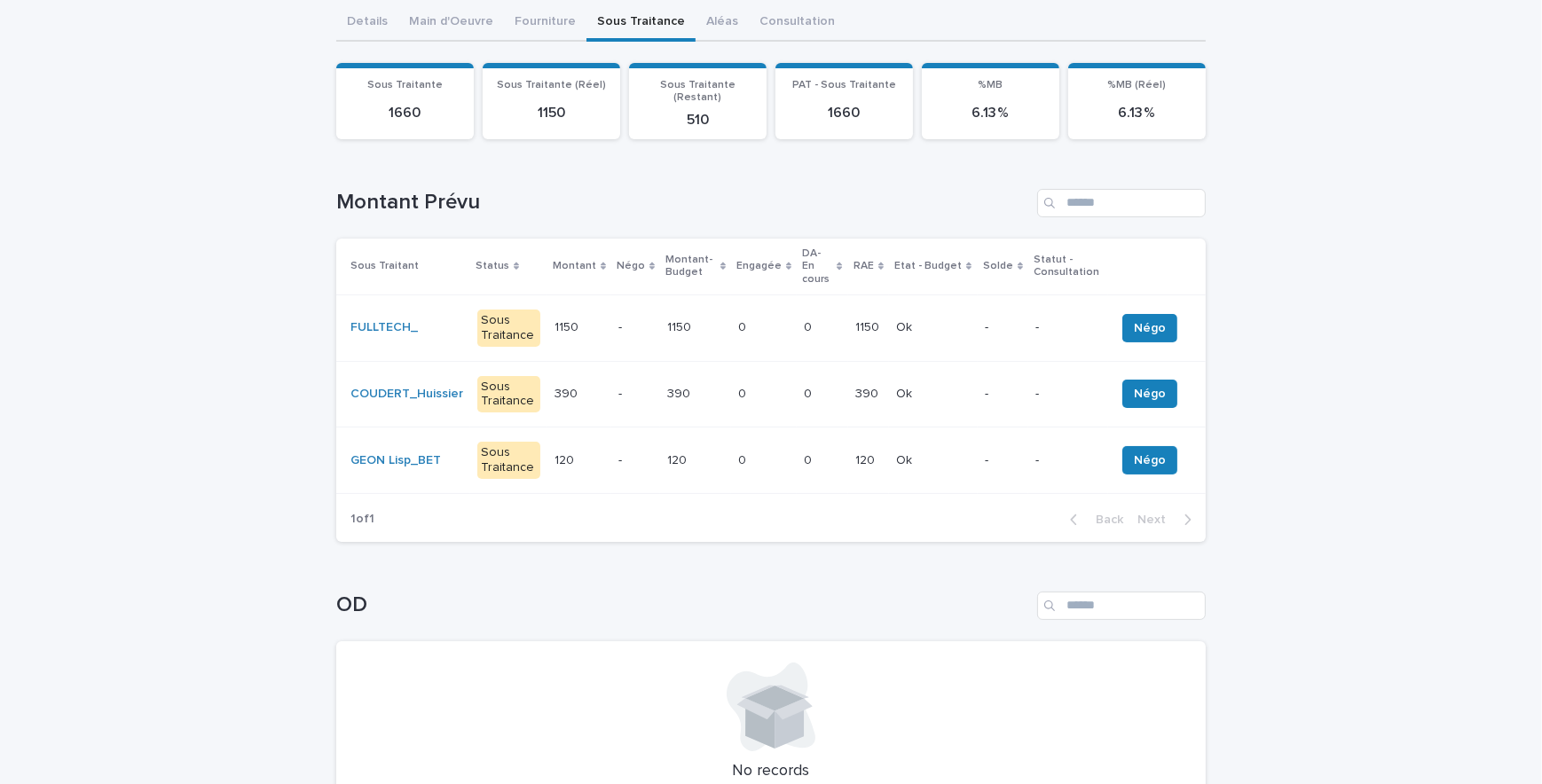
click at [878, 315] on td "1150 1150" at bounding box center [869, 328] width 41 height 66
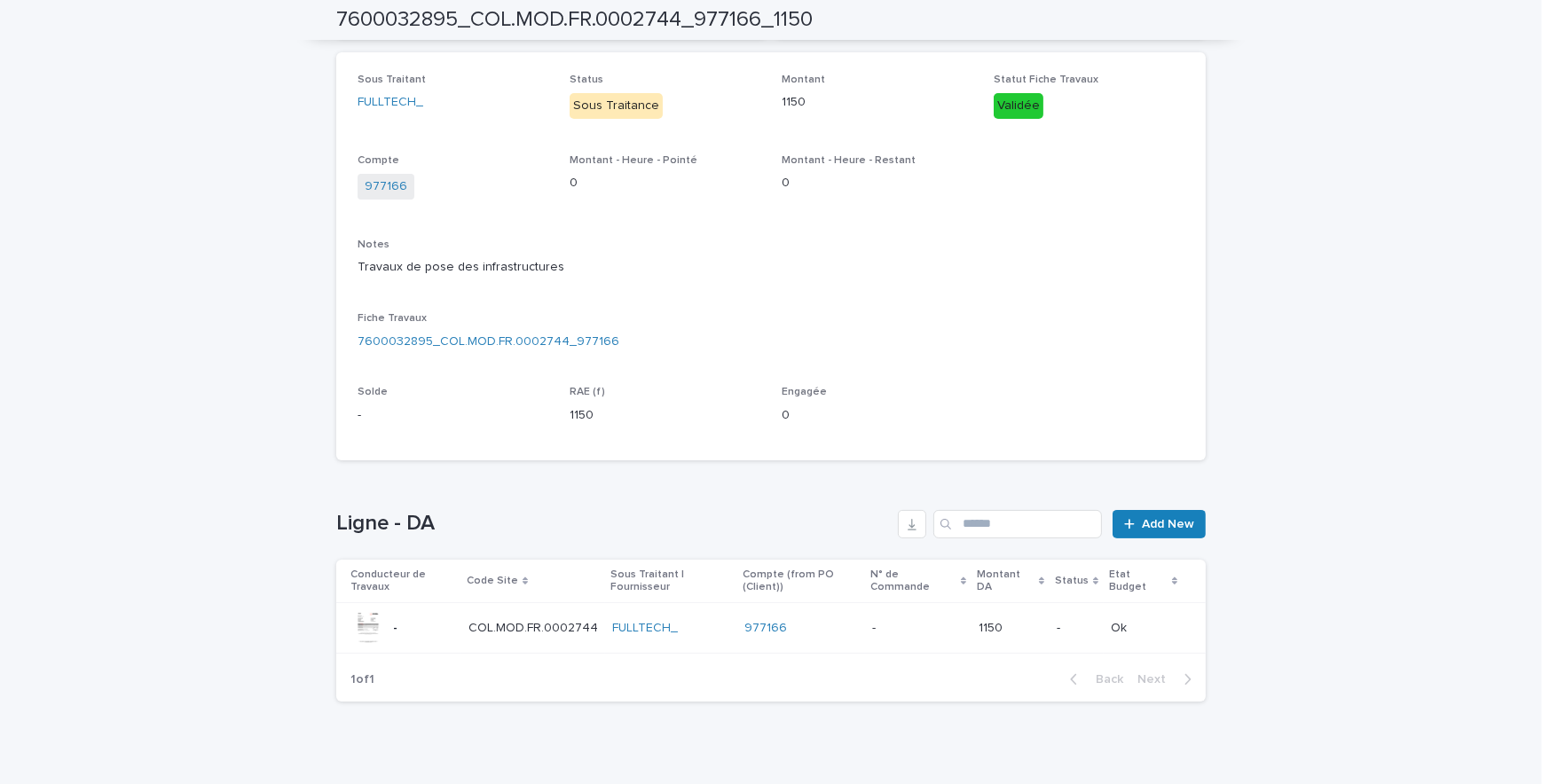
scroll to position [296, 0]
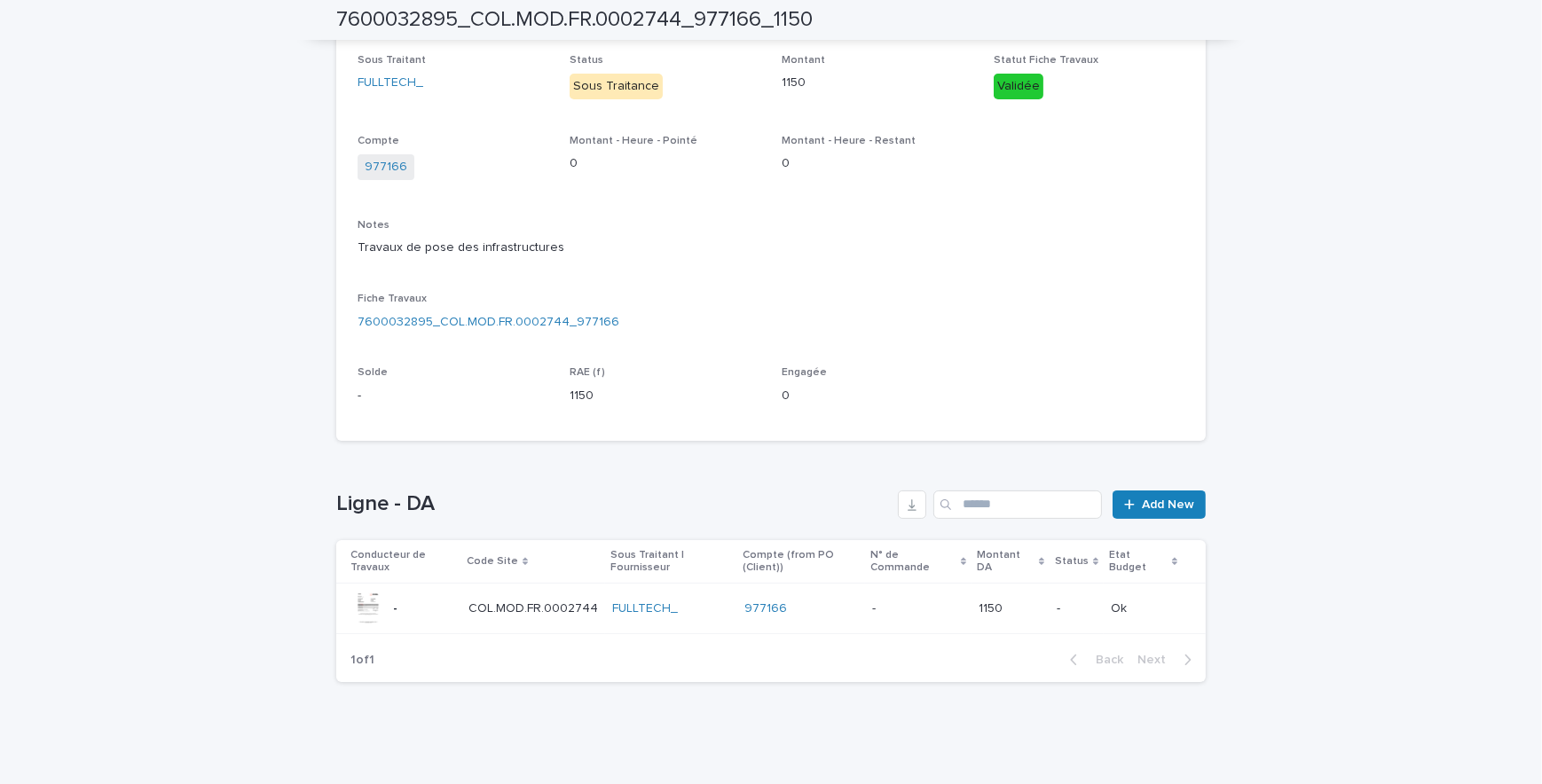
click at [933, 618] on div "- -" at bounding box center [918, 609] width 92 height 29
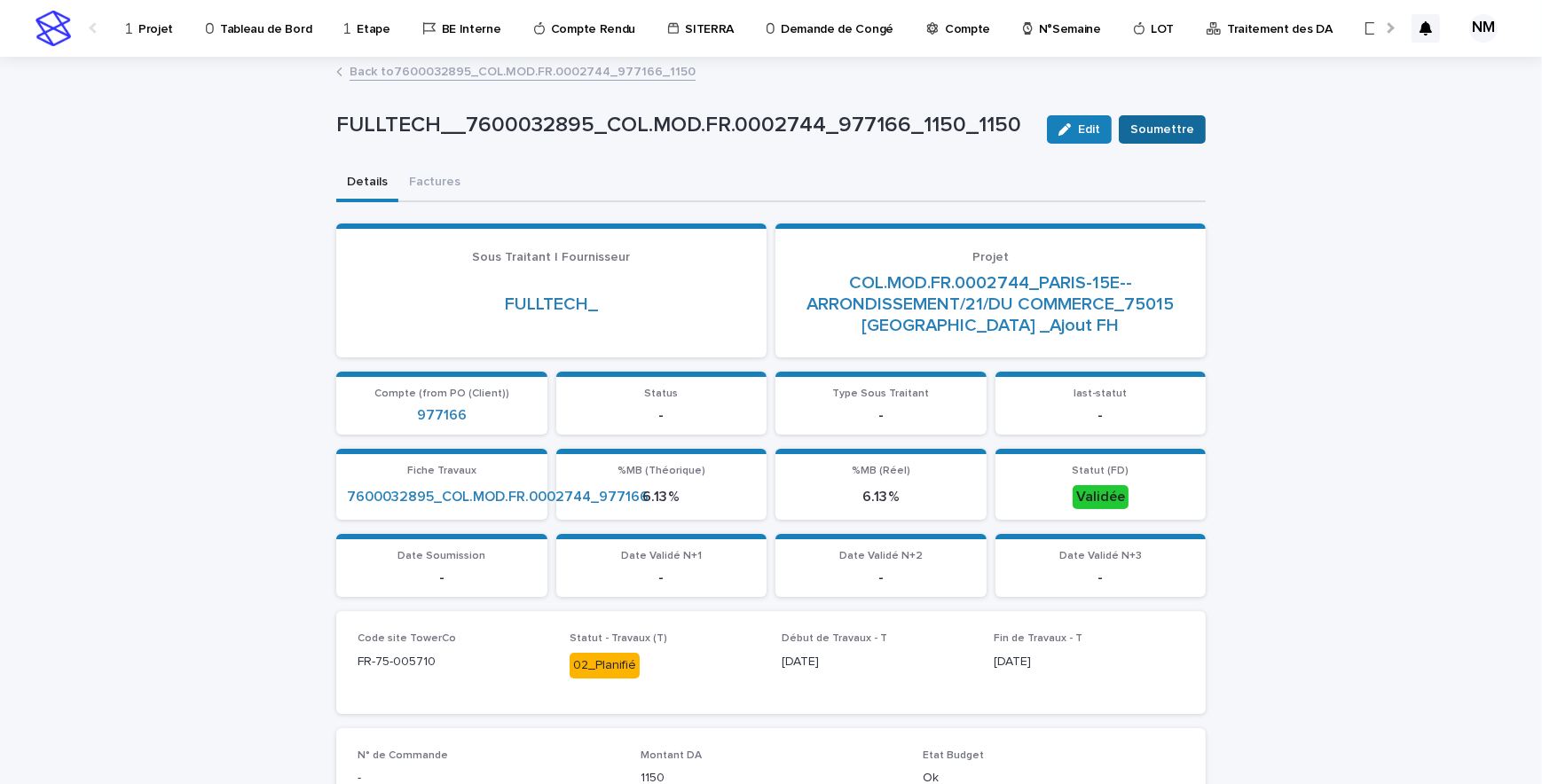
click at [1154, 126] on span "Soumettre" at bounding box center [1162, 129] width 63 height 18
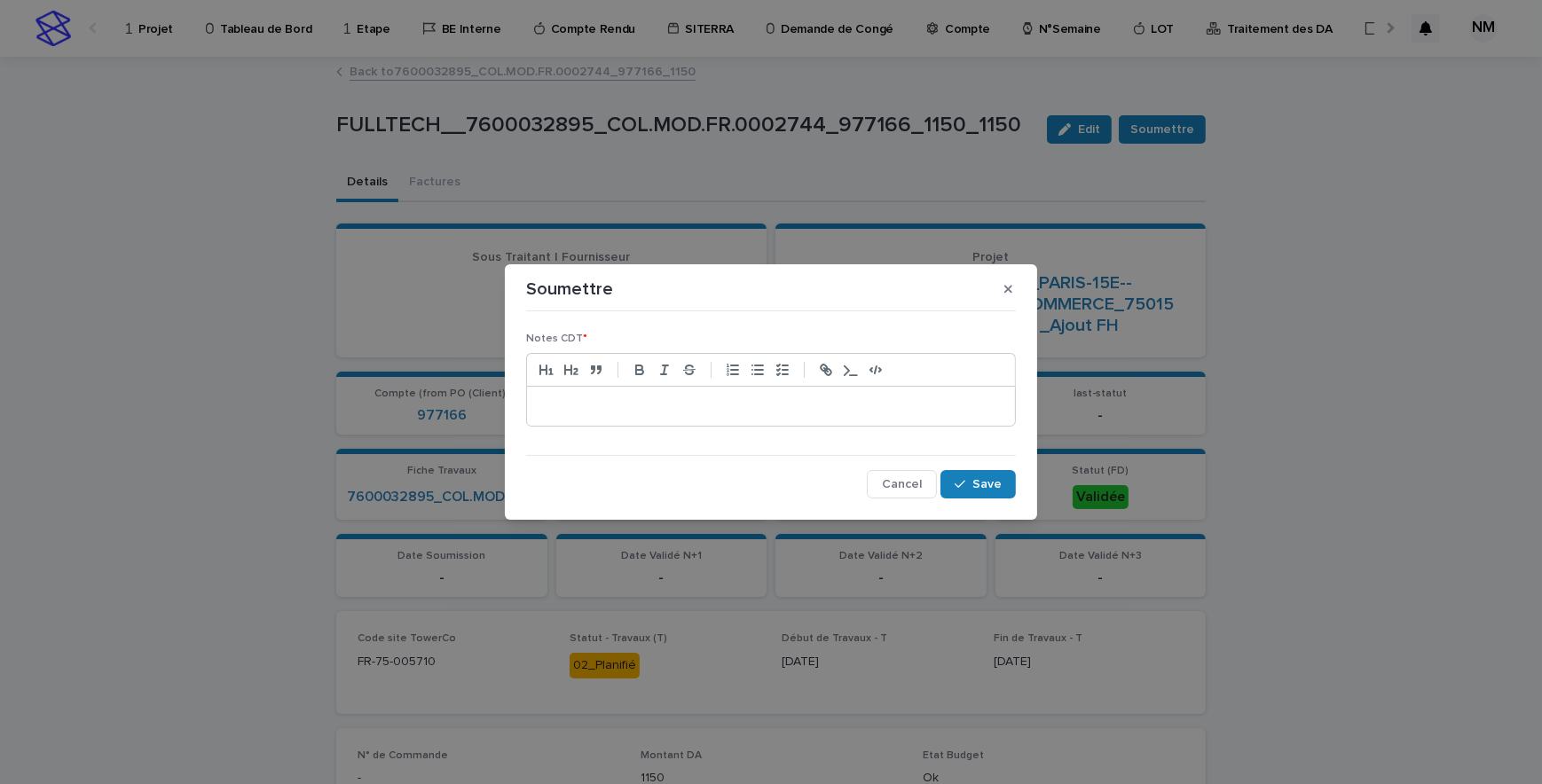
click at [645, 399] on p at bounding box center [771, 406] width 461 height 18
click at [973, 475] on button "Save" at bounding box center [978, 485] width 76 height 28
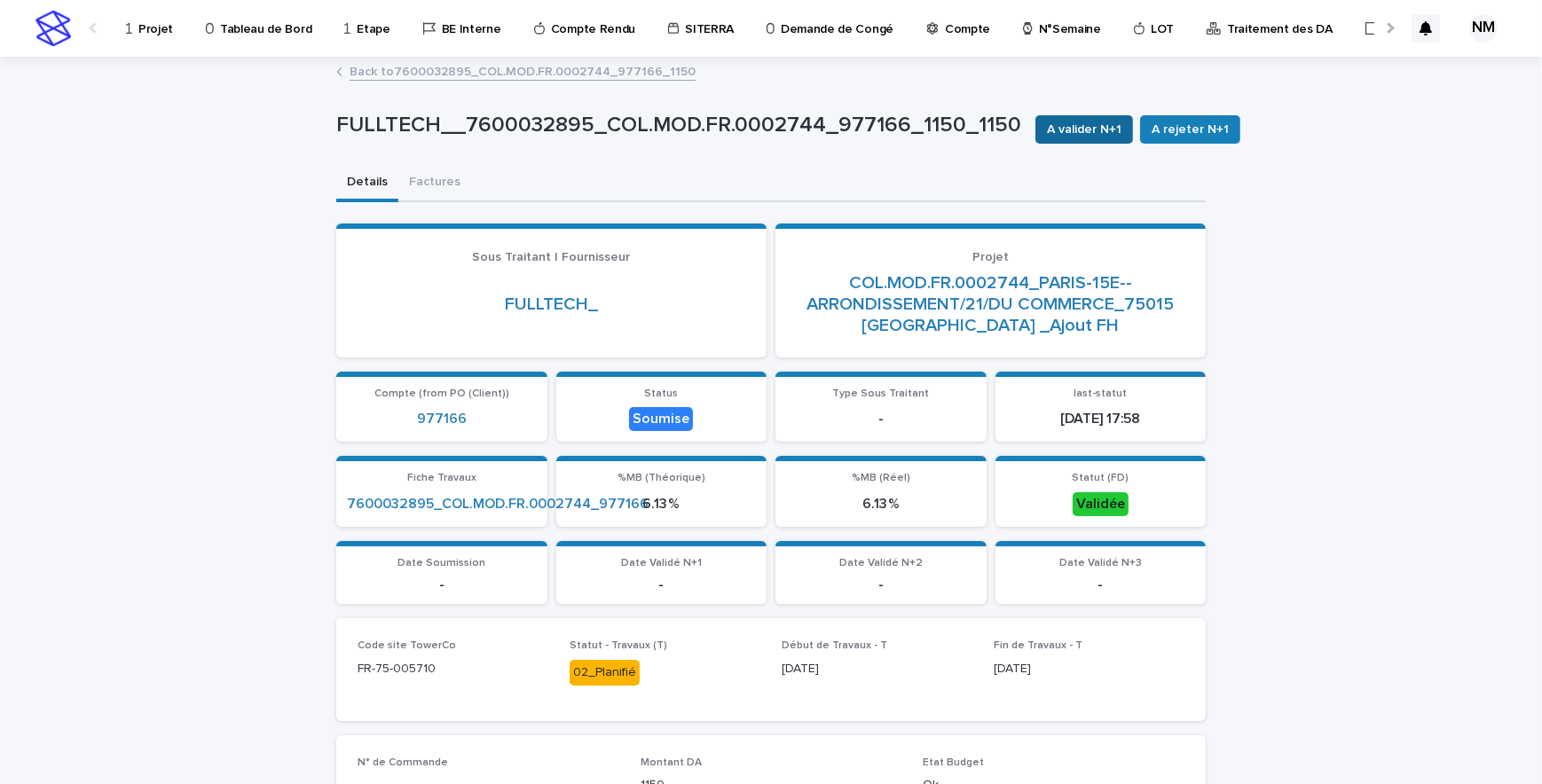
click at [1089, 118] on button "A valider N+1" at bounding box center [1084, 130] width 98 height 28
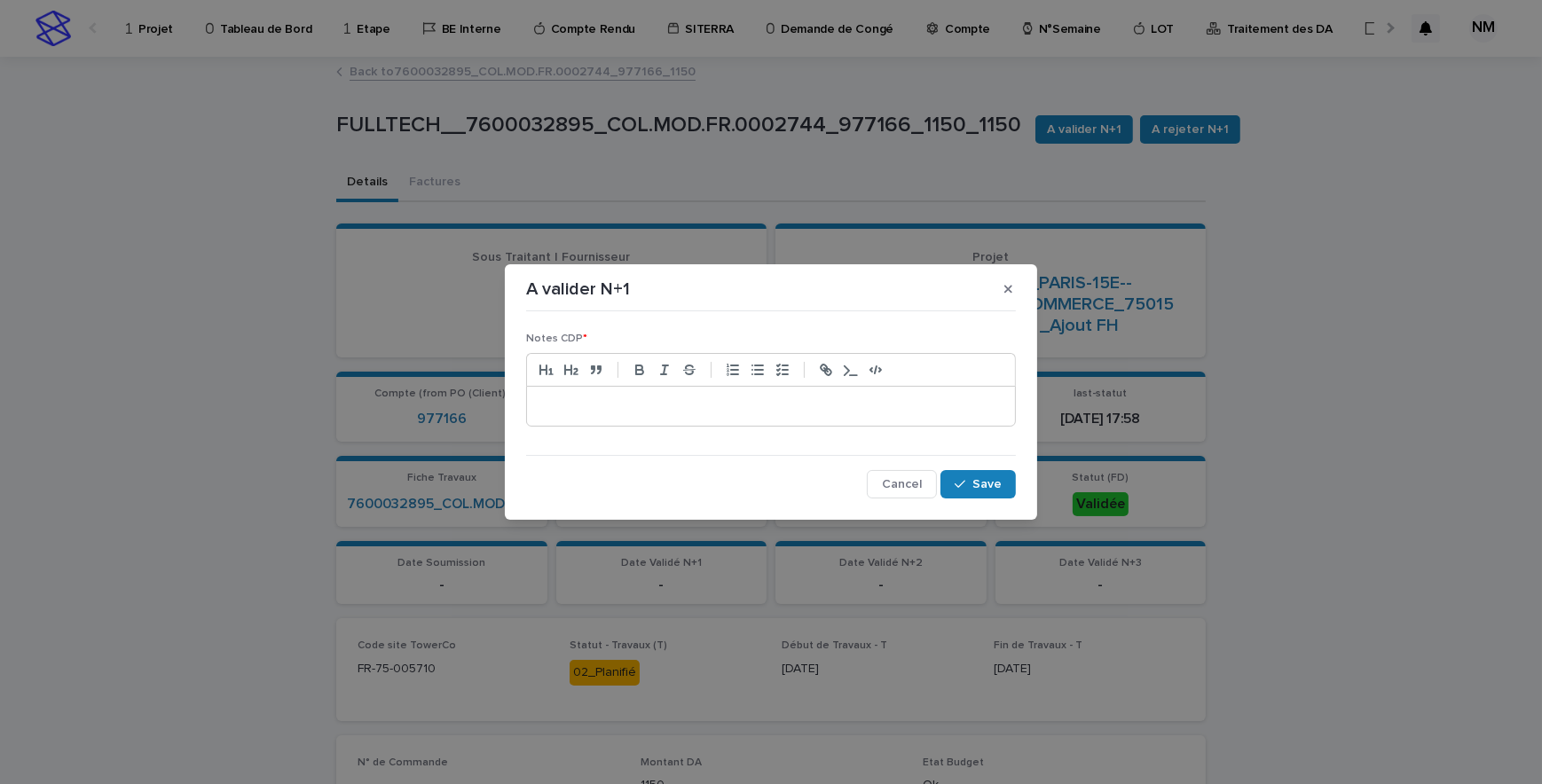
click at [675, 405] on p at bounding box center [771, 406] width 461 height 18
click at [968, 480] on div "button" at bounding box center [963, 484] width 18 height 12
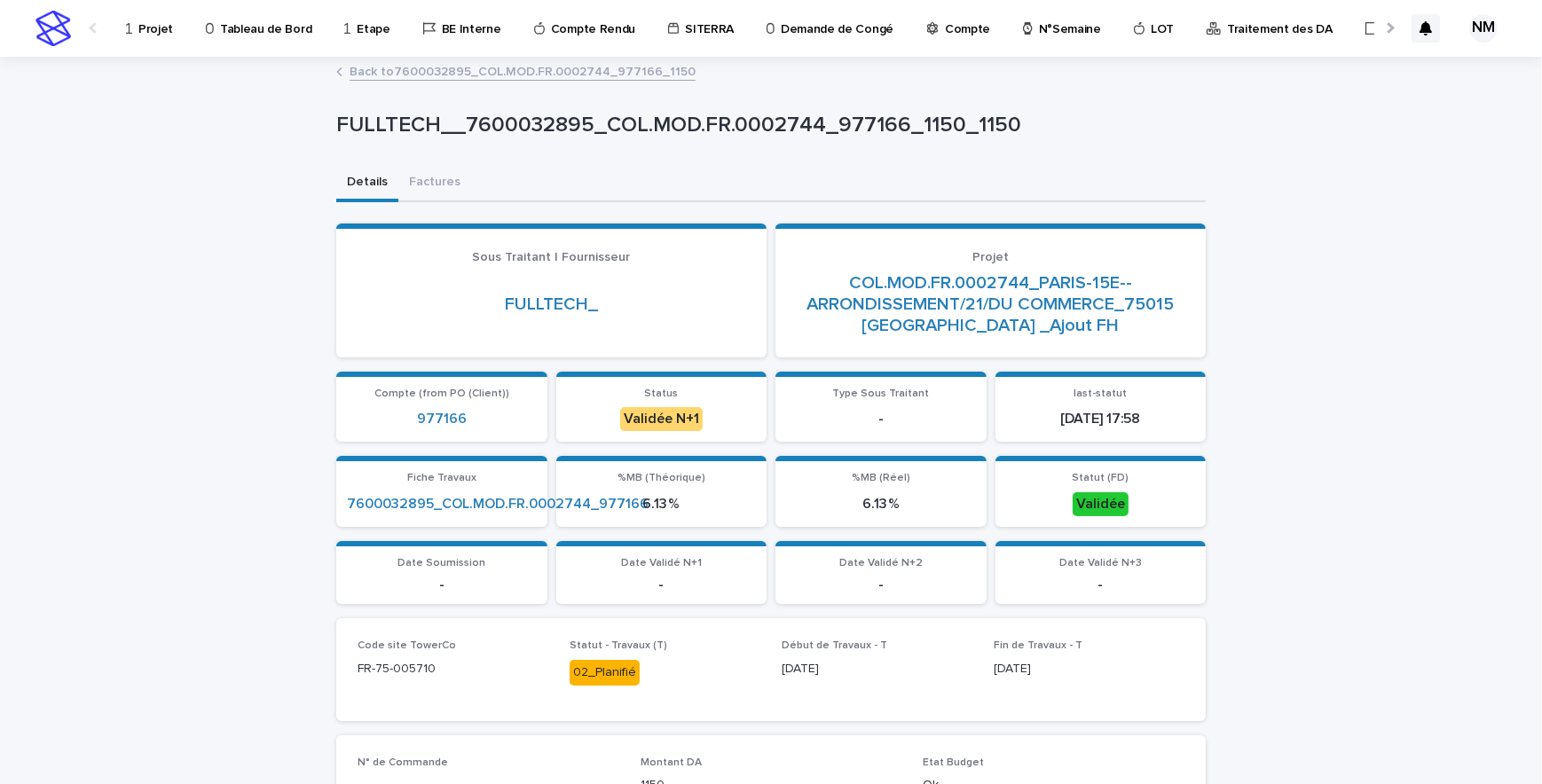
click at [382, 66] on link "Back to 7600032895_COL.MOD.FR.0002744_977166_1150" at bounding box center [522, 71] width 346 height 21
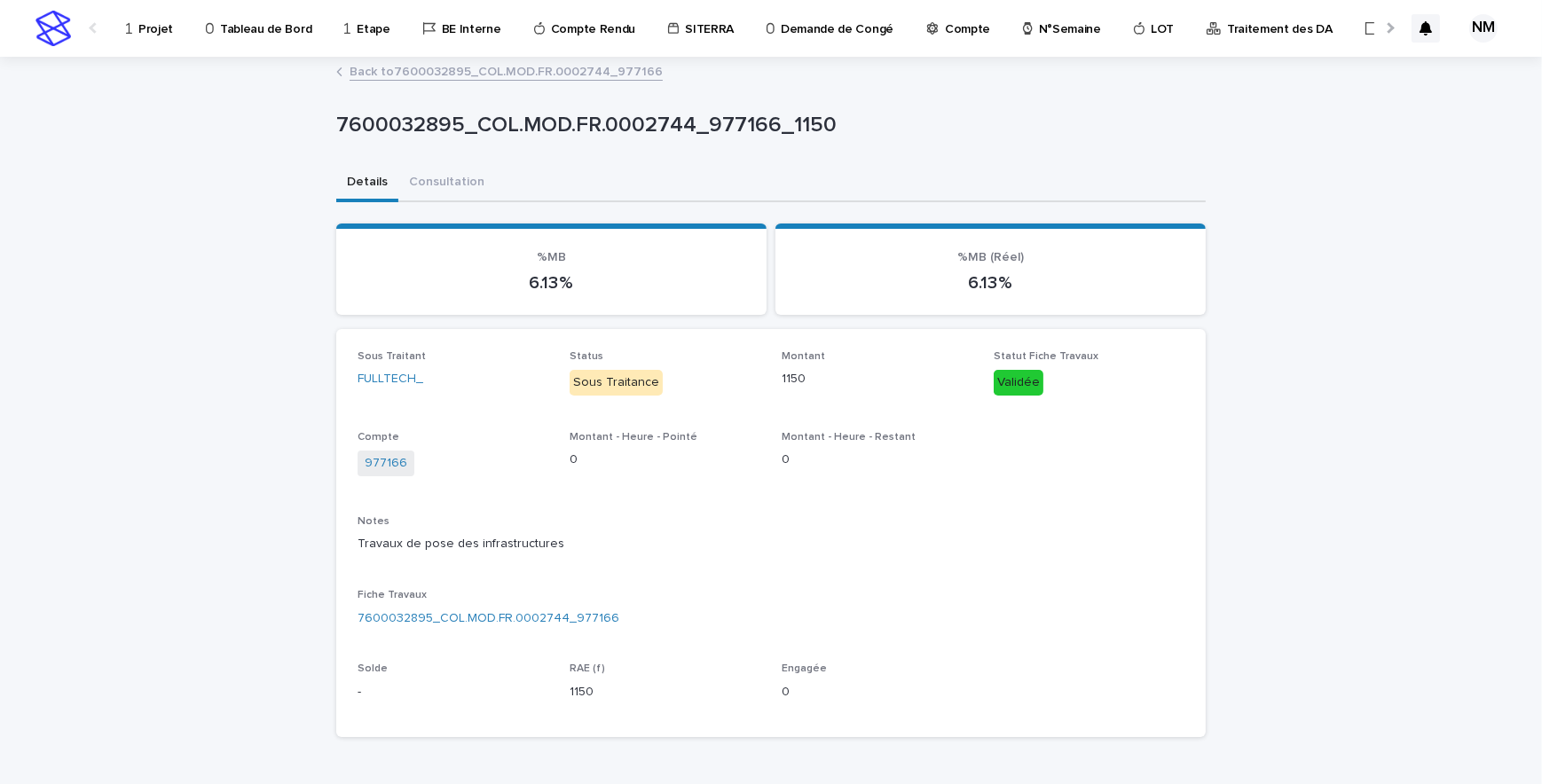
click at [372, 72] on link "Back to 7600032895_COL.MOD.FR.0002744_977166" at bounding box center [506, 71] width 314 height 21
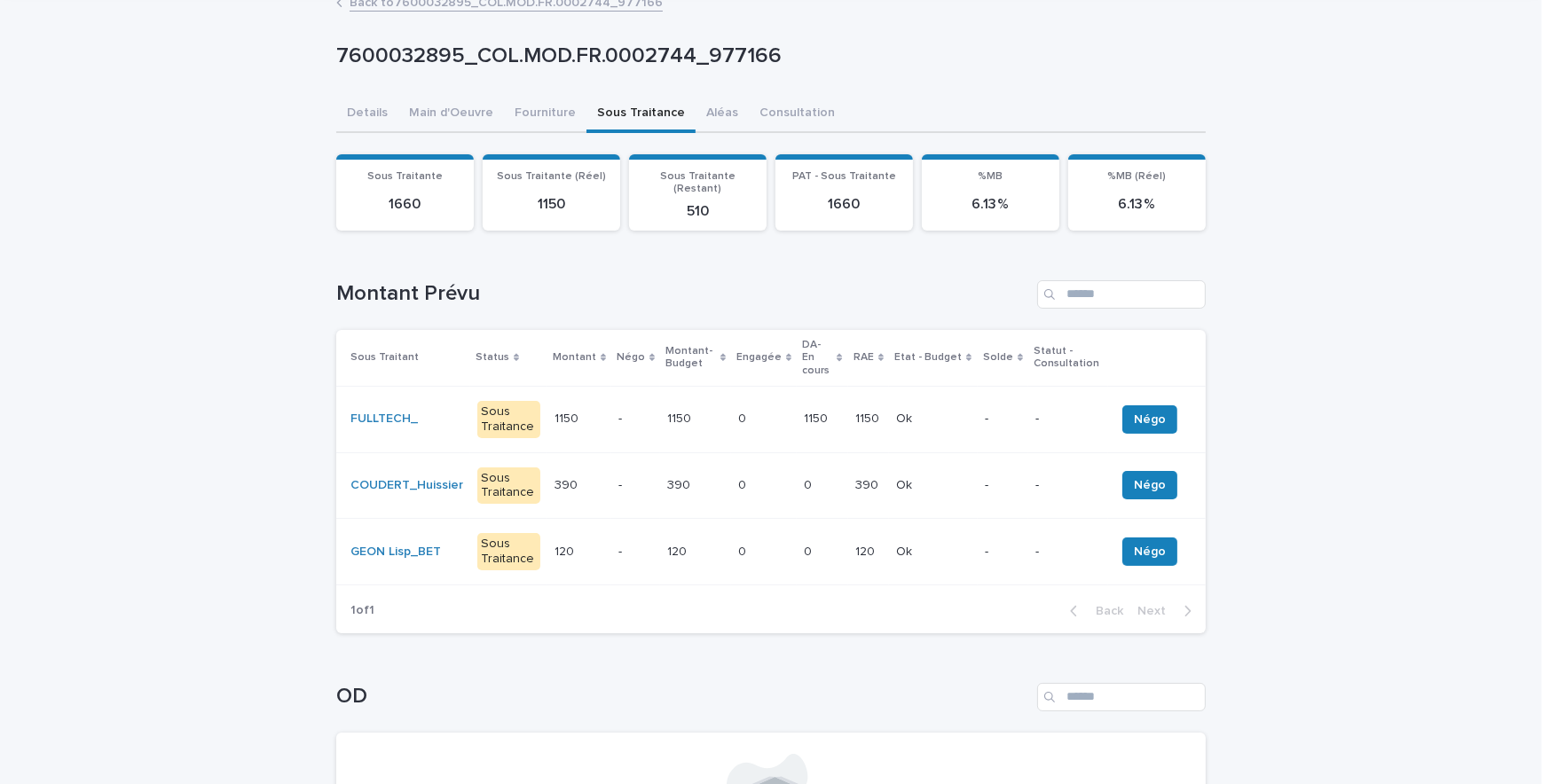
scroll to position [161, 0]
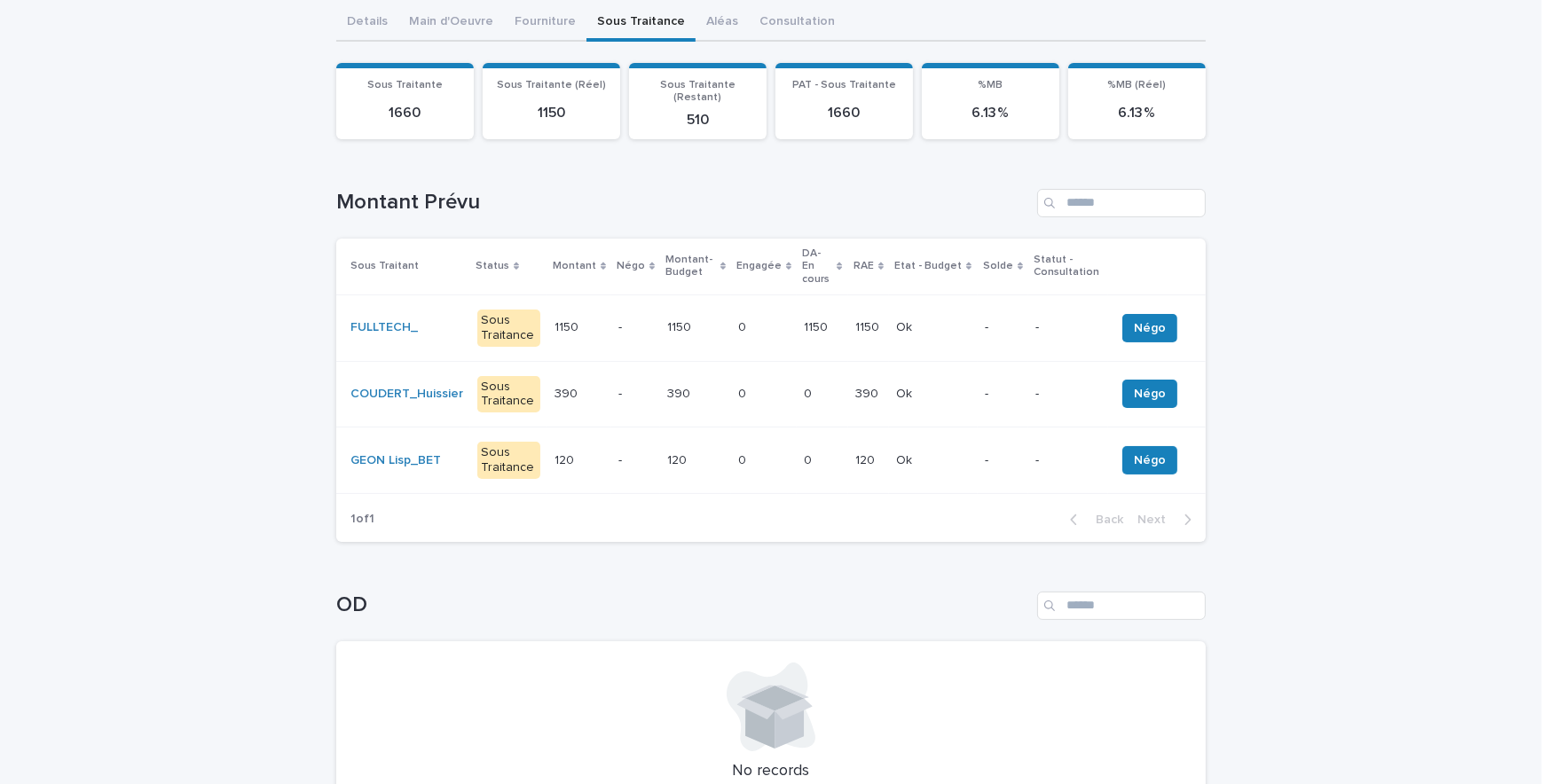
click at [771, 380] on div "0 0" at bounding box center [763, 394] width 51 height 29
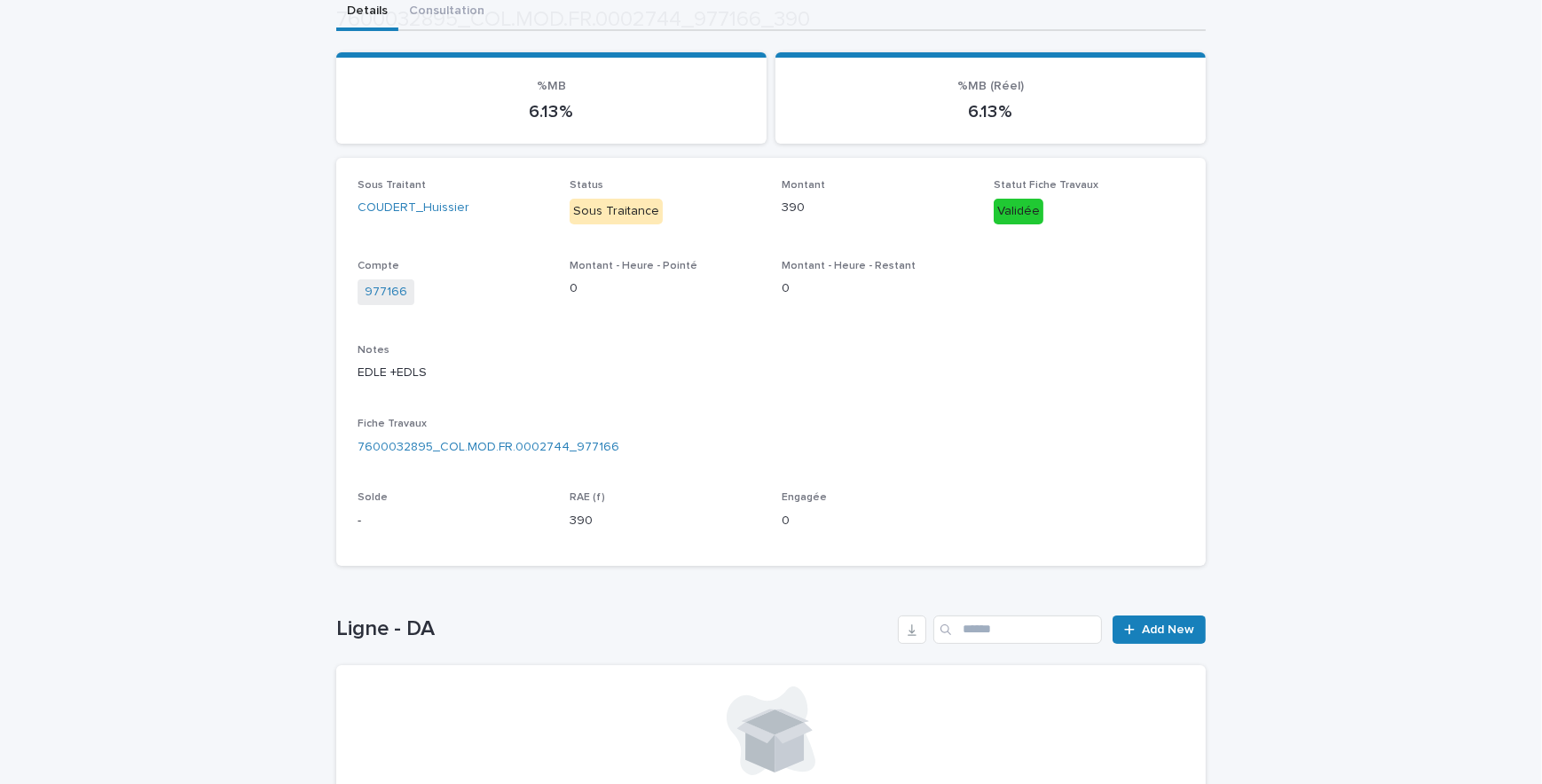
scroll to position [357, 0]
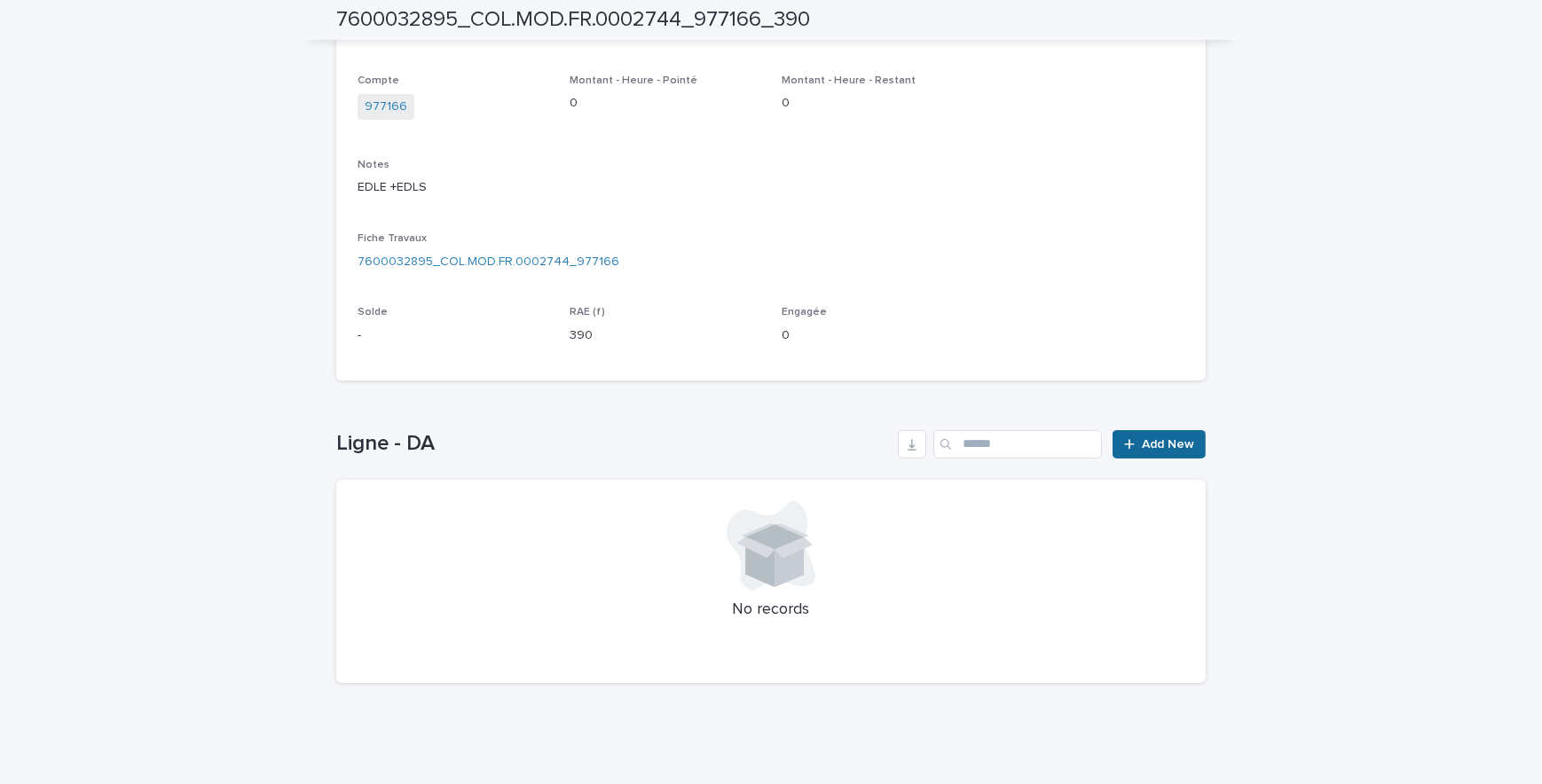
click at [1156, 438] on span "Add New" at bounding box center [1168, 444] width 52 height 12
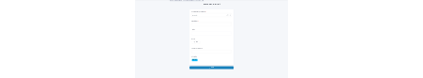
scroll to position [28, 0]
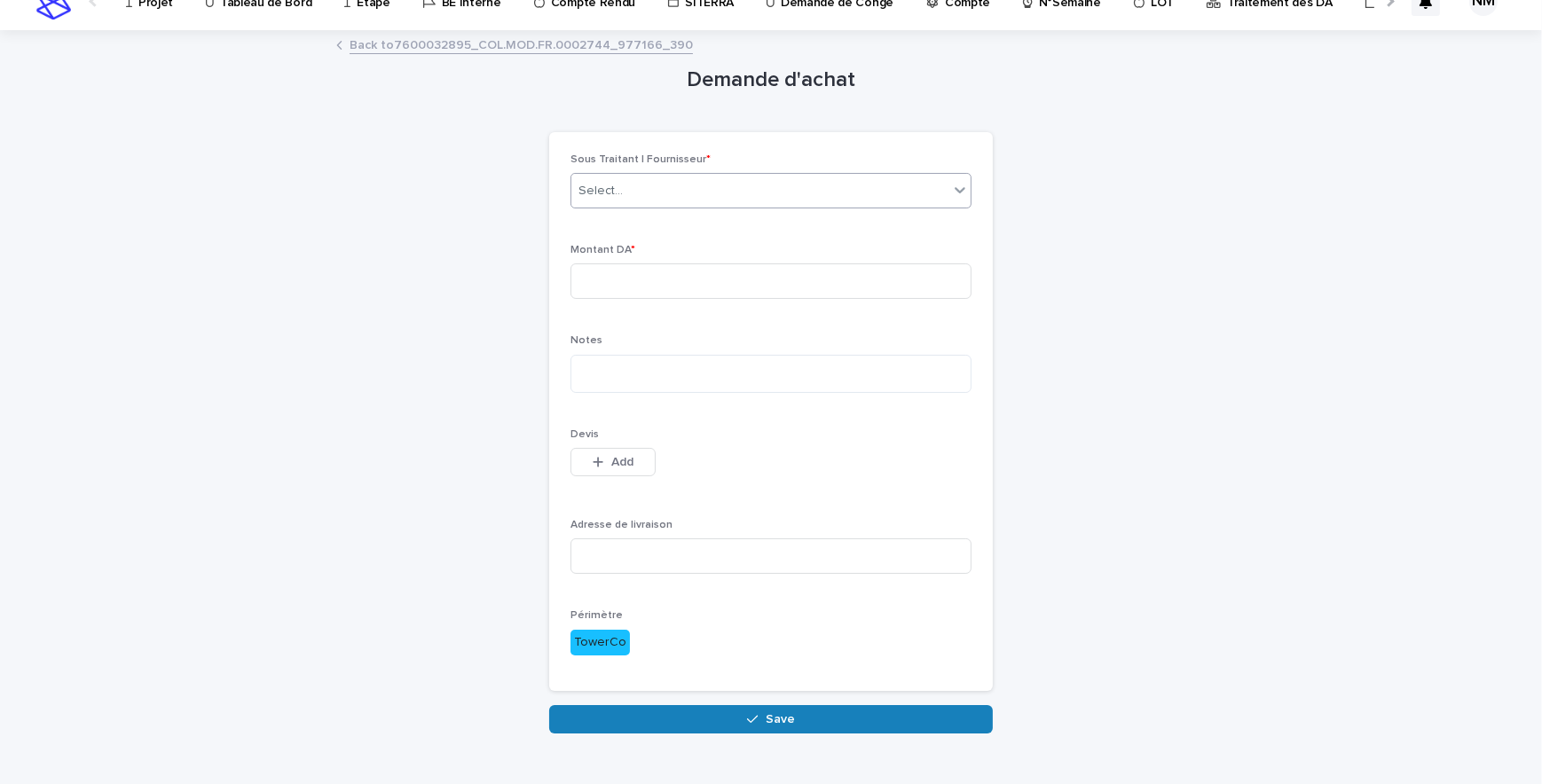
click at [654, 192] on div "Select..." at bounding box center [760, 190] width 377 height 29
click at [673, 225] on div "Loading..." at bounding box center [765, 223] width 400 height 29
type input "*******"
click at [1046, 240] on div "Demande d'achat Loading... Saving… Loading... Saving… Loading... Saving… Sous T…" at bounding box center [771, 383] width 870 height 702
click at [614, 187] on div "Select..." at bounding box center [601, 191] width 45 height 19
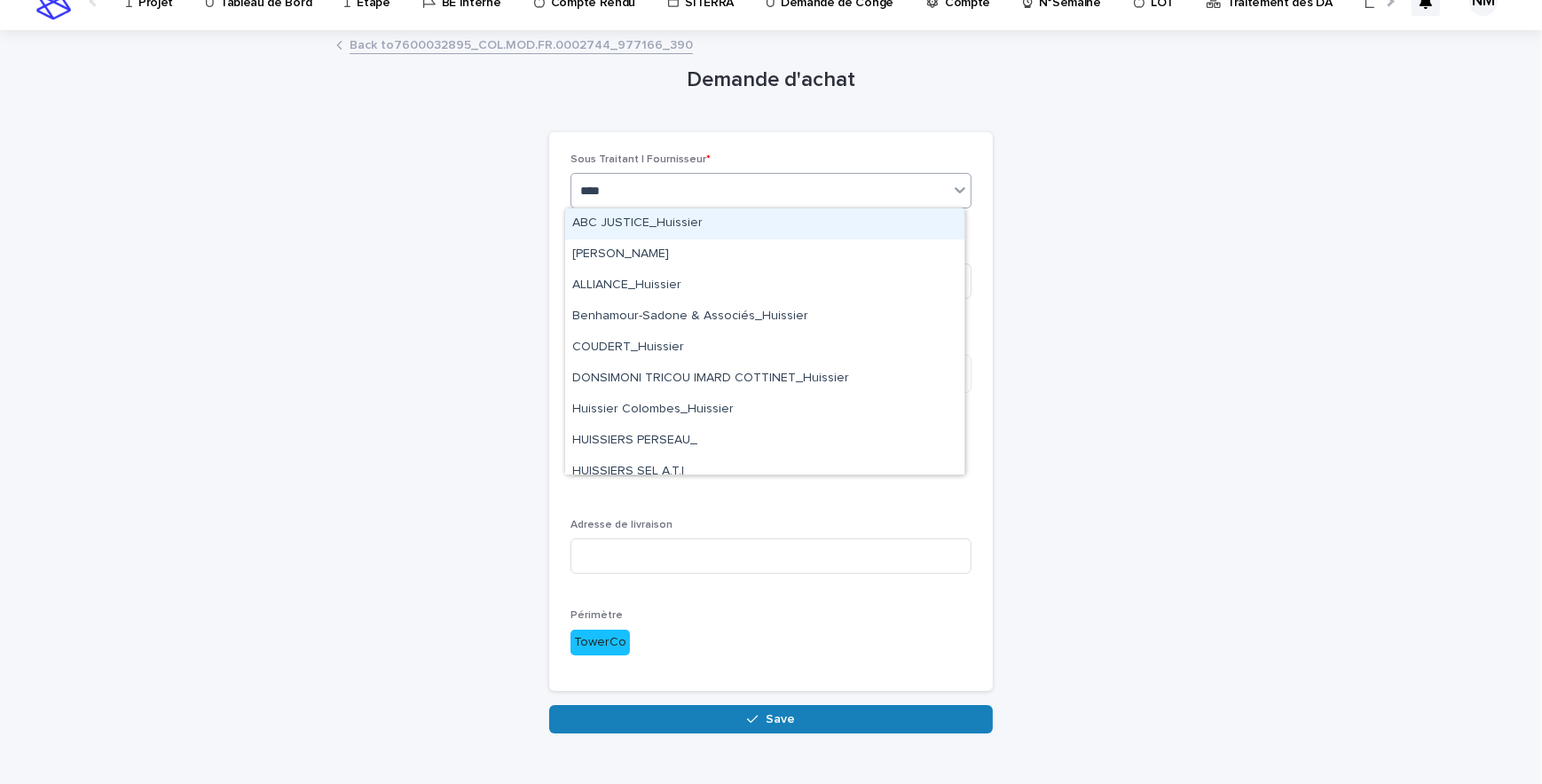
type input "*****"
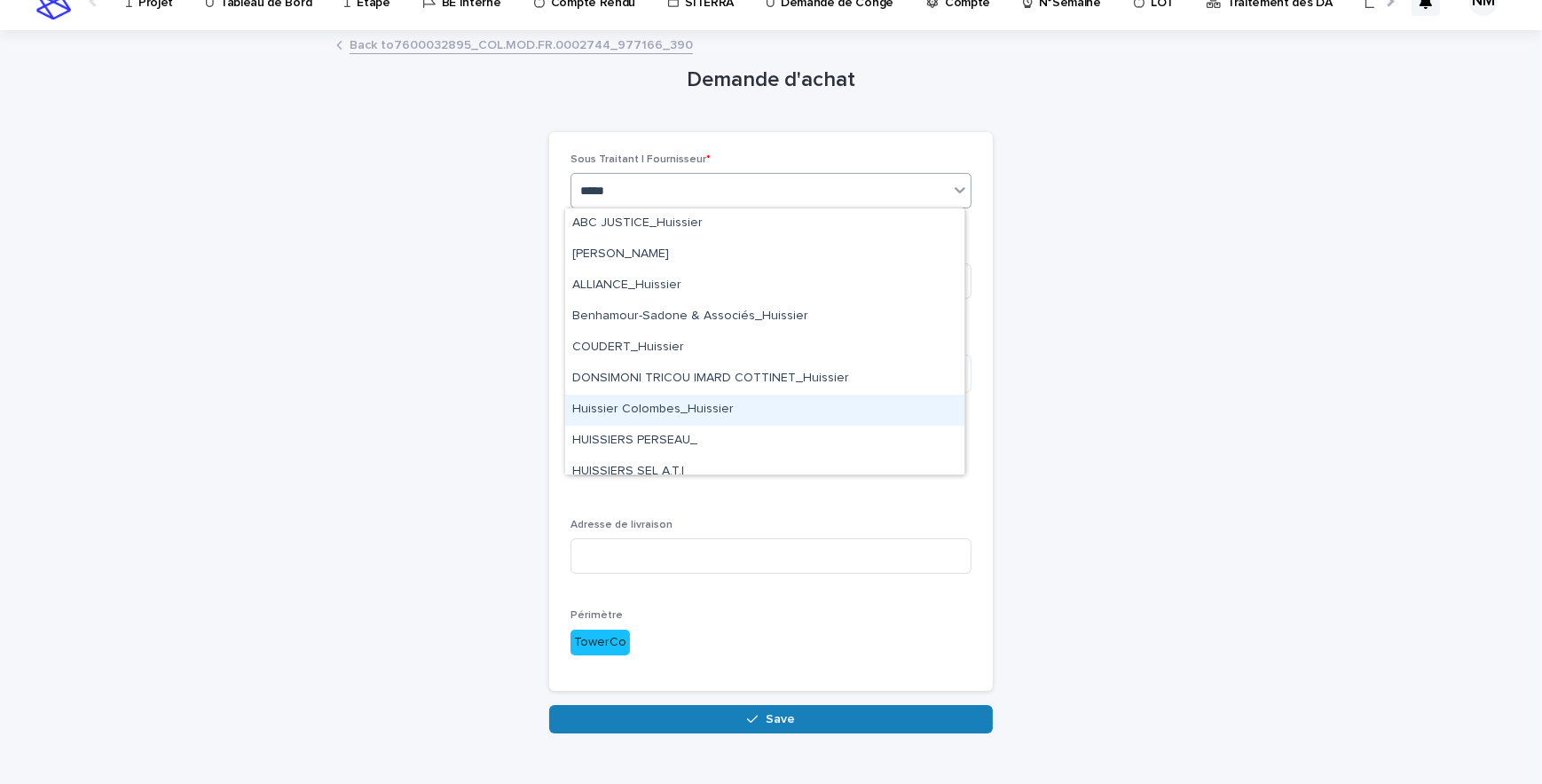
click at [662, 401] on div "Huissier Colombes_Huissier" at bounding box center [765, 410] width 400 height 31
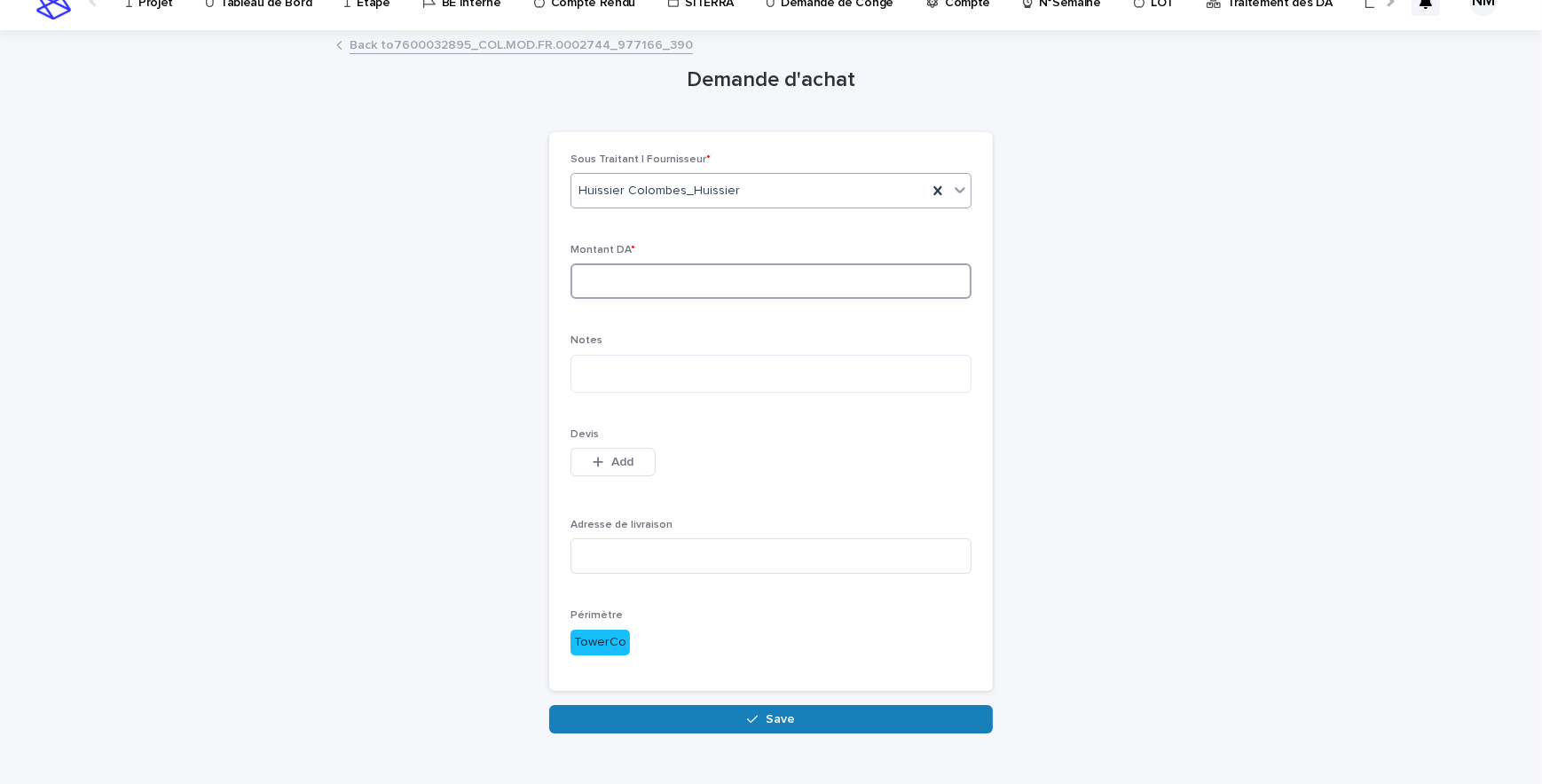
click at [657, 269] on input at bounding box center [770, 280] width 401 height 35
type input "*"
